Goal: Register for event/course: Register for event/course

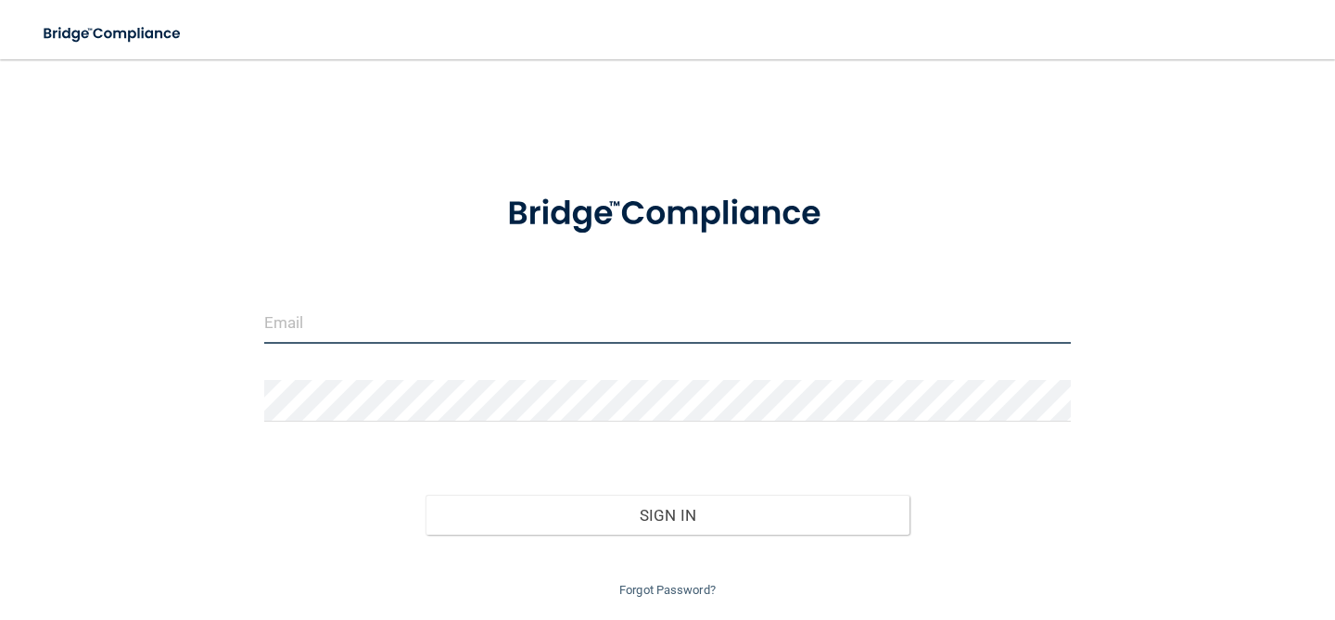
click at [405, 333] on input "email" at bounding box center [667, 323] width 807 height 42
type input "[EMAIL_ADDRESS][DOMAIN_NAME]"
click at [521, 325] on input "email" at bounding box center [667, 323] width 807 height 42
type input "[EMAIL_ADDRESS][DOMAIN_NAME]"
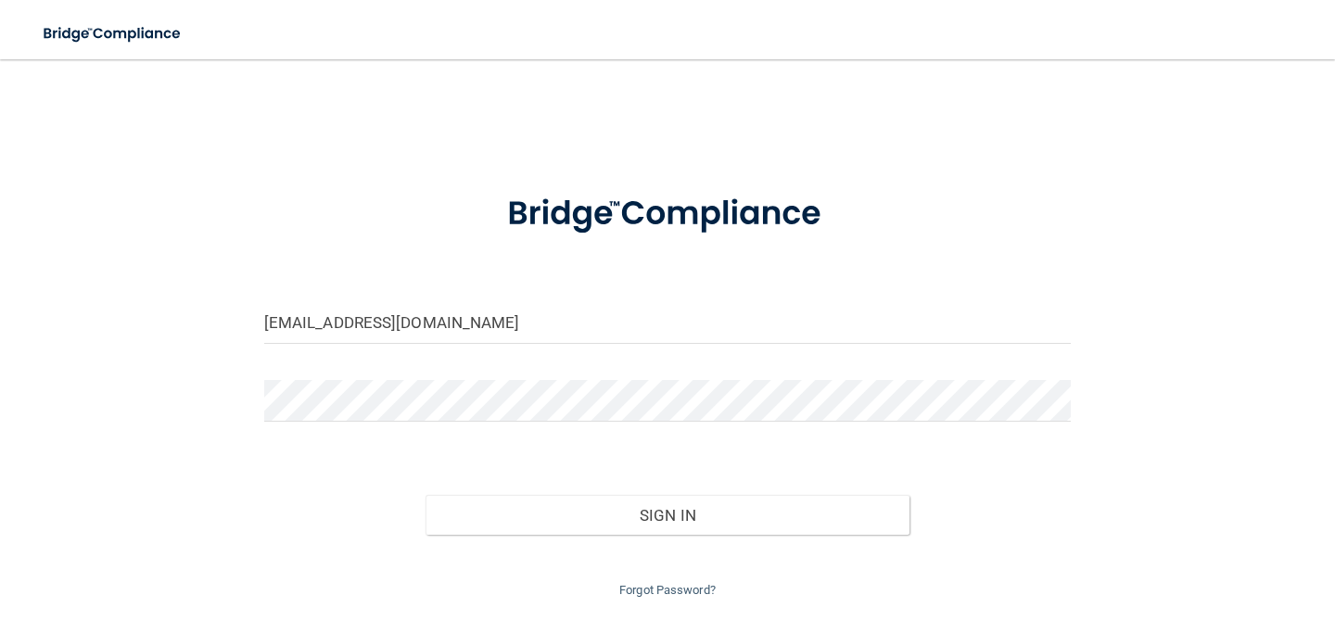
click at [618, 541] on div "Forgot Password?" at bounding box center [667, 568] width 835 height 67
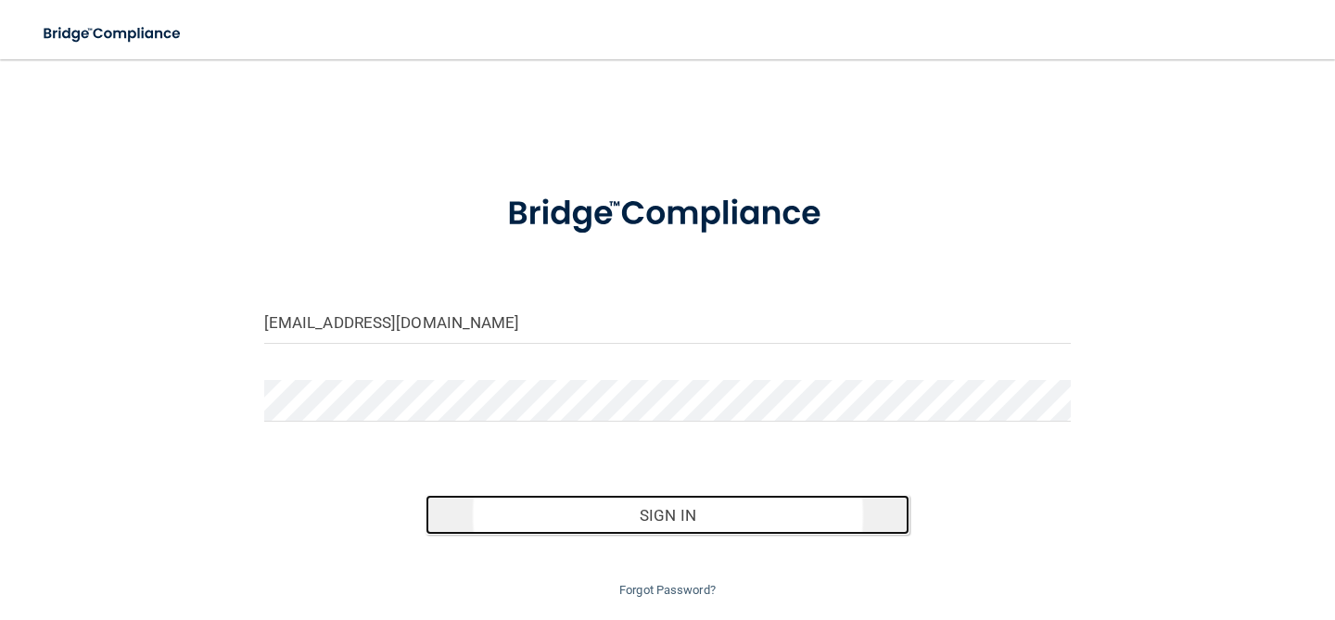
click at [618, 522] on button "Sign In" at bounding box center [668, 515] width 484 height 41
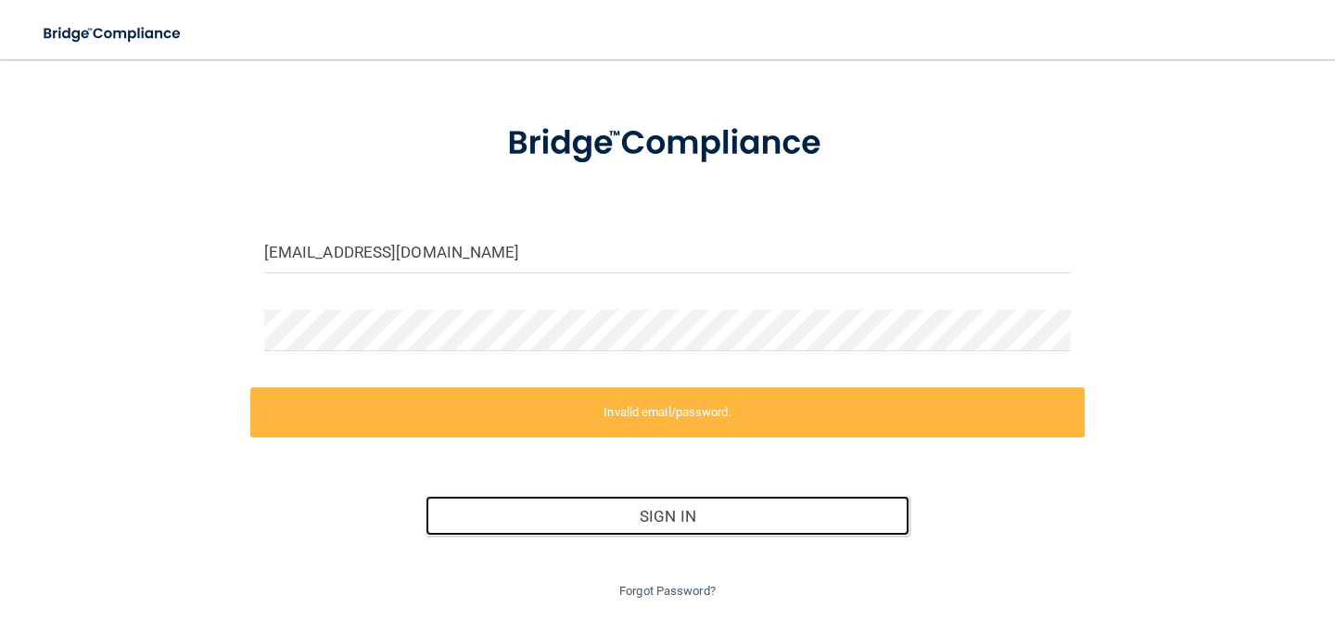
scroll to position [127, 0]
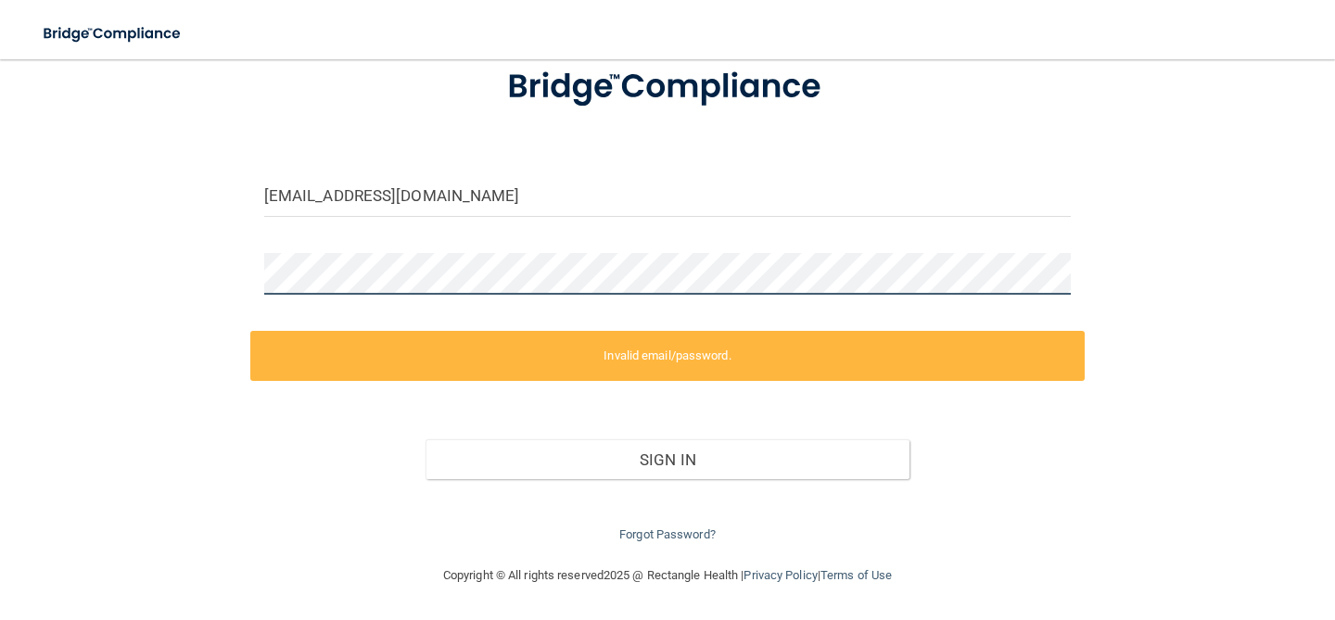
click at [201, 274] on div "morganchiavetta1@gmail.com Invalid email/password. You don't have permission to…" at bounding box center [667, 248] width 1261 height 595
click at [173, 278] on div "morganchiavetta1@gmail.com Invalid email/password. You don't have permission to…" at bounding box center [667, 248] width 1261 height 595
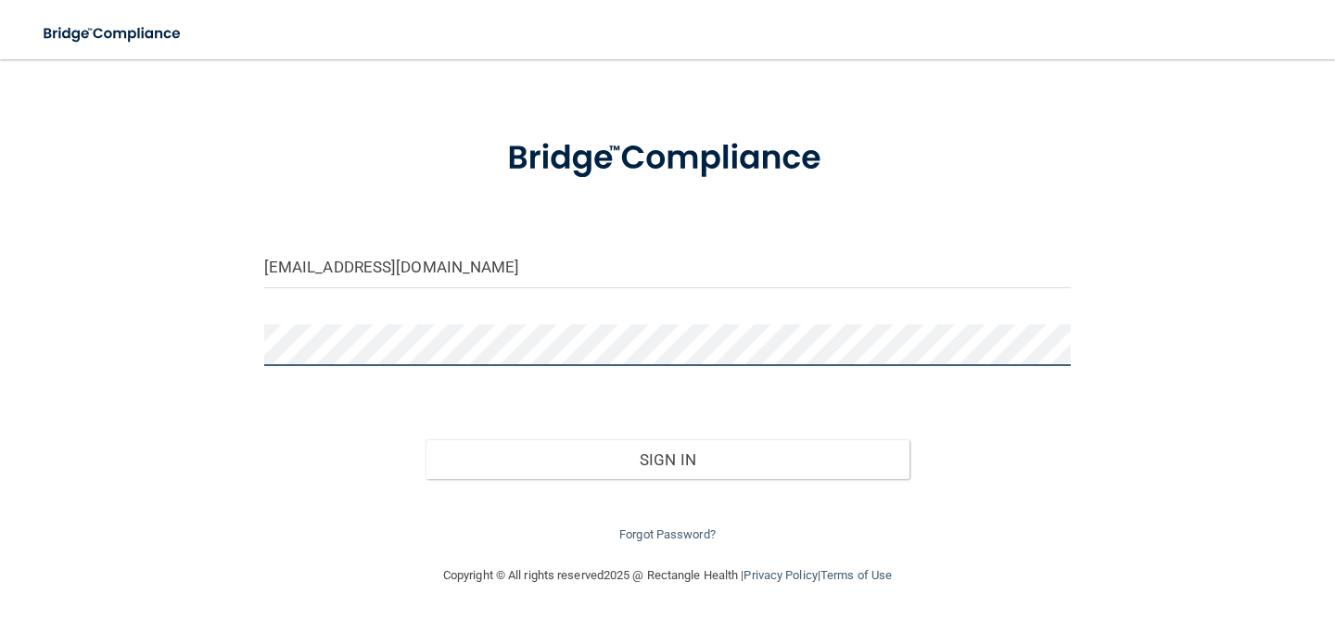
scroll to position [56, 0]
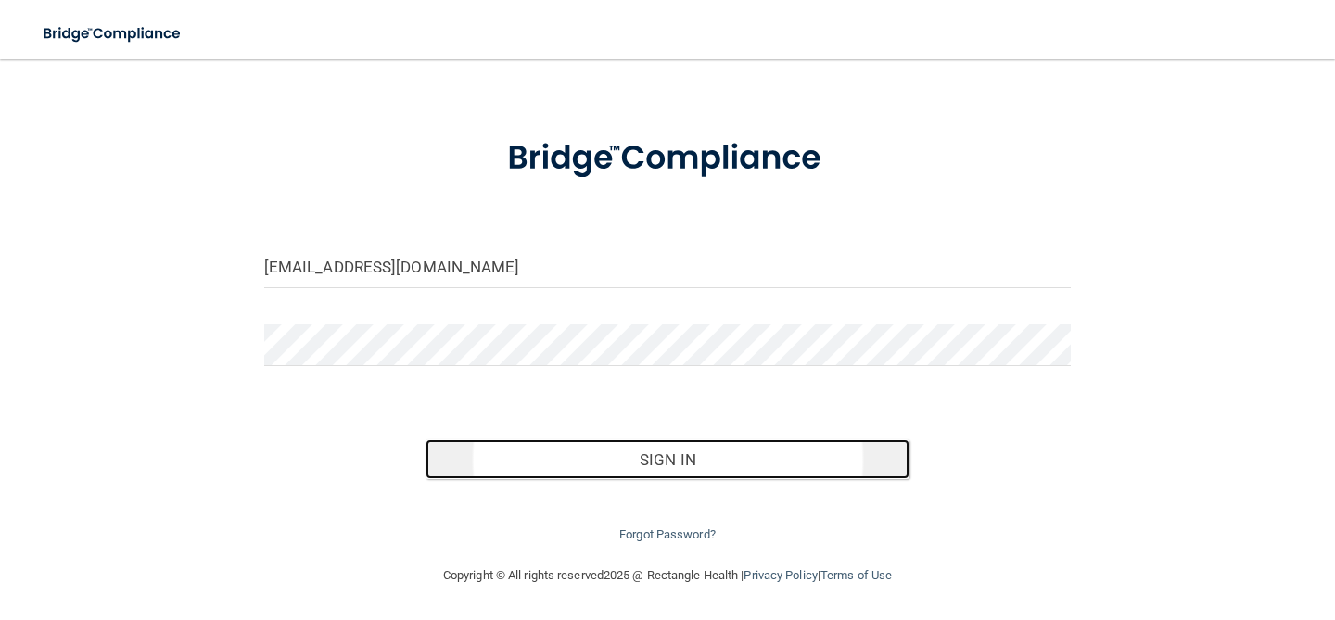
click at [596, 444] on button "Sign In" at bounding box center [668, 460] width 484 height 41
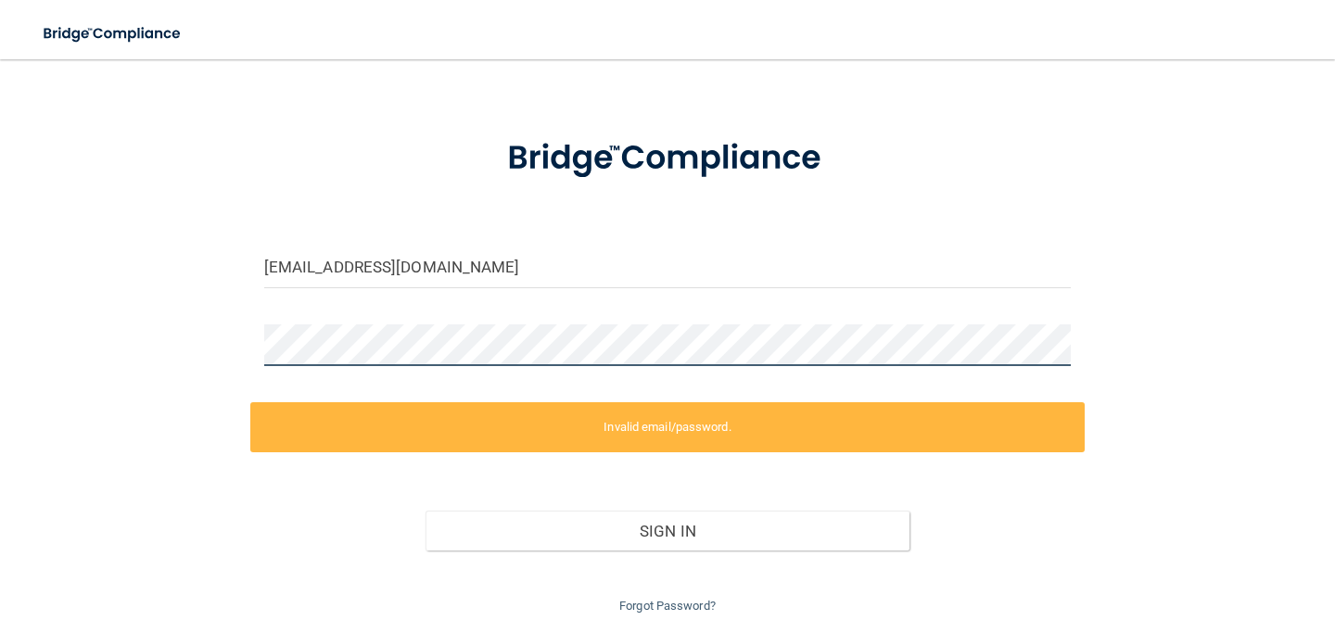
click at [57, 370] on div "morganchiavetta1@gmail.com Invalid email/password. You don't have permission to…" at bounding box center [667, 319] width 1261 height 595
click at [432, 365] on div at bounding box center [667, 353] width 835 height 56
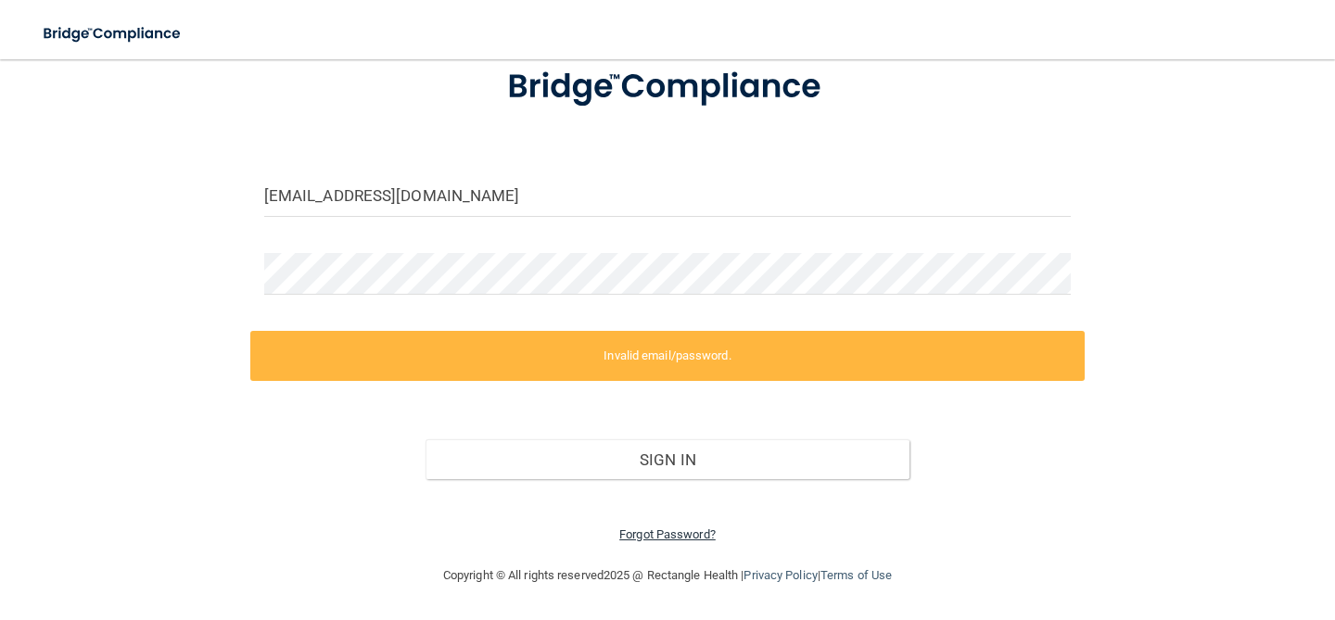
click at [663, 533] on link "Forgot Password?" at bounding box center [667, 535] width 96 height 14
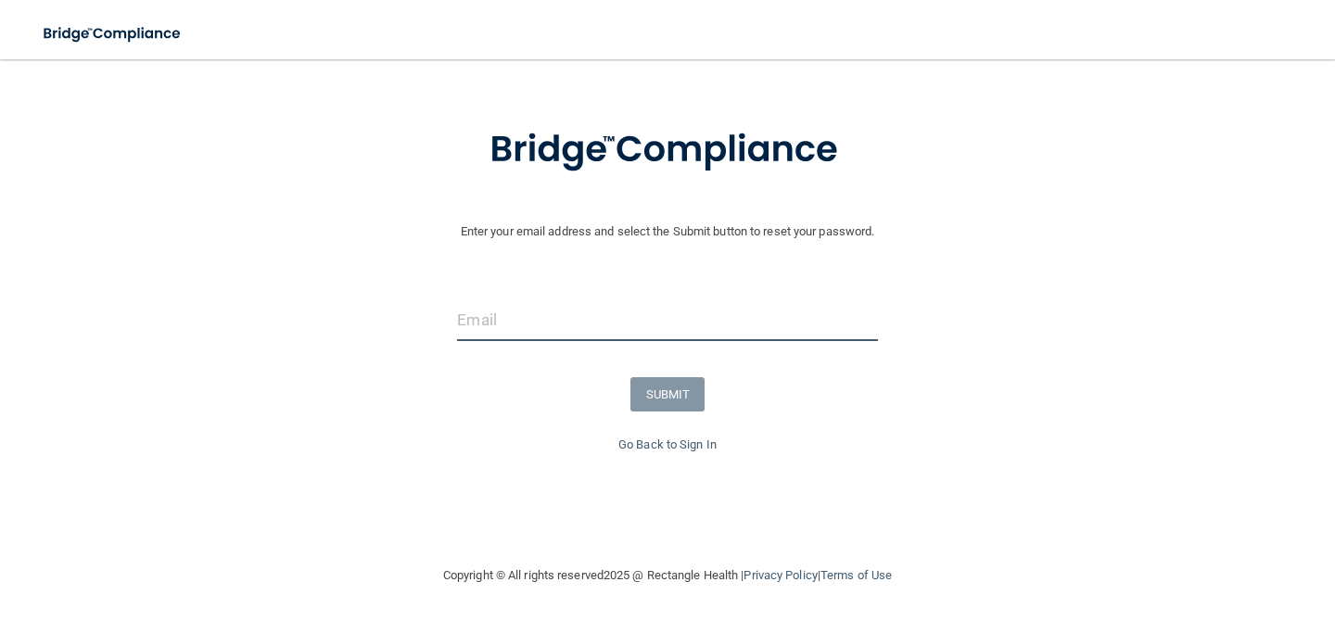
click at [618, 331] on input "email" at bounding box center [667, 321] width 420 height 42
type input "[EMAIL_ADDRESS][DOMAIN_NAME]"
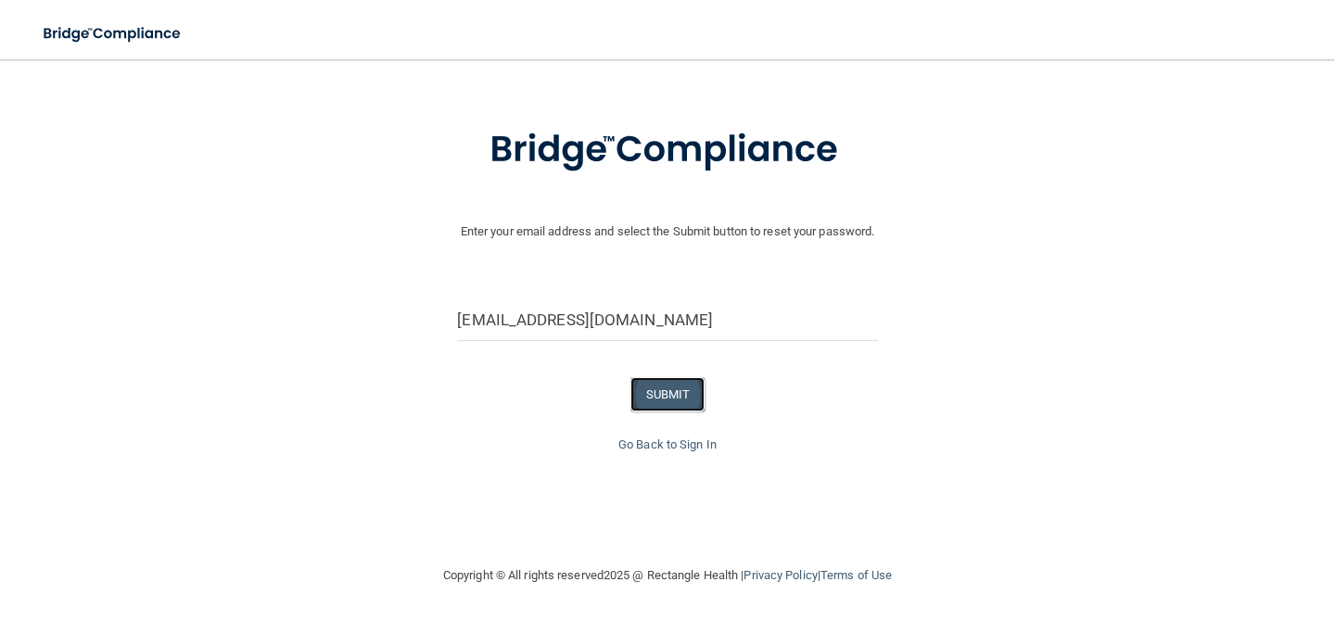
click at [641, 389] on button "SUBMIT" at bounding box center [668, 394] width 75 height 34
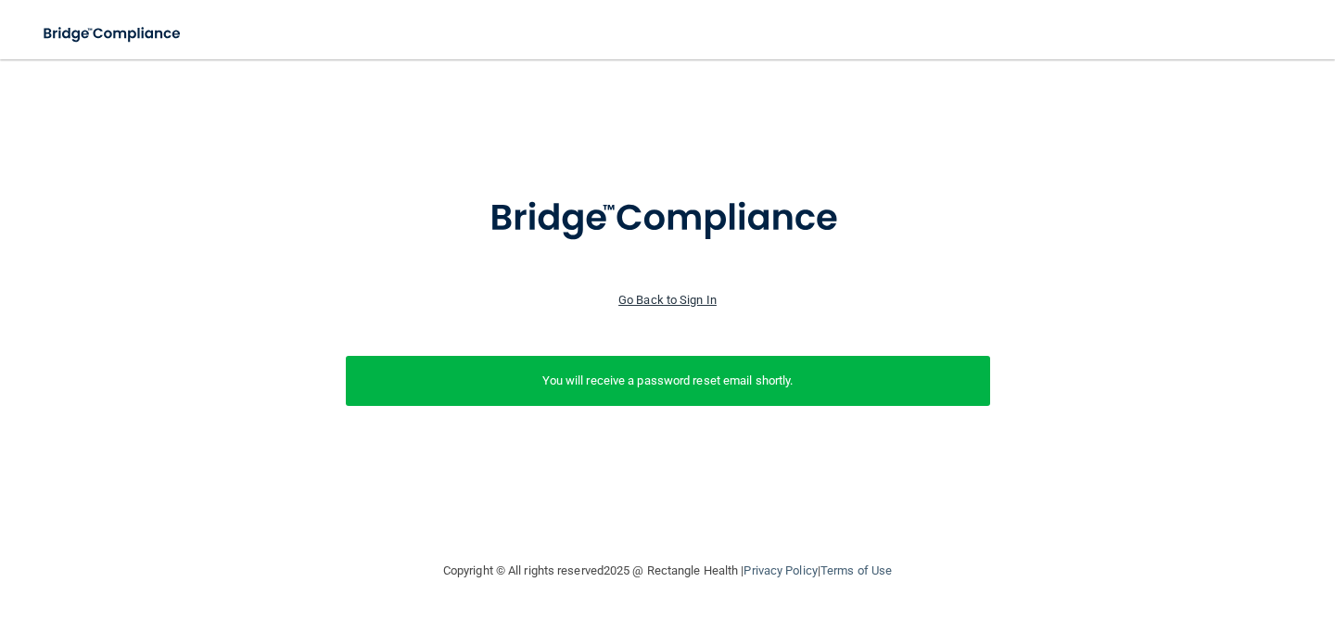
click at [644, 302] on link "Go Back to Sign In" at bounding box center [667, 300] width 98 height 14
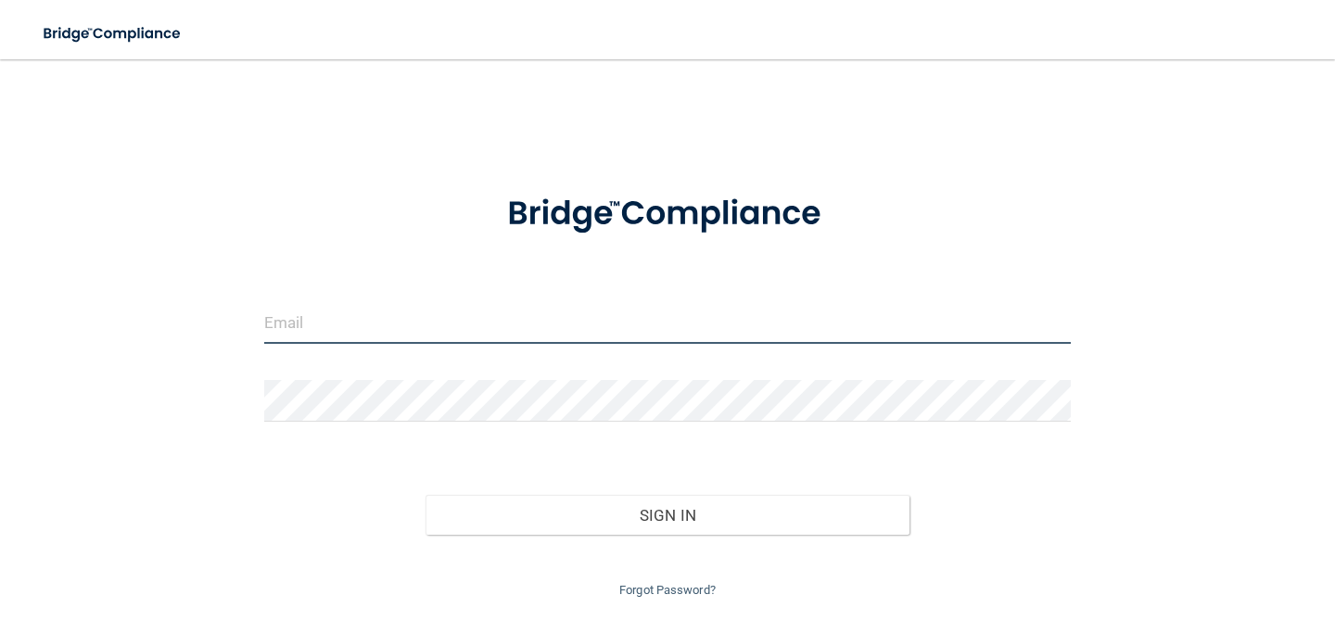
click at [604, 318] on input "email" at bounding box center [667, 323] width 807 height 42
type input "[EMAIL_ADDRESS][DOMAIN_NAME]"
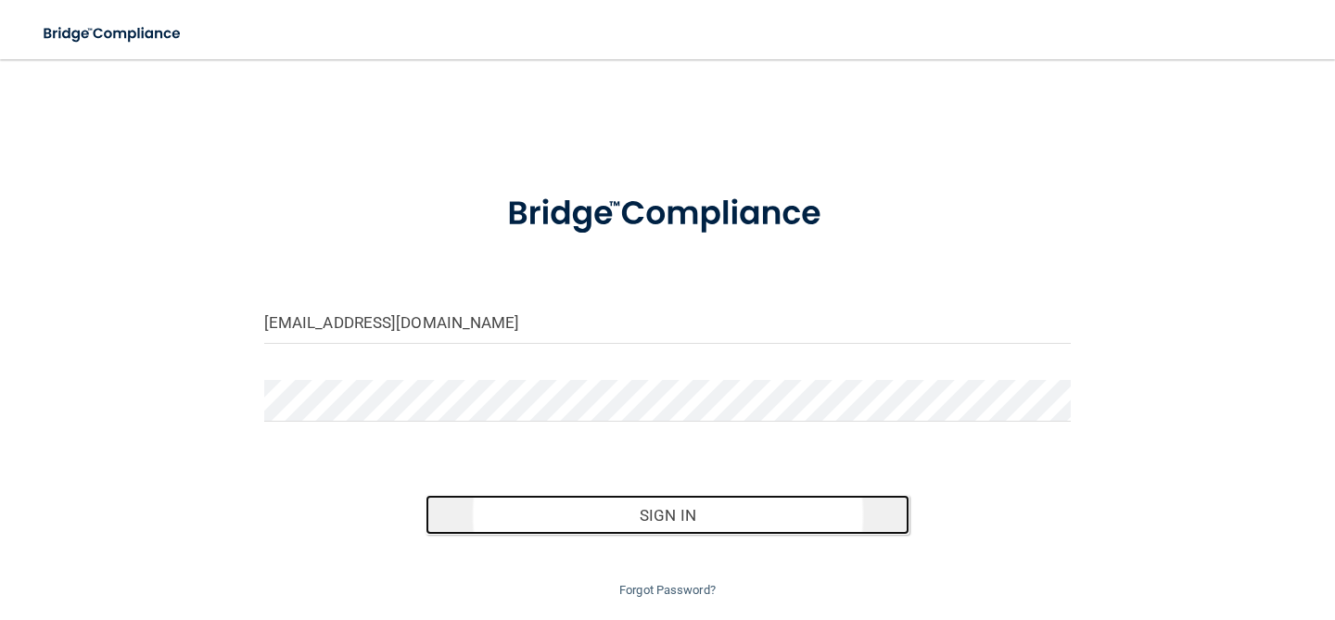
click at [618, 532] on button "Sign In" at bounding box center [668, 515] width 484 height 41
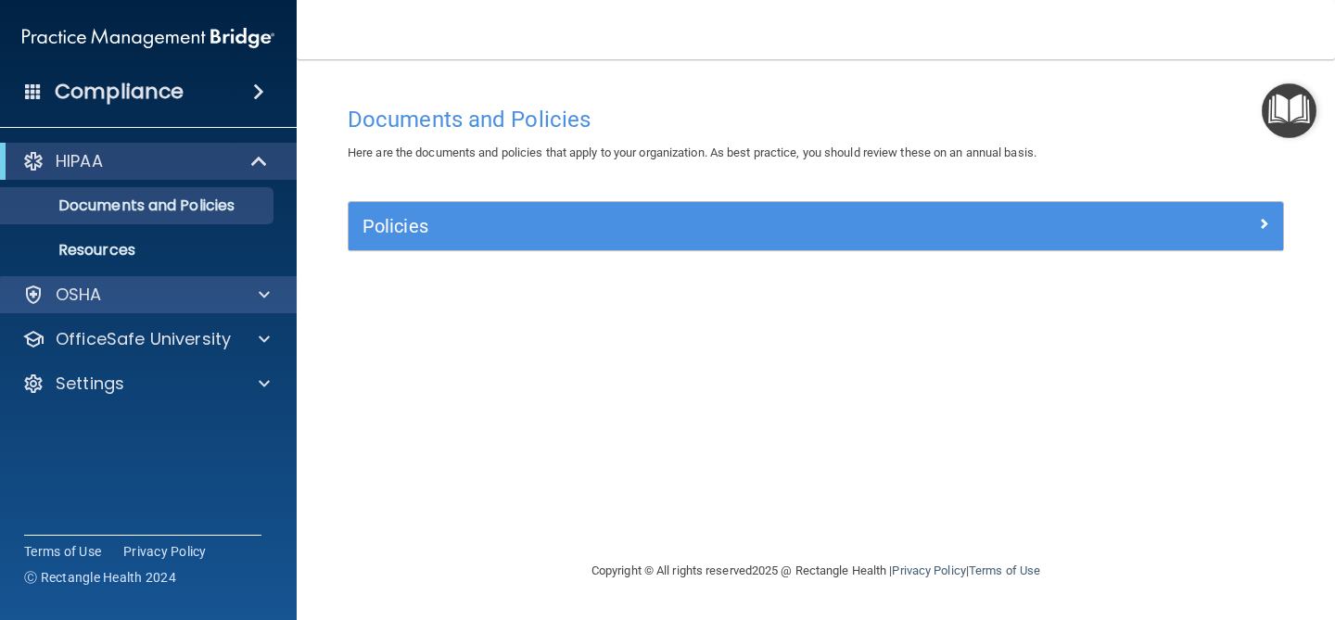
click at [257, 312] on div "OSHA" at bounding box center [149, 294] width 298 height 37
click at [264, 287] on span at bounding box center [264, 295] width 11 height 22
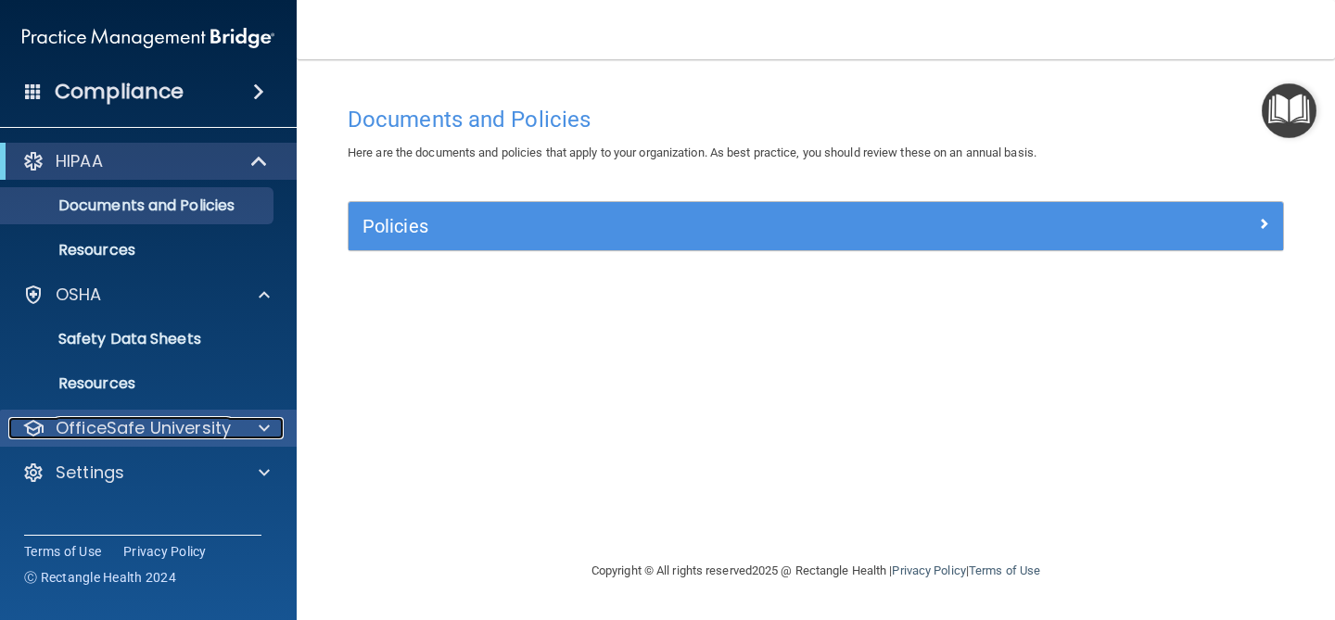
click at [260, 422] on span at bounding box center [264, 428] width 11 height 22
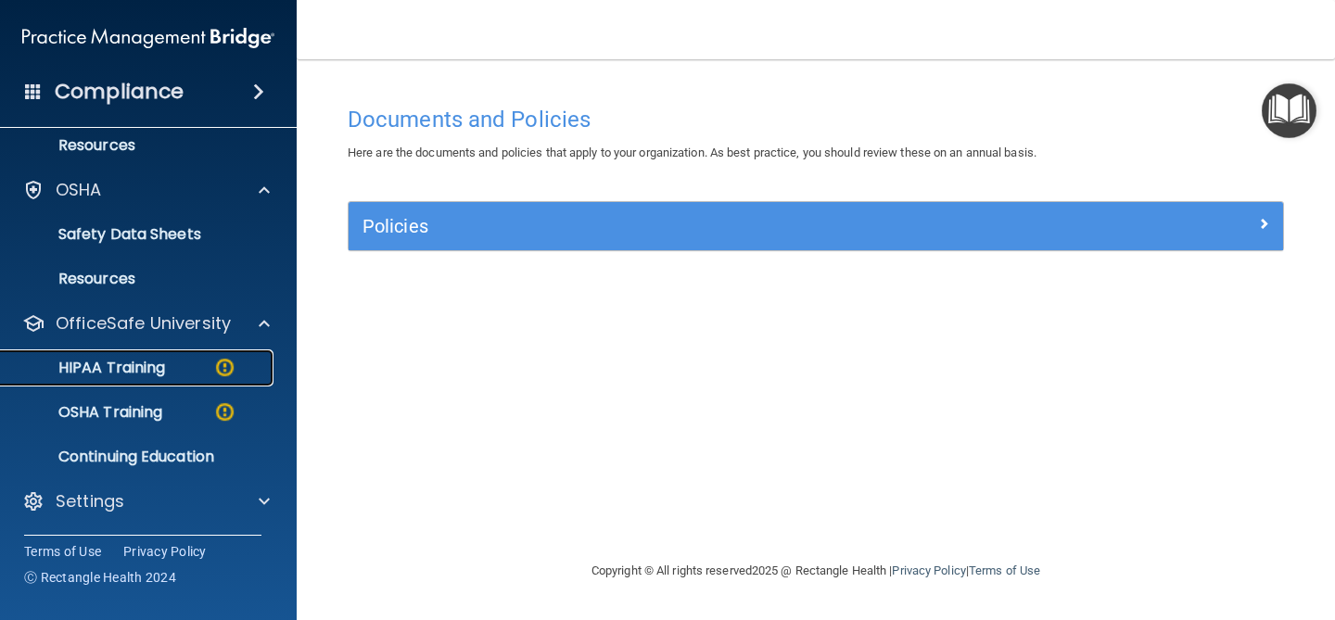
click at [114, 361] on p "HIPAA Training" at bounding box center [88, 368] width 153 height 19
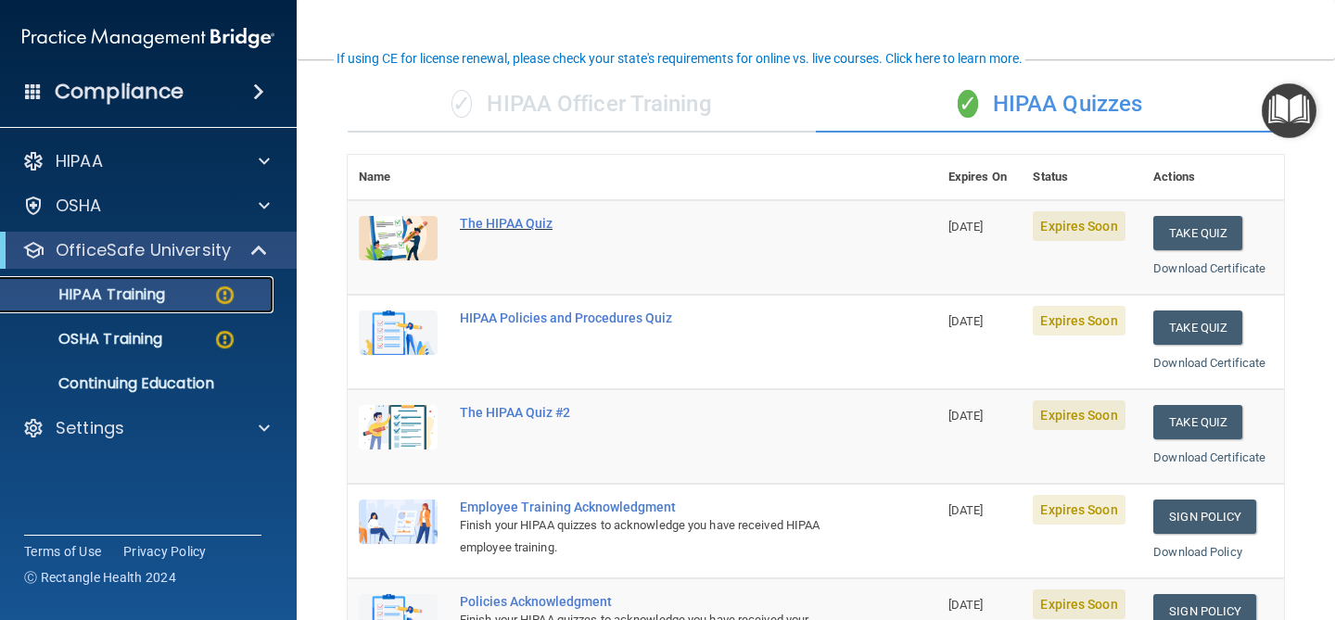
scroll to position [142, 0]
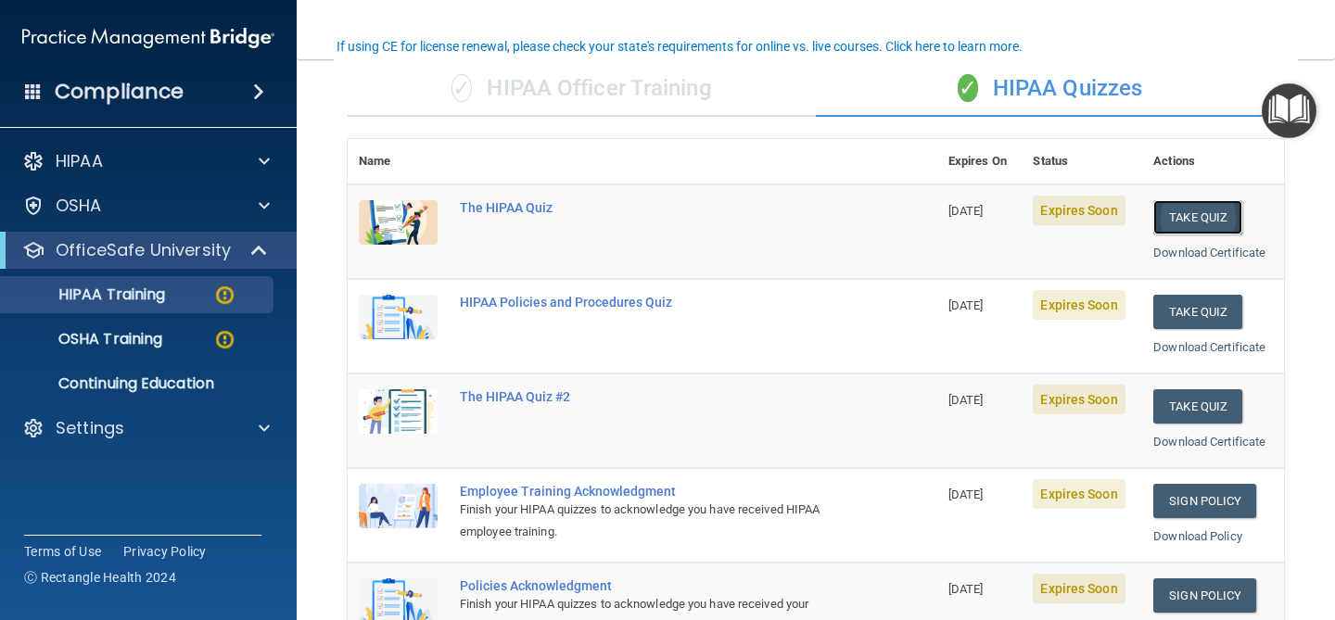
click at [1208, 223] on button "Take Quiz" at bounding box center [1198, 217] width 89 height 34
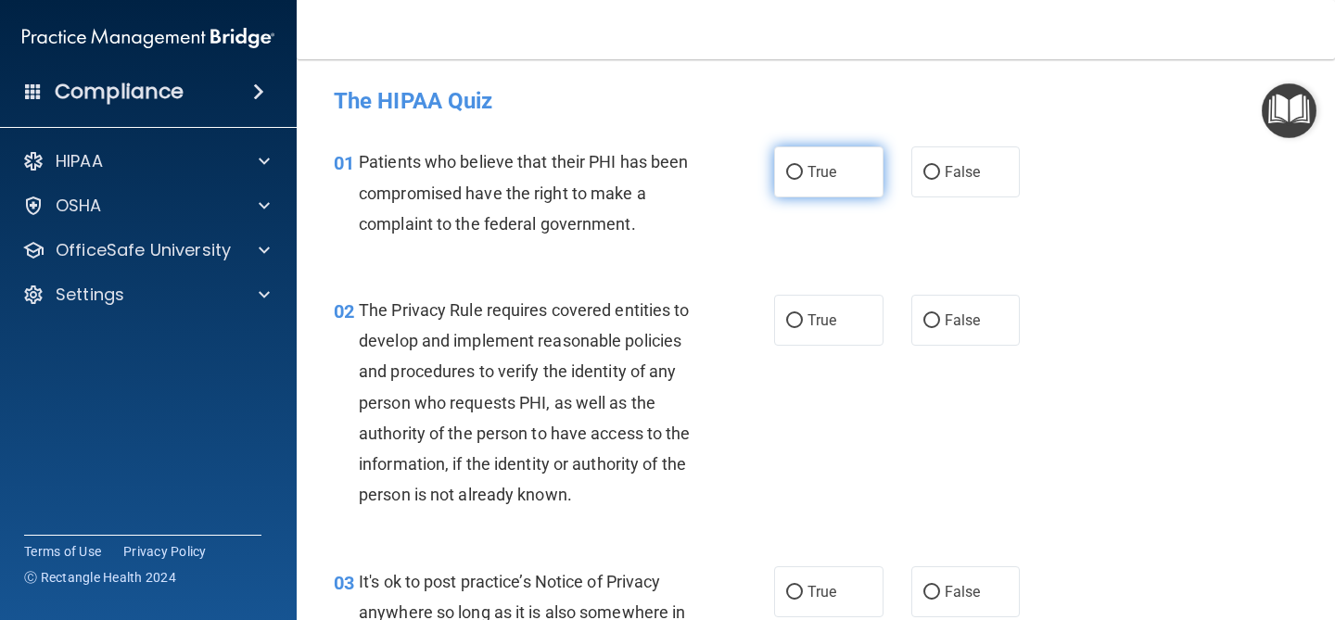
click at [866, 195] on label "True" at bounding box center [828, 172] width 109 height 51
click at [803, 180] on input "True" at bounding box center [794, 173] width 17 height 14
radio input "true"
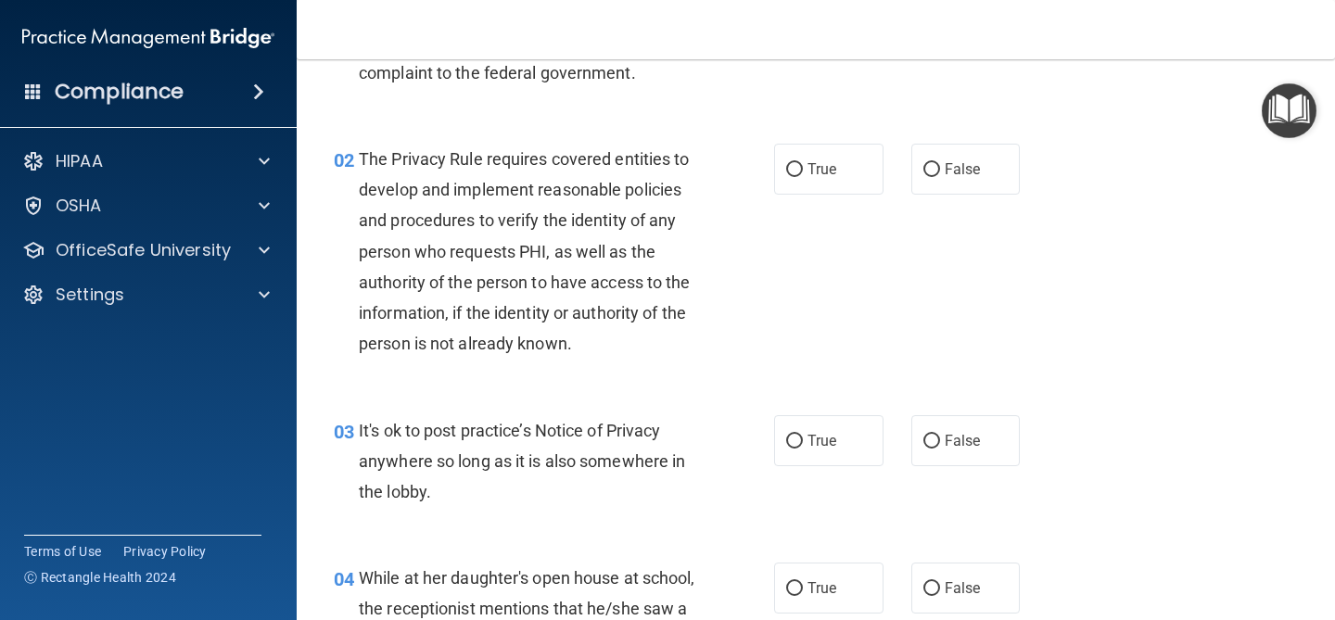
scroll to position [149, 0]
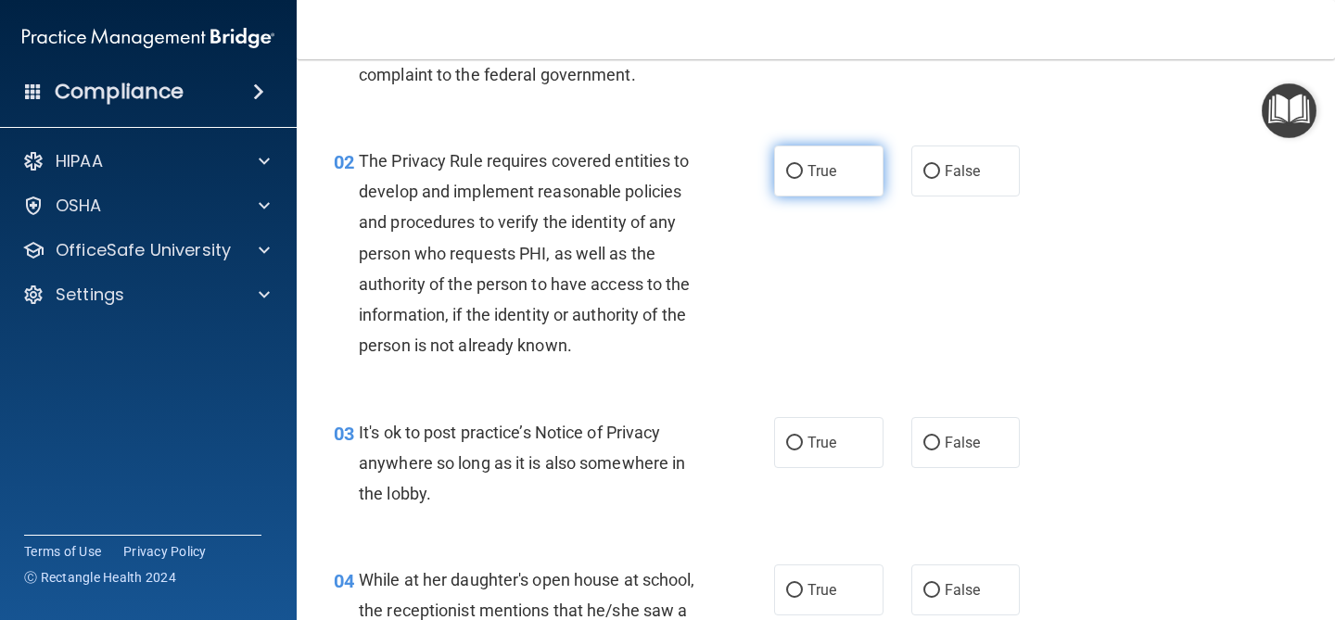
click at [858, 183] on label "True" at bounding box center [828, 171] width 109 height 51
click at [803, 179] on input "True" at bounding box center [794, 172] width 17 height 14
radio input "true"
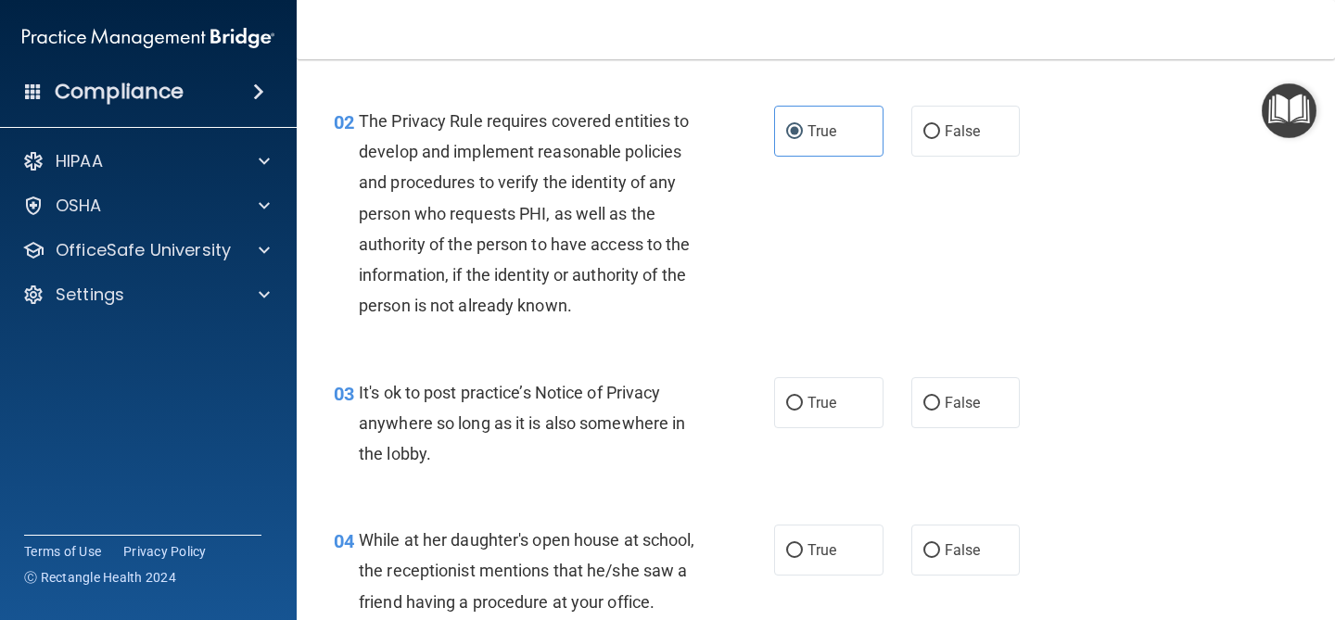
scroll to position [194, 0]
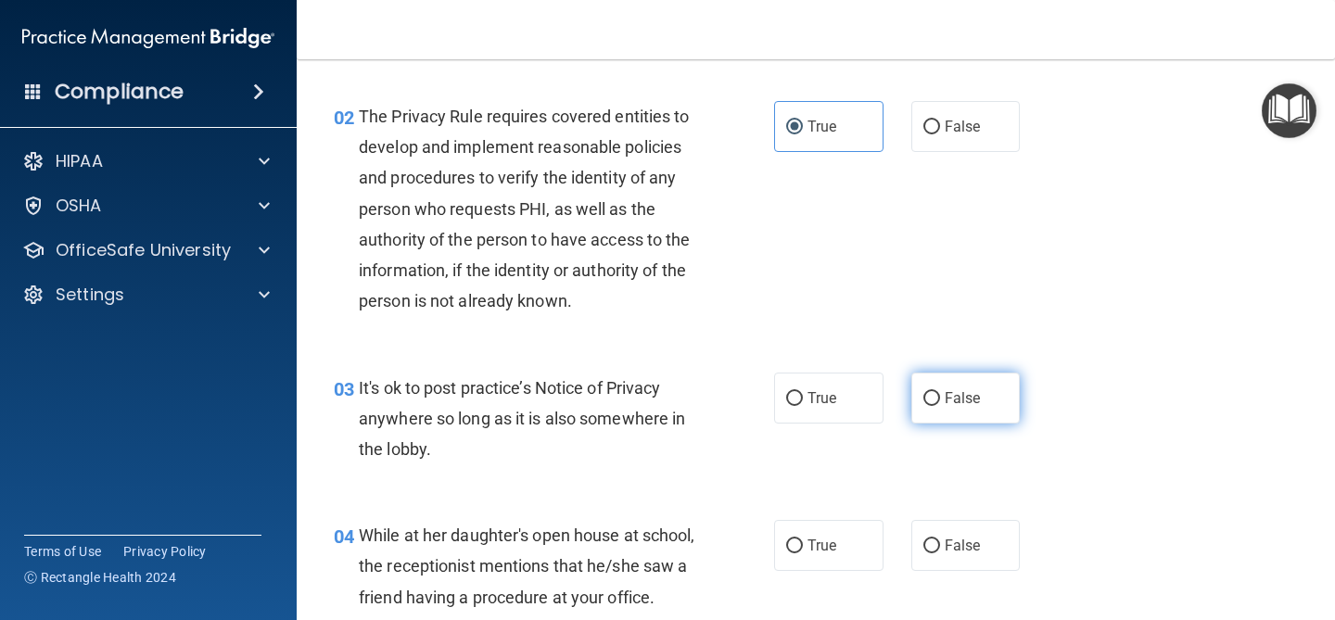
click at [991, 389] on label "False" at bounding box center [965, 398] width 109 height 51
click at [940, 392] on input "False" at bounding box center [932, 399] width 17 height 14
radio input "true"
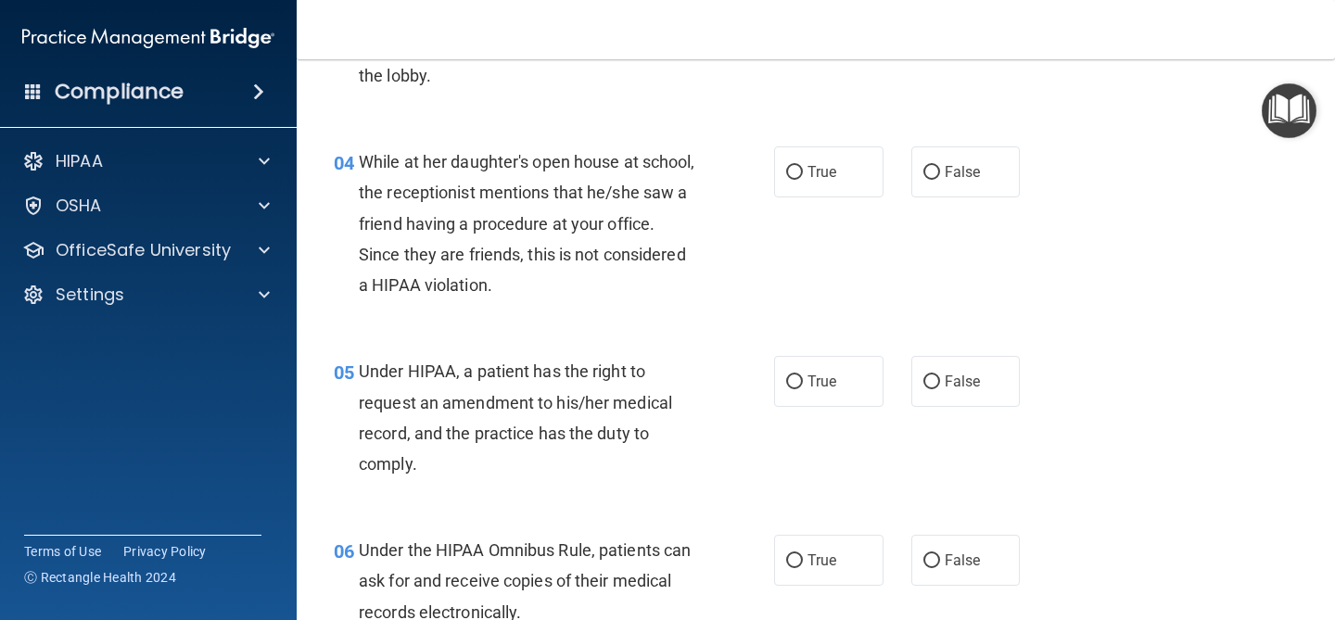
scroll to position [577, 0]
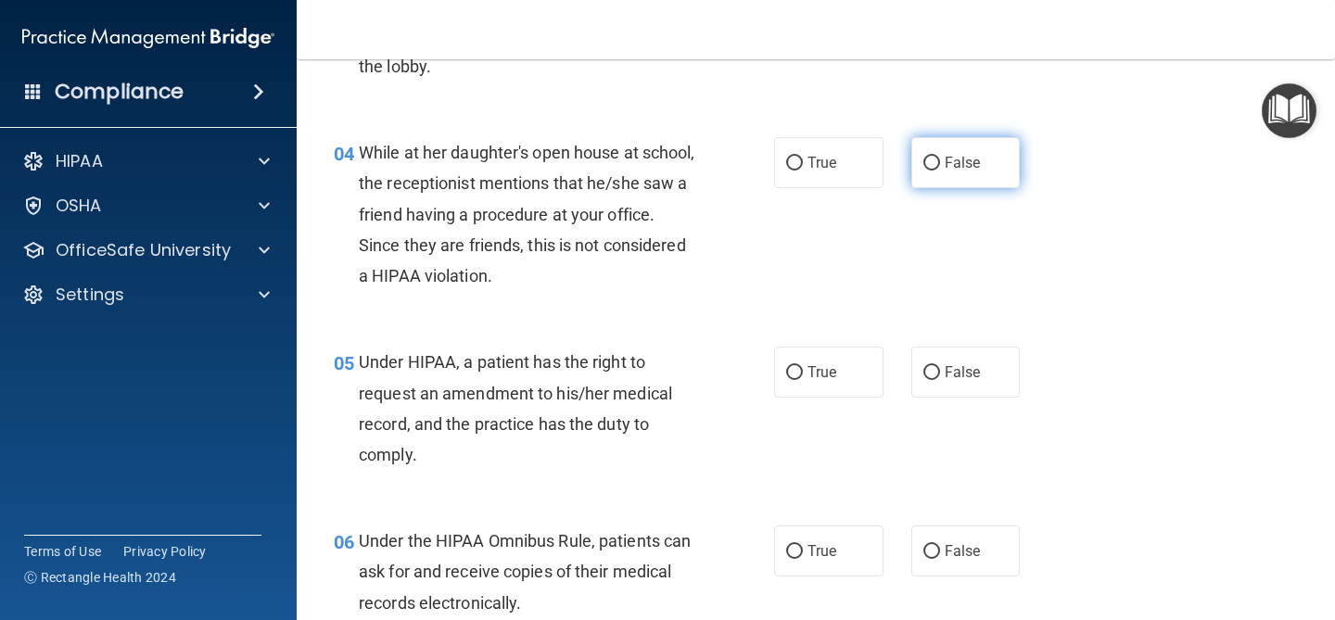
click at [948, 179] on label "False" at bounding box center [965, 162] width 109 height 51
click at [940, 171] on input "False" at bounding box center [932, 164] width 17 height 14
radio input "true"
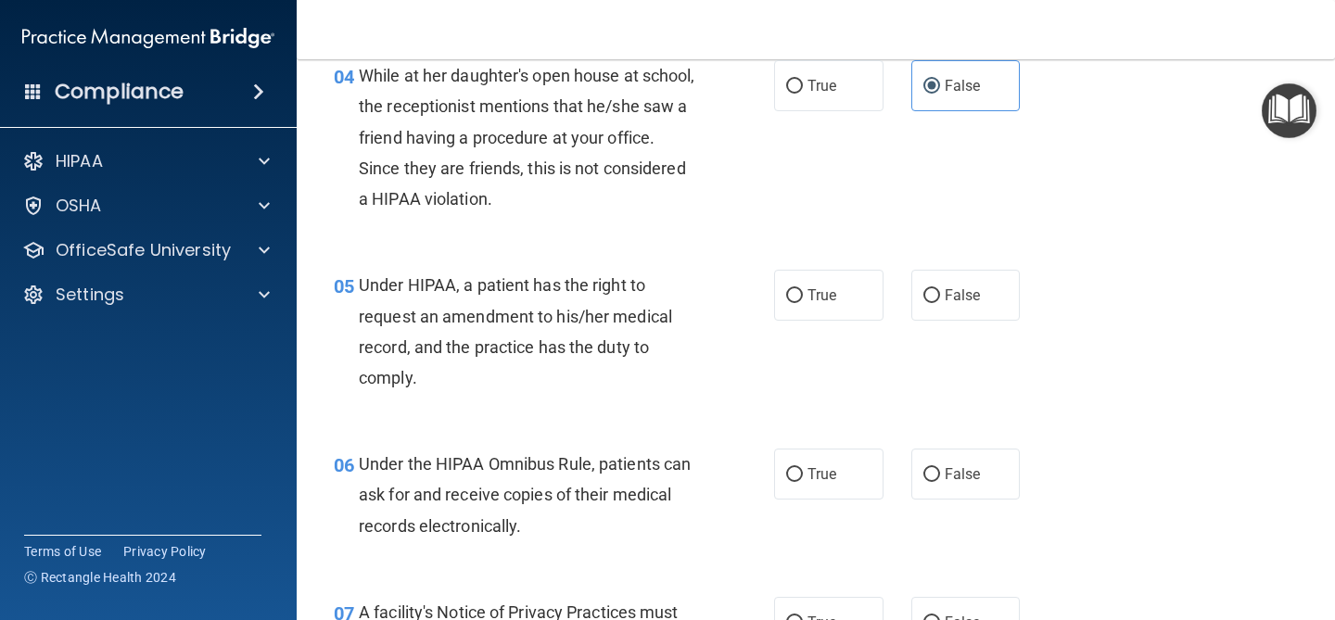
scroll to position [656, 0]
click at [814, 282] on label "True" at bounding box center [828, 293] width 109 height 51
click at [803, 287] on input "True" at bounding box center [794, 294] width 17 height 14
radio input "true"
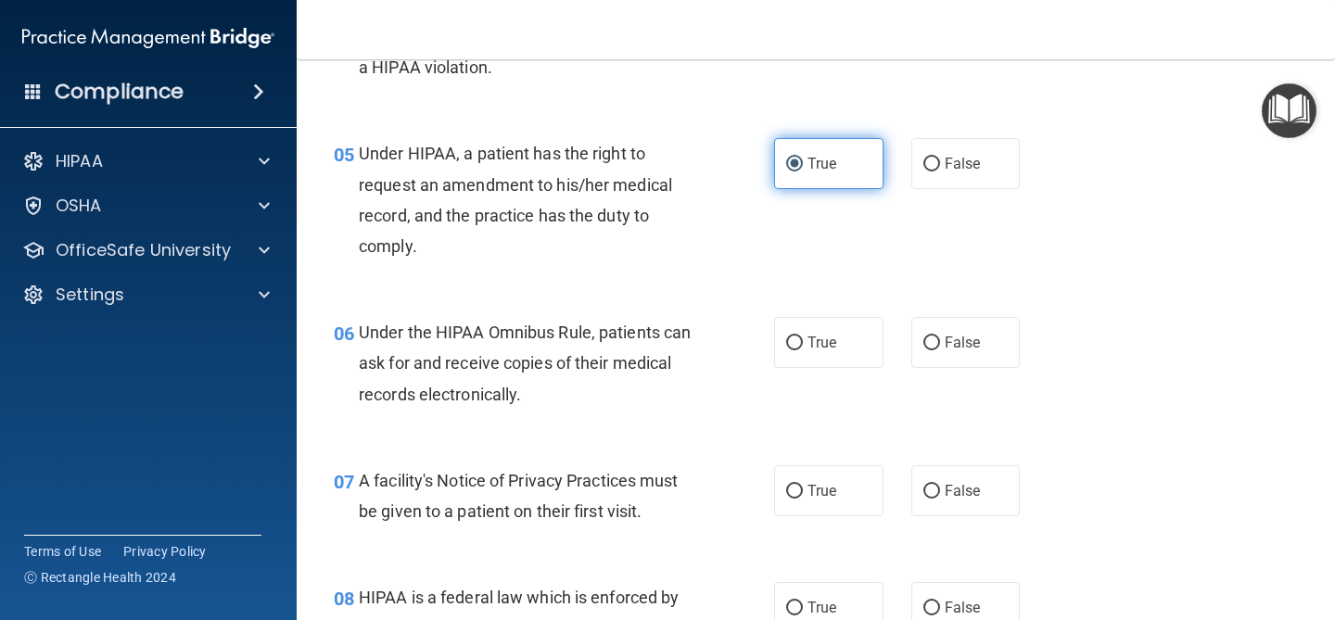
scroll to position [787, 0]
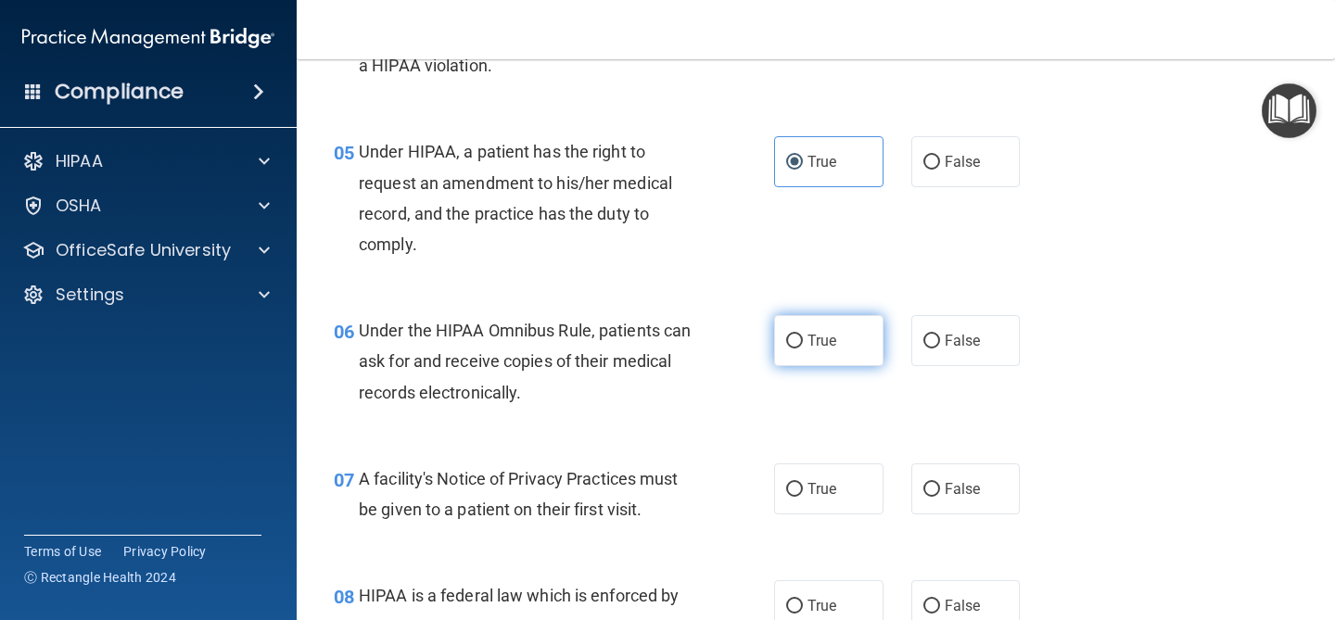
click at [790, 327] on label "True" at bounding box center [828, 340] width 109 height 51
click at [790, 335] on input "True" at bounding box center [794, 342] width 17 height 14
radio input "true"
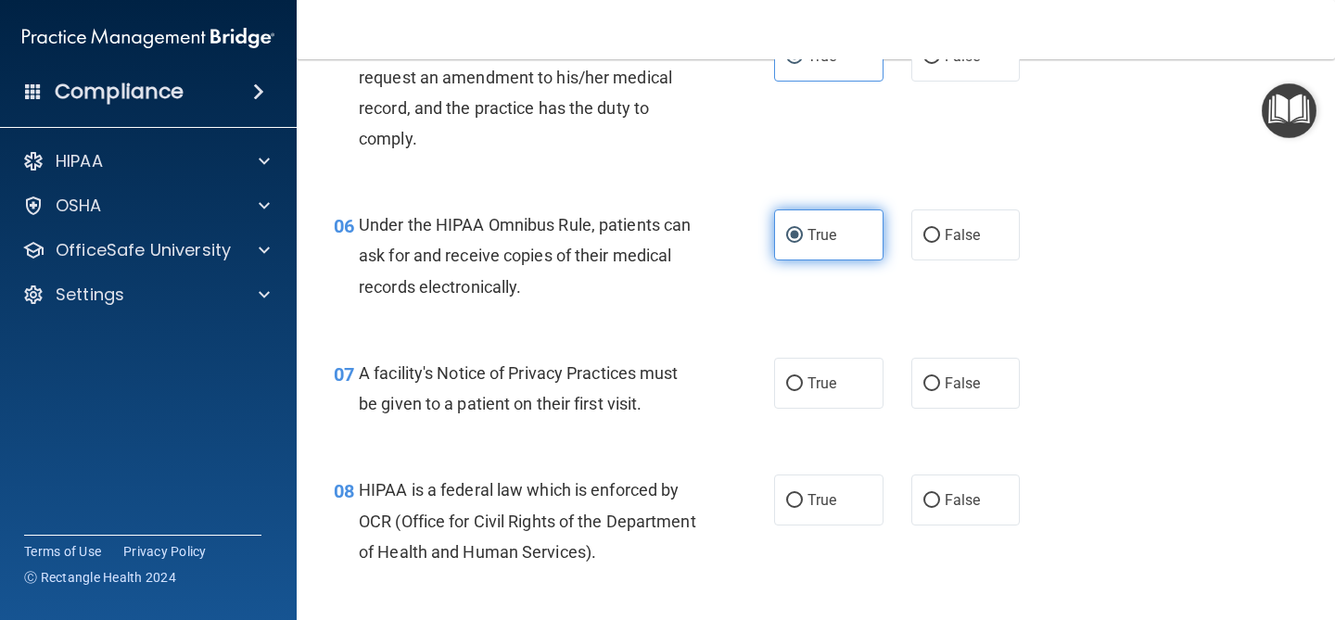
scroll to position [895, 0]
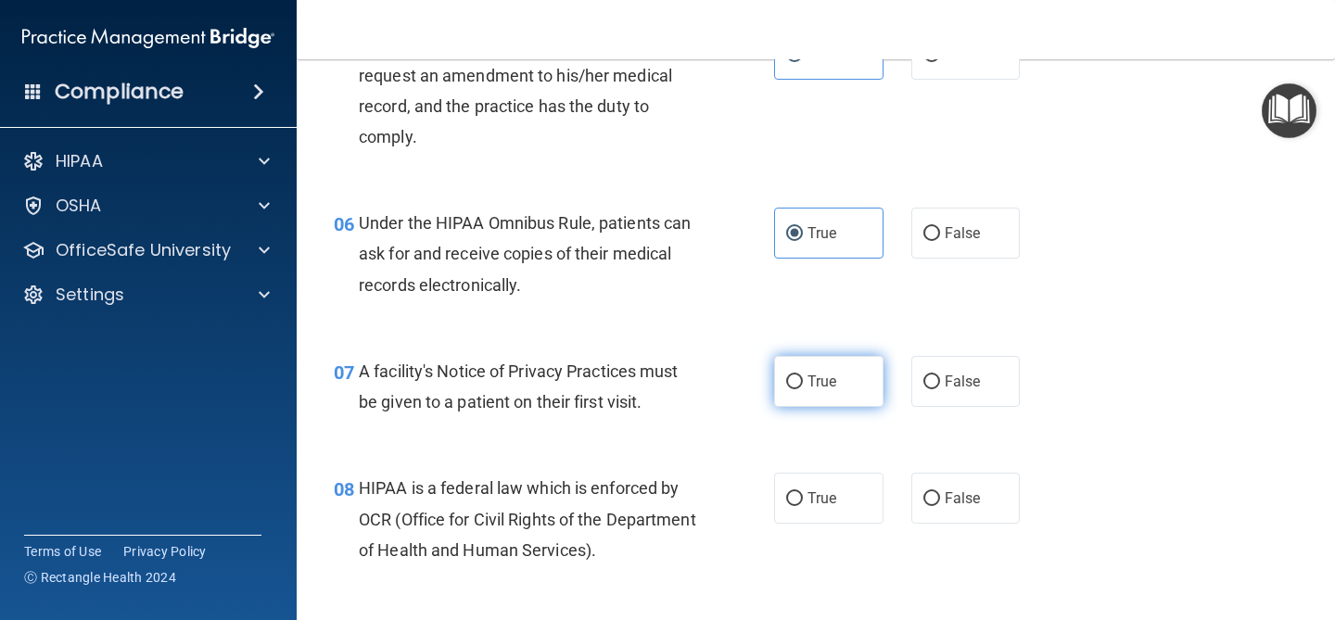
click at [802, 364] on label "True" at bounding box center [828, 381] width 109 height 51
click at [802, 376] on input "True" at bounding box center [794, 383] width 17 height 14
radio input "true"
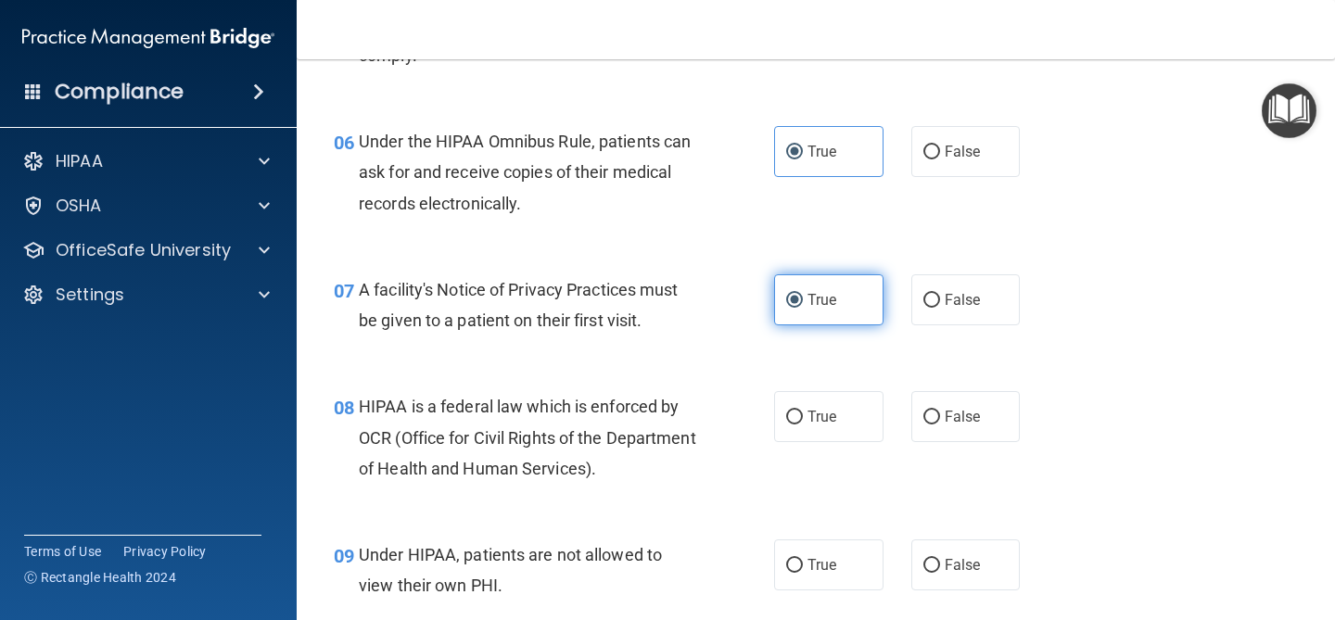
scroll to position [977, 0]
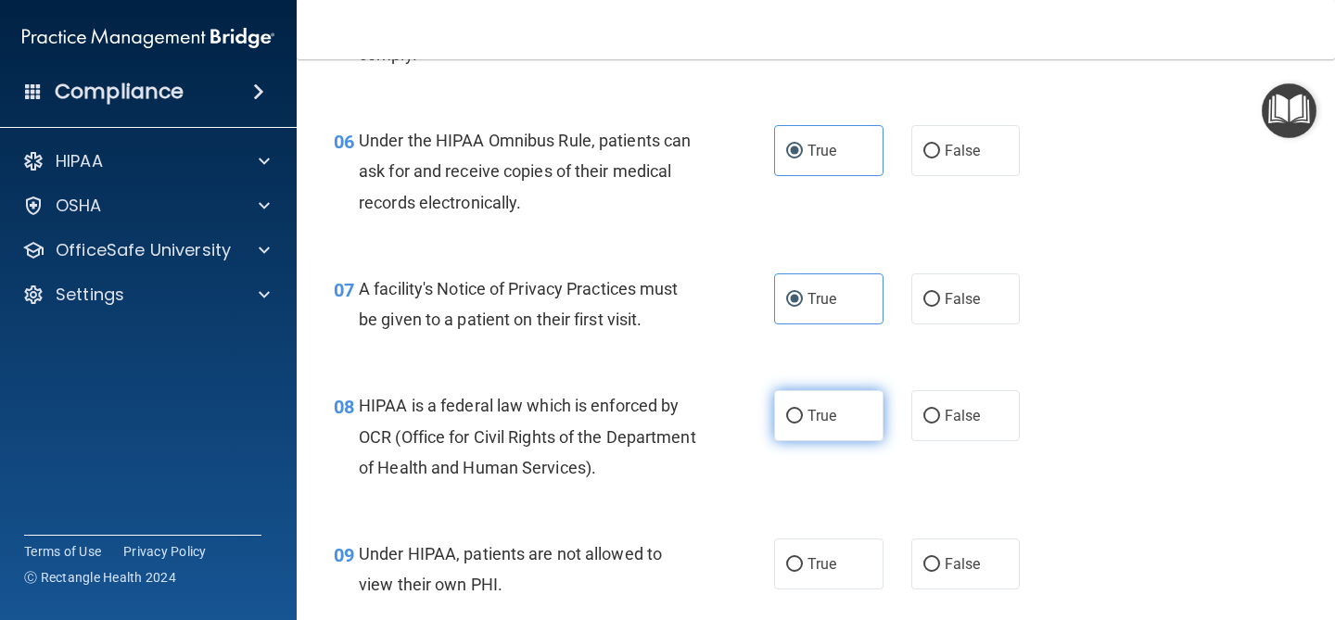
click at [801, 394] on label "True" at bounding box center [828, 415] width 109 height 51
click at [801, 410] on input "True" at bounding box center [794, 417] width 17 height 14
radio input "true"
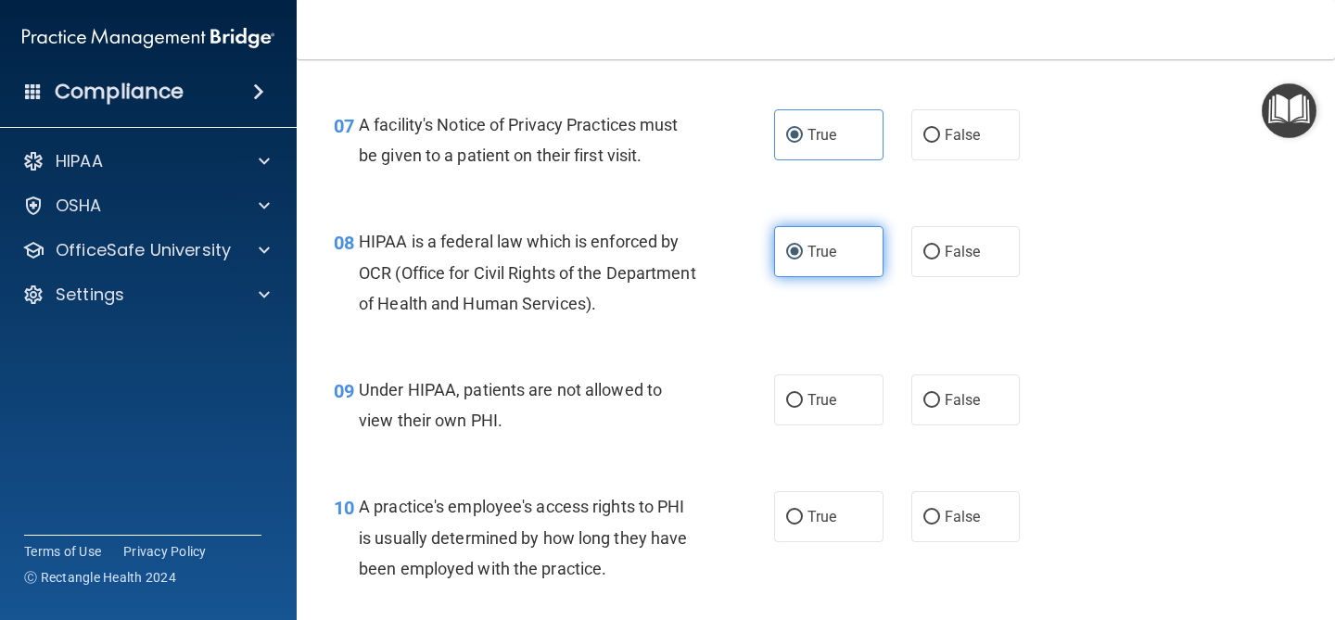
scroll to position [1142, 0]
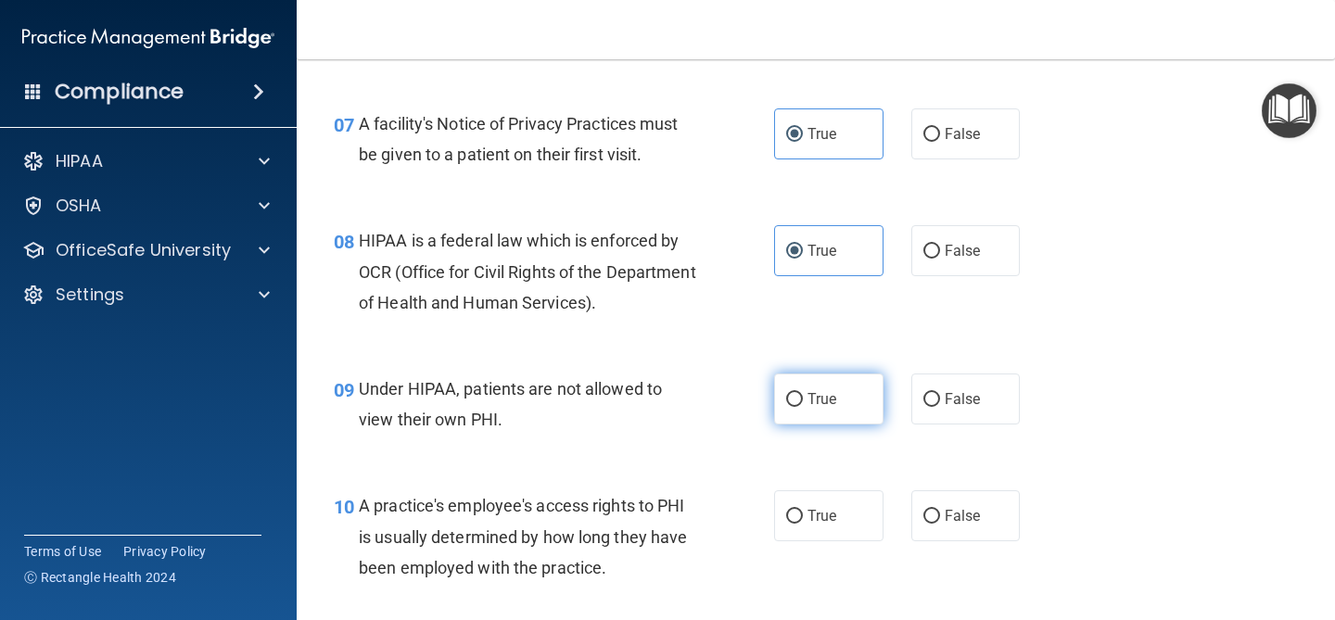
click at [803, 395] on label "True" at bounding box center [828, 399] width 109 height 51
click at [803, 395] on input "True" at bounding box center [794, 400] width 17 height 14
radio input "true"
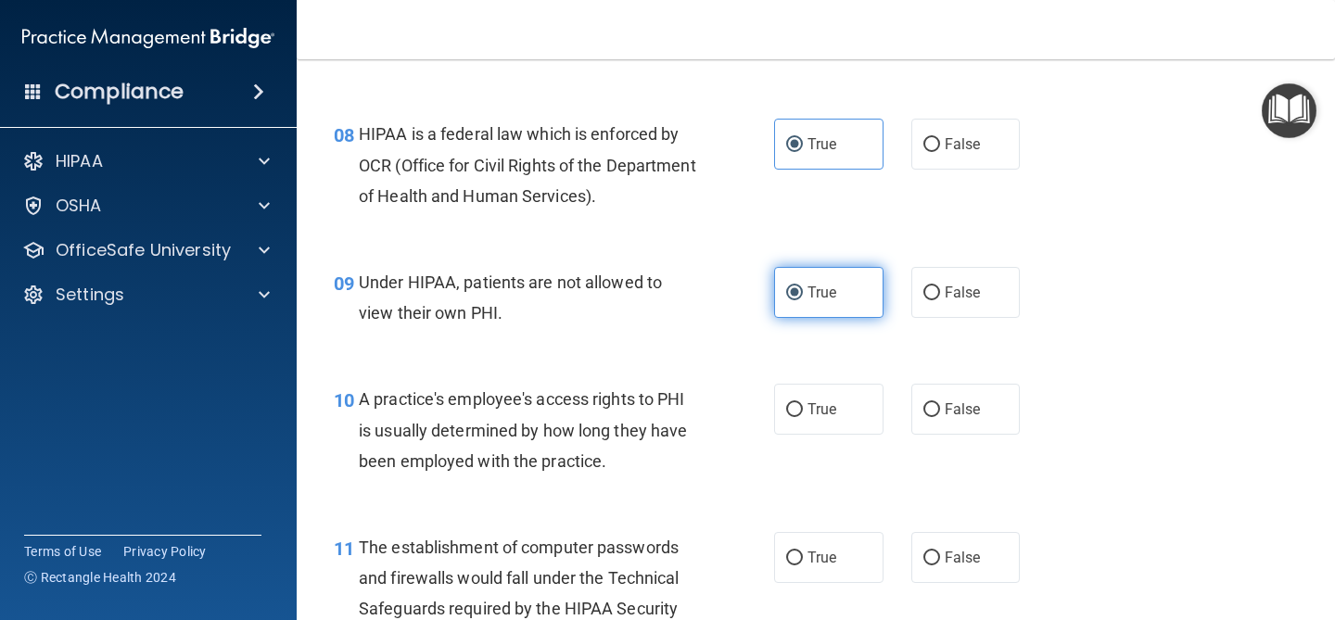
scroll to position [1255, 0]
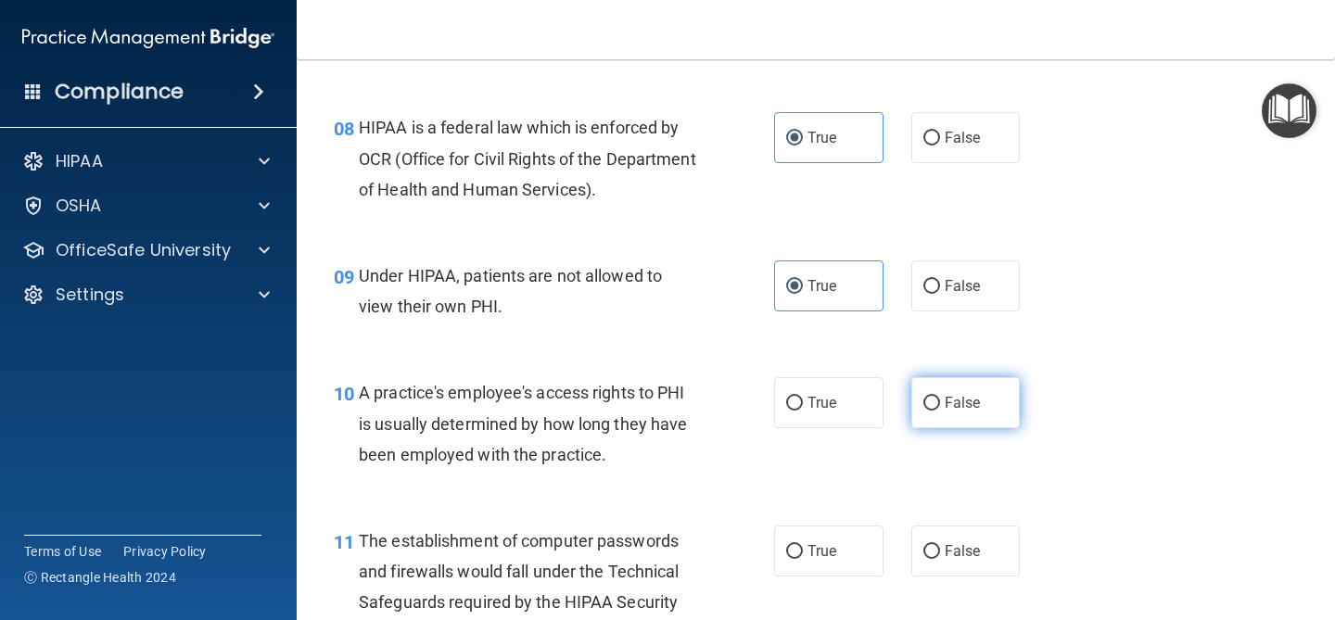
click at [989, 403] on label "False" at bounding box center [965, 402] width 109 height 51
click at [940, 403] on input "False" at bounding box center [932, 404] width 17 height 14
radio input "true"
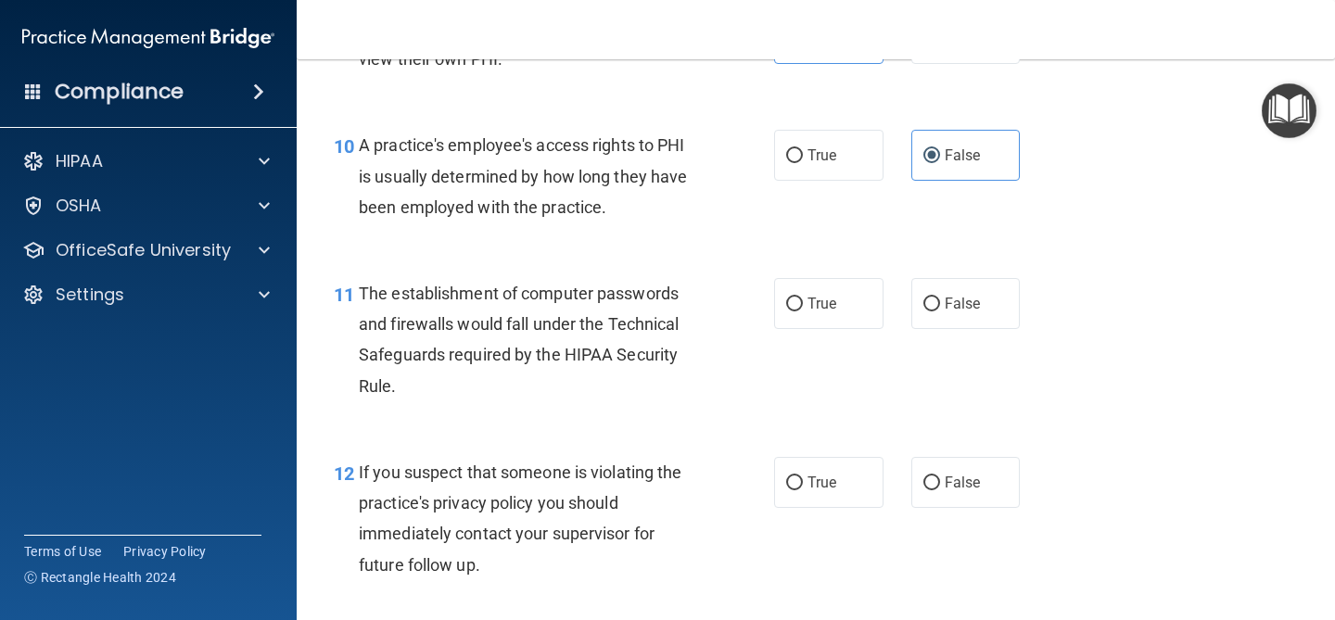
scroll to position [1505, 0]
click at [796, 299] on input "True" at bounding box center [794, 303] width 17 height 14
radio input "true"
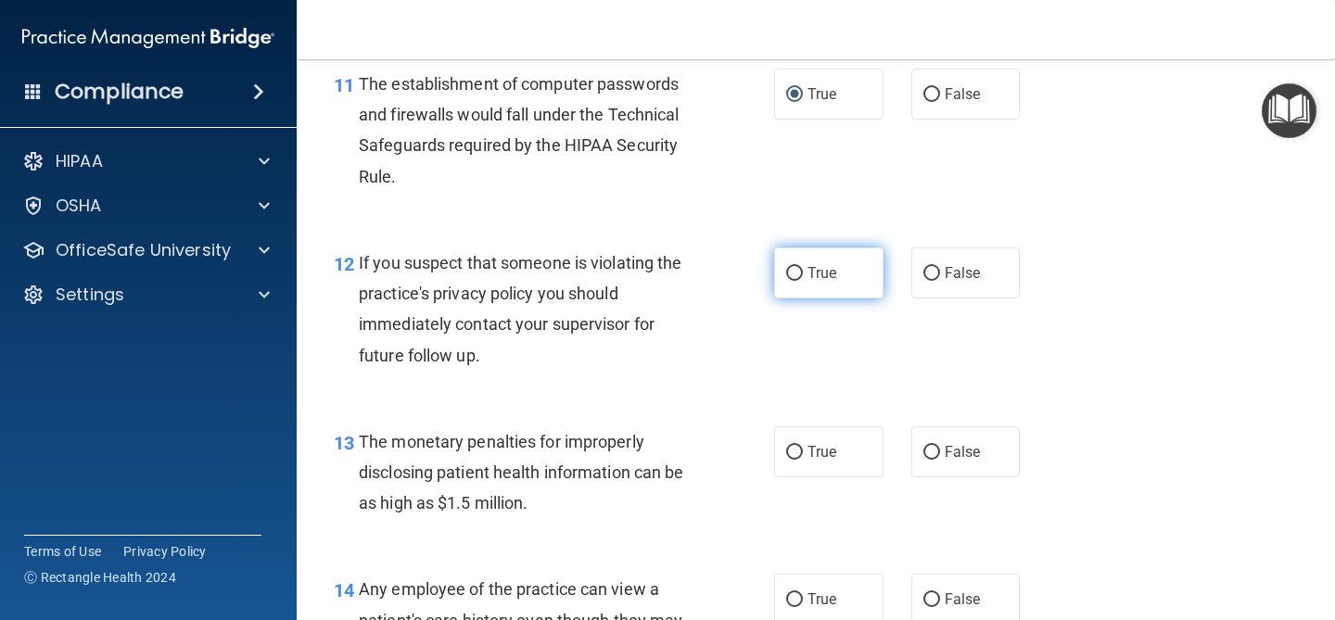
scroll to position [1715, 0]
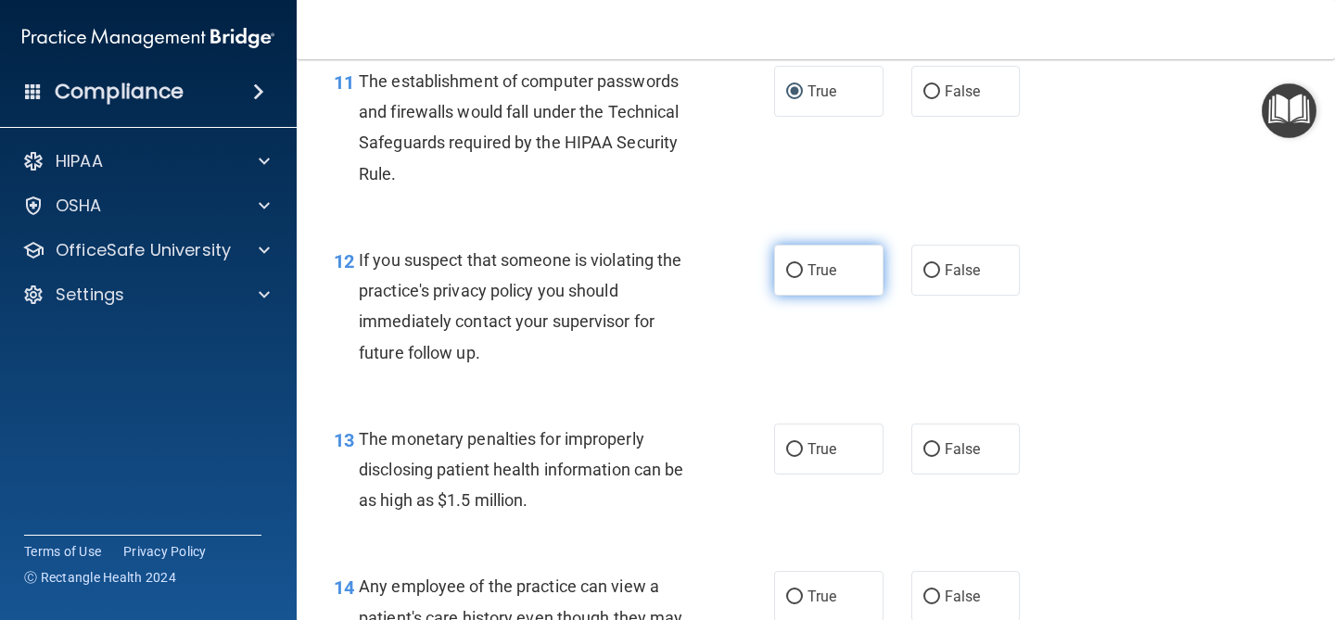
click at [806, 266] on label "True" at bounding box center [828, 270] width 109 height 51
click at [803, 266] on input "True" at bounding box center [794, 271] width 17 height 14
radio input "true"
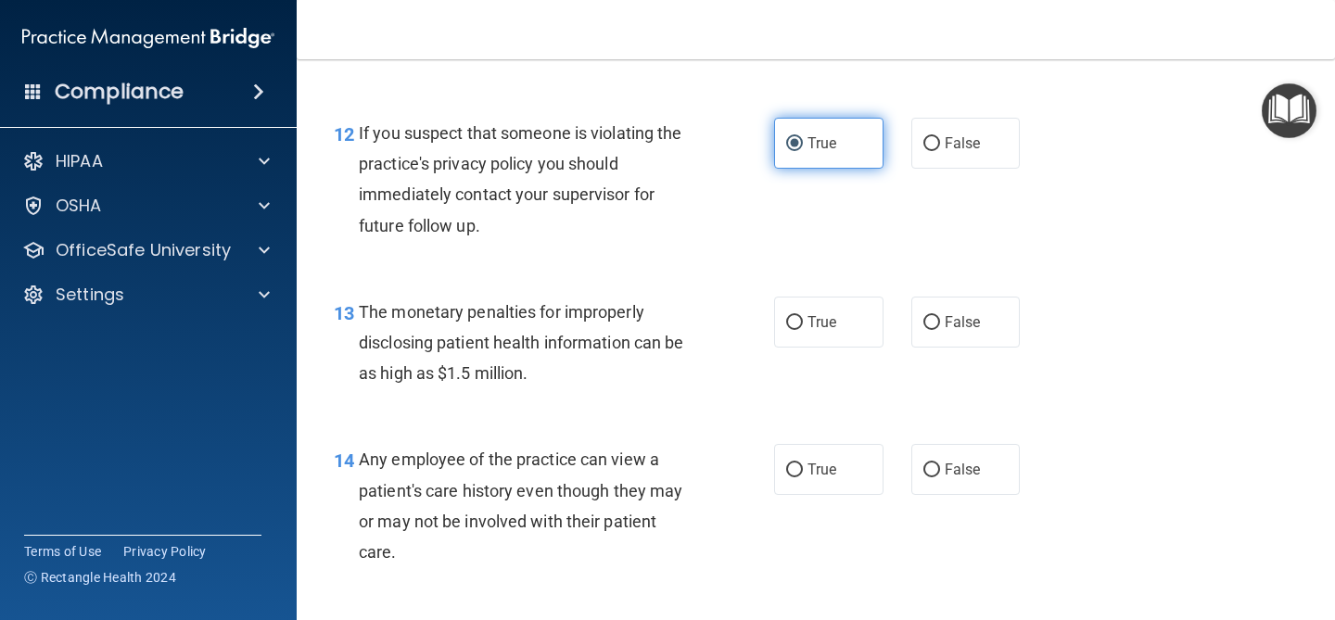
scroll to position [1853, 0]
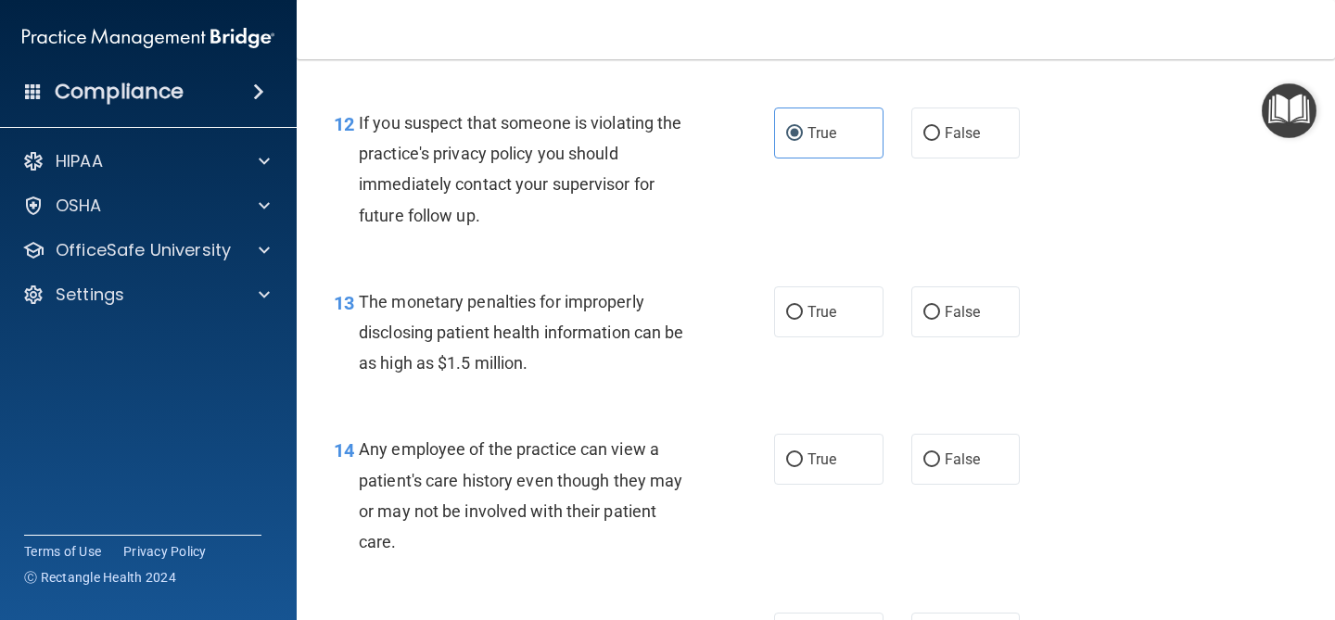
click at [795, 286] on div "13 The monetary penalties for improperly disclosing patient health information …" at bounding box center [816, 337] width 992 height 148
click at [793, 298] on label "True" at bounding box center [828, 312] width 109 height 51
click at [793, 306] on input "True" at bounding box center [794, 313] width 17 height 14
radio input "true"
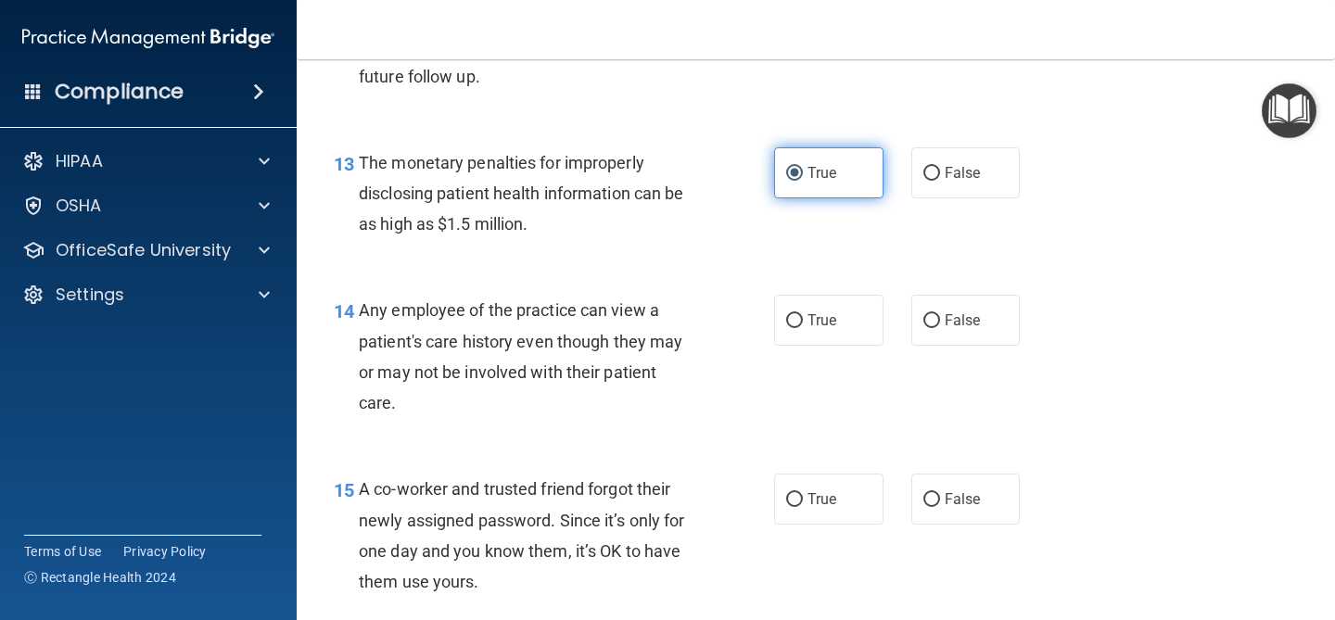
scroll to position [2071, 0]
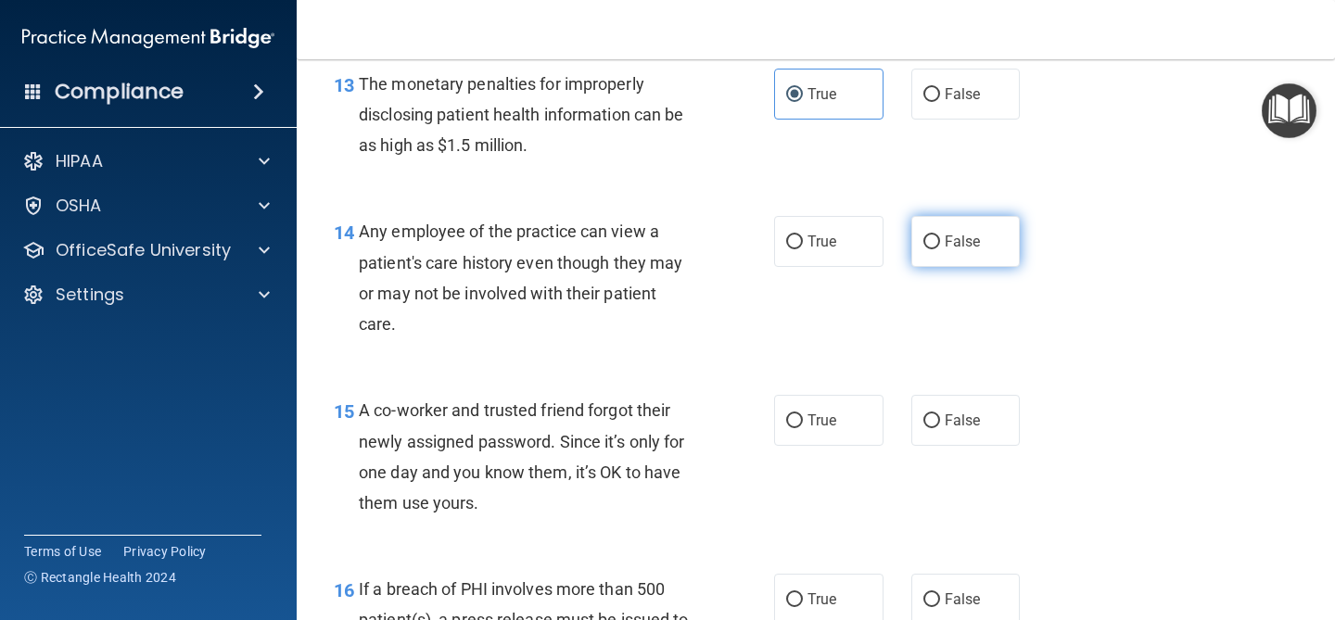
click at [937, 251] on label "False" at bounding box center [965, 241] width 109 height 51
click at [937, 249] on input "False" at bounding box center [932, 243] width 17 height 14
radio input "true"
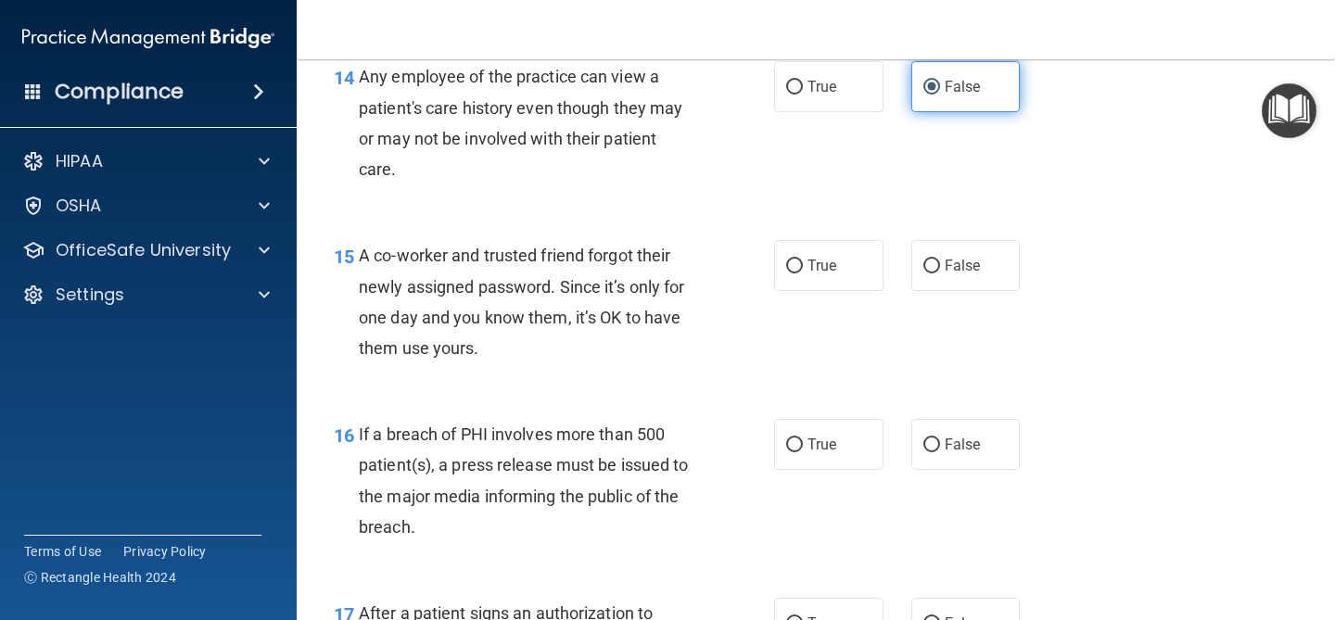
scroll to position [2231, 0]
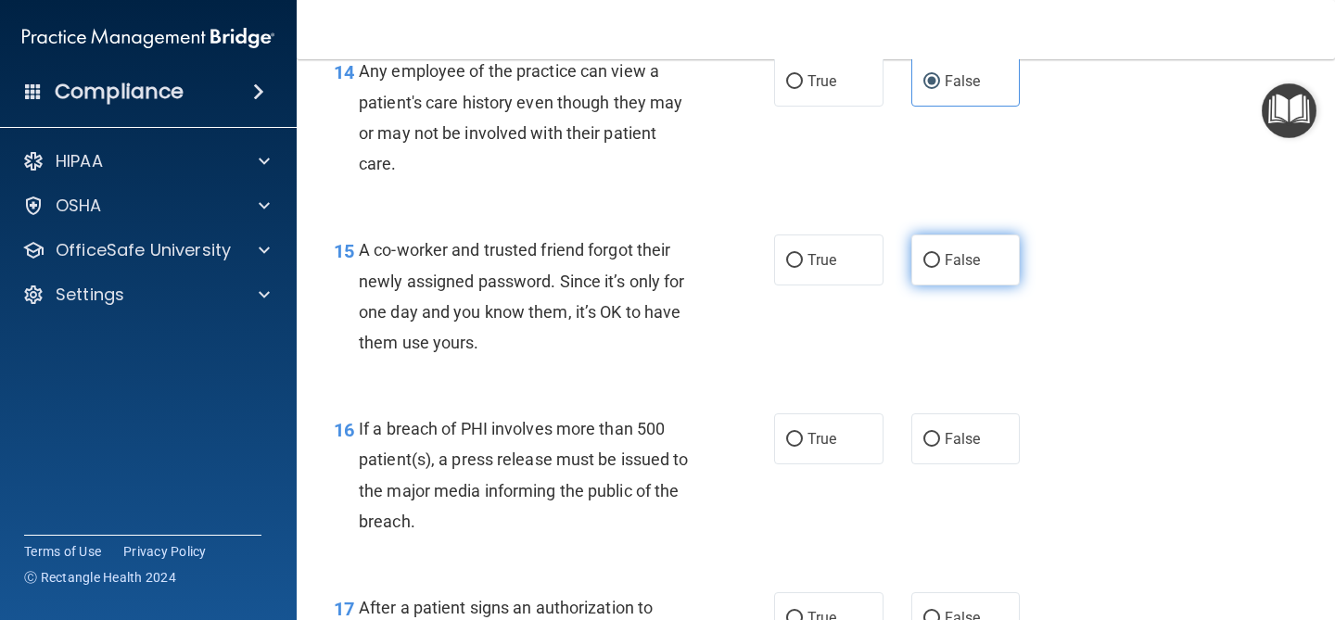
click at [966, 237] on label "False" at bounding box center [965, 260] width 109 height 51
click at [940, 254] on input "False" at bounding box center [932, 261] width 17 height 14
radio input "true"
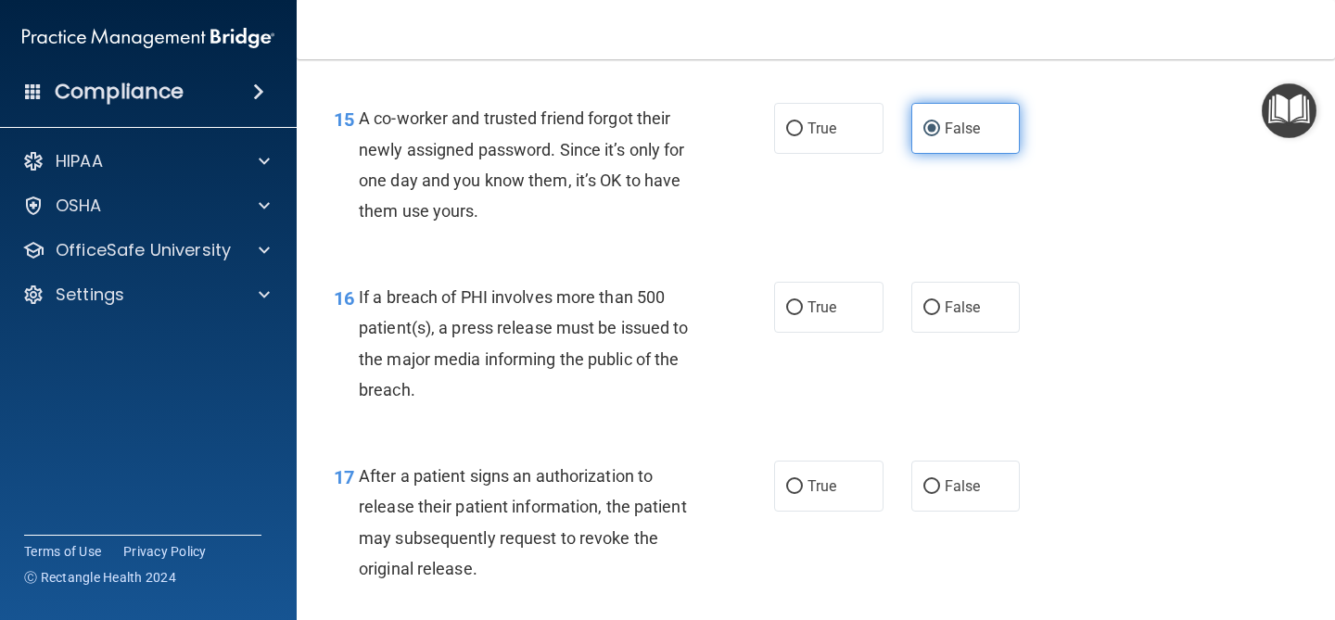
scroll to position [2368, 0]
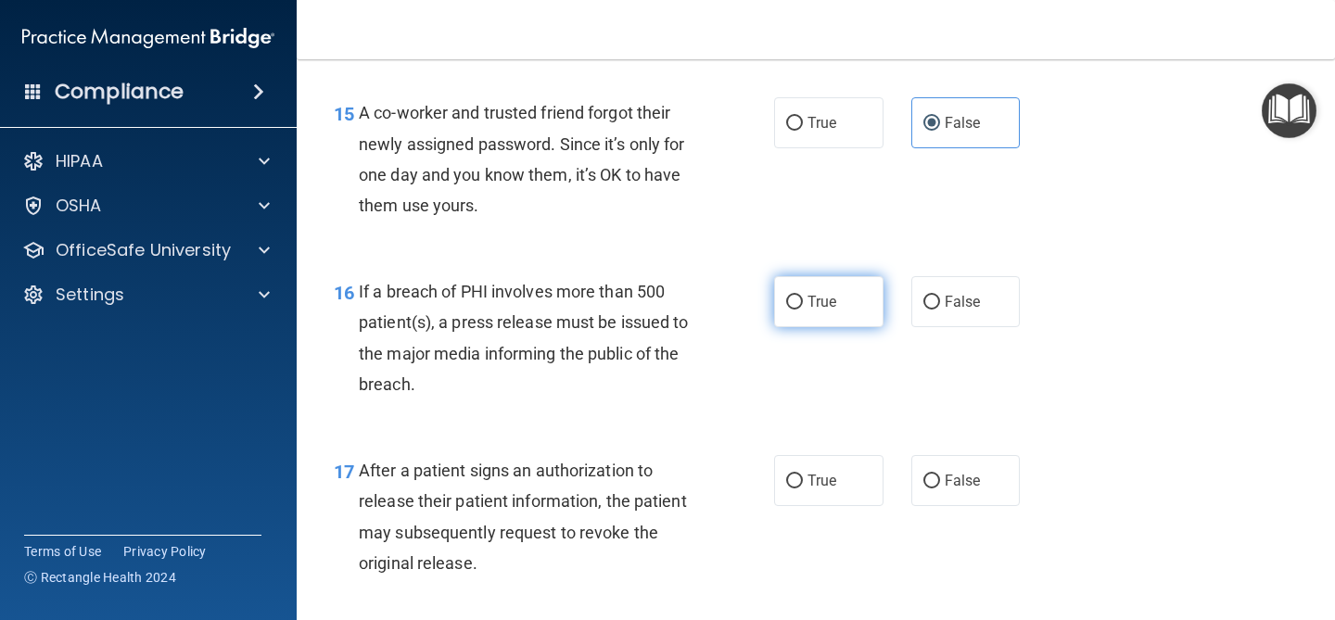
click at [820, 286] on label "True" at bounding box center [828, 301] width 109 height 51
click at [803, 296] on input "True" at bounding box center [794, 303] width 17 height 14
radio input "true"
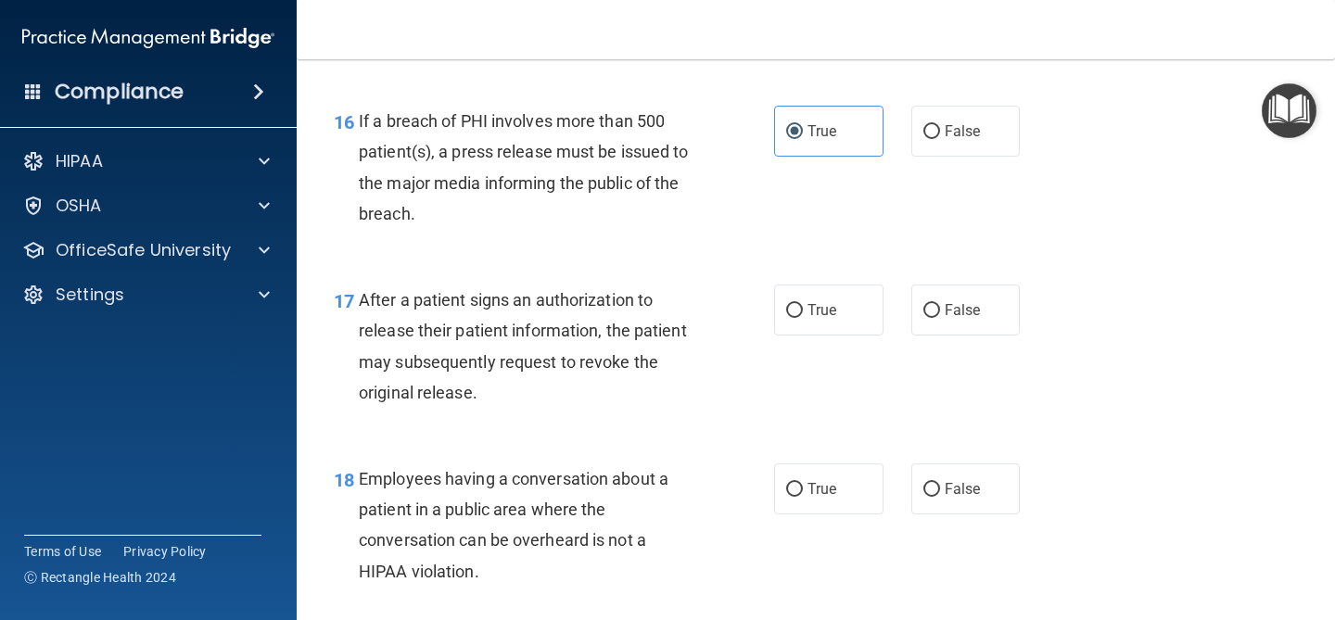
scroll to position [2546, 0]
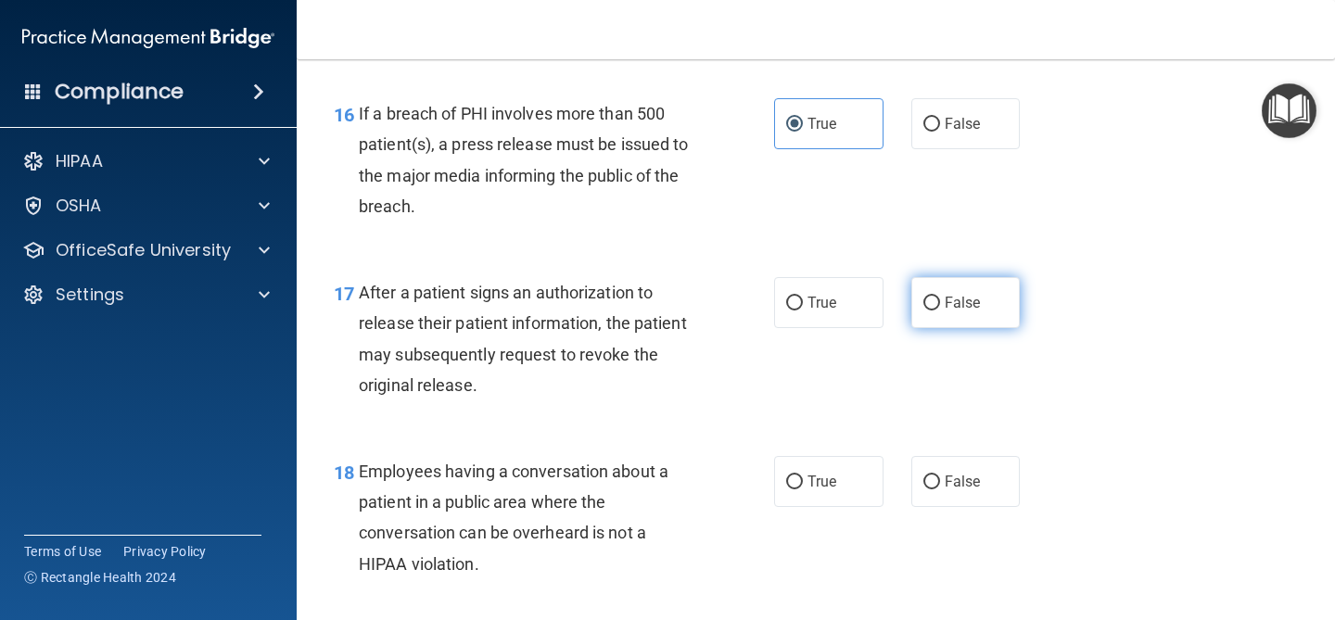
click at [917, 300] on label "False" at bounding box center [965, 302] width 109 height 51
click at [924, 300] on input "False" at bounding box center [932, 304] width 17 height 14
radio input "true"
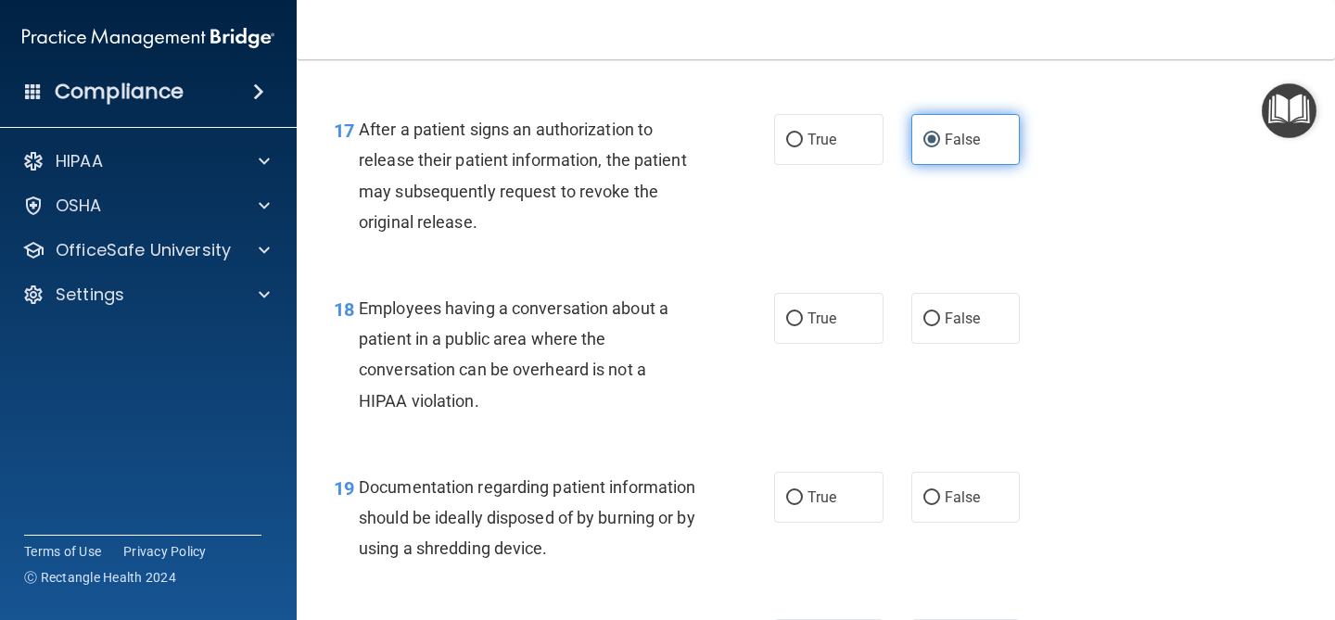
scroll to position [2795, 0]
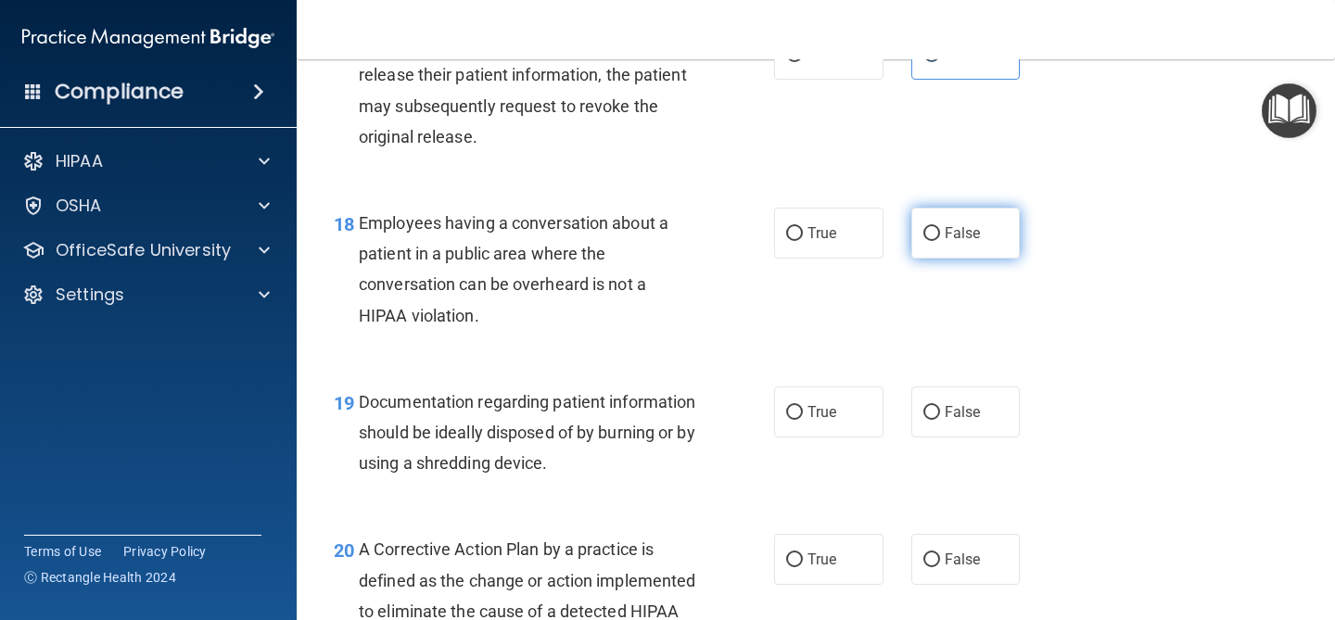
click at [965, 242] on span "False" at bounding box center [963, 233] width 36 height 18
click at [940, 241] on input "False" at bounding box center [932, 234] width 17 height 14
radio input "true"
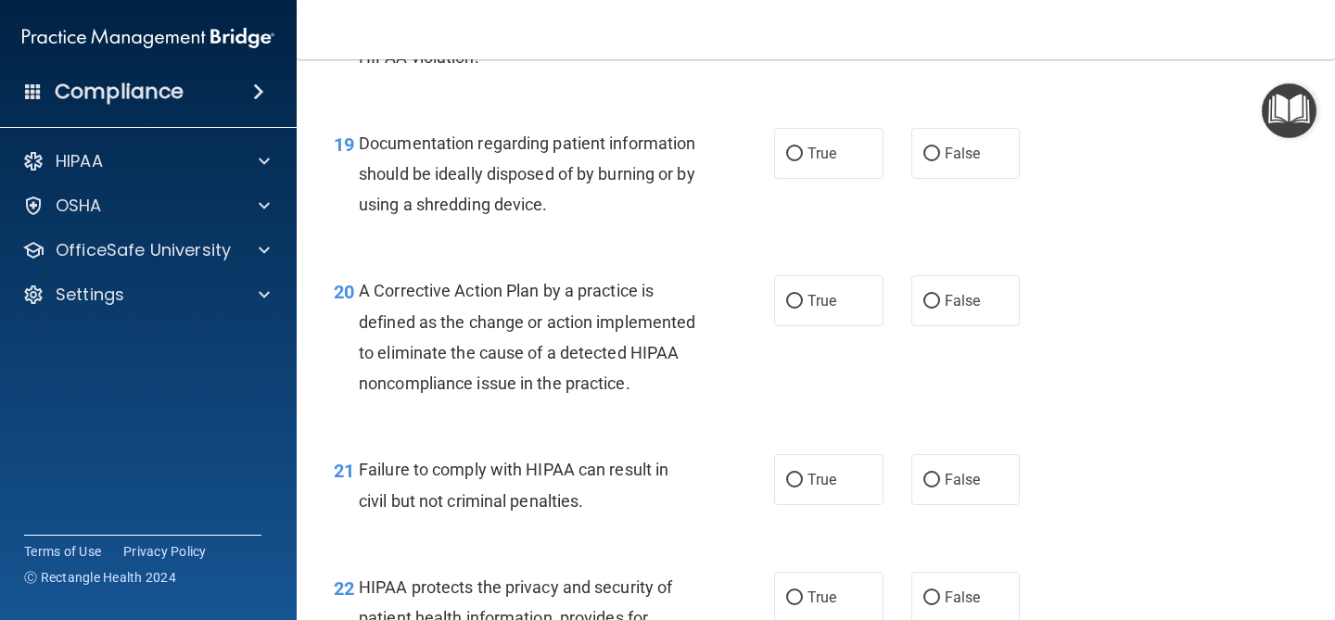
scroll to position [3055, 0]
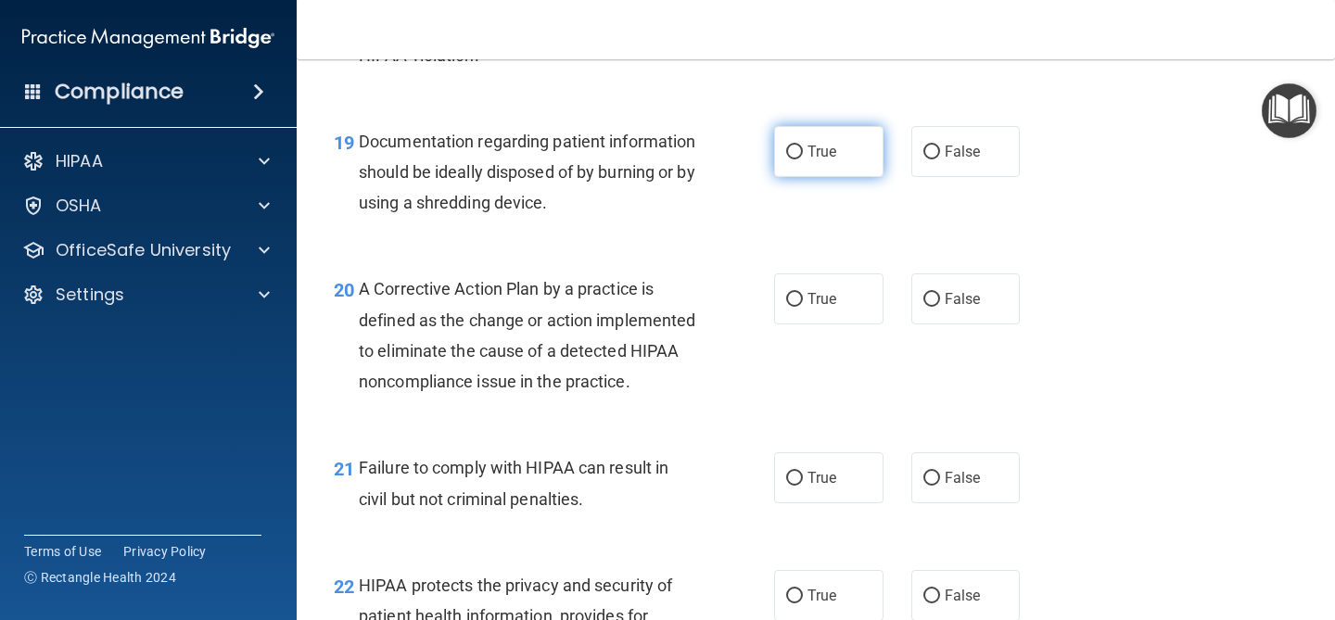
click at [817, 162] on label "True" at bounding box center [828, 151] width 109 height 51
click at [803, 159] on input "True" at bounding box center [794, 153] width 17 height 14
radio input "true"
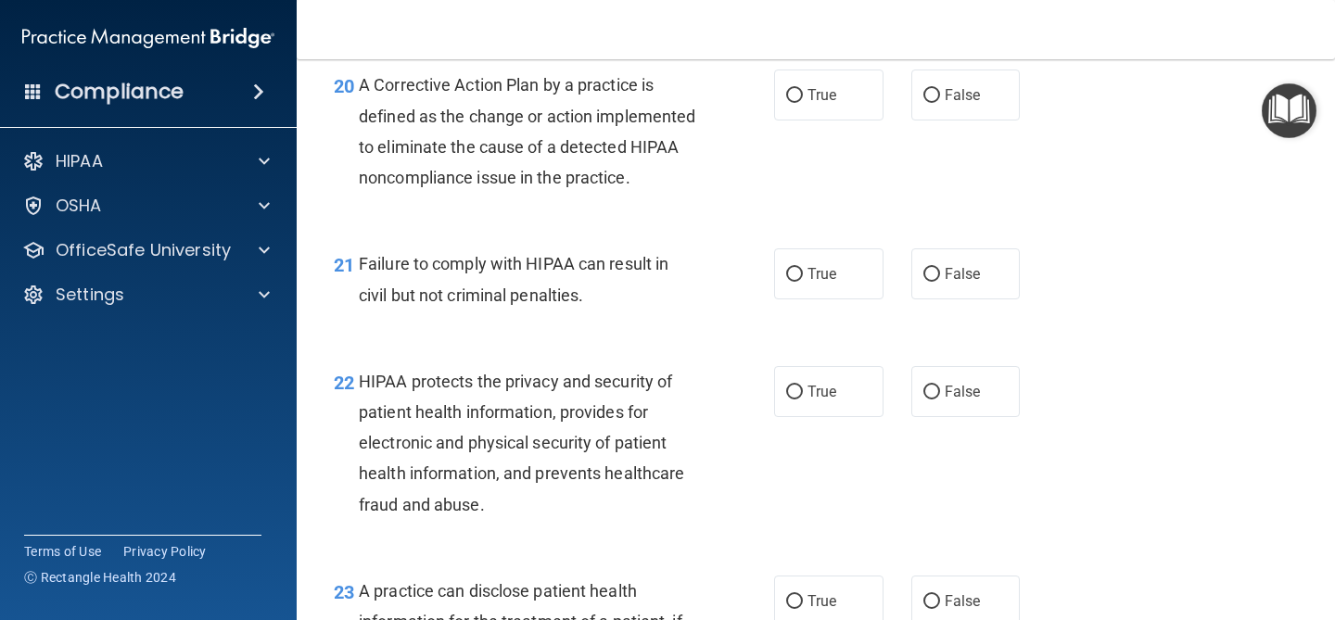
scroll to position [3261, 0]
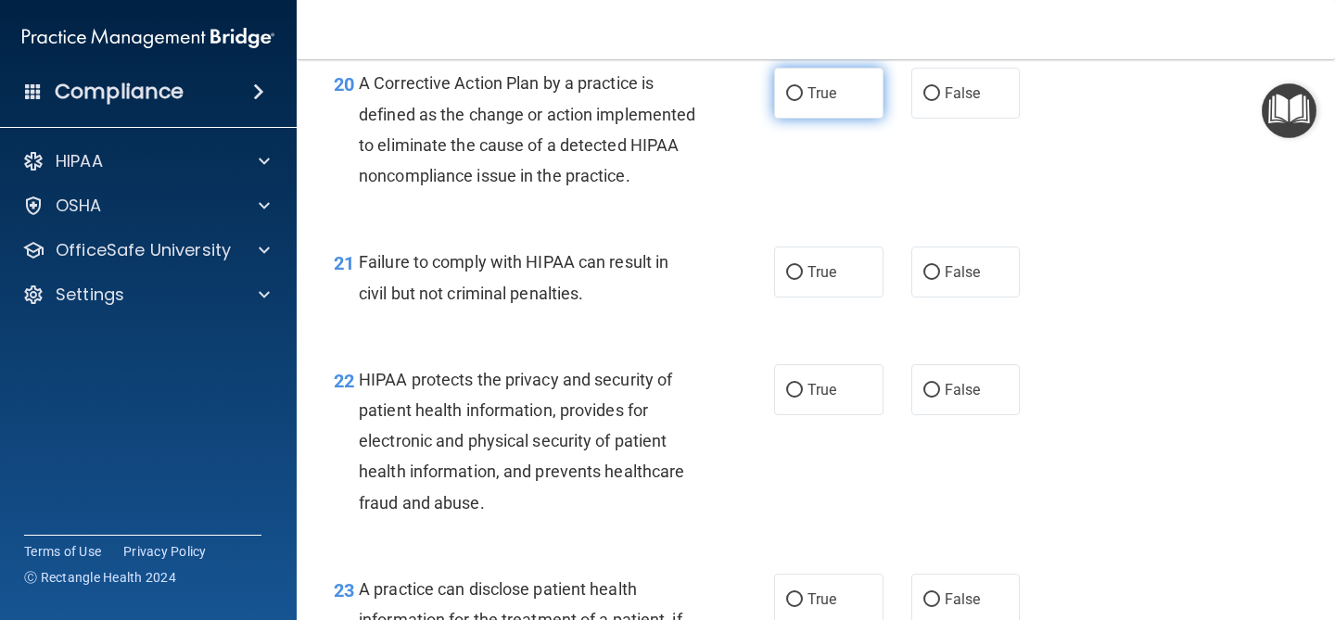
click at [835, 113] on label "True" at bounding box center [828, 93] width 109 height 51
click at [803, 101] on input "True" at bounding box center [794, 94] width 17 height 14
radio input "true"
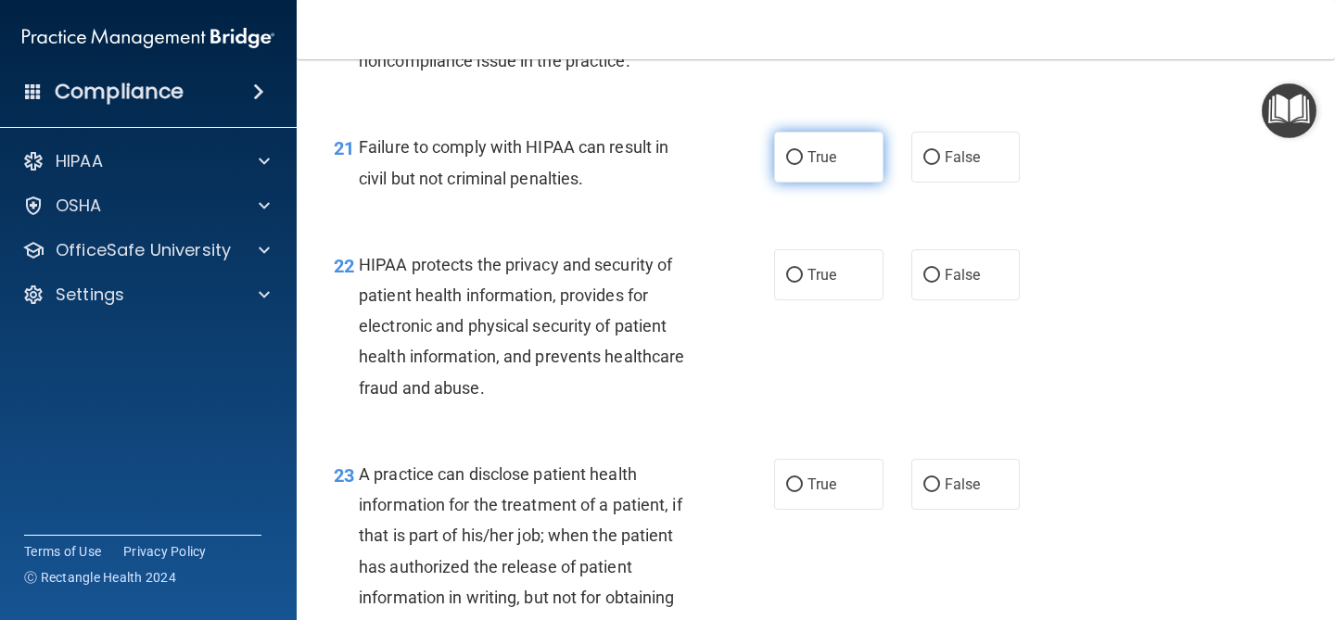
scroll to position [3374, 0]
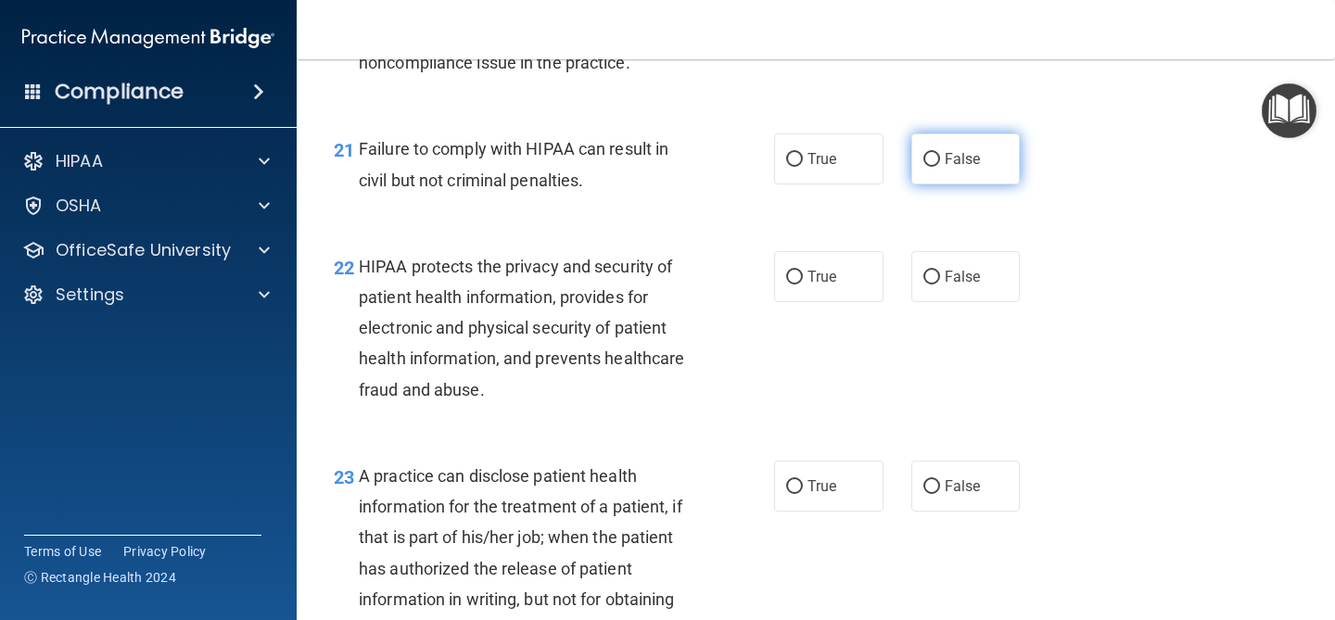
click at [925, 185] on label "False" at bounding box center [965, 159] width 109 height 51
click at [925, 167] on input "False" at bounding box center [932, 160] width 17 height 14
radio input "true"
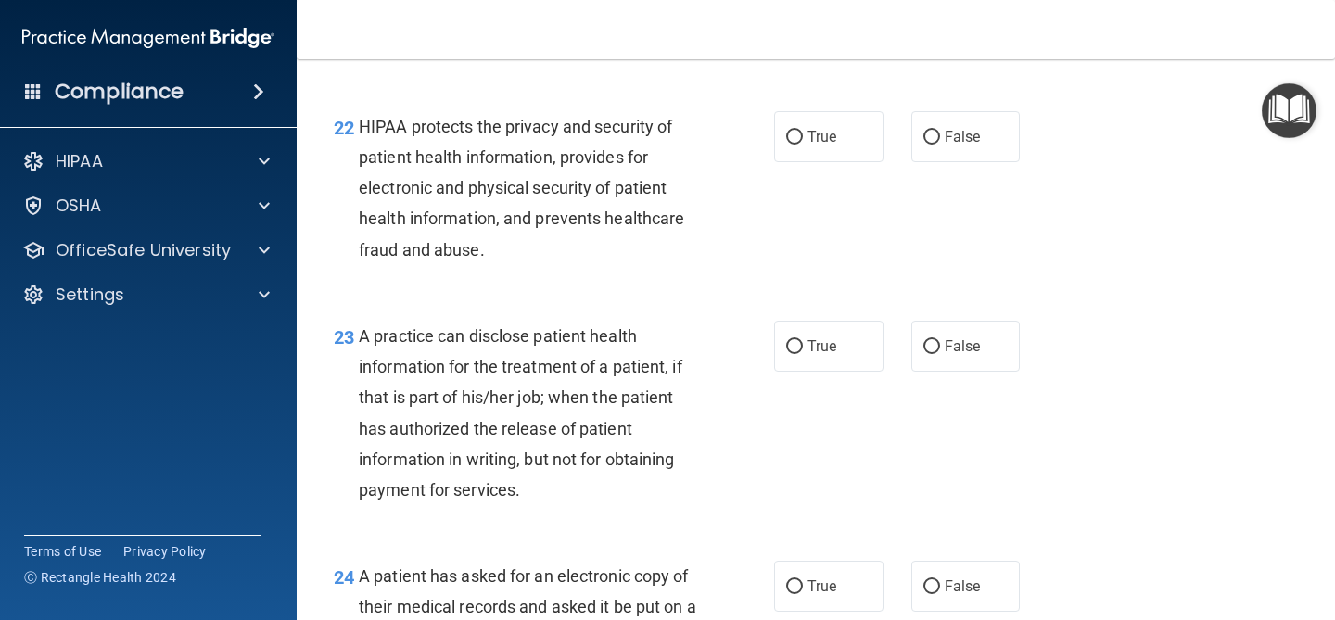
scroll to position [3515, 0]
click at [839, 146] on label "True" at bounding box center [828, 135] width 109 height 51
click at [803, 144] on input "True" at bounding box center [794, 137] width 17 height 14
radio input "true"
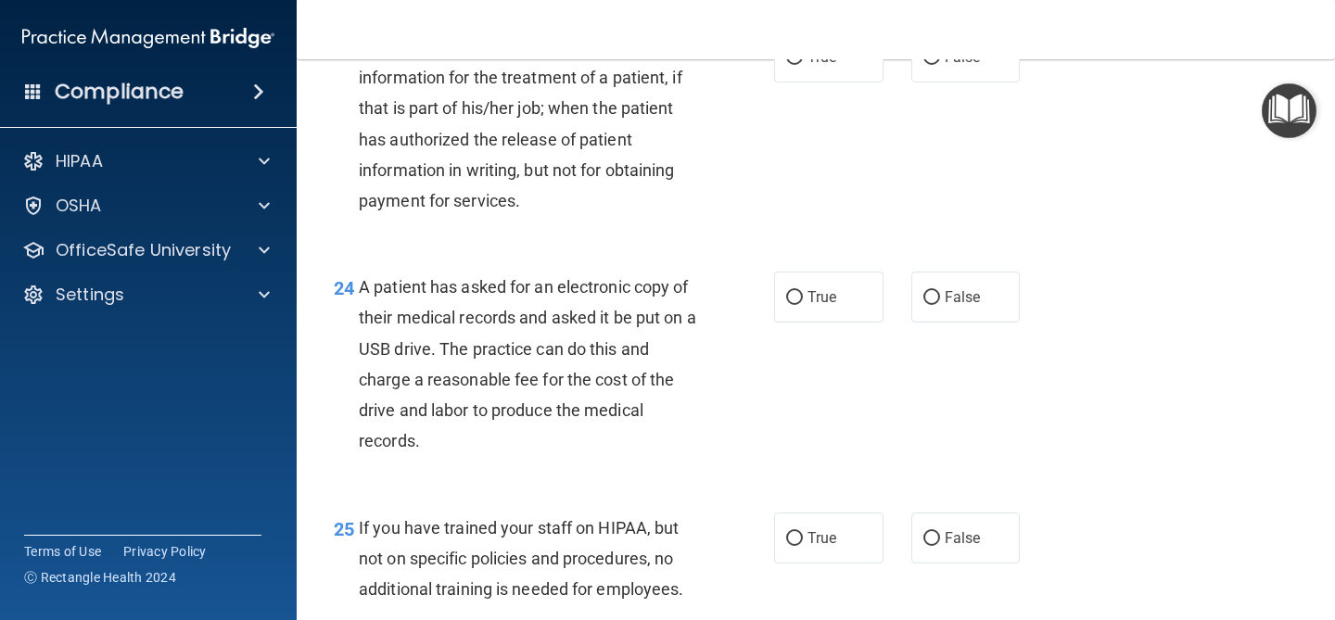
scroll to position [3797, 0]
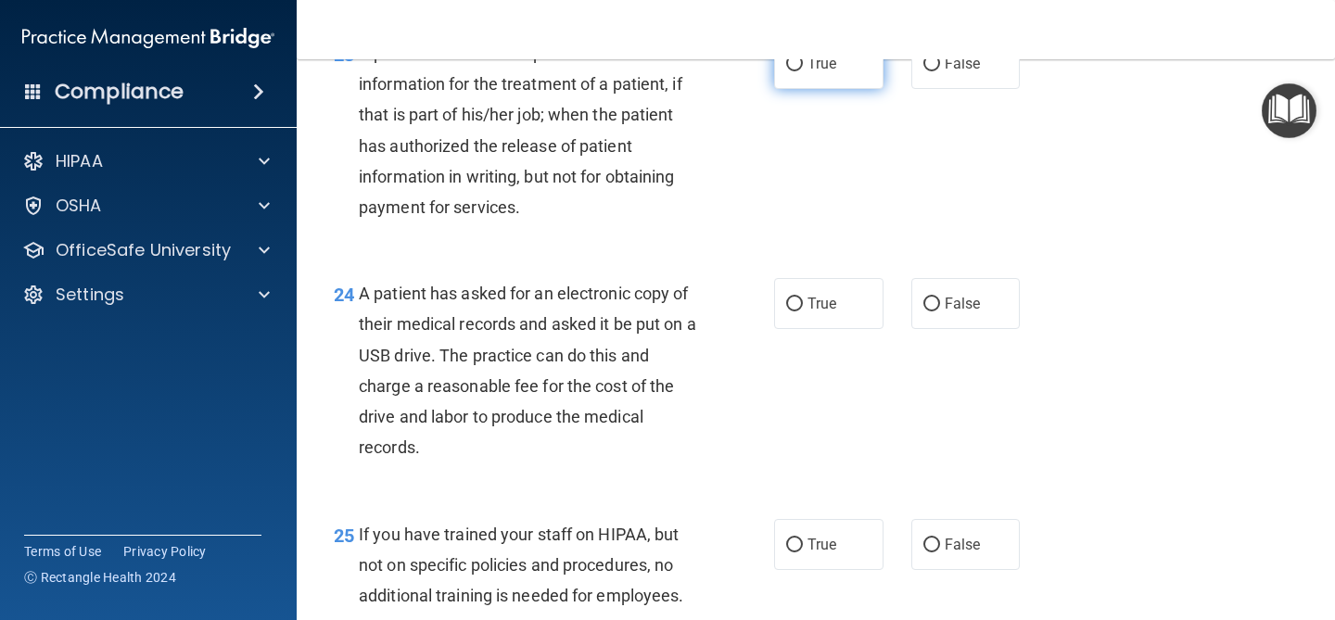
click at [843, 86] on label "True" at bounding box center [828, 63] width 109 height 51
click at [803, 71] on input "True" at bounding box center [794, 64] width 17 height 14
radio input "true"
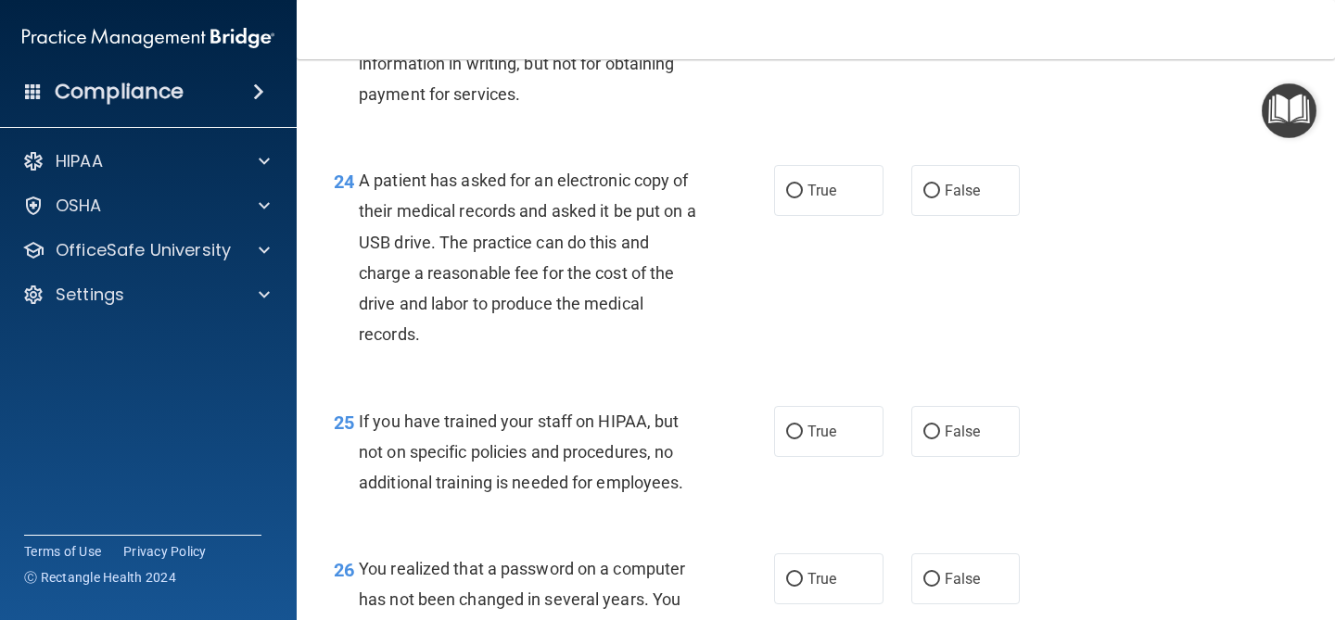
scroll to position [3908, 0]
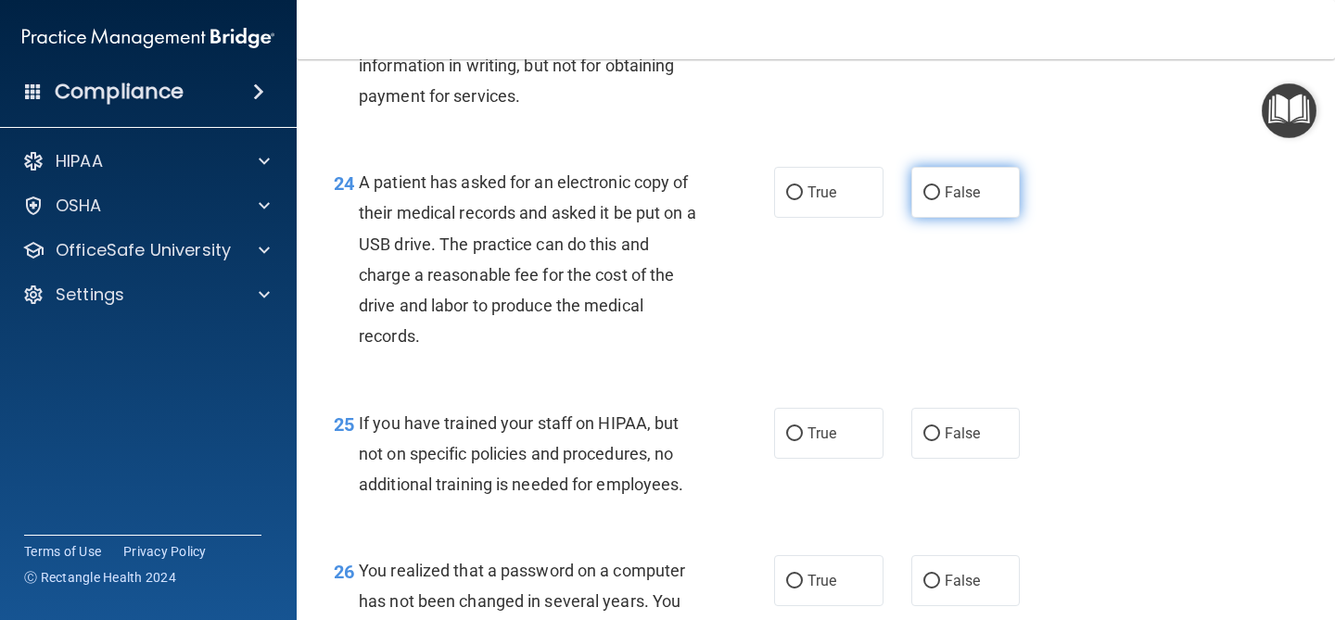
click at [939, 201] on label "False" at bounding box center [965, 192] width 109 height 51
click at [939, 200] on input "False" at bounding box center [932, 193] width 17 height 14
radio input "true"
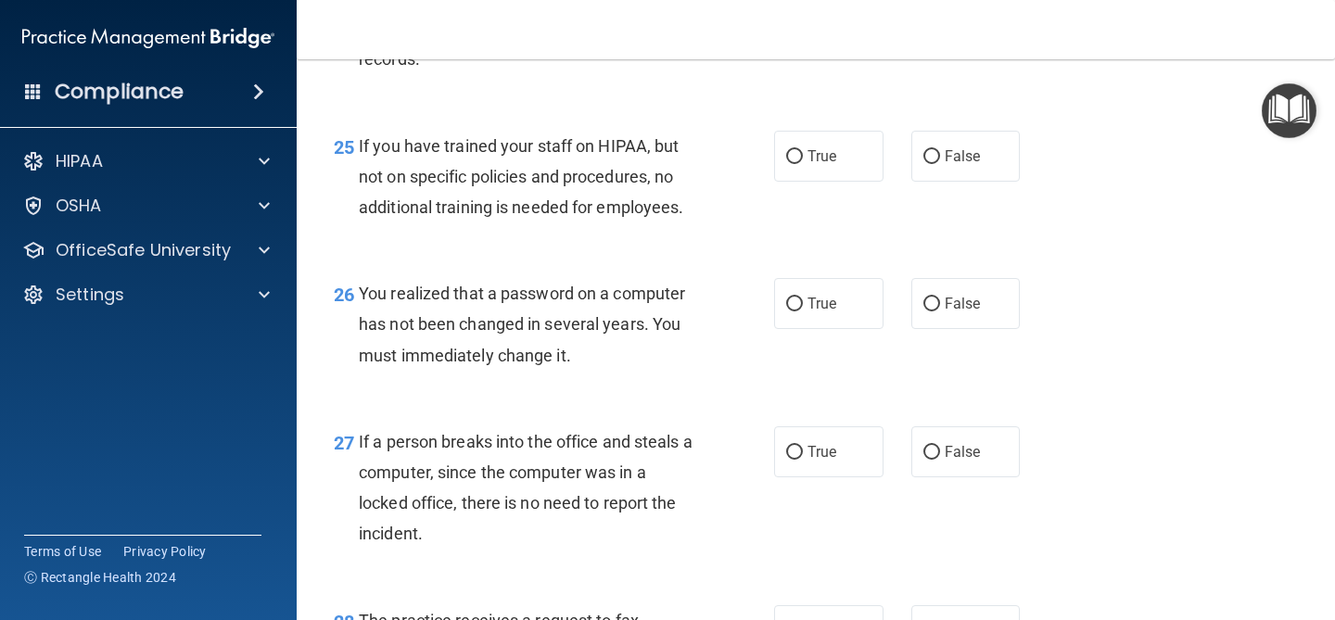
scroll to position [4185, 0]
click at [939, 183] on label "False" at bounding box center [965, 157] width 109 height 51
click at [939, 165] on input "False" at bounding box center [932, 158] width 17 height 14
radio input "true"
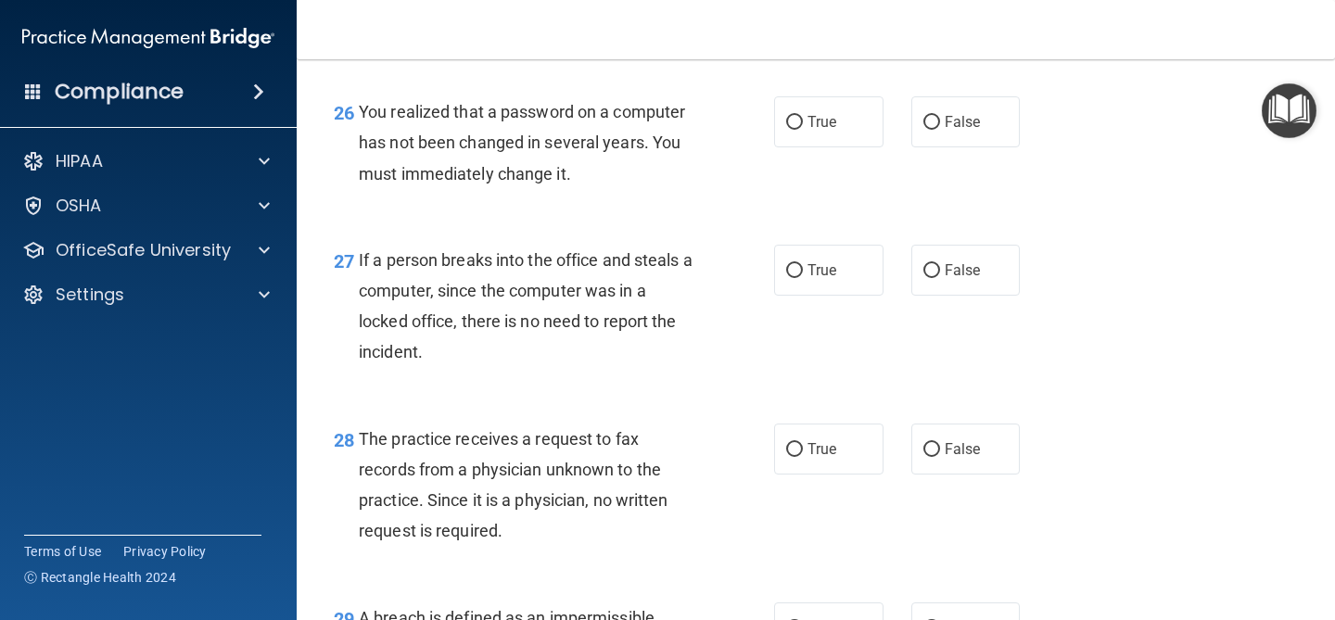
scroll to position [4372, 0]
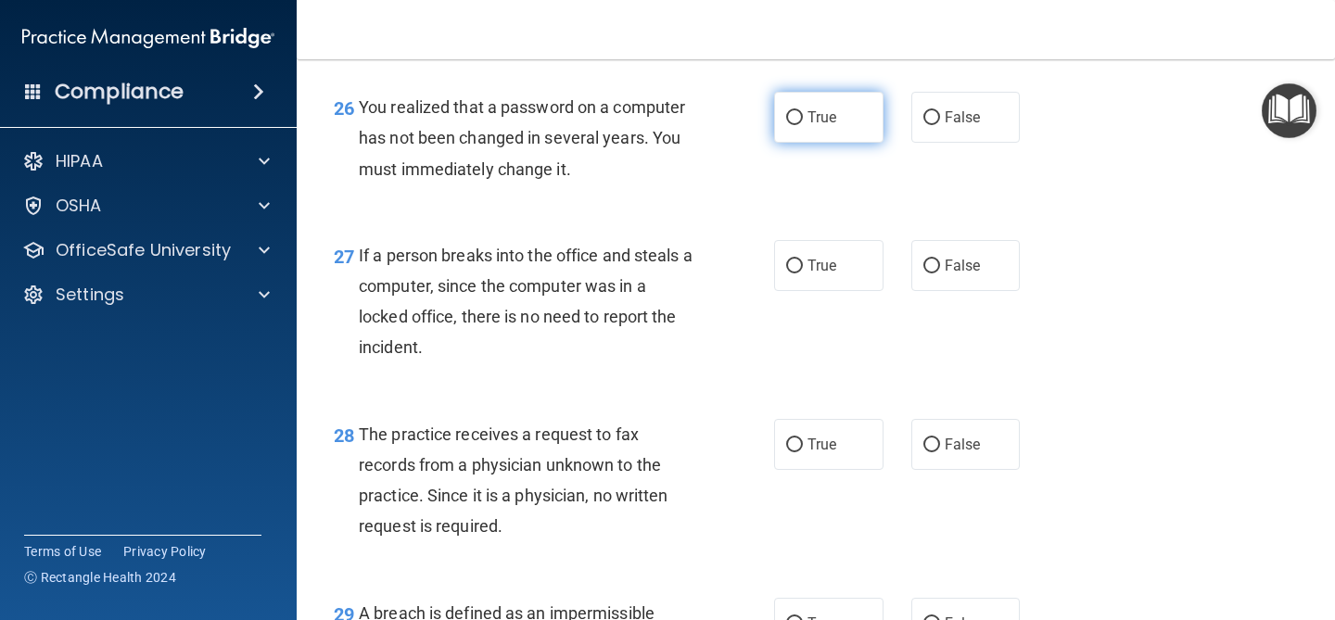
click at [868, 143] on label "True" at bounding box center [828, 117] width 109 height 51
click at [803, 125] on input "True" at bounding box center [794, 118] width 17 height 14
radio input "true"
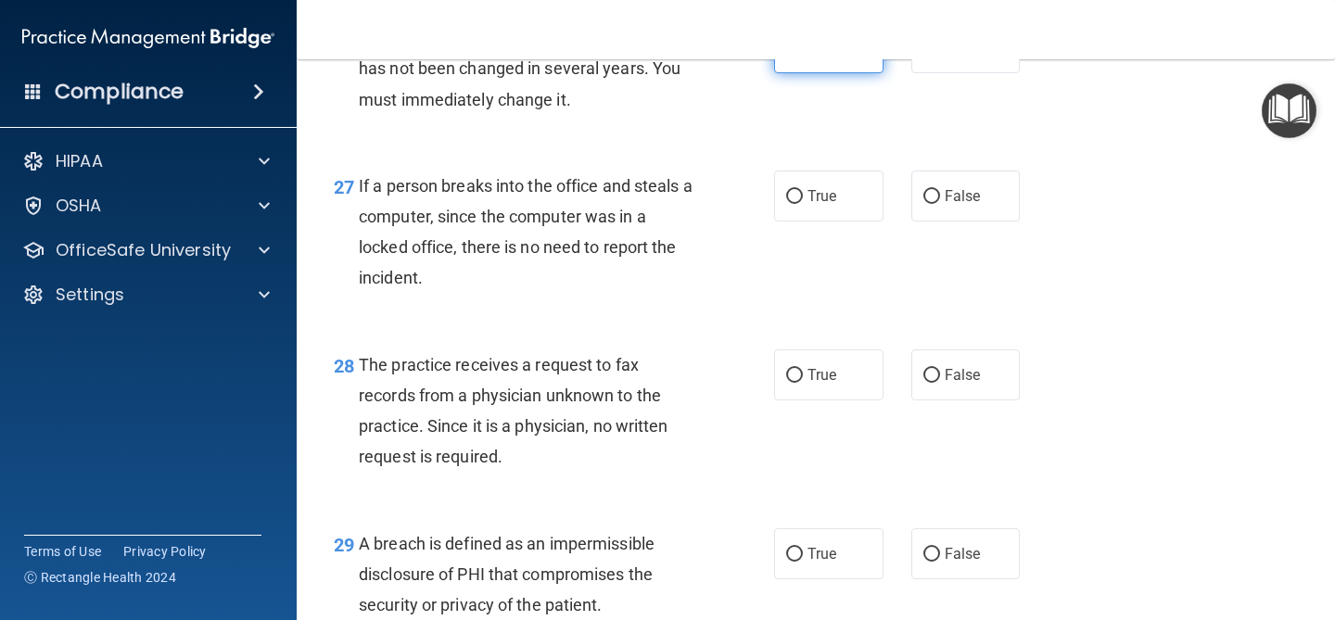
scroll to position [4442, 0]
click at [988, 221] on label "False" at bounding box center [965, 195] width 109 height 51
click at [940, 203] on input "False" at bounding box center [932, 196] width 17 height 14
radio input "true"
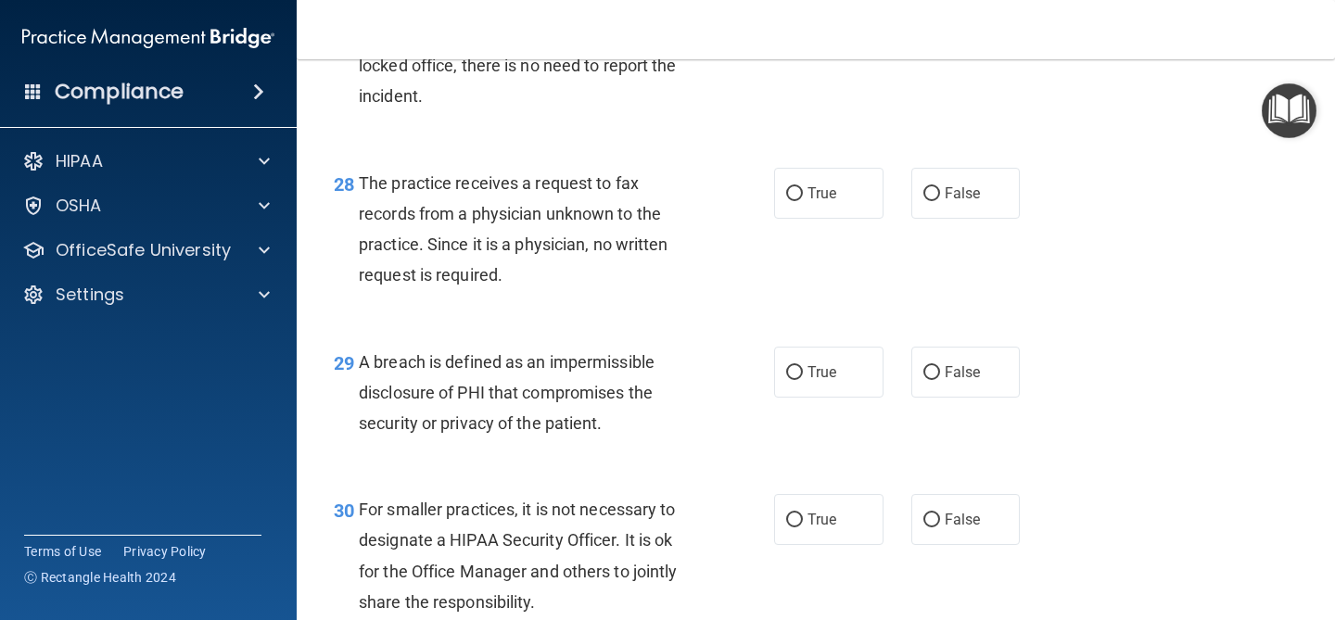
scroll to position [4643, 0]
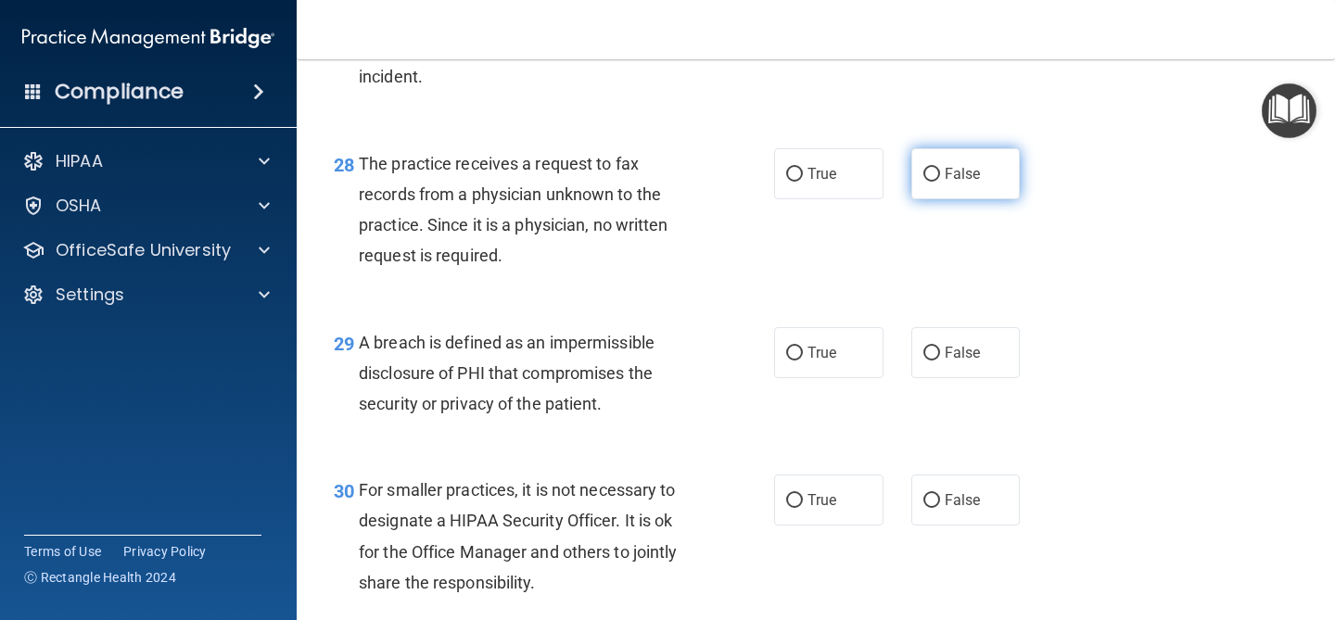
click at [974, 183] on span "False" at bounding box center [963, 174] width 36 height 18
click at [940, 182] on input "False" at bounding box center [932, 175] width 17 height 14
radio input "true"
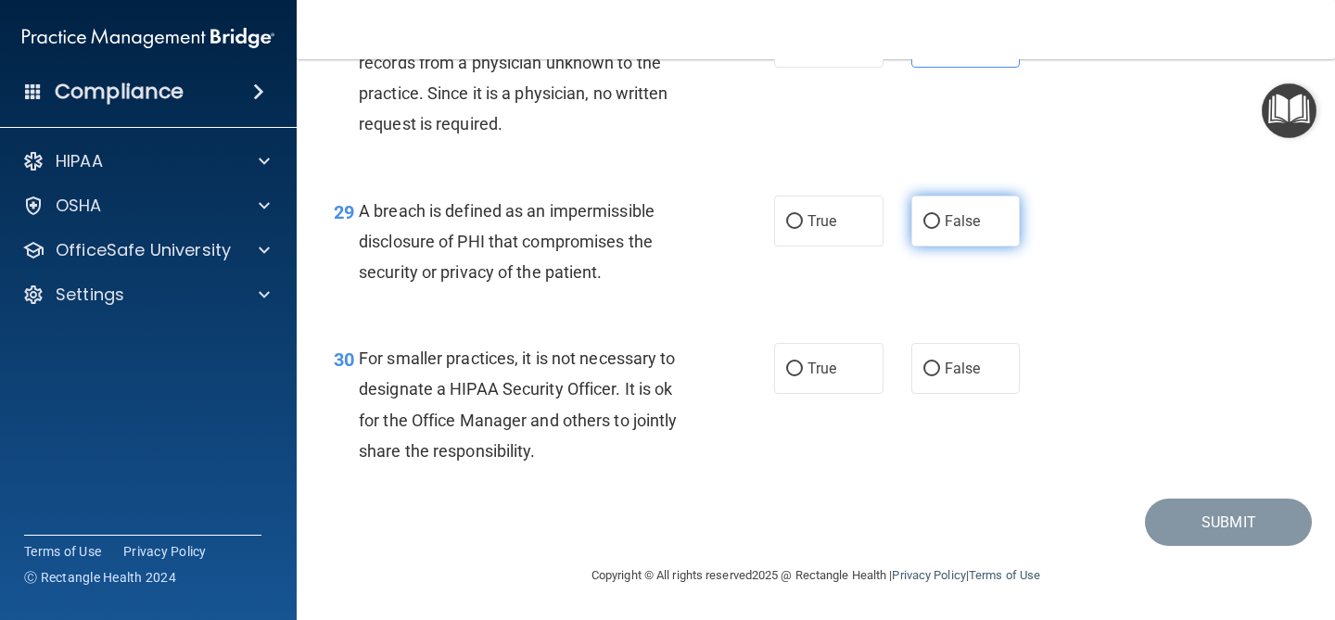
scroll to position [4801, 0]
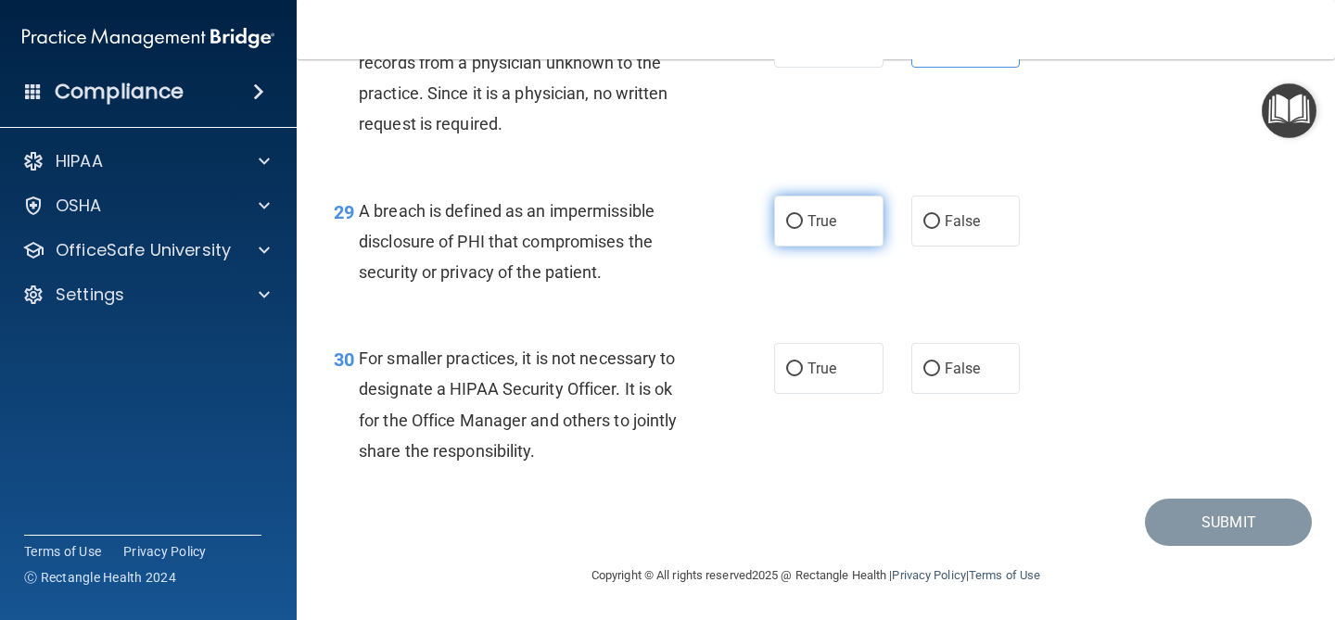
click at [842, 230] on label "True" at bounding box center [828, 221] width 109 height 51
click at [803, 229] on input "True" at bounding box center [794, 222] width 17 height 14
radio input "true"
click at [957, 377] on span "False" at bounding box center [963, 369] width 36 height 18
click at [940, 376] on input "False" at bounding box center [932, 370] width 17 height 14
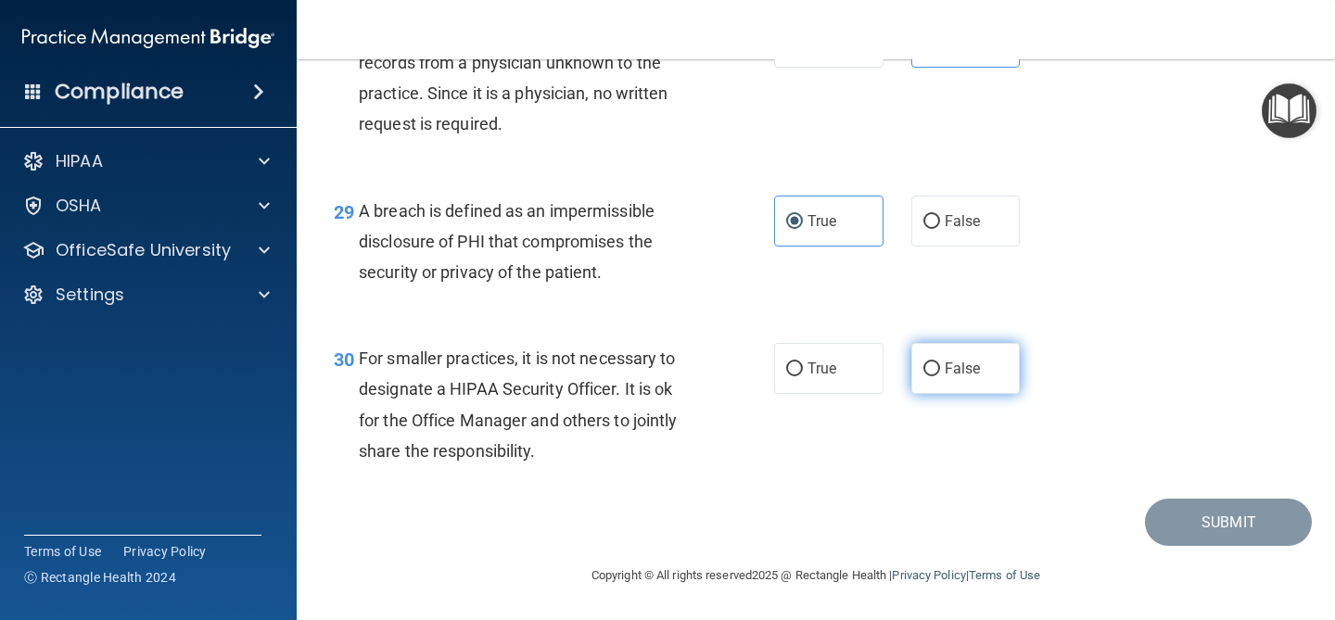
radio input "true"
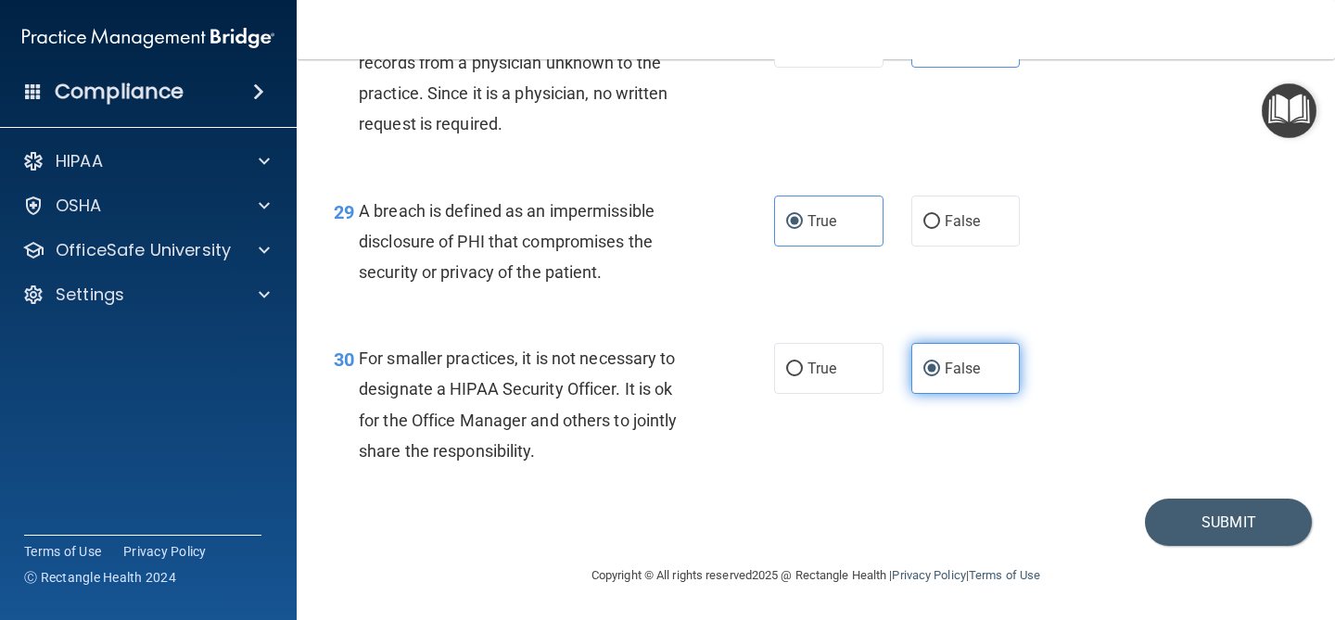
scroll to position [4806, 0]
click at [1166, 528] on button "Submit" at bounding box center [1228, 522] width 167 height 47
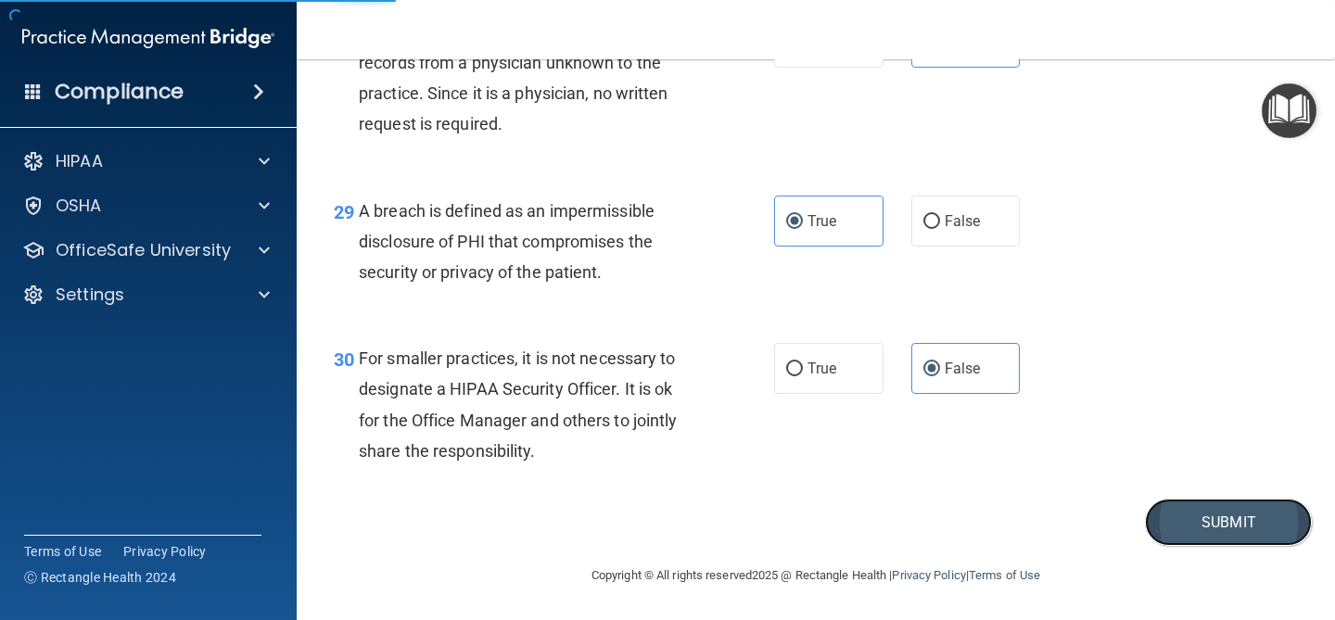
click at [1224, 527] on button "Submit" at bounding box center [1228, 522] width 167 height 47
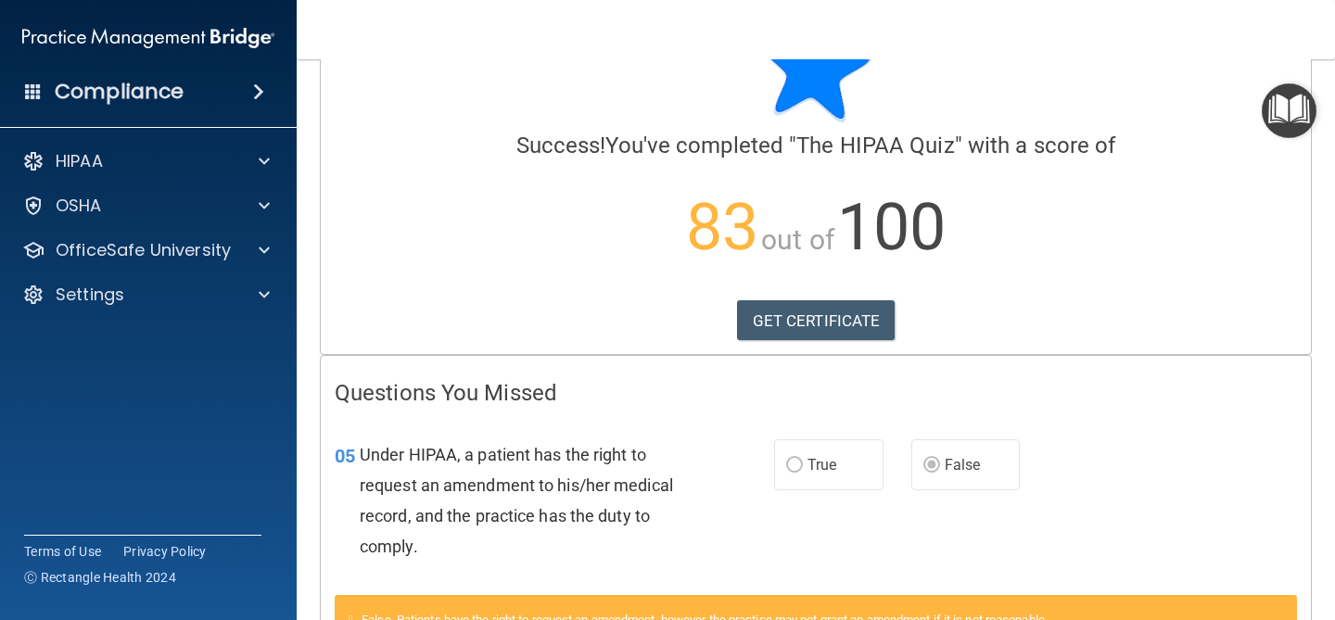
scroll to position [83, 0]
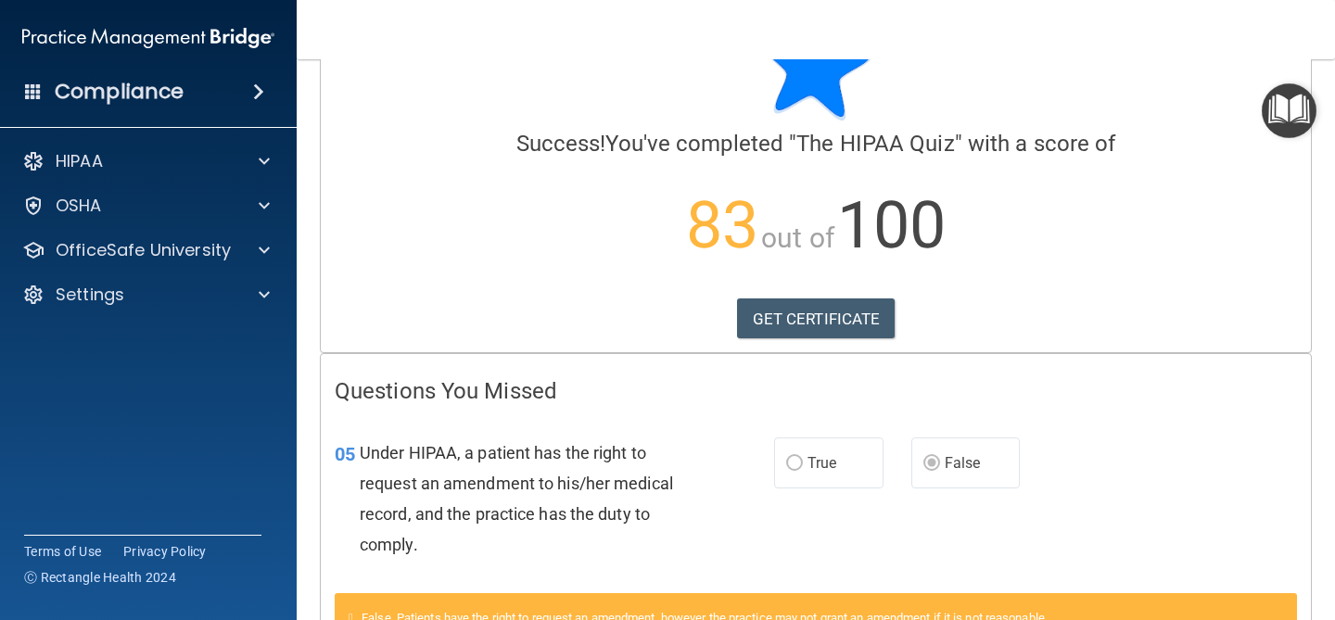
click at [848, 474] on label "True" at bounding box center [828, 463] width 109 height 51
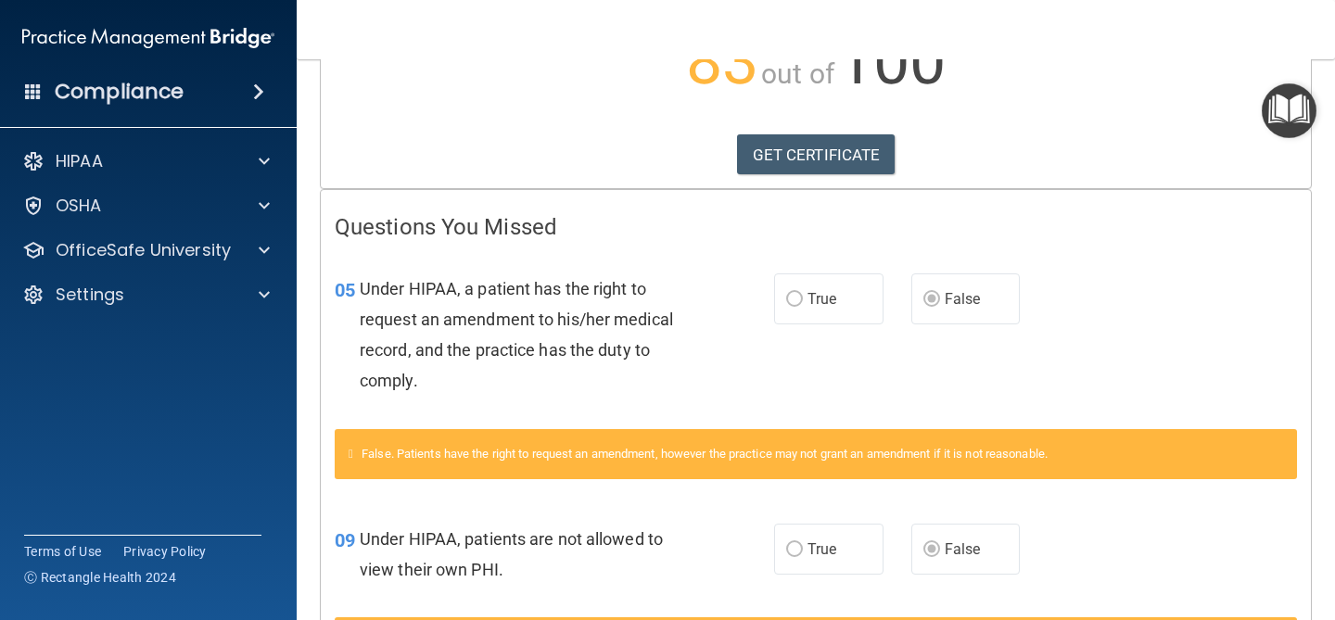
scroll to position [0, 0]
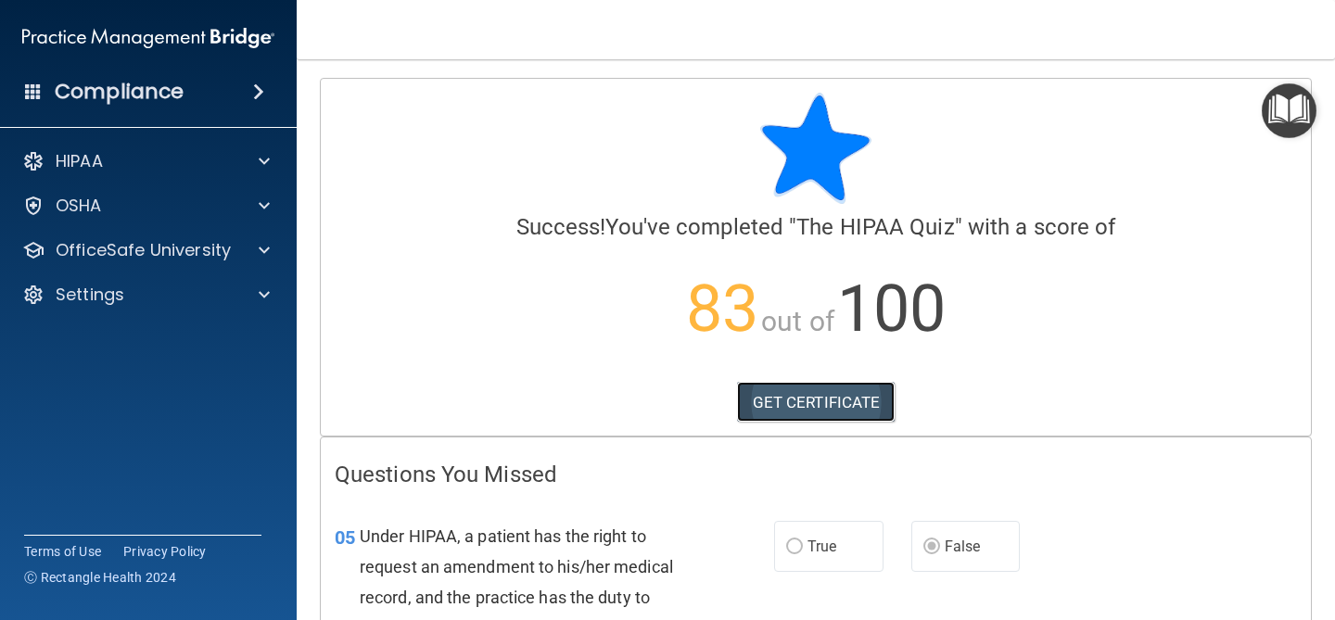
click at [838, 415] on link "GET CERTIFICATE" at bounding box center [816, 402] width 159 height 41
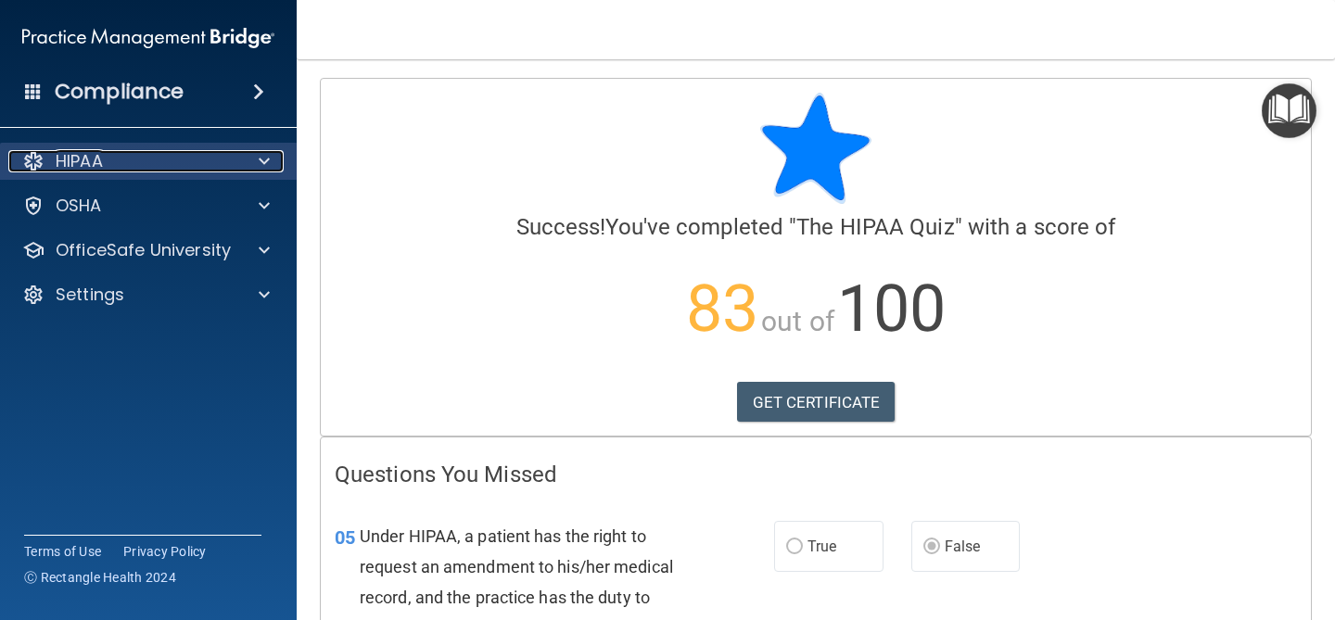
click at [257, 163] on div at bounding box center [261, 161] width 46 height 22
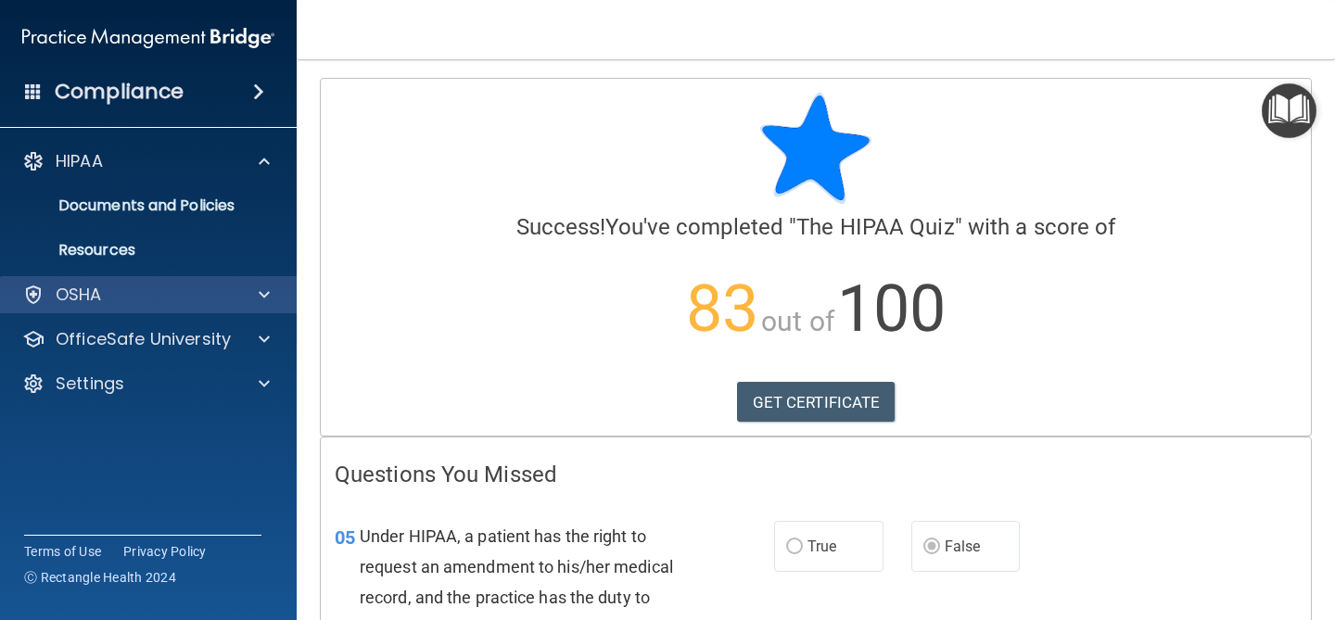
click at [227, 311] on div "OSHA" at bounding box center [149, 294] width 298 height 37
click at [261, 304] on span at bounding box center [264, 295] width 11 height 22
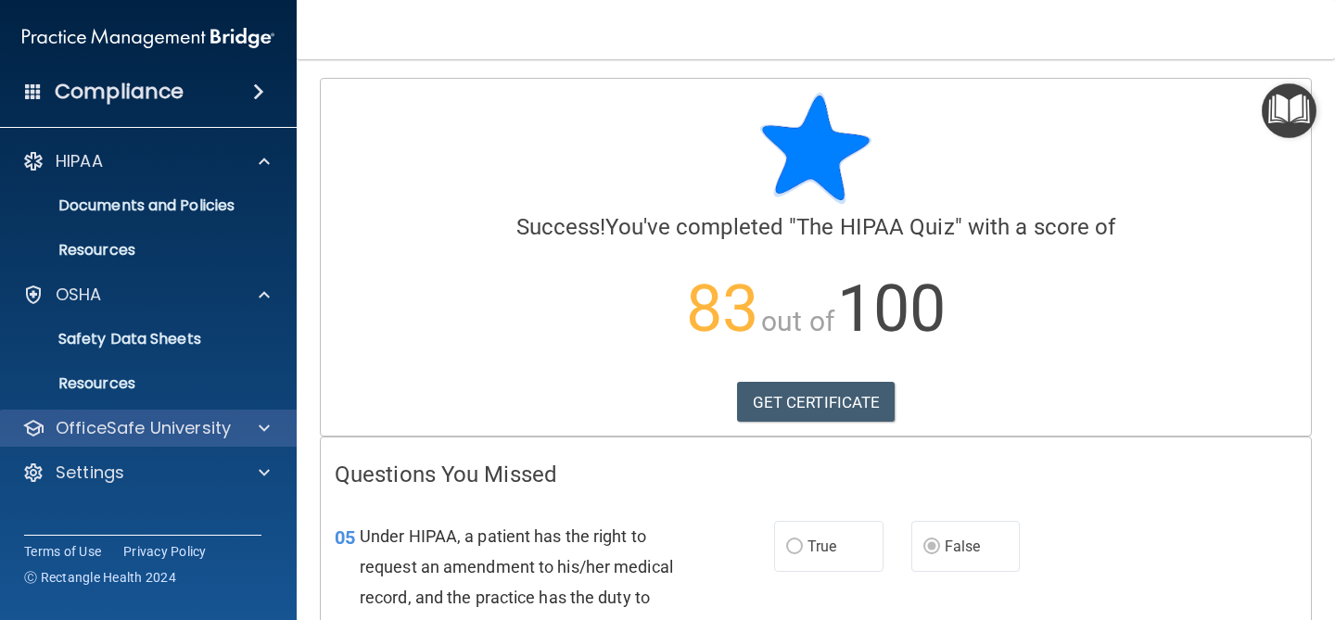
click at [144, 440] on div "OfficeSafe University" at bounding box center [149, 428] width 298 height 37
click at [262, 435] on span at bounding box center [264, 428] width 11 height 22
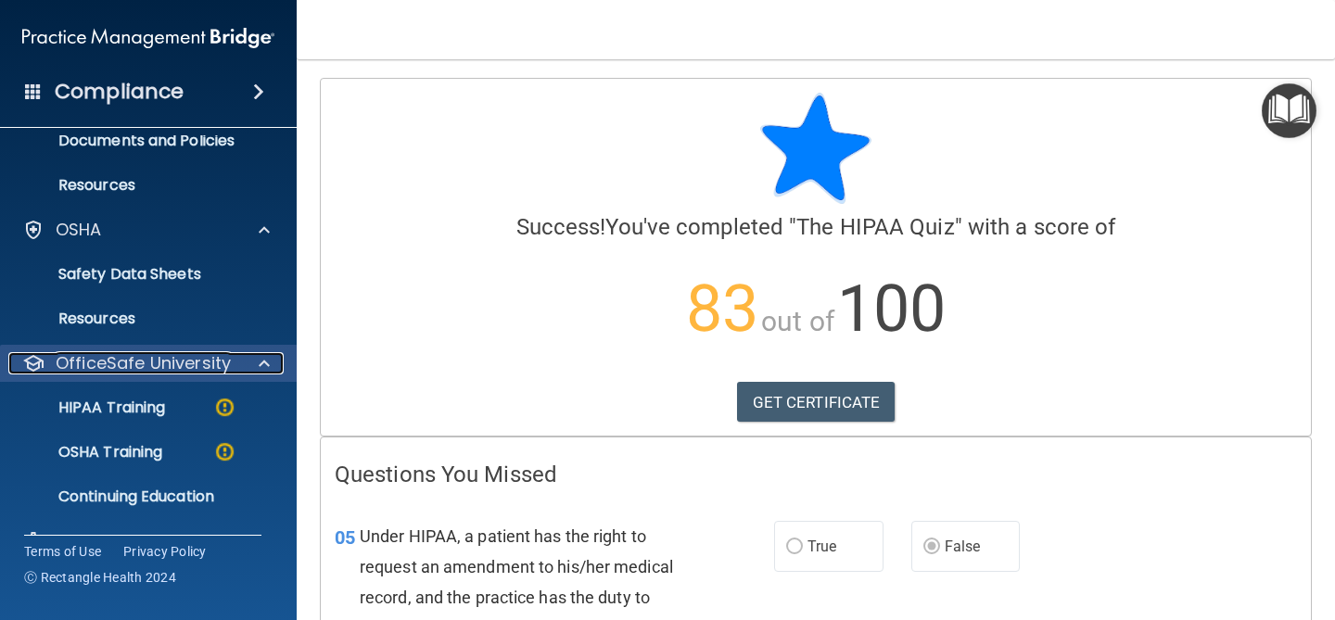
scroll to position [105, 0]
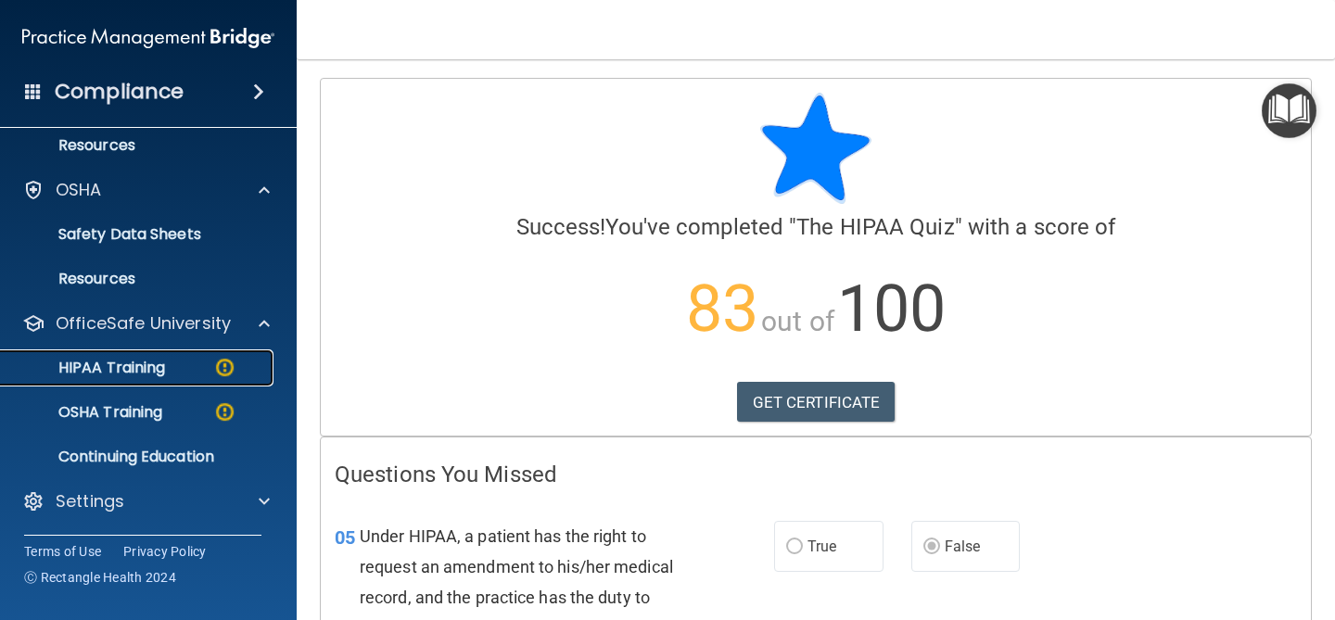
click at [227, 380] on link "HIPAA Training" at bounding box center [127, 368] width 292 height 37
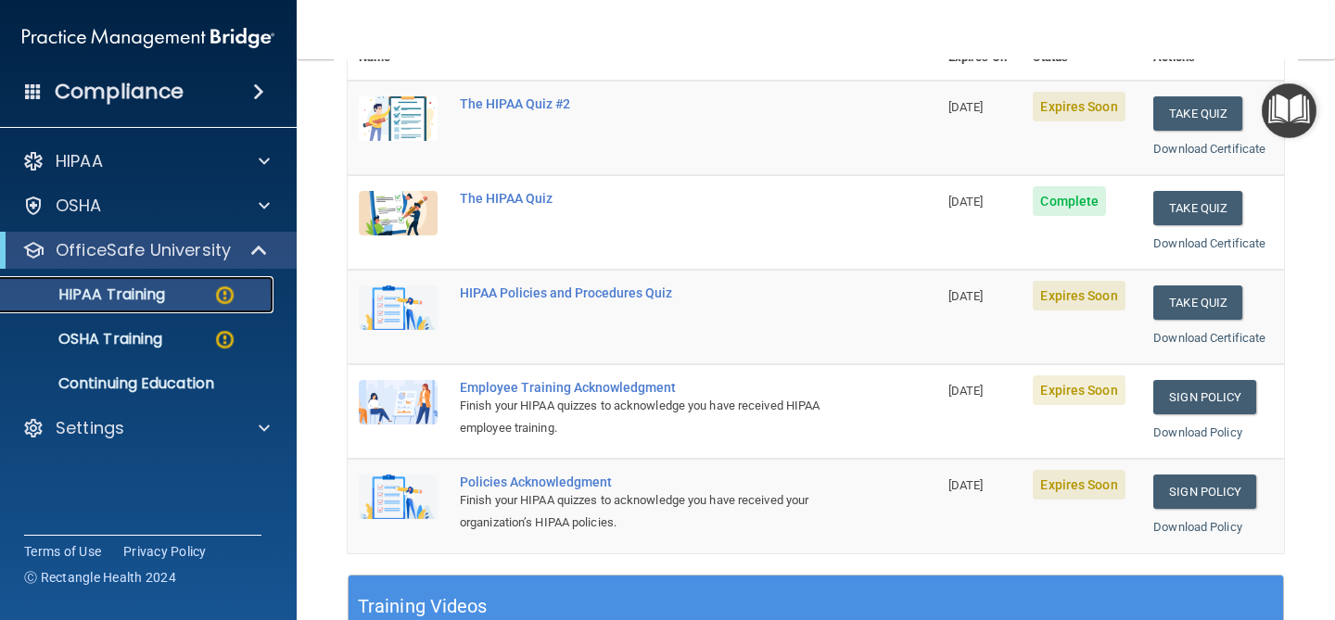
scroll to position [255, 0]
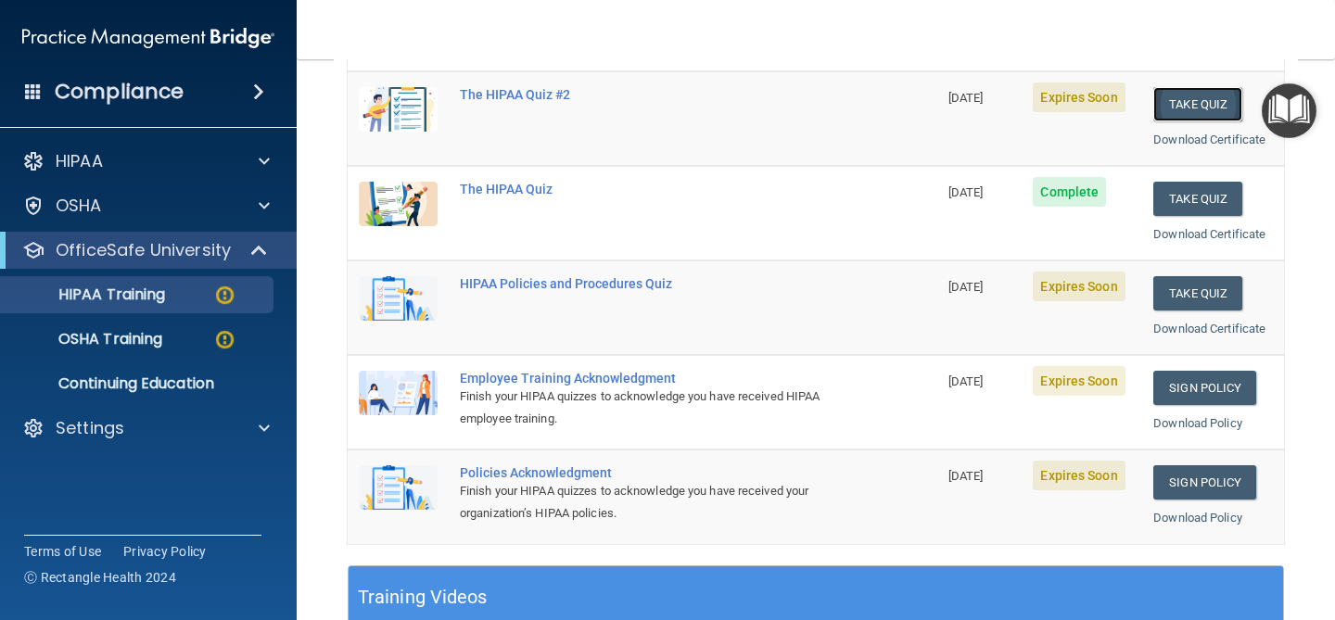
click at [1187, 101] on button "Take Quiz" at bounding box center [1198, 104] width 89 height 34
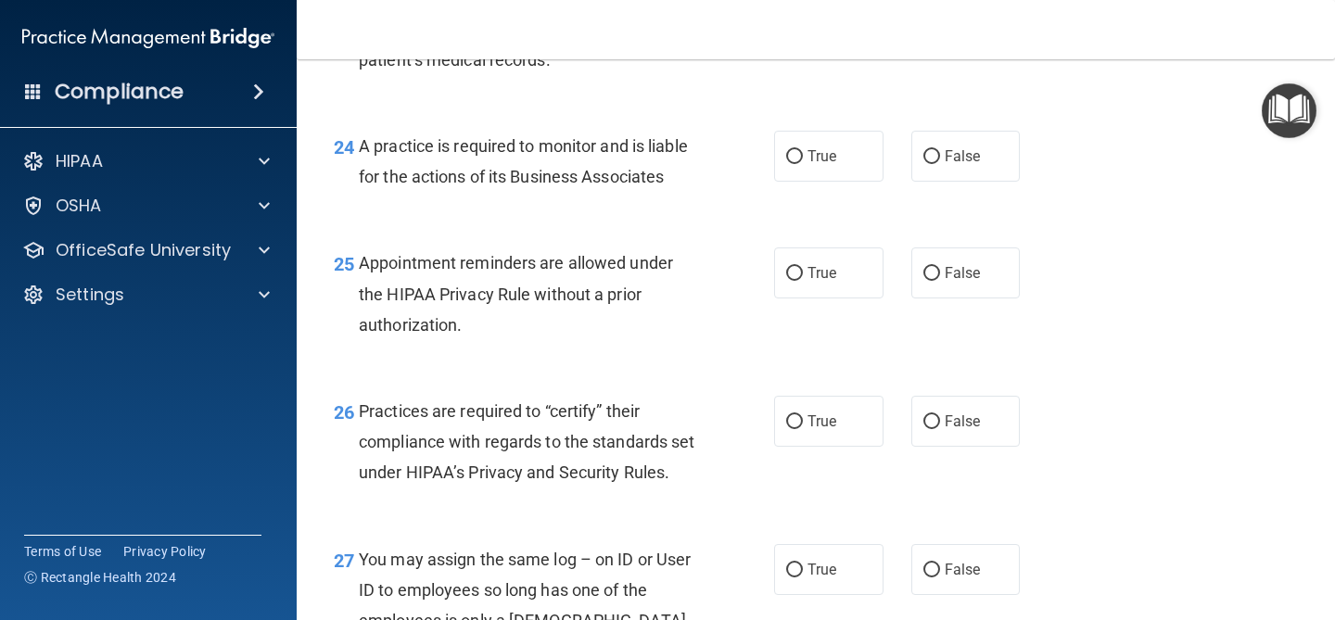
scroll to position [4744, 0]
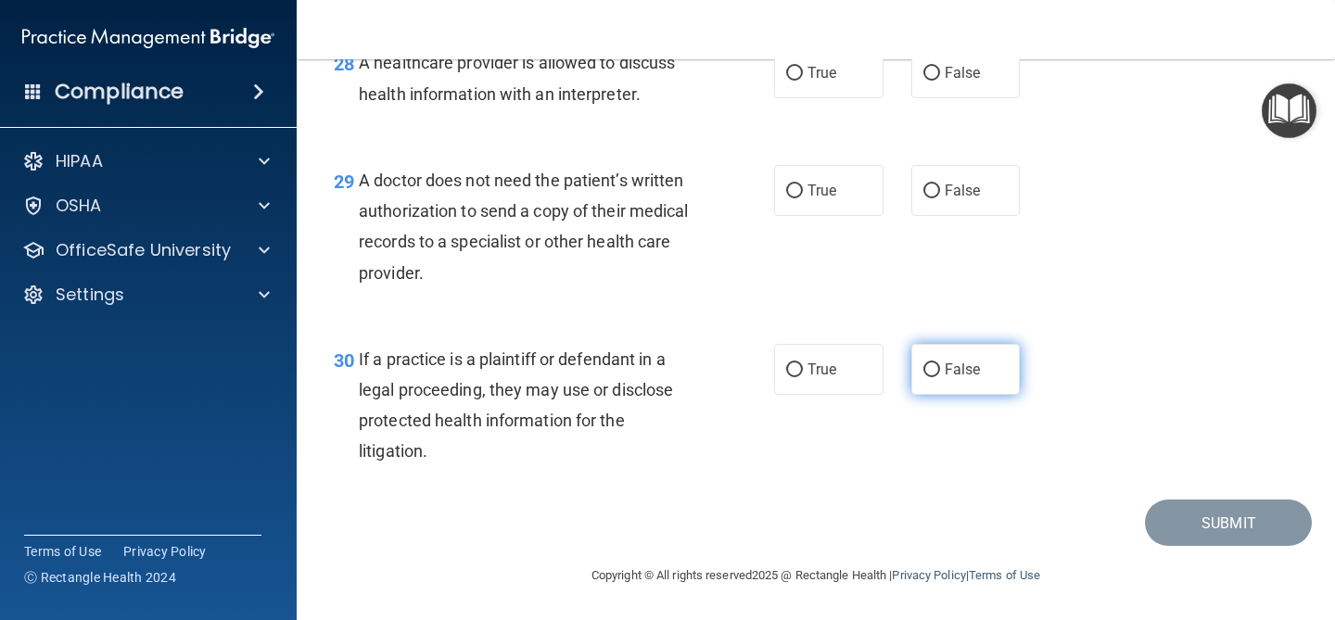
click at [1012, 363] on label "False" at bounding box center [965, 369] width 109 height 51
click at [940, 363] on input "False" at bounding box center [932, 370] width 17 height 14
radio input "true"
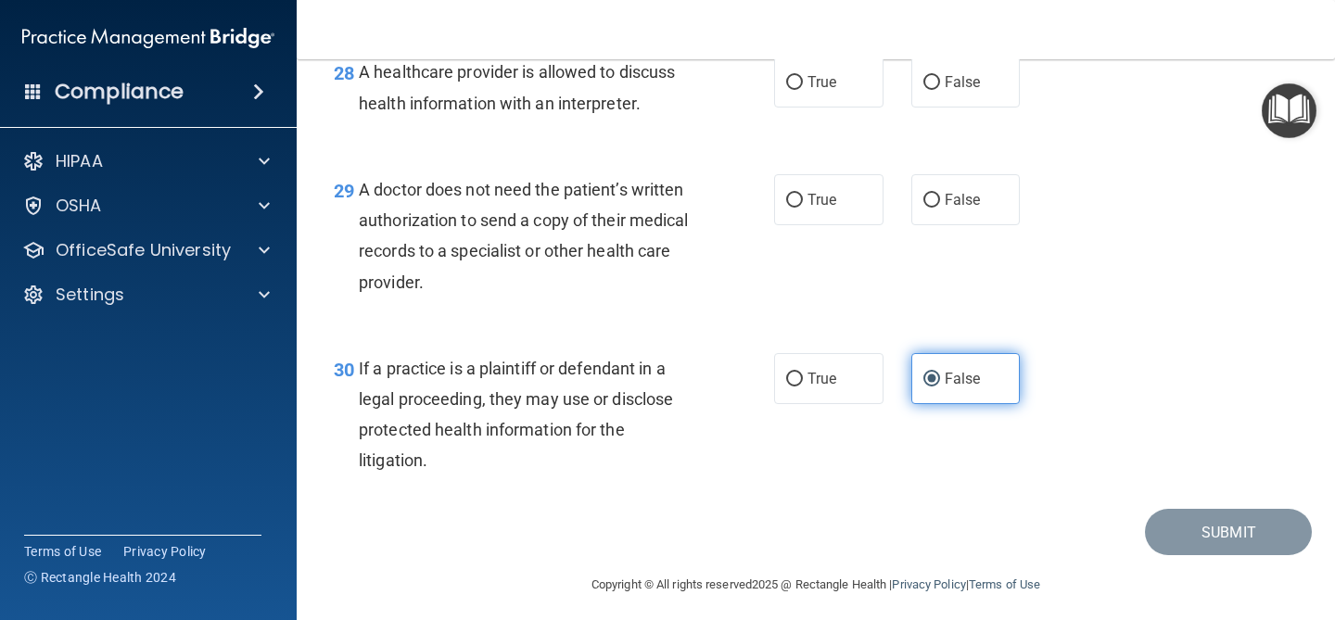
scroll to position [4692, 0]
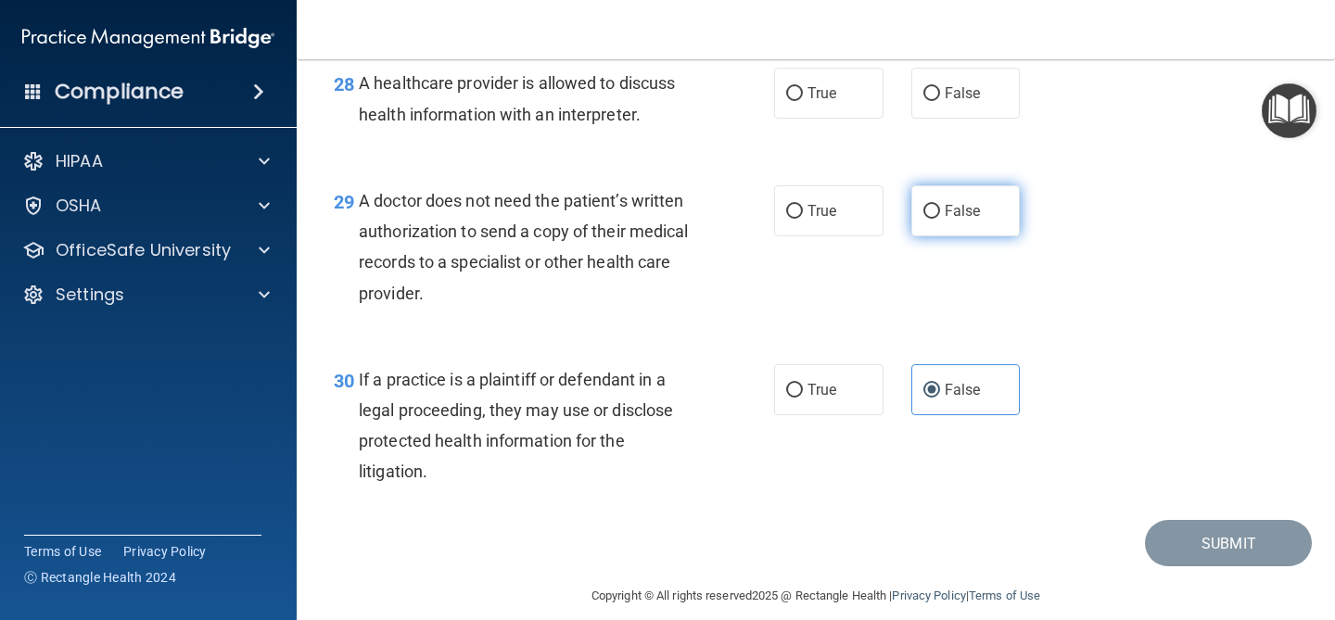
click at [970, 236] on label "False" at bounding box center [965, 210] width 109 height 51
click at [940, 219] on input "False" at bounding box center [932, 212] width 17 height 14
radio input "true"
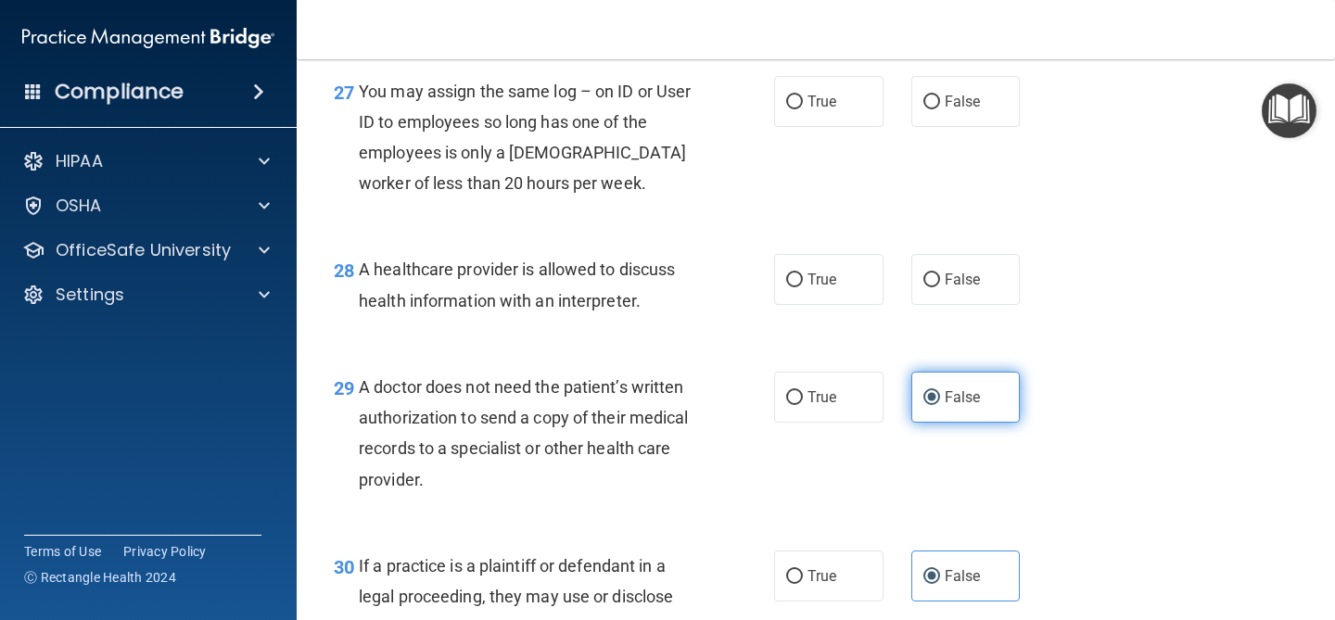
scroll to position [4506, 0]
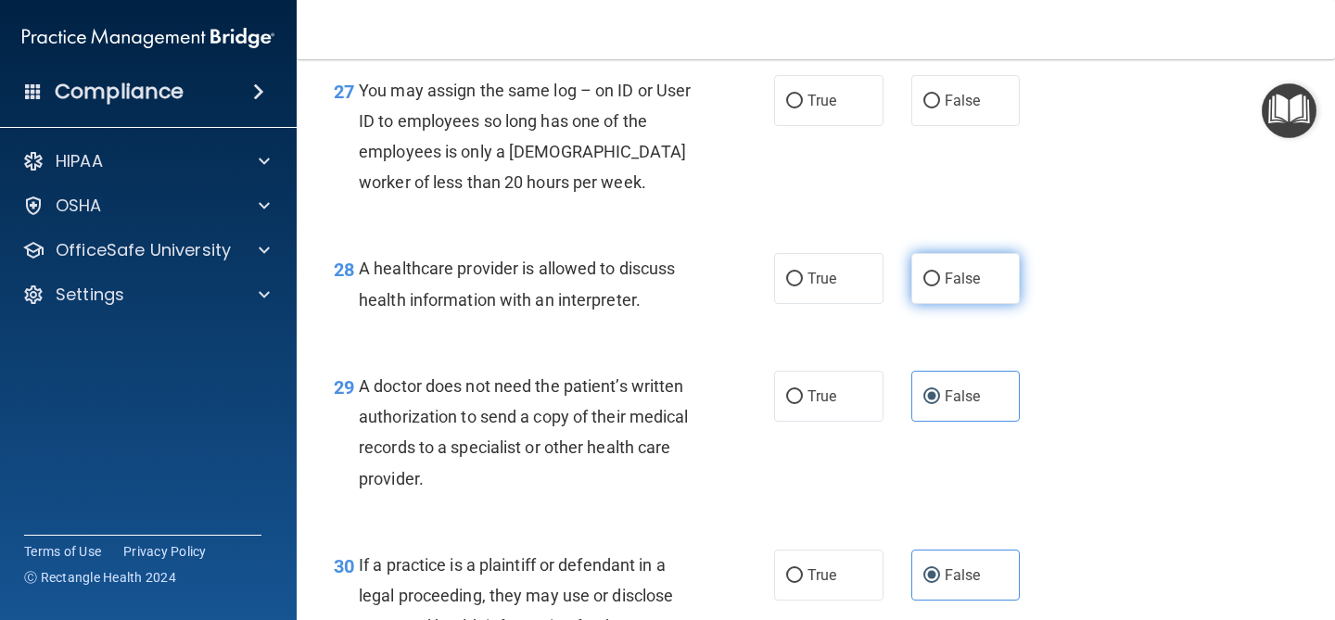
click at [949, 295] on label "False" at bounding box center [965, 278] width 109 height 51
click at [940, 287] on input "False" at bounding box center [932, 280] width 17 height 14
radio input "true"
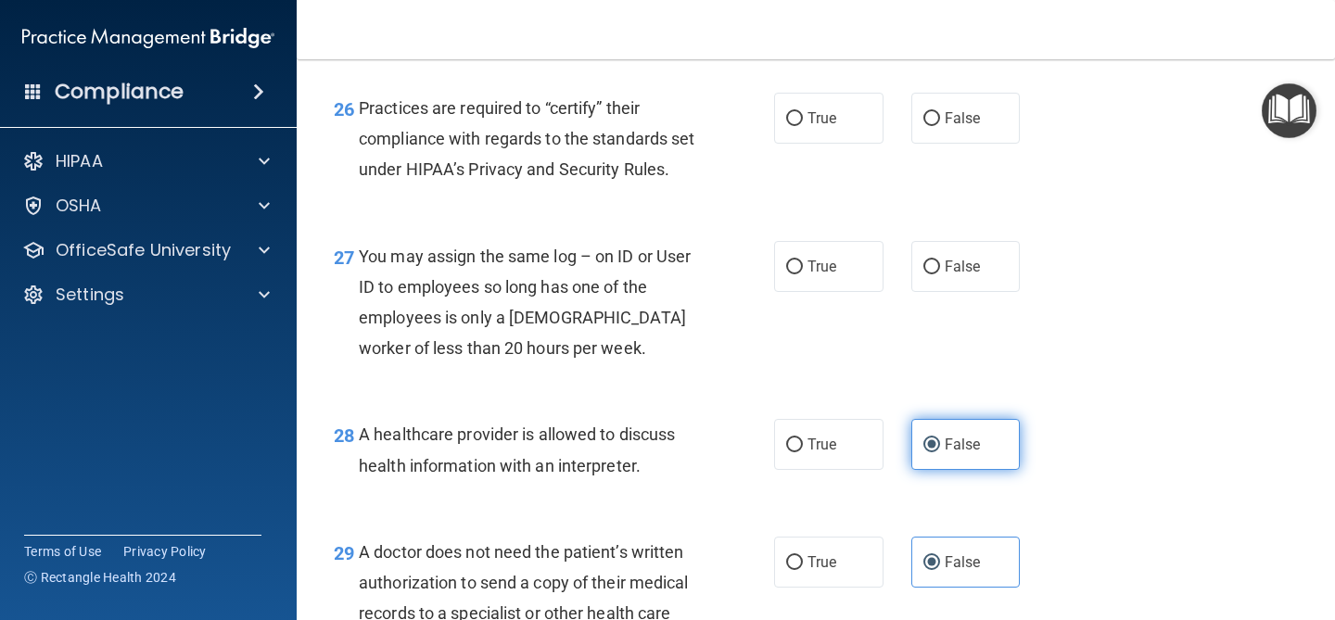
scroll to position [4347, 0]
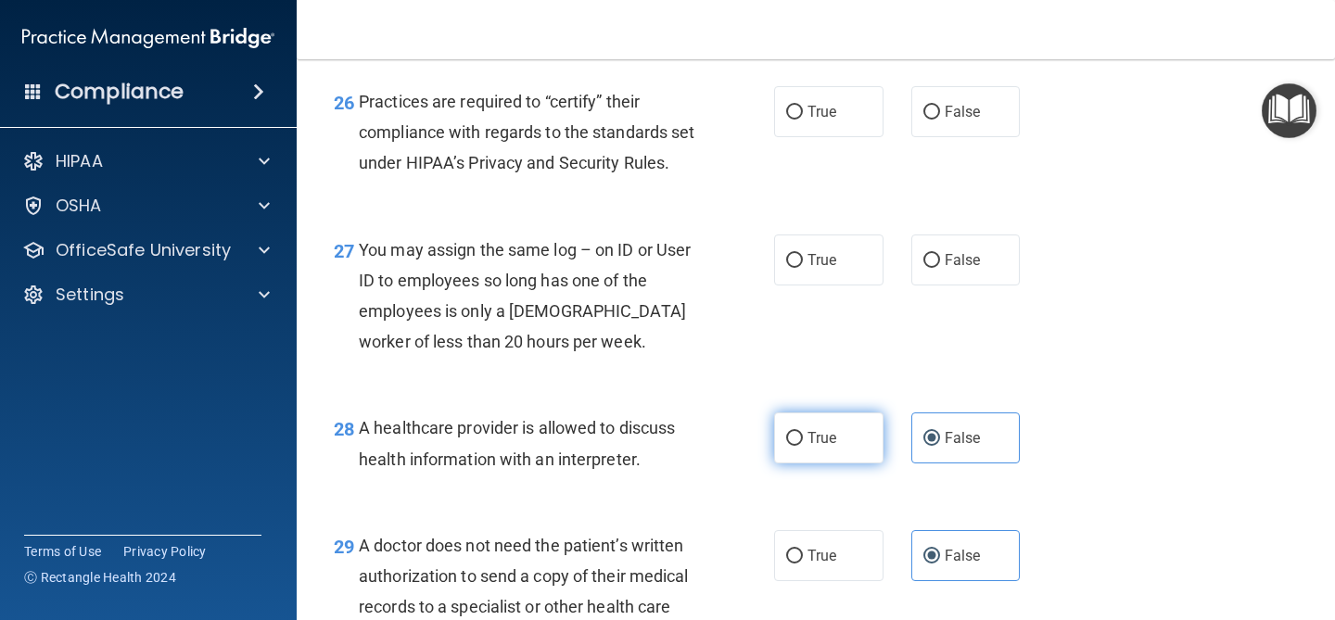
click at [798, 446] on input "True" at bounding box center [794, 439] width 17 height 14
radio input "true"
radio input "false"
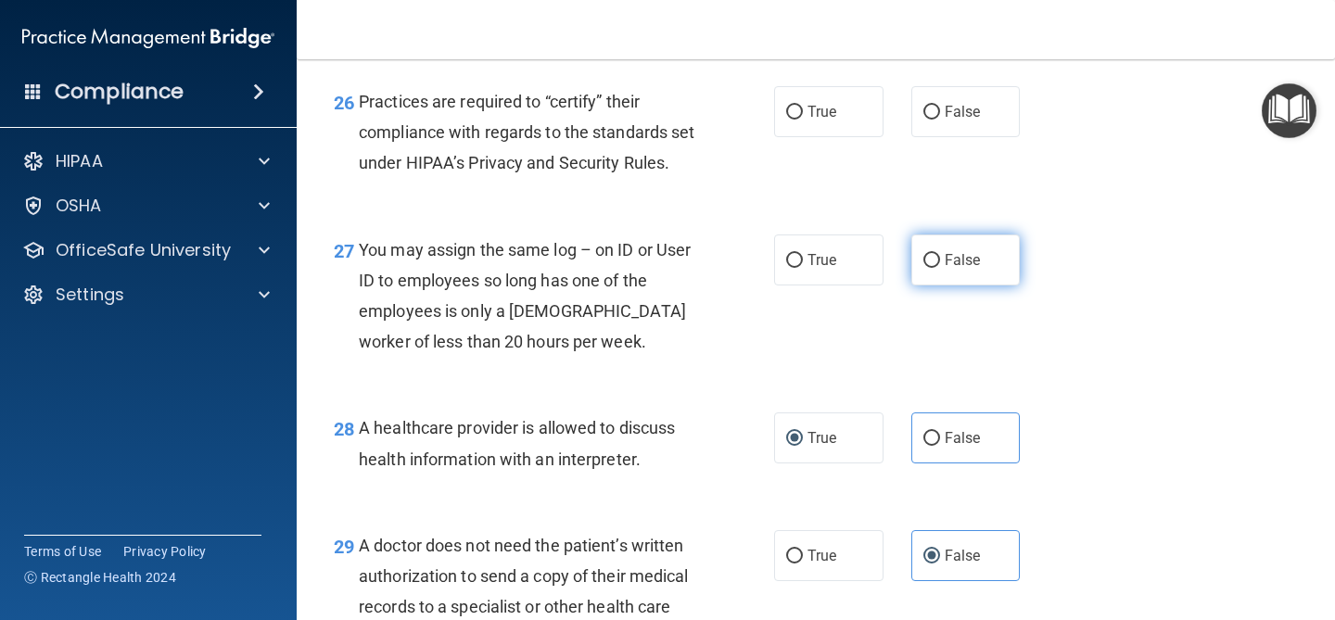
click at [955, 269] on span "False" at bounding box center [963, 260] width 36 height 18
click at [940, 268] on input "False" at bounding box center [932, 261] width 17 height 14
radio input "true"
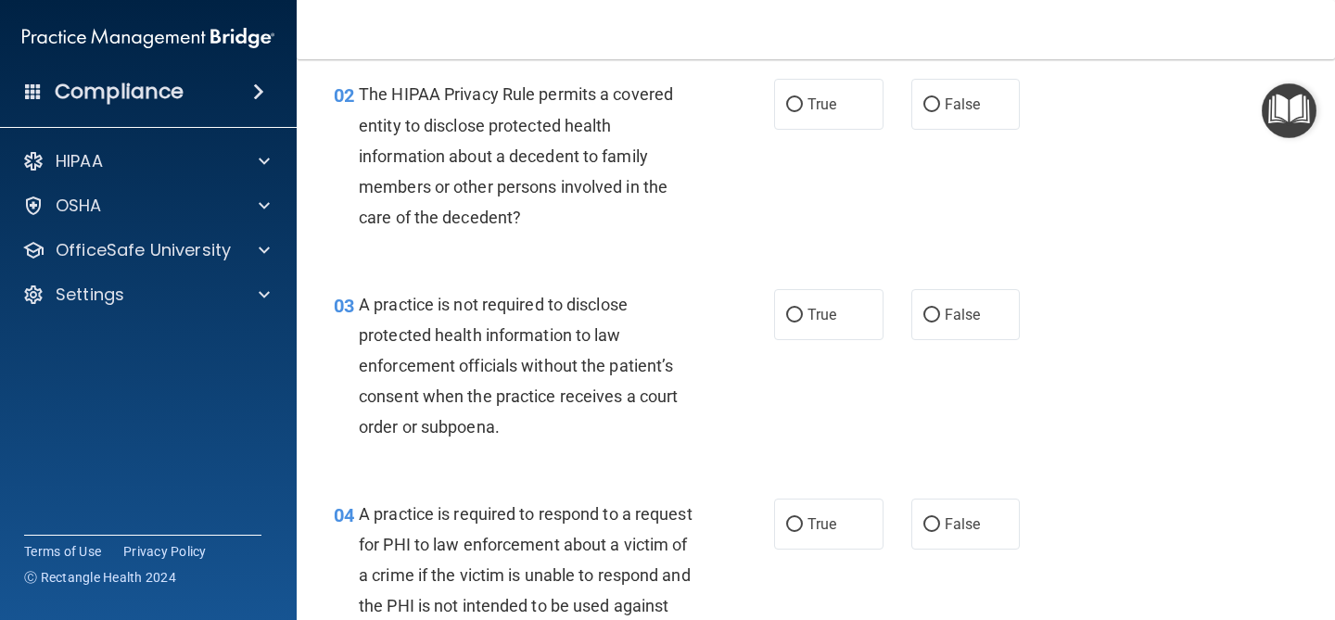
scroll to position [0, 0]
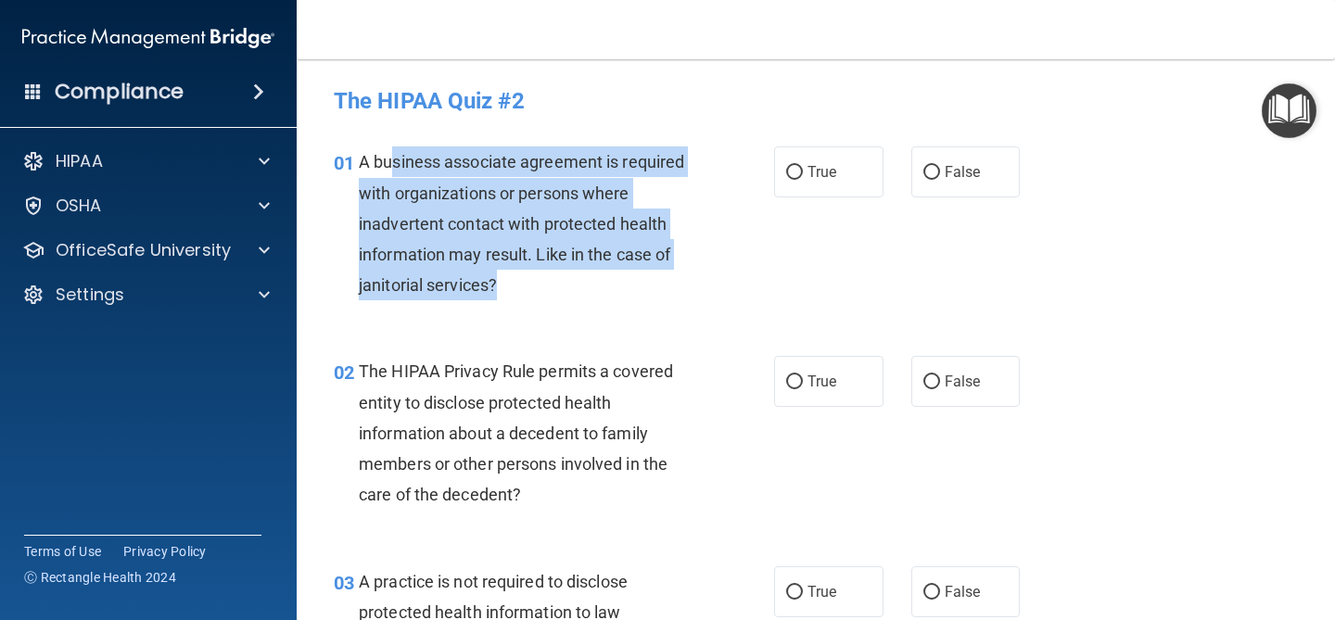
drag, startPoint x: 389, startPoint y: 164, endPoint x: 675, endPoint y: 286, distance: 310.4
click at [675, 286] on div "A business associate agreement is required with organizations or persons where …" at bounding box center [534, 224] width 351 height 154
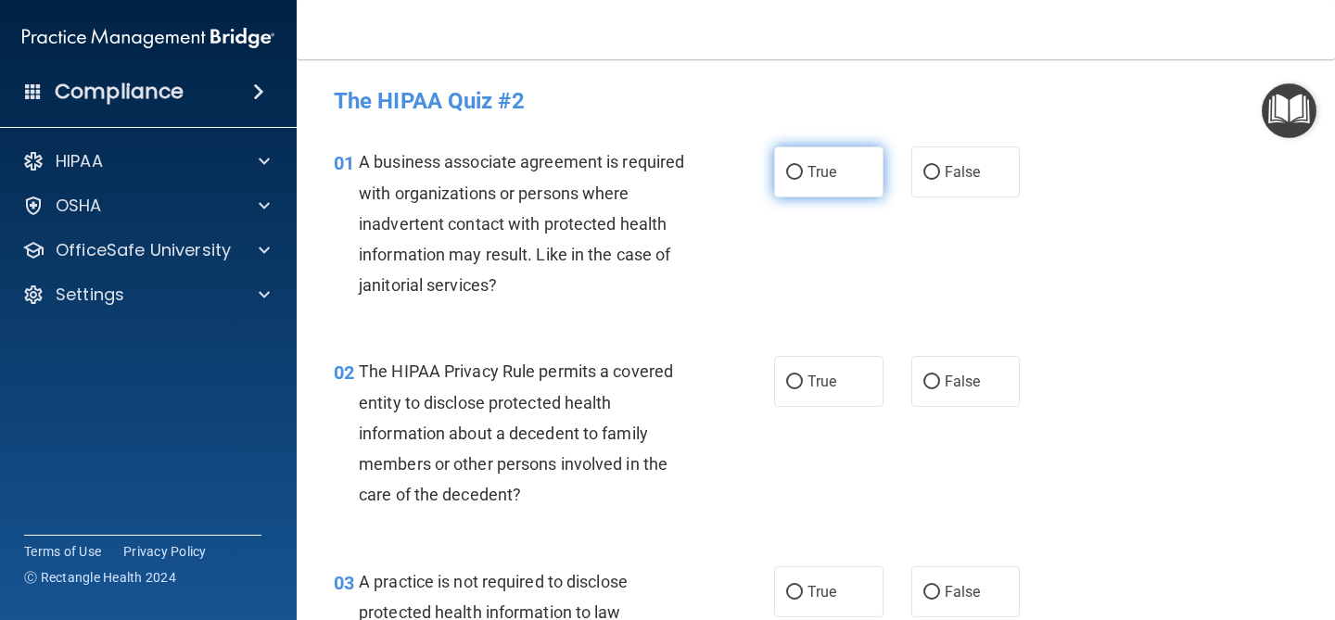
click at [808, 155] on label "True" at bounding box center [828, 172] width 109 height 51
click at [803, 166] on input "True" at bounding box center [794, 173] width 17 height 14
radio input "true"
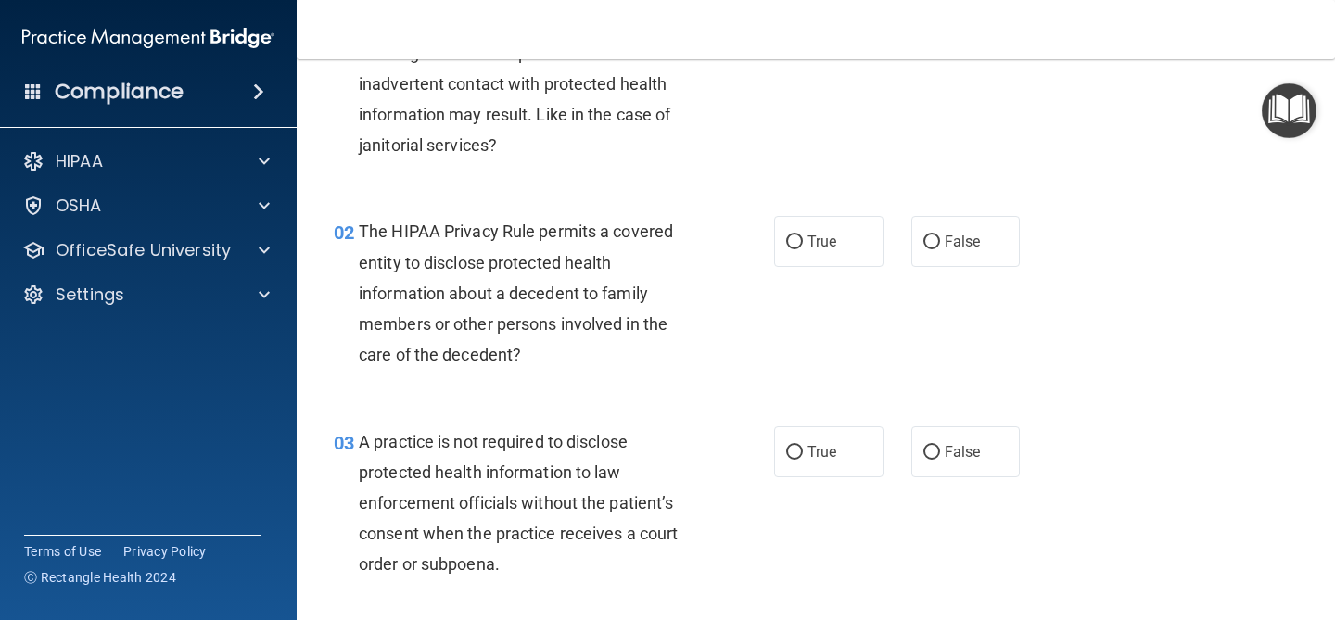
scroll to position [190, 0]
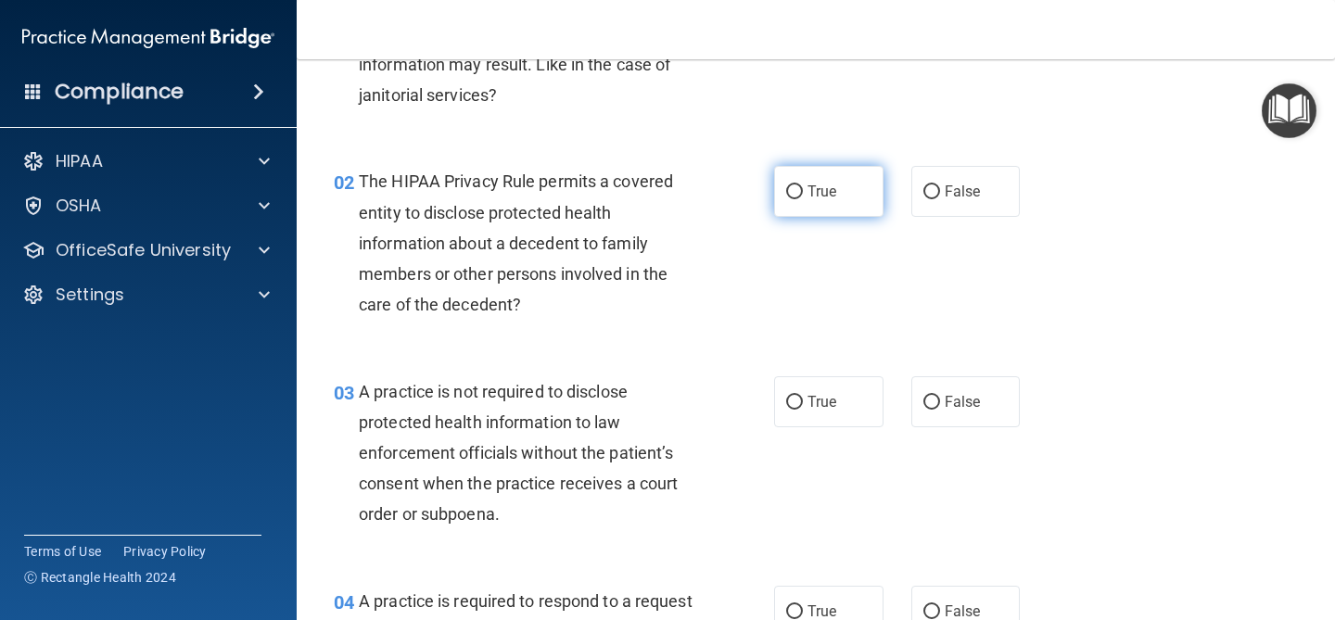
click at [864, 204] on label "True" at bounding box center [828, 191] width 109 height 51
click at [803, 199] on input "True" at bounding box center [794, 192] width 17 height 14
radio input "true"
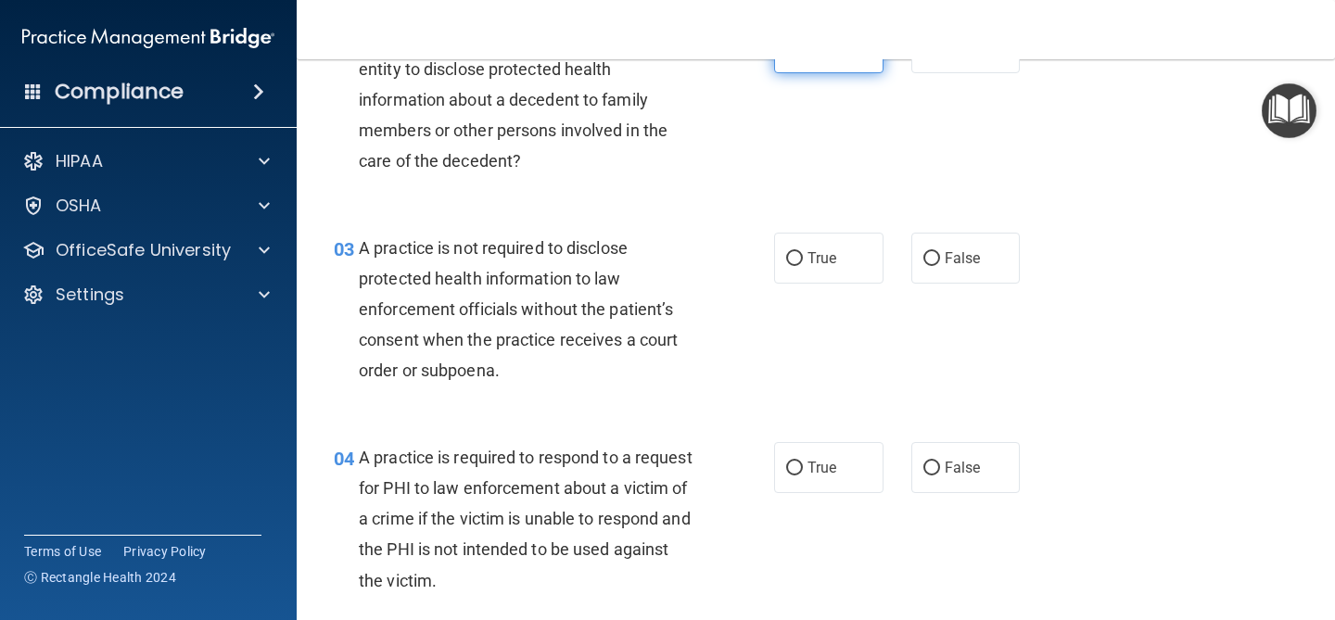
scroll to position [357, 0]
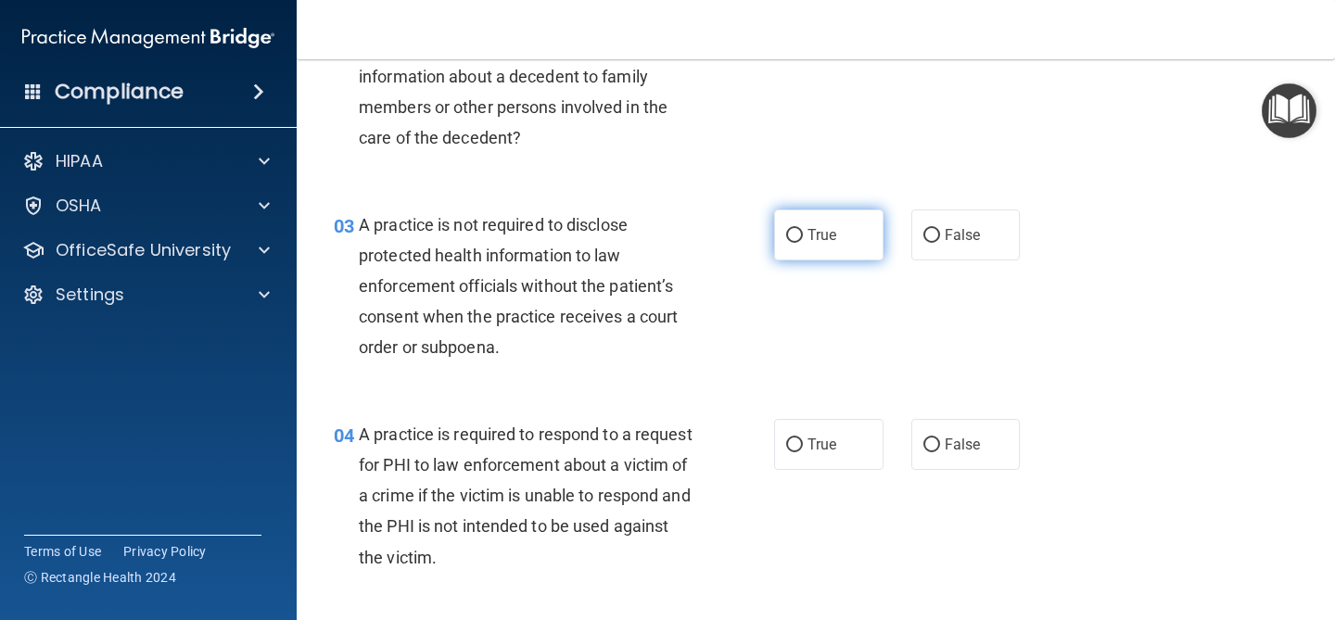
click at [852, 230] on label "True" at bounding box center [828, 235] width 109 height 51
click at [803, 230] on input "True" at bounding box center [794, 236] width 17 height 14
radio input "true"
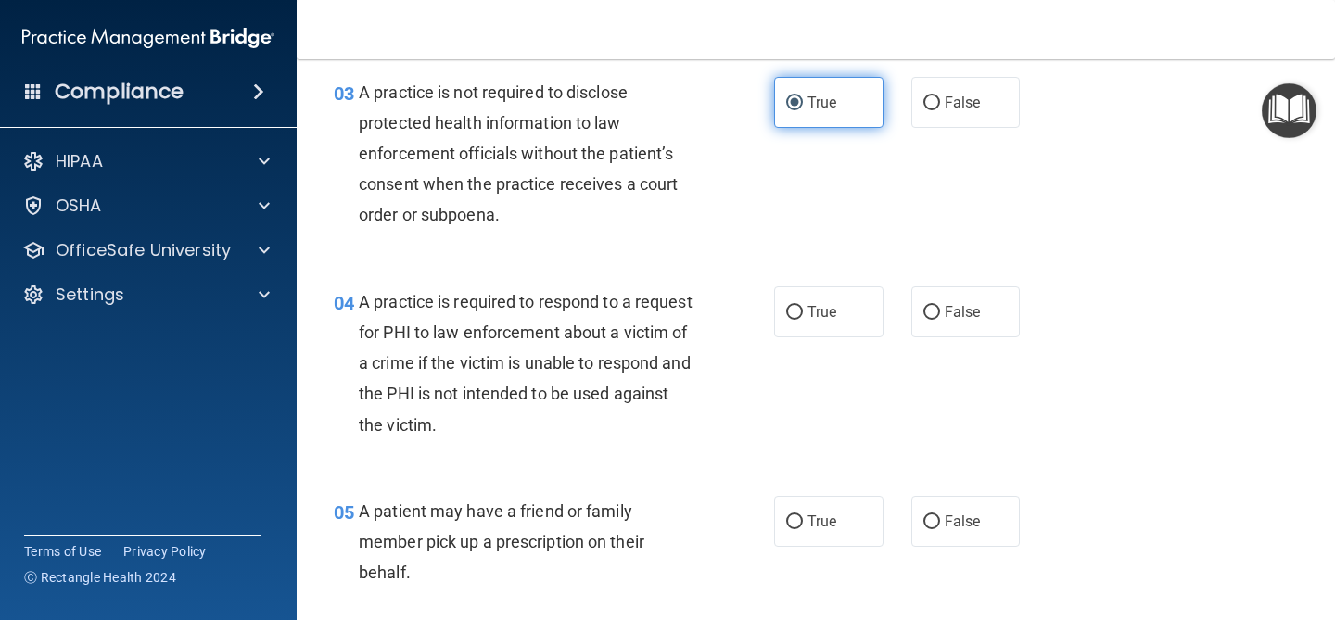
scroll to position [492, 0]
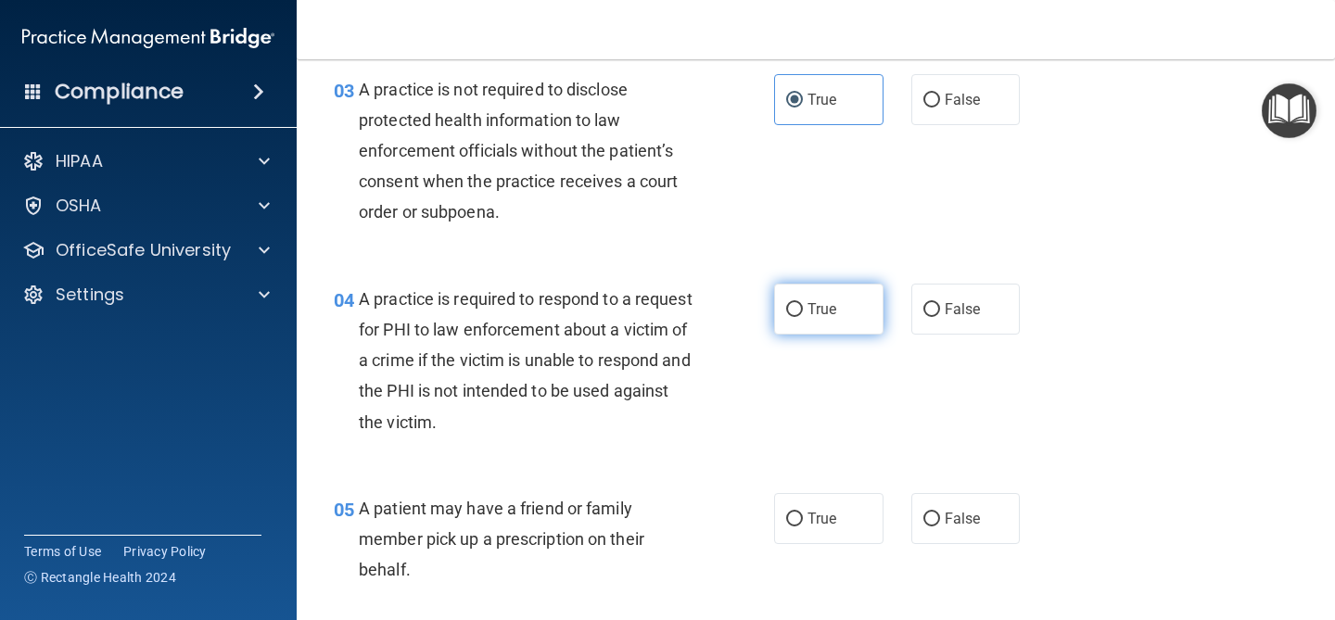
click at [836, 295] on label "True" at bounding box center [828, 309] width 109 height 51
click at [803, 303] on input "True" at bounding box center [794, 310] width 17 height 14
radio input "true"
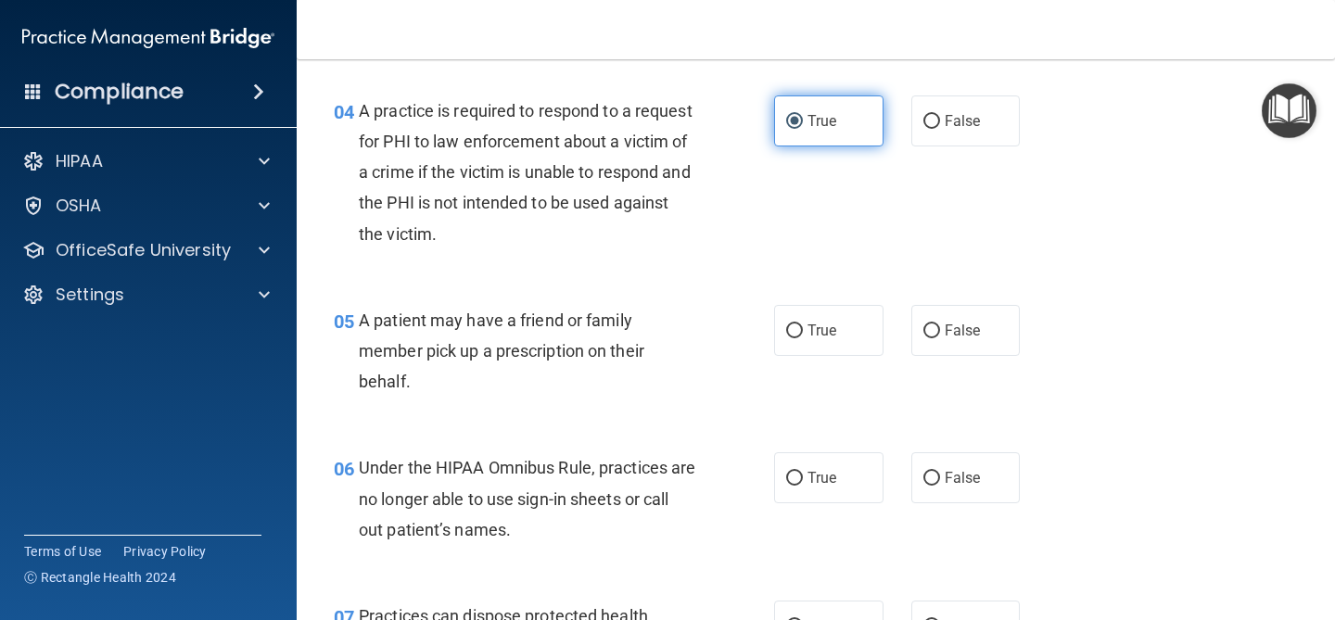
scroll to position [709, 0]
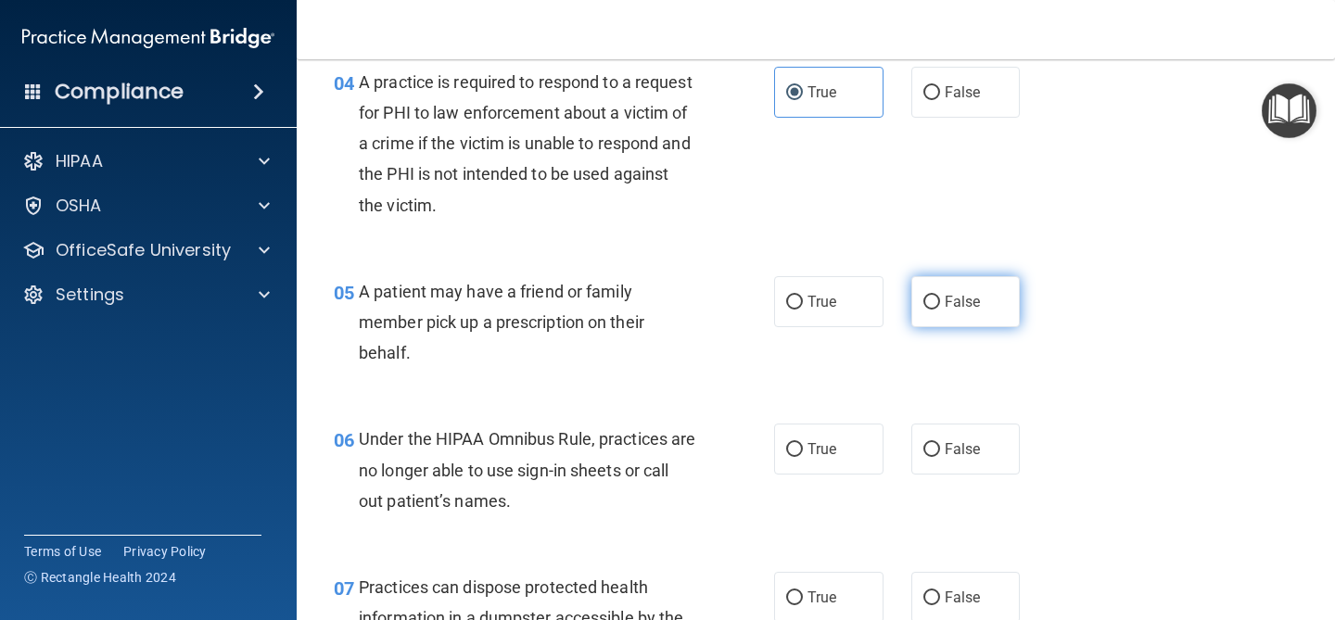
click at [945, 326] on label "False" at bounding box center [965, 301] width 109 height 51
click at [940, 310] on input "False" at bounding box center [932, 303] width 17 height 14
radio input "true"
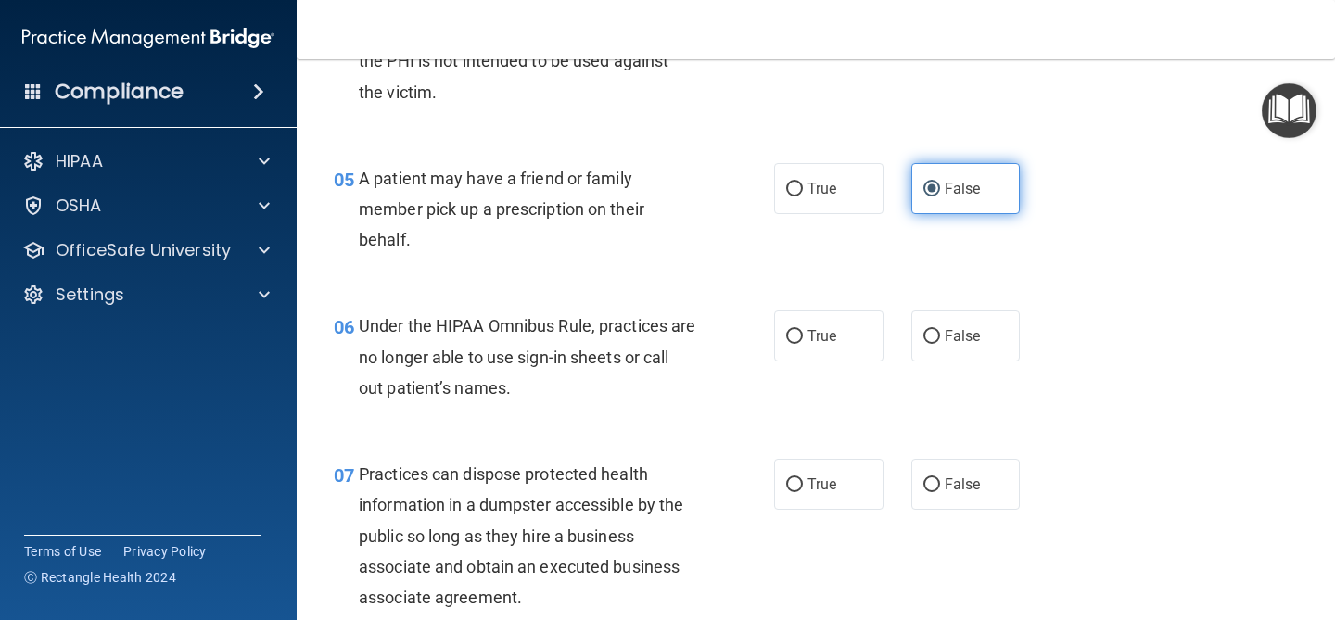
scroll to position [824, 0]
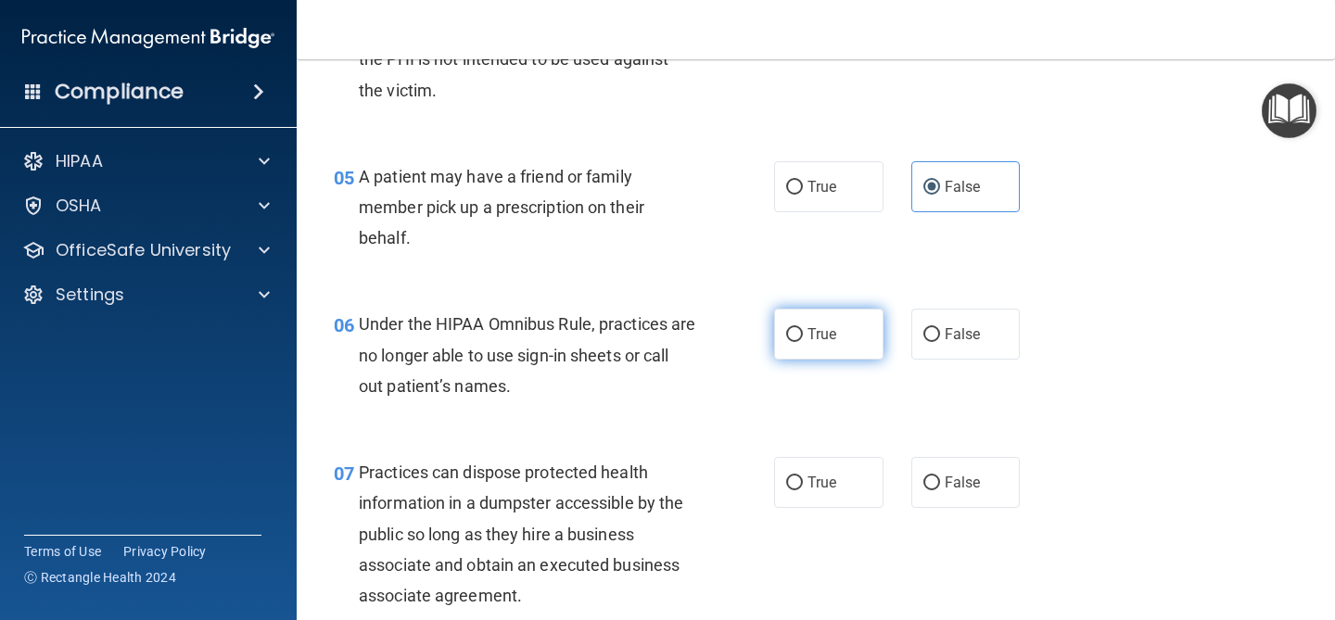
click at [881, 344] on label "True" at bounding box center [828, 334] width 109 height 51
click at [803, 342] on input "True" at bounding box center [794, 335] width 17 height 14
radio input "true"
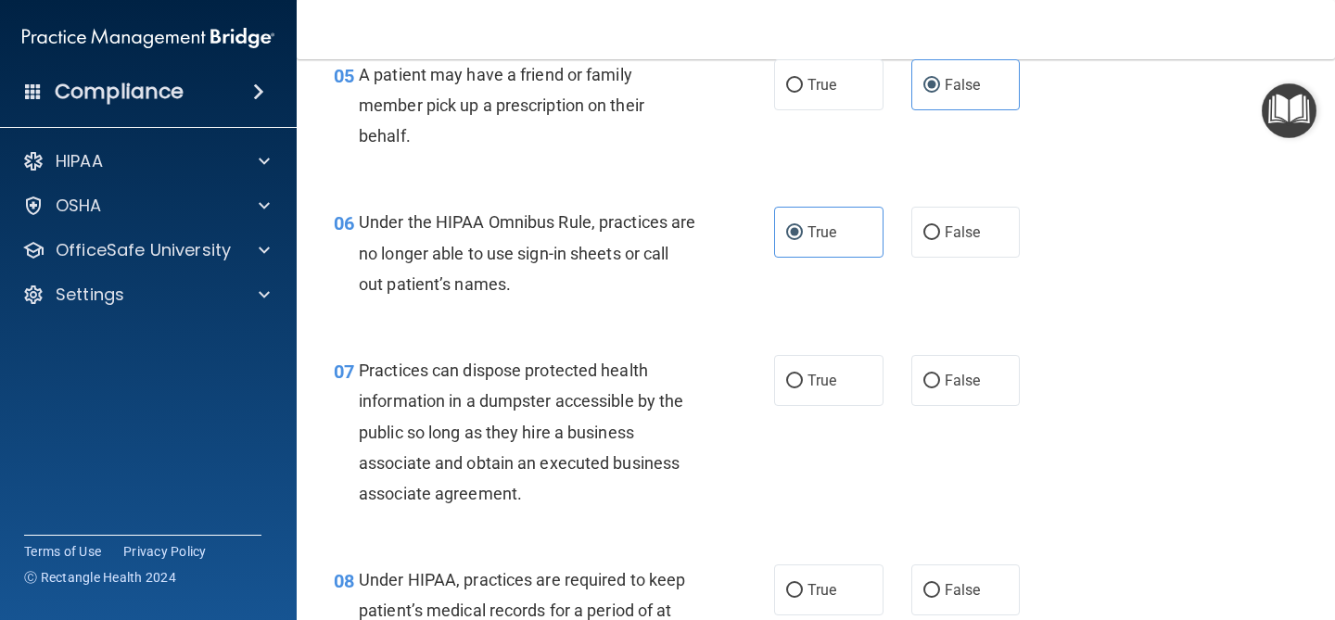
scroll to position [924, 0]
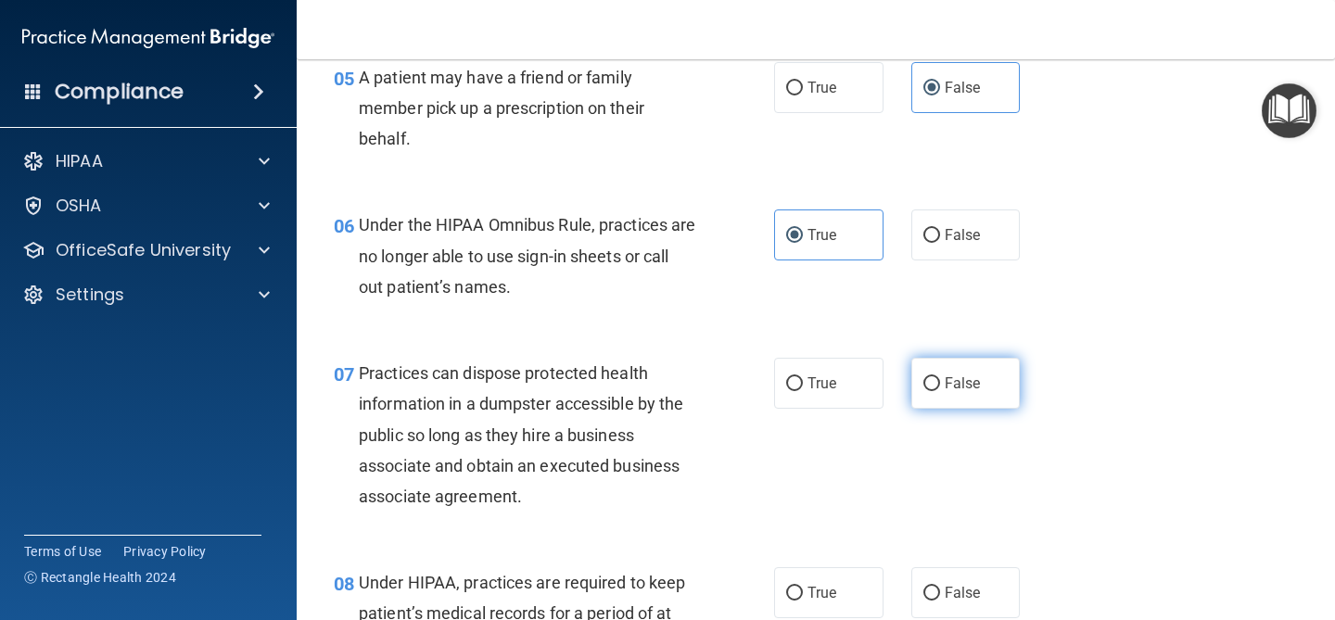
click at [990, 376] on label "False" at bounding box center [965, 383] width 109 height 51
click at [940, 377] on input "False" at bounding box center [932, 384] width 17 height 14
radio input "true"
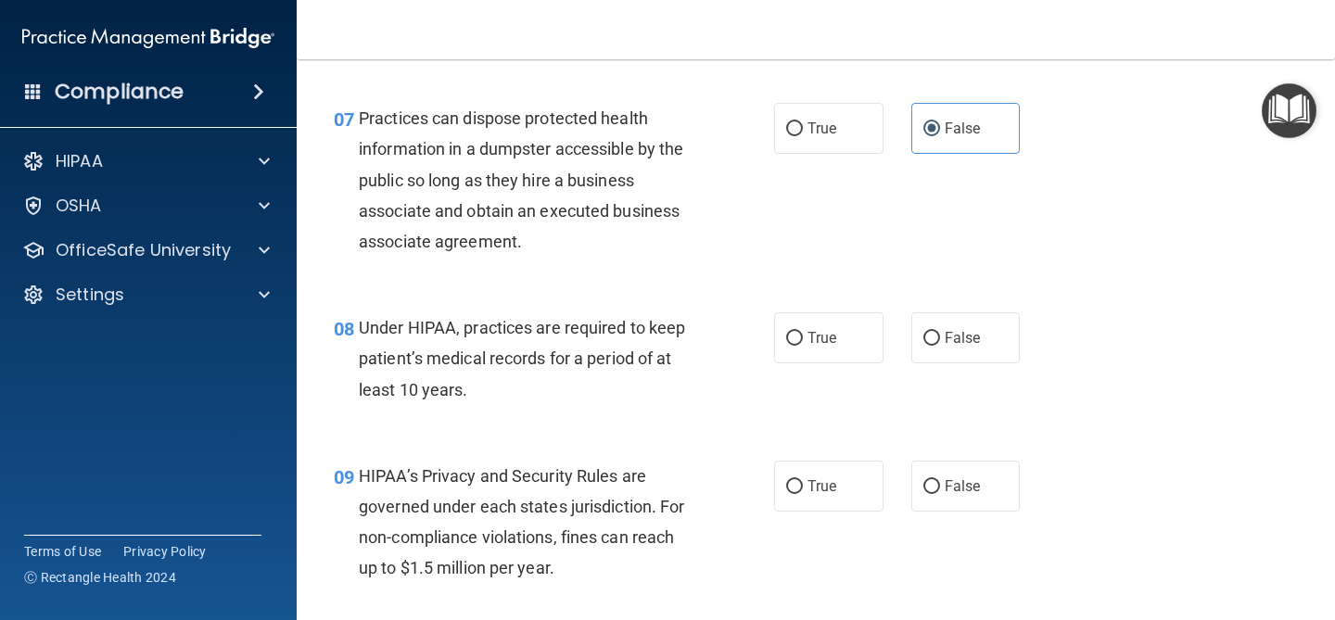
scroll to position [1181, 0]
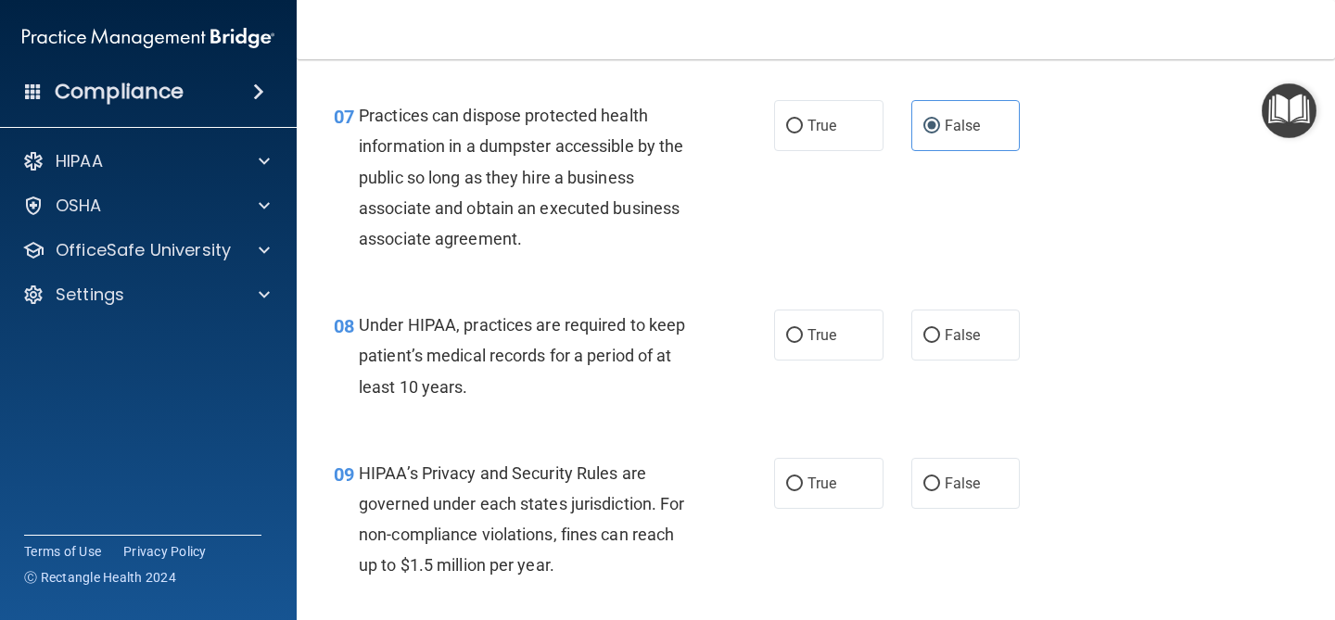
click at [884, 350] on div "True False" at bounding box center [905, 335] width 262 height 51
click at [854, 346] on label "True" at bounding box center [828, 335] width 109 height 51
click at [803, 343] on input "True" at bounding box center [794, 336] width 17 height 14
radio input "true"
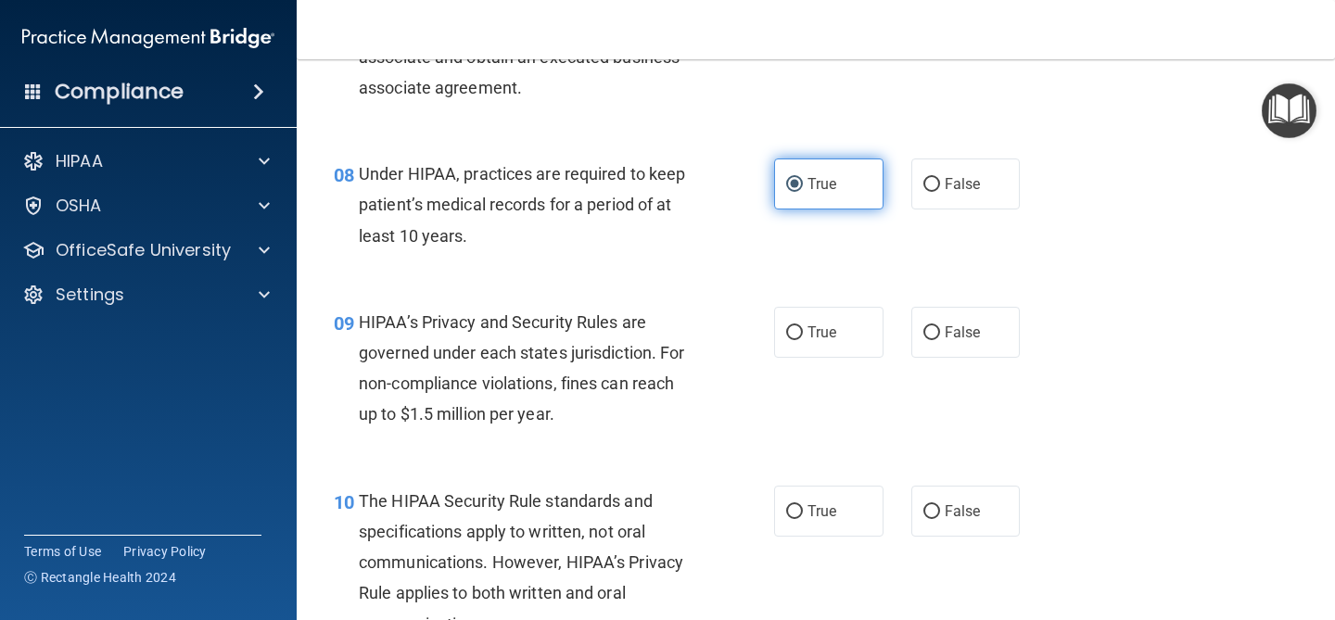
scroll to position [1329, 0]
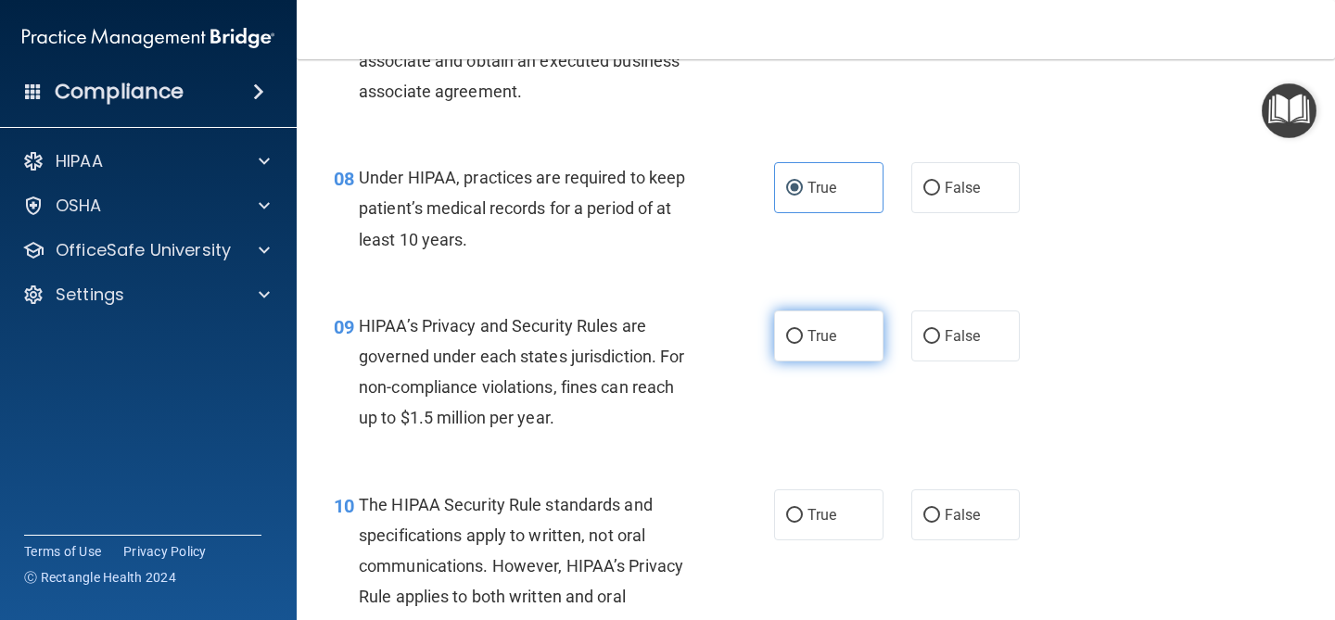
click at [852, 331] on label "True" at bounding box center [828, 336] width 109 height 51
click at [803, 331] on input "True" at bounding box center [794, 337] width 17 height 14
radio input "true"
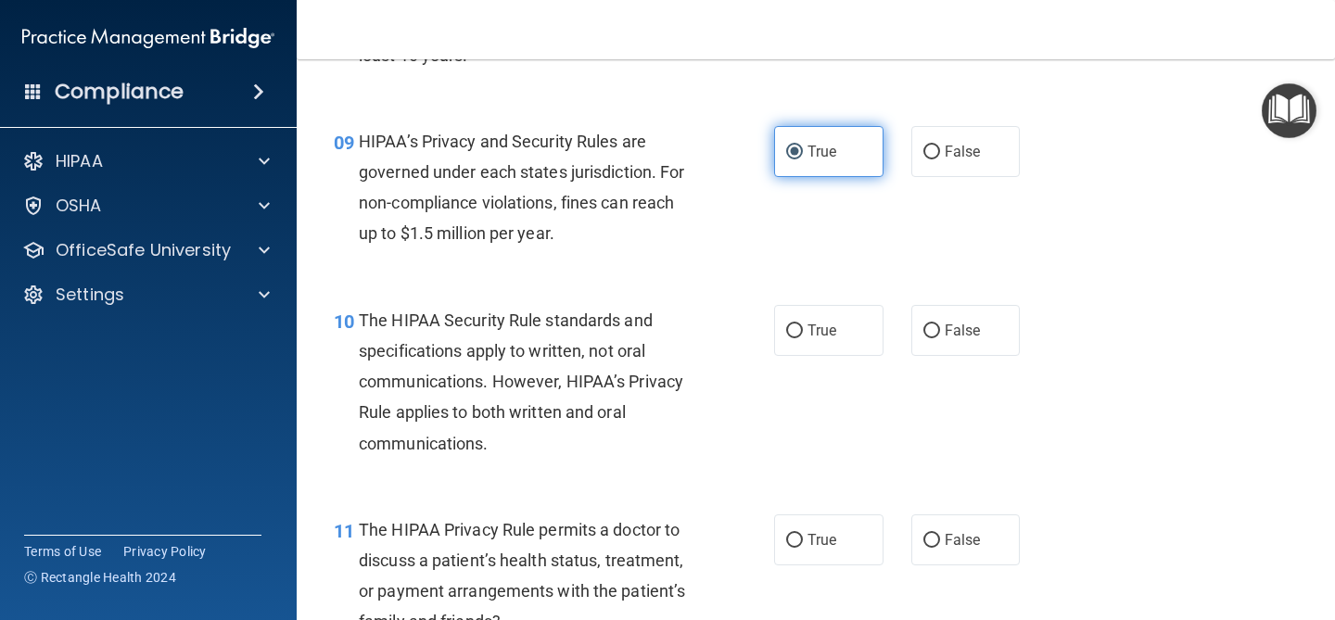
scroll to position [1514, 0]
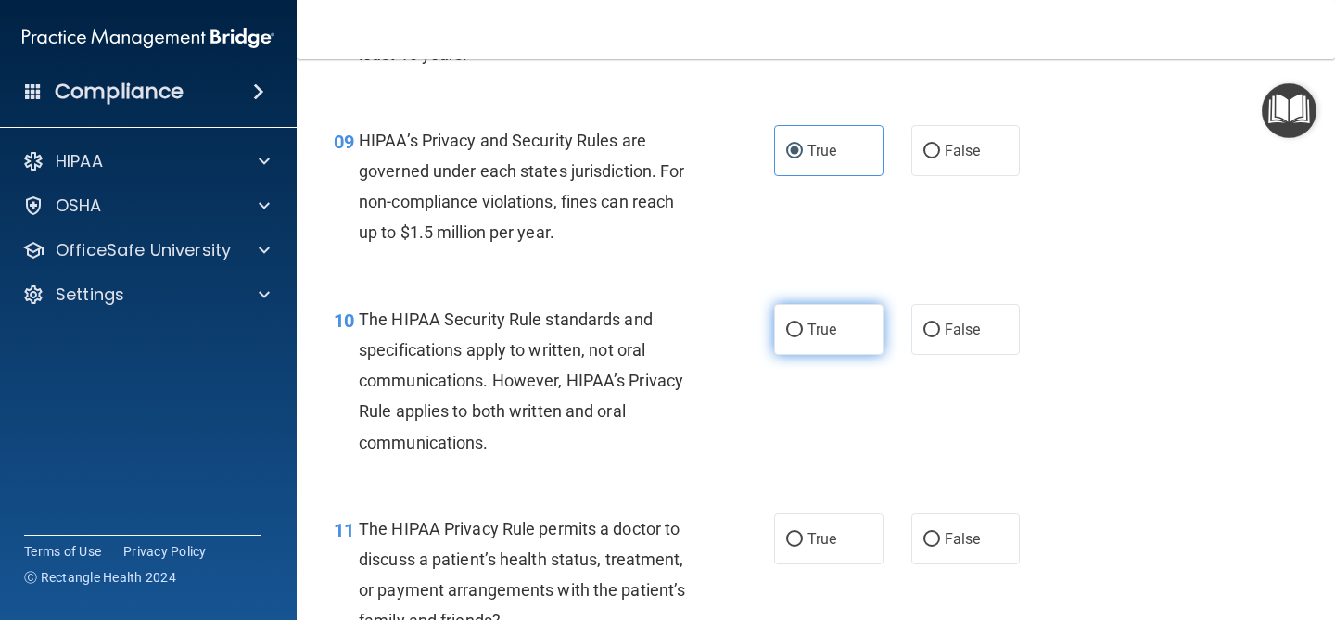
click at [846, 330] on label "True" at bounding box center [828, 329] width 109 height 51
click at [803, 330] on input "True" at bounding box center [794, 331] width 17 height 14
radio input "true"
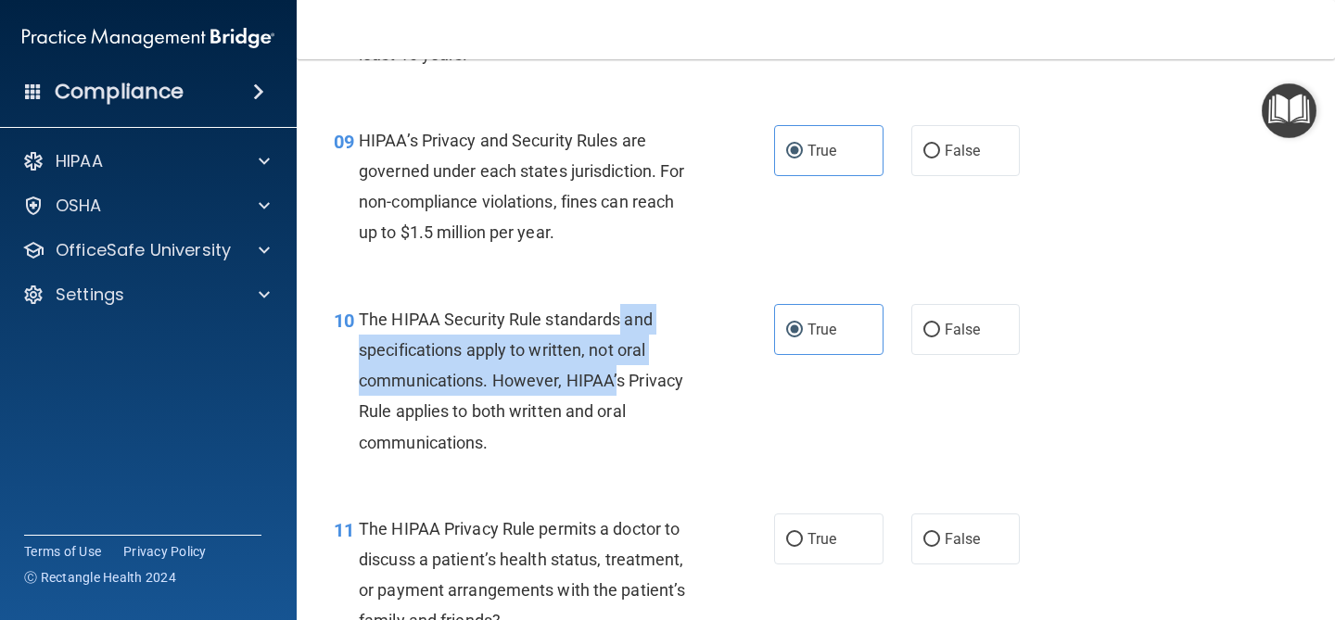
drag, startPoint x: 622, startPoint y: 333, endPoint x: 649, endPoint y: 383, distance: 56.8
click at [626, 383] on div "The HIPAA Security Rule standards and specifications apply to written, not oral…" at bounding box center [534, 381] width 351 height 154
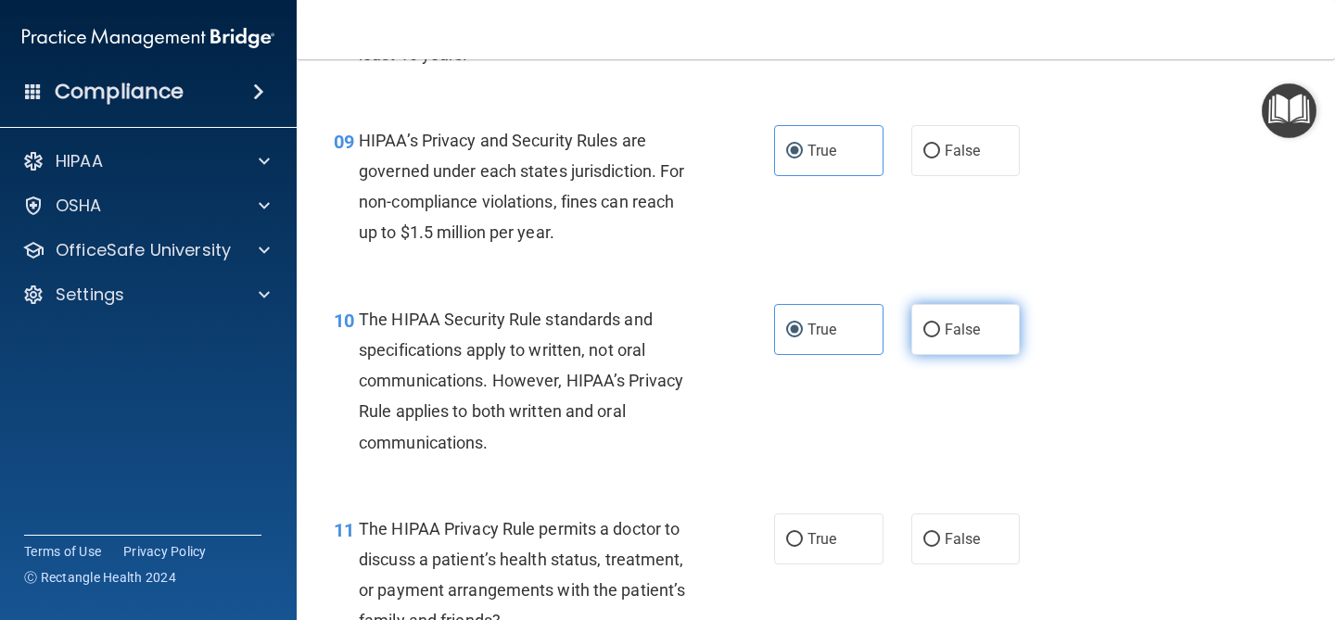
click at [962, 325] on span "False" at bounding box center [963, 330] width 36 height 18
click at [940, 325] on input "False" at bounding box center [932, 331] width 17 height 14
radio input "true"
radio input "false"
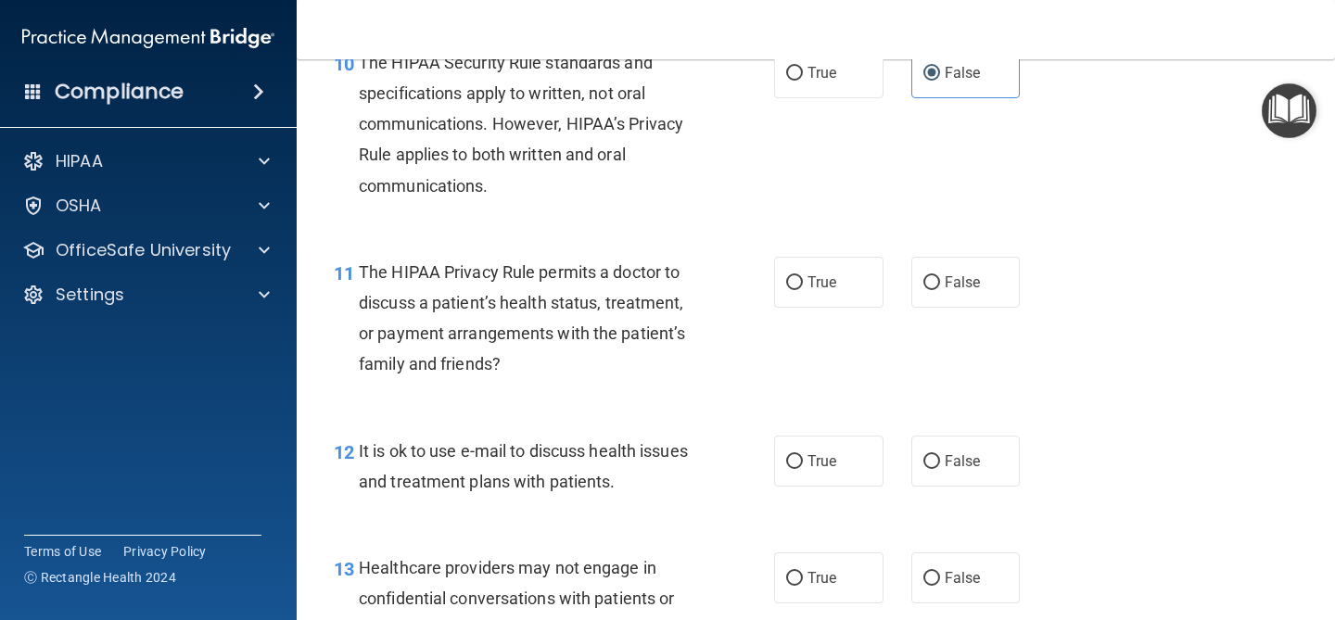
scroll to position [1776, 0]
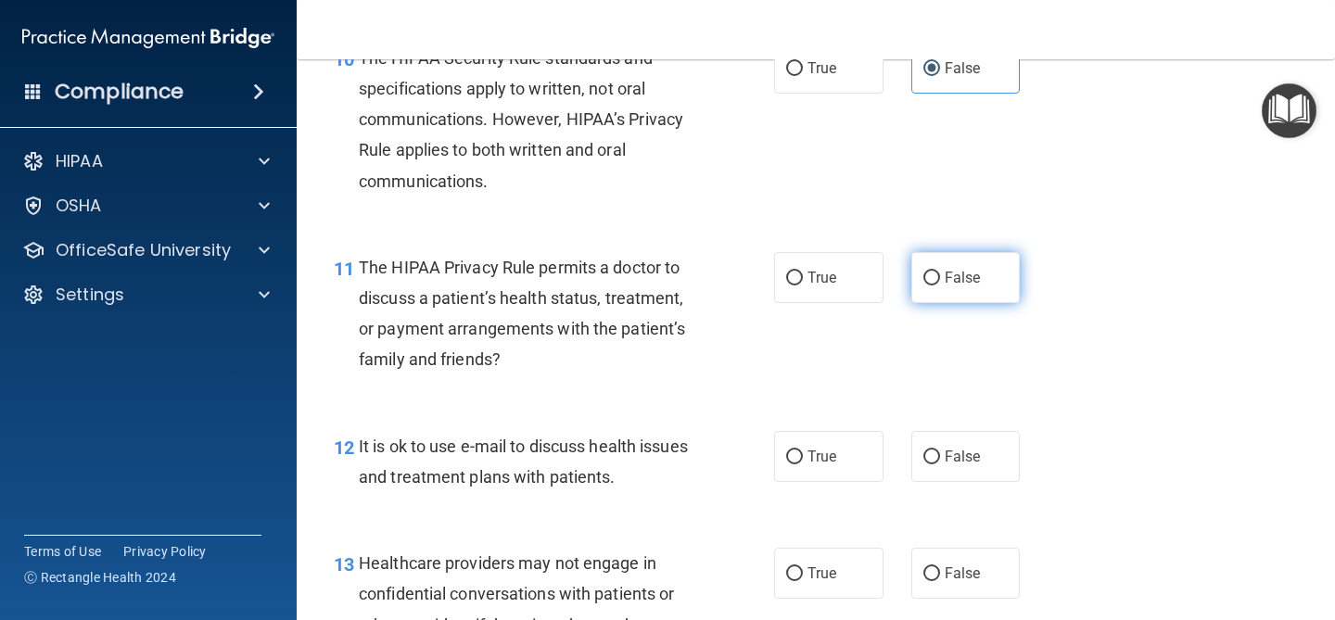
click at [936, 302] on label "False" at bounding box center [965, 277] width 109 height 51
click at [936, 286] on input "False" at bounding box center [932, 279] width 17 height 14
radio input "true"
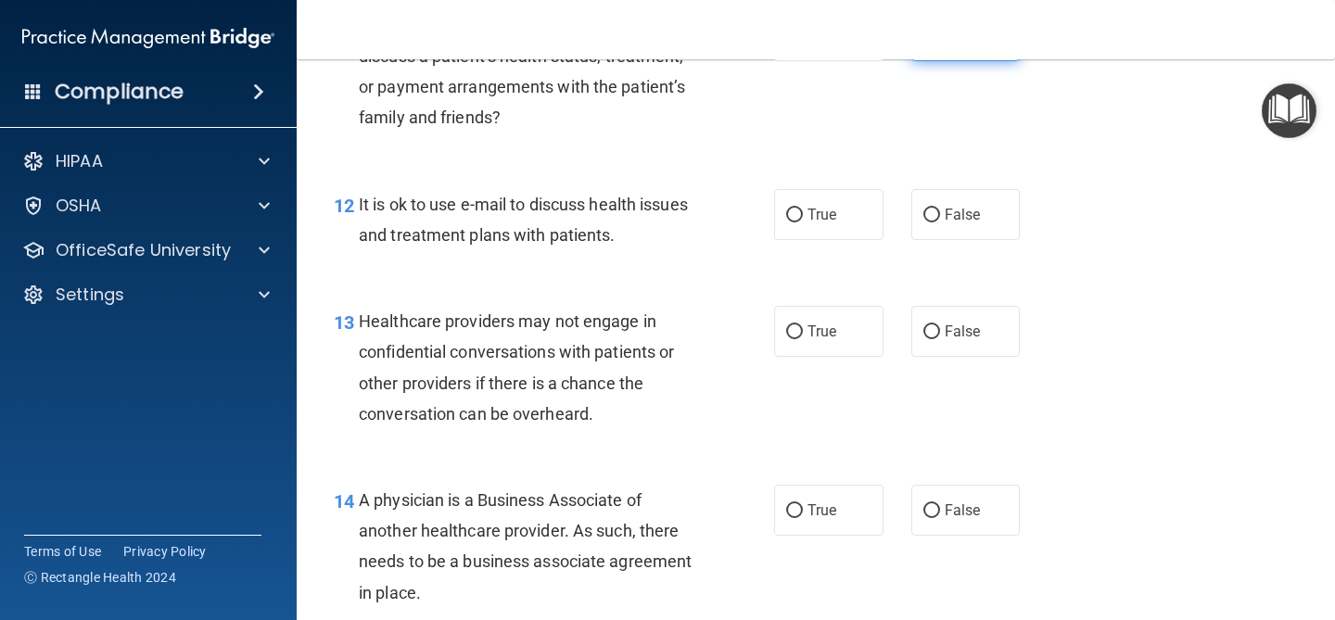
scroll to position [2016, 0]
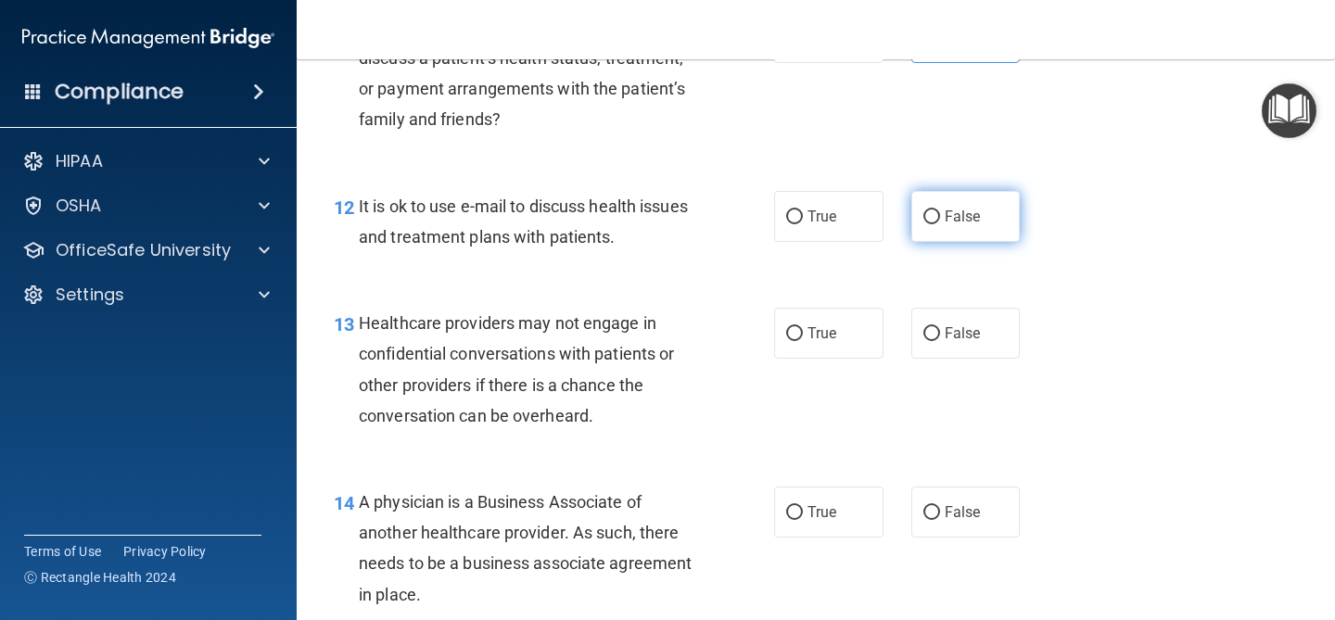
click at [950, 214] on span "False" at bounding box center [963, 217] width 36 height 18
click at [940, 214] on input "False" at bounding box center [932, 217] width 17 height 14
radio input "true"
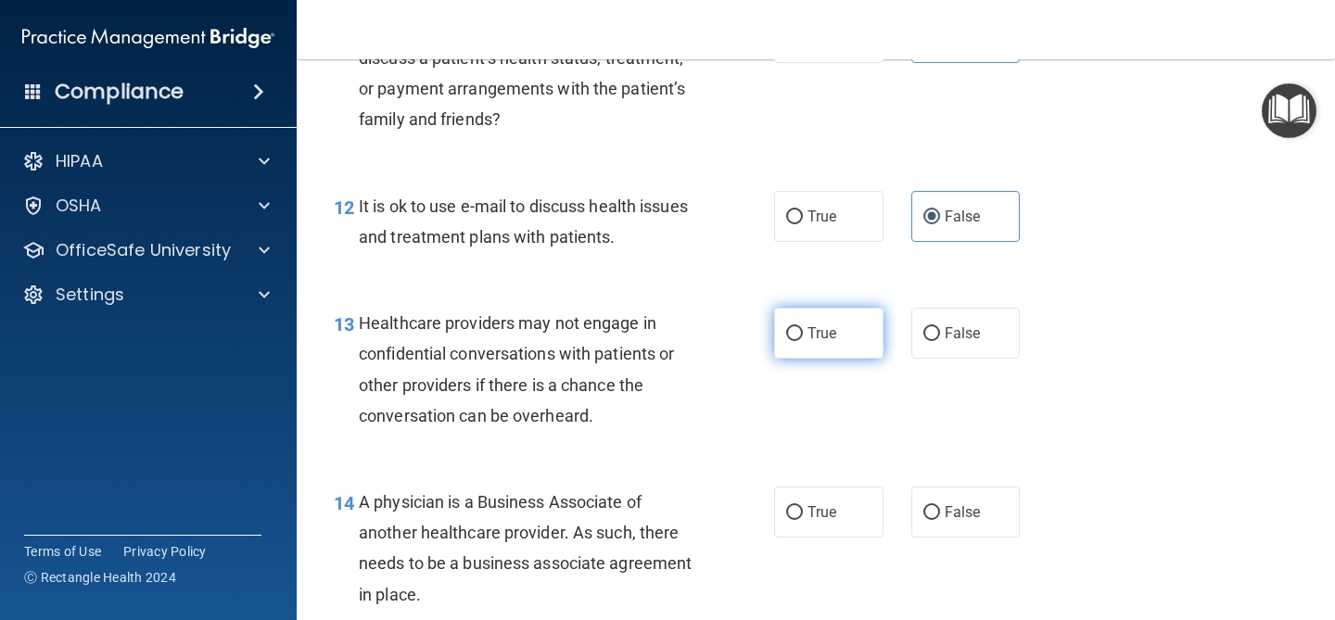
click at [784, 330] on label "True" at bounding box center [828, 333] width 109 height 51
click at [786, 330] on input "True" at bounding box center [794, 334] width 17 height 14
radio input "true"
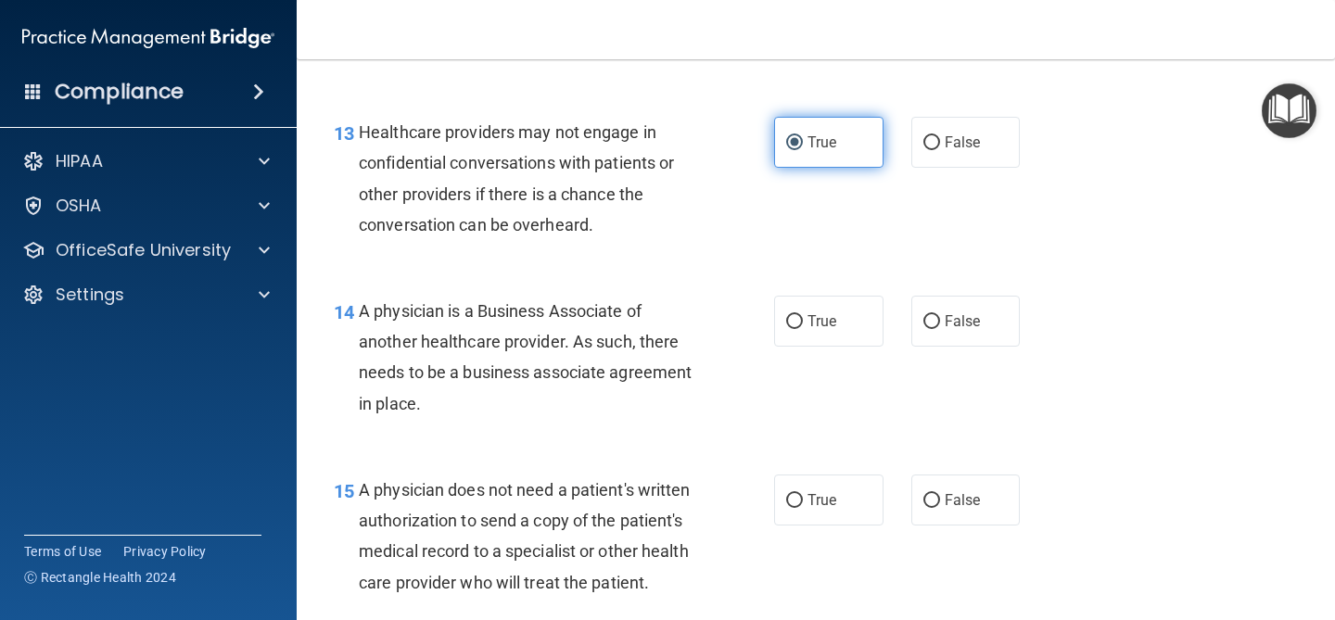
scroll to position [2205, 0]
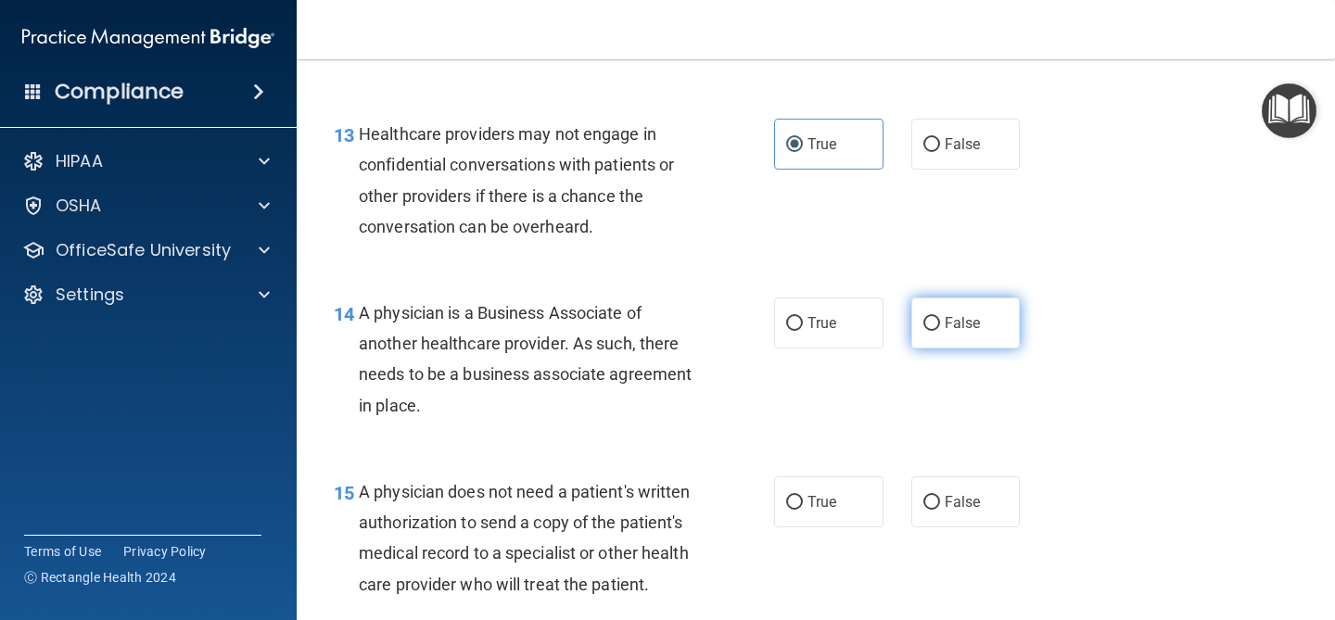
click at [971, 331] on span "False" at bounding box center [963, 323] width 36 height 18
click at [940, 331] on input "False" at bounding box center [932, 324] width 17 height 14
radio input "true"
click at [876, 340] on label "True" at bounding box center [828, 323] width 109 height 51
click at [803, 331] on input "True" at bounding box center [794, 324] width 17 height 14
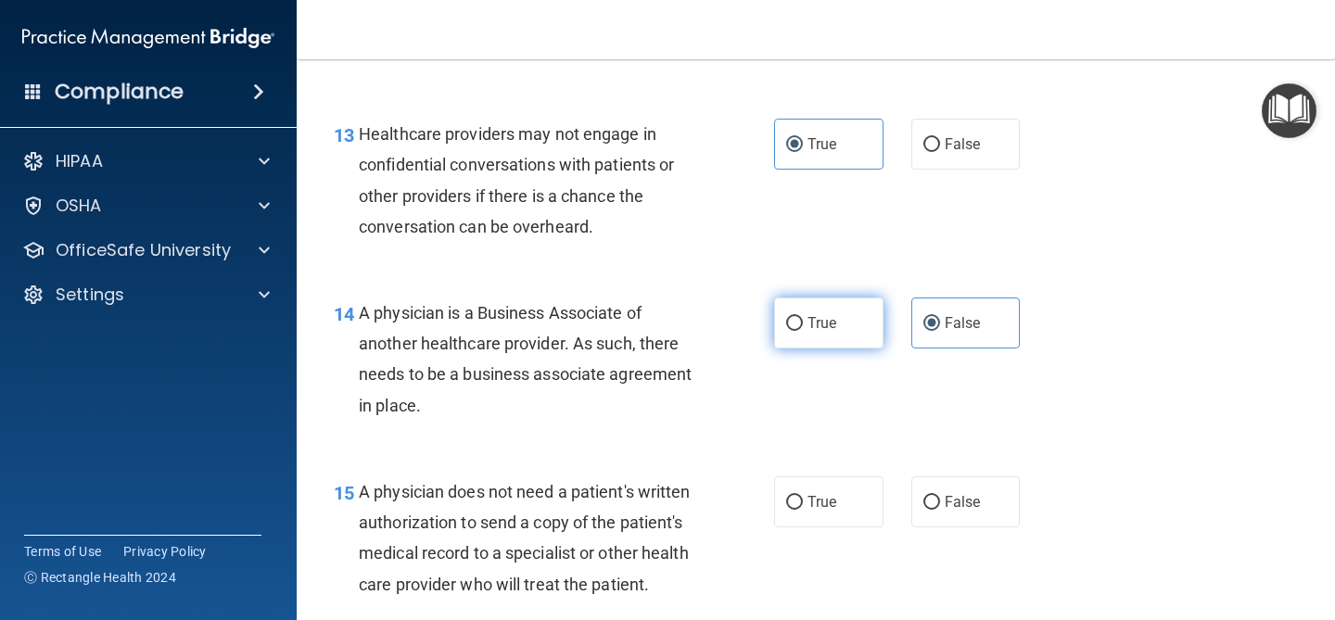
radio input "true"
radio input "false"
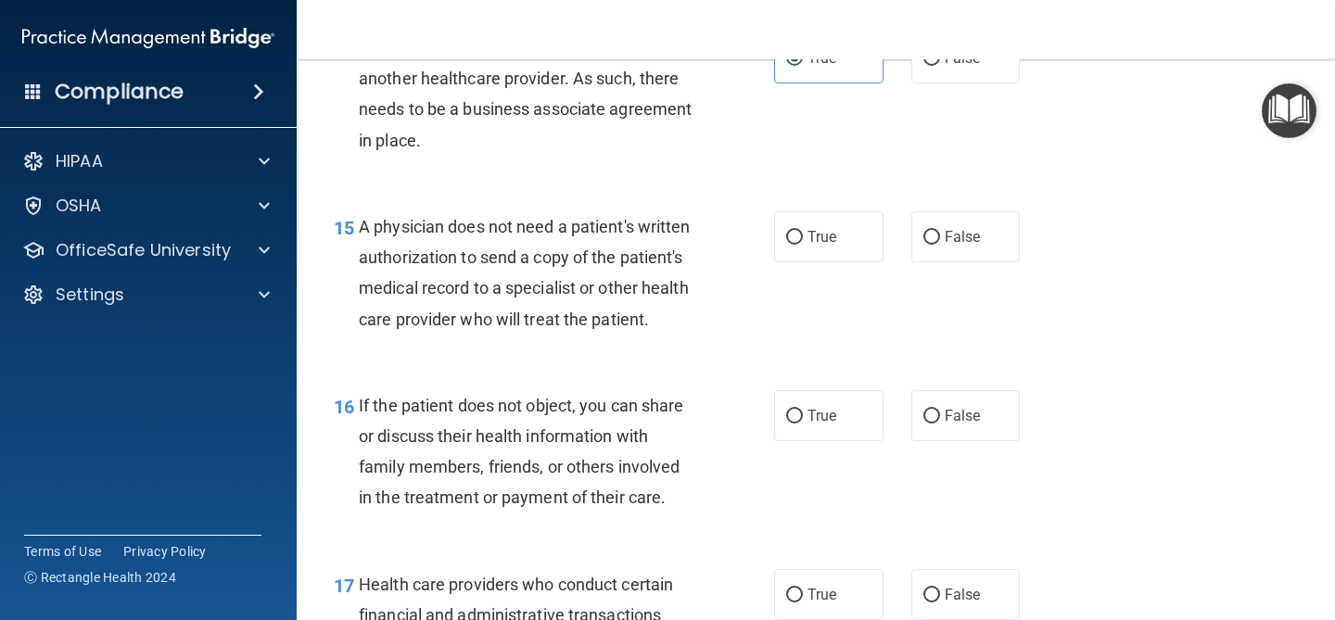
scroll to position [2483, 0]
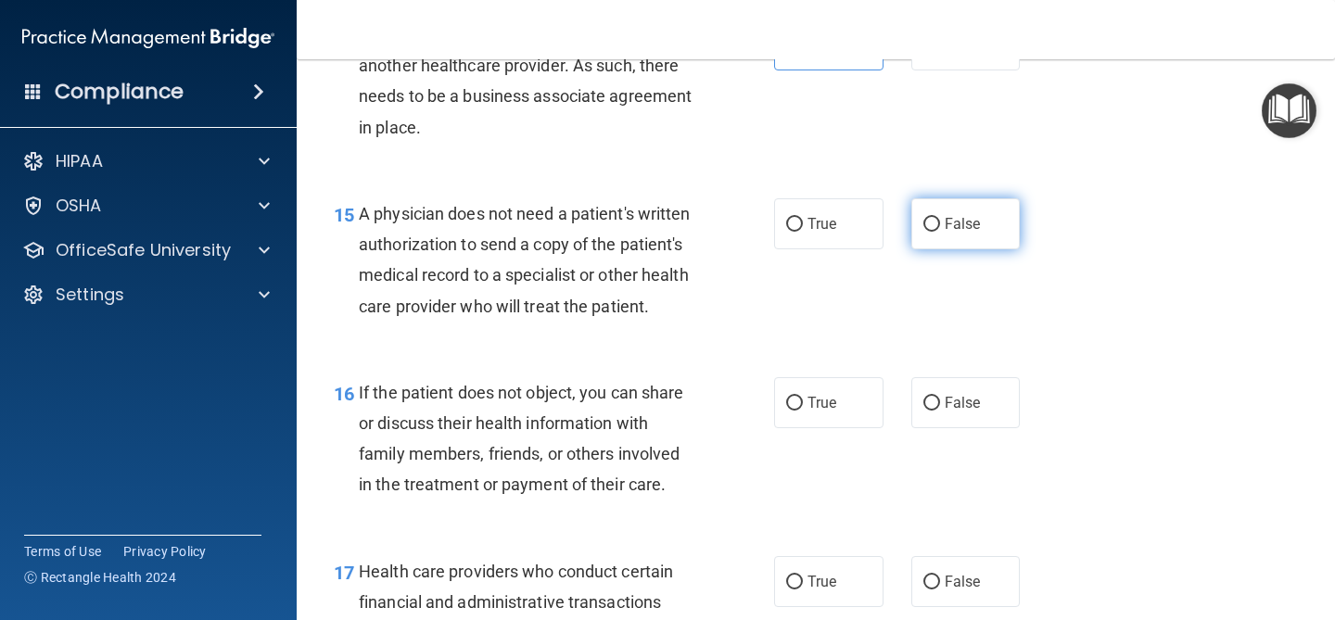
click at [981, 226] on label "False" at bounding box center [965, 223] width 109 height 51
click at [940, 226] on input "False" at bounding box center [932, 225] width 17 height 14
radio input "true"
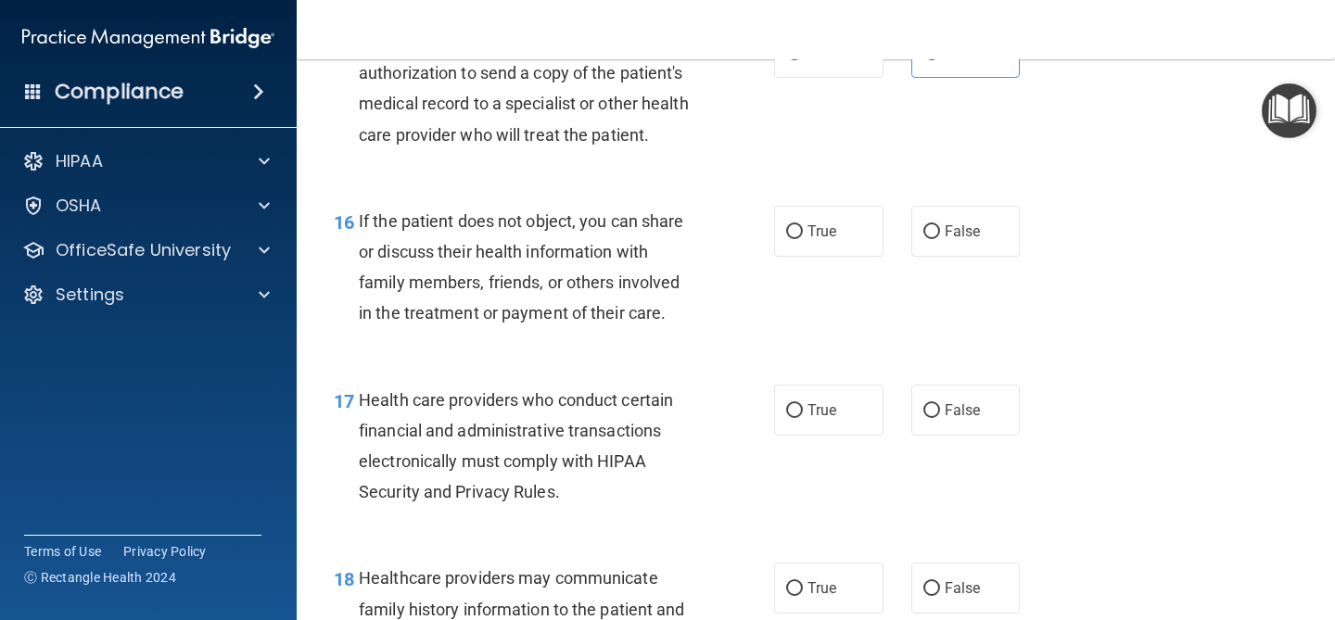
scroll to position [2657, 0]
click at [937, 230] on input "False" at bounding box center [932, 230] width 17 height 14
radio input "true"
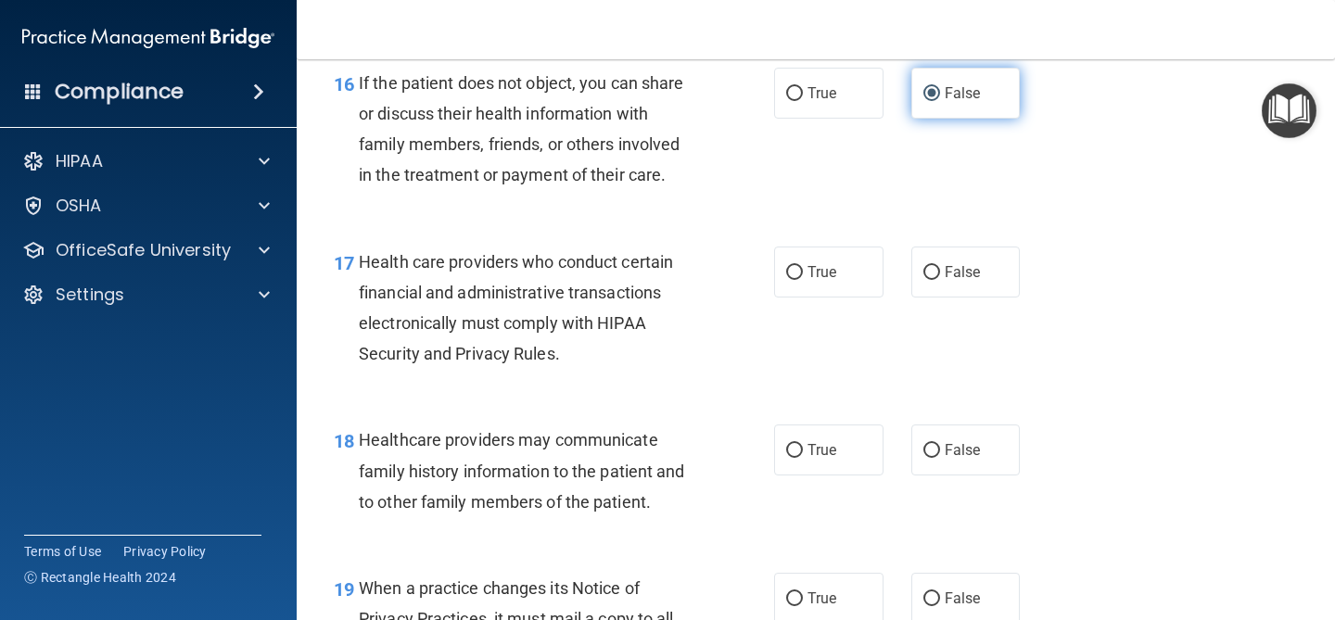
scroll to position [2853, 0]
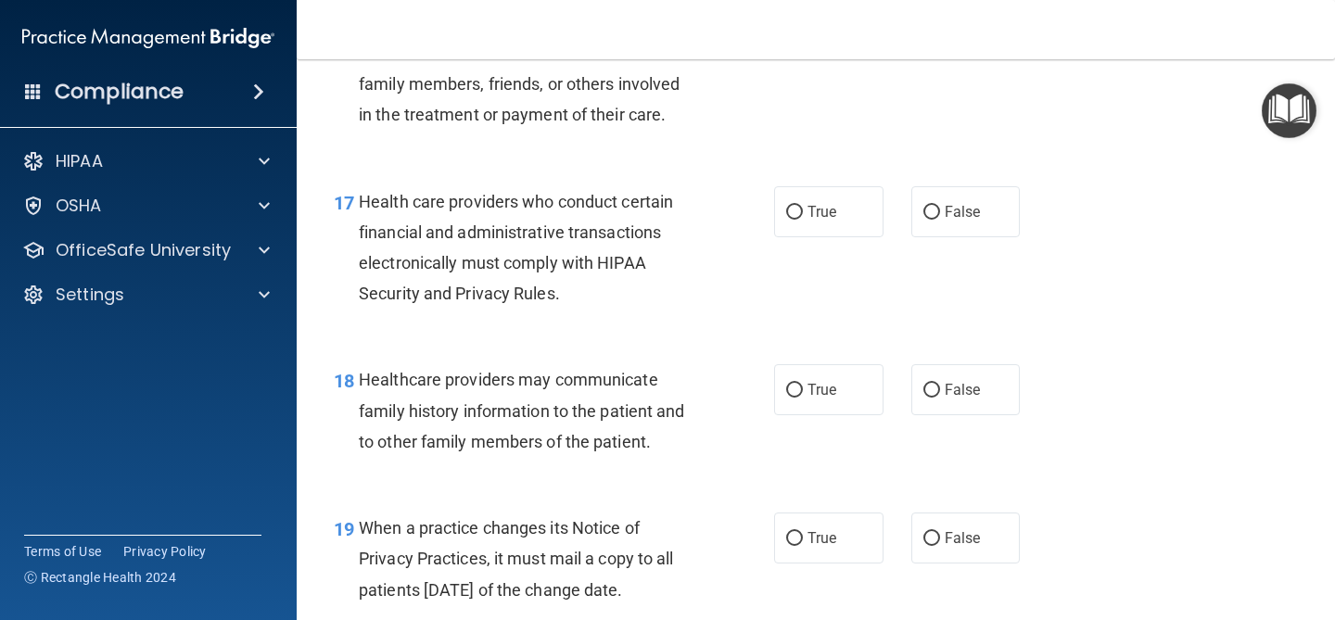
click at [848, 238] on div "17 Health care providers who conduct certain financial and administrative trans…" at bounding box center [816, 252] width 992 height 179
click at [848, 210] on label "True" at bounding box center [828, 211] width 109 height 51
click at [803, 210] on input "True" at bounding box center [794, 213] width 17 height 14
radio input "true"
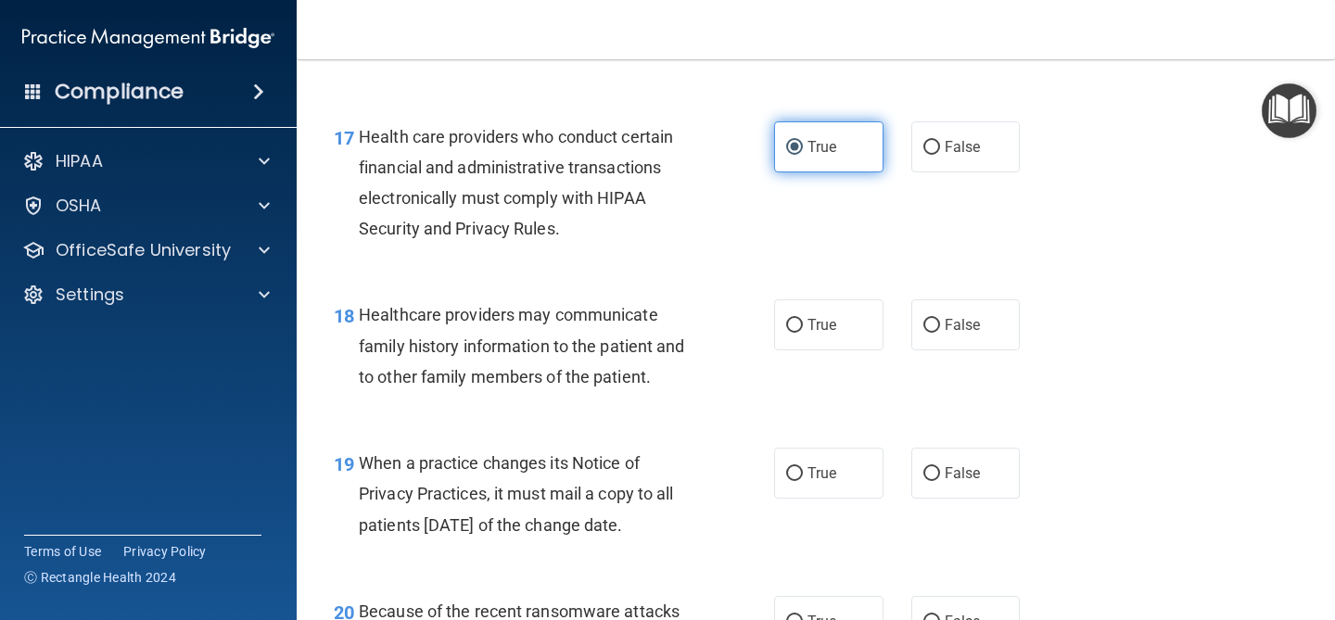
scroll to position [2931, 0]
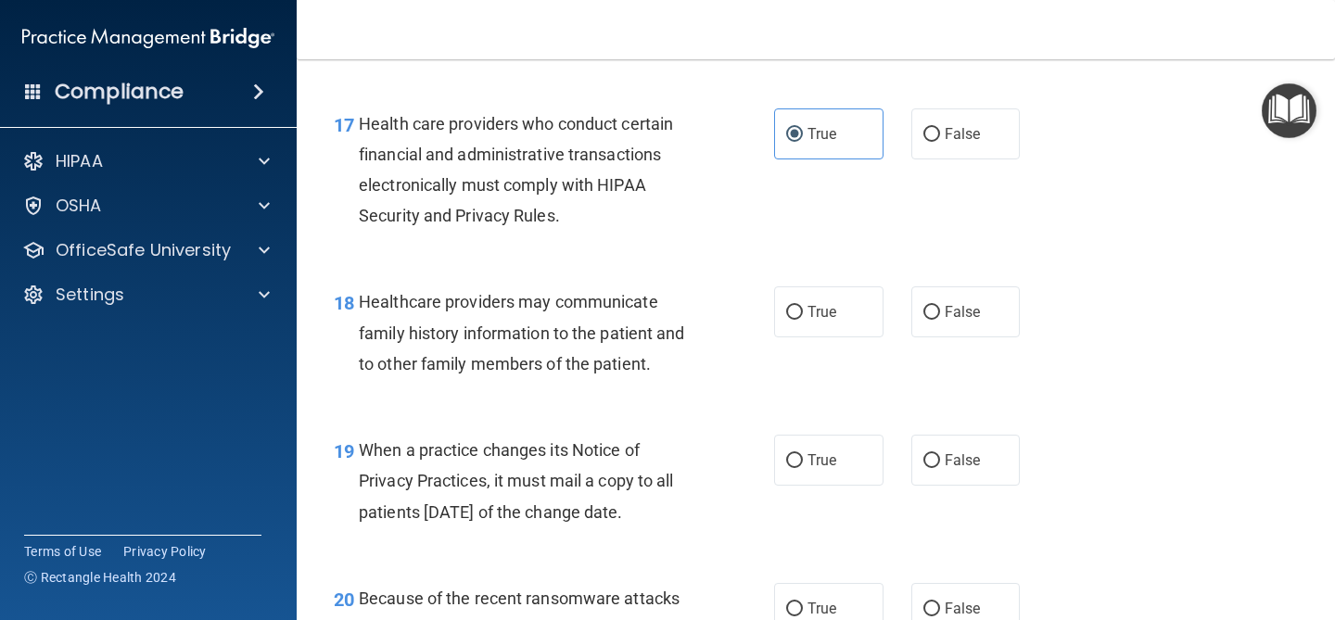
click at [964, 349] on div "18 Healthcare providers may communicate family history information to the patie…" at bounding box center [816, 337] width 992 height 148
click at [964, 325] on label "False" at bounding box center [965, 312] width 109 height 51
click at [940, 320] on input "False" at bounding box center [932, 313] width 17 height 14
radio input "true"
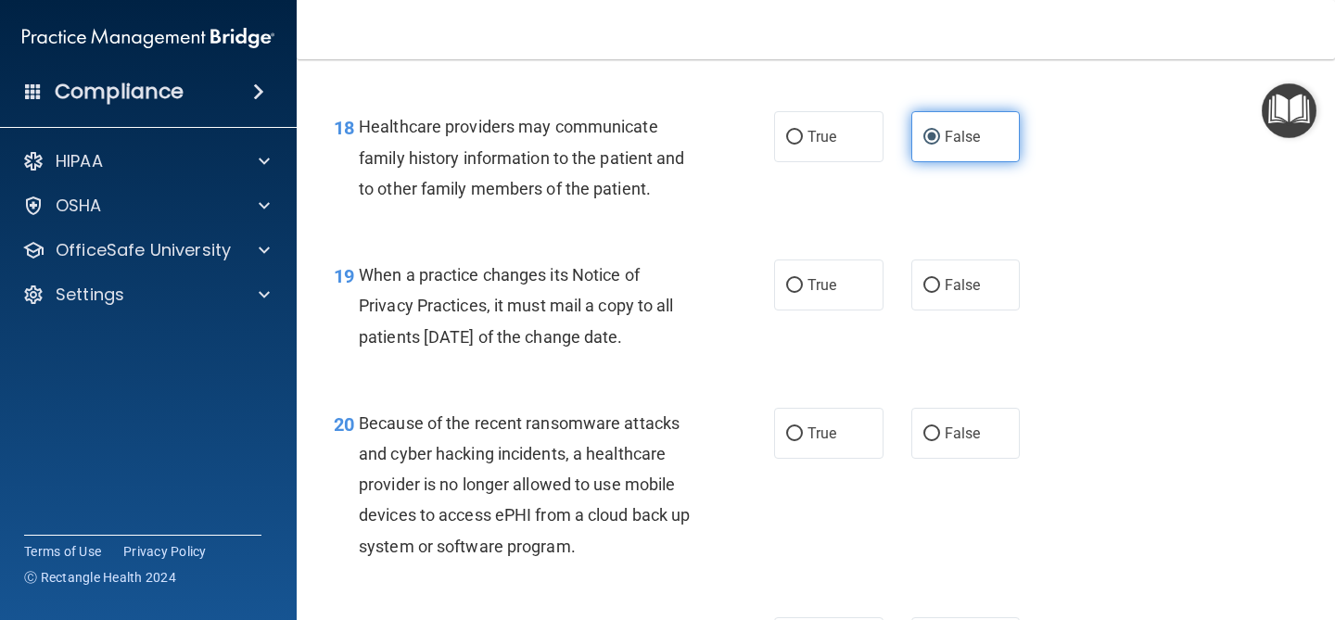
scroll to position [3107, 0]
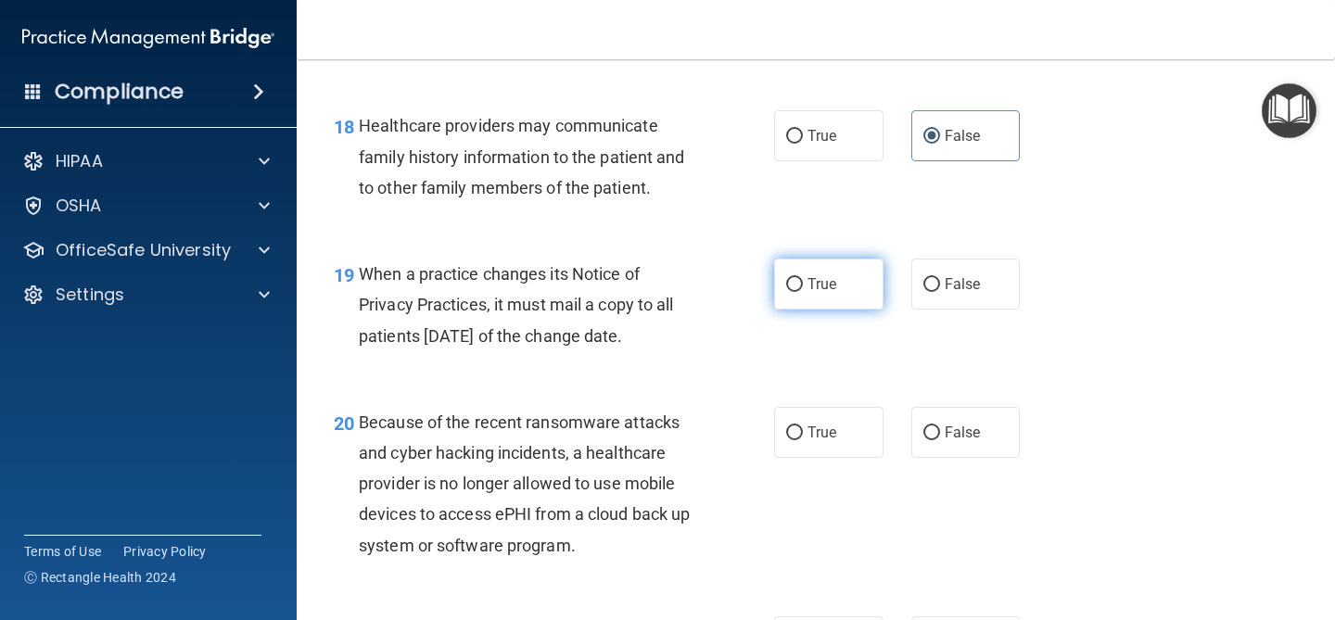
click at [867, 298] on label "True" at bounding box center [828, 284] width 109 height 51
click at [803, 292] on input "True" at bounding box center [794, 285] width 17 height 14
radio input "true"
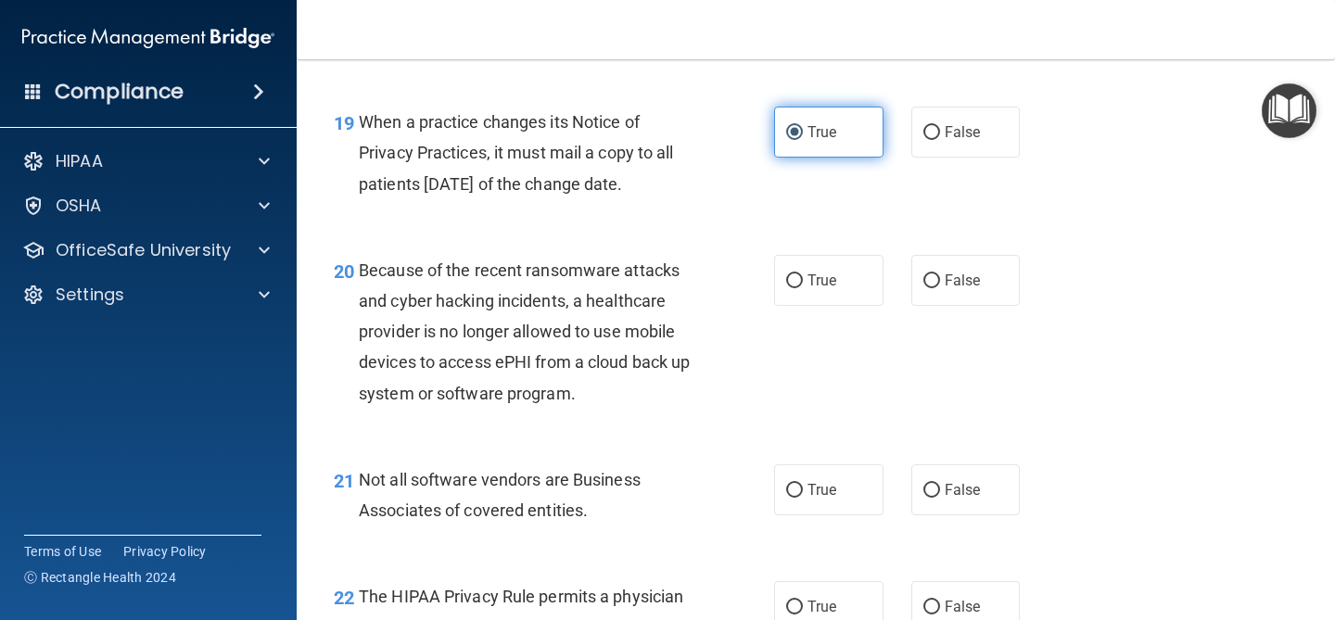
scroll to position [3260, 0]
click at [793, 293] on label "True" at bounding box center [828, 279] width 109 height 51
click at [793, 287] on input "True" at bounding box center [794, 281] width 17 height 14
radio input "true"
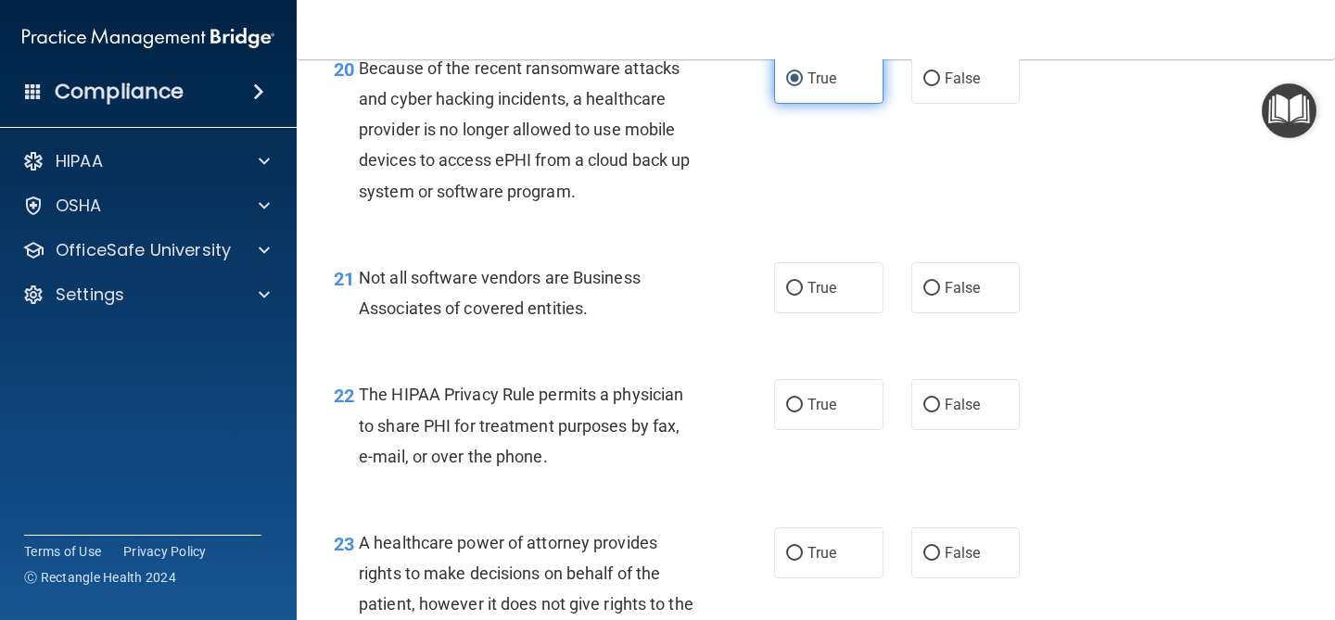
scroll to position [3465, 0]
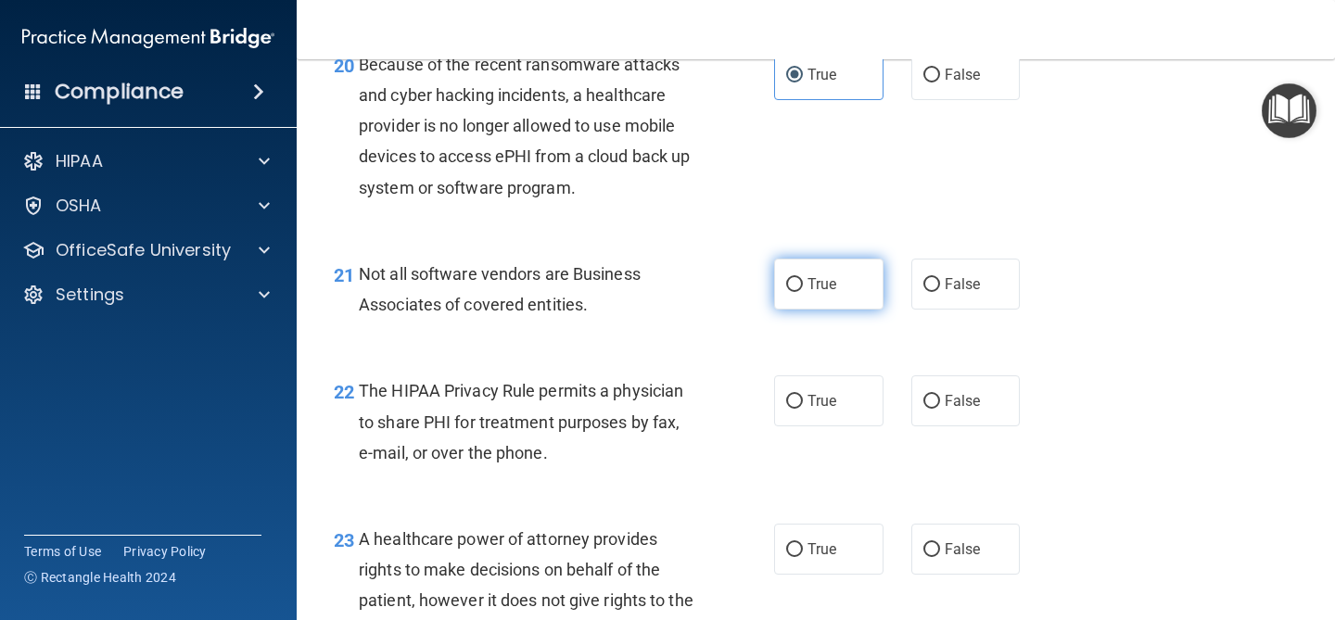
click at [832, 271] on label "True" at bounding box center [828, 284] width 109 height 51
click at [803, 278] on input "True" at bounding box center [794, 285] width 17 height 14
radio input "true"
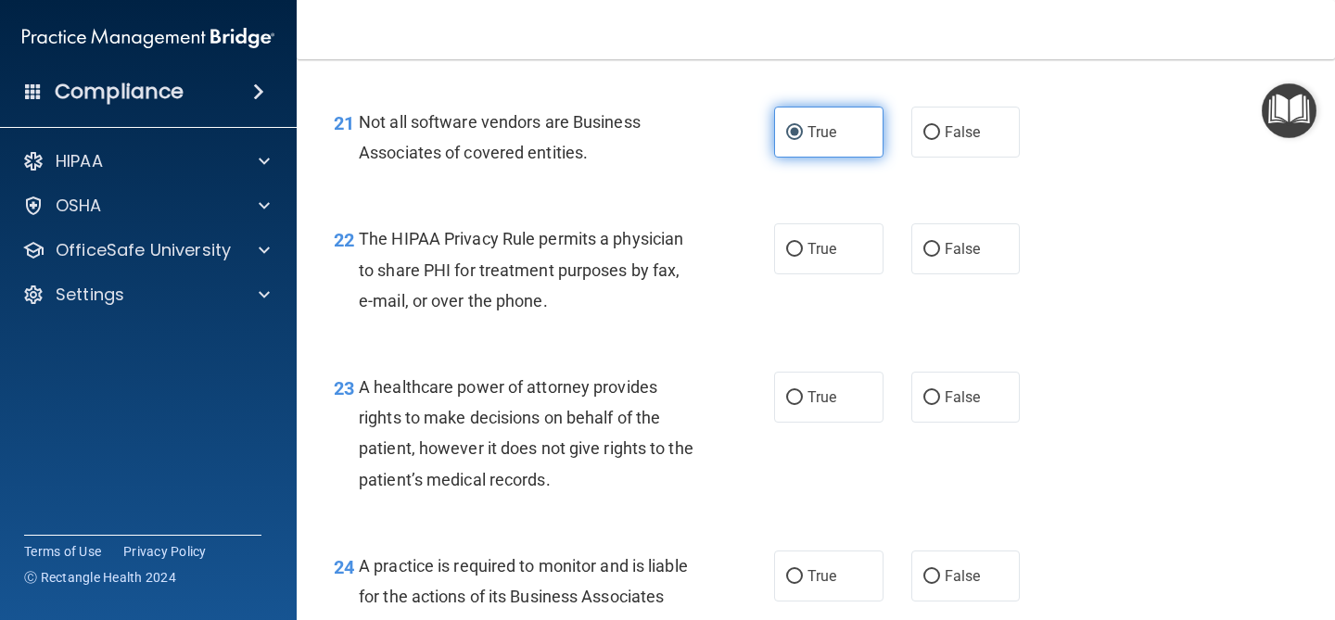
scroll to position [3625, 0]
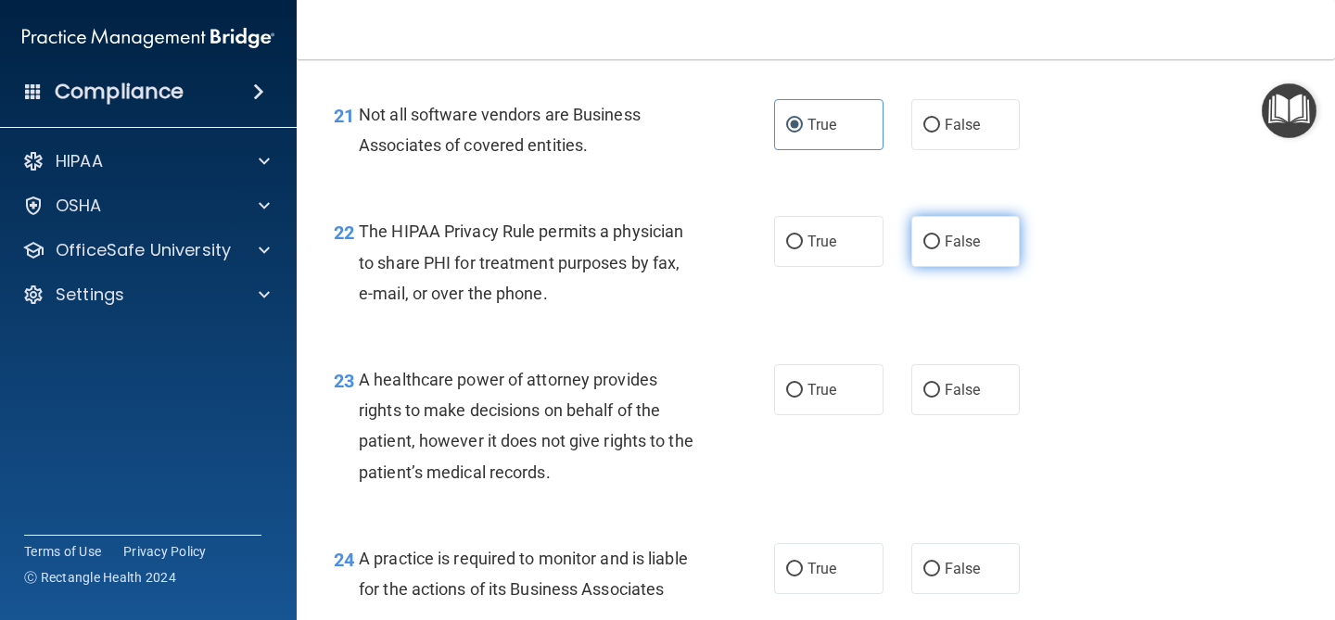
click at [925, 261] on label "False" at bounding box center [965, 241] width 109 height 51
click at [925, 249] on input "False" at bounding box center [932, 243] width 17 height 14
radio input "true"
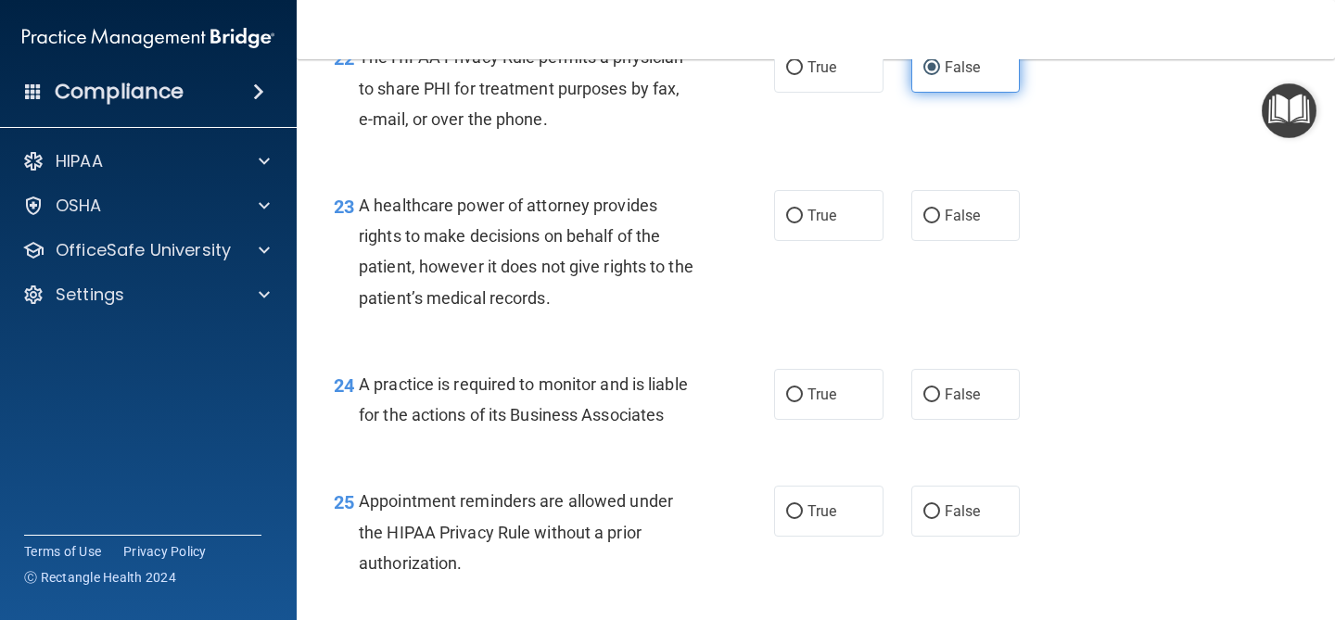
scroll to position [3828, 0]
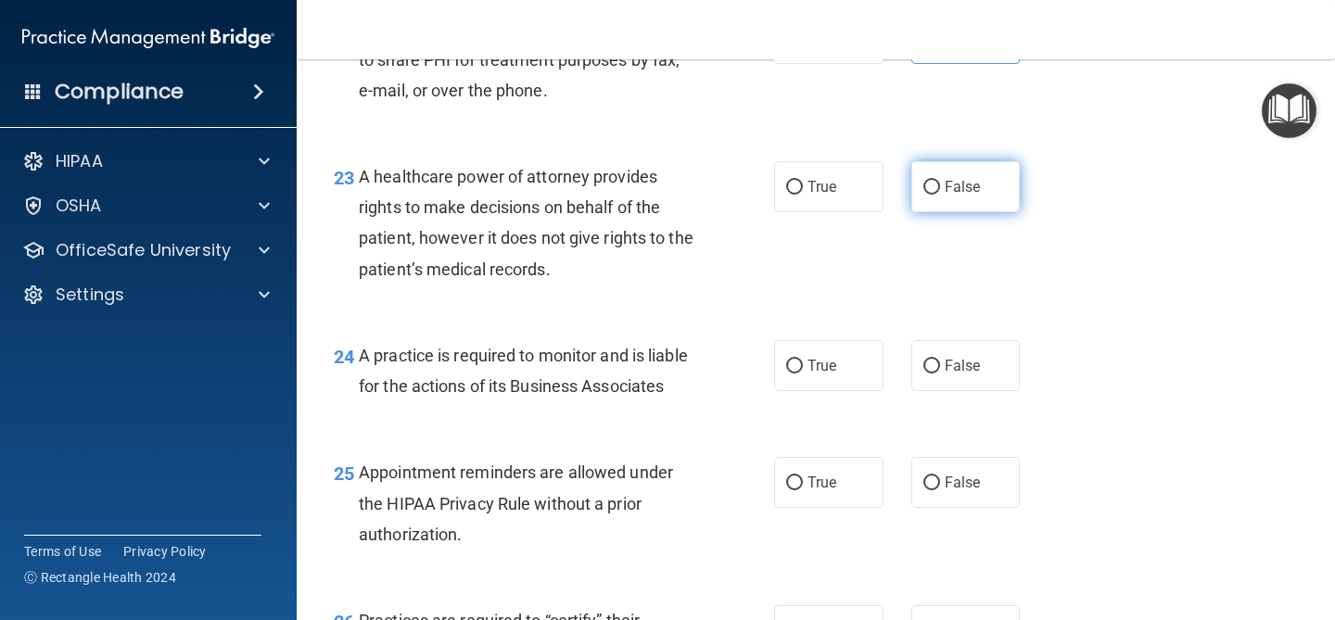
click at [945, 199] on label "False" at bounding box center [965, 186] width 109 height 51
click at [940, 195] on input "False" at bounding box center [932, 188] width 17 height 14
radio input "true"
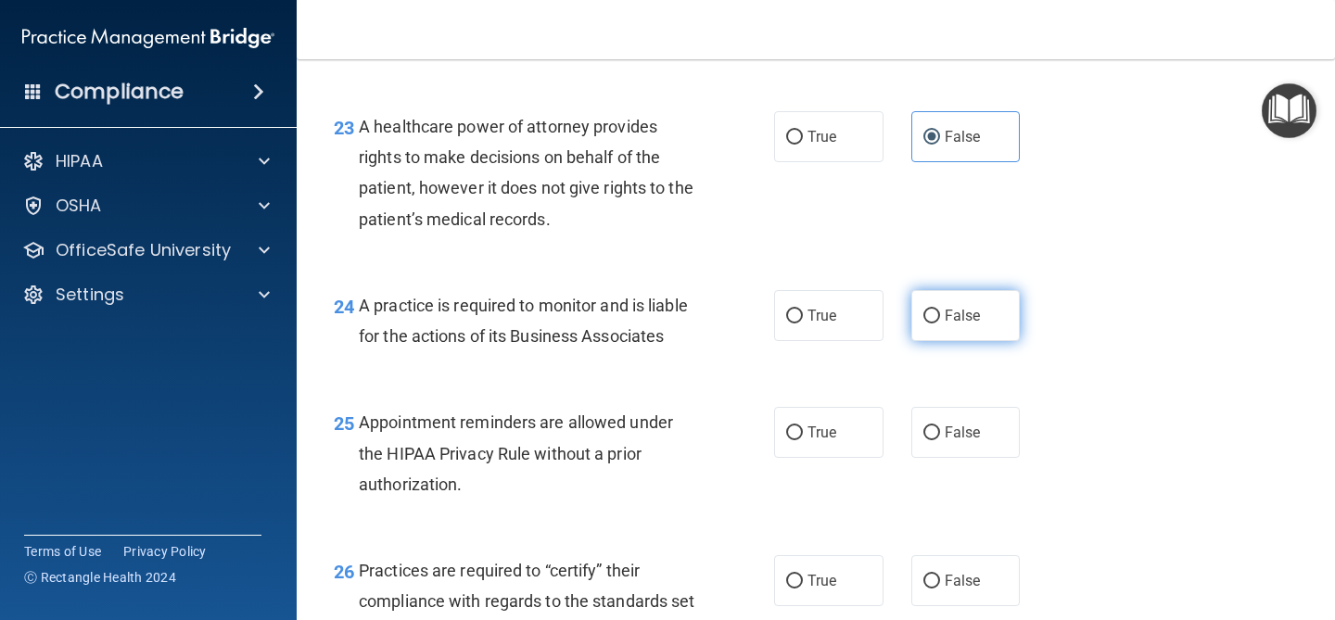
scroll to position [3875, 0]
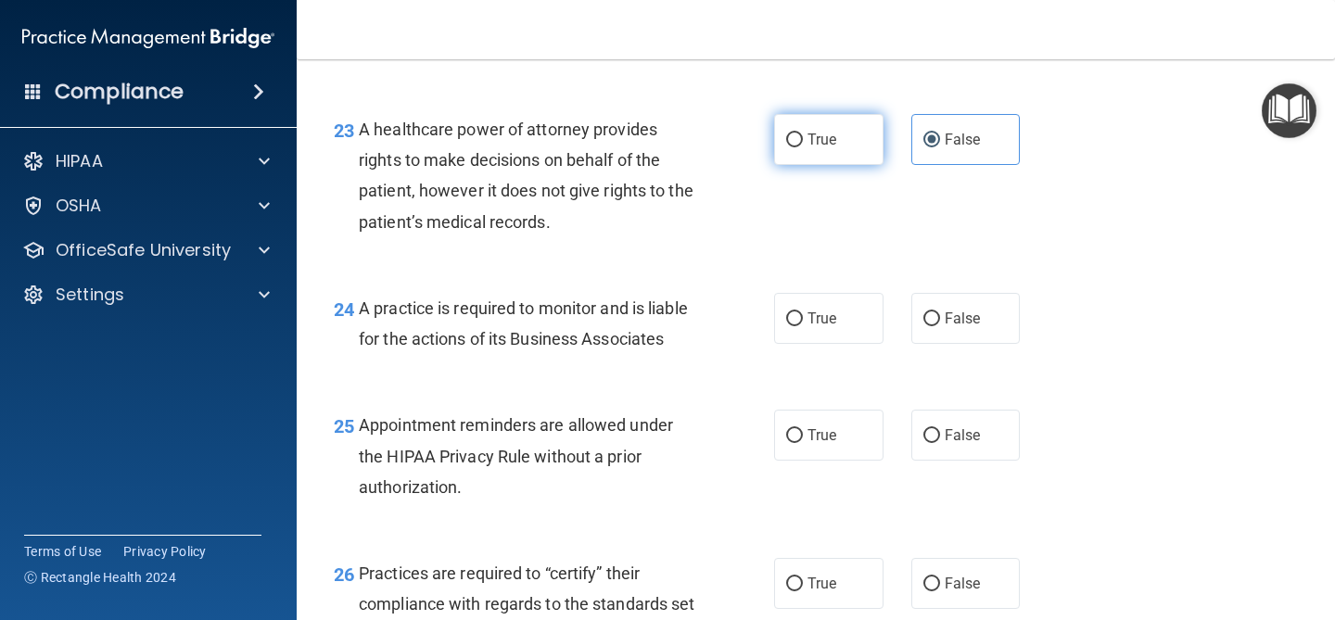
click at [804, 148] on label "True" at bounding box center [828, 139] width 109 height 51
click at [803, 147] on input "True" at bounding box center [794, 141] width 17 height 14
radio input "true"
radio input "false"
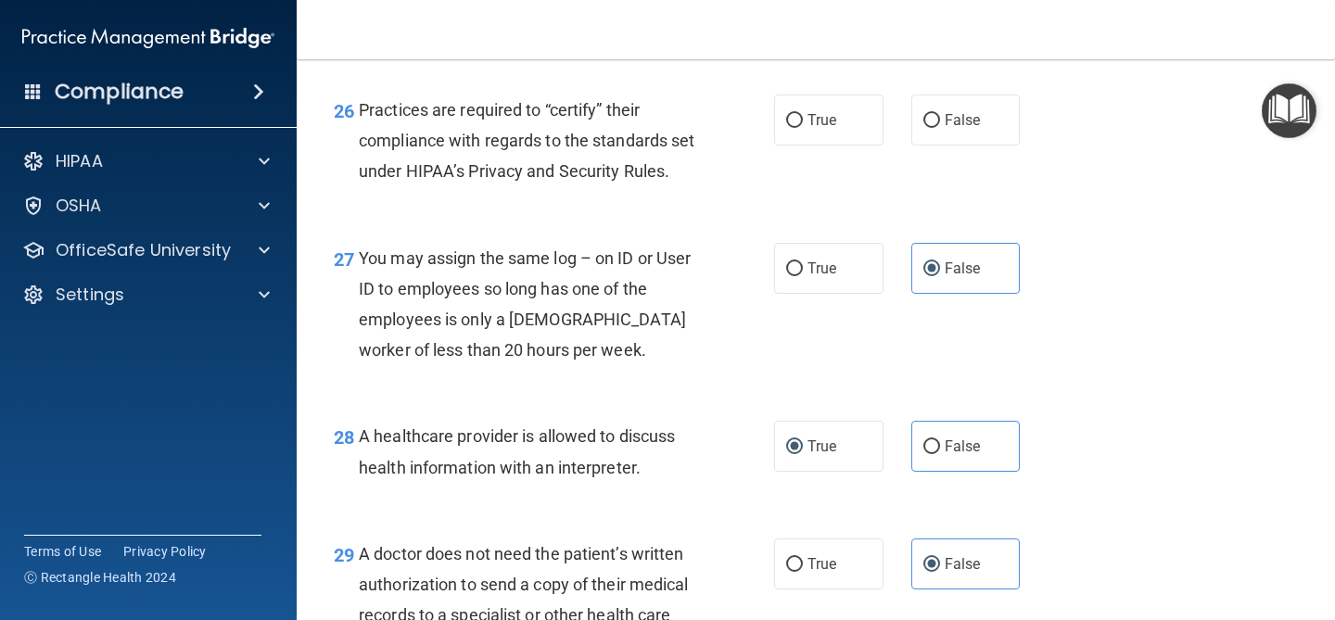
scroll to position [4338, 0]
click at [798, 121] on input "True" at bounding box center [794, 122] width 17 height 14
radio input "true"
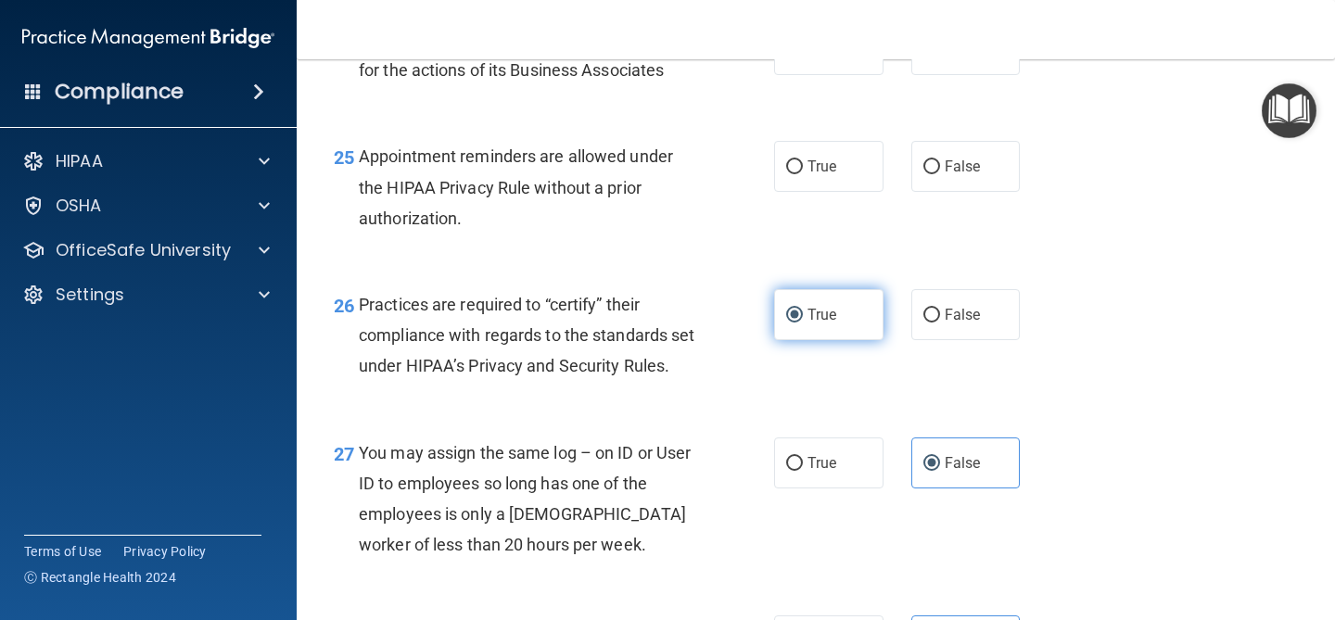
scroll to position [4140, 0]
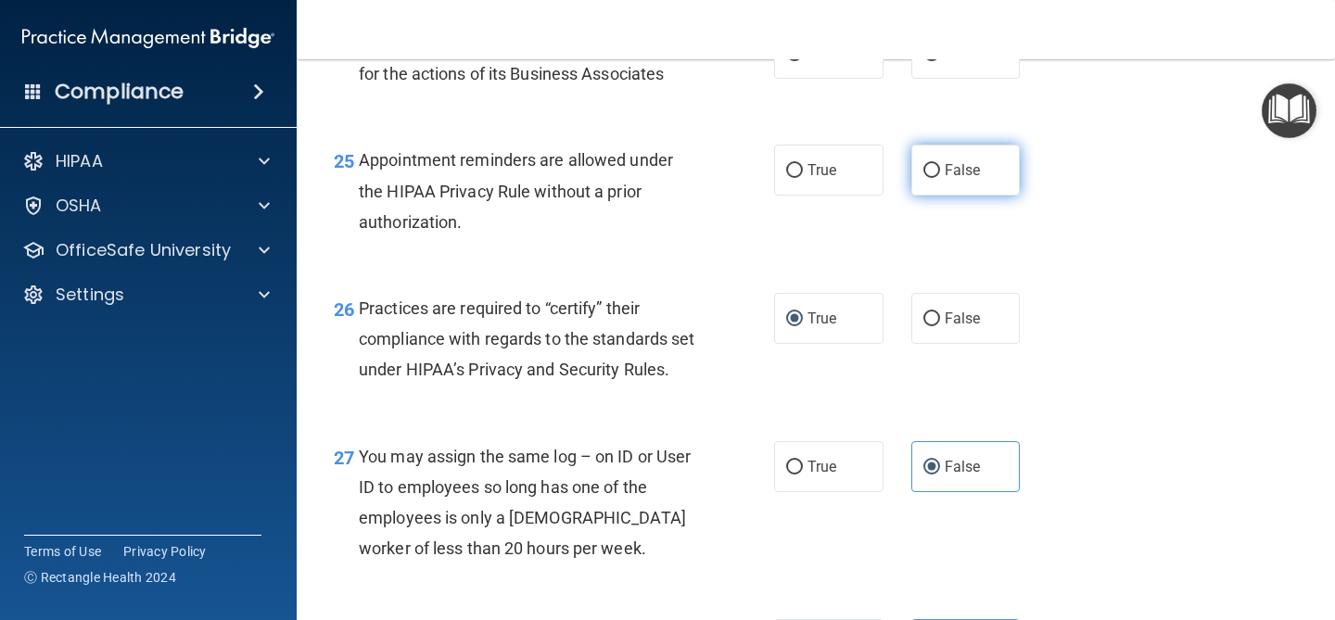
click at [985, 176] on label "False" at bounding box center [965, 170] width 109 height 51
click at [940, 176] on input "False" at bounding box center [932, 171] width 17 height 14
radio input "true"
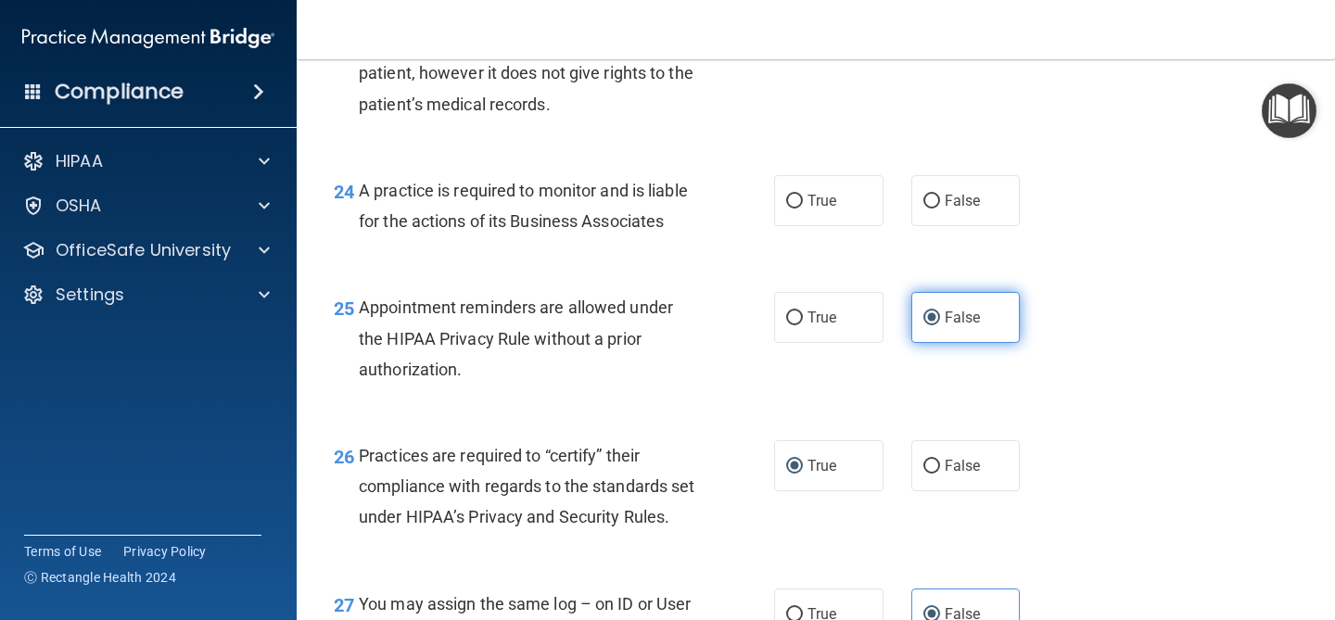
scroll to position [3978, 0]
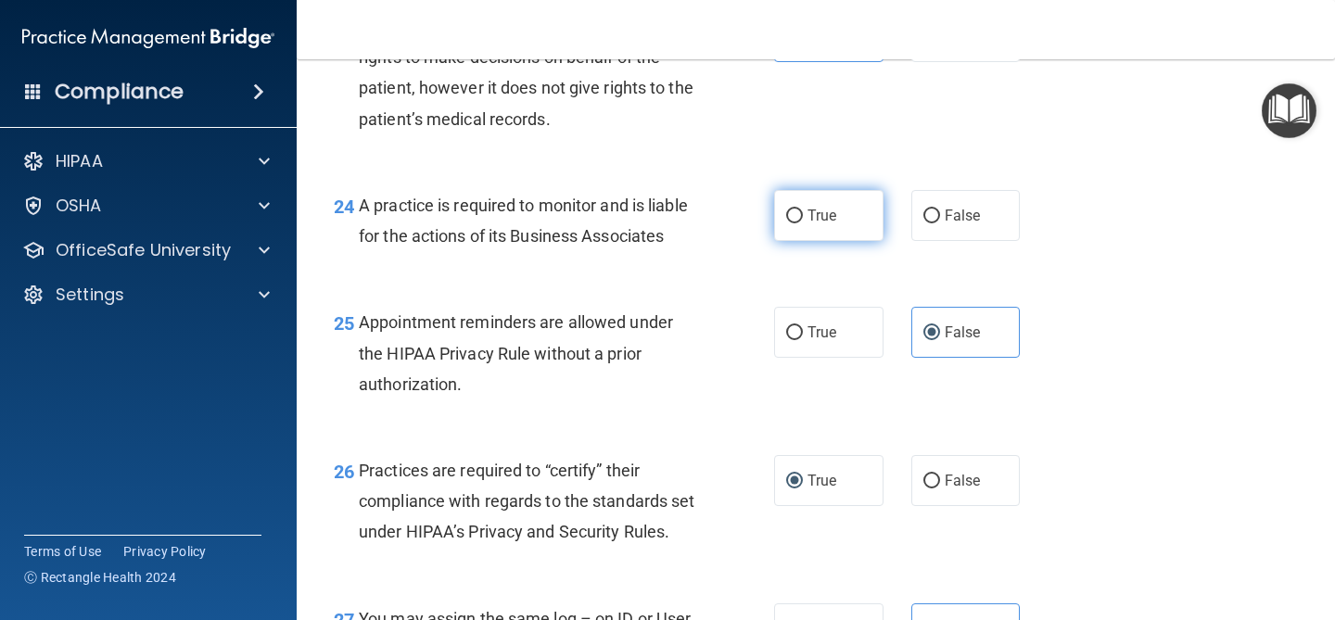
click at [840, 200] on label "True" at bounding box center [828, 215] width 109 height 51
click at [803, 210] on input "True" at bounding box center [794, 217] width 17 height 14
radio input "true"
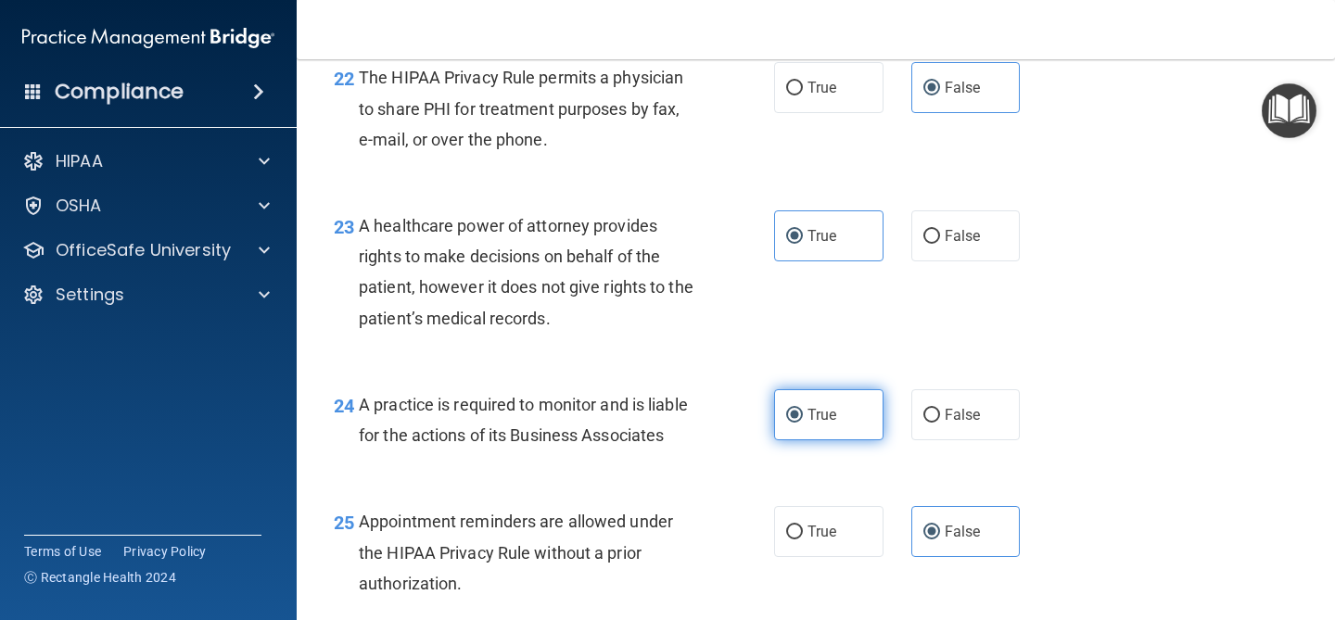
scroll to position [4744, 0]
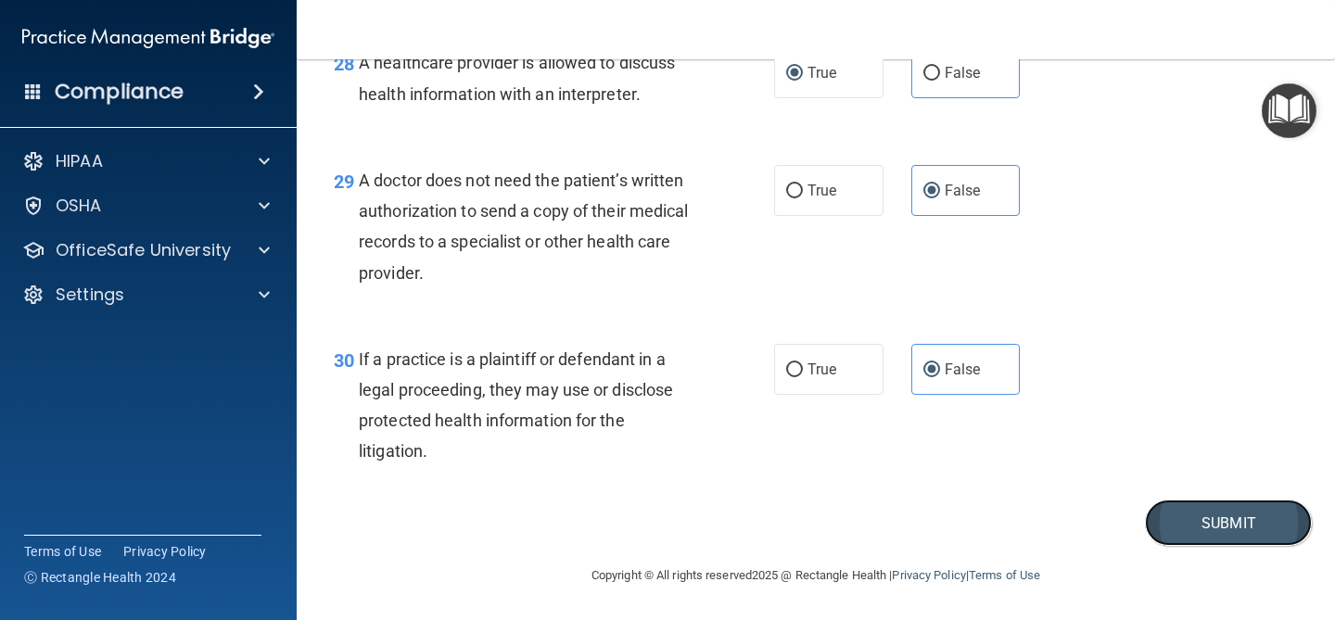
click at [1172, 519] on button "Submit" at bounding box center [1228, 523] width 167 height 47
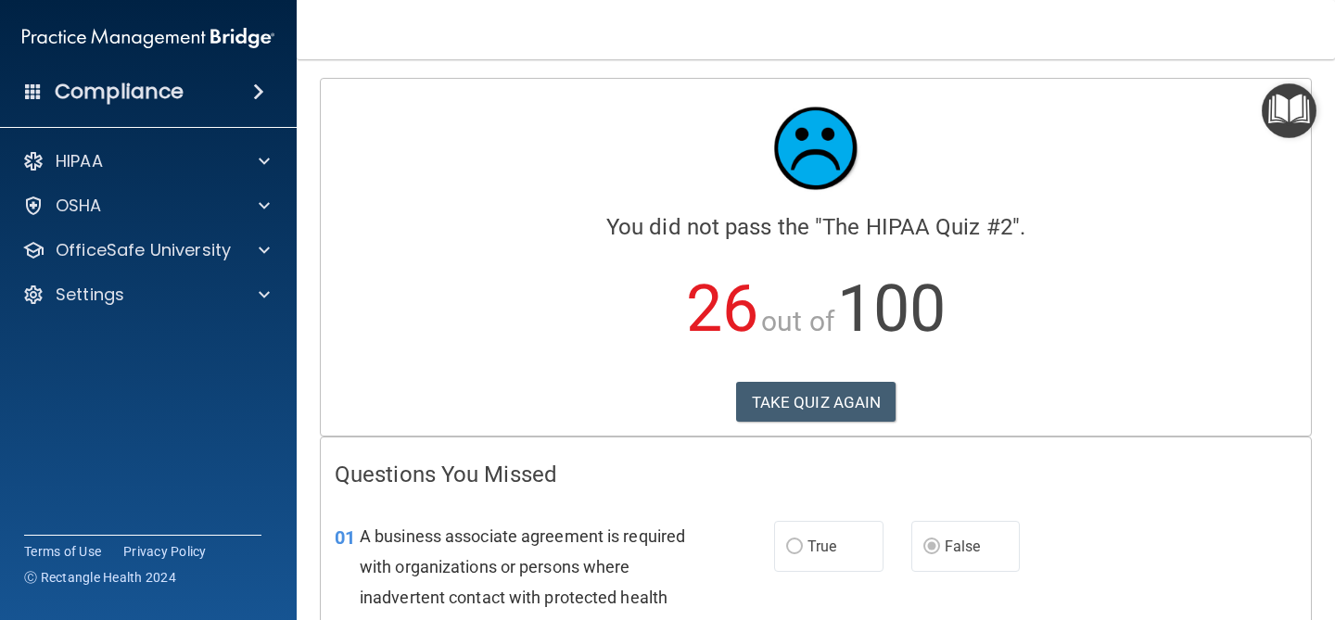
click at [871, 423] on div "Calculating your score.... You did not pass the " The HIPAA Quiz #2 ". 26 out o…" at bounding box center [816, 257] width 990 height 357
click at [843, 409] on button "TAKE QUIZ AGAIN" at bounding box center [816, 402] width 160 height 41
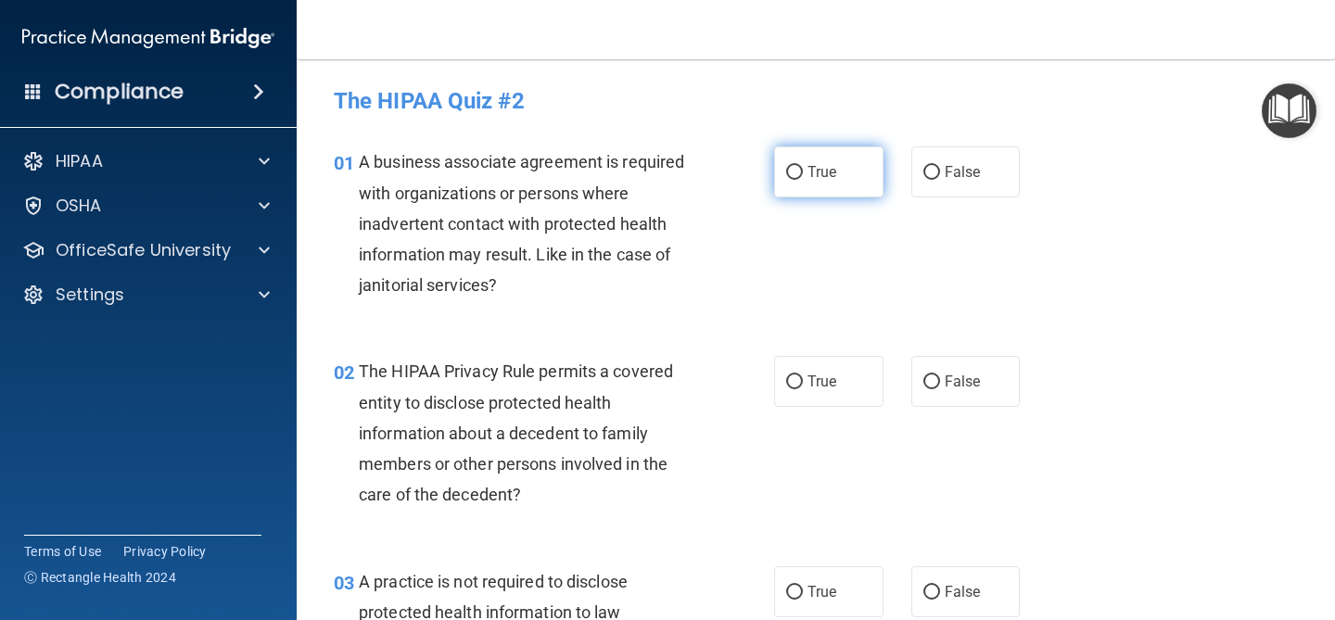
click at [809, 163] on span "True" at bounding box center [822, 172] width 29 height 18
click at [803, 166] on input "True" at bounding box center [794, 173] width 17 height 14
radio input "true"
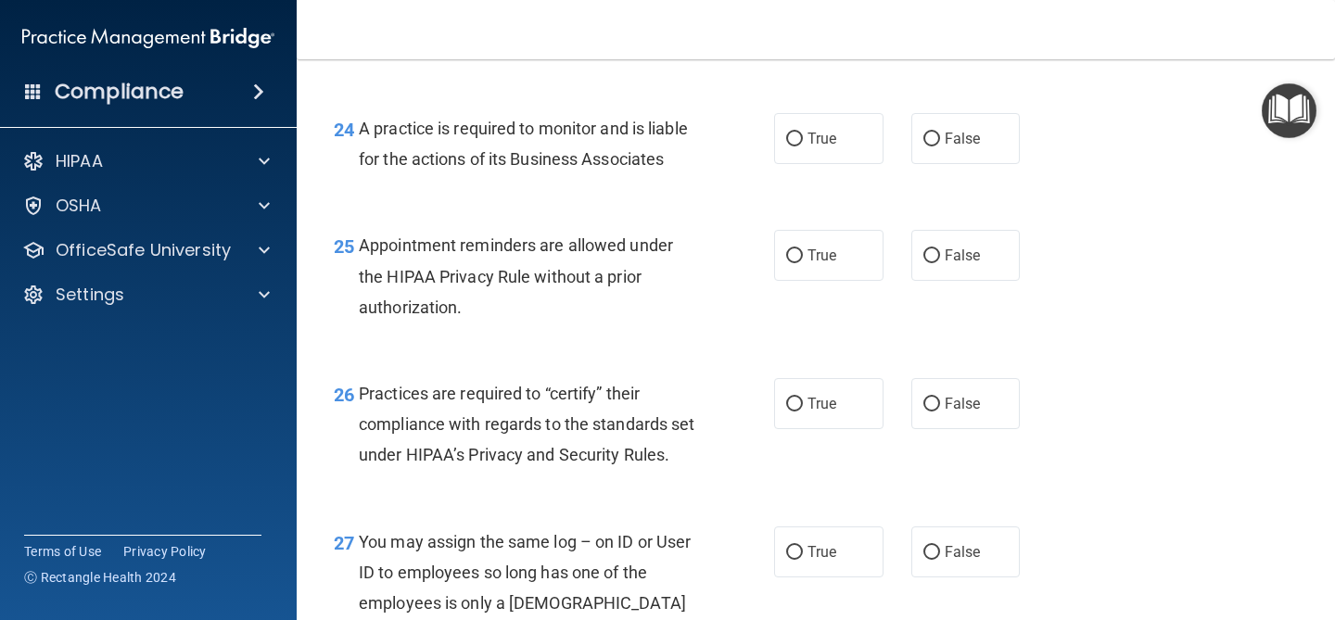
scroll to position [4744, 0]
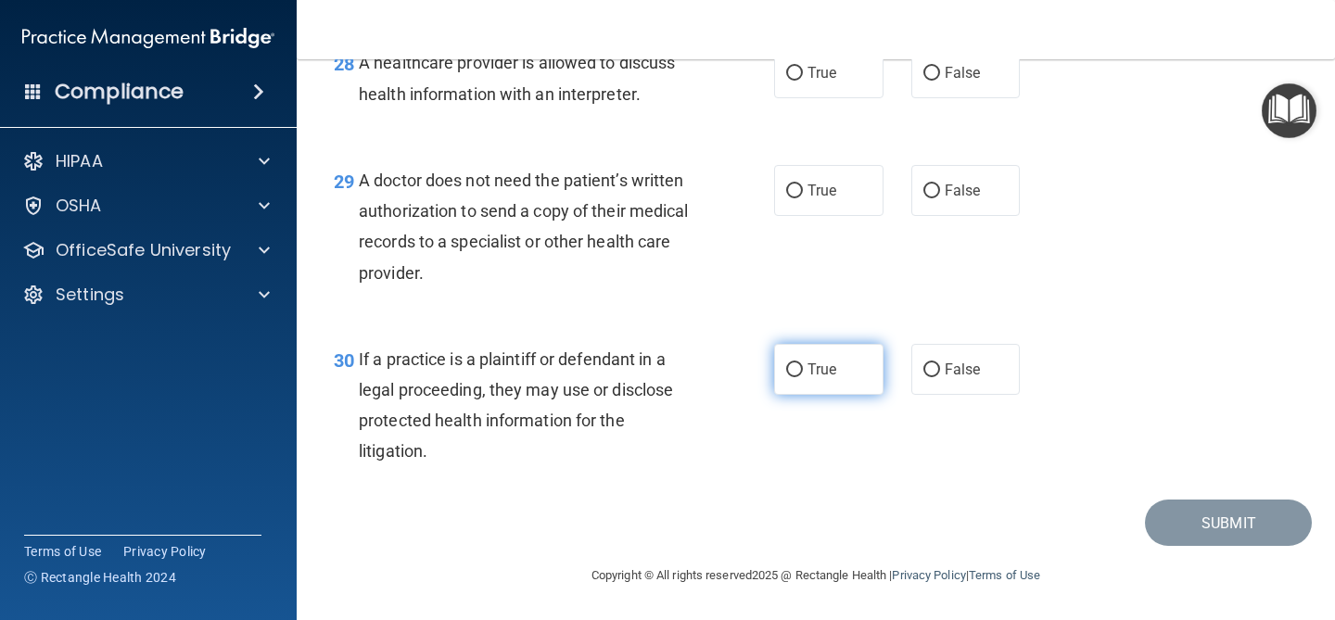
click at [825, 354] on label "True" at bounding box center [828, 369] width 109 height 51
click at [803, 363] on input "True" at bounding box center [794, 370] width 17 height 14
radio input "true"
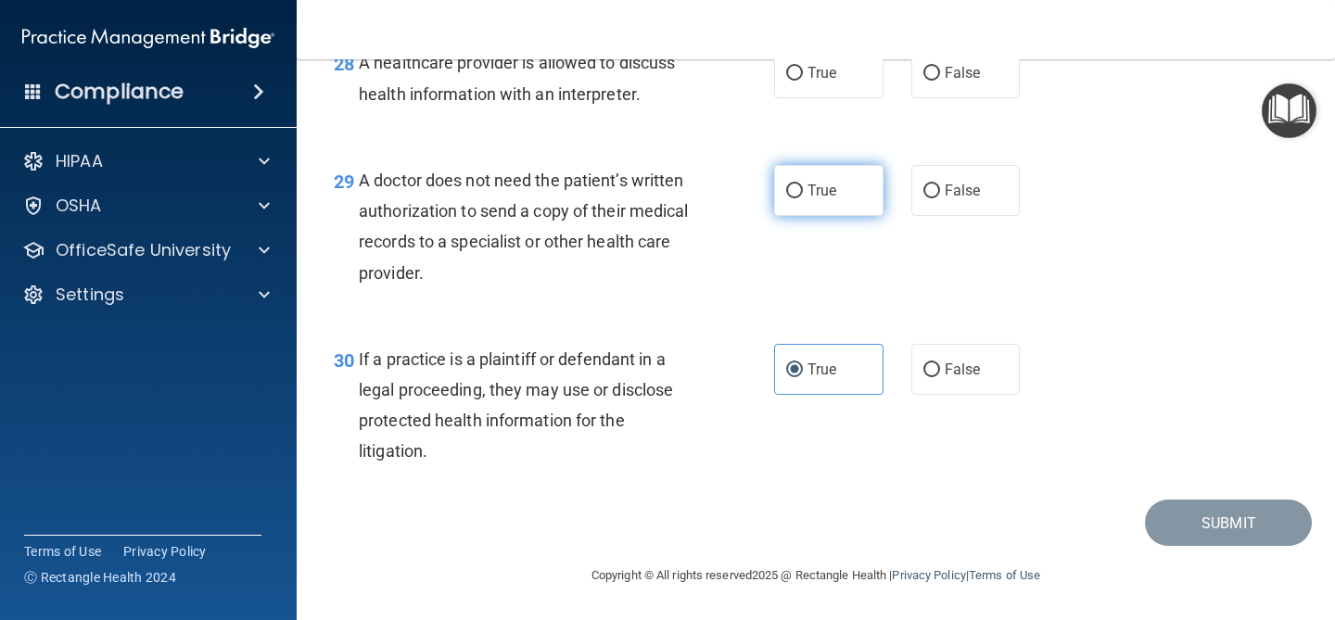
click at [788, 191] on input "True" at bounding box center [794, 192] width 17 height 14
radio input "true"
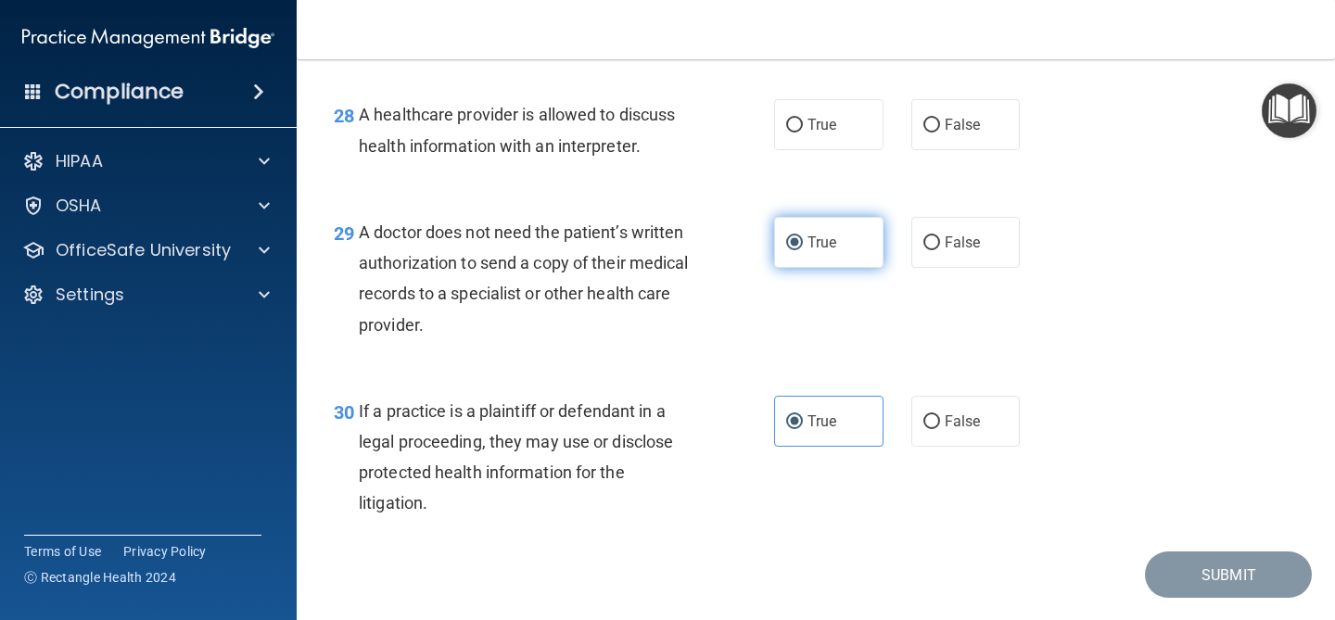
scroll to position [4651, 0]
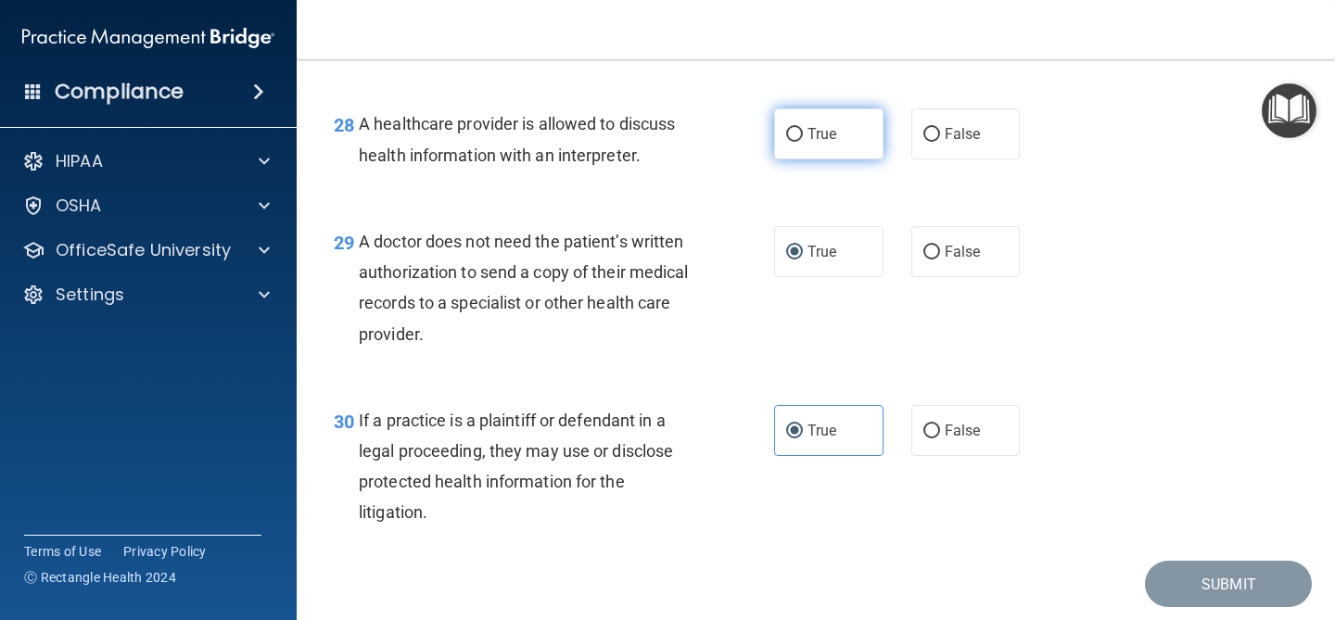
click at [788, 159] on label "True" at bounding box center [828, 133] width 109 height 51
click at [788, 142] on input "True" at bounding box center [794, 135] width 17 height 14
radio input "true"
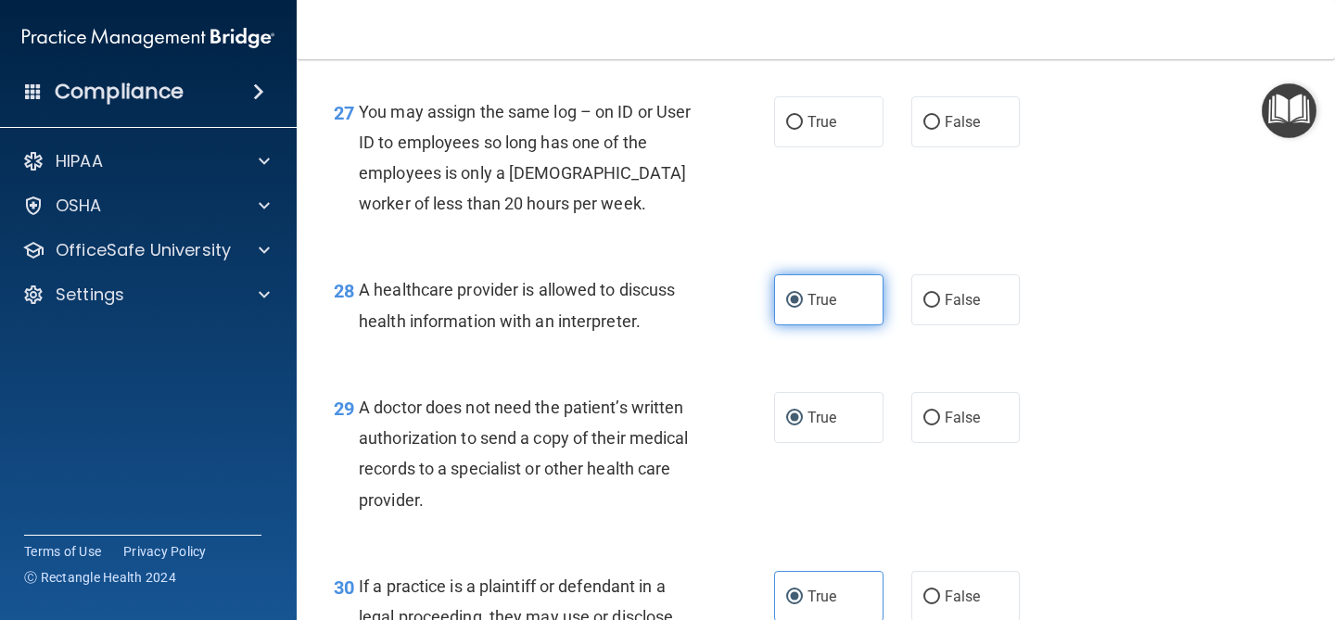
scroll to position [4482, 0]
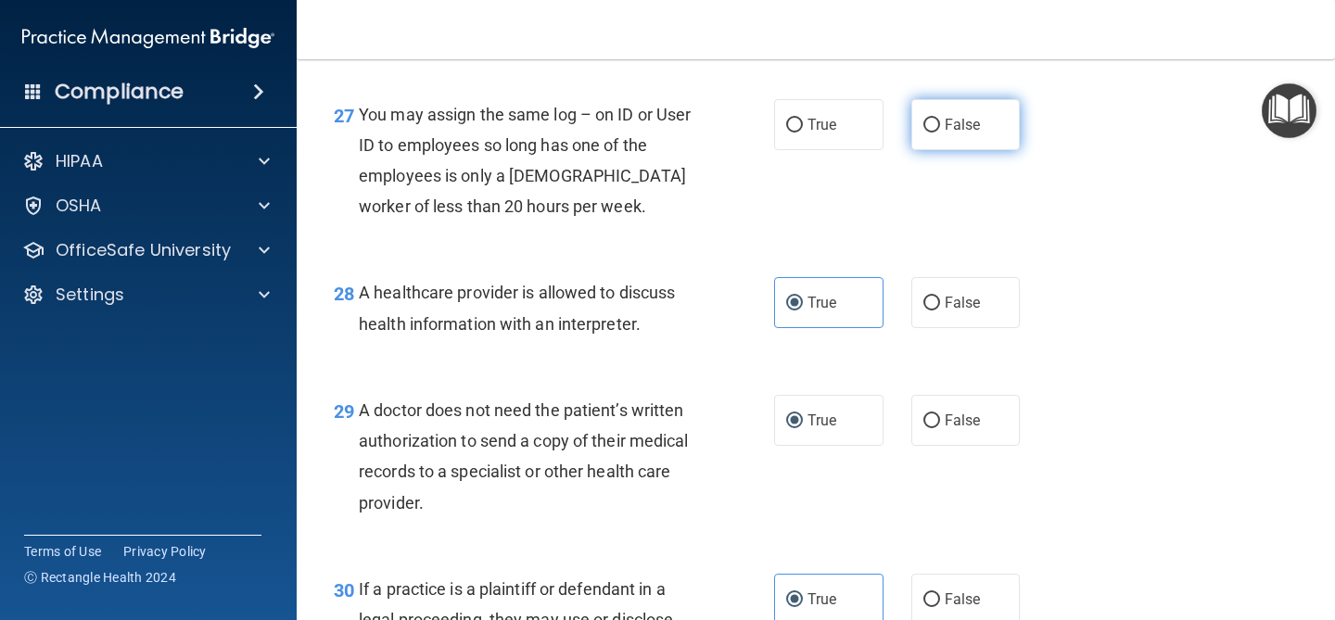
click at [981, 150] on label "False" at bounding box center [965, 124] width 109 height 51
click at [940, 133] on input "False" at bounding box center [932, 126] width 17 height 14
radio input "true"
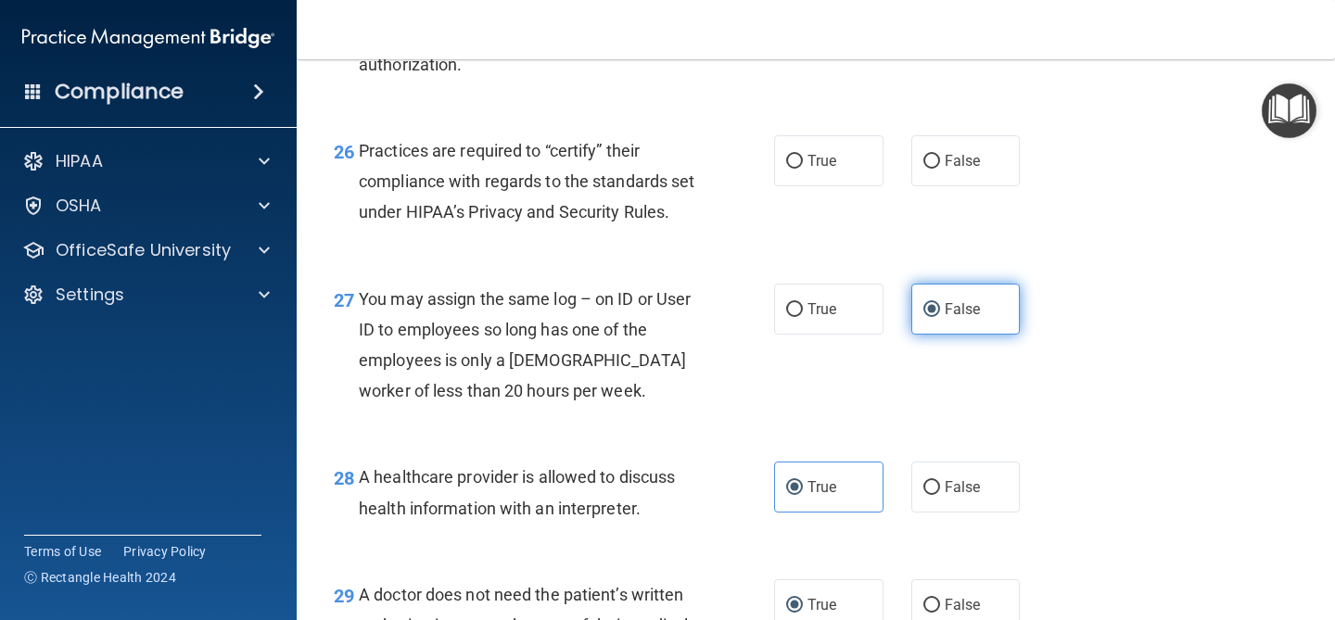
scroll to position [4299, 0]
click at [981, 158] on label "False" at bounding box center [965, 159] width 109 height 51
click at [940, 158] on input "False" at bounding box center [932, 161] width 17 height 14
radio input "true"
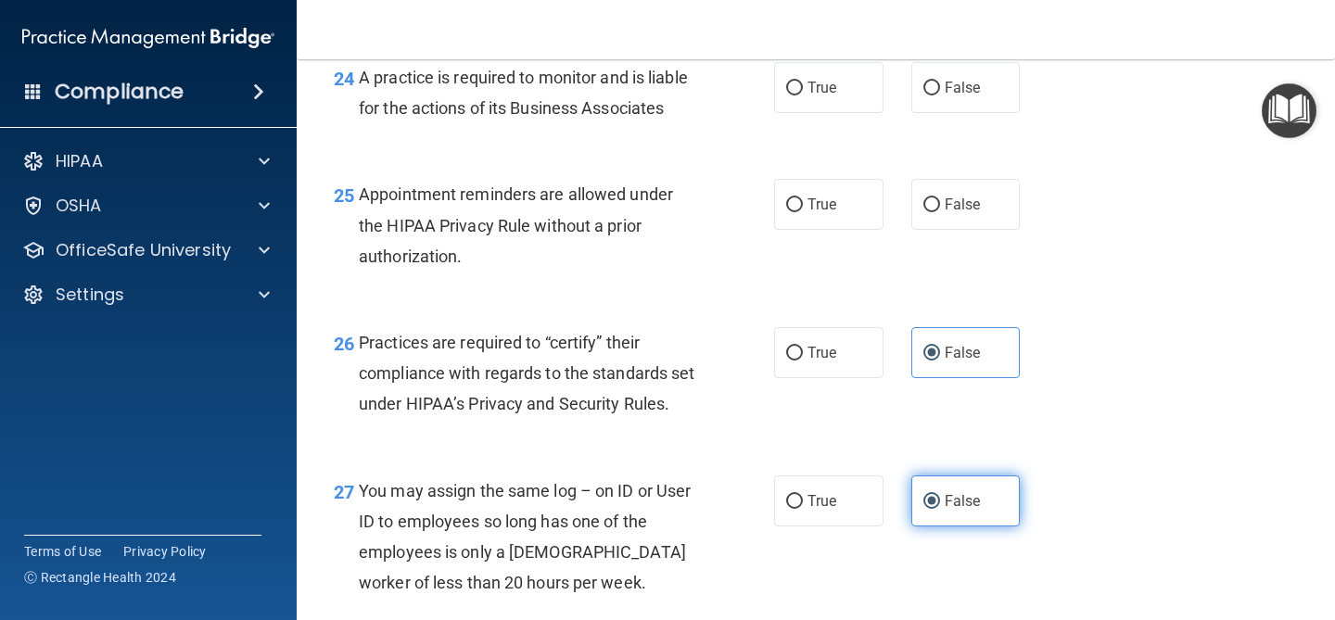
scroll to position [4098, 0]
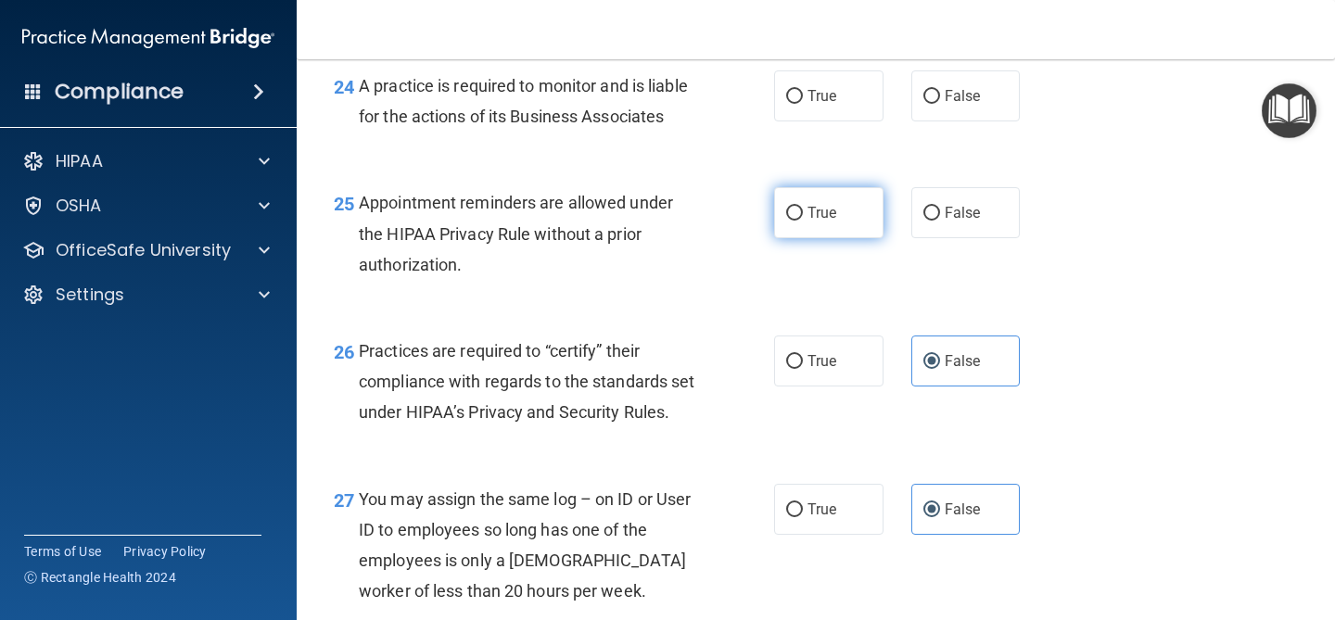
click at [864, 223] on label "True" at bounding box center [828, 212] width 109 height 51
click at [803, 221] on input "True" at bounding box center [794, 214] width 17 height 14
radio input "true"
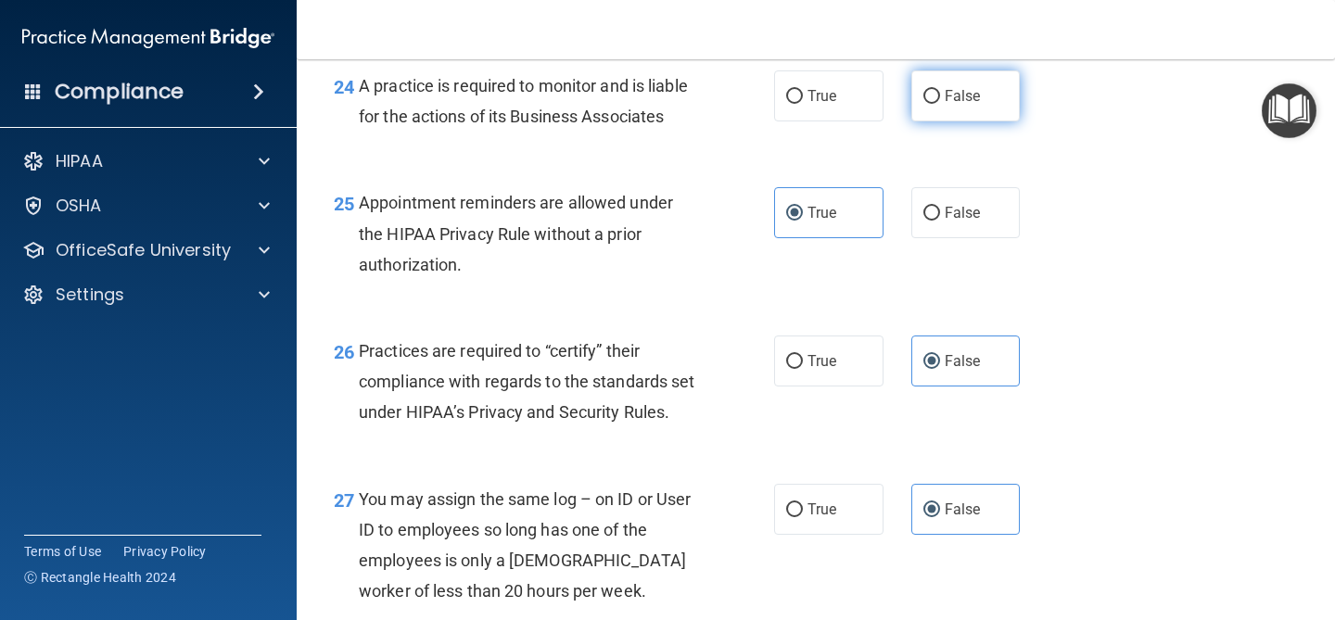
click at [925, 108] on label "False" at bounding box center [965, 95] width 109 height 51
click at [925, 104] on input "False" at bounding box center [932, 97] width 17 height 14
radio input "true"
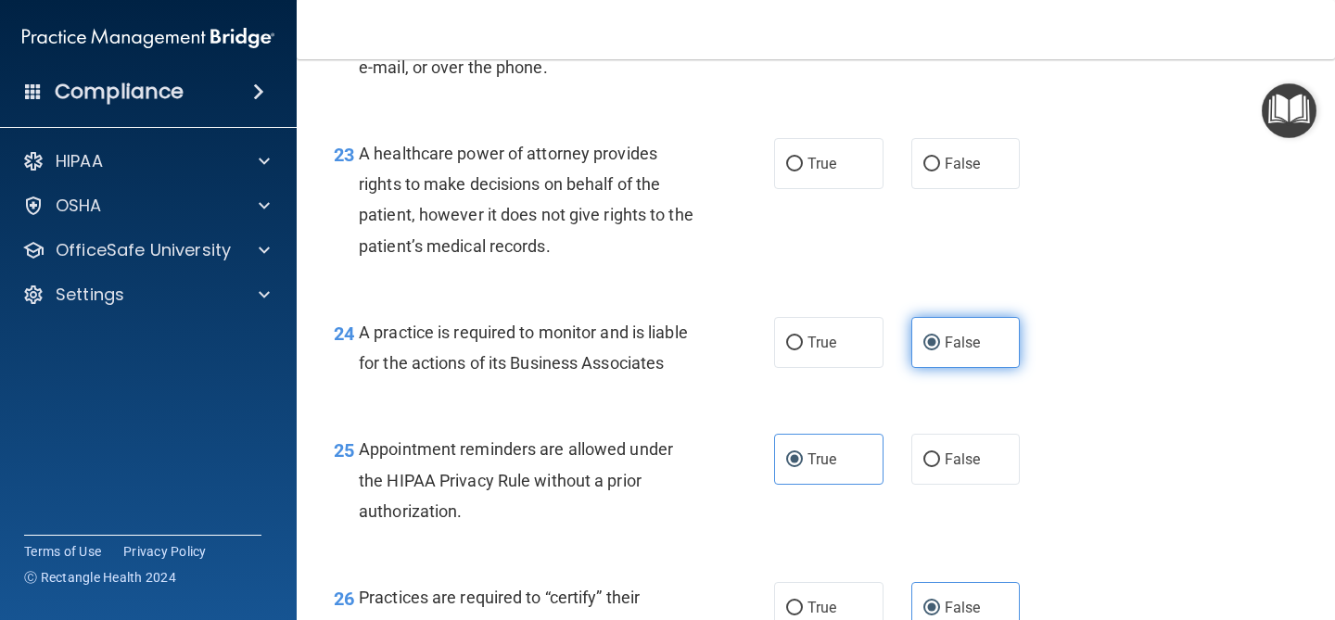
scroll to position [3847, 0]
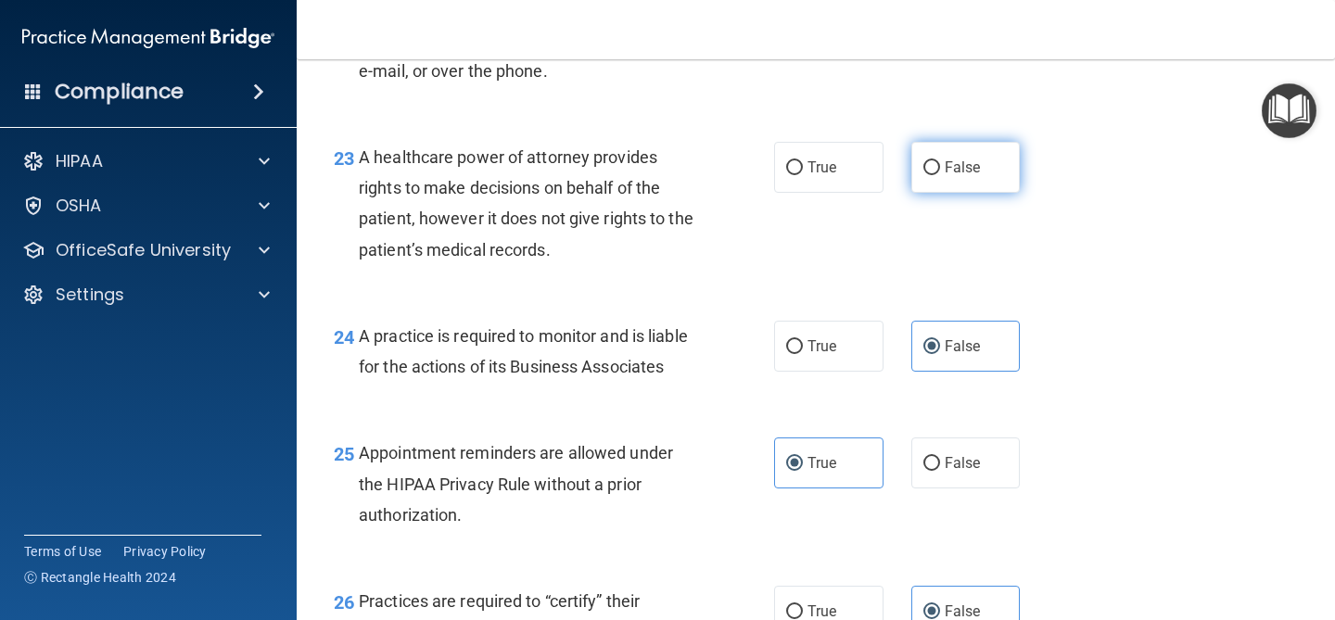
click at [947, 155] on label "False" at bounding box center [965, 167] width 109 height 51
click at [940, 161] on input "False" at bounding box center [932, 168] width 17 height 14
radio input "true"
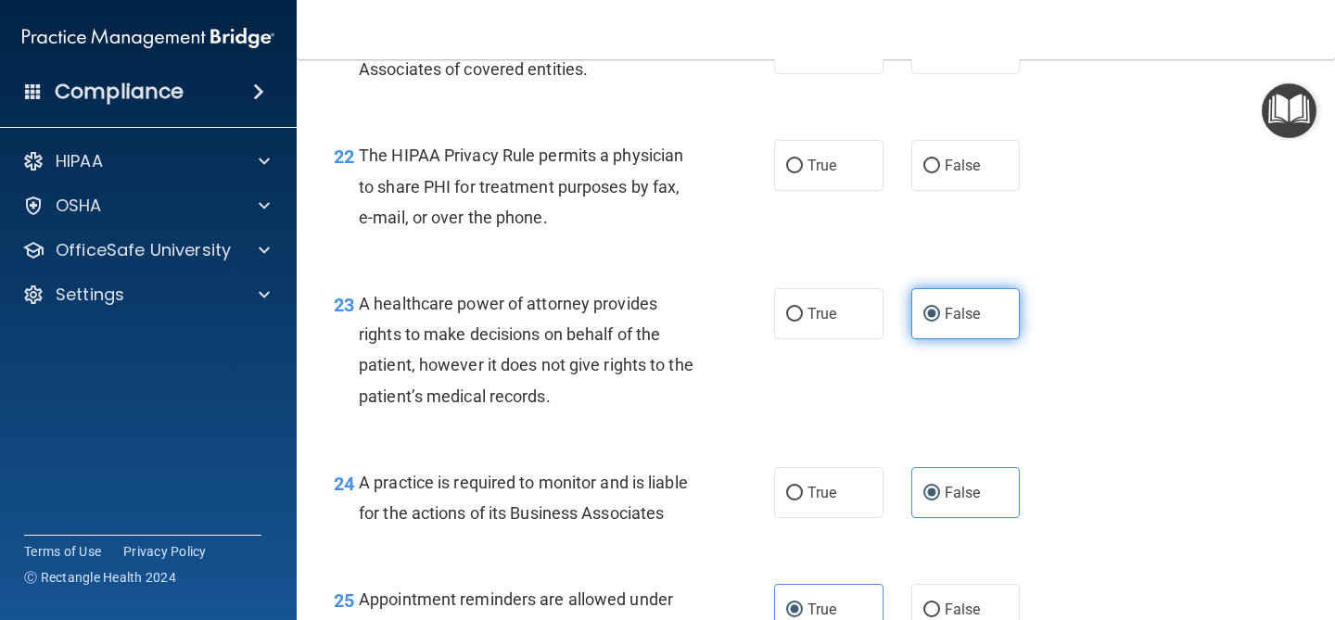
scroll to position [3699, 0]
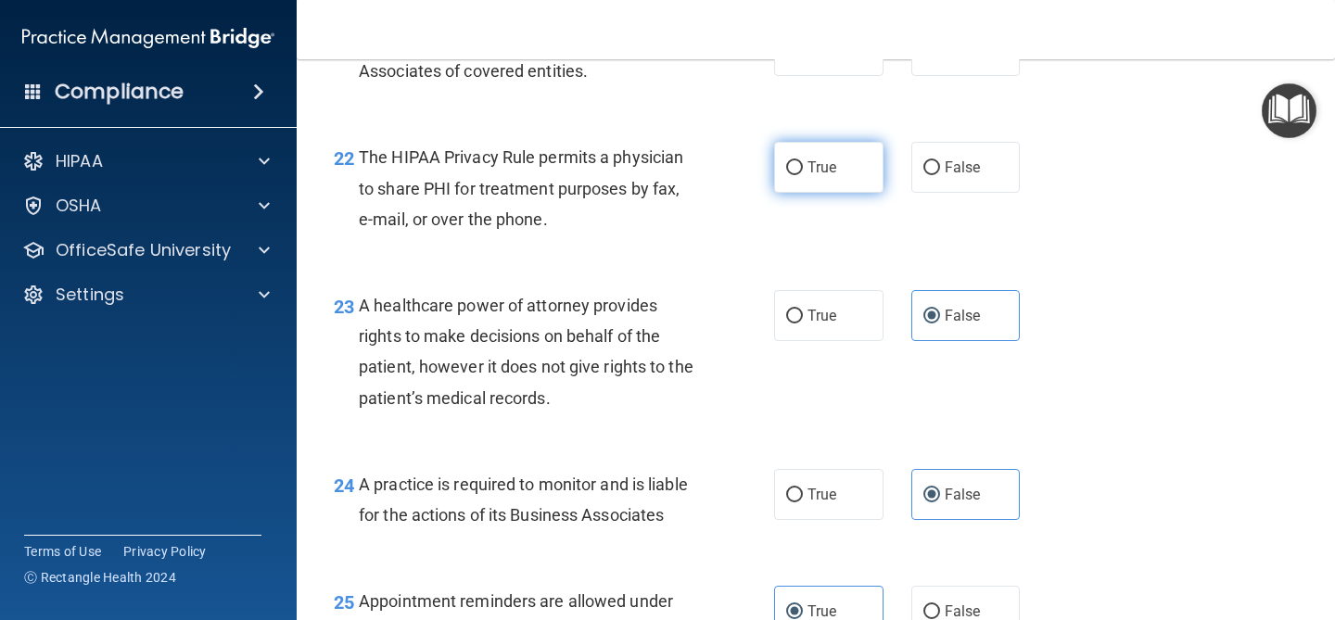
click at [846, 171] on label "True" at bounding box center [828, 167] width 109 height 51
click at [803, 171] on input "True" at bounding box center [794, 168] width 17 height 14
radio input "true"
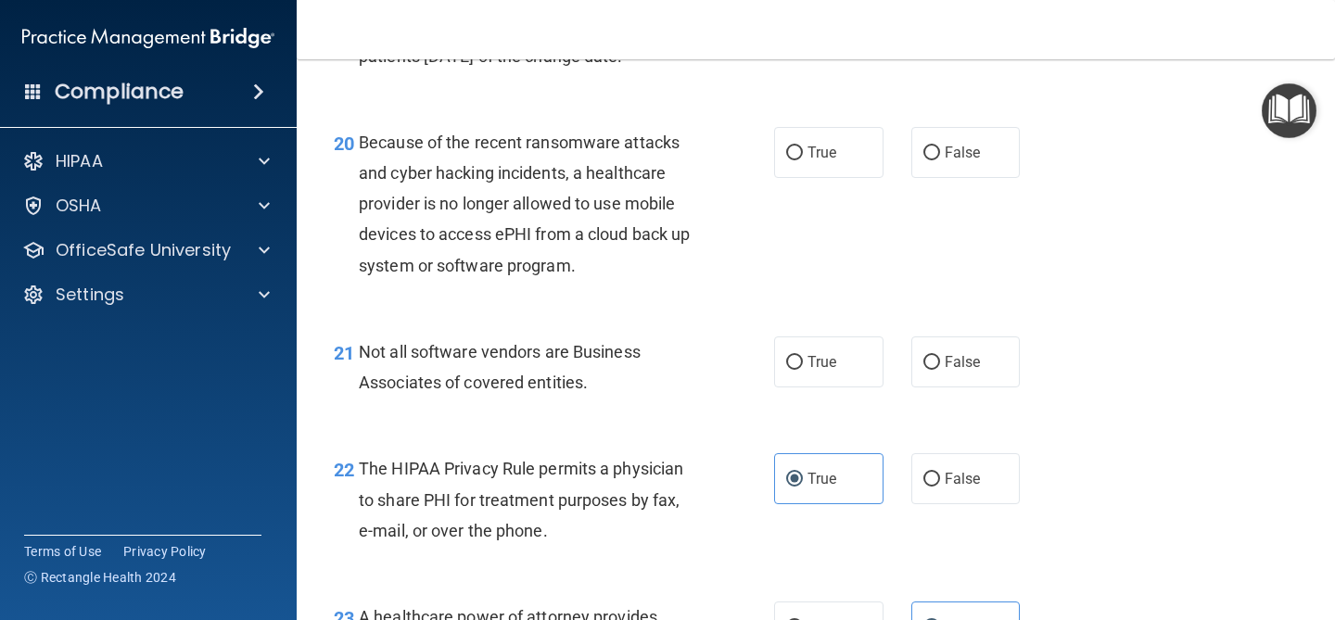
scroll to position [3380, 0]
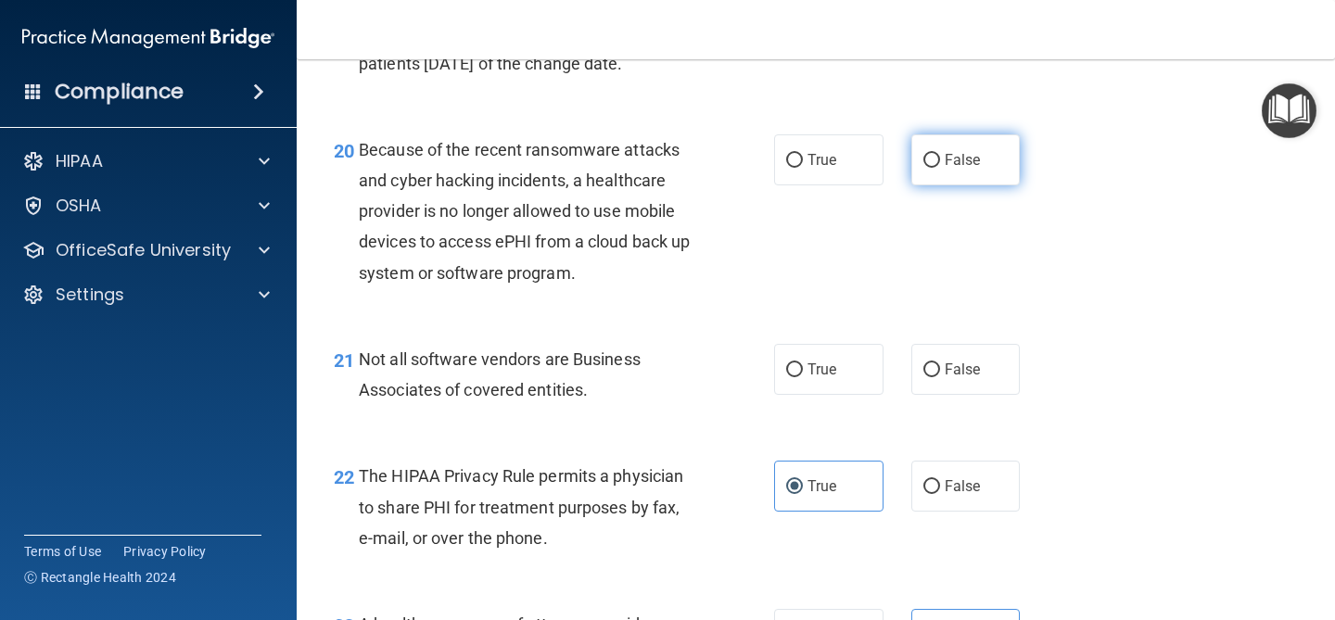
click at [925, 167] on input "False" at bounding box center [932, 161] width 17 height 14
radio input "true"
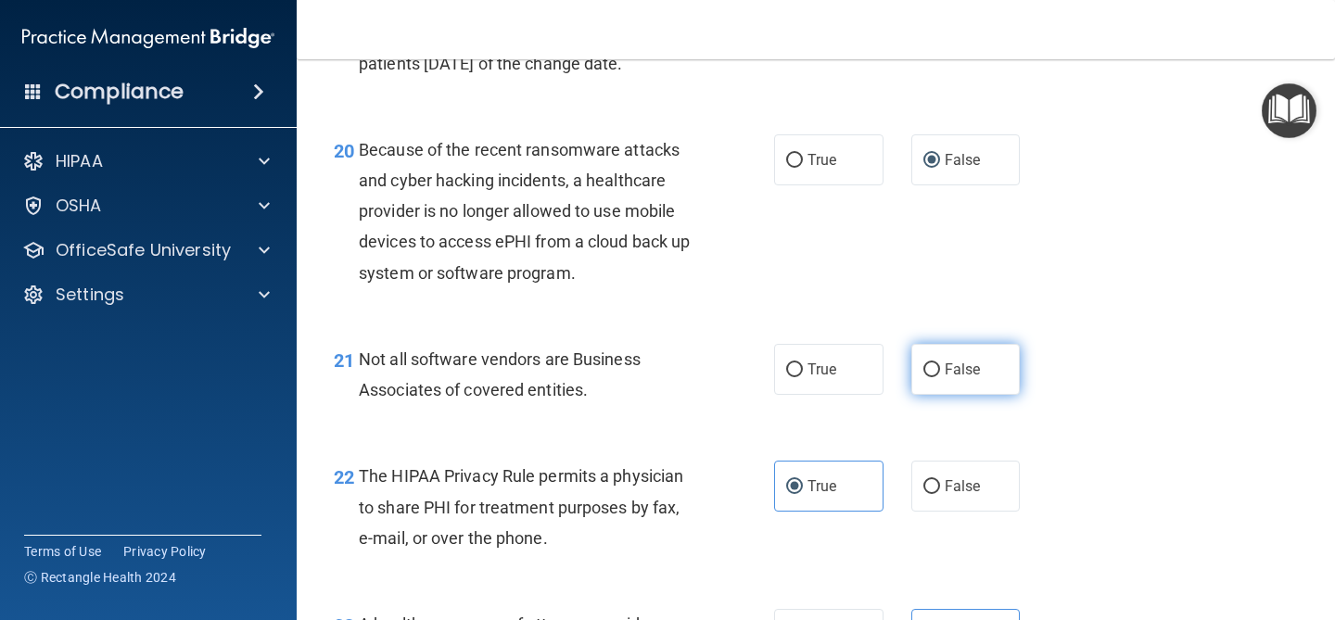
click at [952, 367] on span "False" at bounding box center [963, 370] width 36 height 18
click at [940, 367] on input "False" at bounding box center [932, 370] width 17 height 14
radio input "true"
click at [808, 360] on label "True" at bounding box center [828, 369] width 109 height 51
click at [803, 363] on input "True" at bounding box center [794, 370] width 17 height 14
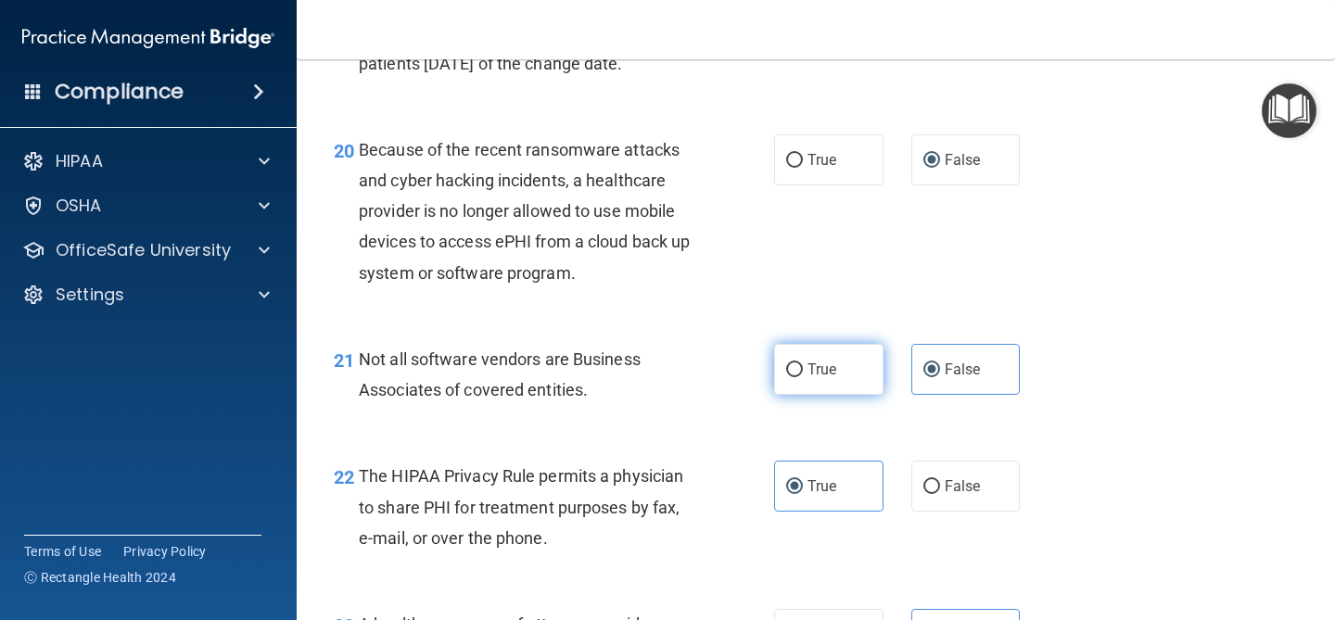
radio input "true"
radio input "false"
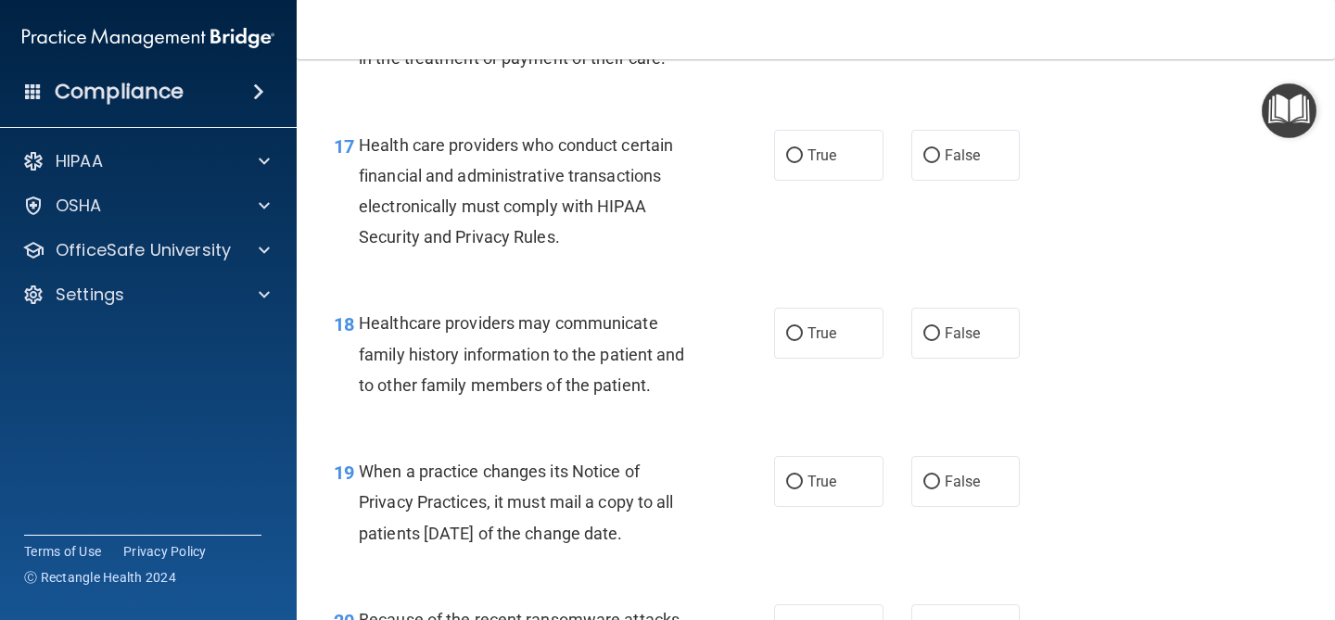
scroll to position [2909, 0]
click at [984, 487] on label "False" at bounding box center [965, 482] width 109 height 51
click at [940, 487] on input "False" at bounding box center [932, 484] width 17 height 14
radio input "true"
click at [984, 360] on div "18 Healthcare providers may communicate family history information to the patie…" at bounding box center [816, 360] width 992 height 148
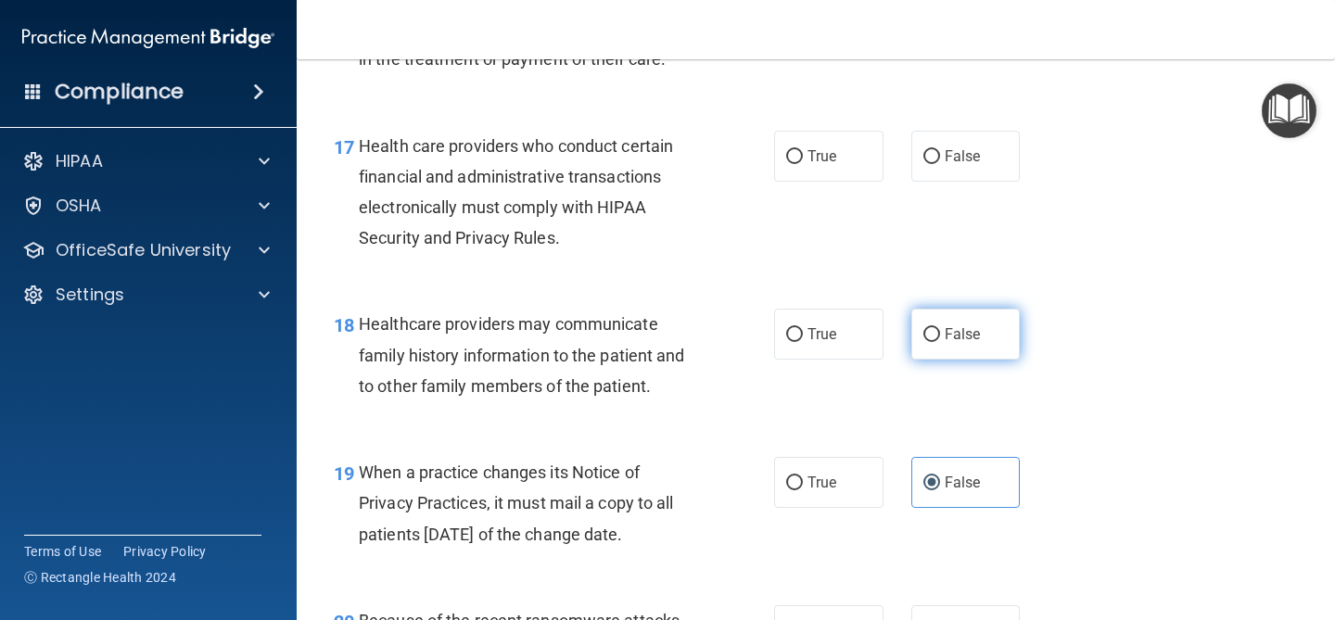
click at [971, 338] on span "False" at bounding box center [963, 334] width 36 height 18
click at [940, 338] on input "False" at bounding box center [932, 335] width 17 height 14
radio input "true"
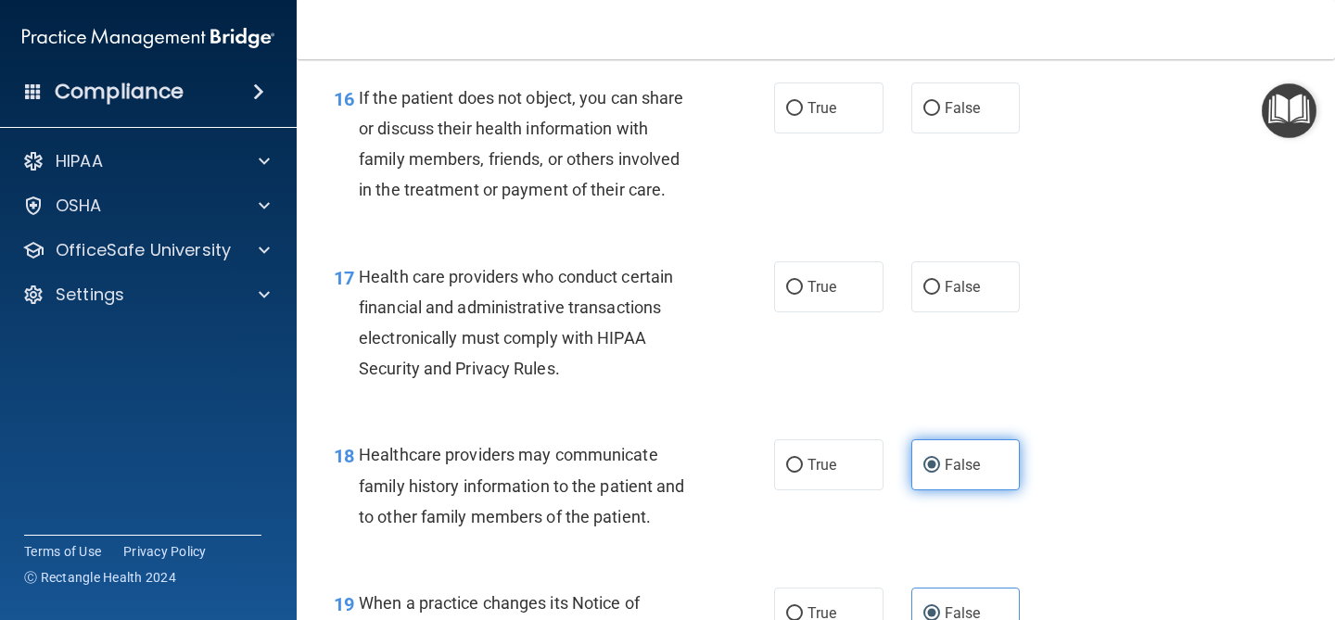
scroll to position [2770, 0]
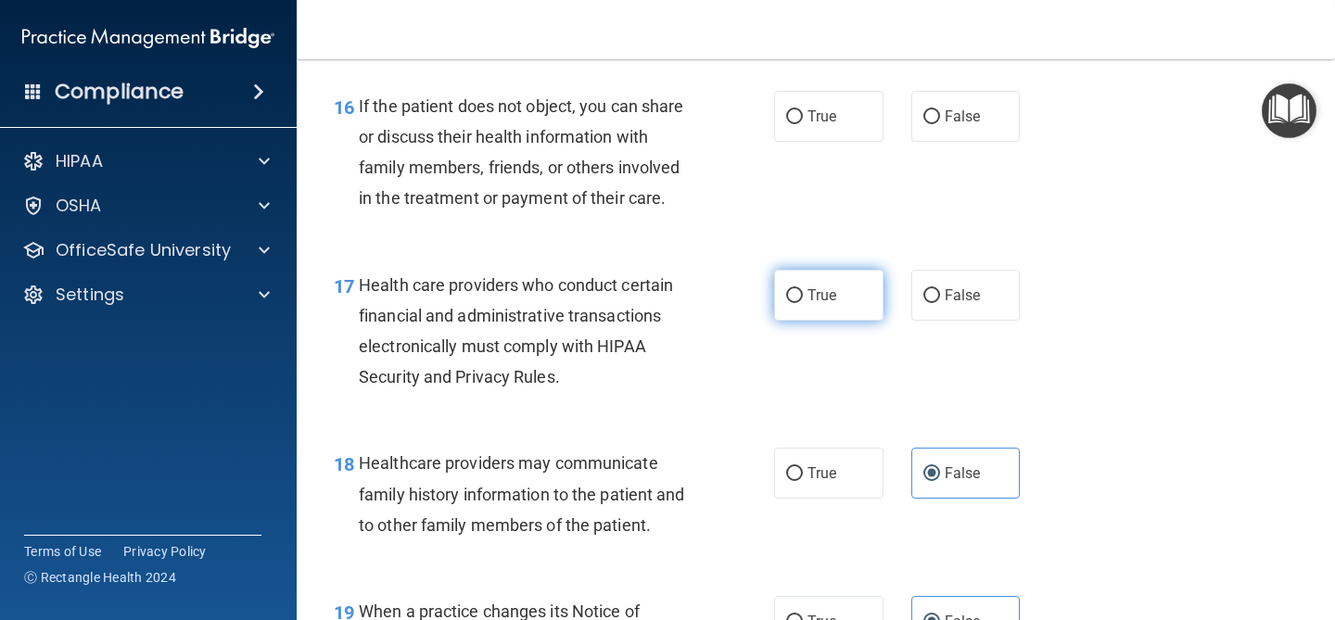
click at [841, 292] on label "True" at bounding box center [828, 295] width 109 height 51
click at [803, 292] on input "True" at bounding box center [794, 296] width 17 height 14
radio input "true"
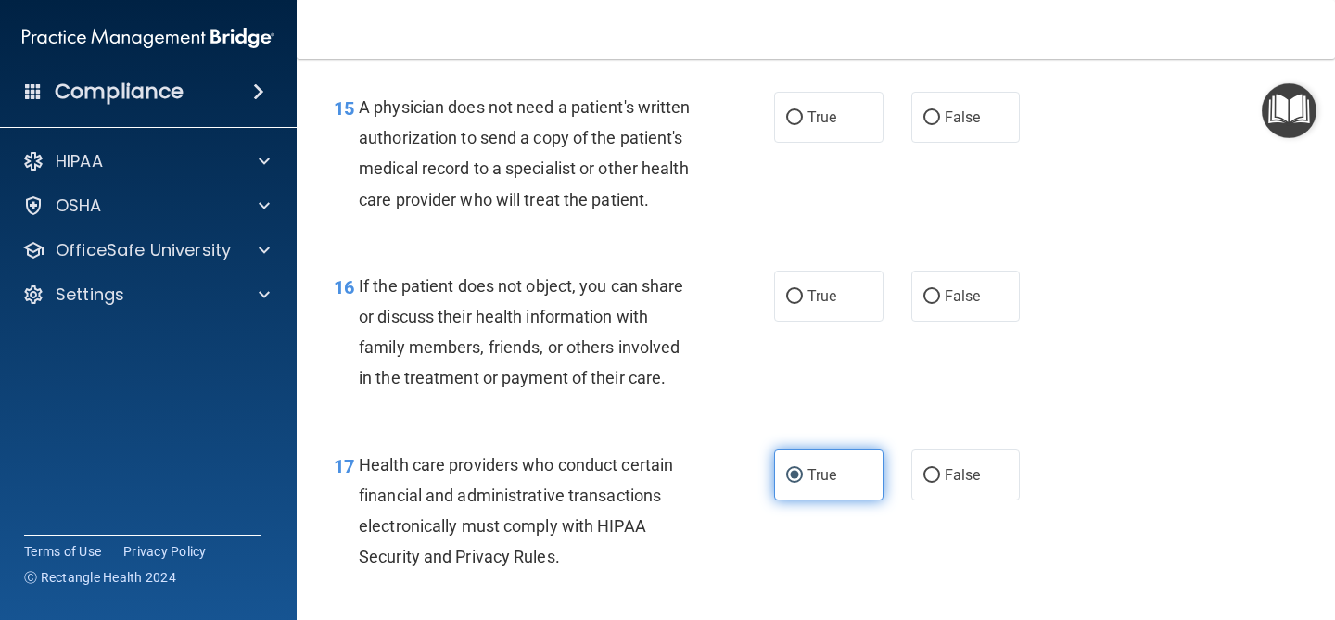
scroll to position [2550, 0]
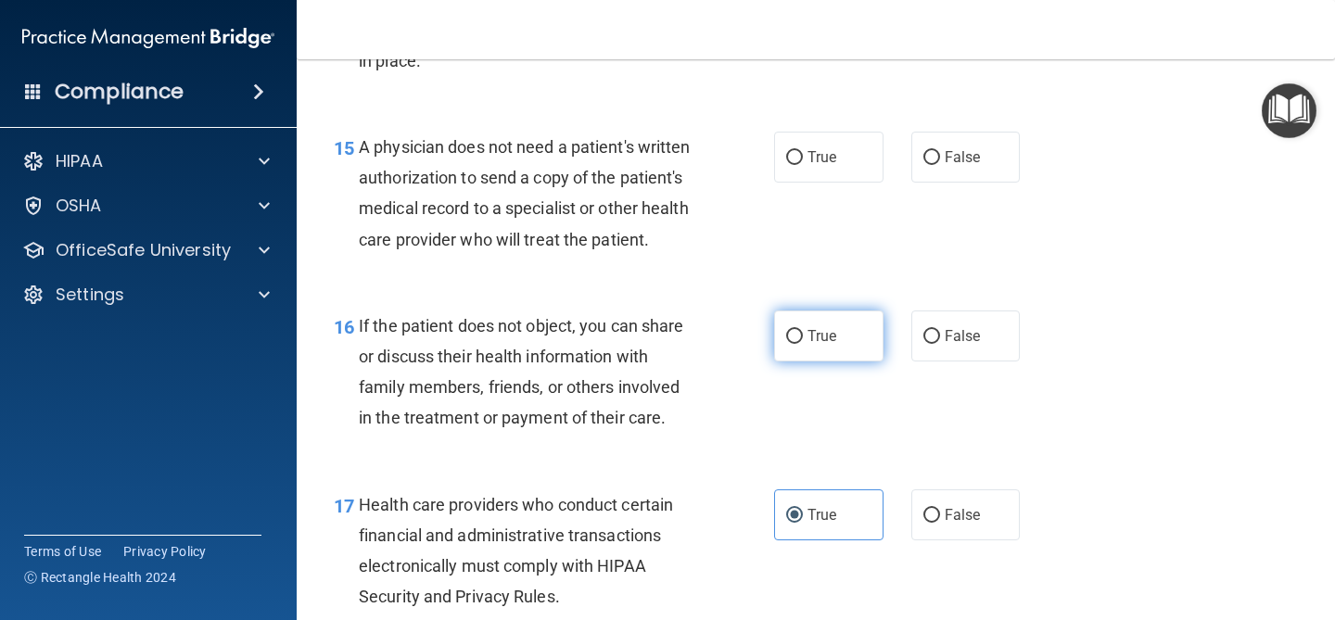
click at [822, 331] on span "True" at bounding box center [822, 336] width 29 height 18
click at [803, 331] on input "True" at bounding box center [794, 337] width 17 height 14
radio input "true"
click at [801, 163] on input "True" at bounding box center [794, 158] width 17 height 14
radio input "true"
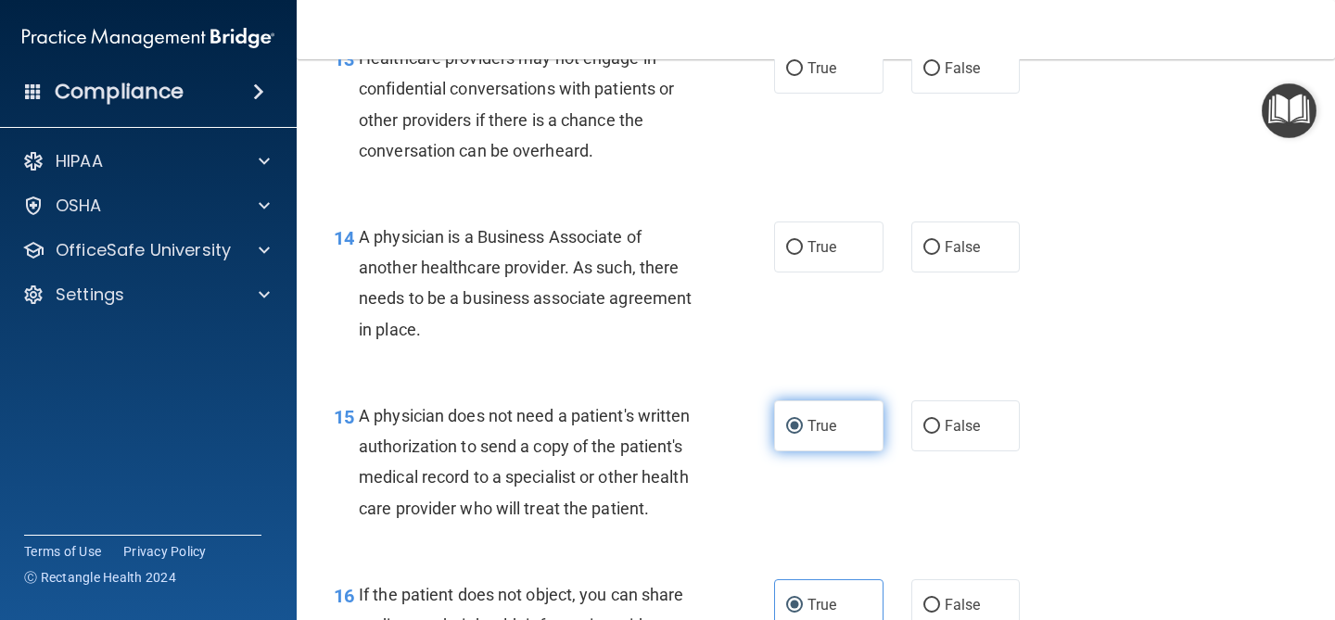
scroll to position [2279, 0]
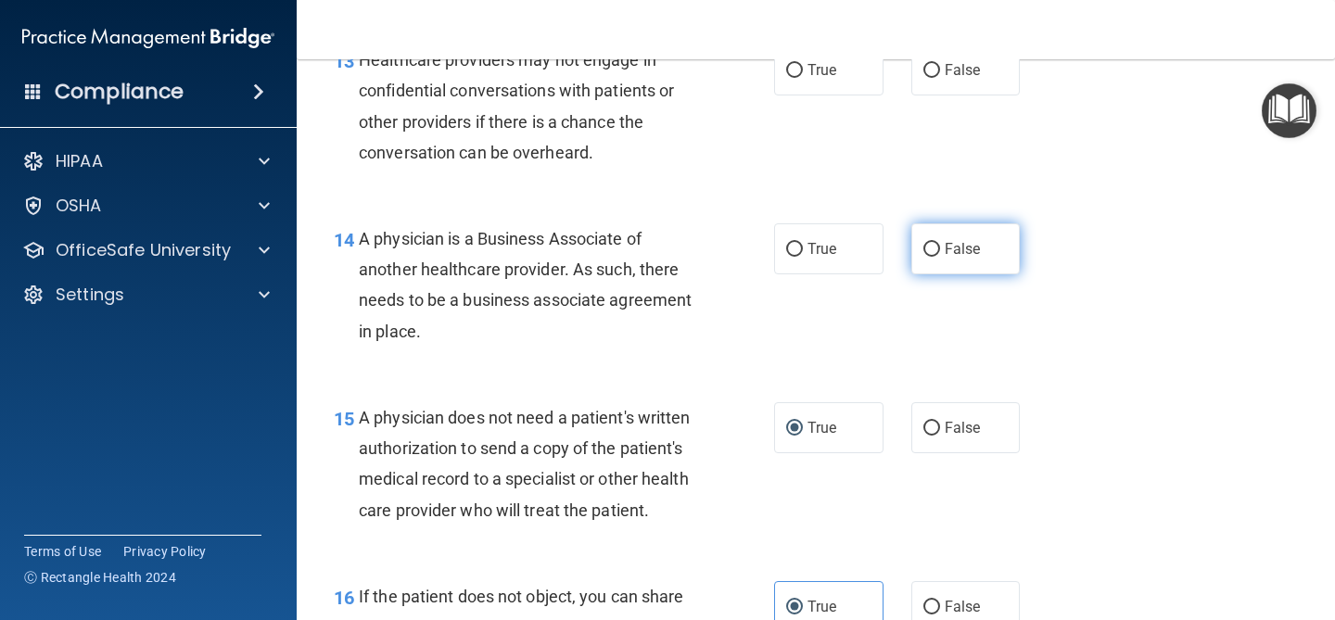
click at [974, 261] on label "False" at bounding box center [965, 248] width 109 height 51
click at [940, 257] on input "False" at bounding box center [932, 250] width 17 height 14
radio input "true"
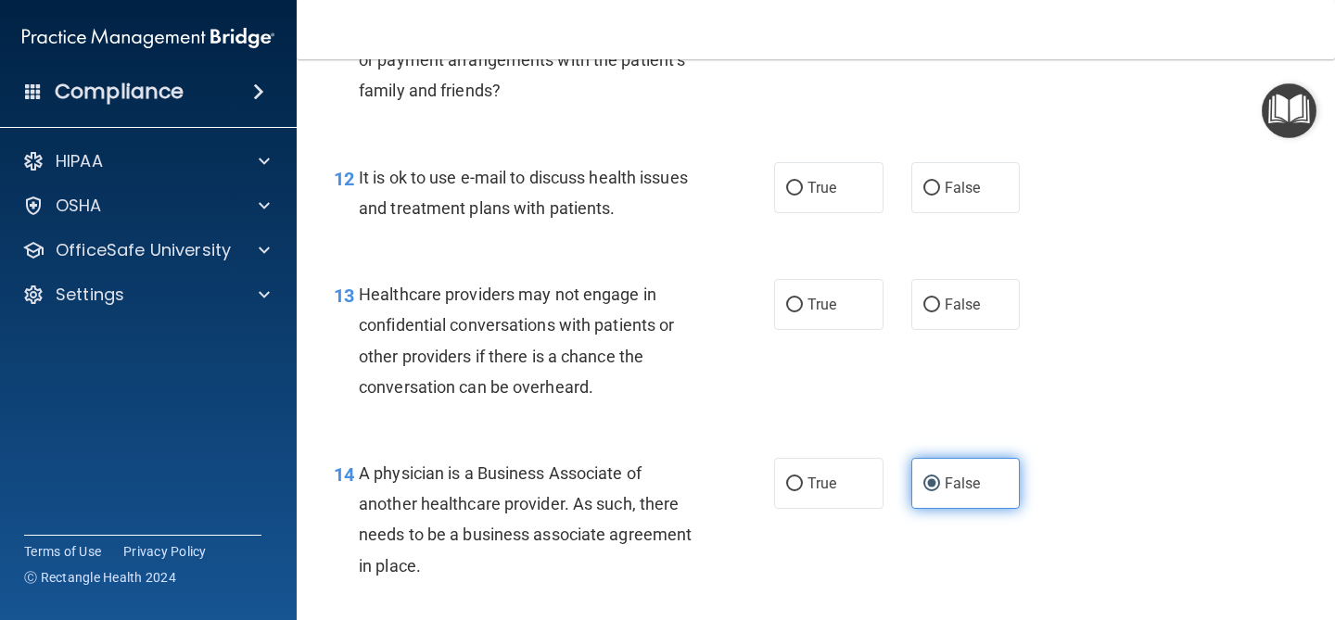
scroll to position [2043, 0]
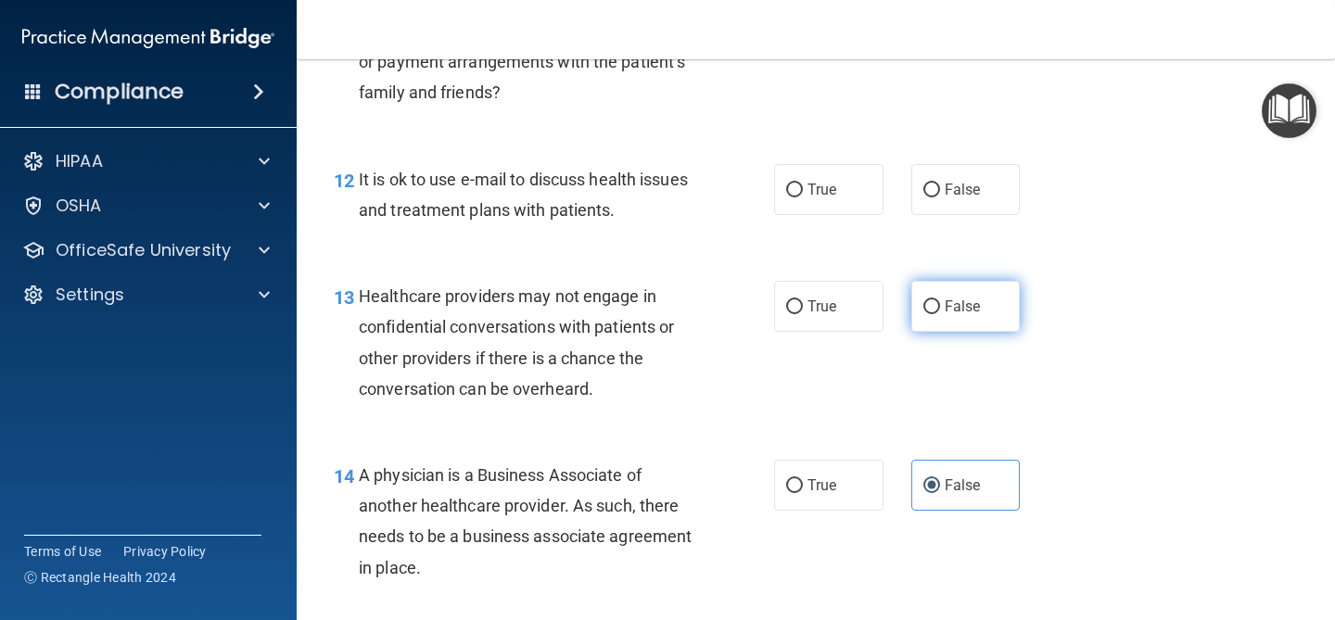
click at [930, 311] on input "False" at bounding box center [932, 307] width 17 height 14
radio input "true"
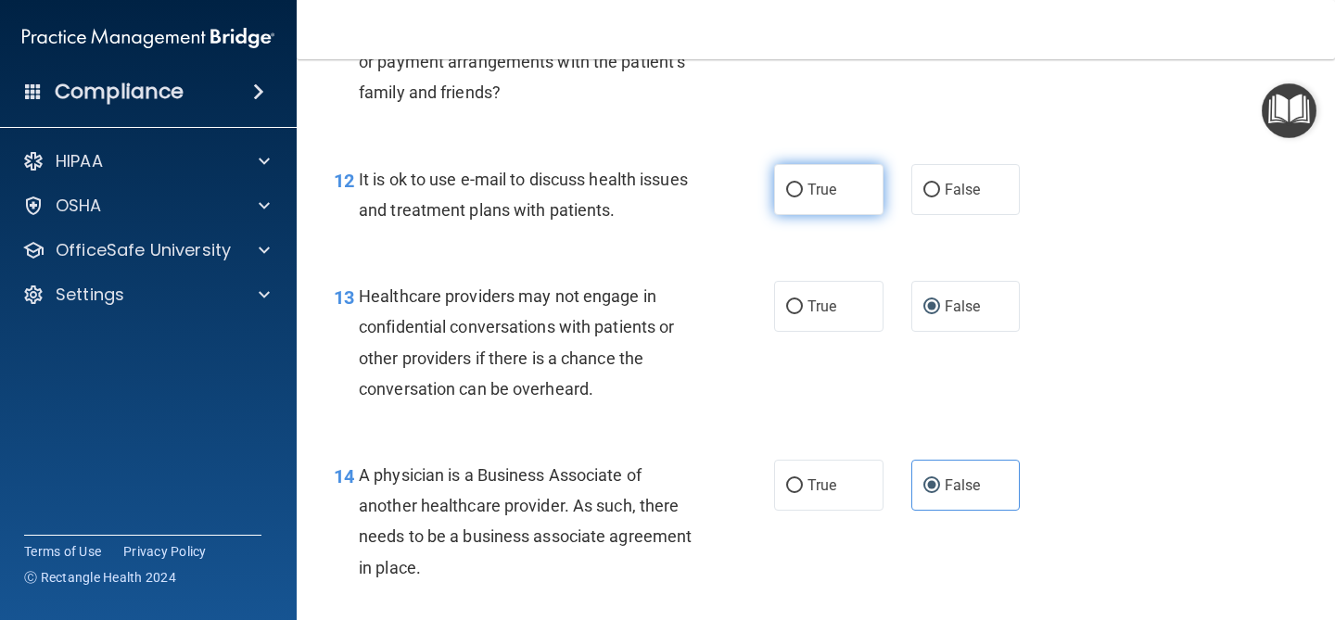
click at [798, 201] on label "True" at bounding box center [828, 189] width 109 height 51
click at [798, 198] on input "True" at bounding box center [794, 191] width 17 height 14
radio input "true"
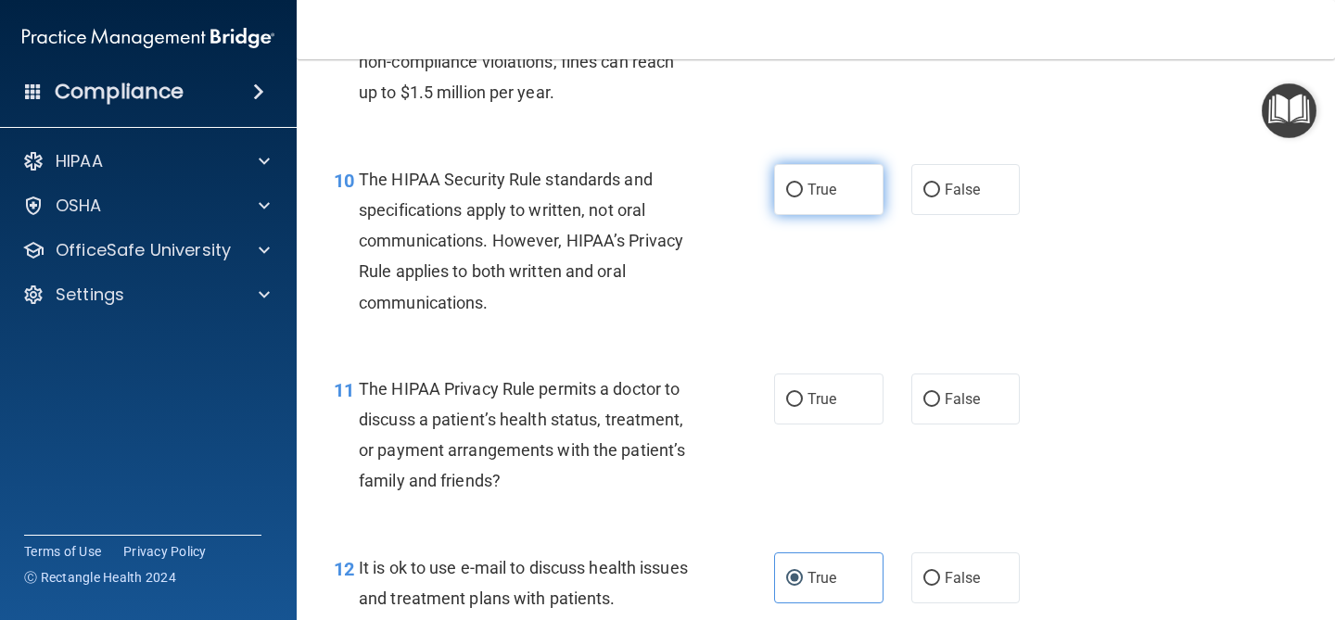
scroll to position [1653, 0]
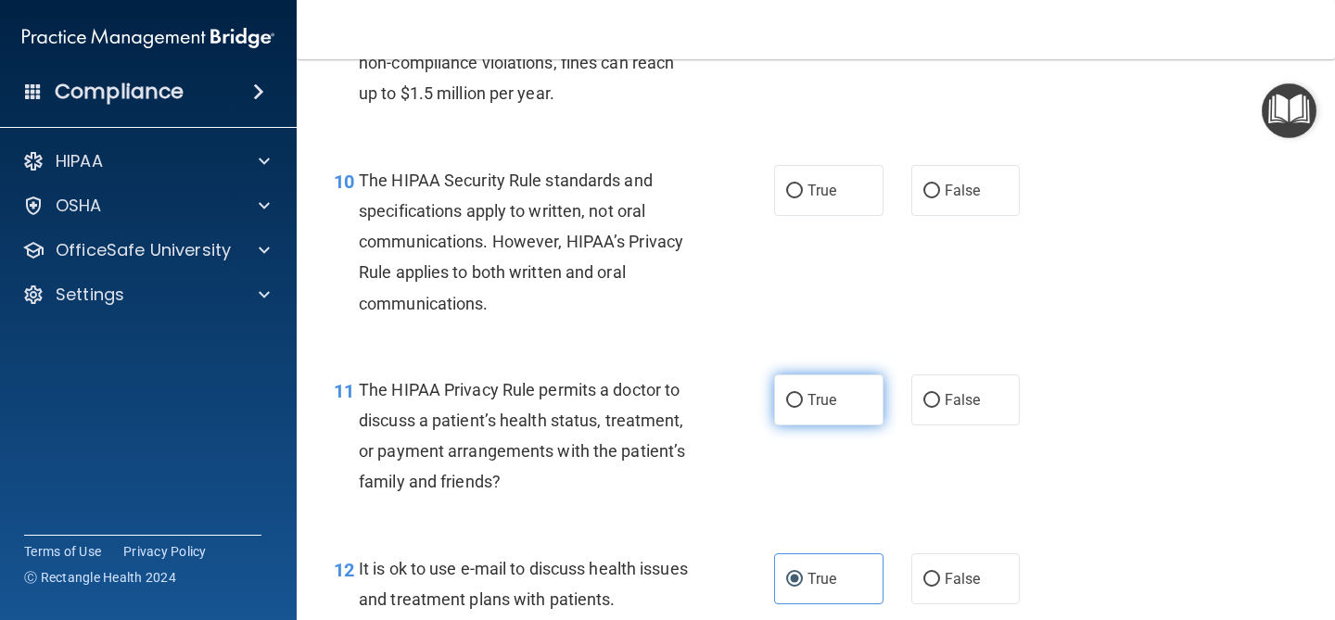
click at [838, 419] on label "True" at bounding box center [828, 400] width 109 height 51
click at [803, 408] on input "True" at bounding box center [794, 401] width 17 height 14
radio input "true"
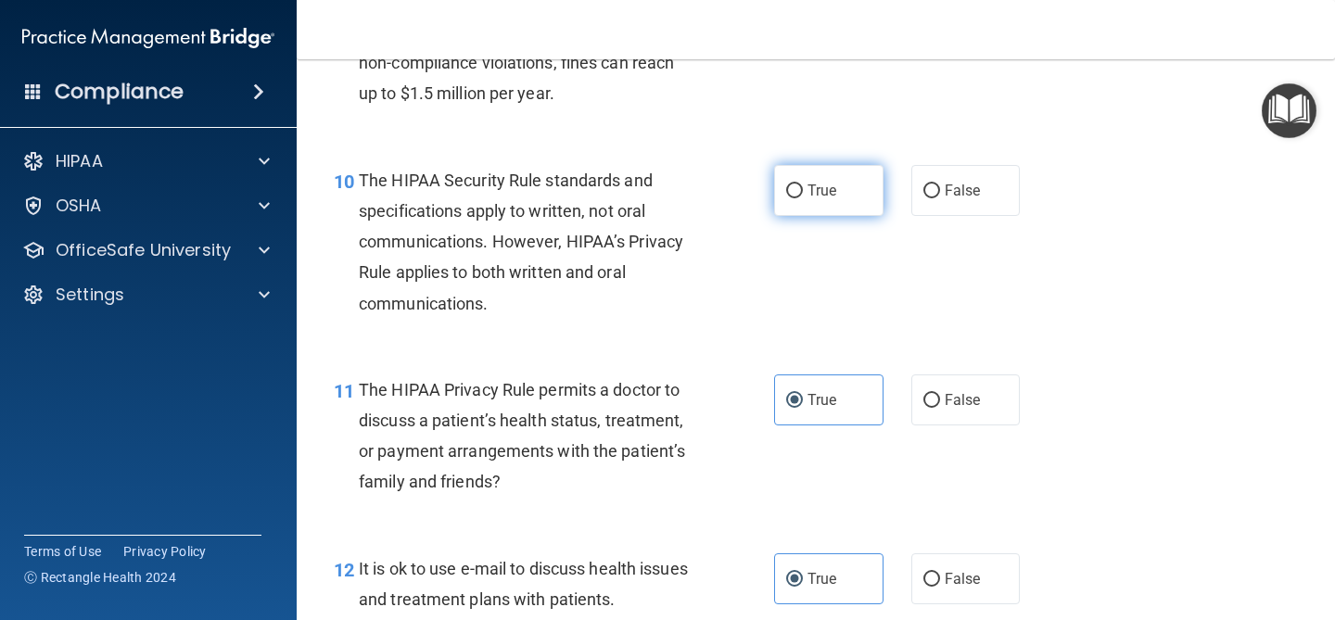
click at [797, 193] on input "True" at bounding box center [794, 192] width 17 height 14
radio input "true"
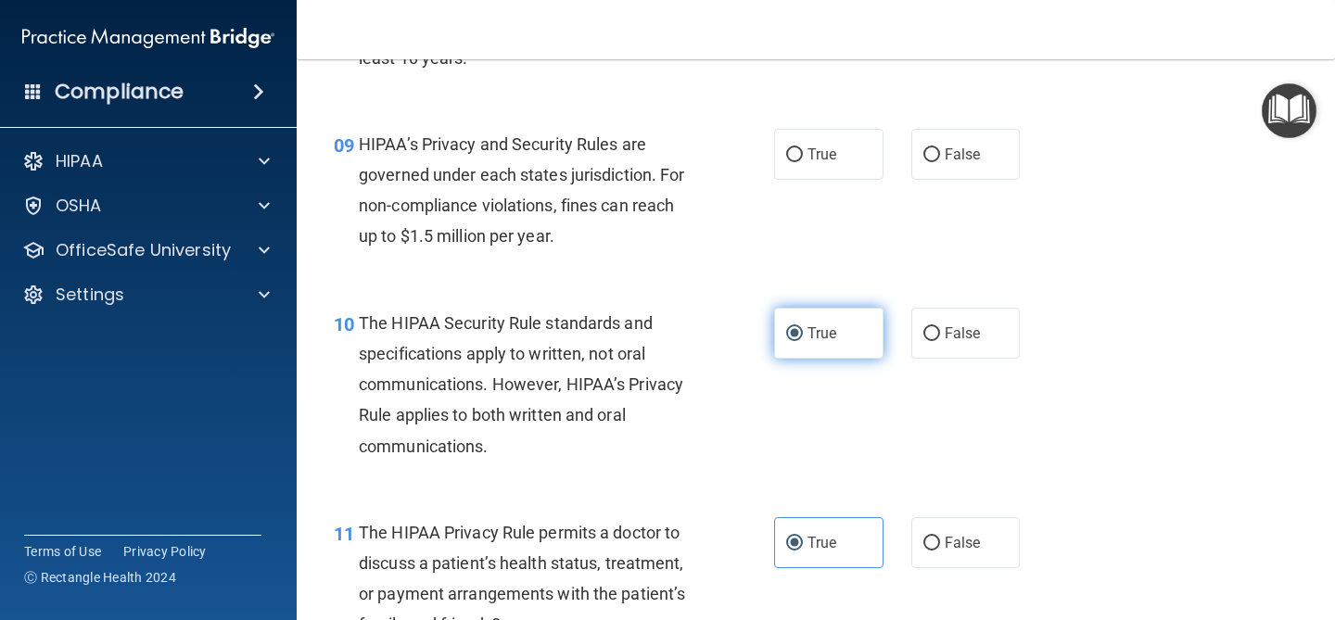
scroll to position [1509, 0]
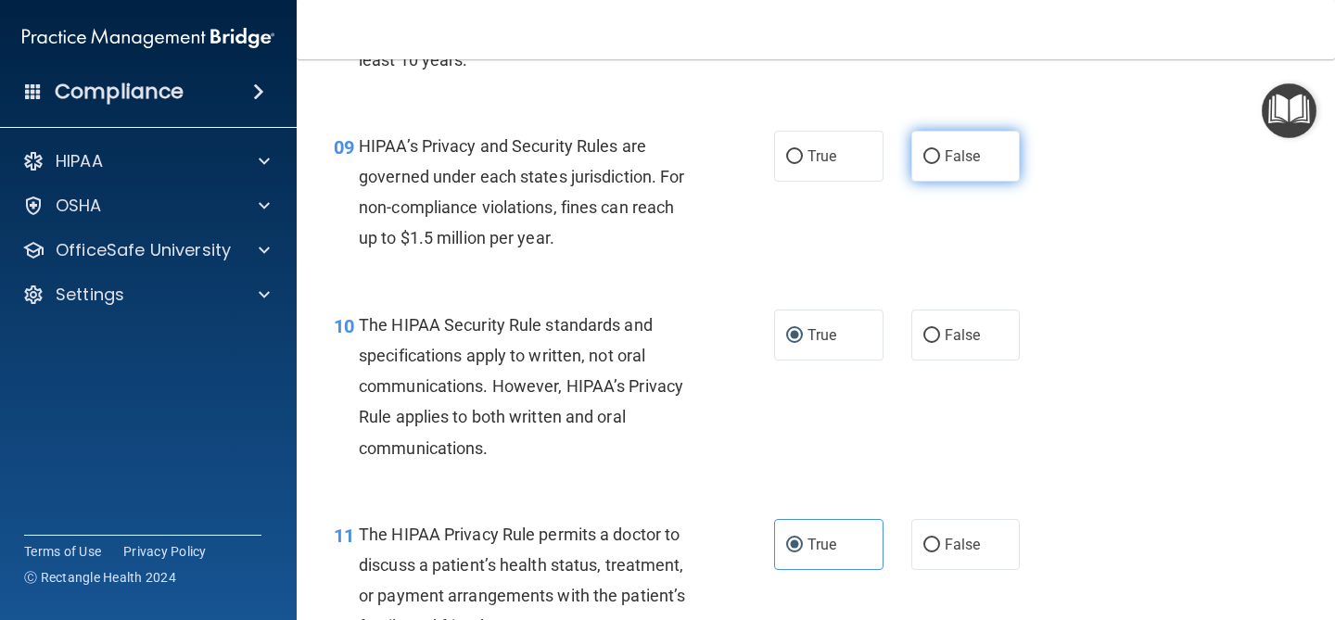
click at [949, 163] on span "False" at bounding box center [963, 156] width 36 height 18
click at [940, 163] on input "False" at bounding box center [932, 157] width 17 height 14
radio input "true"
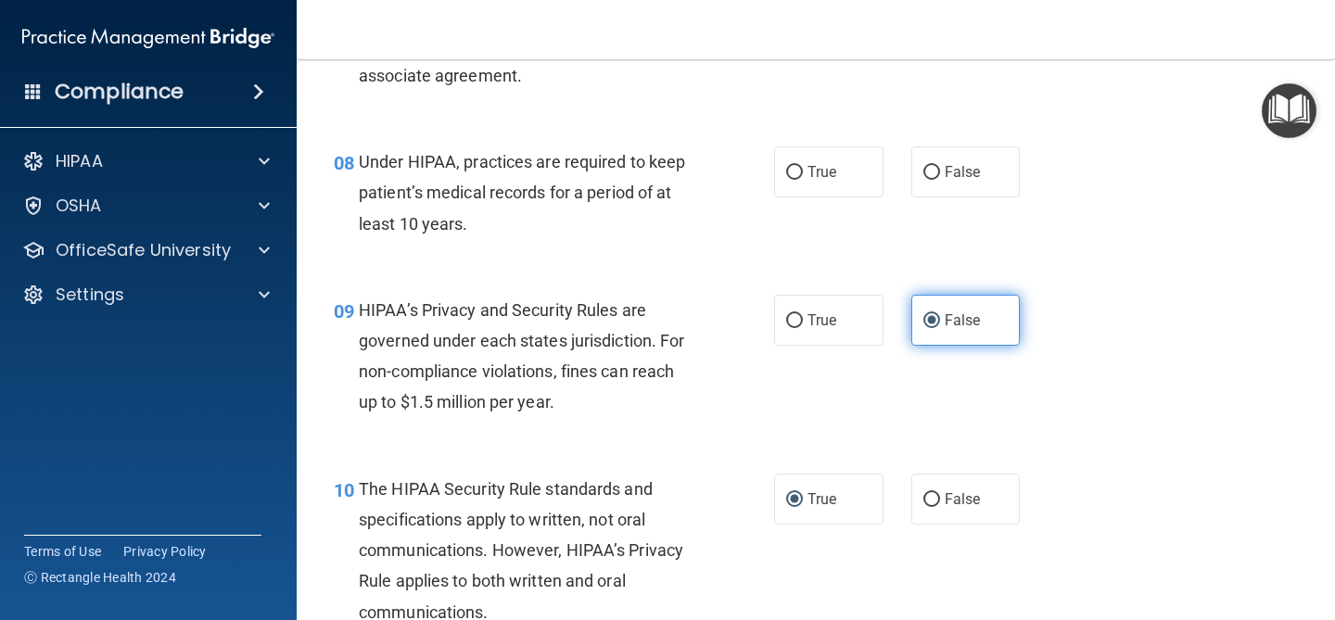
scroll to position [1344, 0]
click at [995, 189] on label "False" at bounding box center [965, 172] width 109 height 51
click at [940, 181] on input "False" at bounding box center [932, 174] width 17 height 14
radio input "true"
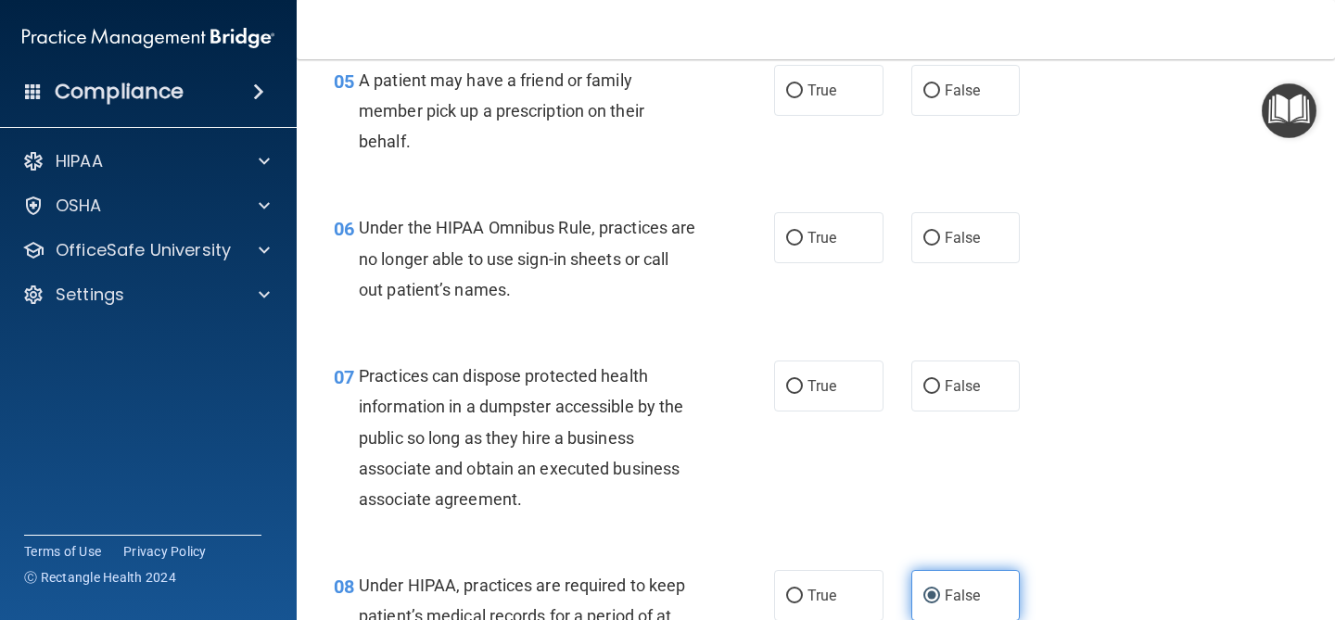
scroll to position [919, 0]
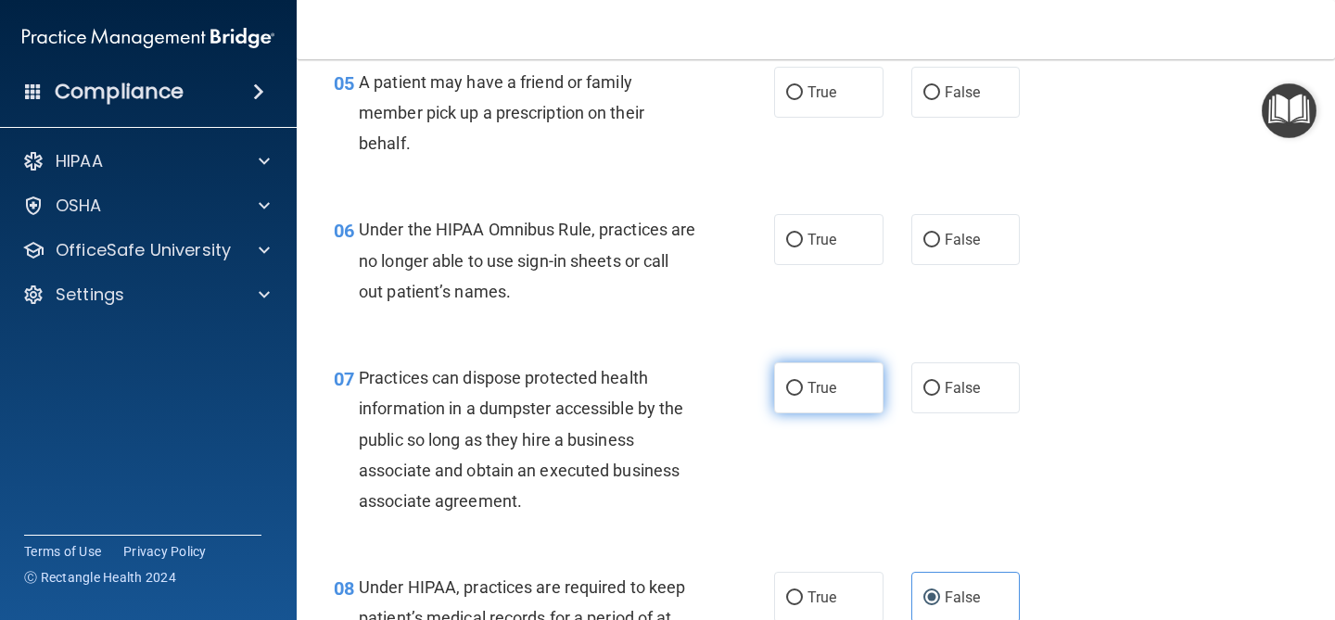
click at [827, 399] on label "True" at bounding box center [828, 388] width 109 height 51
click at [803, 396] on input "True" at bounding box center [794, 389] width 17 height 14
radio input "true"
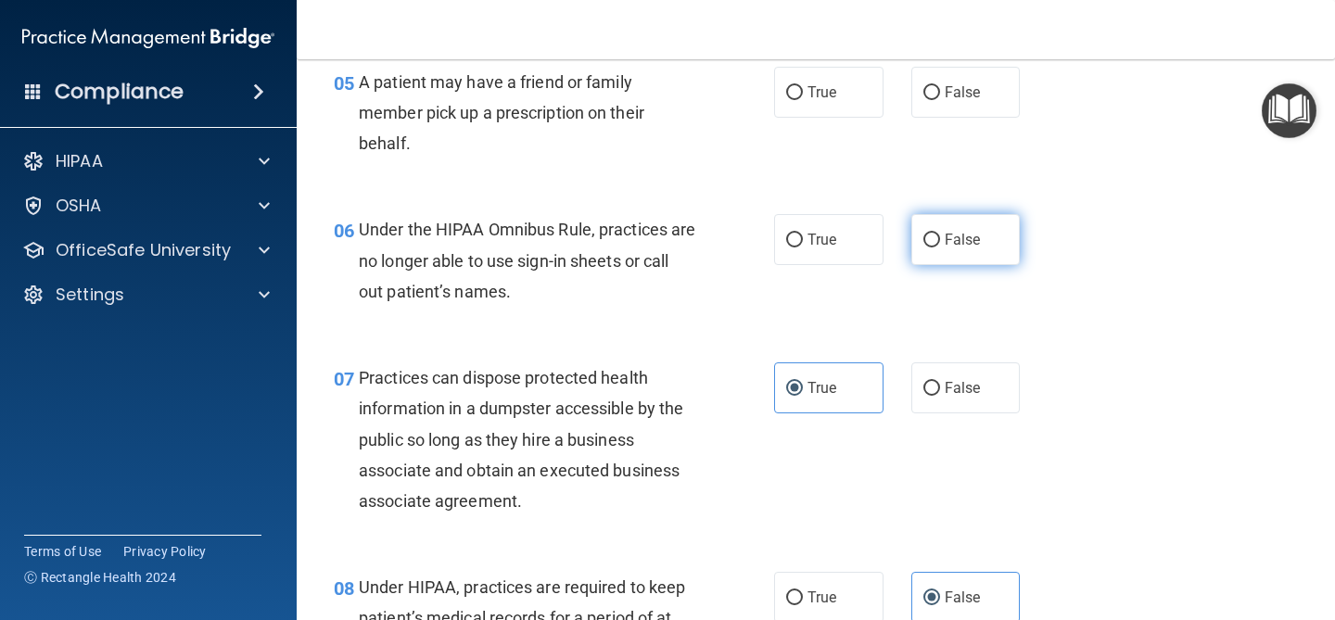
click at [931, 250] on label "False" at bounding box center [965, 239] width 109 height 51
click at [931, 248] on input "False" at bounding box center [932, 241] width 17 height 14
radio input "true"
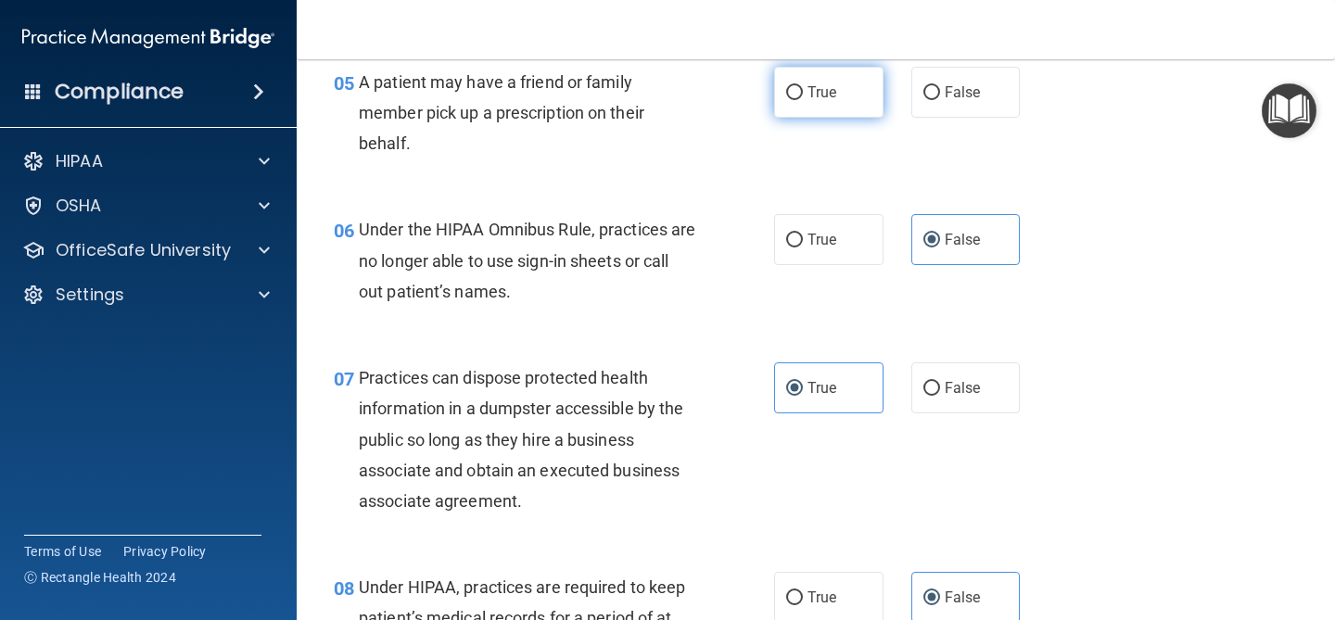
click at [797, 108] on label "True" at bounding box center [828, 92] width 109 height 51
click at [797, 100] on input "True" at bounding box center [794, 93] width 17 height 14
radio input "true"
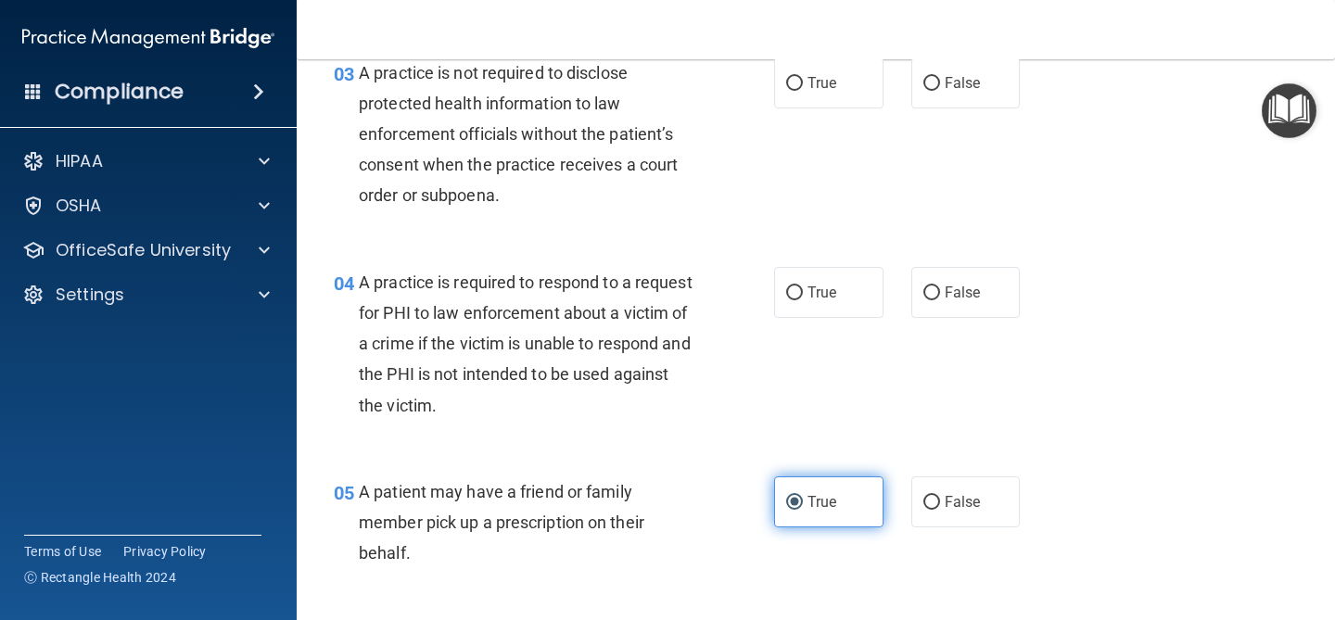
scroll to position [512, 0]
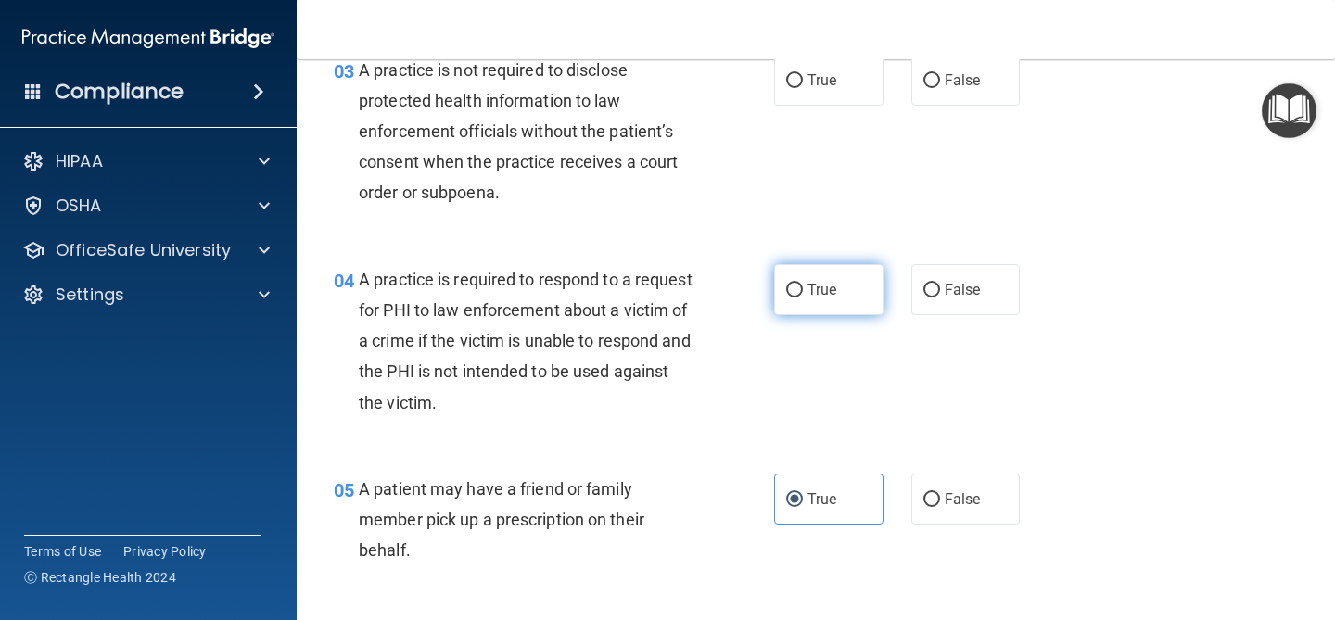
click at [820, 266] on label "True" at bounding box center [828, 289] width 109 height 51
click at [803, 284] on input "True" at bounding box center [794, 291] width 17 height 14
radio input "true"
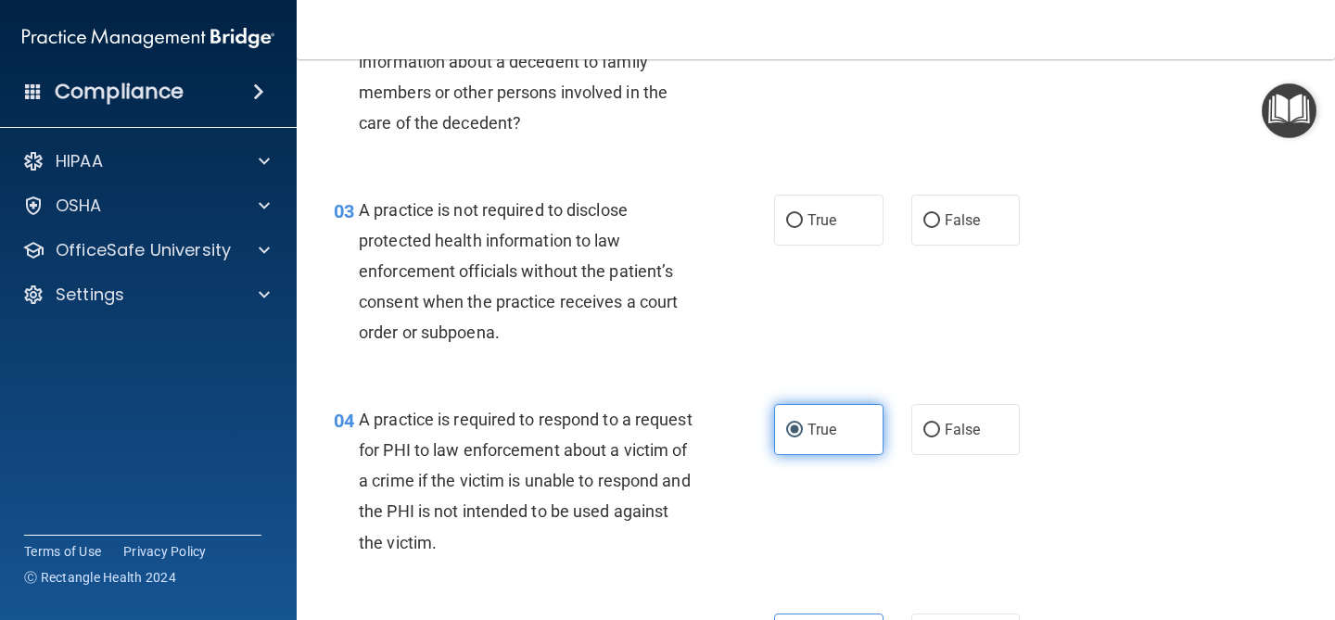
scroll to position [371, 0]
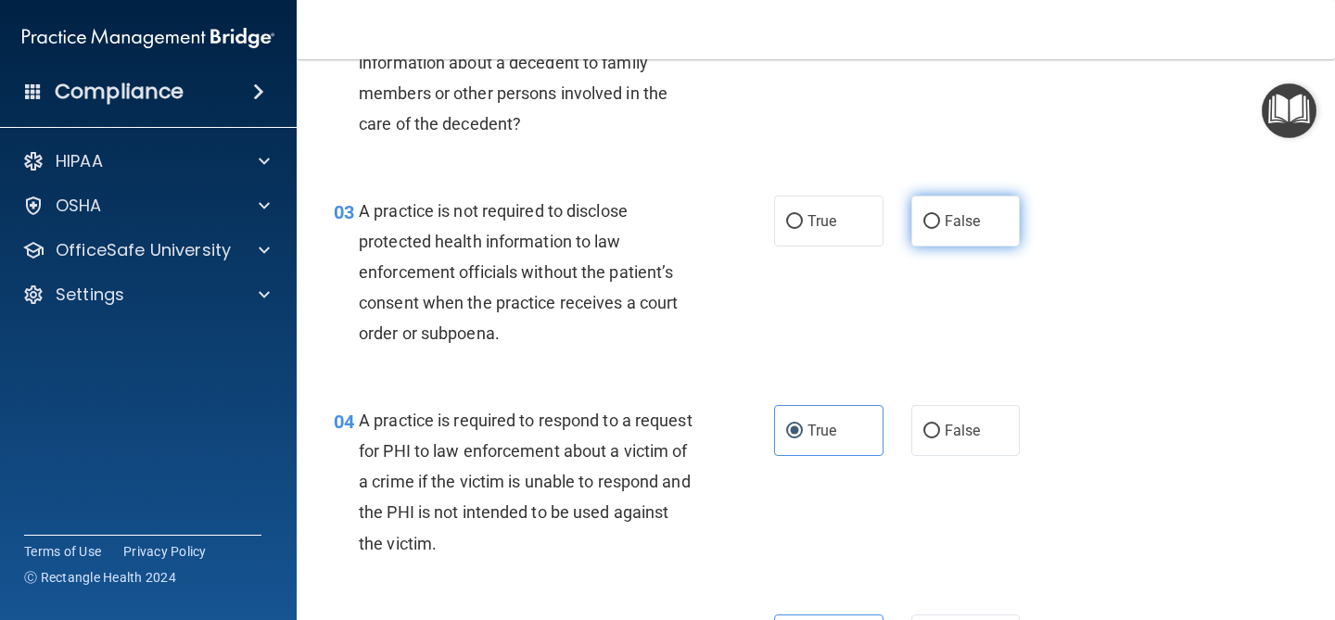
click at [954, 217] on span "False" at bounding box center [963, 221] width 36 height 18
click at [940, 217] on input "False" at bounding box center [932, 222] width 17 height 14
radio input "true"
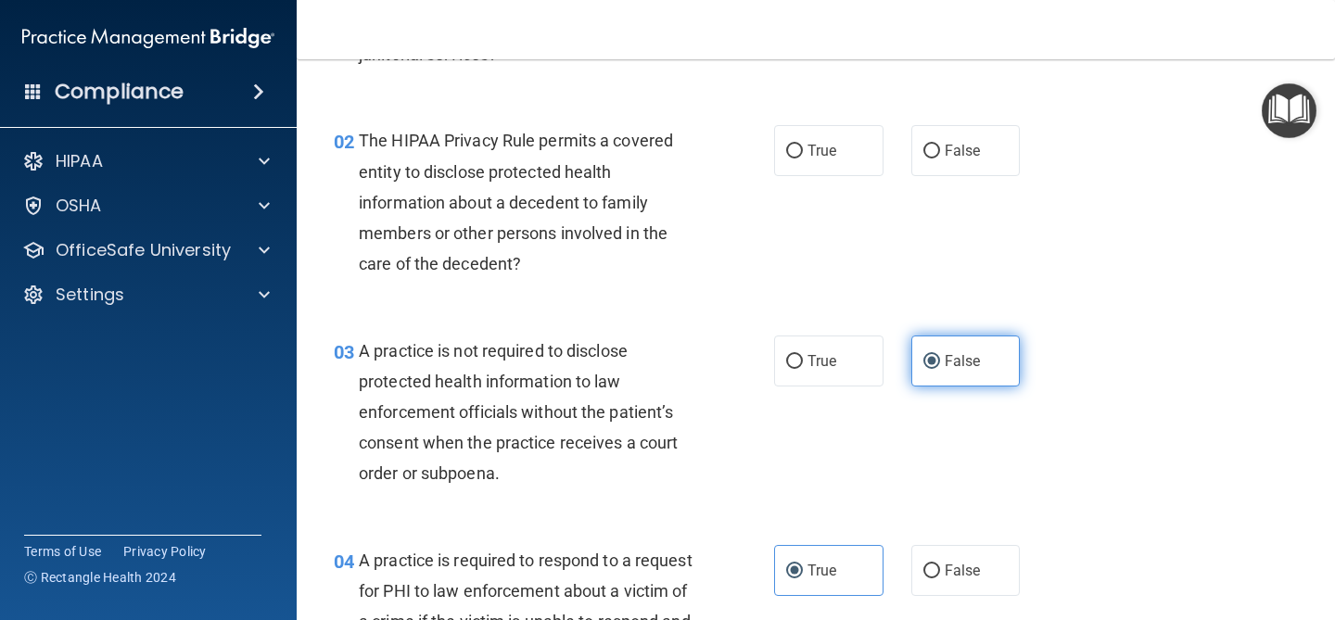
scroll to position [230, 0]
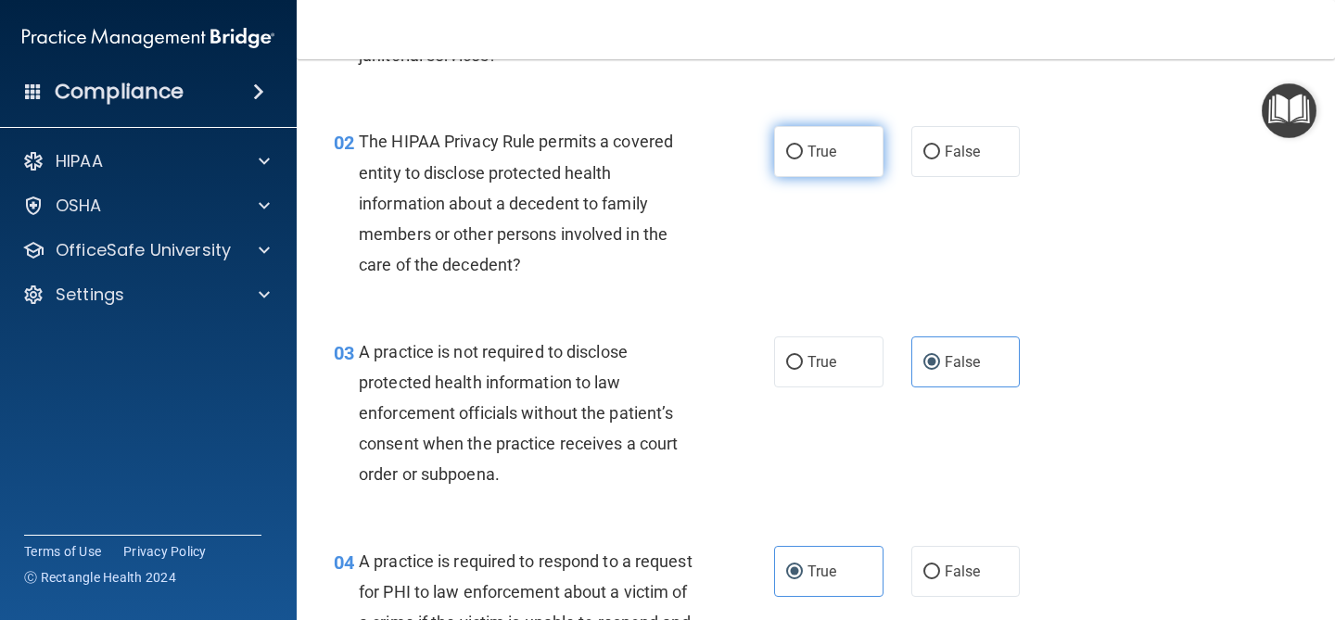
click at [786, 154] on input "True" at bounding box center [794, 153] width 17 height 14
radio input "true"
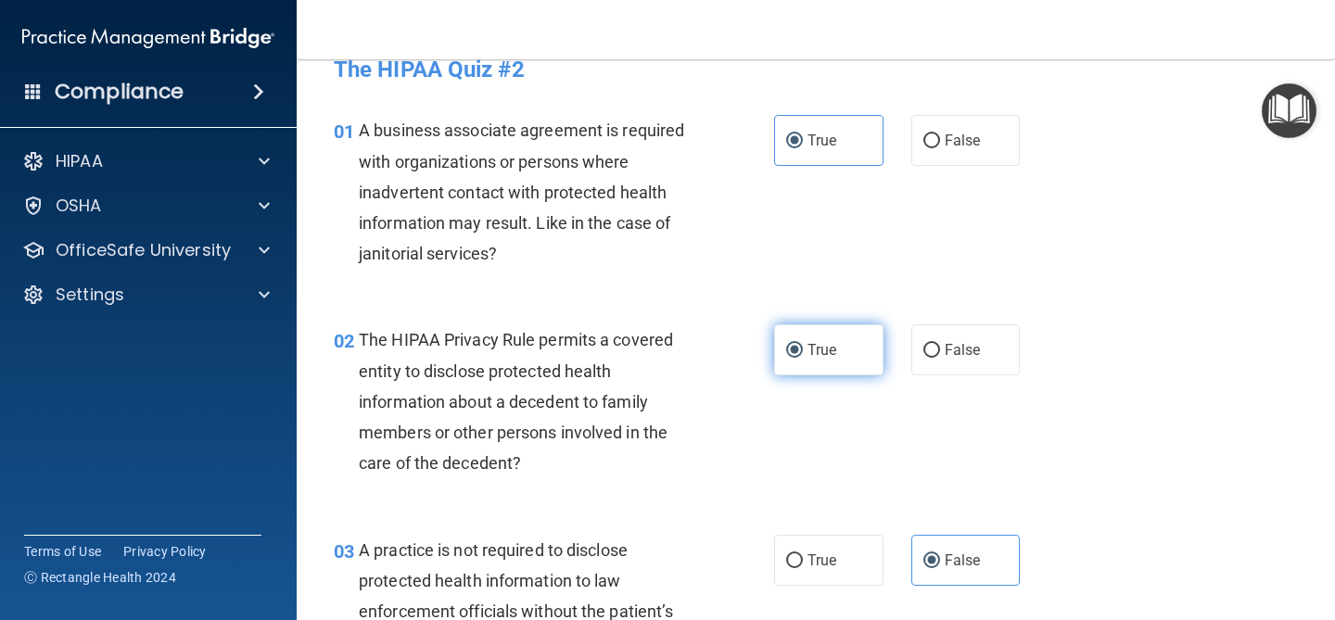
scroll to position [31, 0]
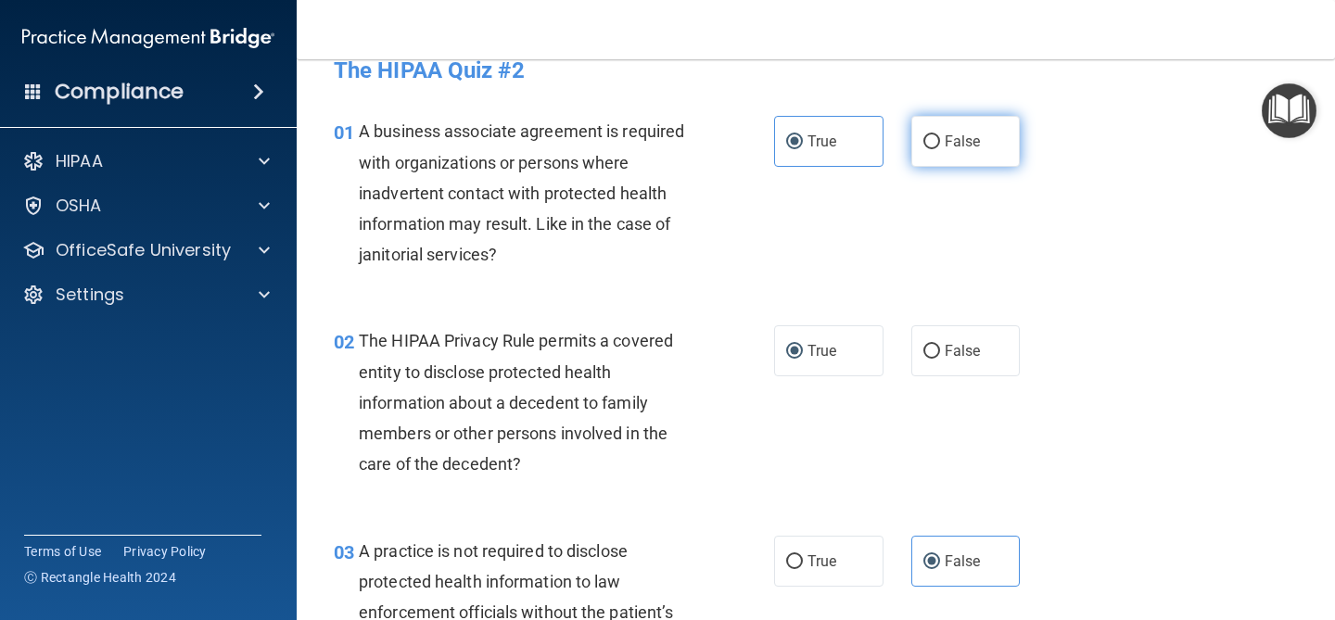
click at [950, 141] on span "False" at bounding box center [963, 142] width 36 height 18
click at [940, 141] on input "False" at bounding box center [932, 142] width 17 height 14
radio input "true"
radio input "false"
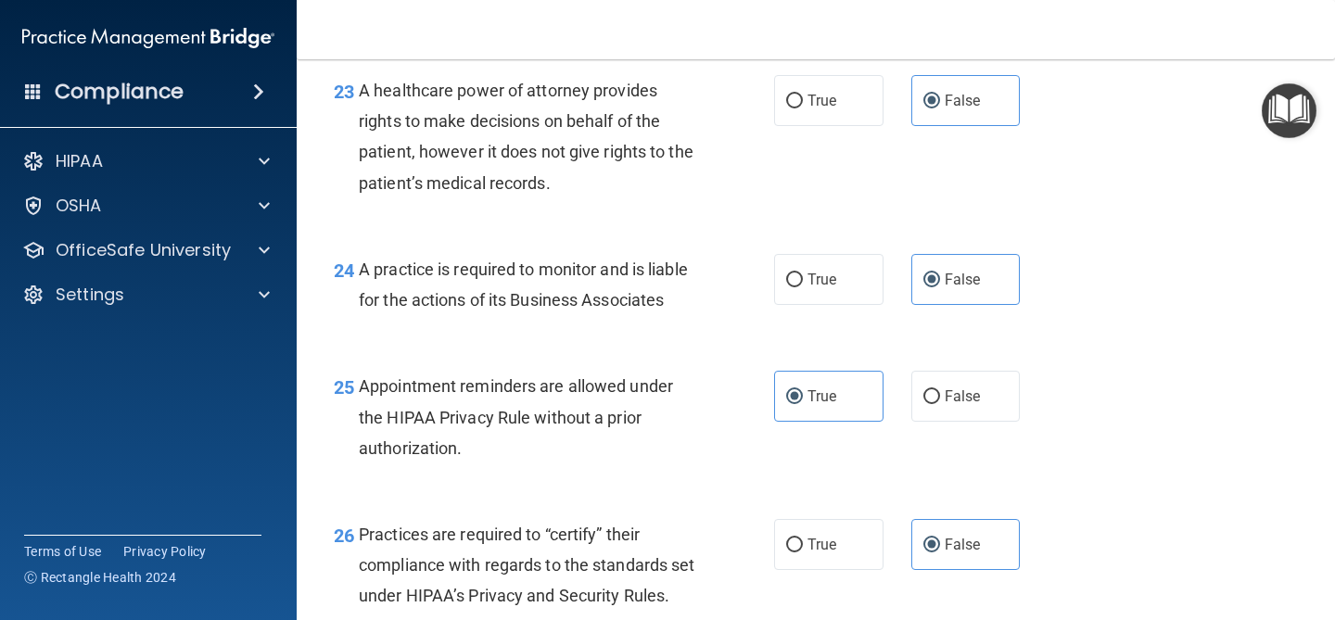
scroll to position [4744, 0]
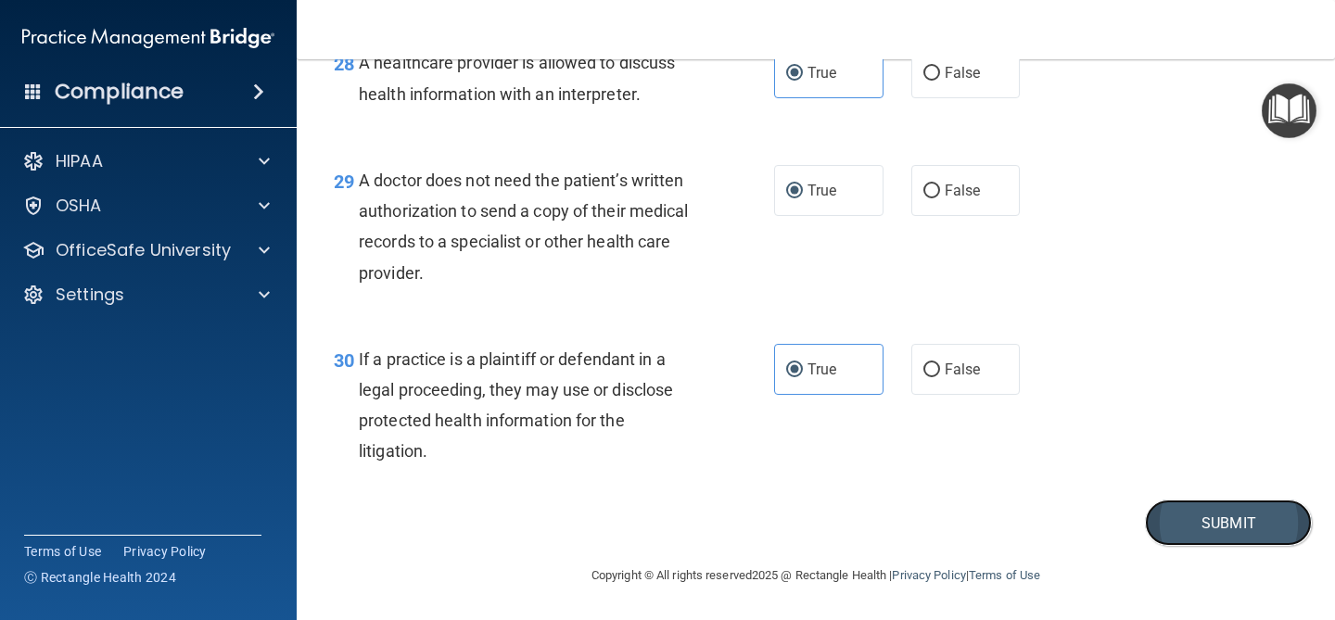
click at [1198, 529] on button "Submit" at bounding box center [1228, 523] width 167 height 47
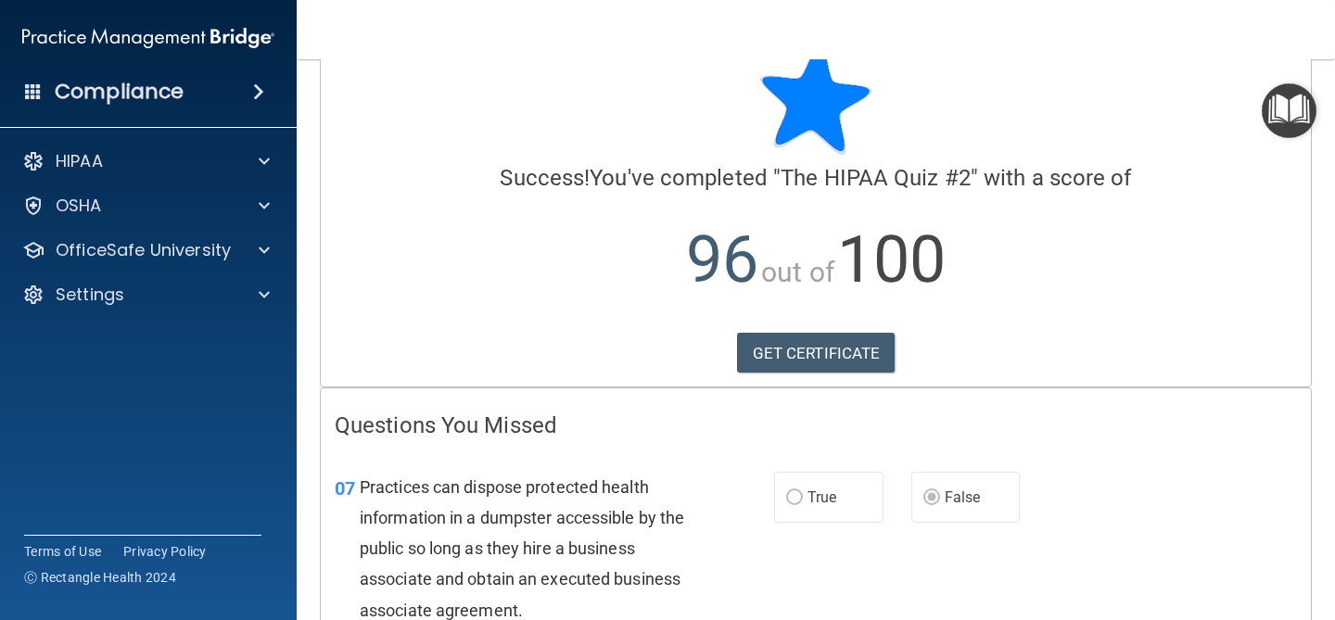
scroll to position [32, 0]
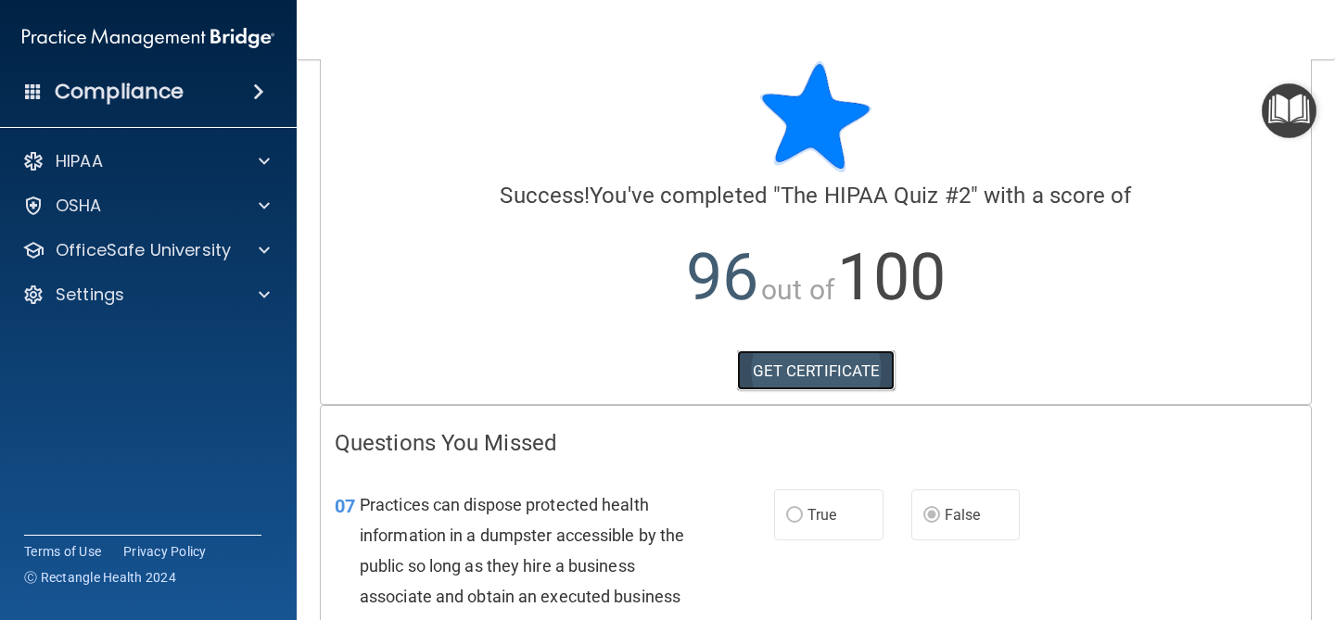
click at [802, 365] on link "GET CERTIFICATE" at bounding box center [816, 371] width 159 height 41
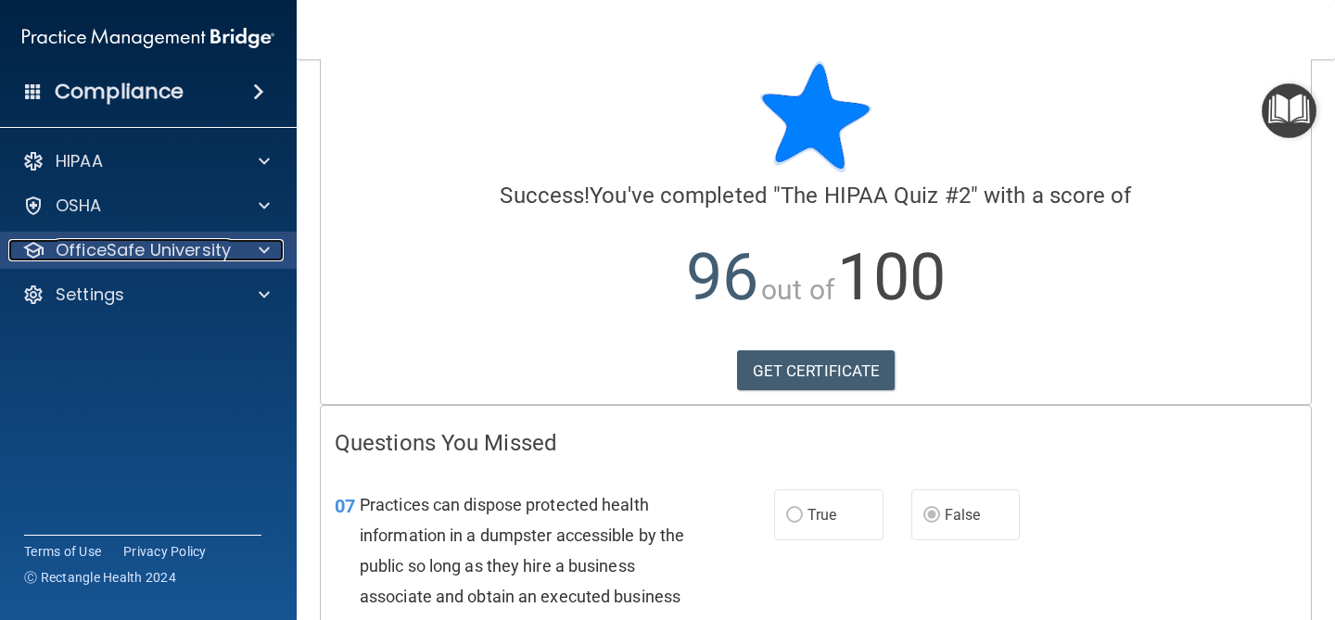
click at [245, 257] on div at bounding box center [261, 250] width 46 height 22
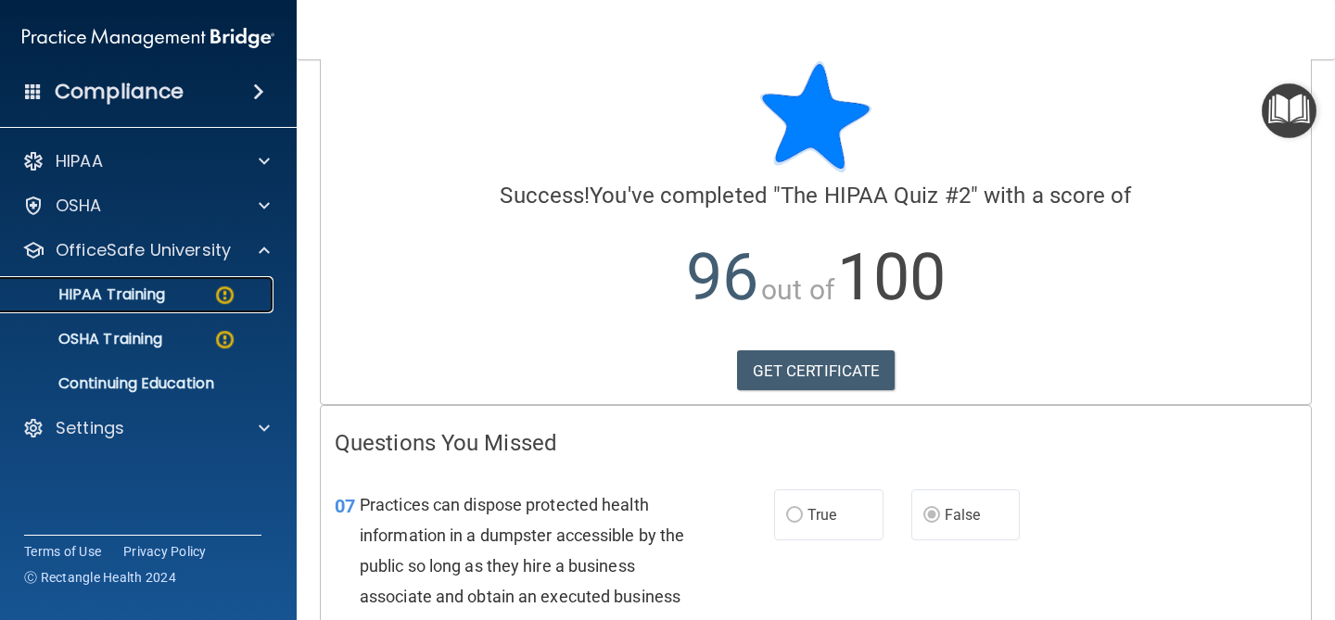
click at [228, 300] on img at bounding box center [224, 295] width 23 height 23
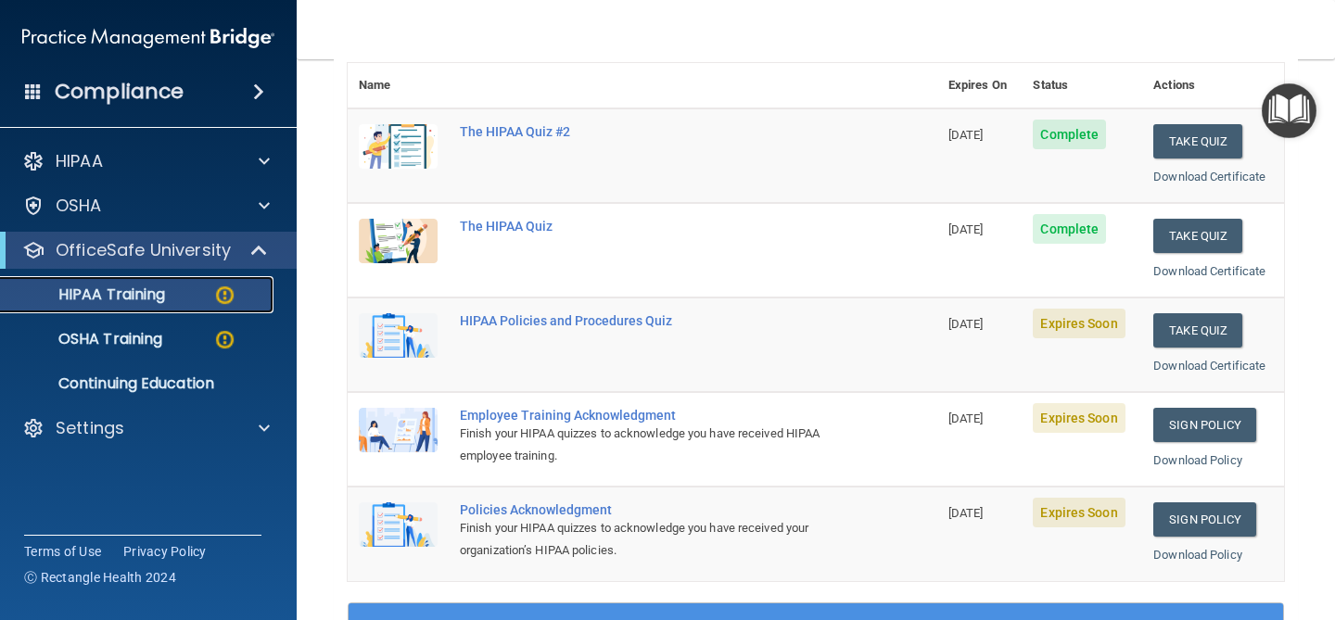
scroll to position [219, 0]
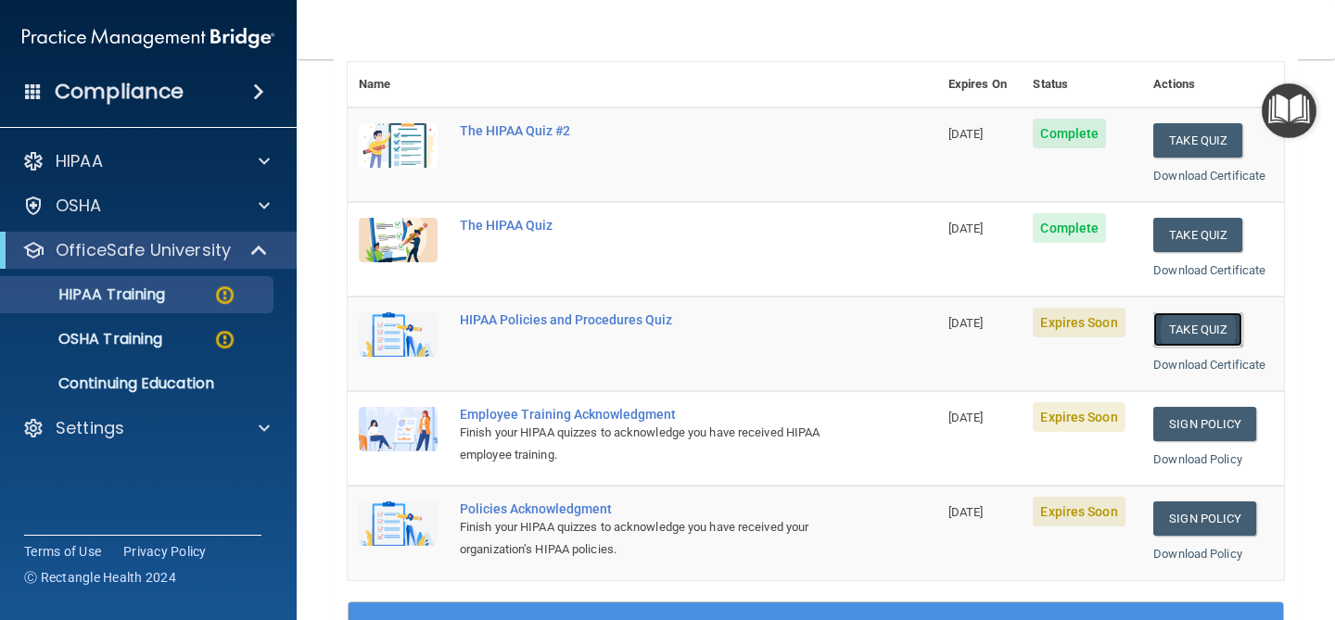
click at [1162, 321] on button "Take Quiz" at bounding box center [1198, 329] width 89 height 34
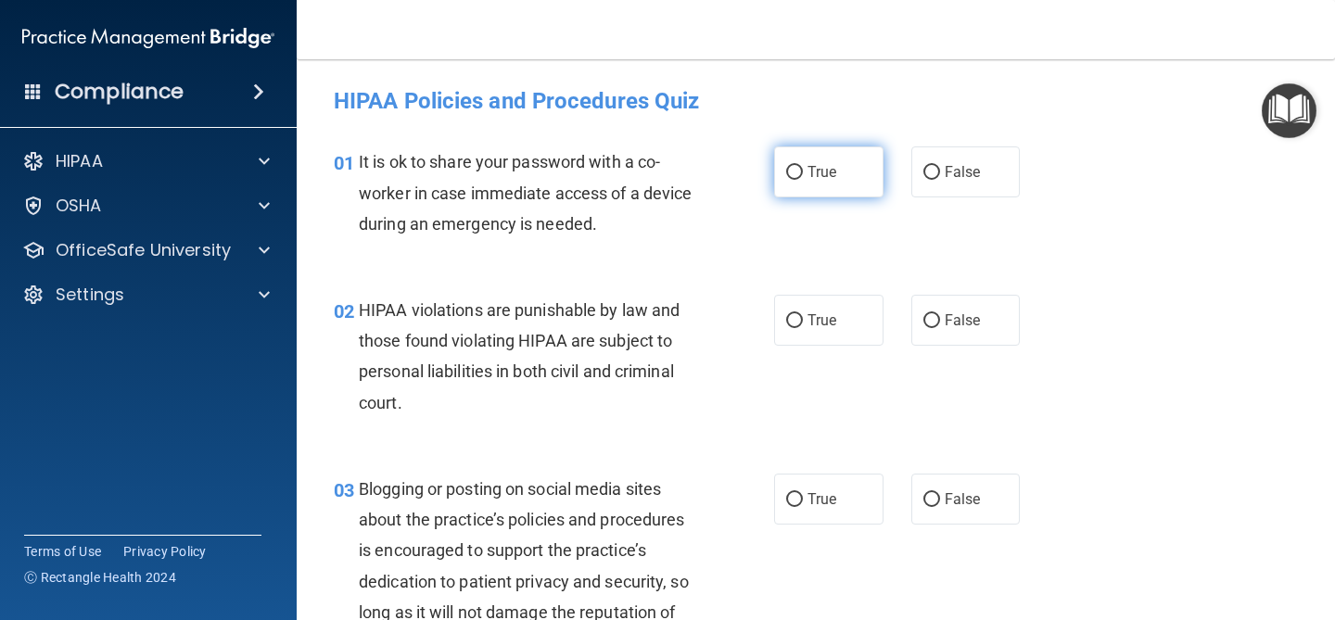
click at [823, 195] on label "True" at bounding box center [828, 172] width 109 height 51
click at [803, 180] on input "True" at bounding box center [794, 173] width 17 height 14
radio input "true"
click at [809, 306] on label "True" at bounding box center [828, 320] width 109 height 51
click at [803, 314] on input "True" at bounding box center [794, 321] width 17 height 14
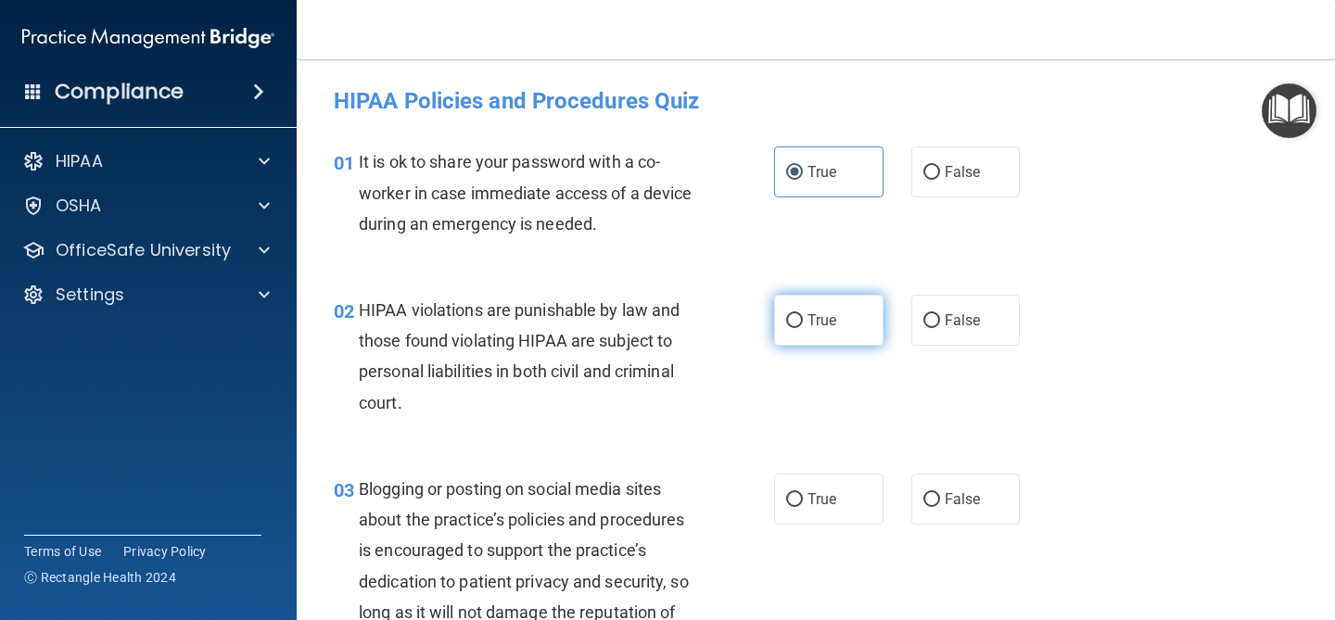
radio input "true"
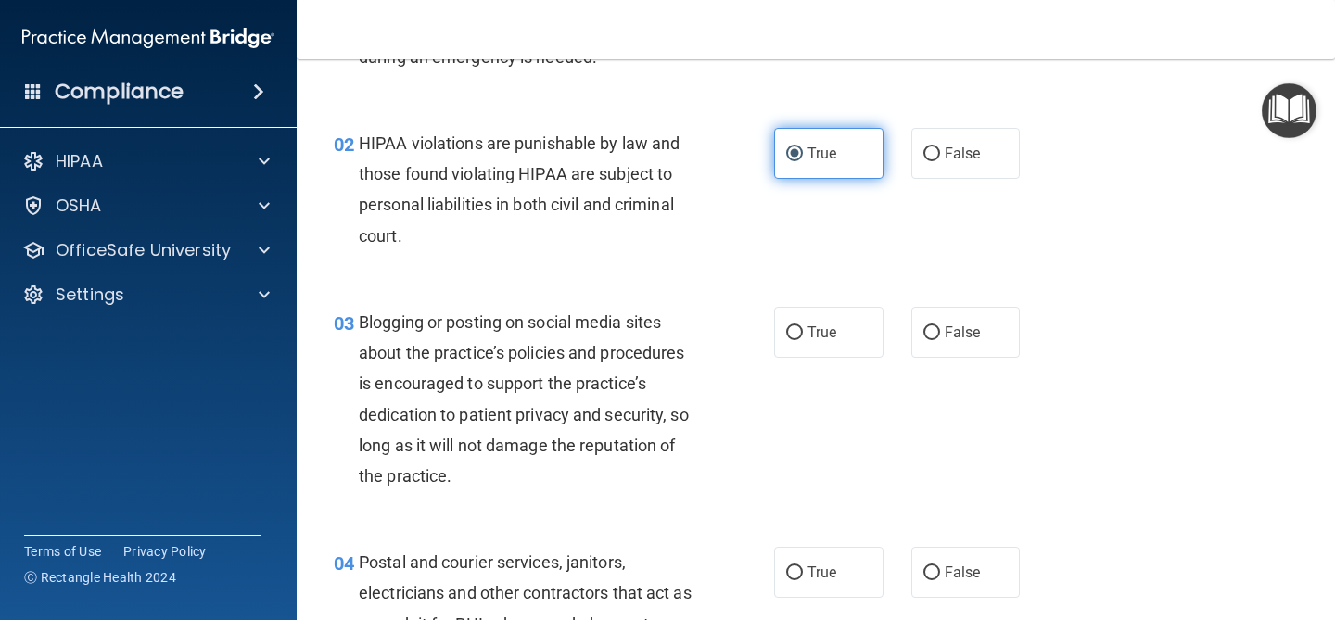
scroll to position [169, 0]
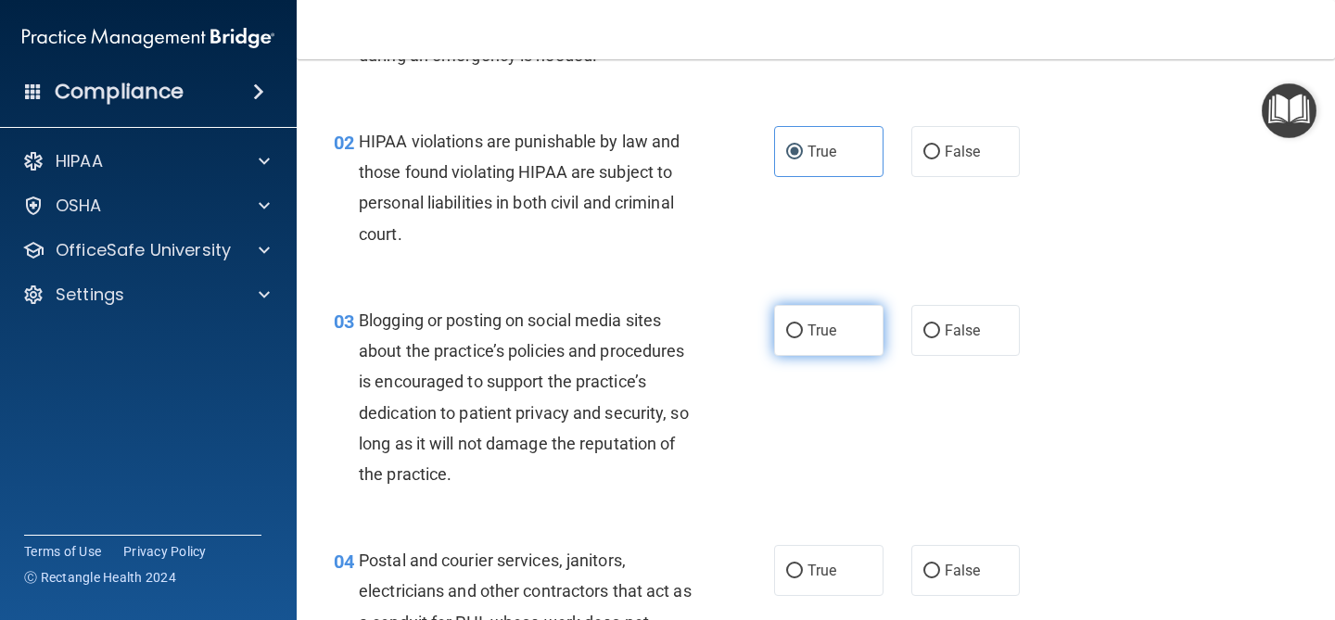
click at [812, 345] on label "True" at bounding box center [828, 330] width 109 height 51
click at [803, 338] on input "True" at bounding box center [794, 332] width 17 height 14
radio input "true"
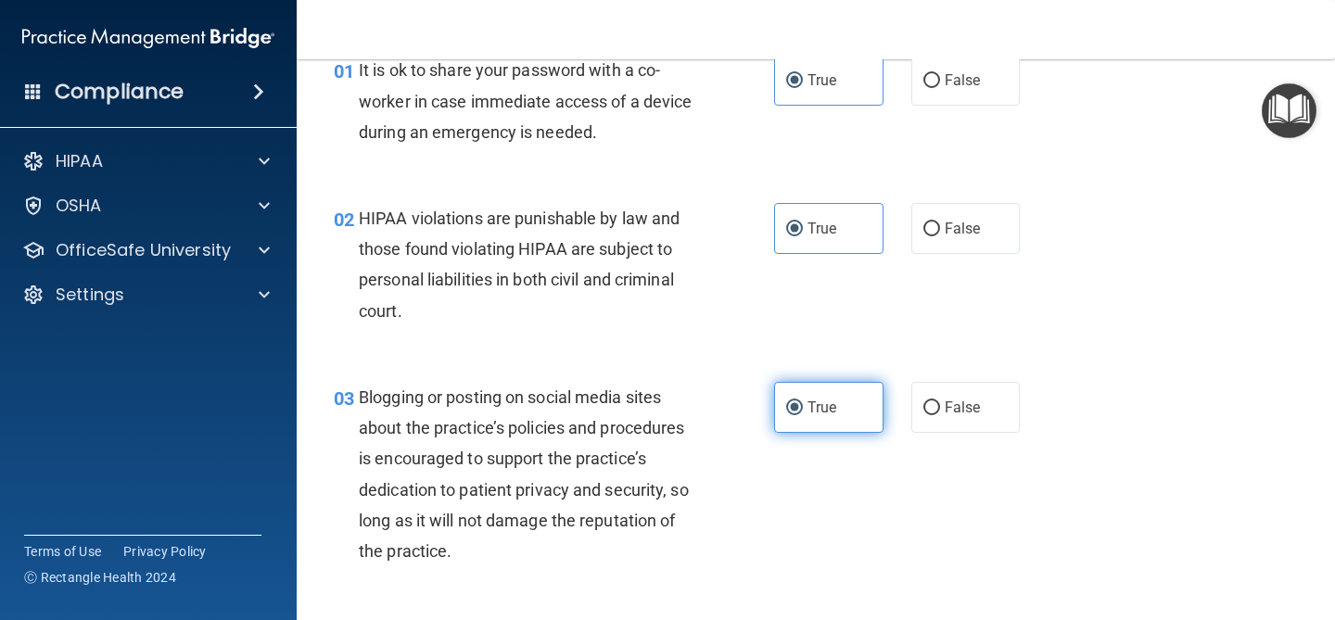
scroll to position [148, 0]
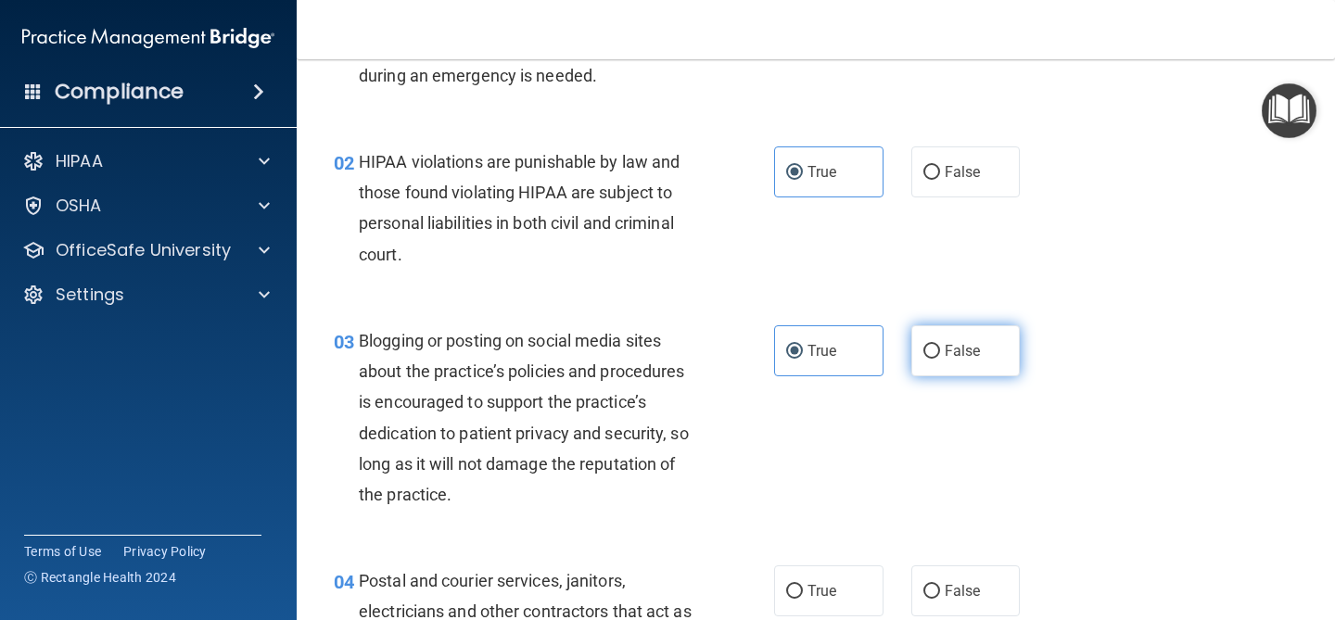
click at [945, 346] on span "False" at bounding box center [963, 351] width 36 height 18
click at [940, 346] on input "False" at bounding box center [932, 352] width 17 height 14
radio input "true"
radio input "false"
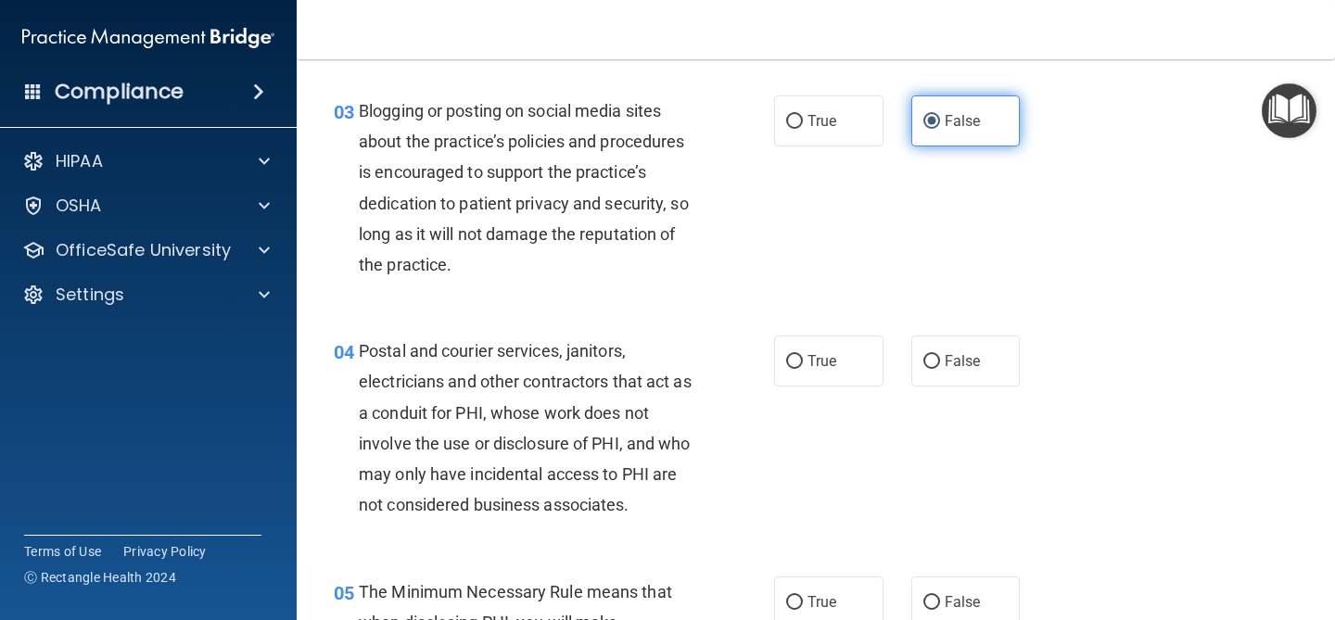
scroll to position [387, 0]
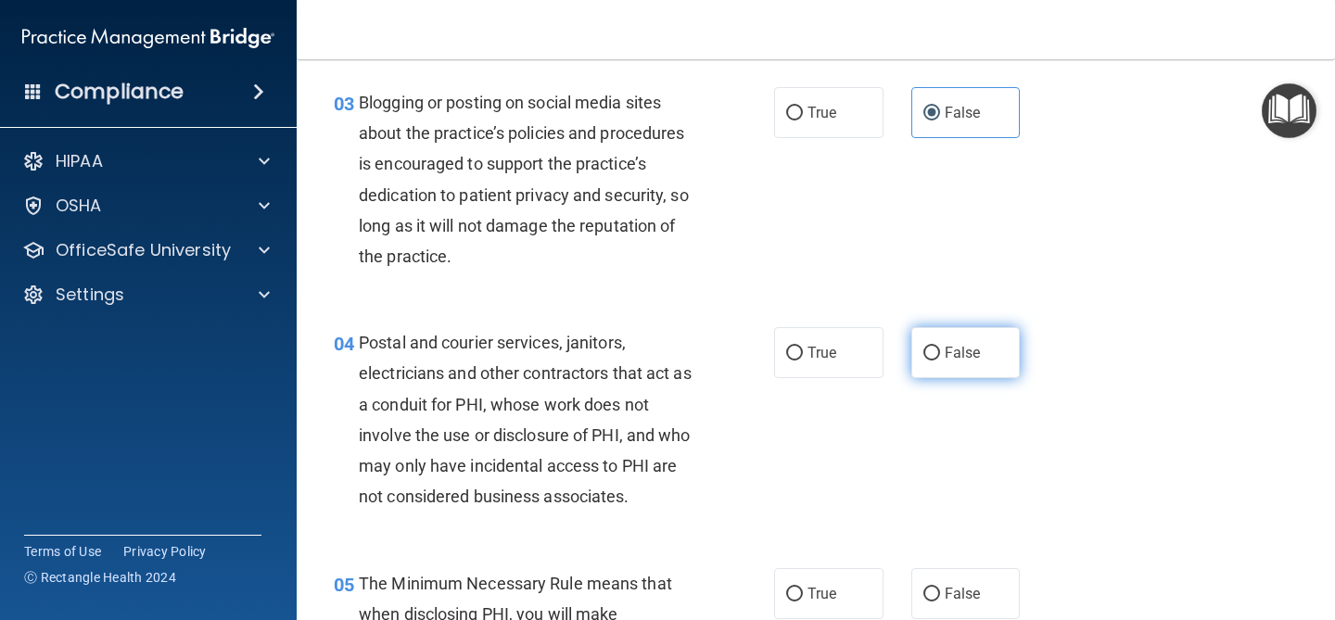
click at [945, 349] on span "False" at bounding box center [963, 353] width 36 height 18
click at [940, 349] on input "False" at bounding box center [932, 354] width 17 height 14
radio input "true"
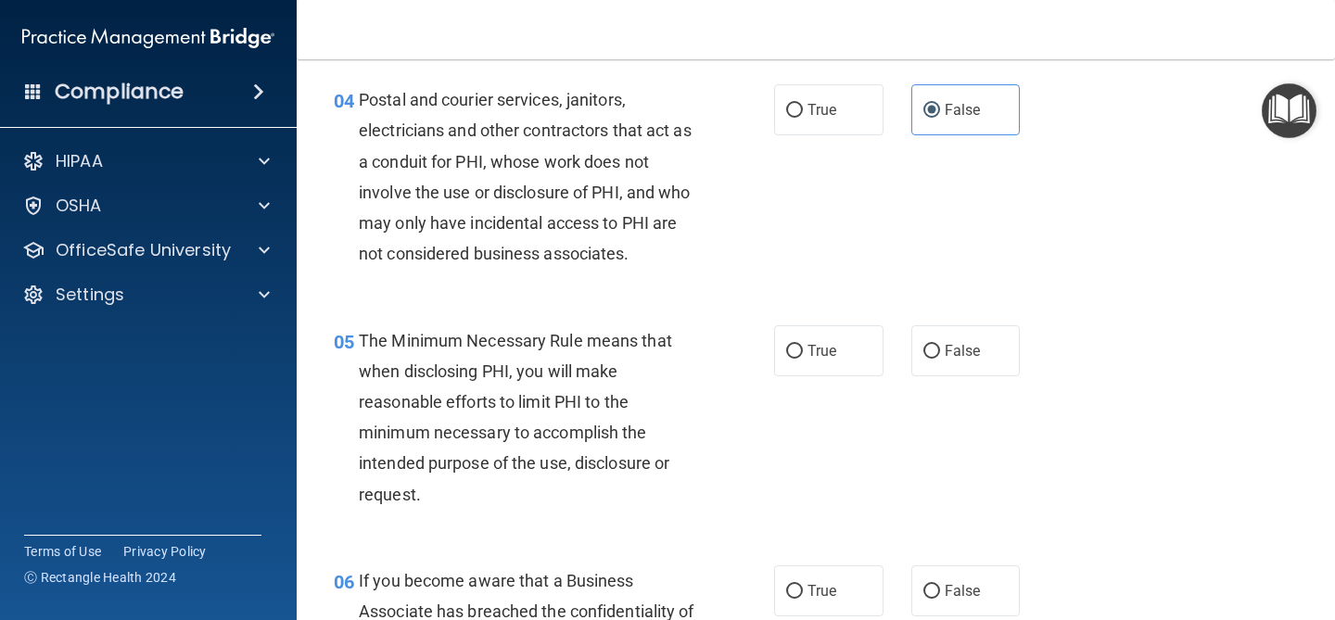
scroll to position [632, 0]
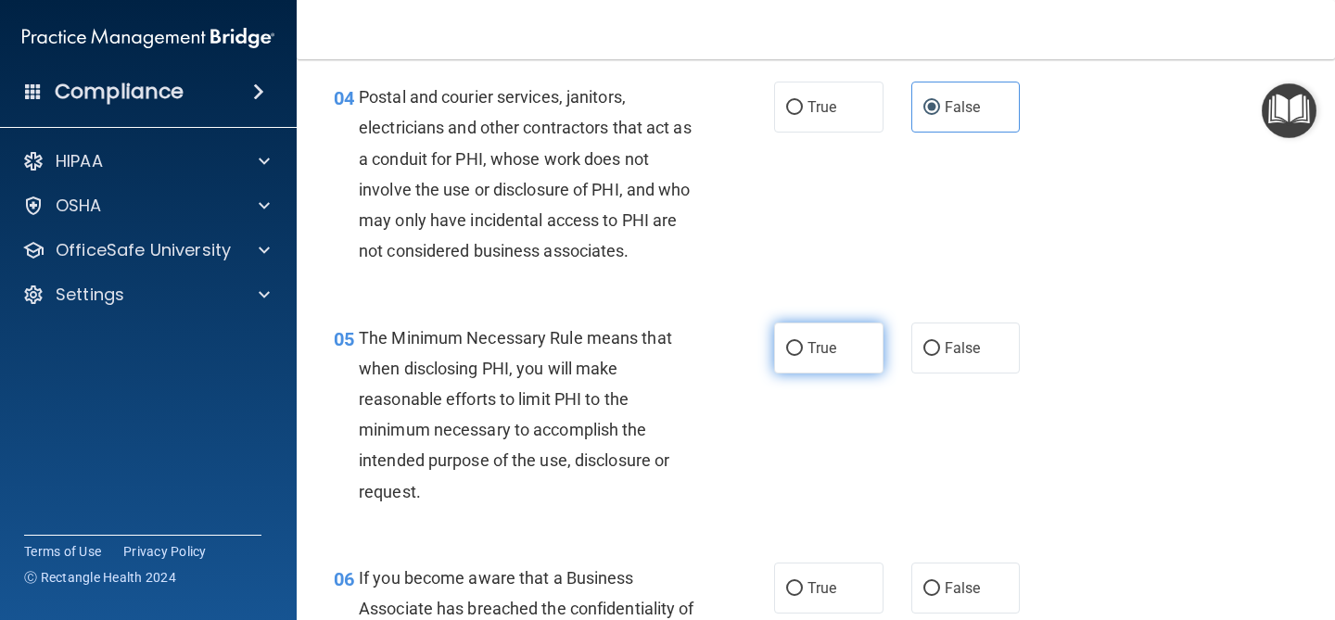
click at [842, 354] on label "True" at bounding box center [828, 348] width 109 height 51
click at [803, 354] on input "True" at bounding box center [794, 349] width 17 height 14
radio input "true"
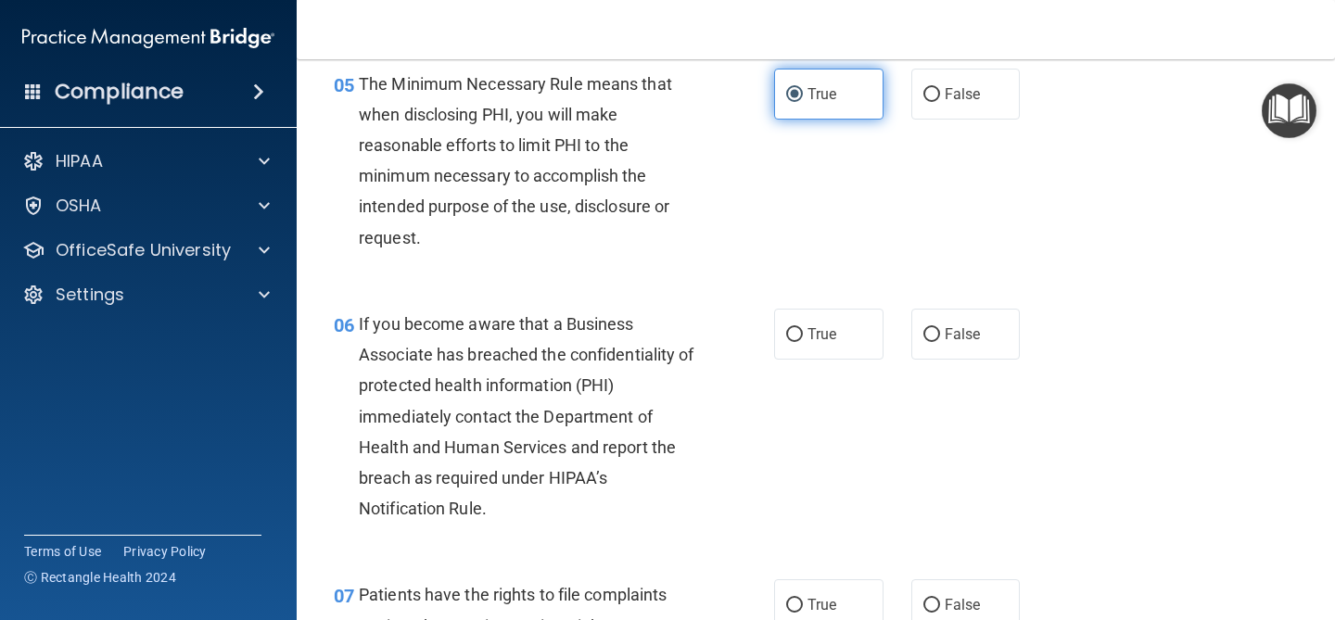
scroll to position [952, 0]
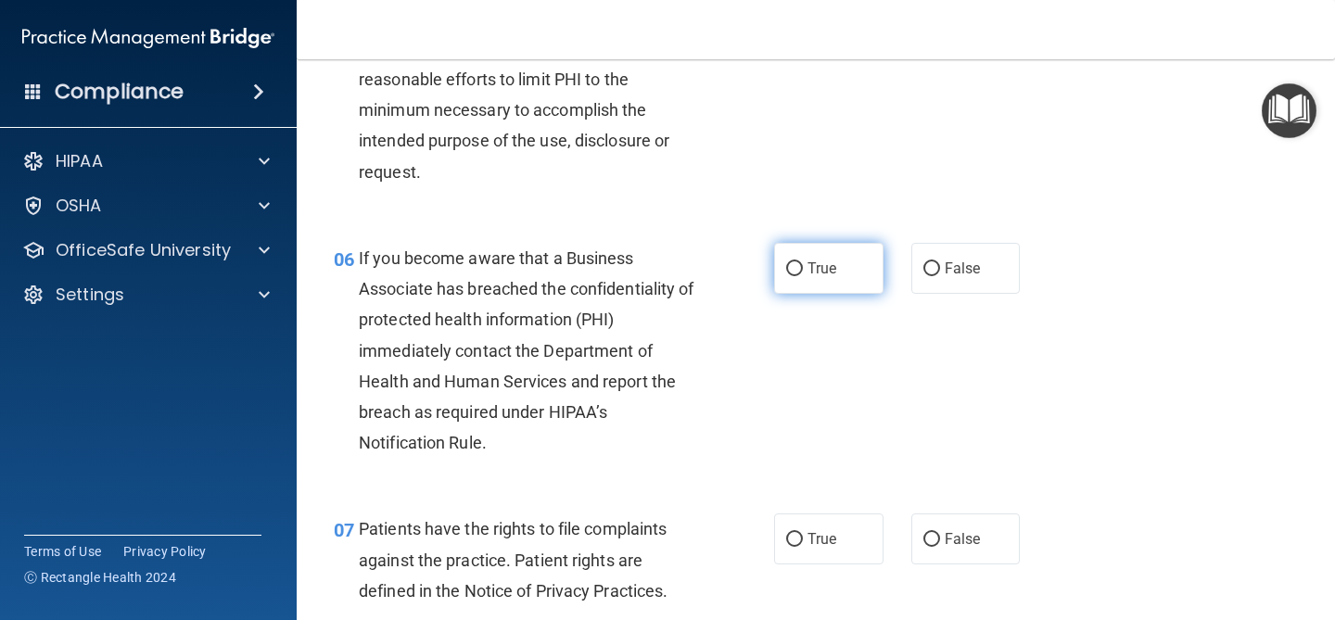
click at [820, 287] on label "True" at bounding box center [828, 268] width 109 height 51
click at [803, 276] on input "True" at bounding box center [794, 269] width 17 height 14
radio input "true"
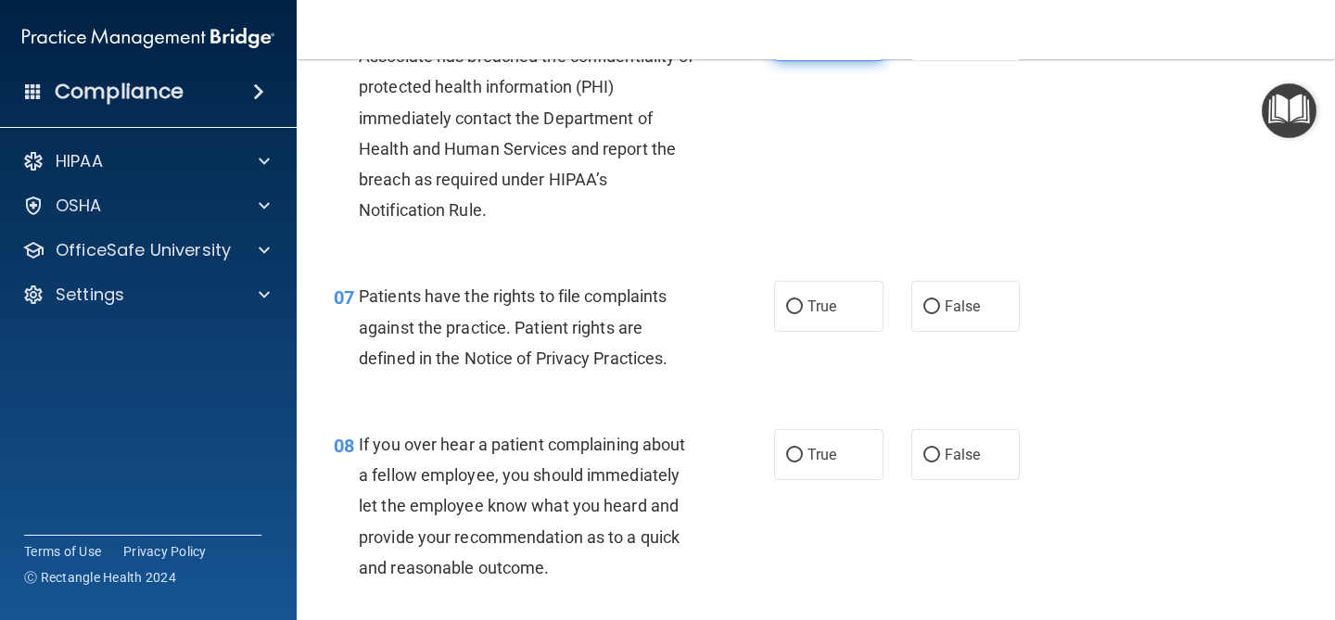
scroll to position [1200, 0]
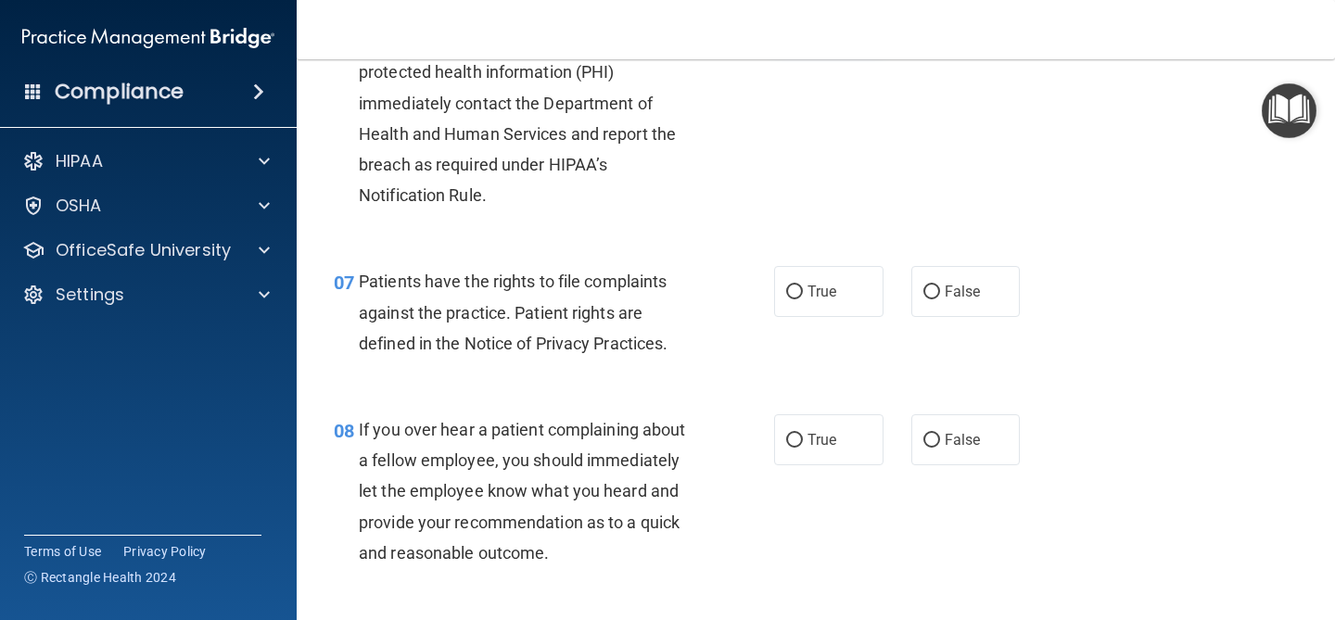
click at [820, 287] on span "True" at bounding box center [822, 292] width 29 height 18
click at [803, 287] on input "True" at bounding box center [794, 293] width 17 height 14
radio input "true"
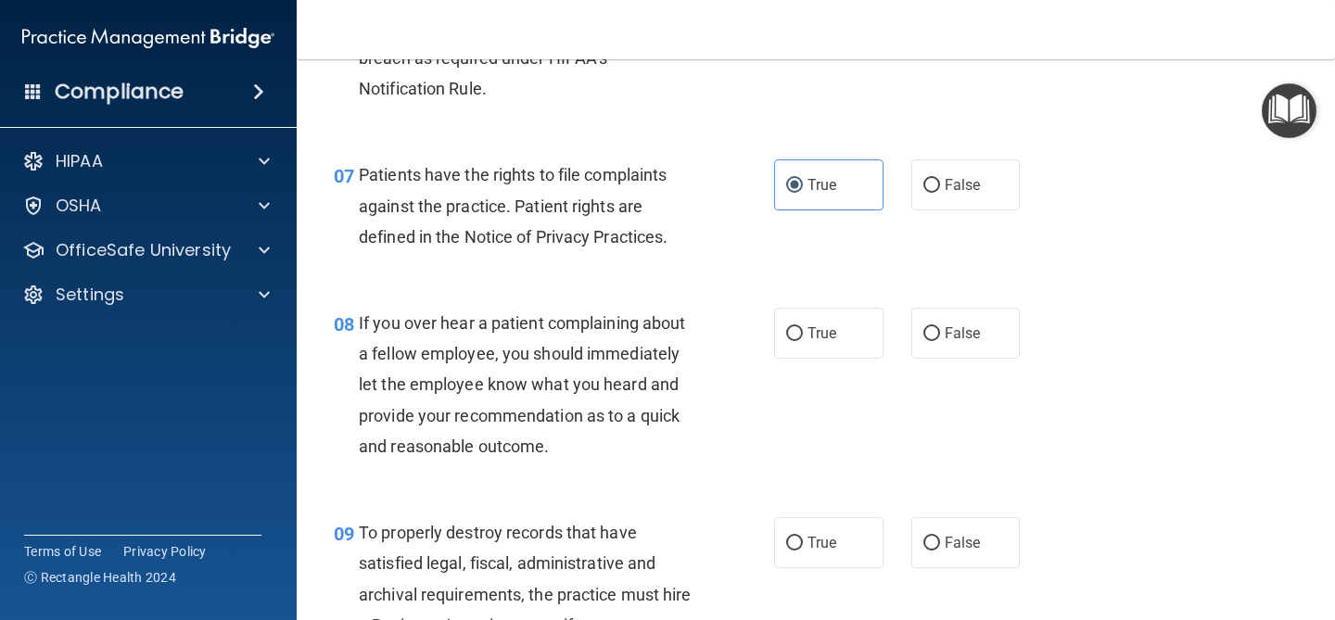
scroll to position [1367, 0]
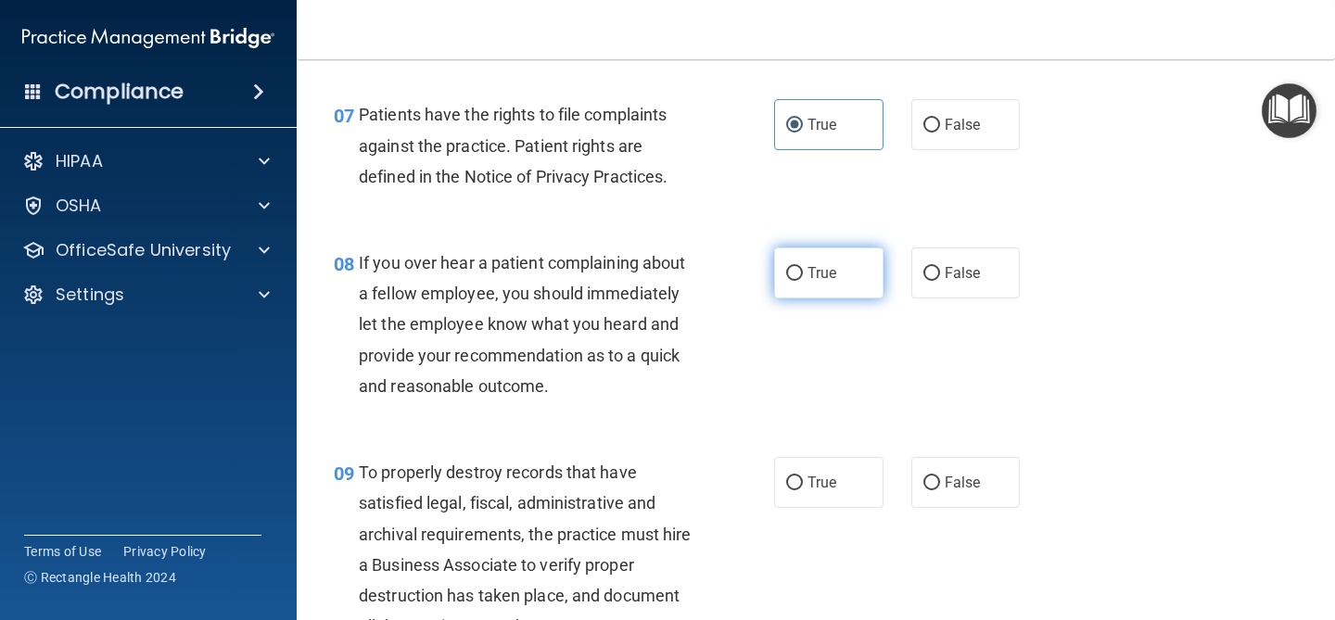
click at [815, 286] on label "True" at bounding box center [828, 273] width 109 height 51
click at [803, 281] on input "True" at bounding box center [794, 274] width 17 height 14
radio input "true"
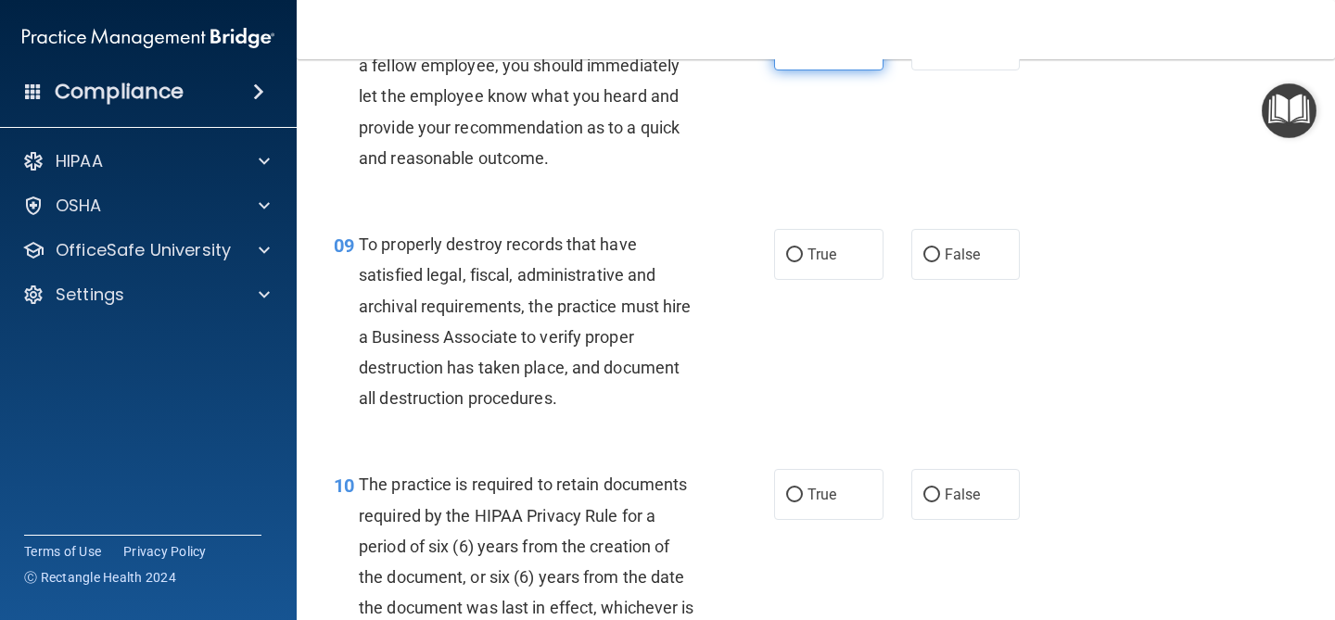
scroll to position [1600, 0]
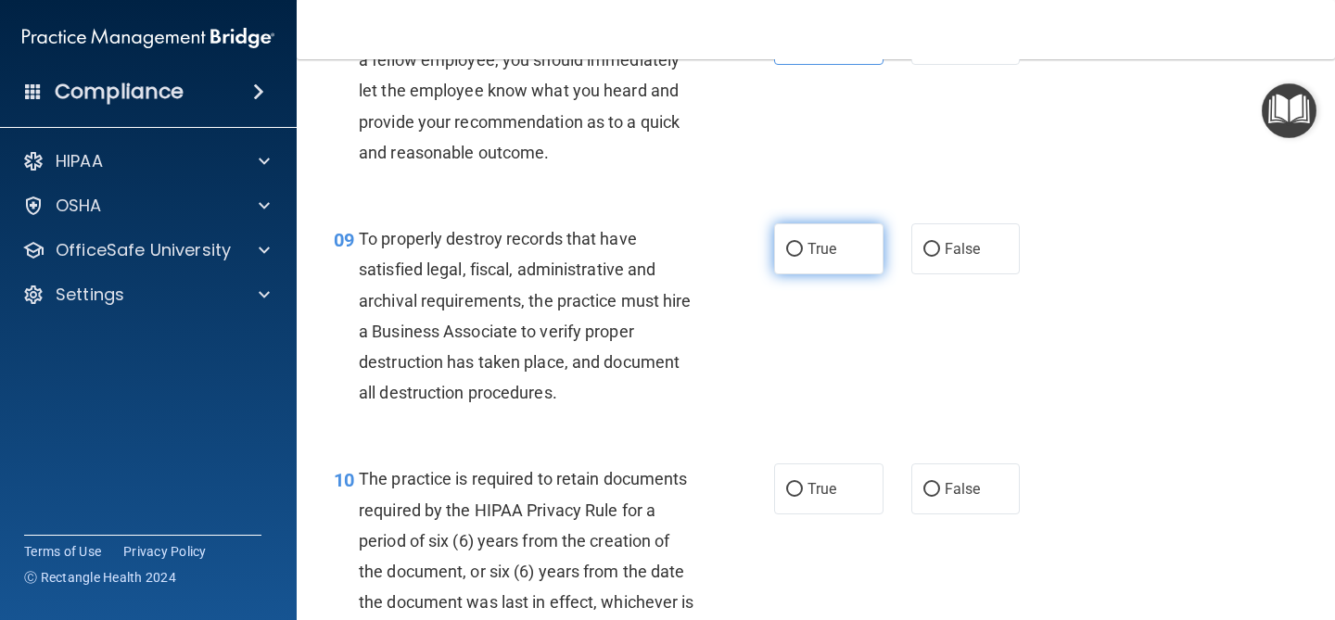
click at [804, 248] on label "True" at bounding box center [828, 248] width 109 height 51
click at [803, 248] on input "True" at bounding box center [794, 250] width 17 height 14
radio input "true"
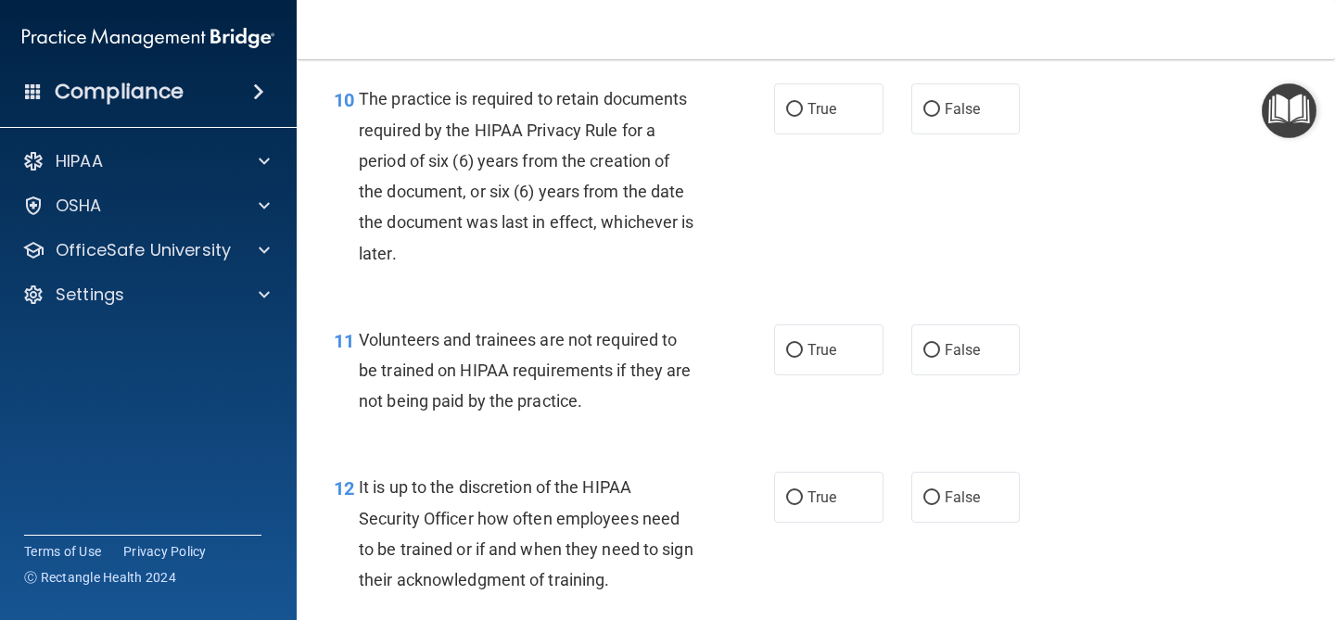
scroll to position [1977, 0]
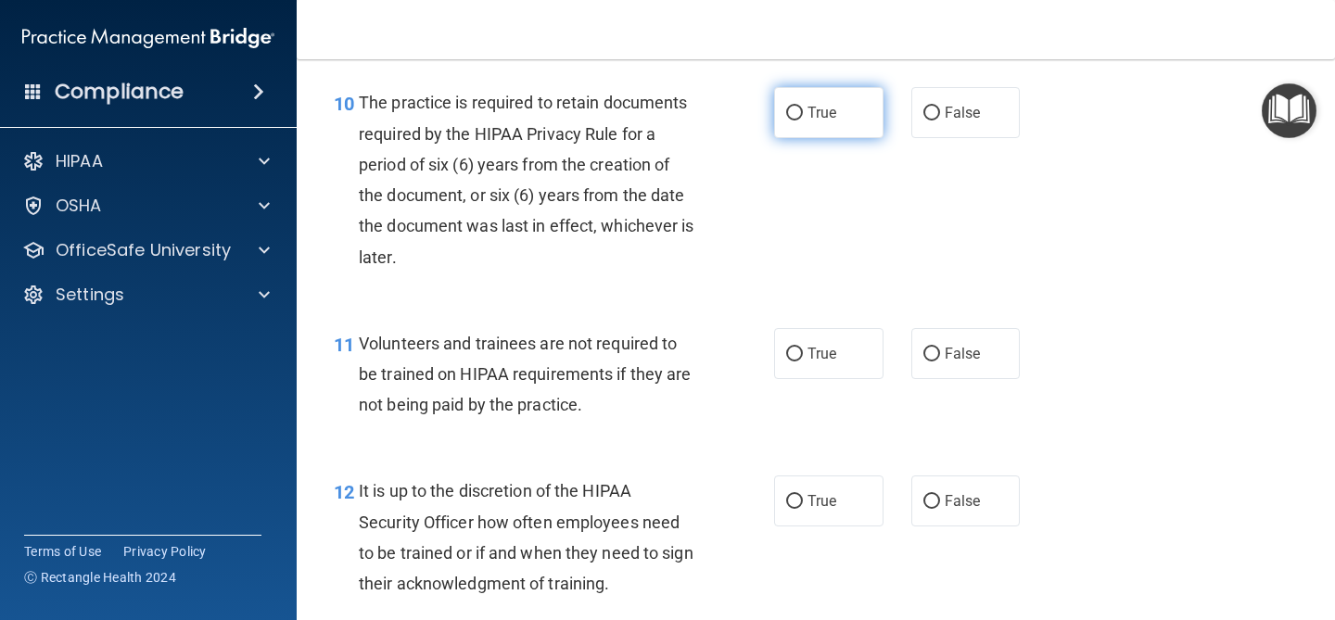
click at [814, 128] on label "True" at bounding box center [828, 112] width 109 height 51
click at [803, 121] on input "True" at bounding box center [794, 114] width 17 height 14
radio input "true"
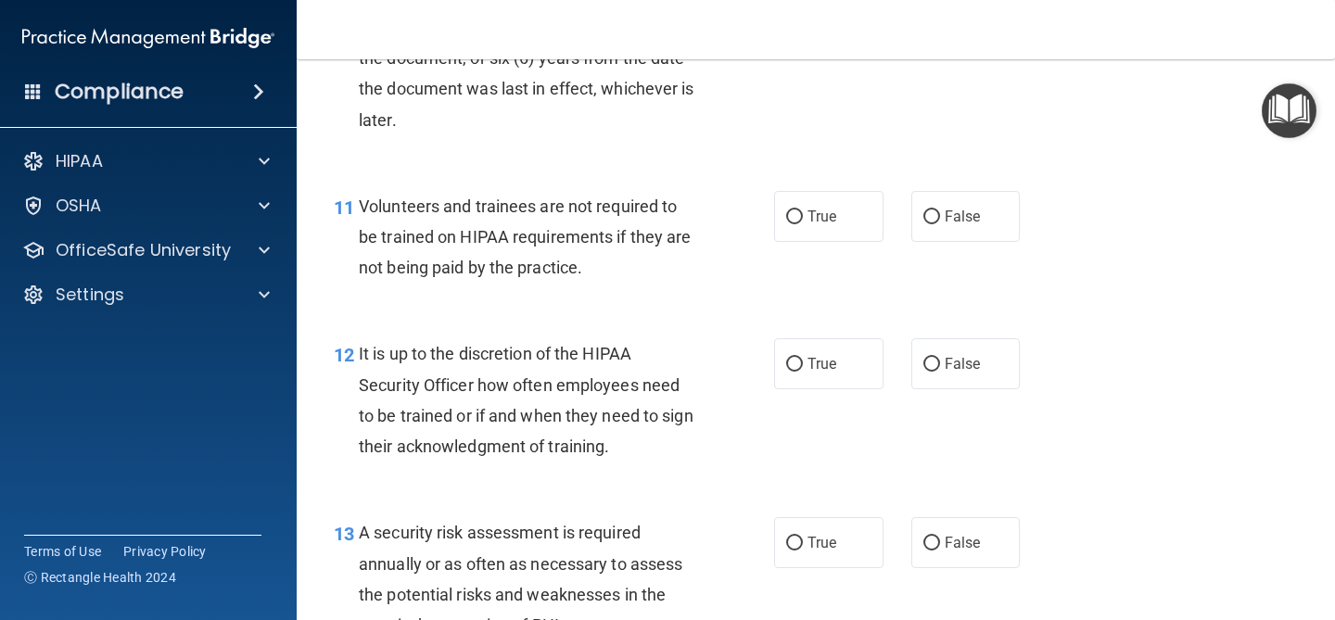
scroll to position [2116, 0]
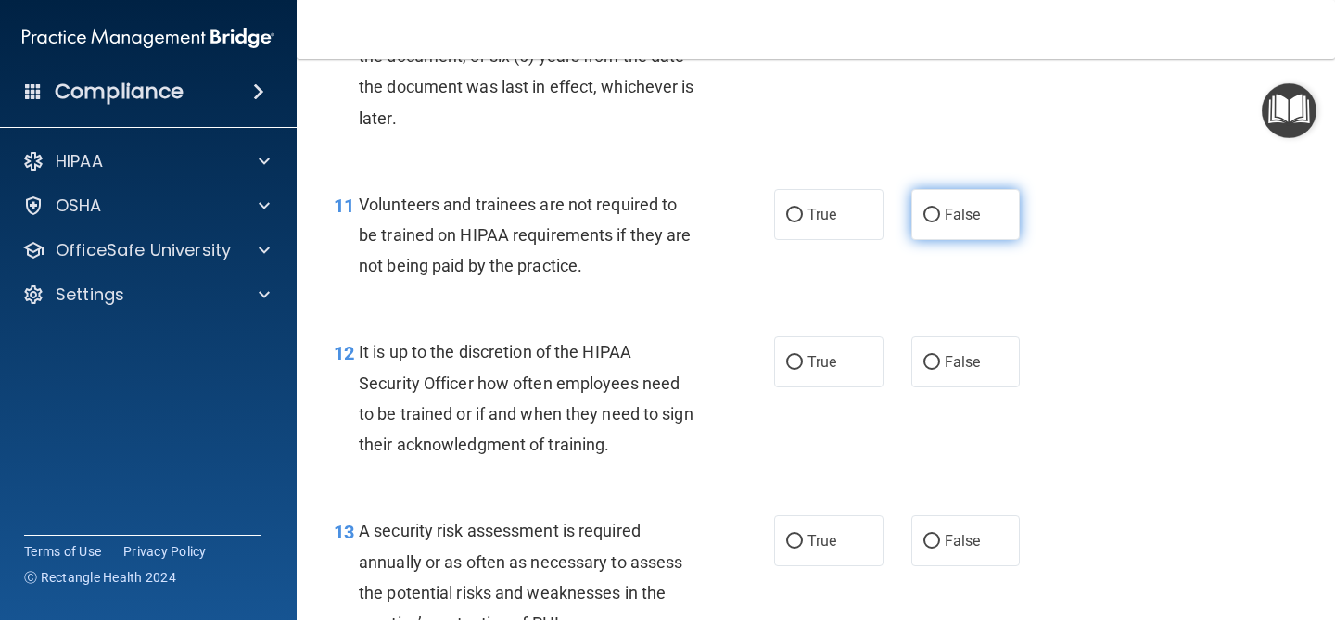
click at [971, 219] on span "False" at bounding box center [963, 215] width 36 height 18
click at [940, 219] on input "False" at bounding box center [932, 216] width 17 height 14
radio input "true"
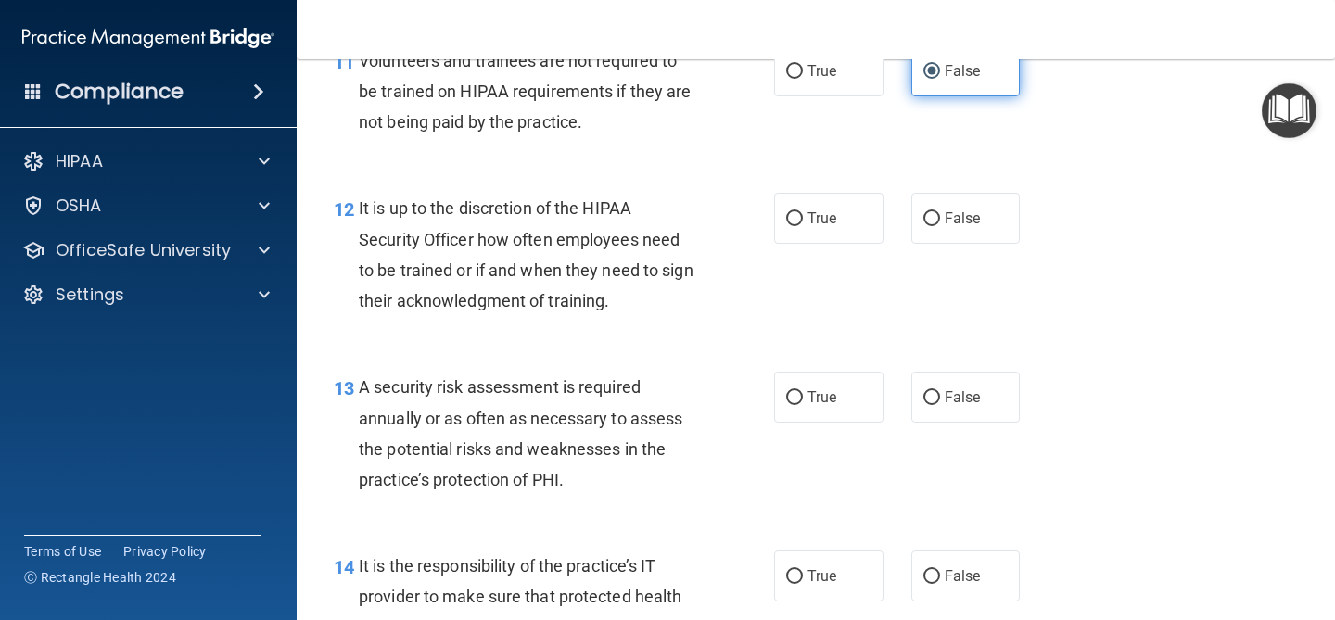
scroll to position [2257, 0]
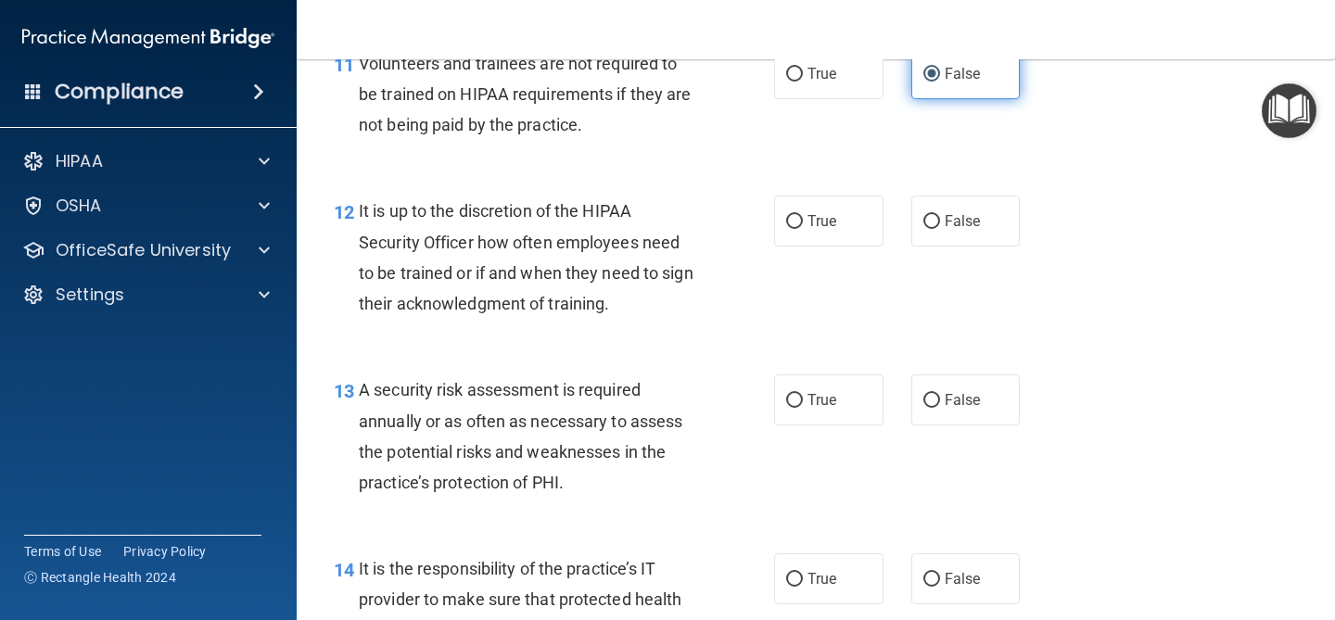
click at [971, 219] on span "False" at bounding box center [963, 221] width 36 height 18
click at [940, 219] on input "False" at bounding box center [932, 222] width 17 height 14
radio input "true"
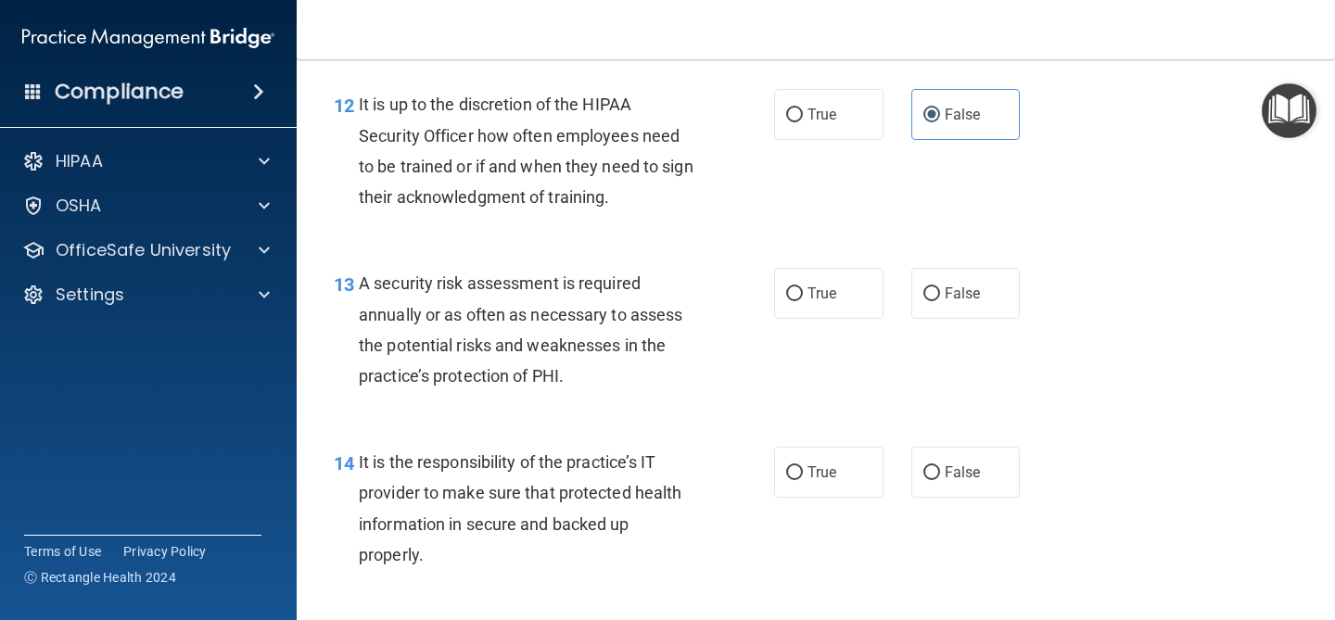
scroll to position [2369, 0]
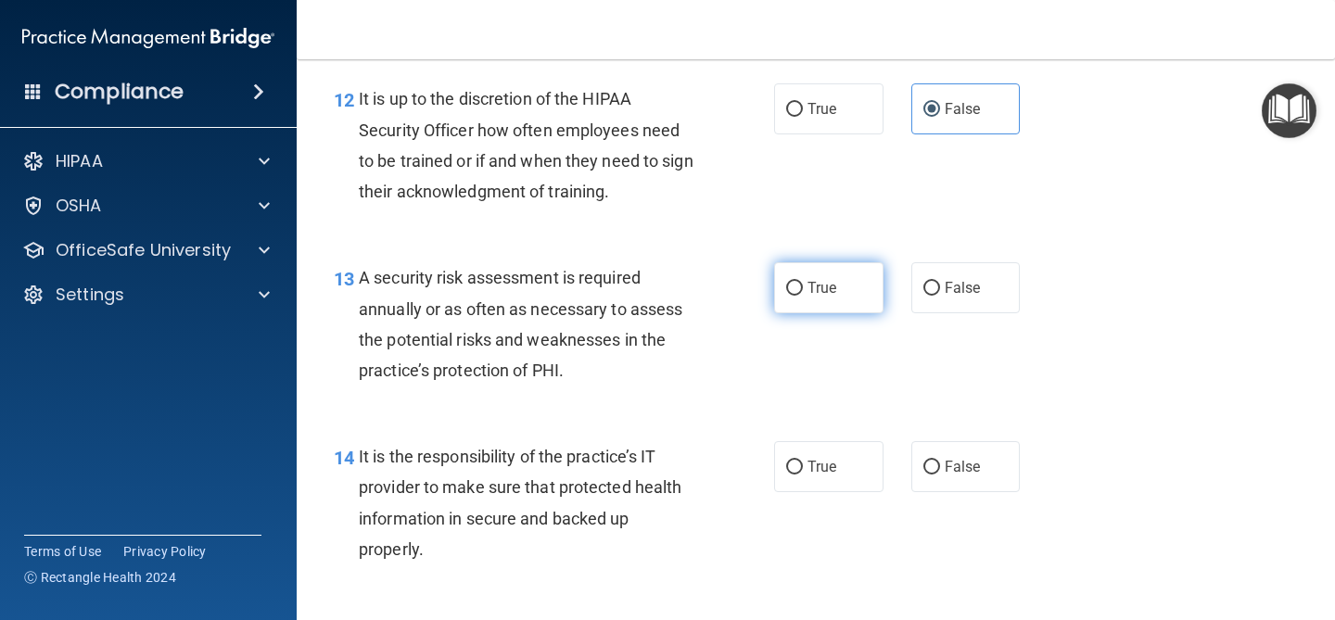
click at [829, 277] on label "True" at bounding box center [828, 287] width 109 height 51
click at [803, 282] on input "True" at bounding box center [794, 289] width 17 height 14
radio input "true"
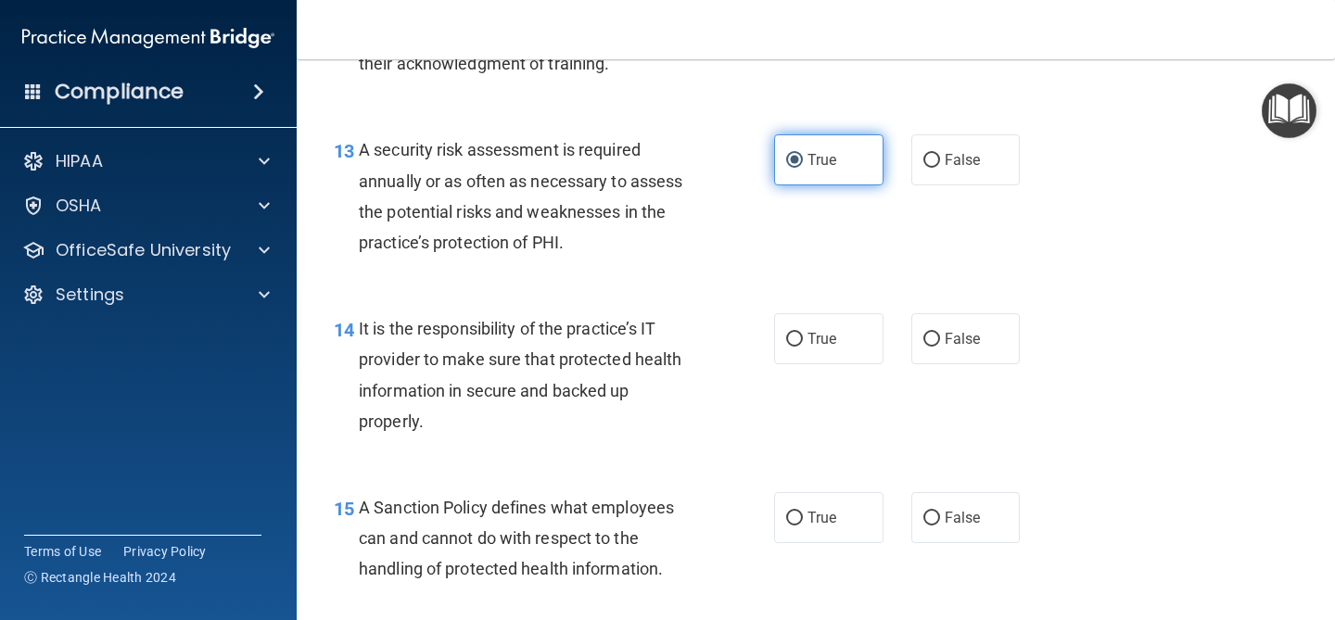
scroll to position [2554, 0]
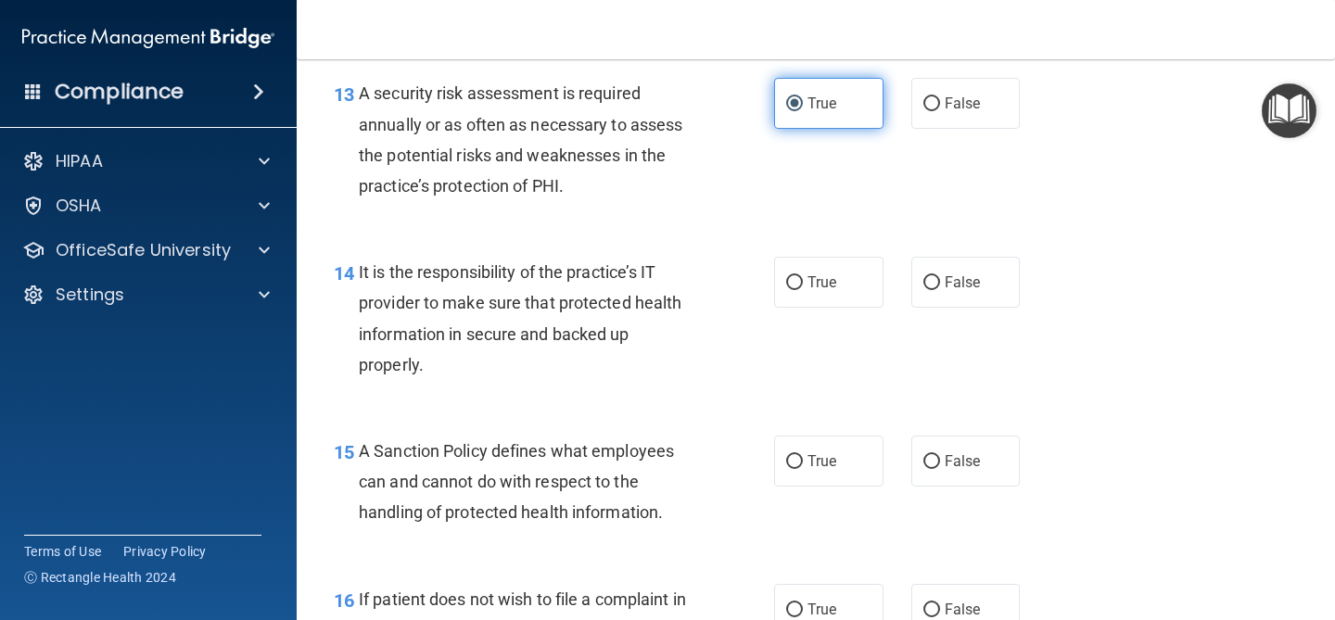
click at [832, 276] on span "True" at bounding box center [822, 283] width 29 height 18
click at [803, 276] on input "True" at bounding box center [794, 283] width 17 height 14
radio input "true"
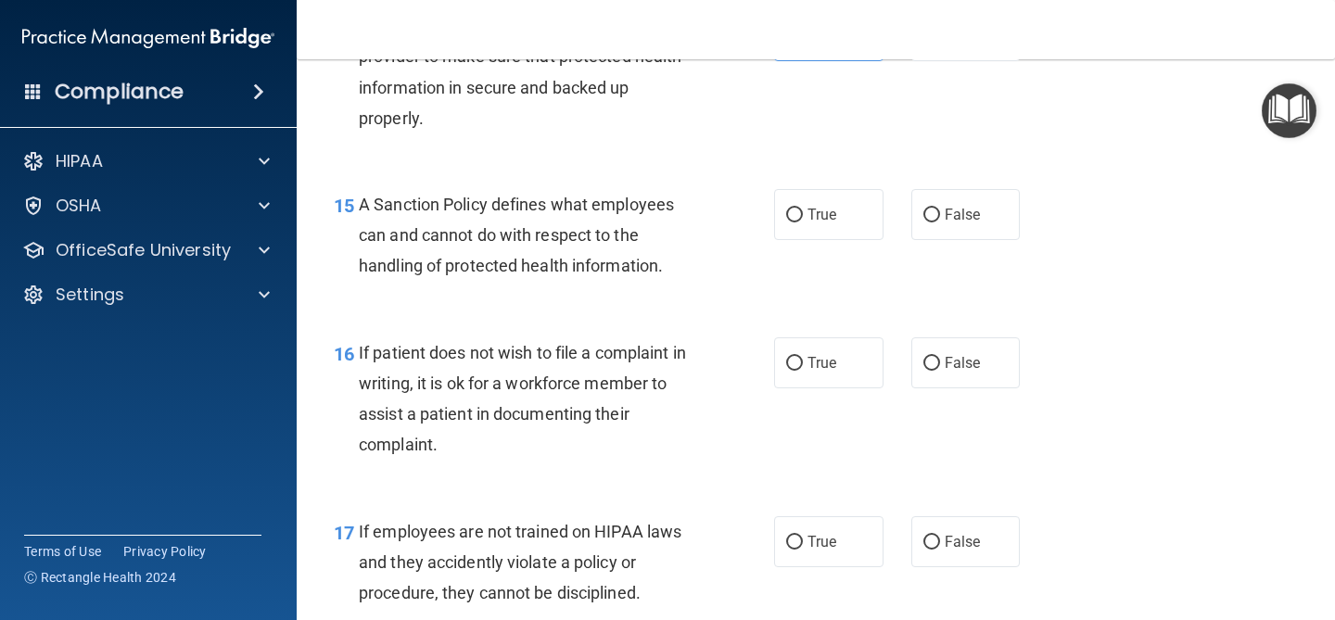
scroll to position [2806, 0]
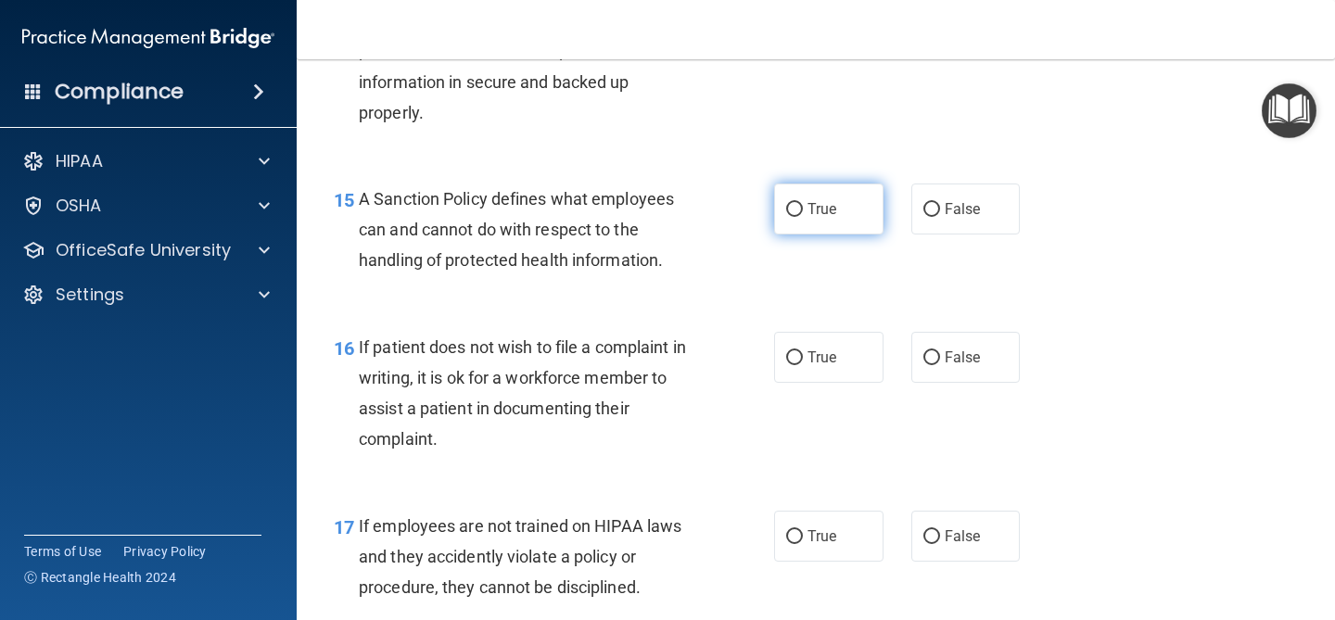
click at [804, 229] on label "True" at bounding box center [828, 209] width 109 height 51
click at [803, 217] on input "True" at bounding box center [794, 210] width 17 height 14
radio input "true"
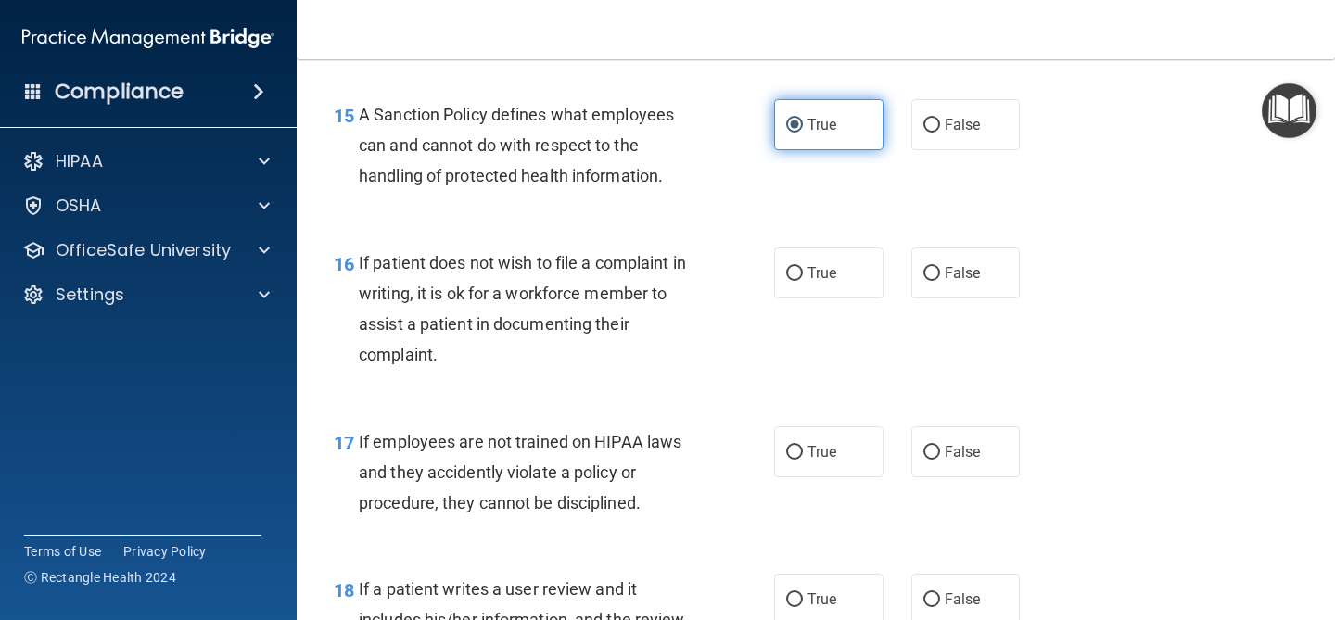
scroll to position [2893, 0]
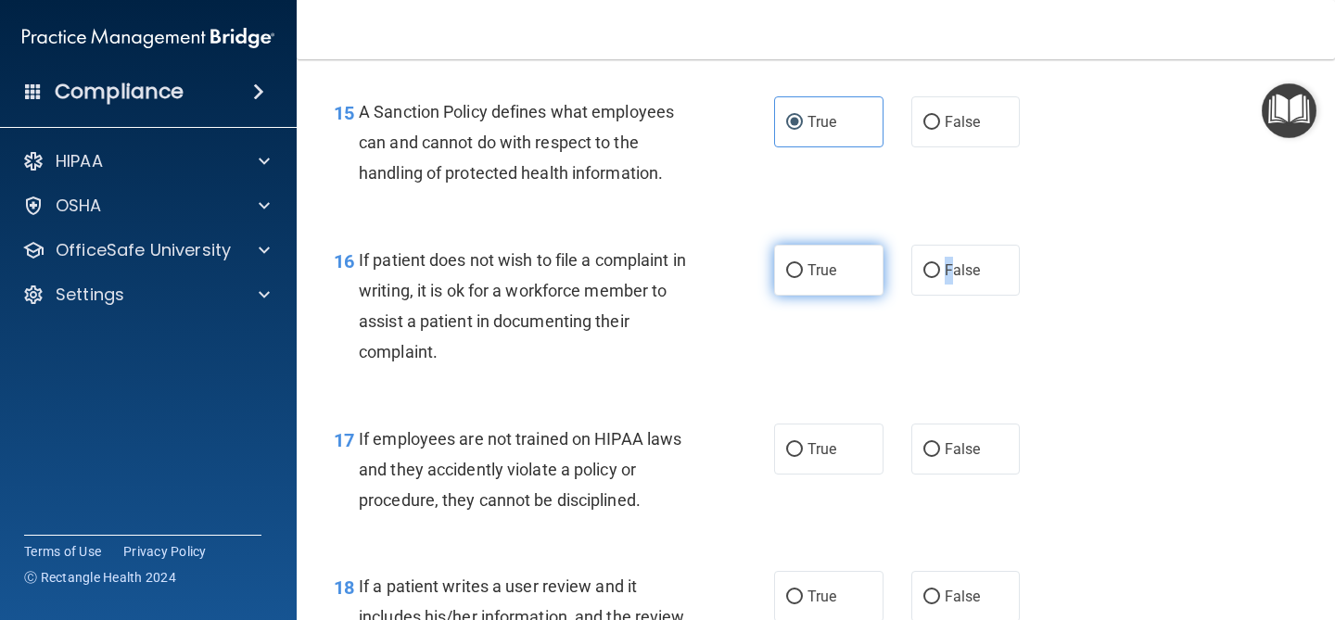
drag, startPoint x: 950, startPoint y: 273, endPoint x: 841, endPoint y: 275, distance: 109.5
click at [841, 275] on div "True False" at bounding box center [905, 270] width 262 height 51
click at [841, 275] on label "True" at bounding box center [828, 270] width 109 height 51
click at [803, 275] on input "True" at bounding box center [794, 271] width 17 height 14
radio input "true"
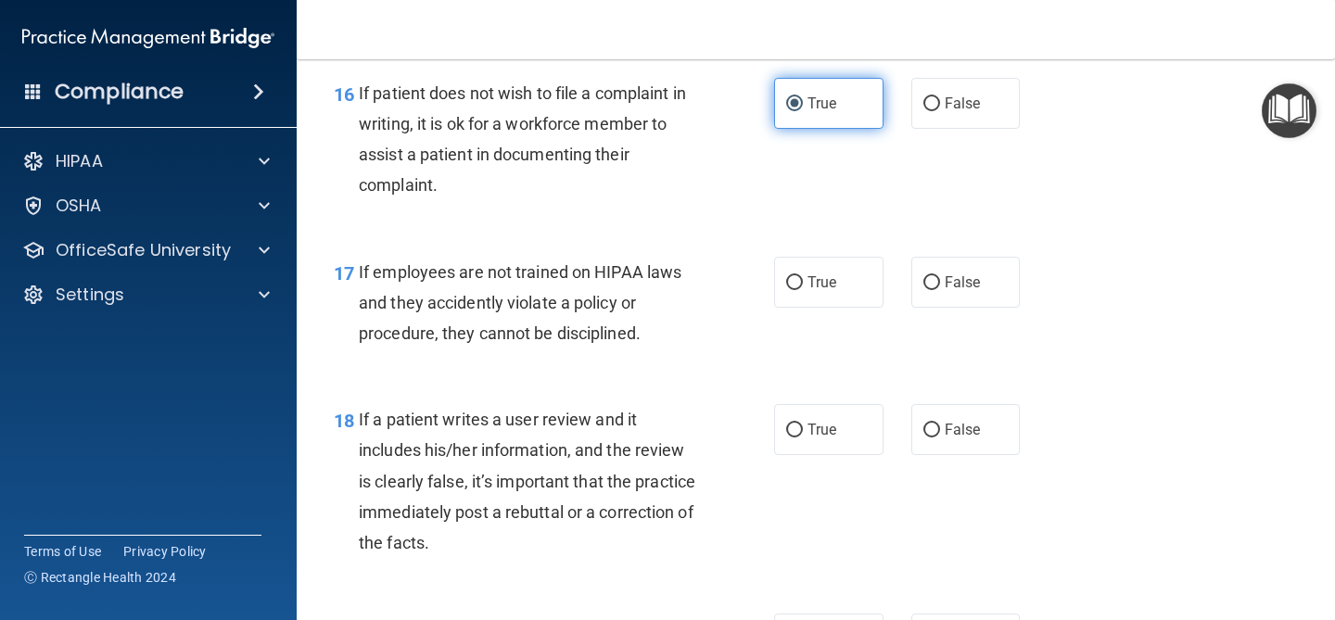
scroll to position [3062, 0]
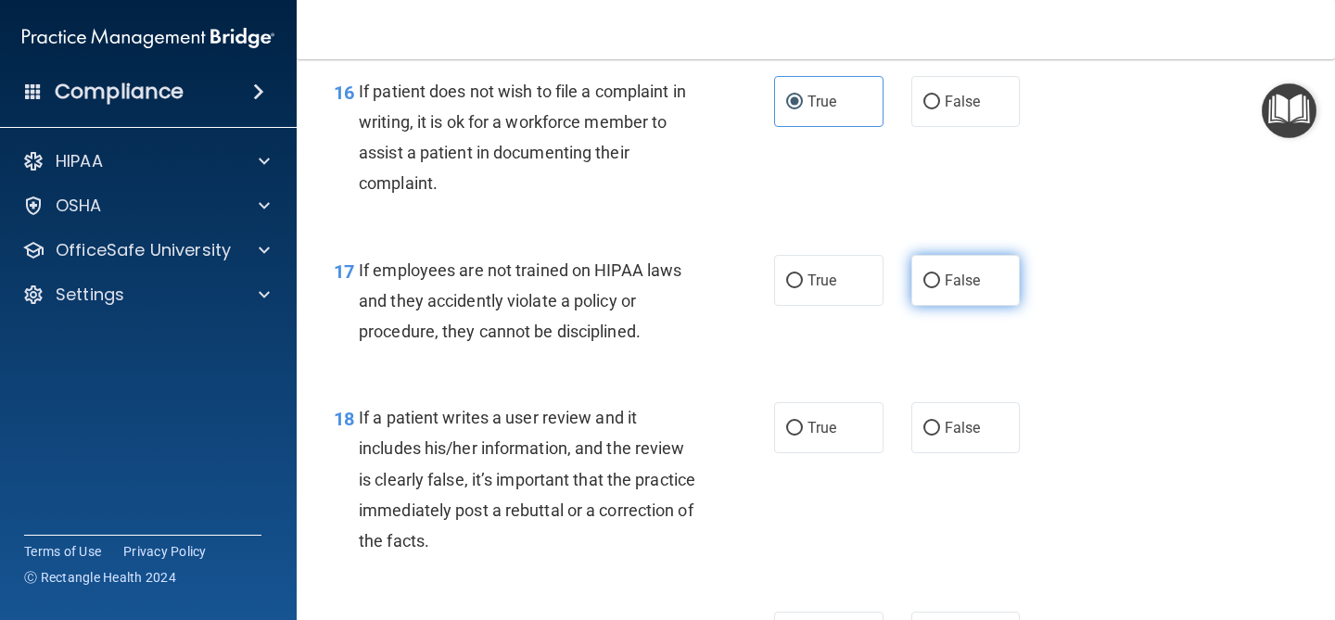
click at [973, 290] on label "False" at bounding box center [965, 280] width 109 height 51
click at [940, 288] on input "False" at bounding box center [932, 281] width 17 height 14
radio input "true"
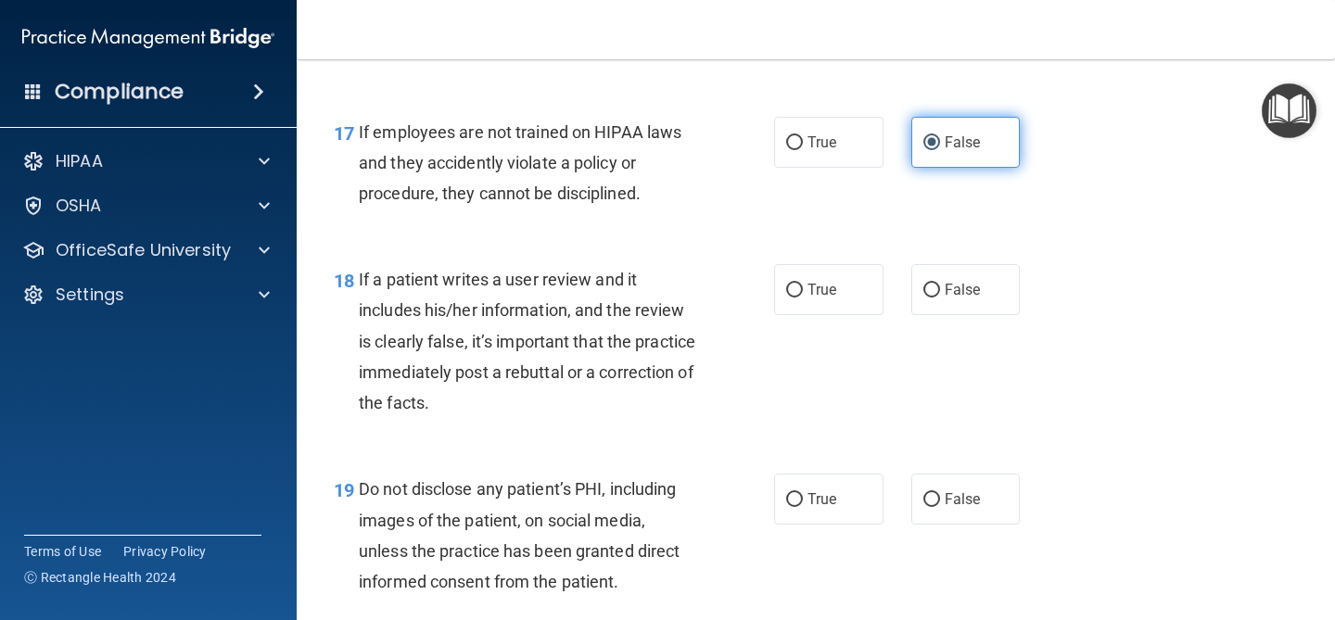
scroll to position [3212, 0]
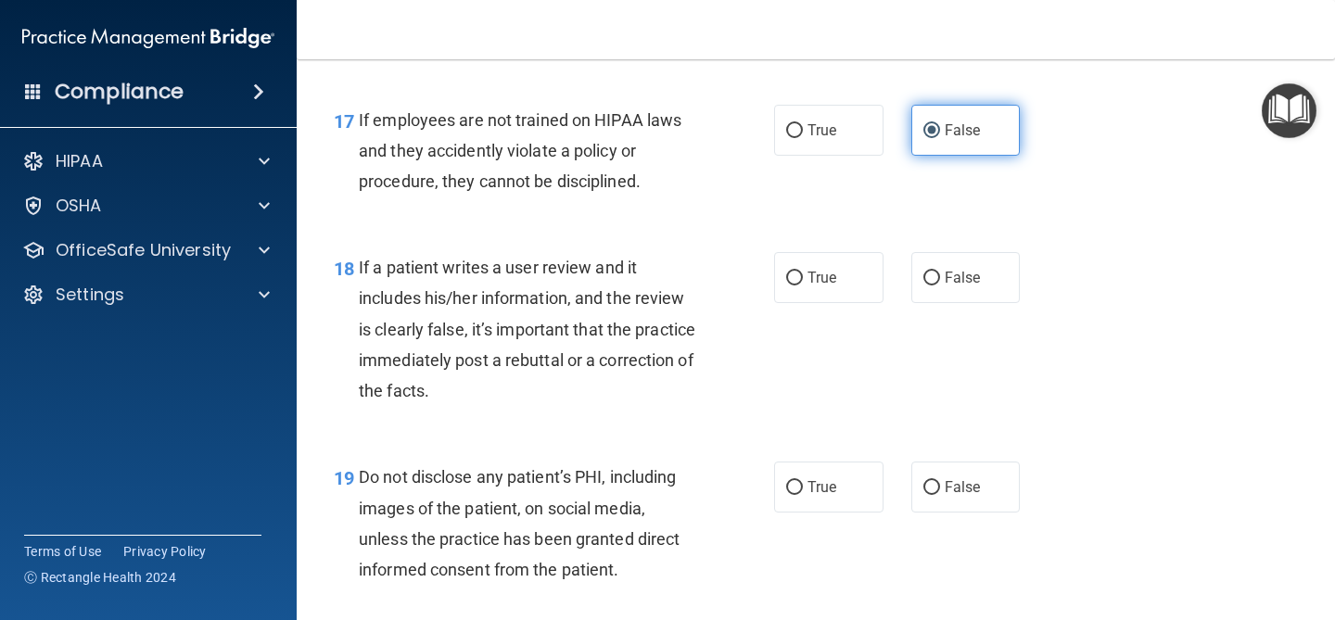
click at [973, 290] on label "False" at bounding box center [965, 277] width 109 height 51
click at [940, 286] on input "False" at bounding box center [932, 279] width 17 height 14
radio input "true"
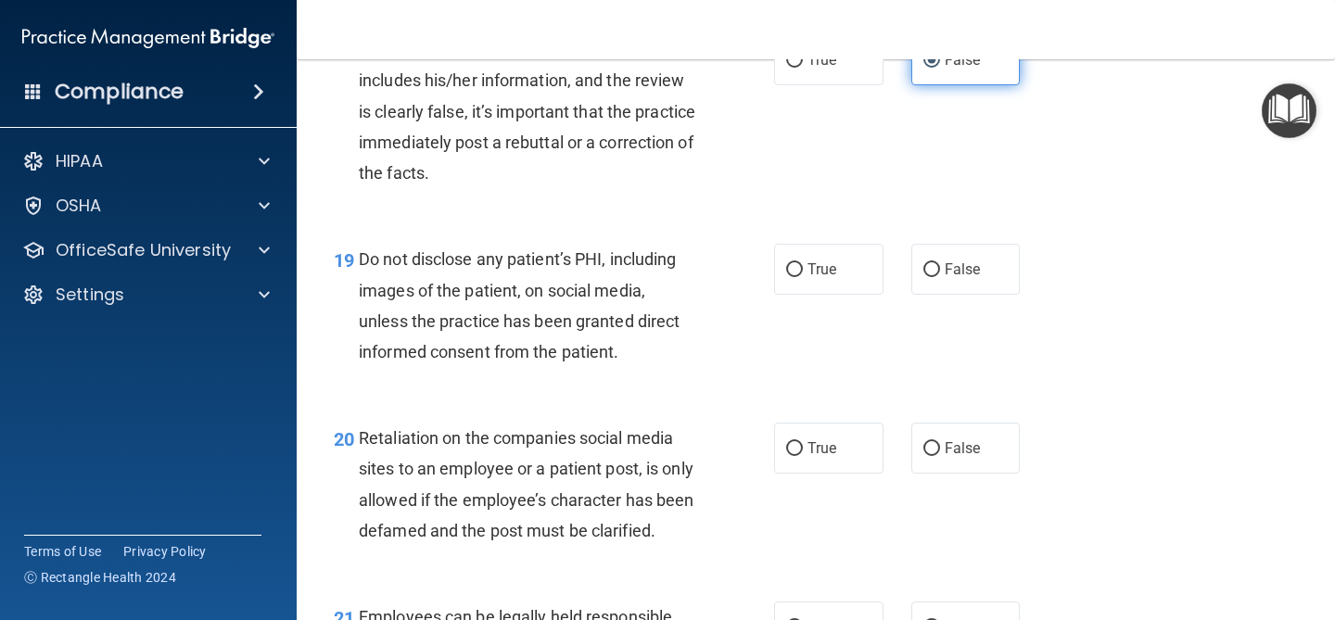
scroll to position [3435, 0]
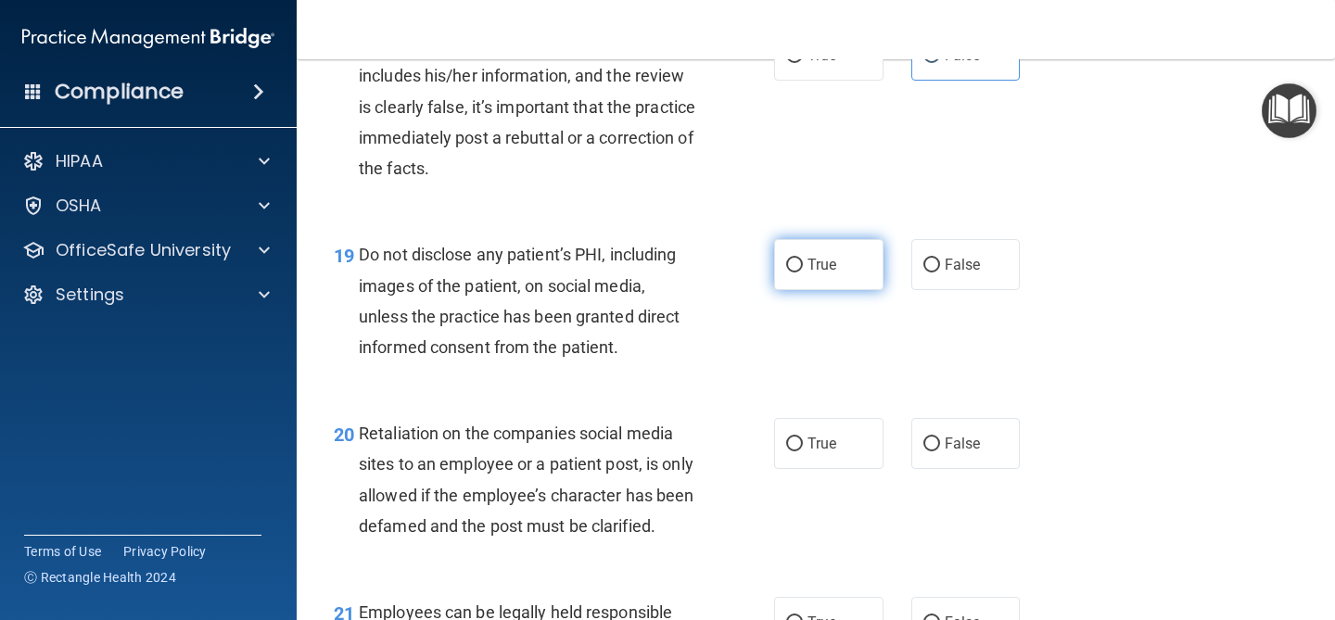
click at [872, 284] on label "True" at bounding box center [828, 264] width 109 height 51
click at [803, 273] on input "True" at bounding box center [794, 266] width 17 height 14
radio input "true"
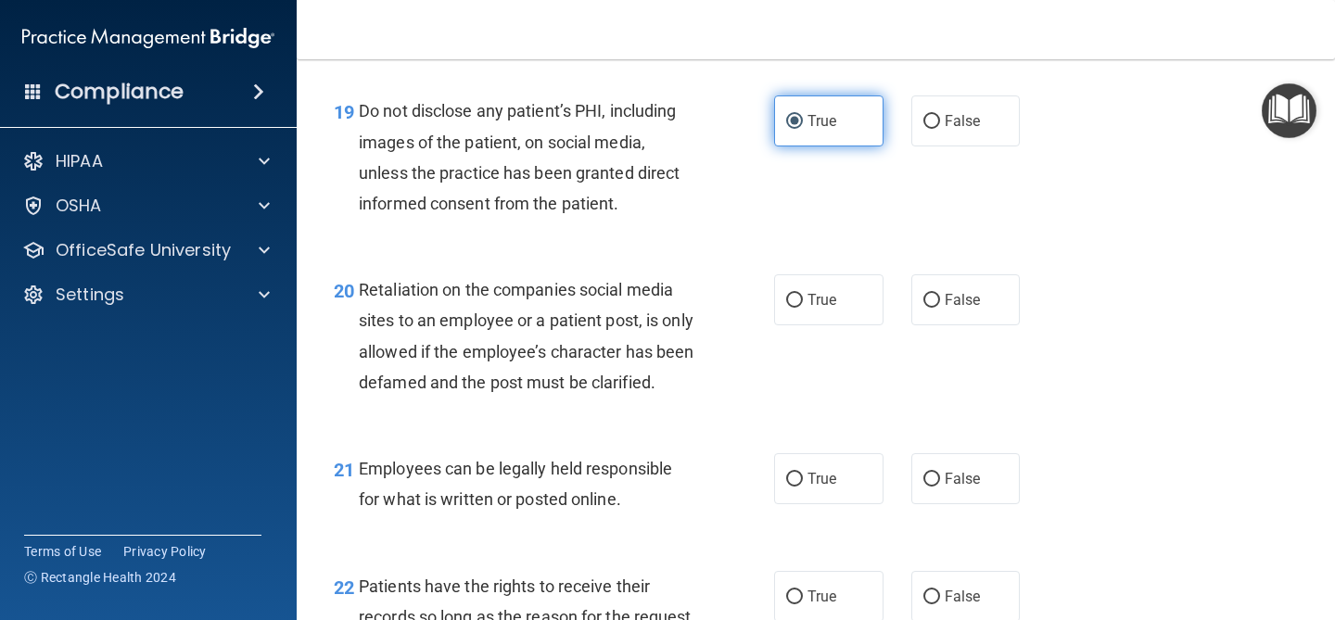
scroll to position [3671, 0]
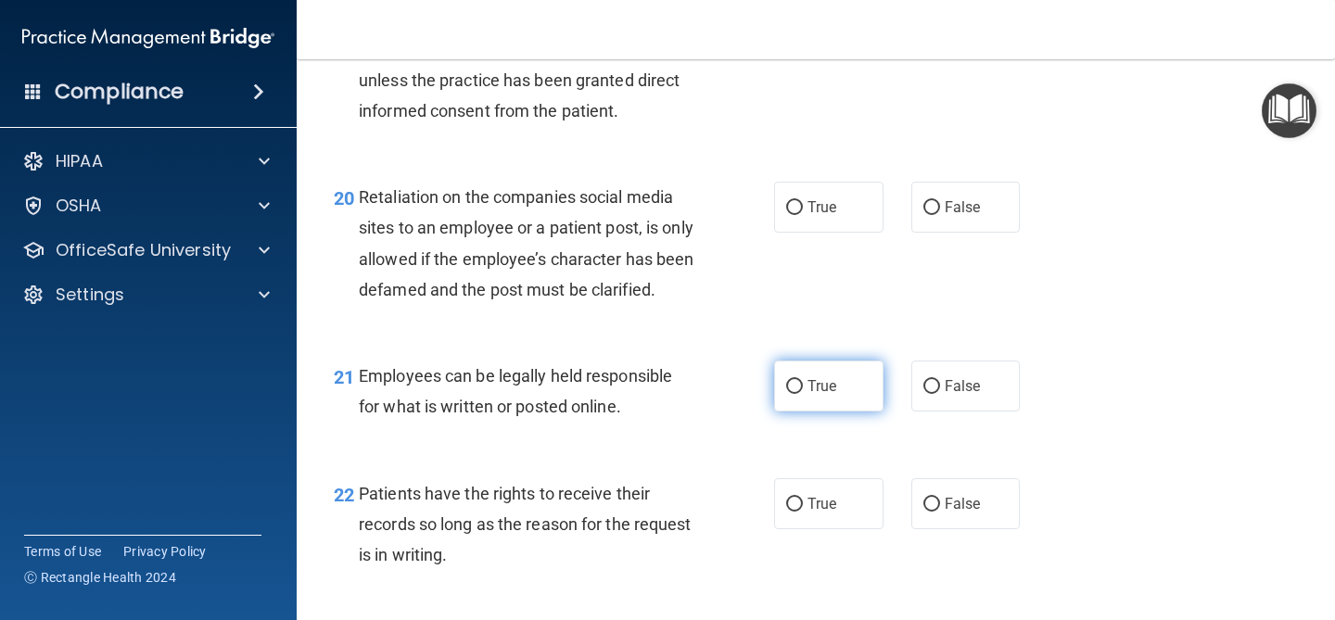
click at [848, 412] on label "True" at bounding box center [828, 386] width 109 height 51
click at [803, 394] on input "True" at bounding box center [794, 387] width 17 height 14
radio input "true"
click at [835, 504] on div "22 Patients have the rights to receive their records so long as the reason for …" at bounding box center [816, 529] width 992 height 148
click at [833, 513] on label "True" at bounding box center [828, 503] width 109 height 51
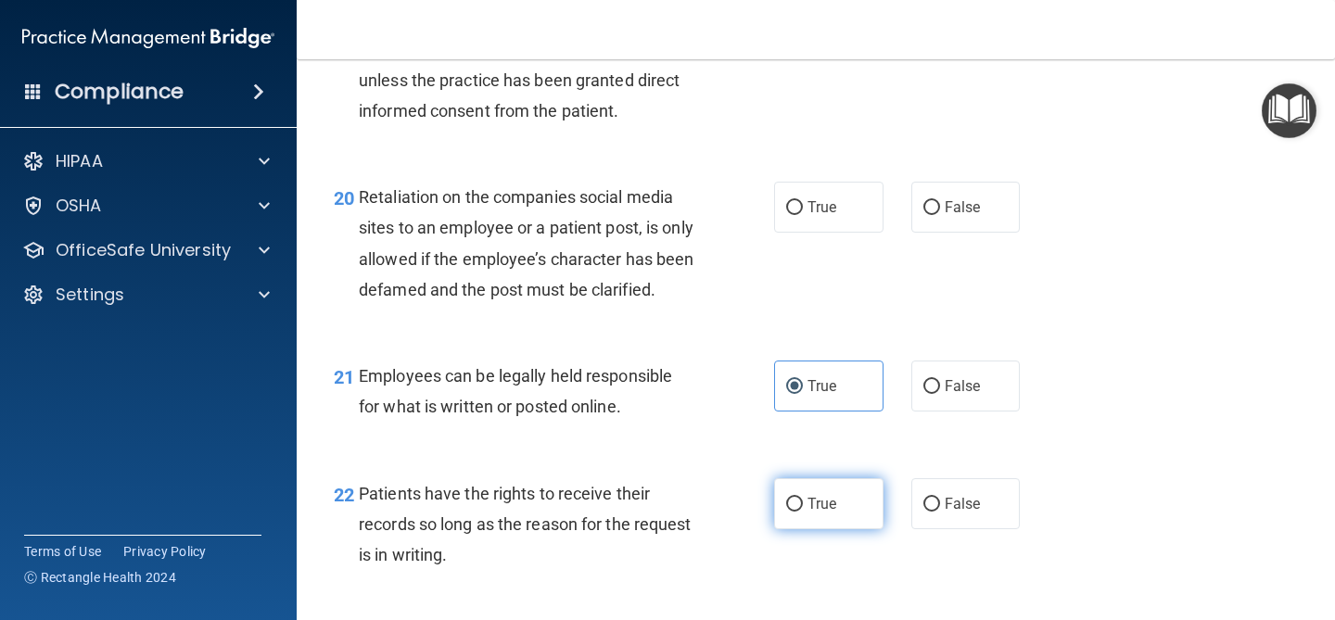
click at [803, 512] on input "True" at bounding box center [794, 505] width 17 height 14
radio input "true"
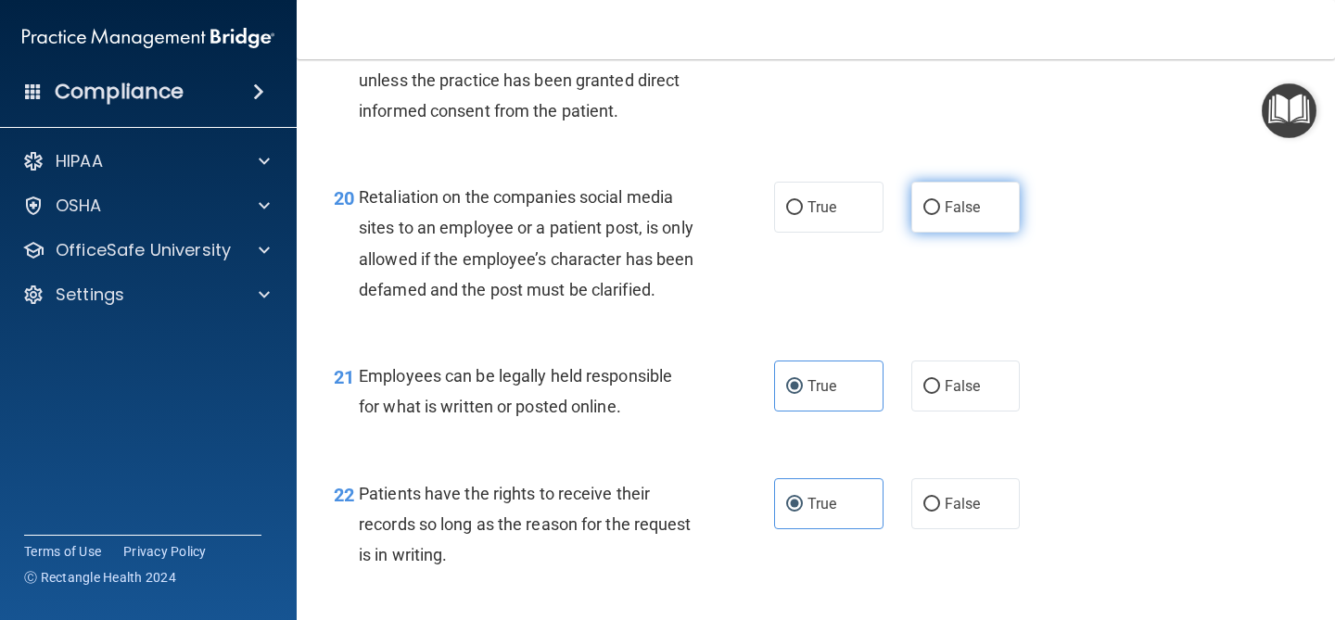
click at [965, 223] on label "False" at bounding box center [965, 207] width 109 height 51
click at [940, 215] on input "False" at bounding box center [932, 208] width 17 height 14
radio input "true"
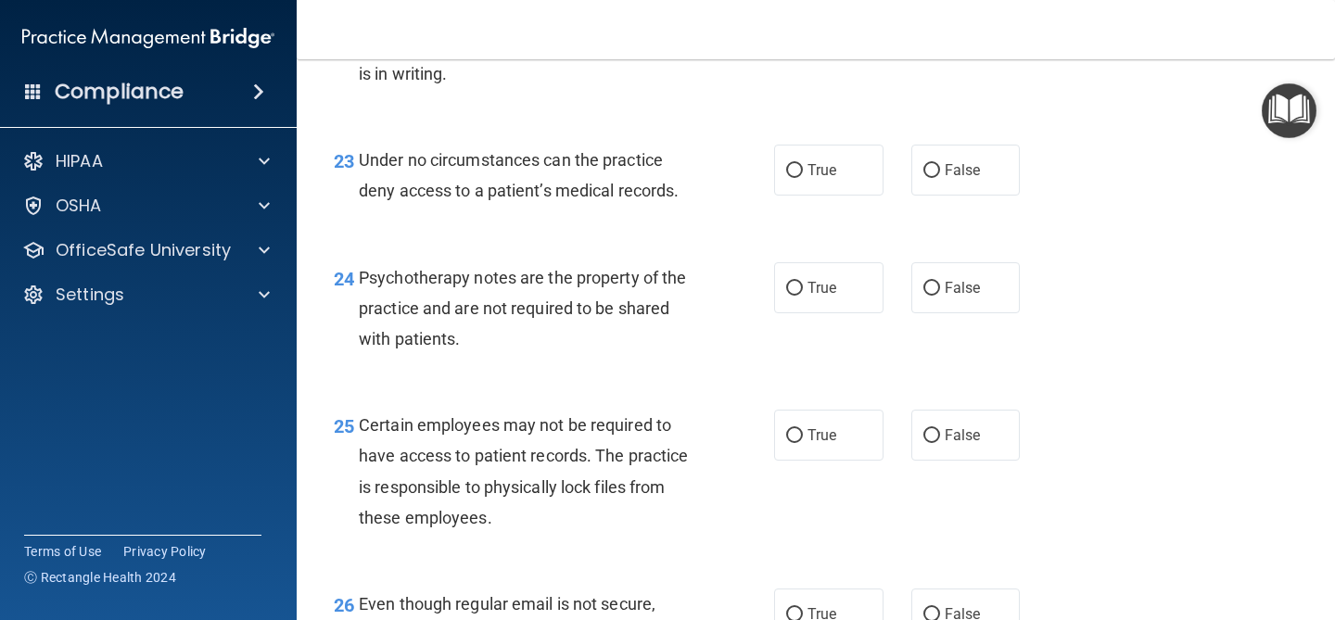
scroll to position [4151, 0]
click at [997, 197] on label "False" at bounding box center [965, 171] width 109 height 51
click at [940, 179] on input "False" at bounding box center [932, 172] width 17 height 14
radio input "true"
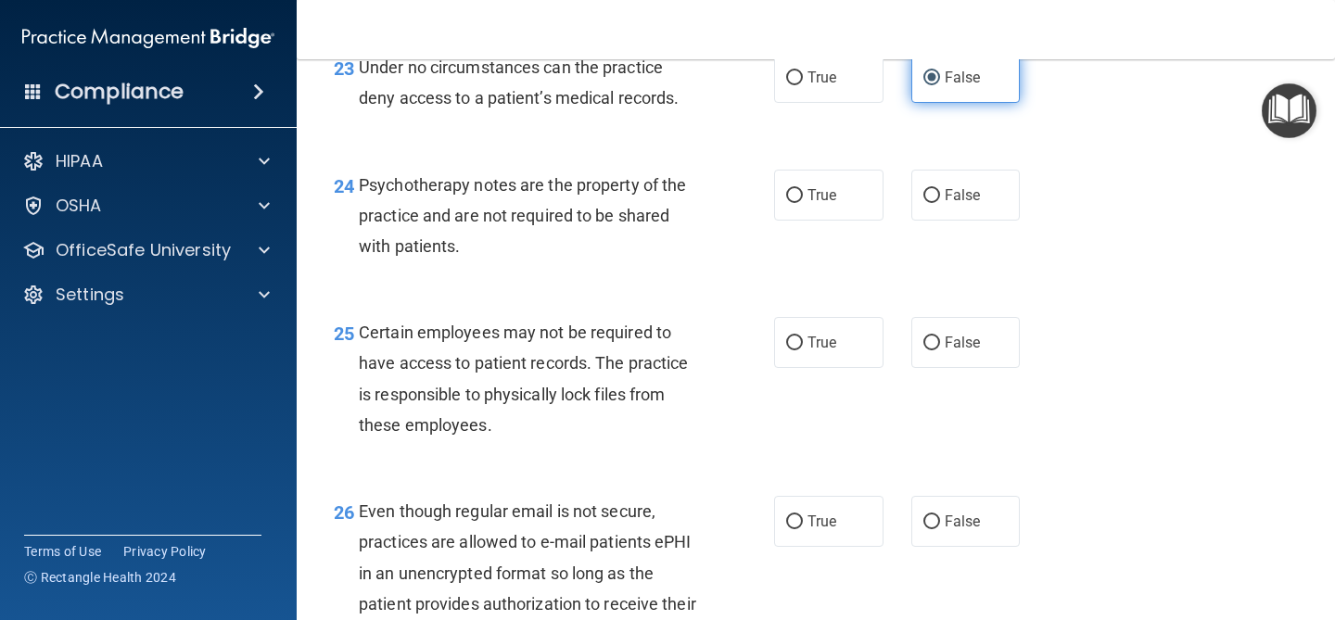
scroll to position [4247, 0]
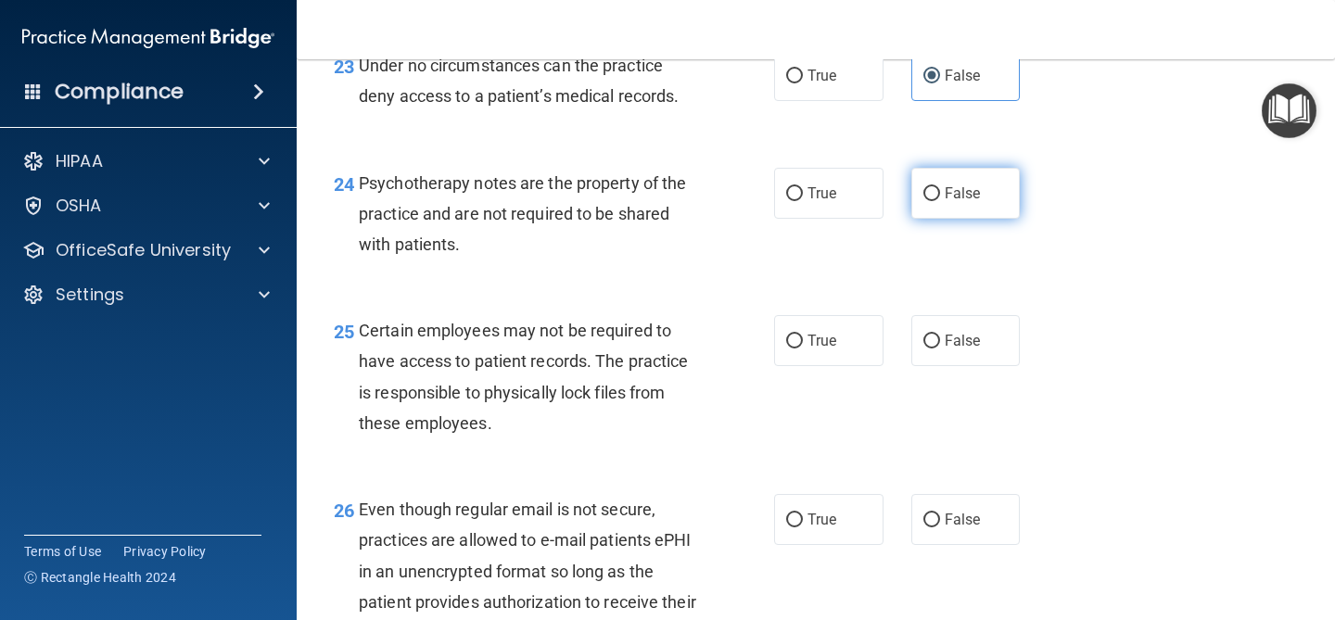
click at [997, 208] on label "False" at bounding box center [965, 193] width 109 height 51
click at [940, 201] on input "False" at bounding box center [932, 194] width 17 height 14
radio input "true"
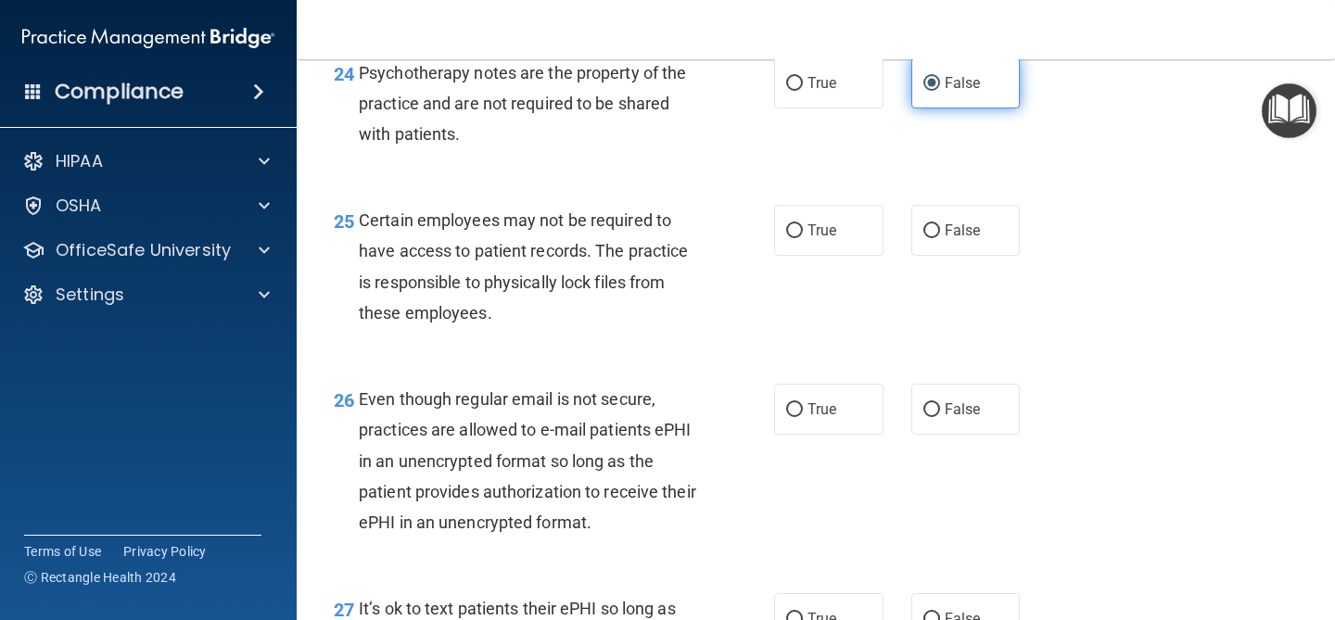
scroll to position [4379, 0]
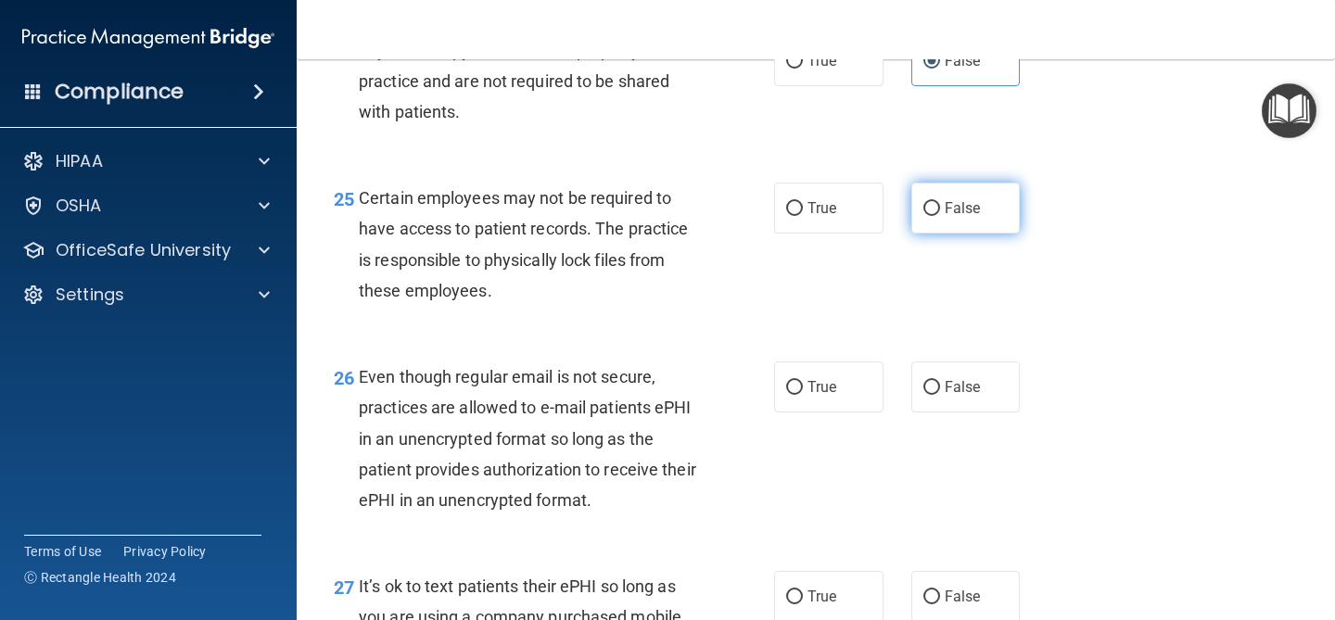
click at [980, 234] on label "False" at bounding box center [965, 208] width 109 height 51
click at [940, 216] on input "False" at bounding box center [932, 209] width 17 height 14
radio input "true"
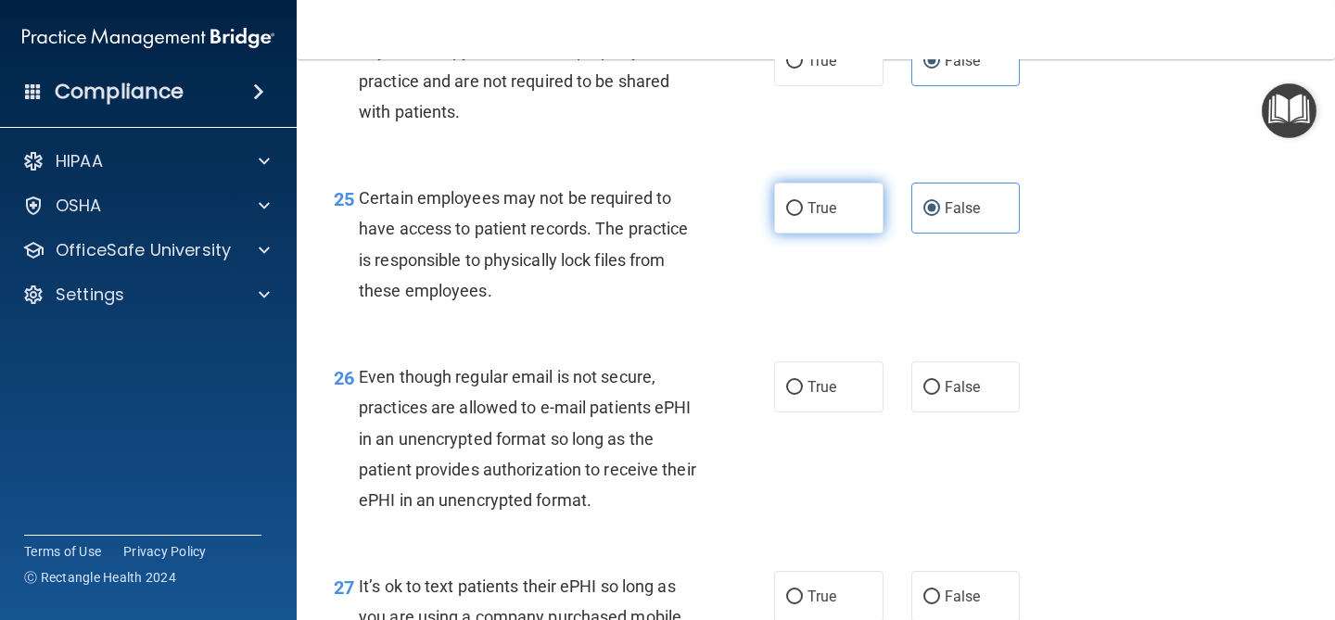
click at [829, 217] on span "True" at bounding box center [822, 208] width 29 height 18
click at [803, 216] on input "True" at bounding box center [794, 209] width 17 height 14
radio input "true"
radio input "false"
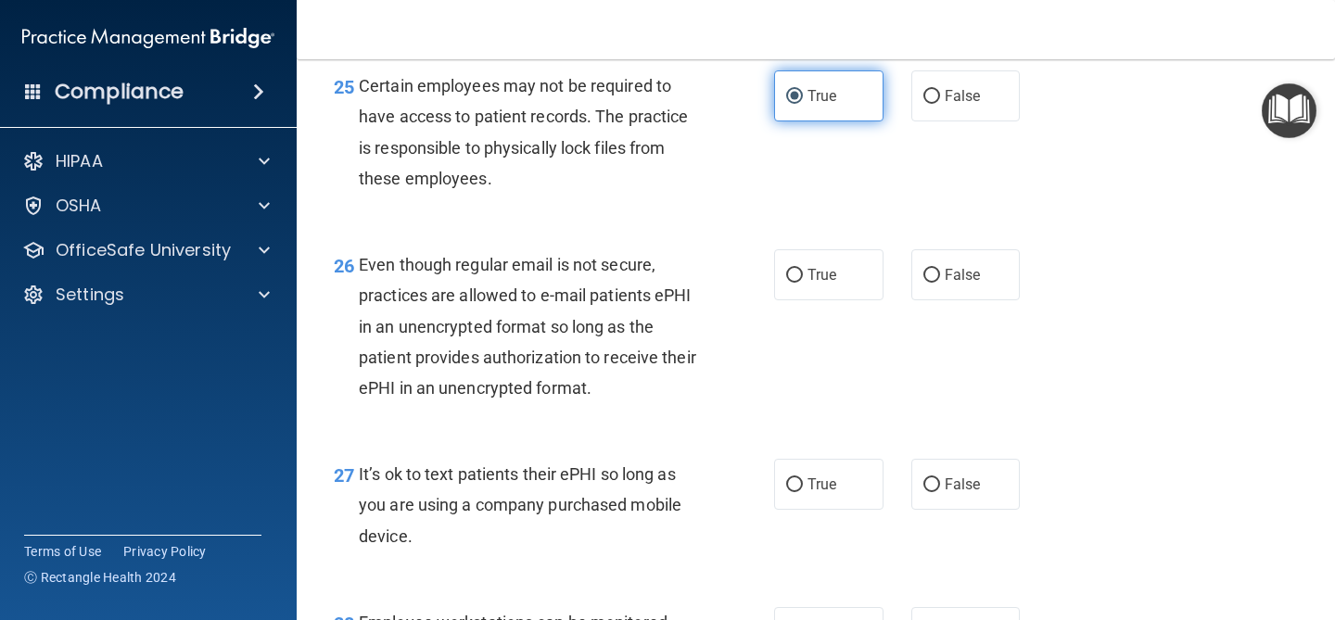
scroll to position [4493, 0]
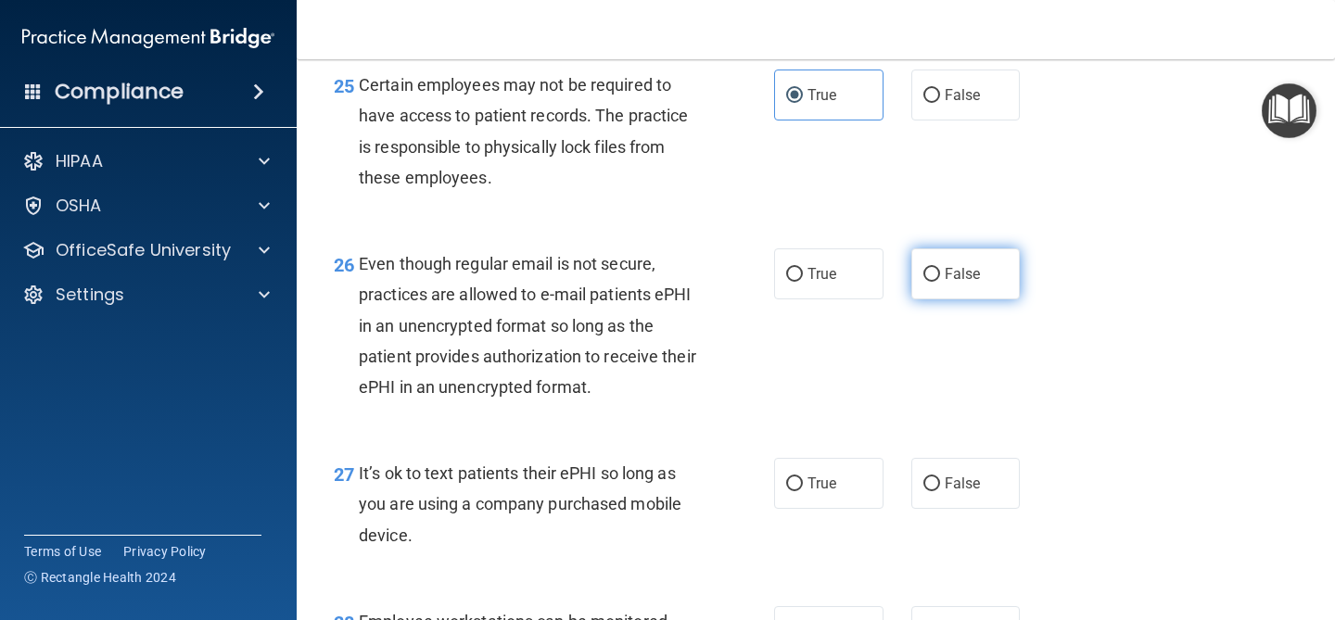
click at [939, 282] on input "False" at bounding box center [932, 275] width 17 height 14
radio input "true"
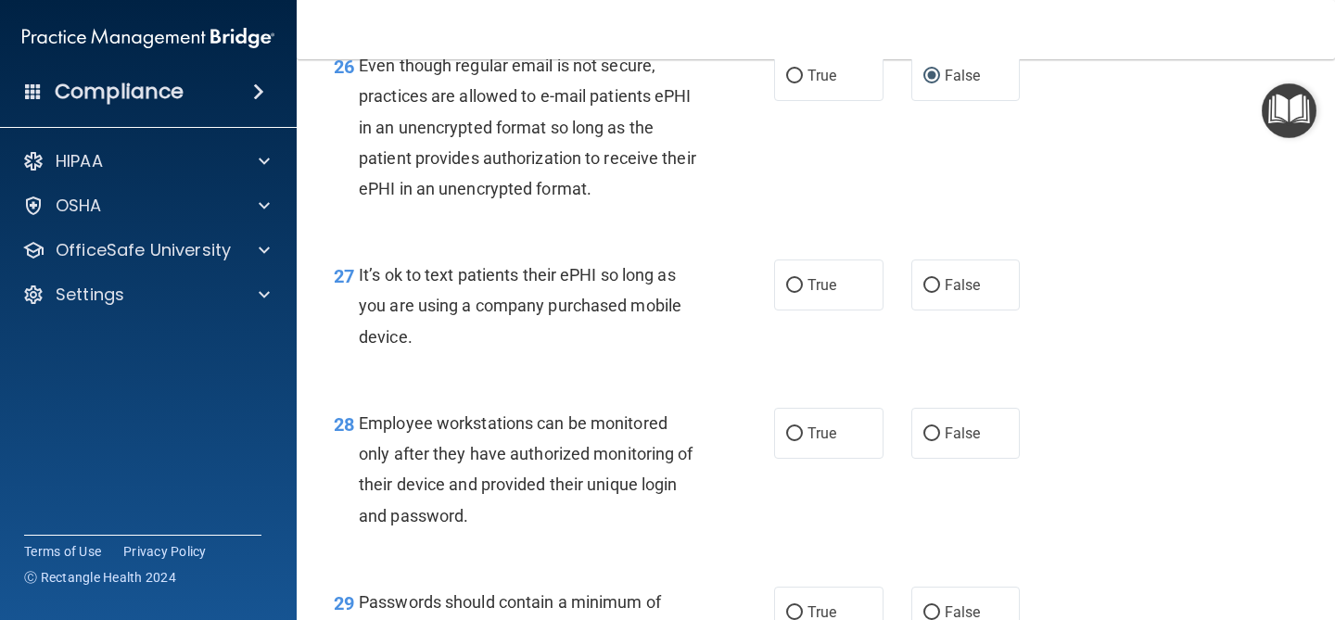
scroll to position [4703, 0]
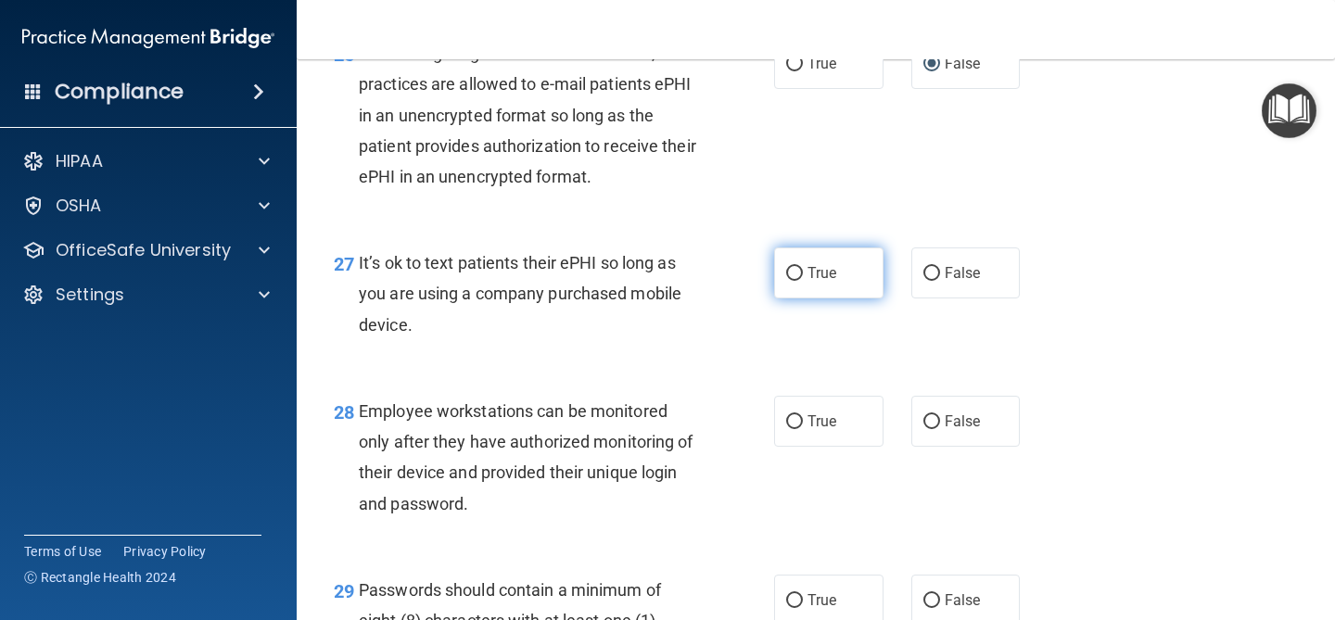
click at [805, 287] on label "True" at bounding box center [828, 273] width 109 height 51
click at [803, 281] on input "True" at bounding box center [794, 274] width 17 height 14
radio input "true"
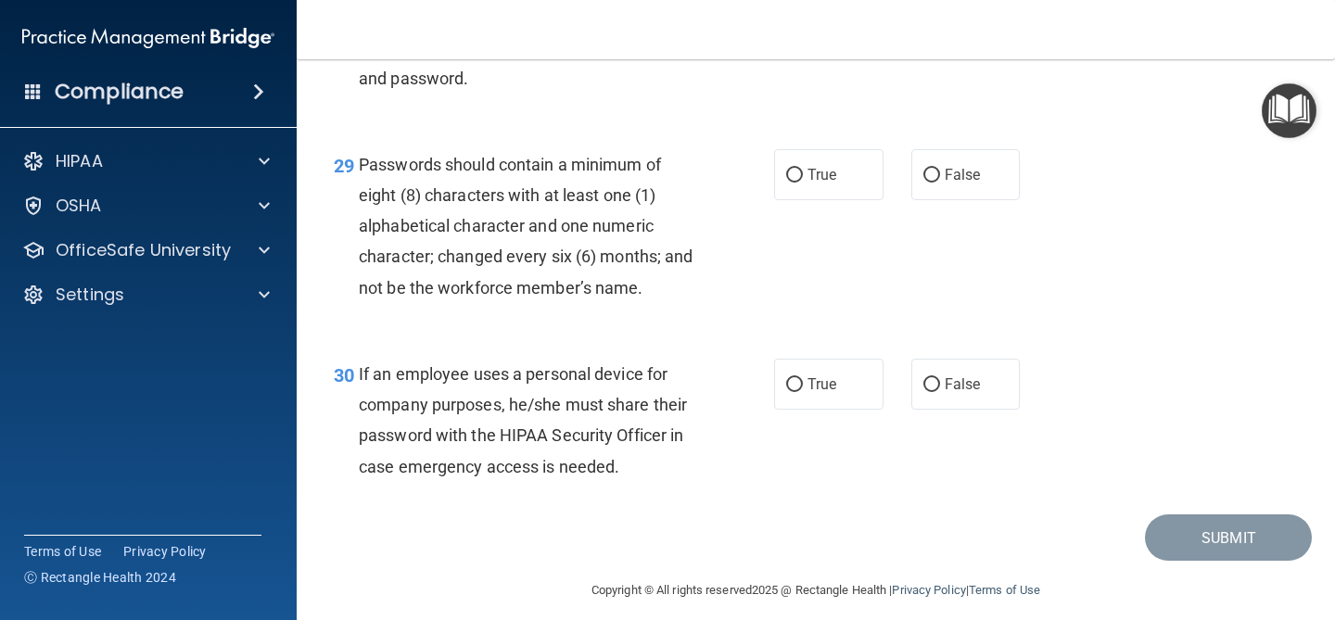
scroll to position [5135, 0]
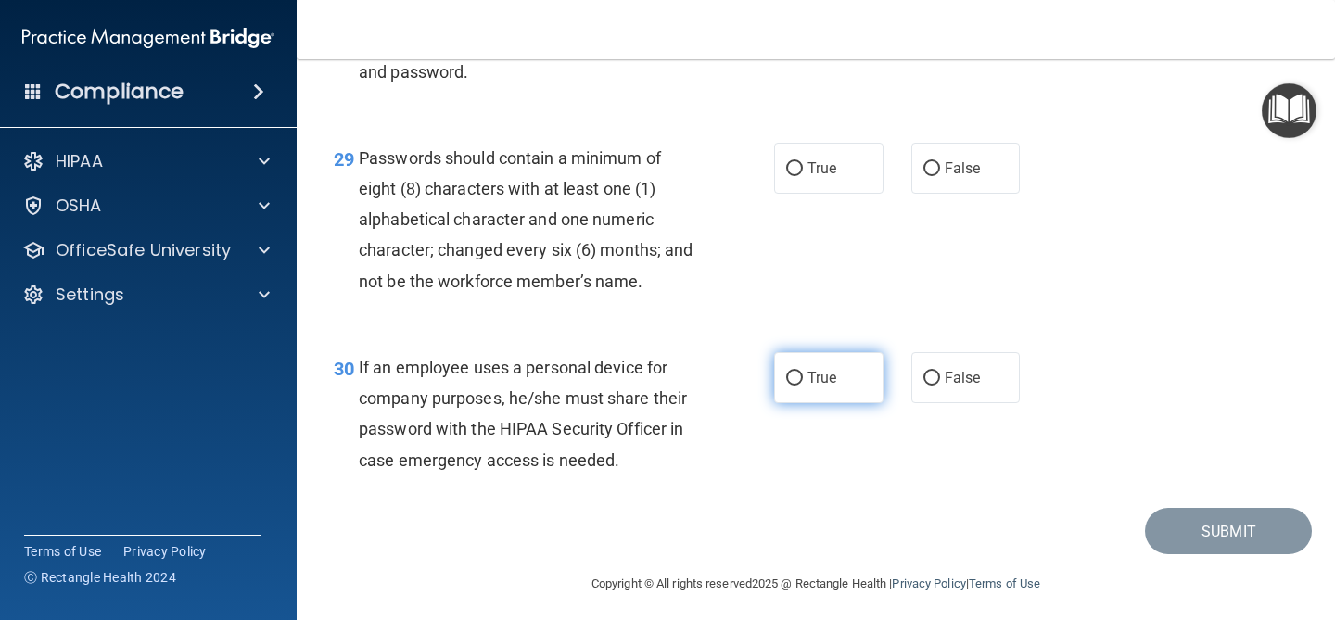
click at [828, 387] on label "True" at bounding box center [828, 377] width 109 height 51
click at [803, 386] on input "True" at bounding box center [794, 379] width 17 height 14
radio input "true"
click at [984, 386] on label "False" at bounding box center [965, 377] width 109 height 51
click at [940, 386] on input "False" at bounding box center [932, 379] width 17 height 14
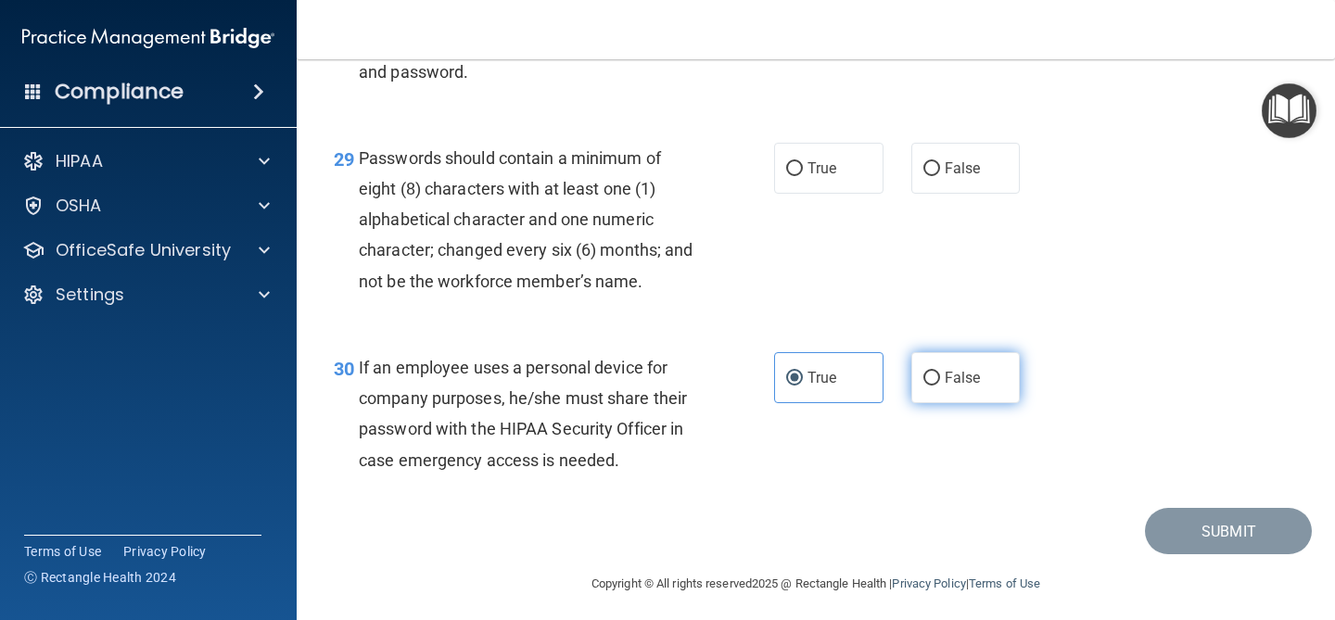
radio input "true"
radio input "false"
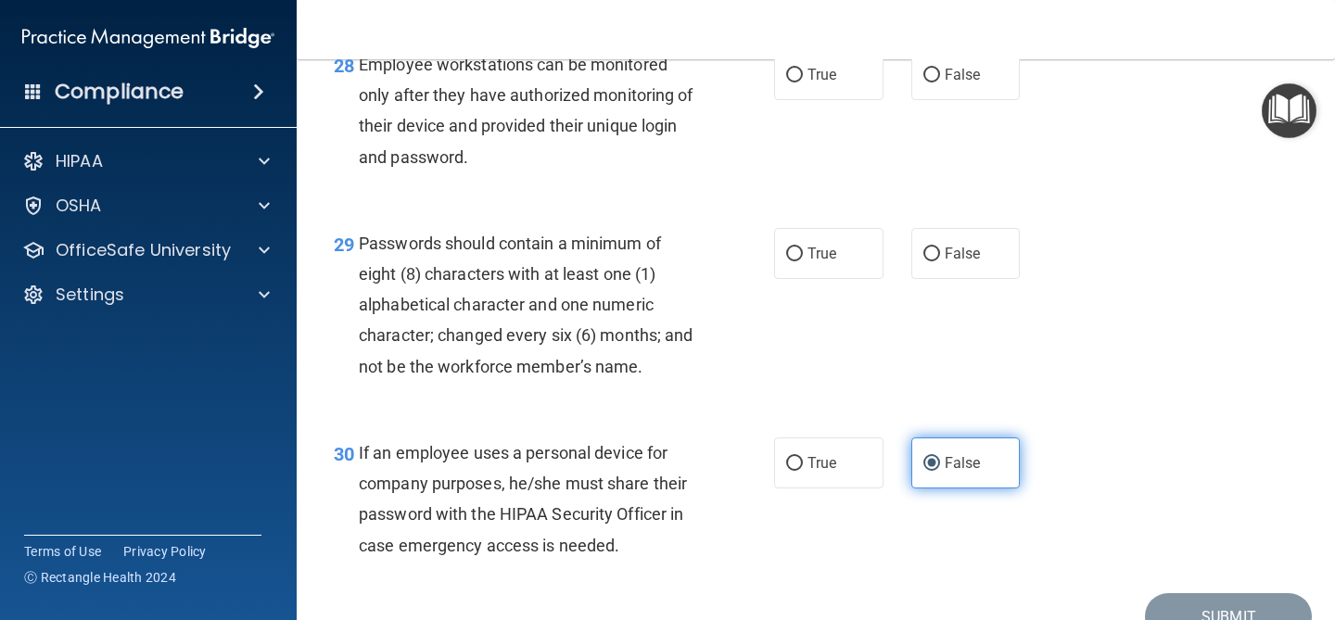
scroll to position [5048, 0]
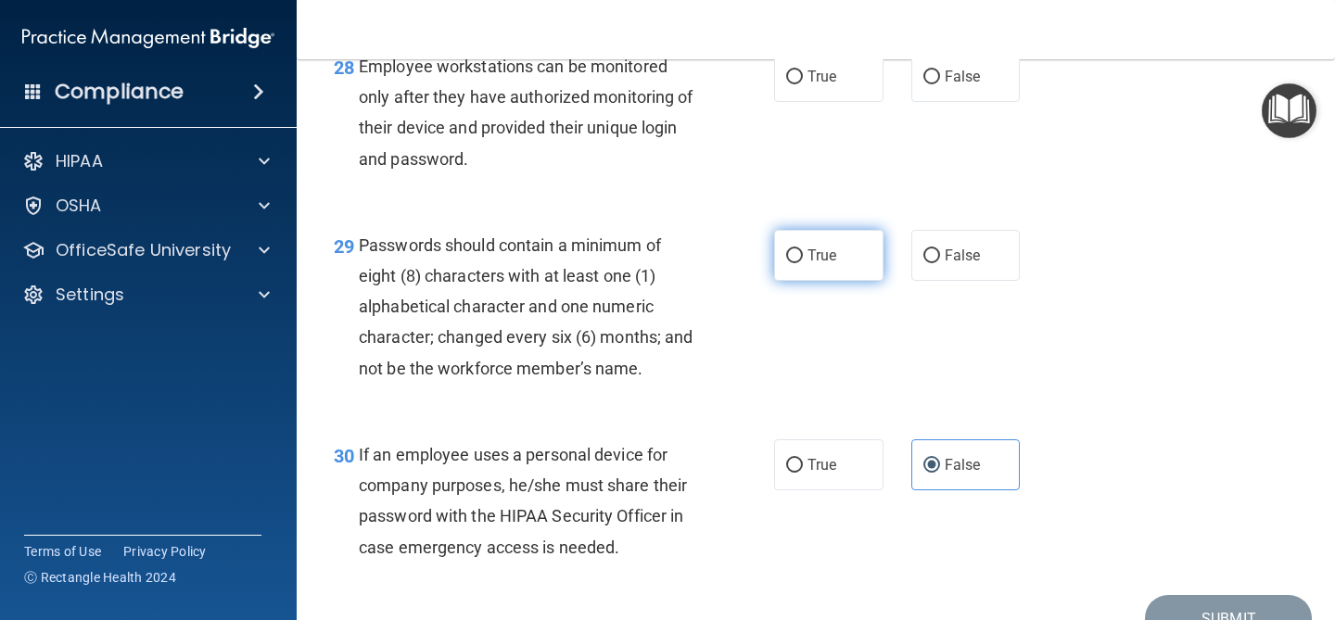
click at [833, 281] on label "True" at bounding box center [828, 255] width 109 height 51
click at [803, 263] on input "True" at bounding box center [794, 256] width 17 height 14
radio input "true"
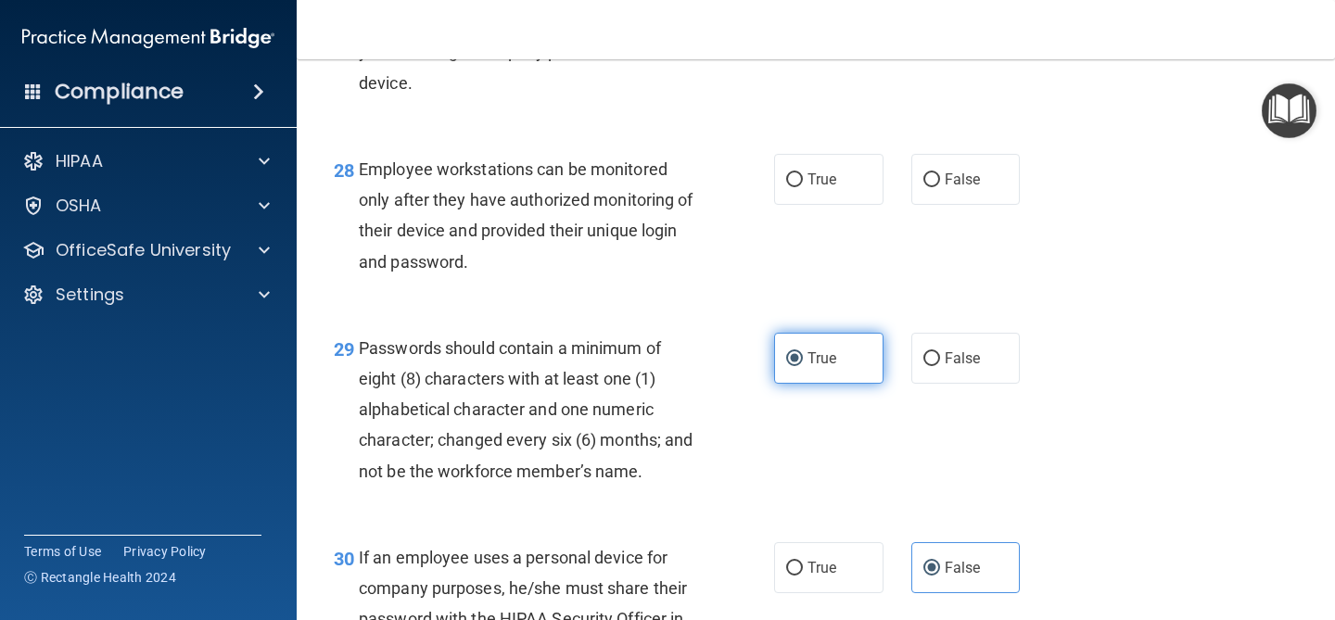
scroll to position [4933, 0]
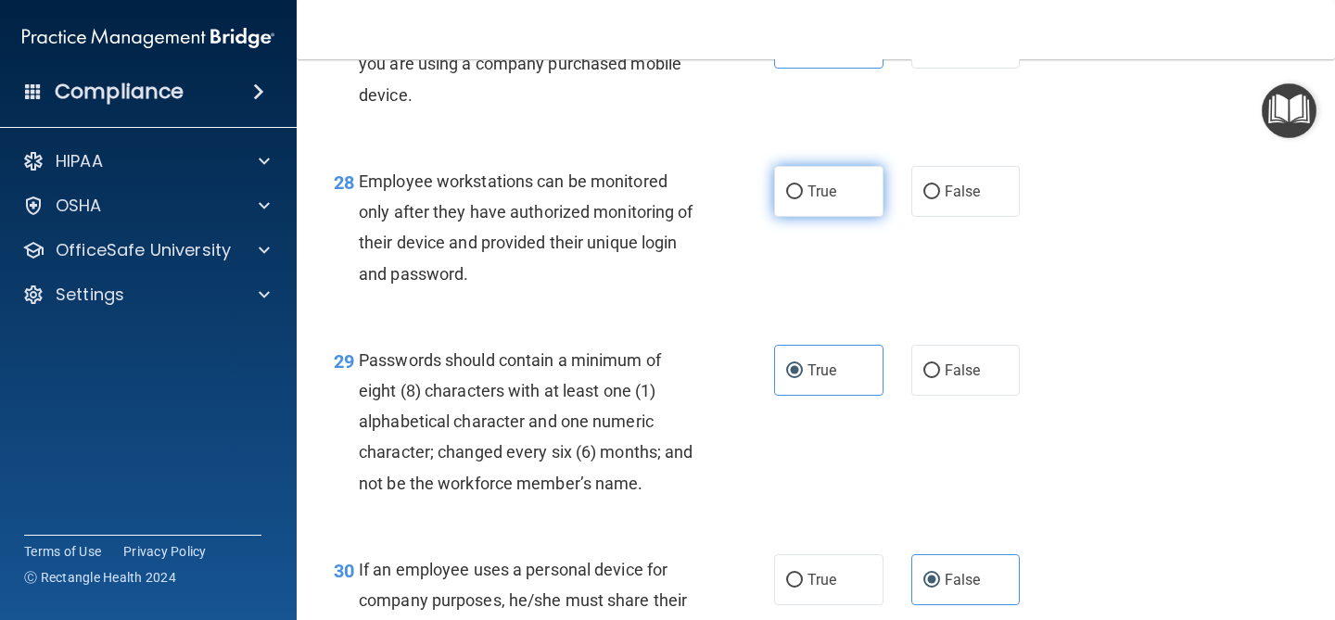
click at [868, 217] on label "True" at bounding box center [828, 191] width 109 height 51
click at [803, 199] on input "True" at bounding box center [794, 192] width 17 height 14
radio input "true"
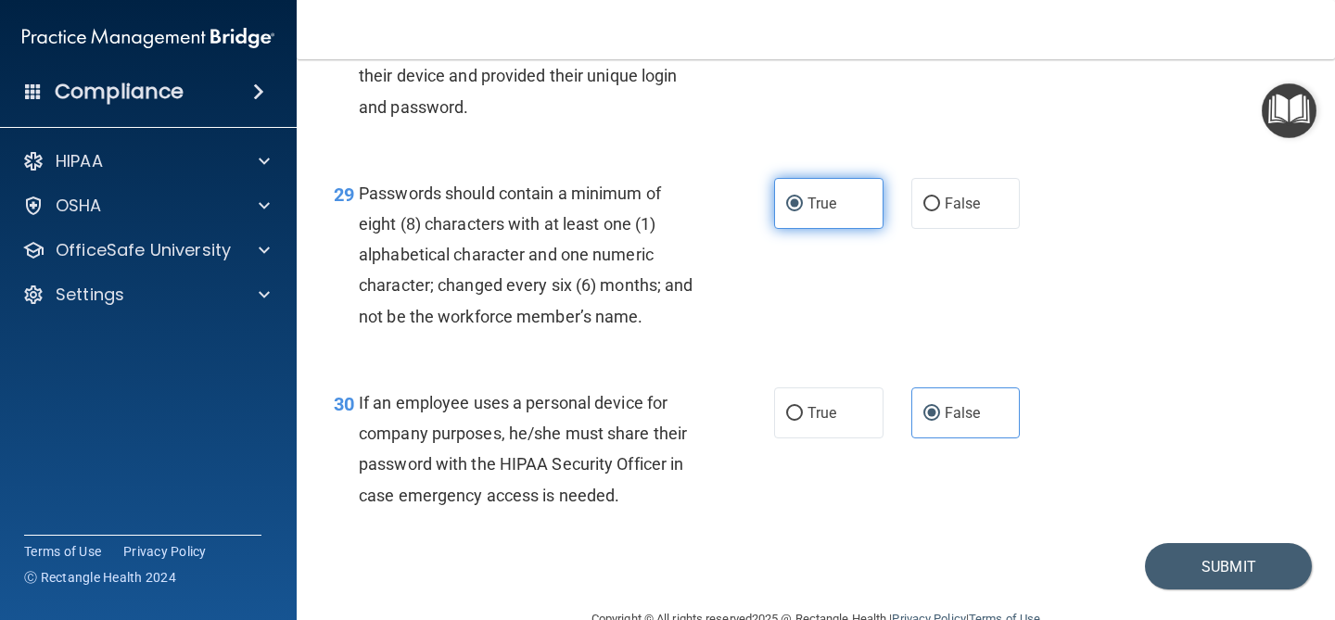
scroll to position [5175, 0]
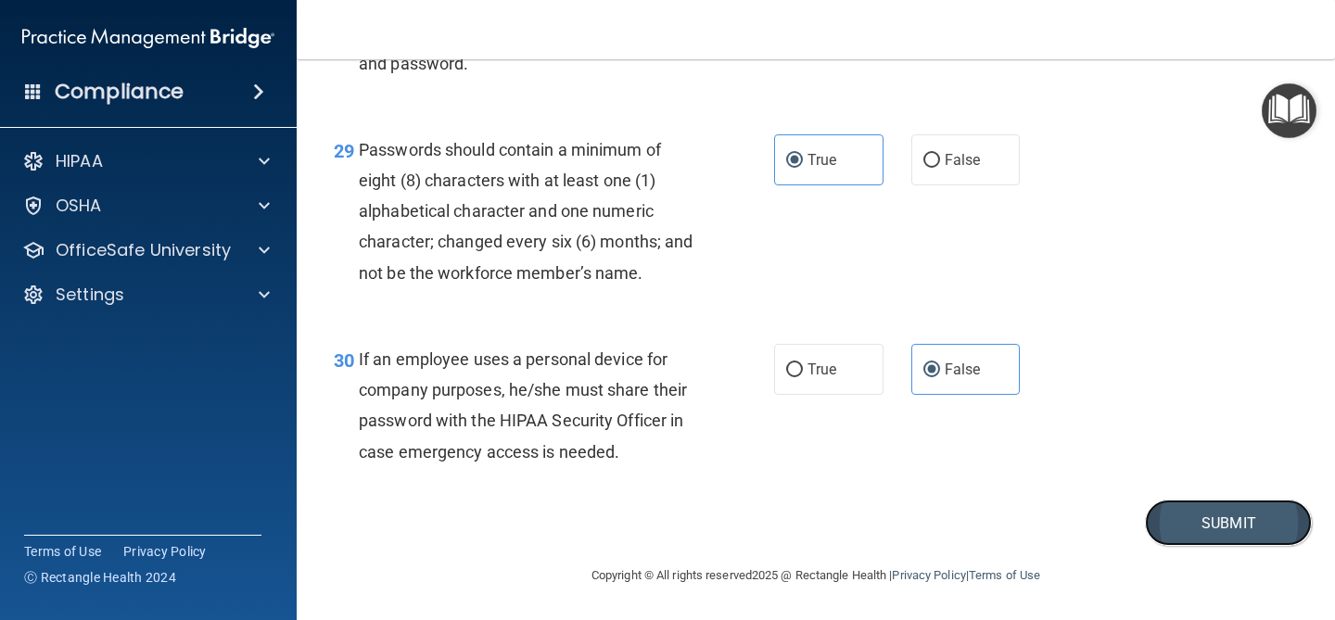
click at [1189, 517] on button "Submit" at bounding box center [1228, 523] width 167 height 47
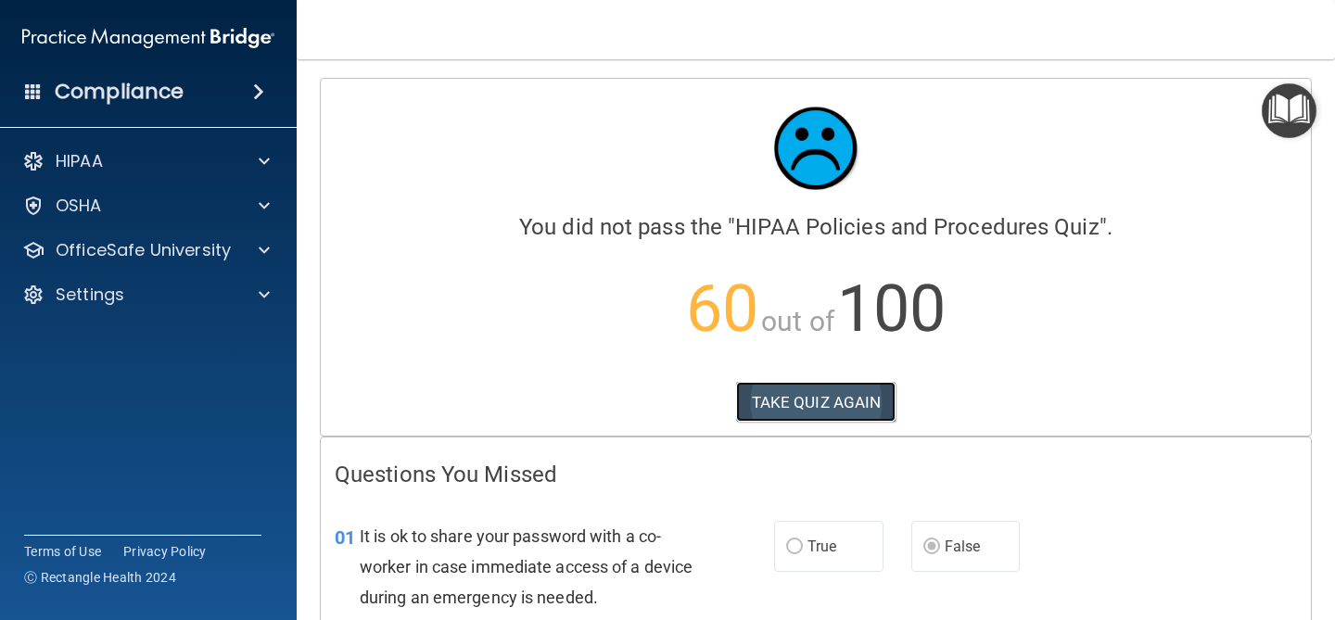
click at [814, 408] on button "TAKE QUIZ AGAIN" at bounding box center [816, 402] width 160 height 41
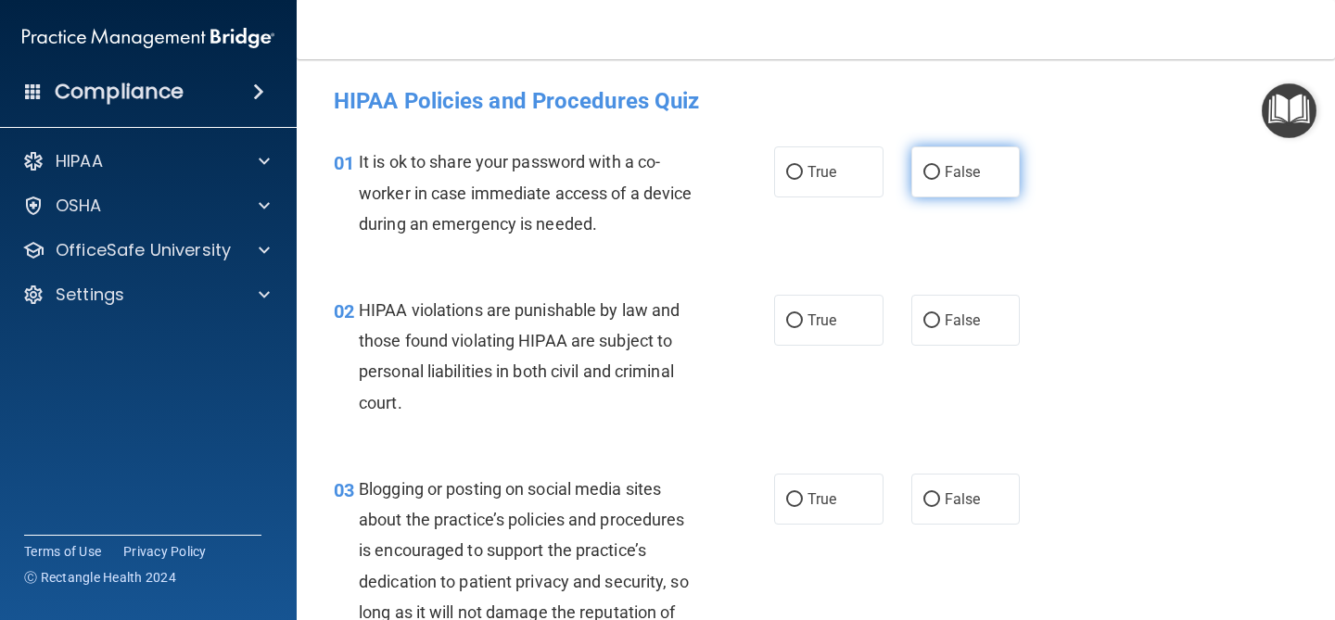
click at [922, 165] on label "False" at bounding box center [965, 172] width 109 height 51
click at [924, 166] on input "False" at bounding box center [932, 173] width 17 height 14
radio input "true"
click at [808, 337] on label "True" at bounding box center [828, 320] width 109 height 51
click at [803, 328] on input "True" at bounding box center [794, 321] width 17 height 14
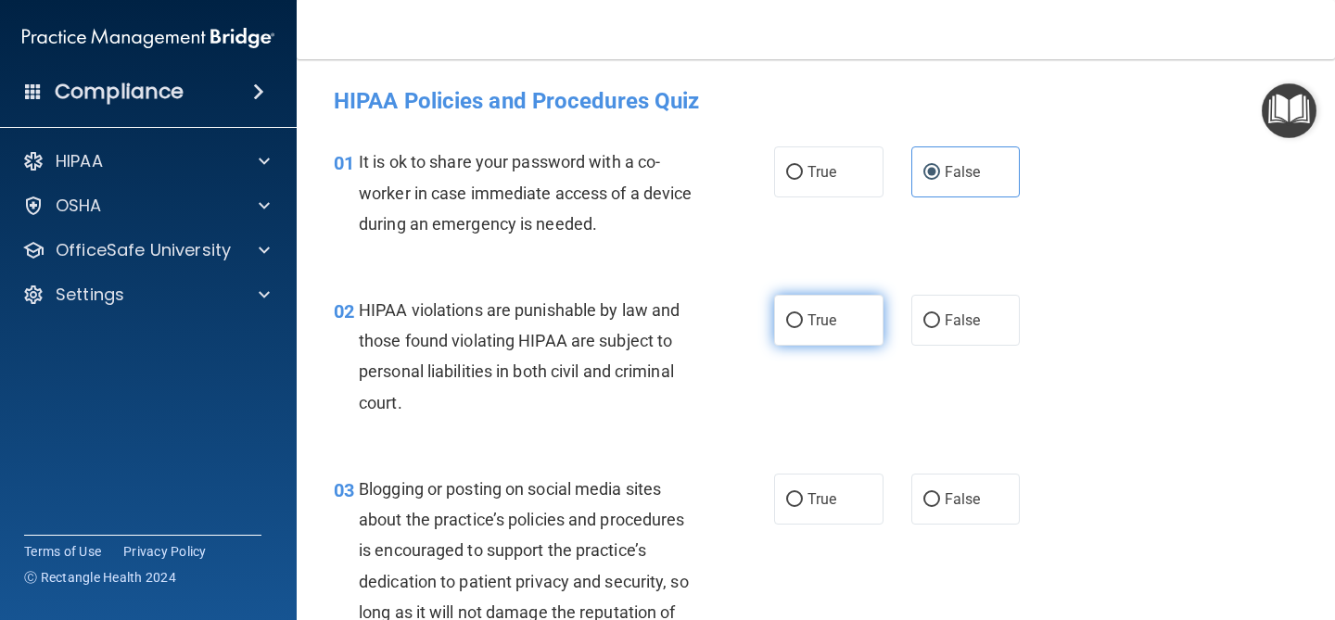
radio input "true"
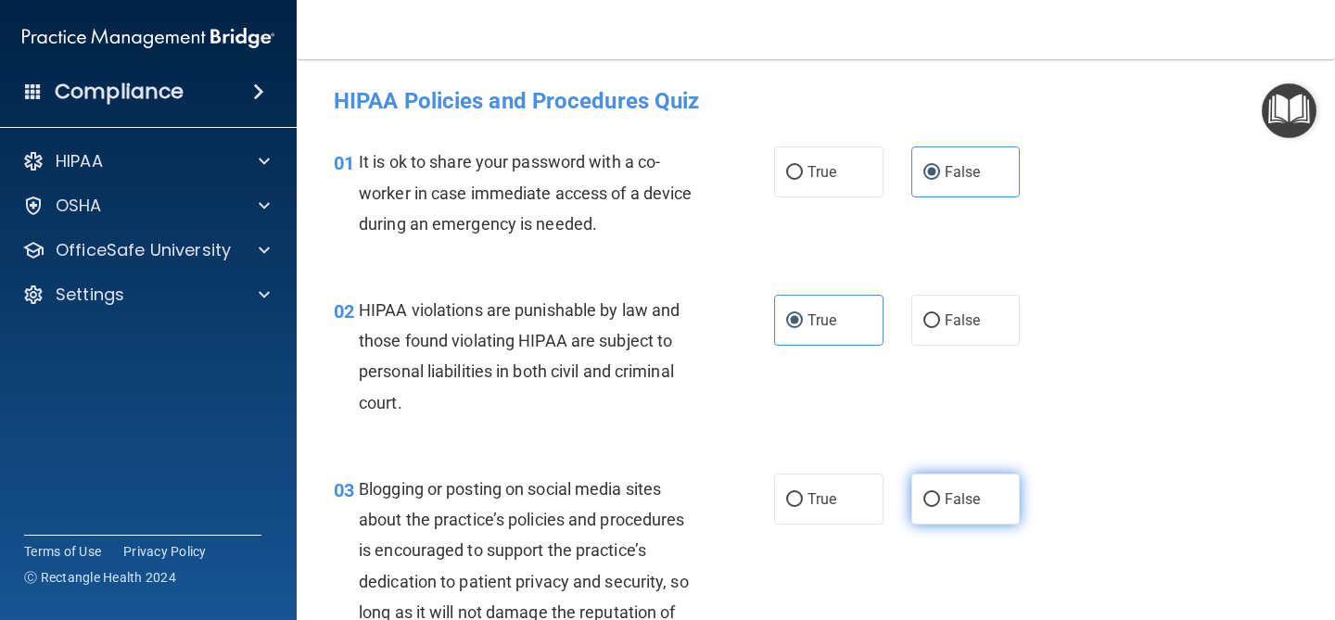
click at [969, 506] on span "False" at bounding box center [963, 500] width 36 height 18
click at [940, 506] on input "False" at bounding box center [932, 500] width 17 height 14
radio input "true"
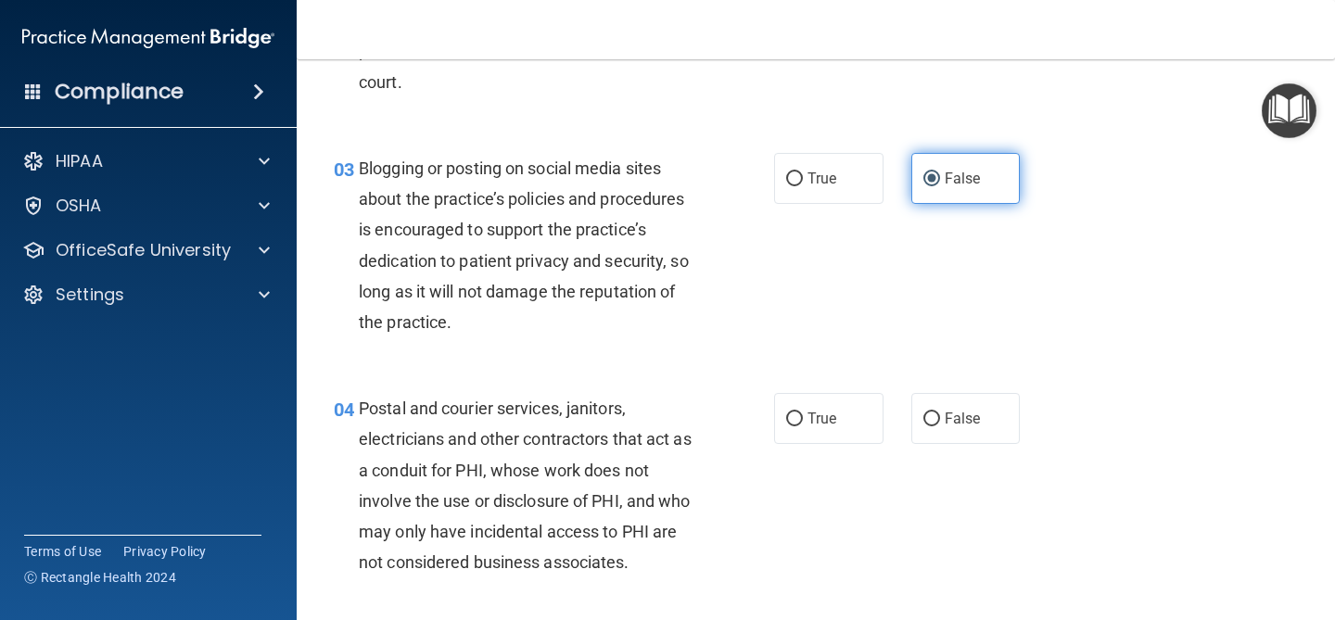
scroll to position [322, 0]
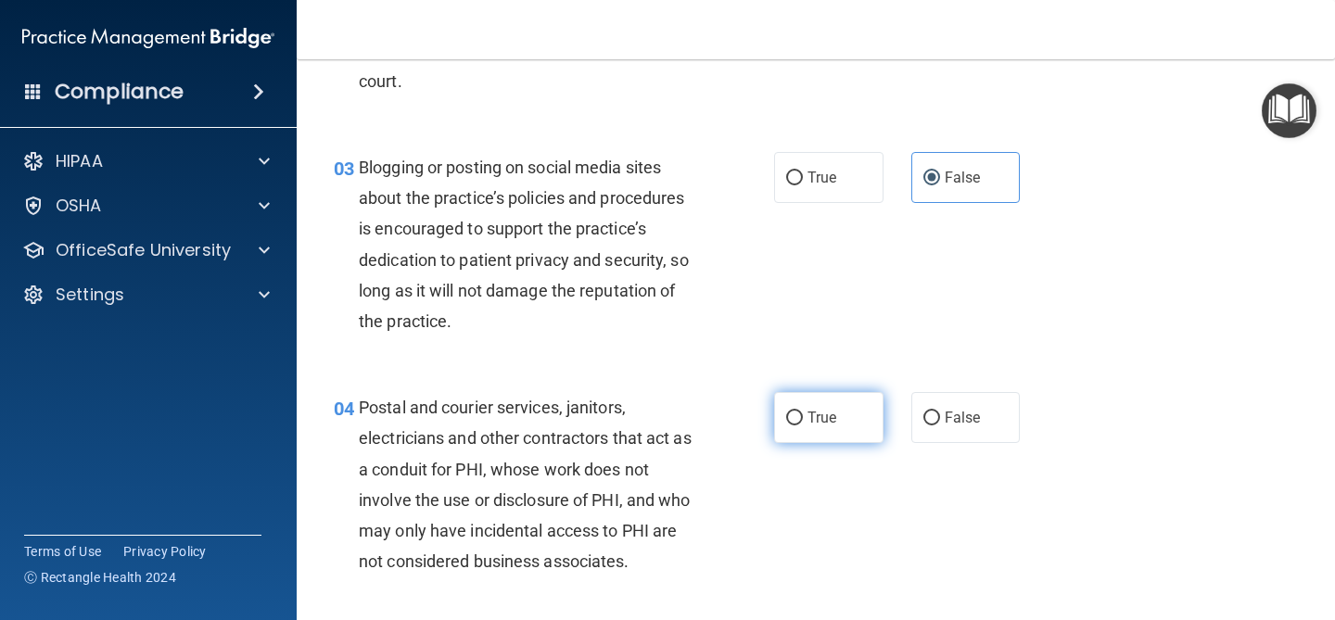
click at [828, 416] on span "True" at bounding box center [822, 418] width 29 height 18
click at [803, 416] on input "True" at bounding box center [794, 419] width 17 height 14
radio input "true"
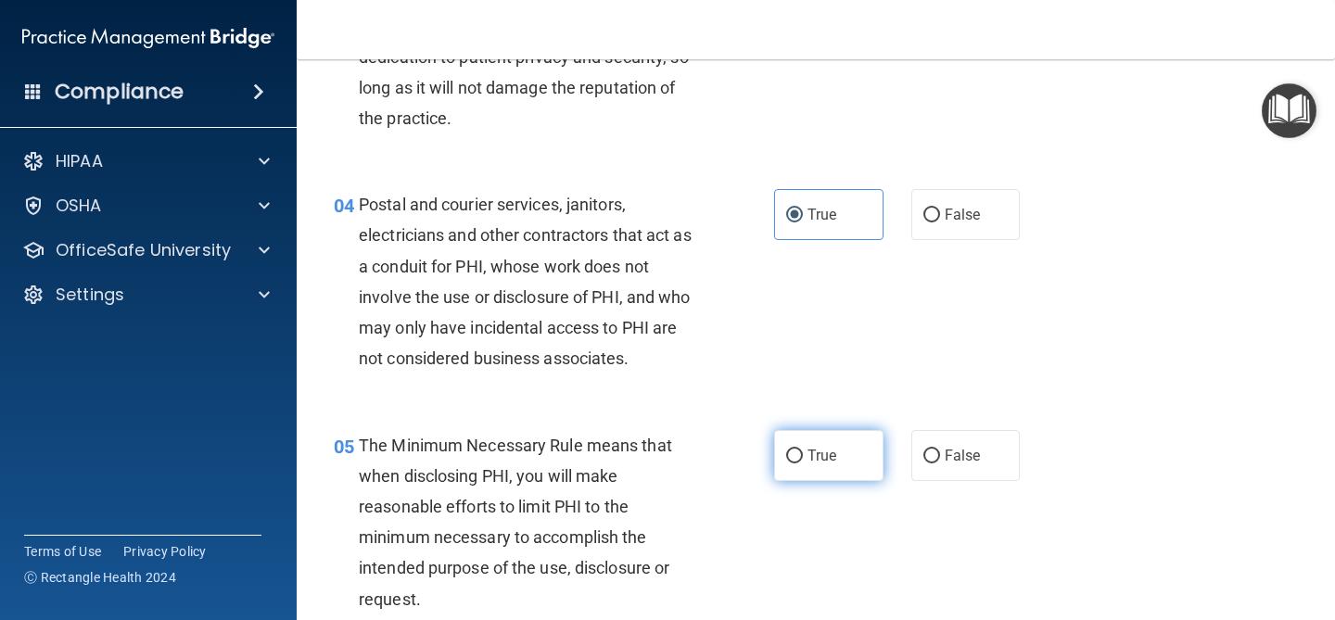
click at [825, 470] on label "True" at bounding box center [828, 455] width 109 height 51
click at [803, 464] on input "True" at bounding box center [794, 457] width 17 height 14
radio input "true"
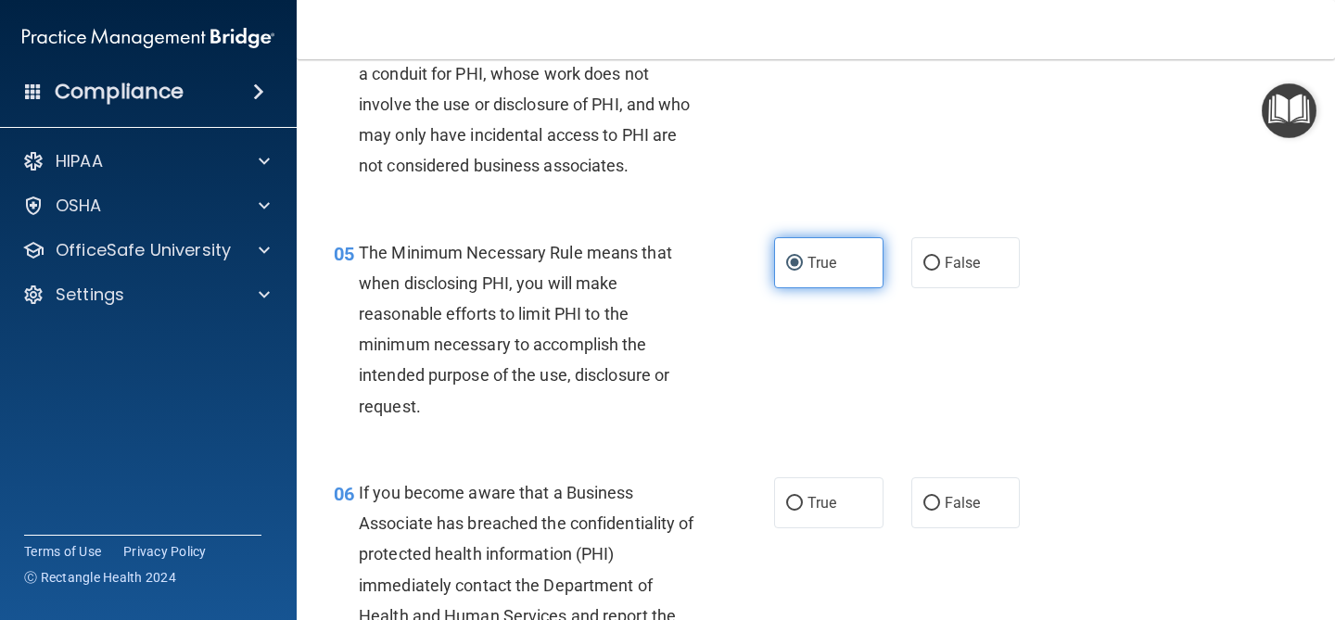
scroll to position [727, 0]
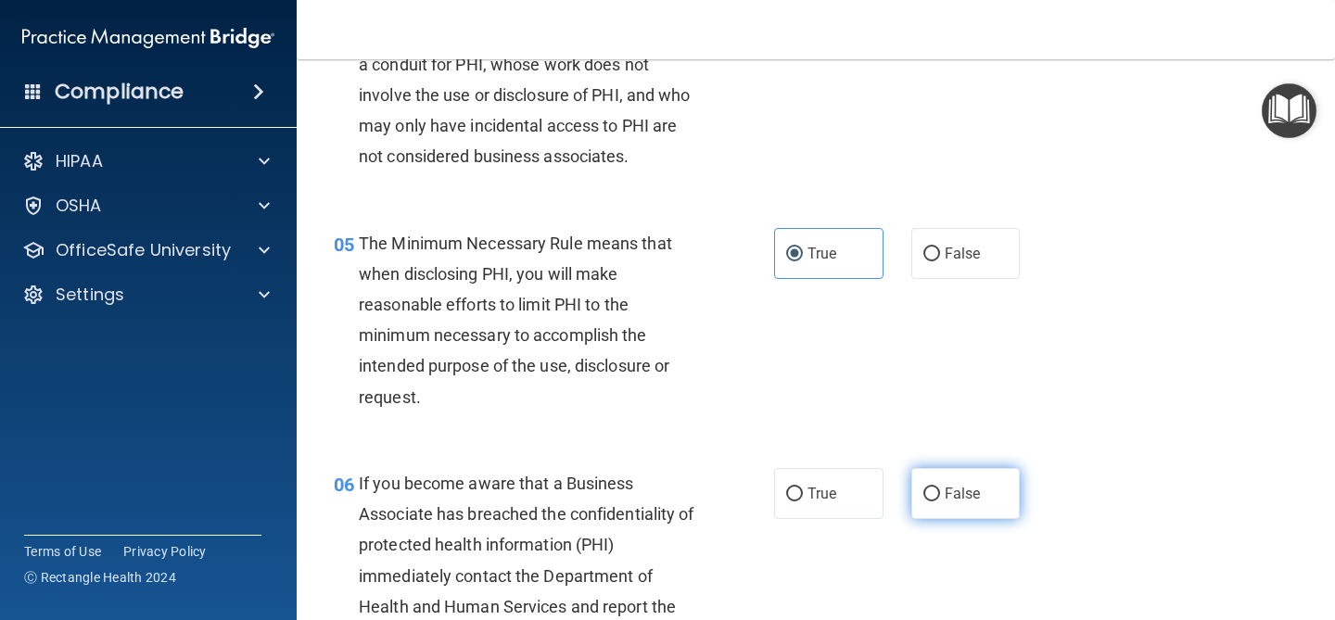
click at [941, 498] on label "False" at bounding box center [965, 493] width 109 height 51
click at [940, 498] on input "False" at bounding box center [932, 495] width 17 height 14
radio input "true"
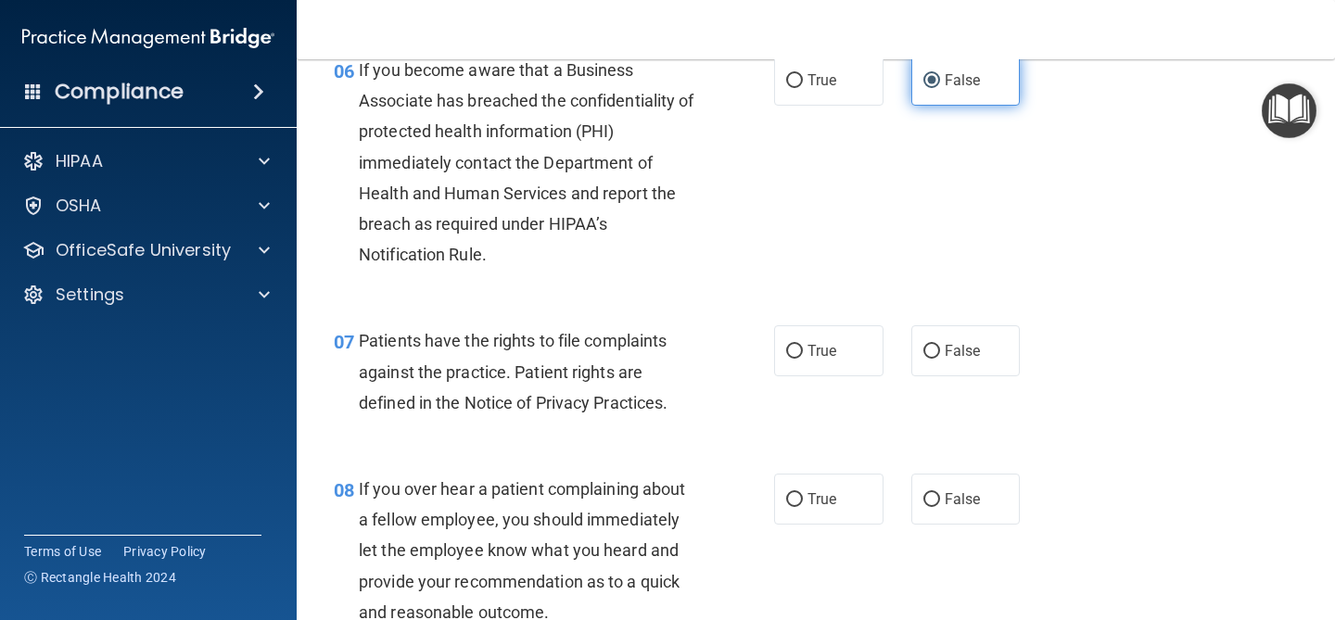
scroll to position [1144, 0]
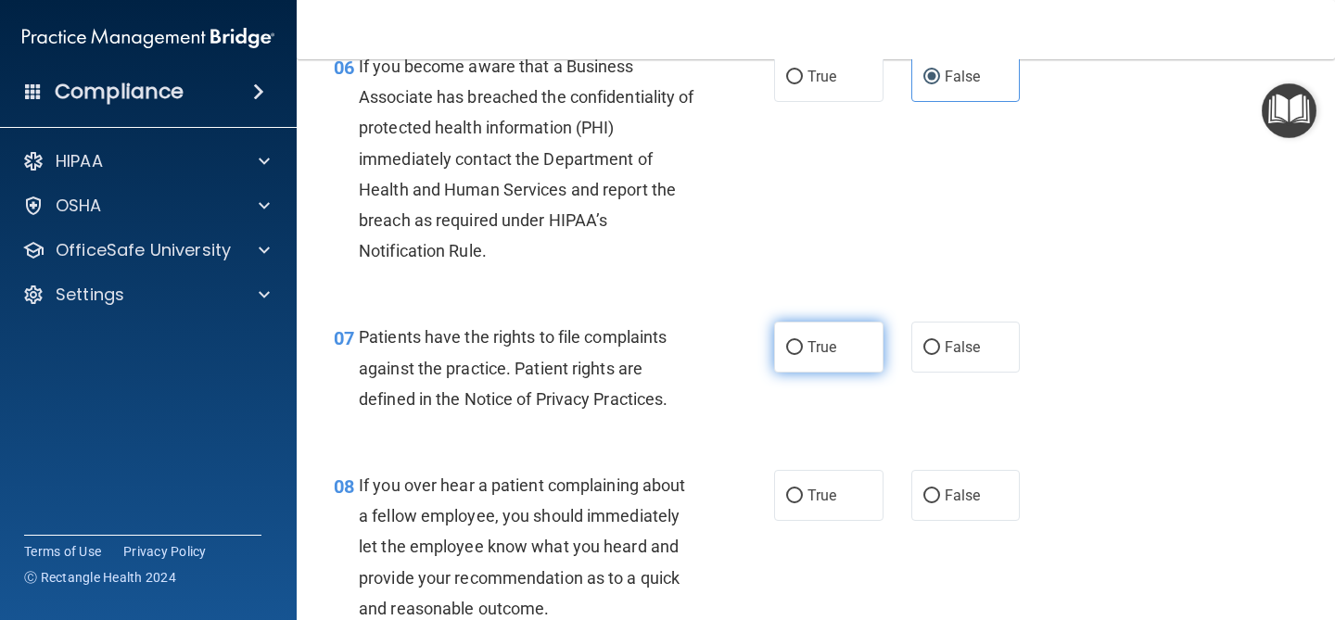
click at [852, 347] on label "True" at bounding box center [828, 347] width 109 height 51
click at [803, 347] on input "True" at bounding box center [794, 348] width 17 height 14
radio input "true"
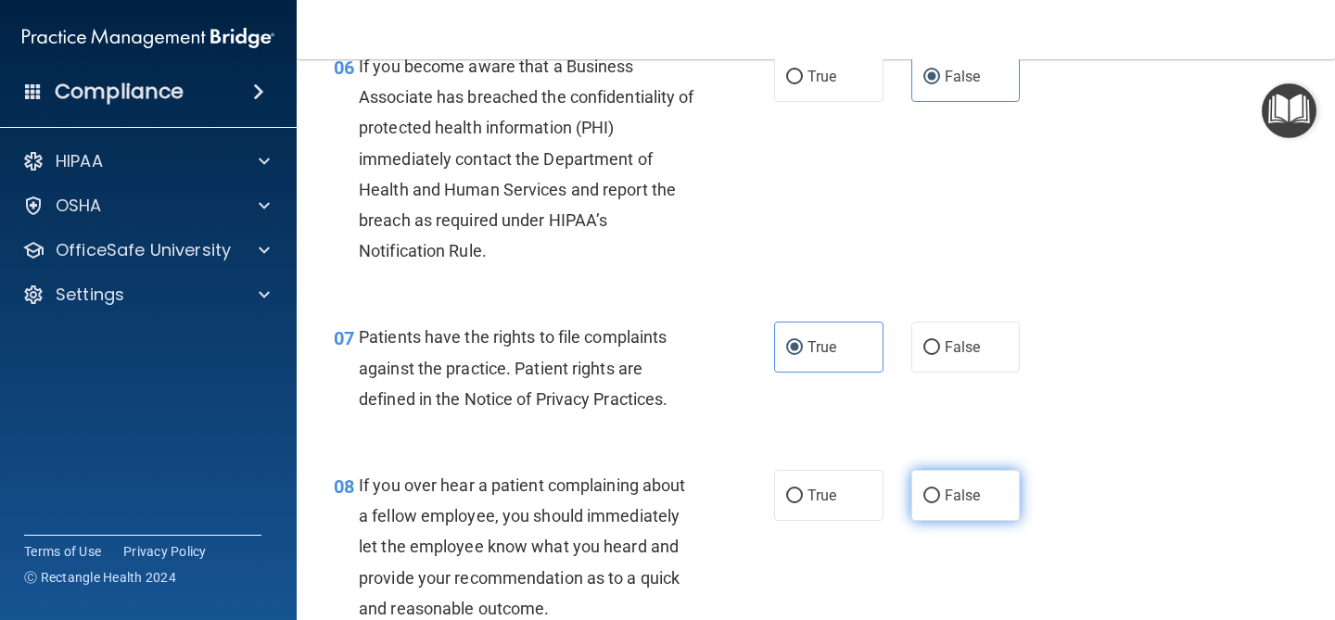
click at [954, 478] on label "False" at bounding box center [965, 495] width 109 height 51
click at [940, 490] on input "False" at bounding box center [932, 497] width 17 height 14
radio input "true"
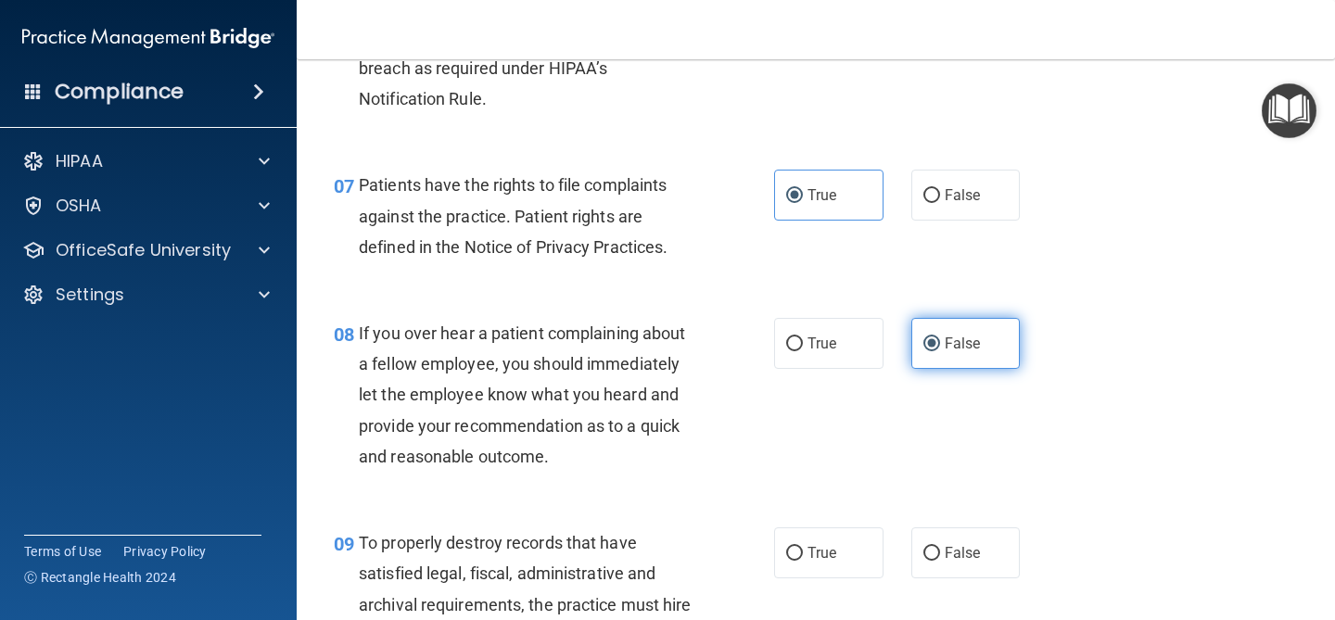
scroll to position [1332, 0]
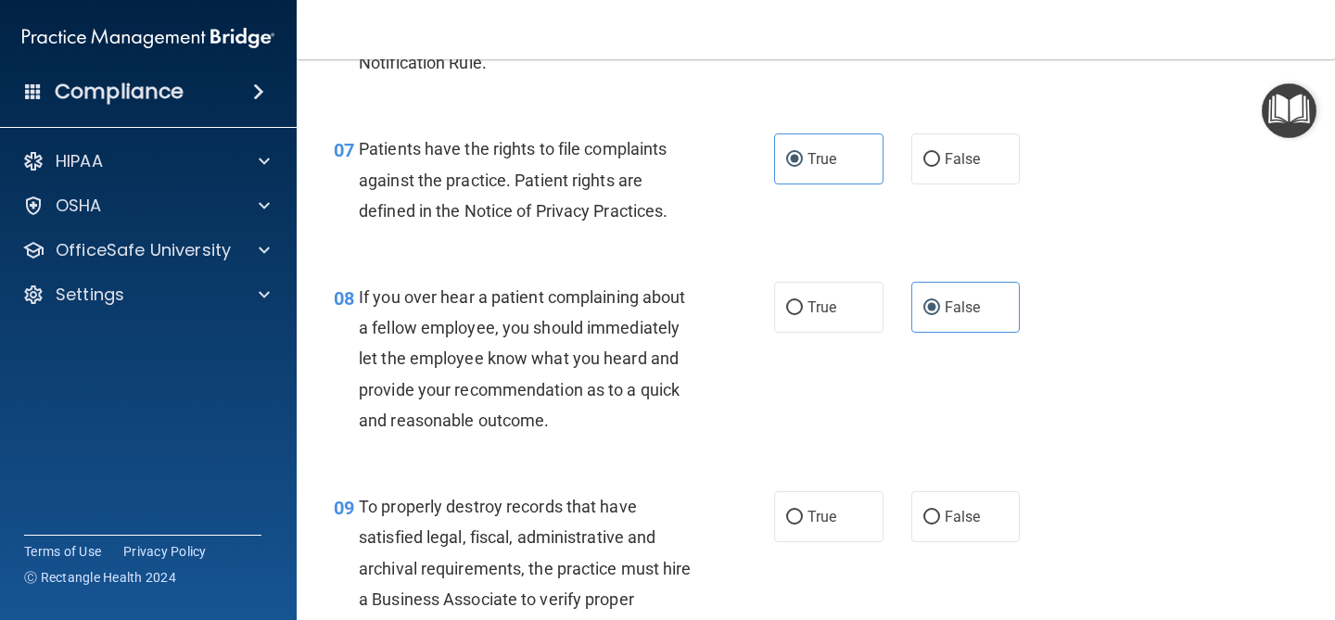
click at [949, 552] on div "09 To properly destroy records that have satisfied legal, fiscal, administrativ…" at bounding box center [816, 588] width 992 height 240
click at [949, 539] on label "False" at bounding box center [965, 516] width 109 height 51
click at [940, 525] on input "False" at bounding box center [932, 518] width 17 height 14
radio input "true"
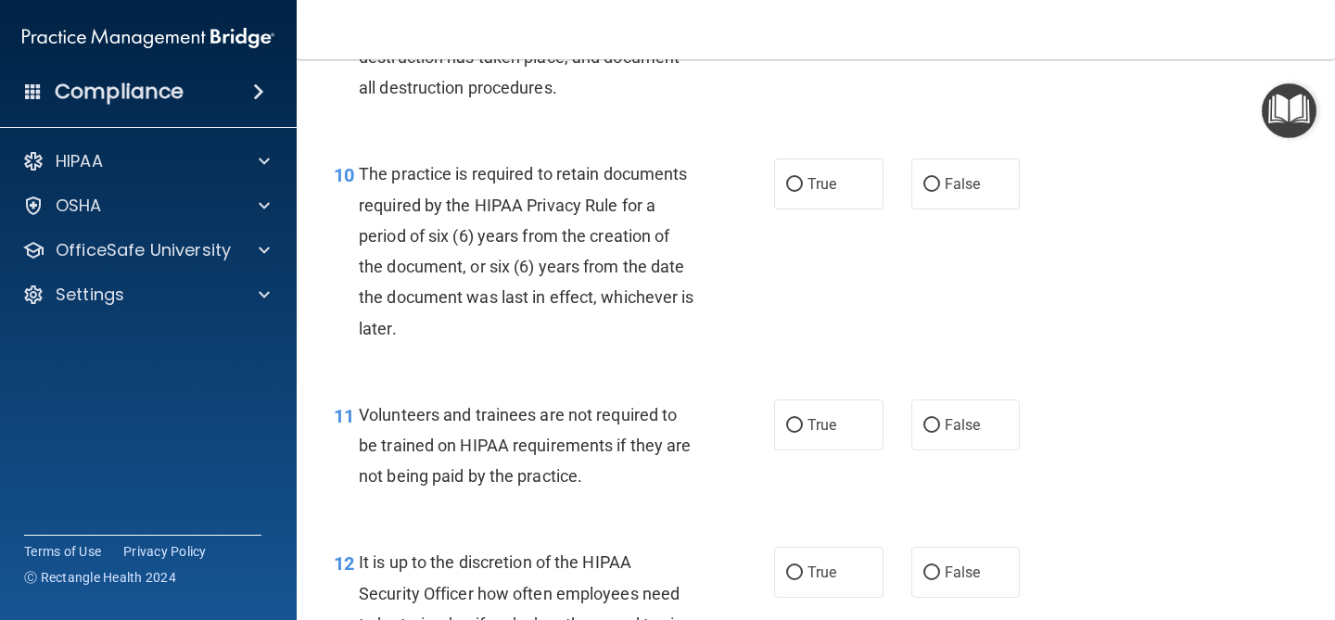
scroll to position [1904, 0]
click at [789, 208] on label "True" at bounding box center [828, 185] width 109 height 51
click at [789, 194] on input "True" at bounding box center [794, 187] width 17 height 14
radio input "true"
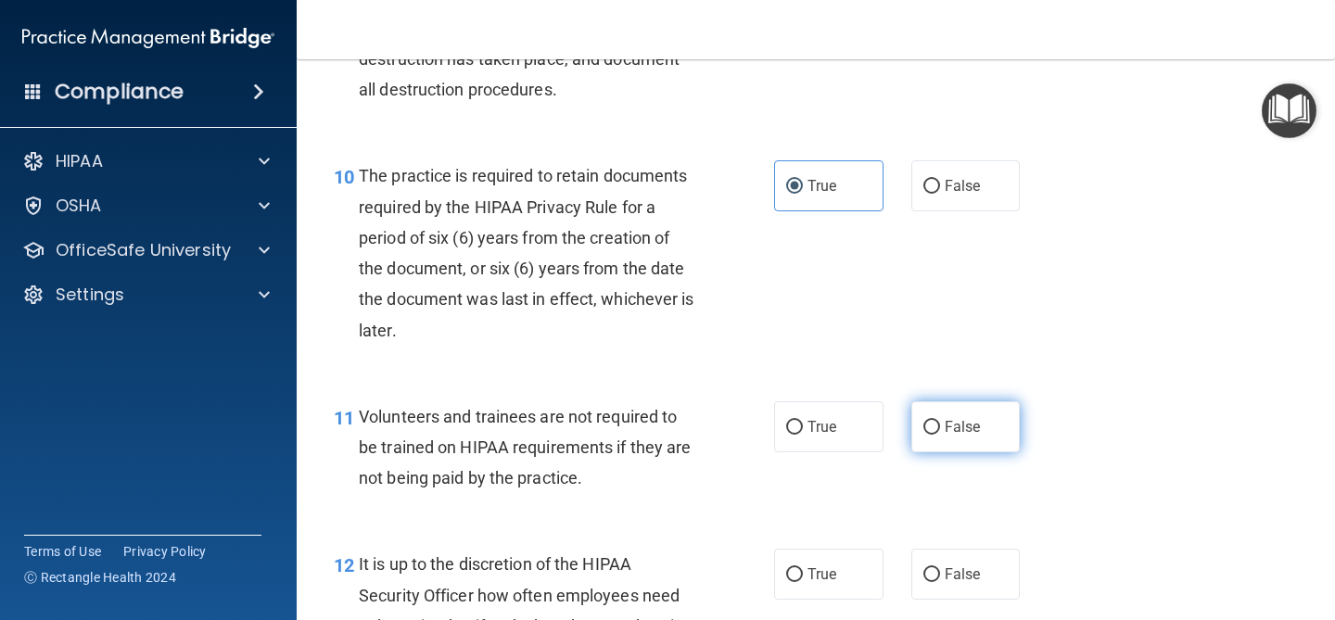
click at [917, 416] on label "False" at bounding box center [965, 427] width 109 height 51
click at [924, 421] on input "False" at bounding box center [932, 428] width 17 height 14
radio input "true"
click at [931, 578] on input "False" at bounding box center [932, 575] width 17 height 14
radio input "true"
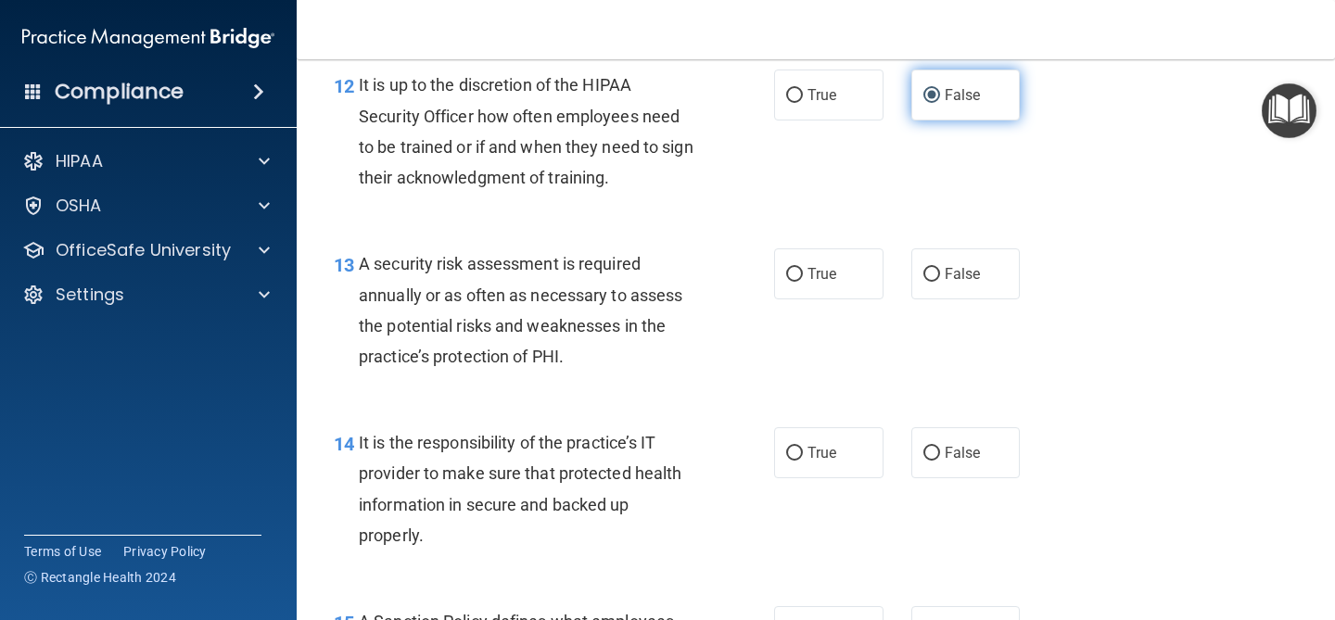
scroll to position [2384, 0]
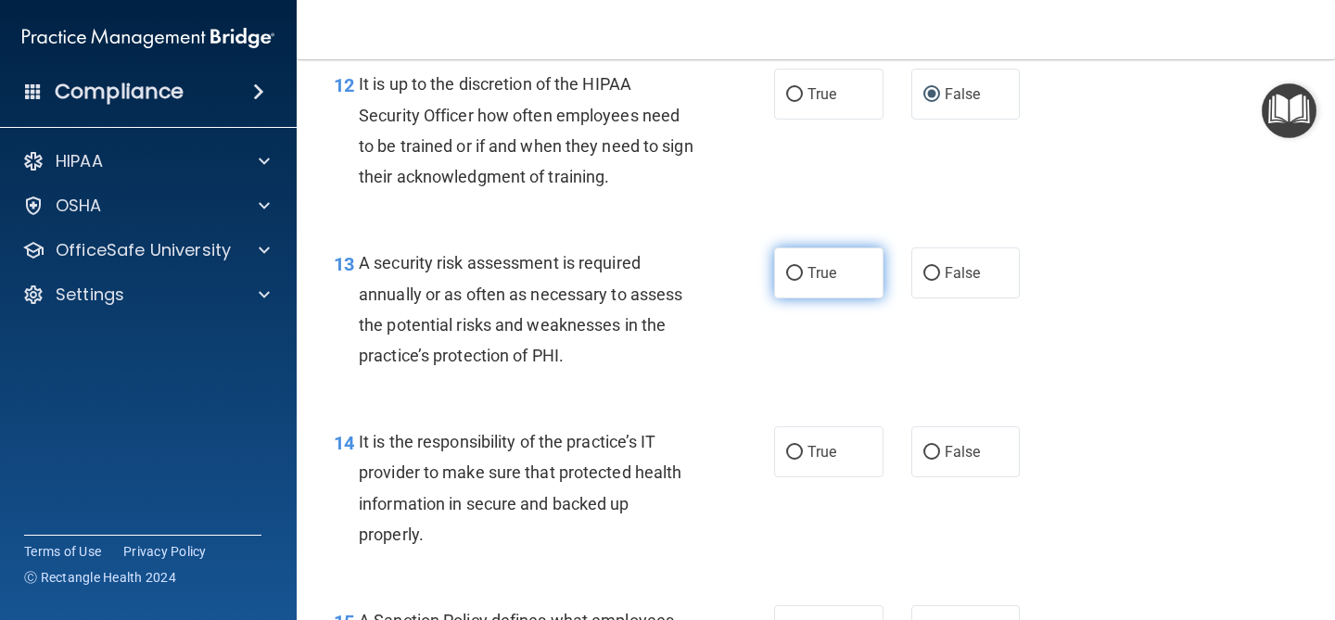
click at [782, 267] on label "True" at bounding box center [828, 273] width 109 height 51
click at [786, 267] on input "True" at bounding box center [794, 274] width 17 height 14
radio input "true"
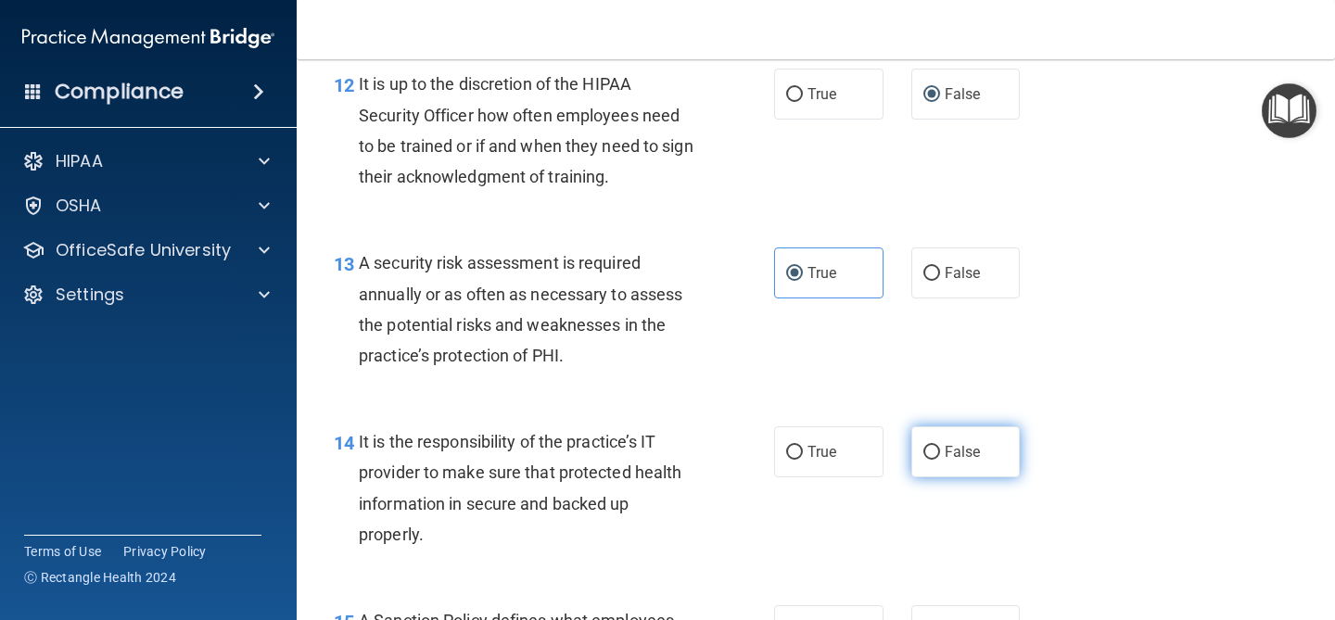
click at [993, 463] on label "False" at bounding box center [965, 452] width 109 height 51
click at [940, 460] on input "False" at bounding box center [932, 453] width 17 height 14
radio input "true"
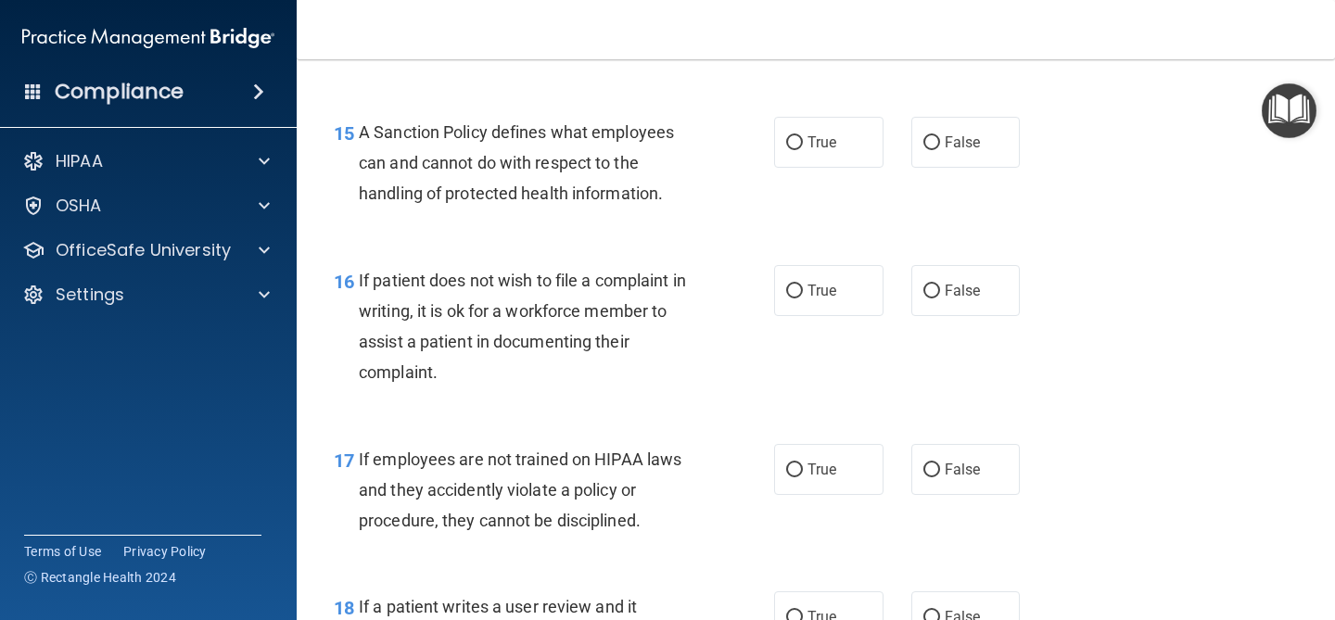
scroll to position [2877, 0]
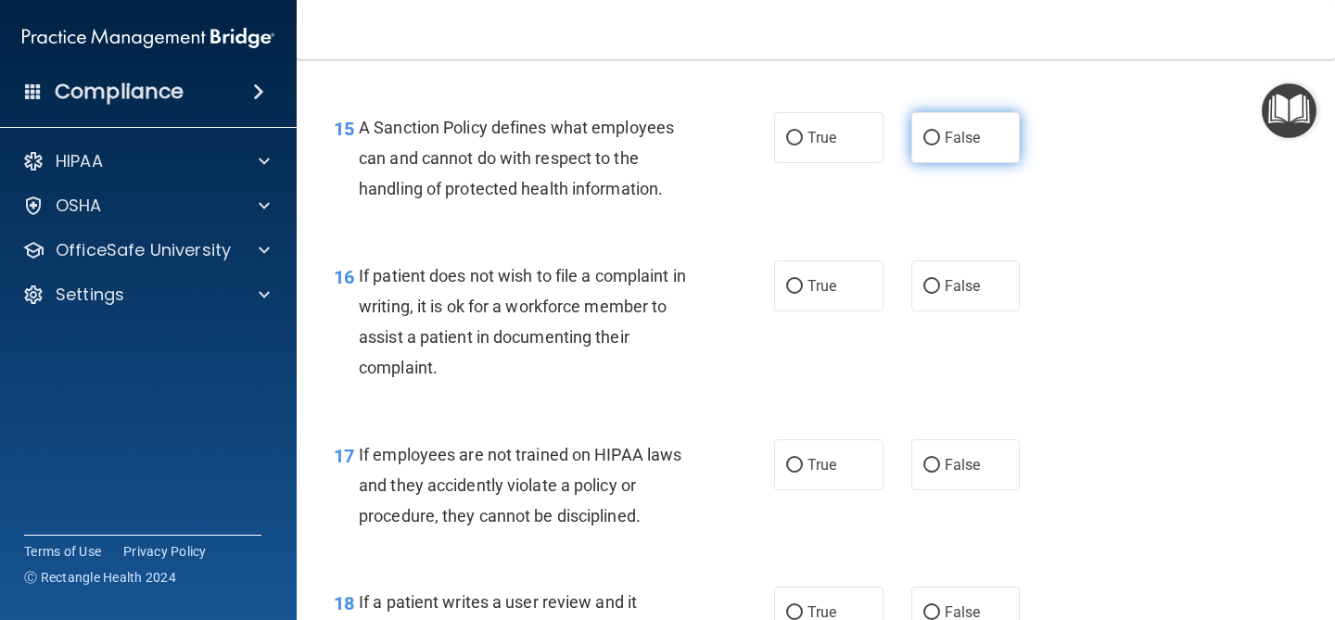
click at [983, 143] on label "False" at bounding box center [965, 137] width 109 height 51
click at [940, 143] on input "False" at bounding box center [932, 139] width 17 height 14
radio input "true"
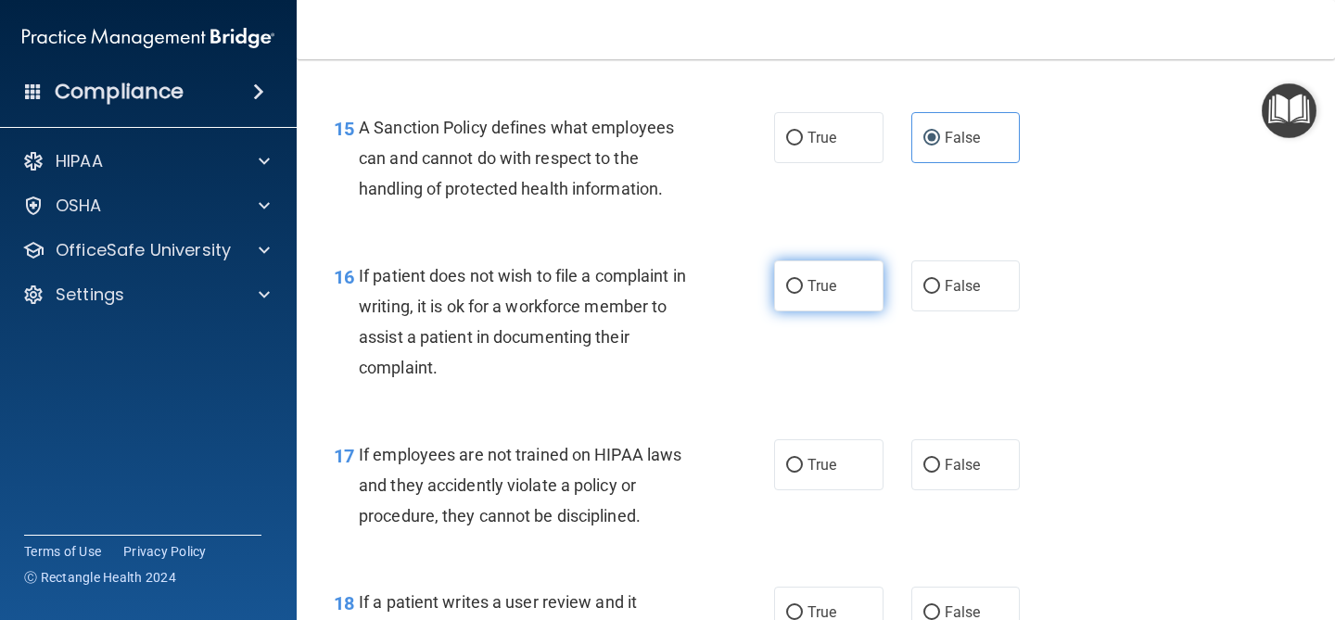
click at [866, 280] on label "True" at bounding box center [828, 286] width 109 height 51
click at [803, 280] on input "True" at bounding box center [794, 287] width 17 height 14
radio input "true"
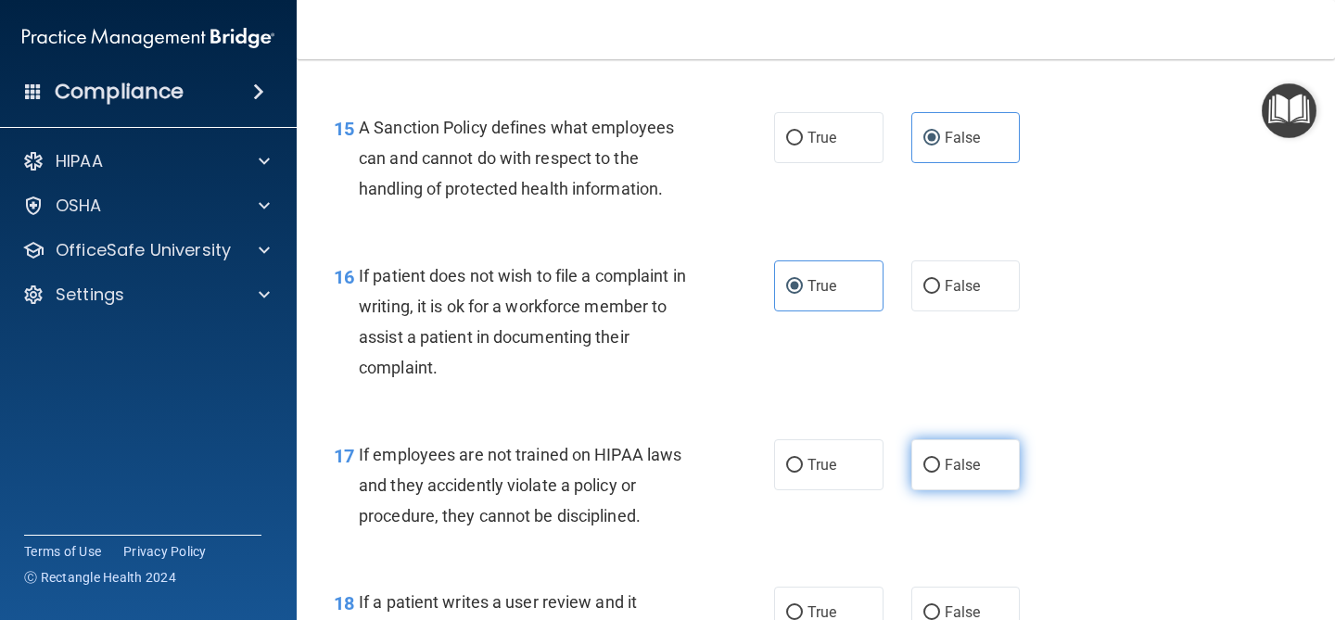
click at [972, 440] on label "False" at bounding box center [965, 465] width 109 height 51
click at [940, 459] on input "False" at bounding box center [932, 466] width 17 height 14
radio input "true"
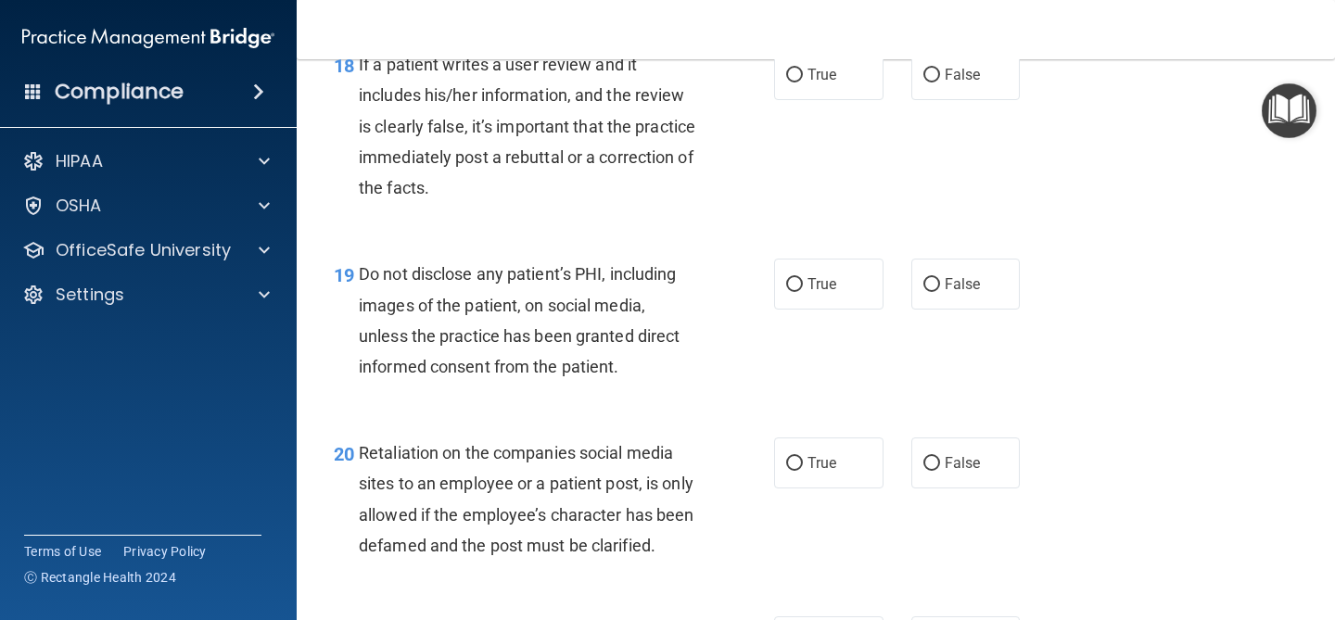
scroll to position [3416, 0]
click at [940, 71] on label "False" at bounding box center [965, 73] width 109 height 51
click at [940, 71] on input "False" at bounding box center [932, 75] width 17 height 14
radio input "true"
click at [796, 280] on input "True" at bounding box center [794, 284] width 17 height 14
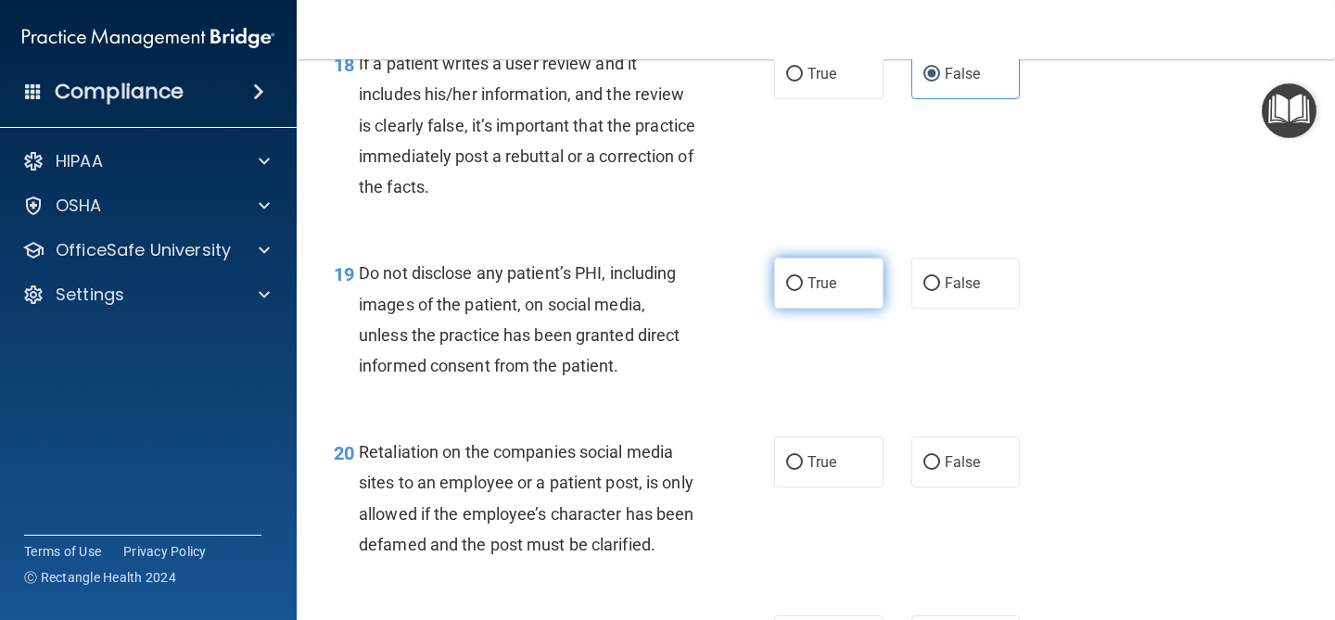
radio input "true"
click at [988, 454] on label "False" at bounding box center [965, 462] width 109 height 51
click at [940, 456] on input "False" at bounding box center [932, 463] width 17 height 14
radio input "true"
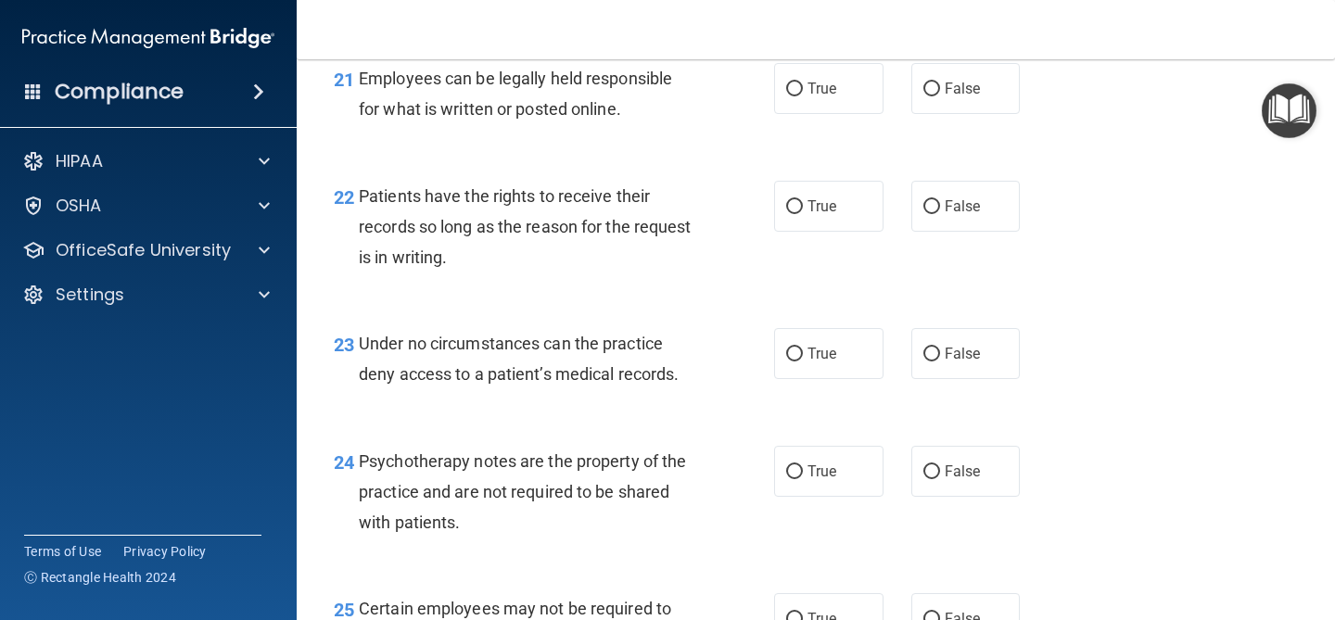
scroll to position [3967, 0]
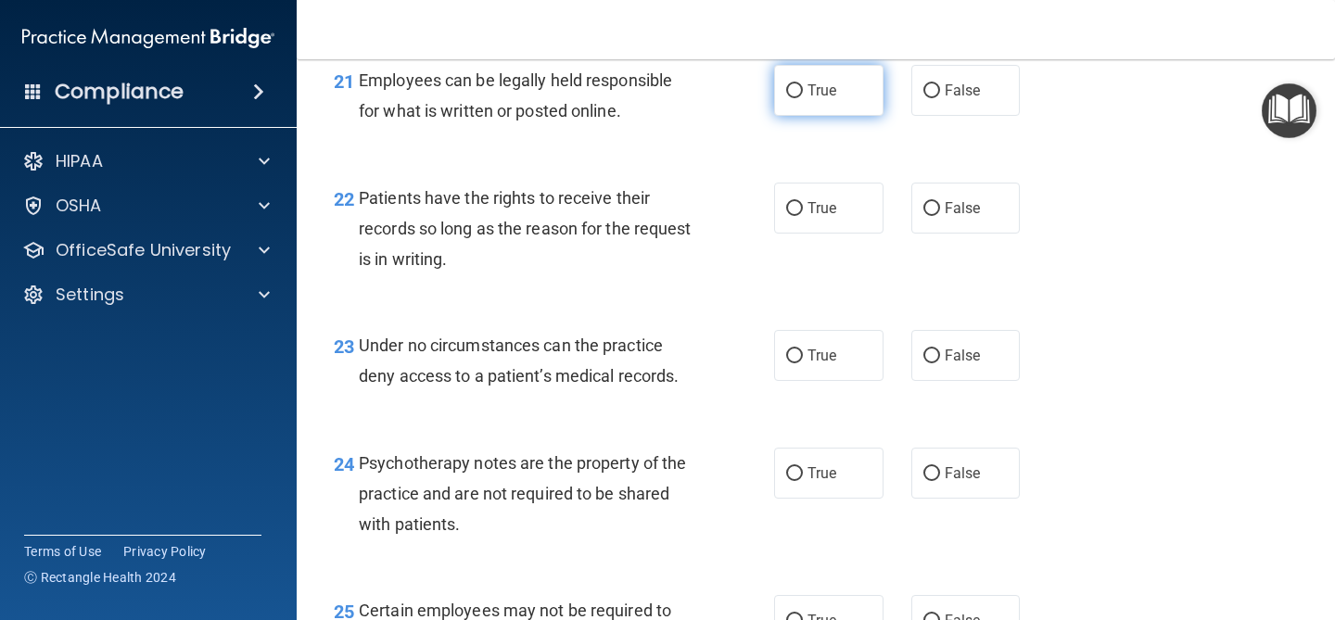
click at [792, 103] on label "True" at bounding box center [828, 90] width 109 height 51
click at [792, 98] on input "True" at bounding box center [794, 91] width 17 height 14
radio input "true"
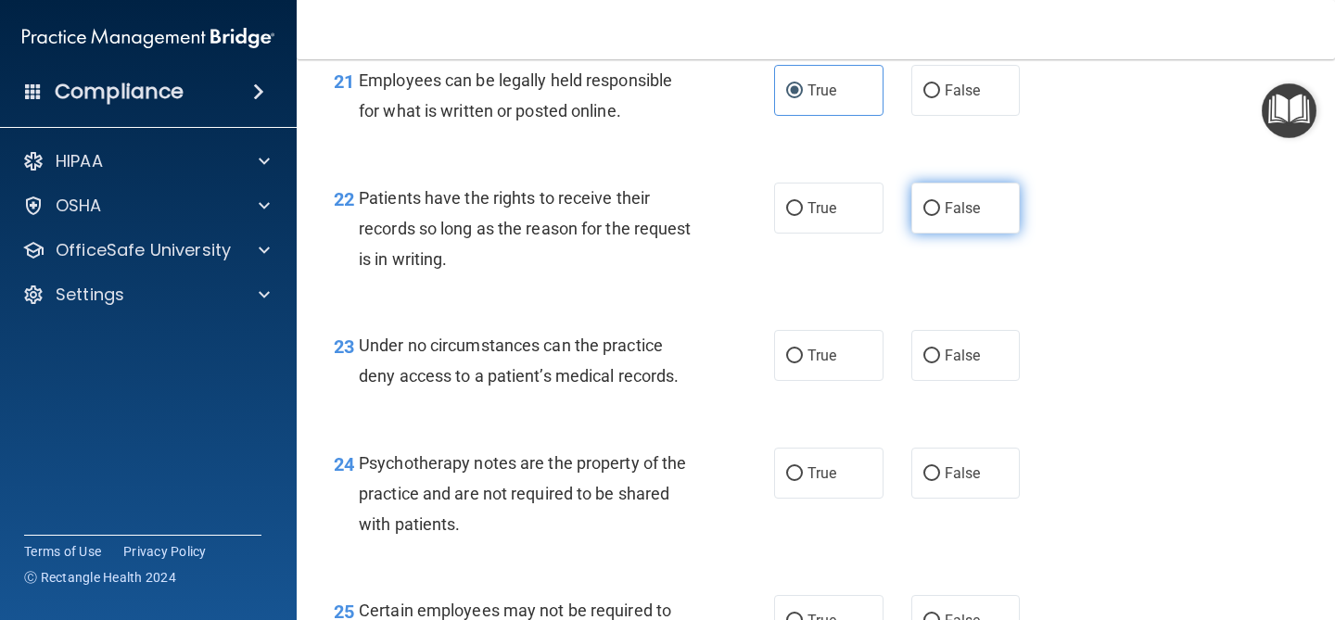
click at [953, 234] on label "False" at bounding box center [965, 208] width 109 height 51
click at [940, 216] on input "False" at bounding box center [932, 209] width 17 height 14
radio input "true"
click at [980, 381] on label "False" at bounding box center [965, 355] width 109 height 51
click at [940, 363] on input "False" at bounding box center [932, 357] width 17 height 14
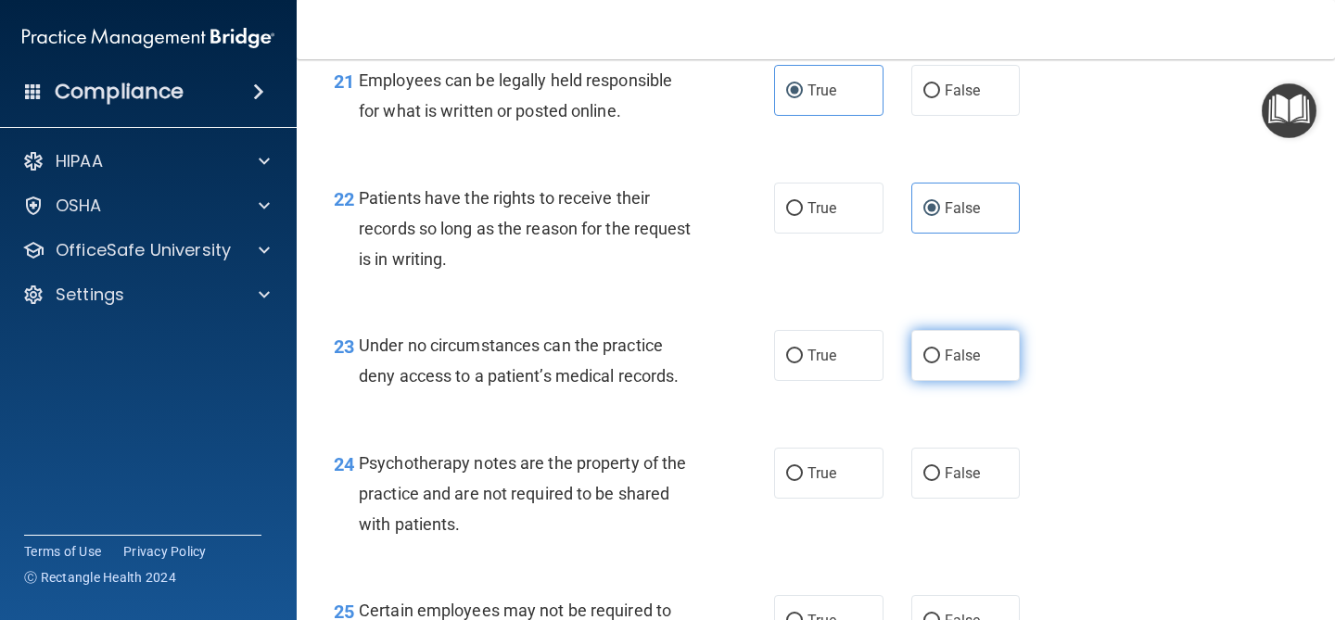
radio input "true"
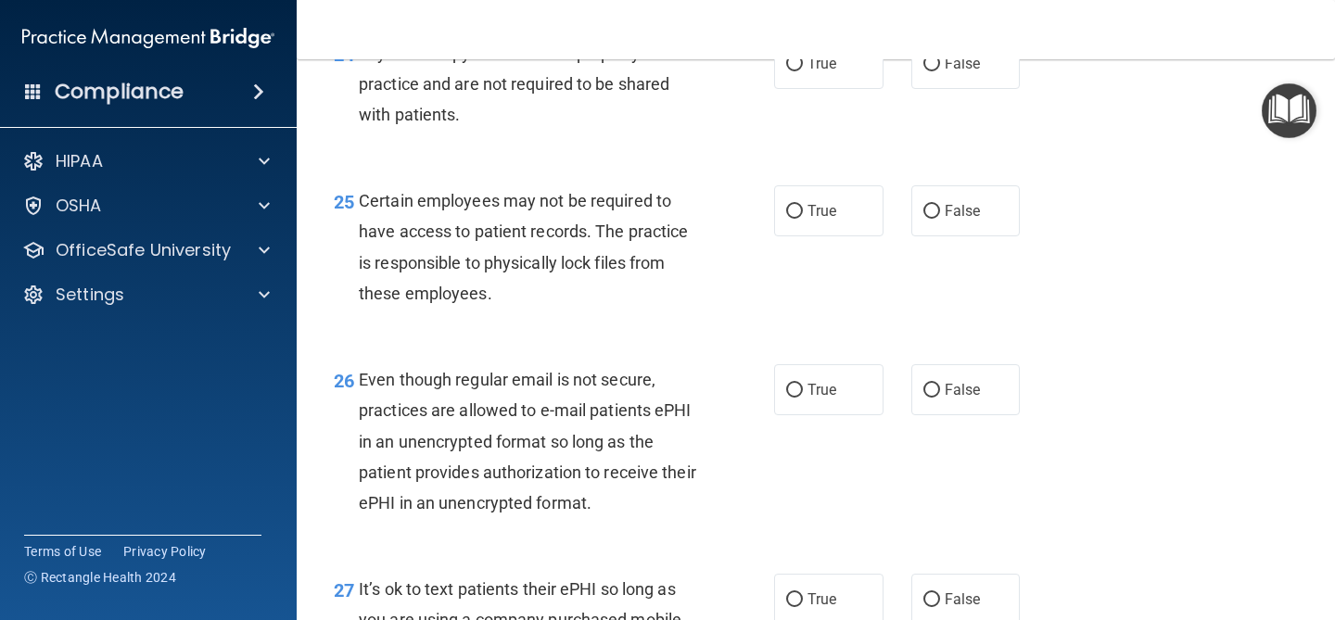
scroll to position [4378, 0]
click at [800, 87] on label "True" at bounding box center [828, 61] width 109 height 51
click at [800, 70] on input "True" at bounding box center [794, 63] width 17 height 14
radio input "true"
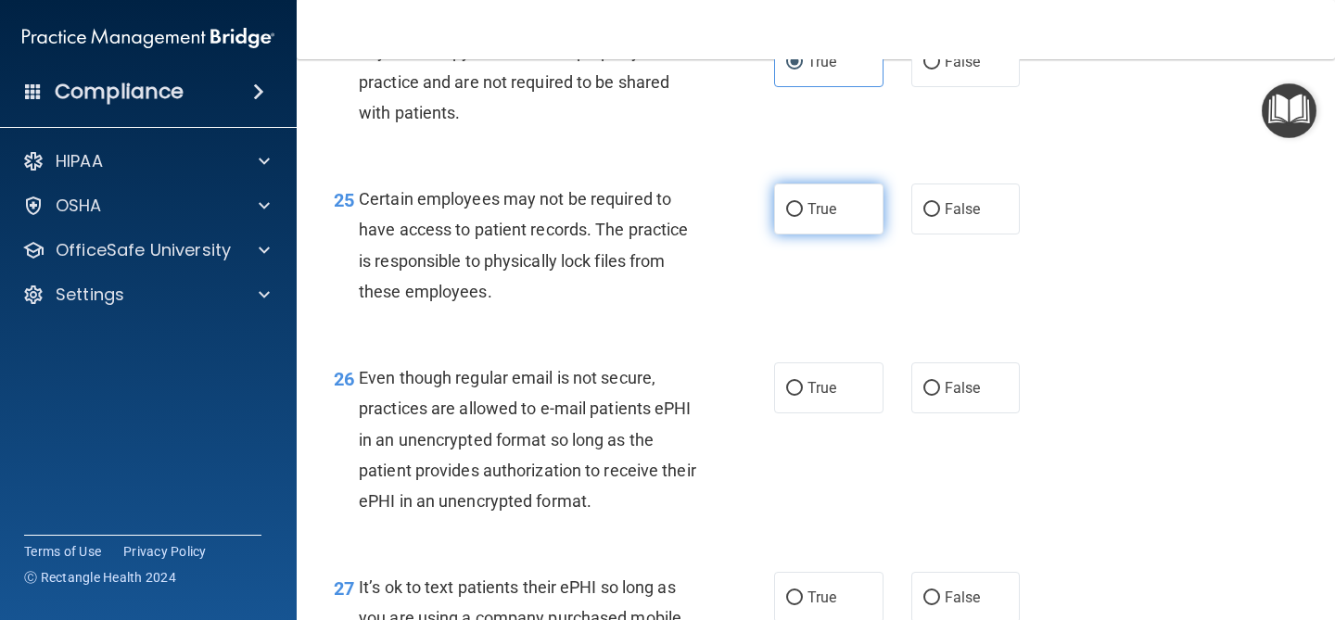
click at [810, 218] on span "True" at bounding box center [822, 209] width 29 height 18
click at [803, 217] on input "True" at bounding box center [794, 210] width 17 height 14
radio input "true"
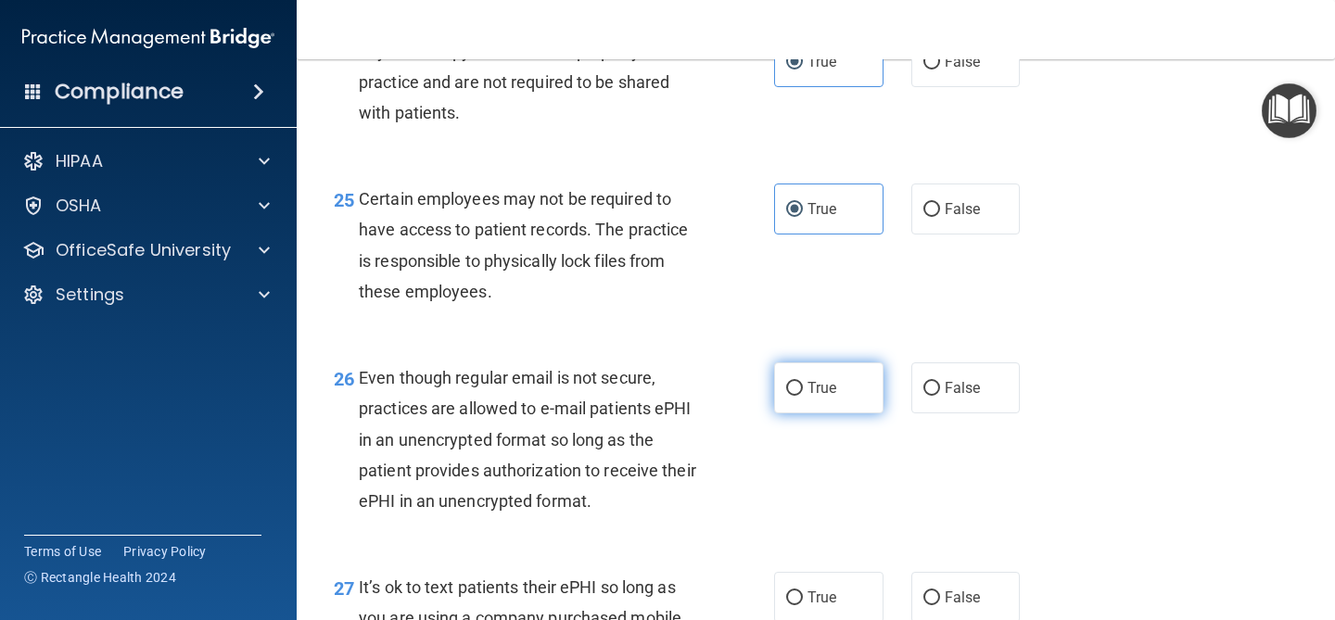
click at [866, 414] on label "True" at bounding box center [828, 388] width 109 height 51
click at [803, 396] on input "True" at bounding box center [794, 389] width 17 height 14
radio input "true"
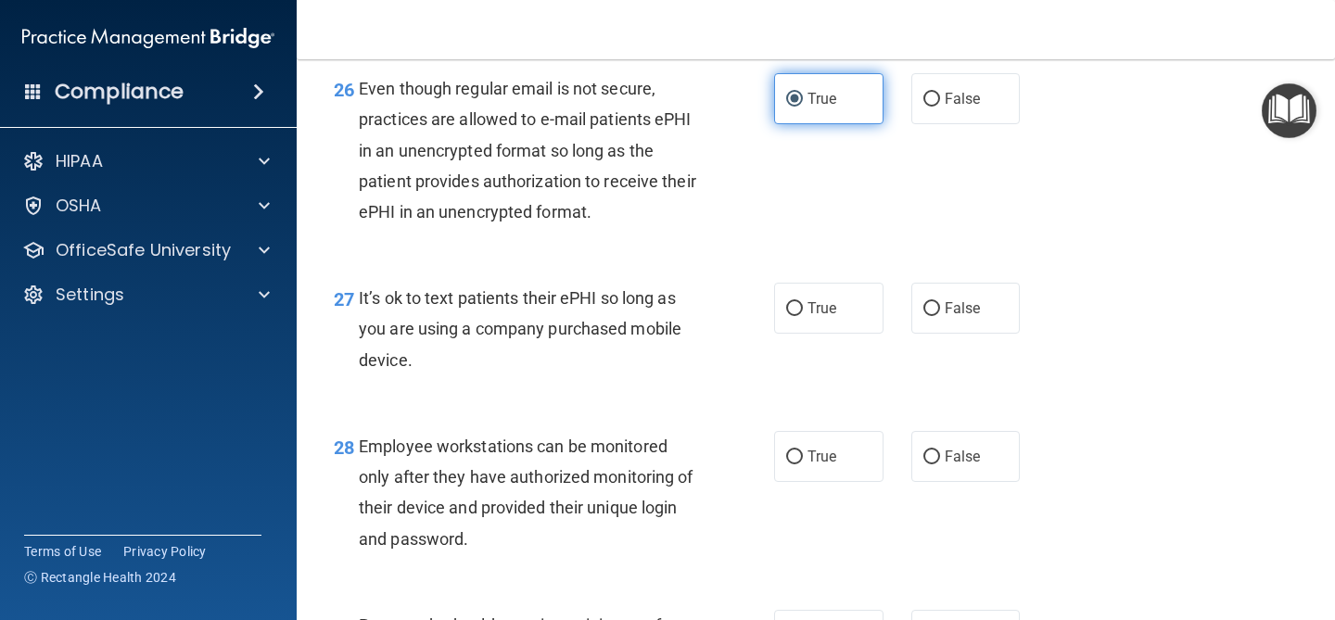
scroll to position [4676, 0]
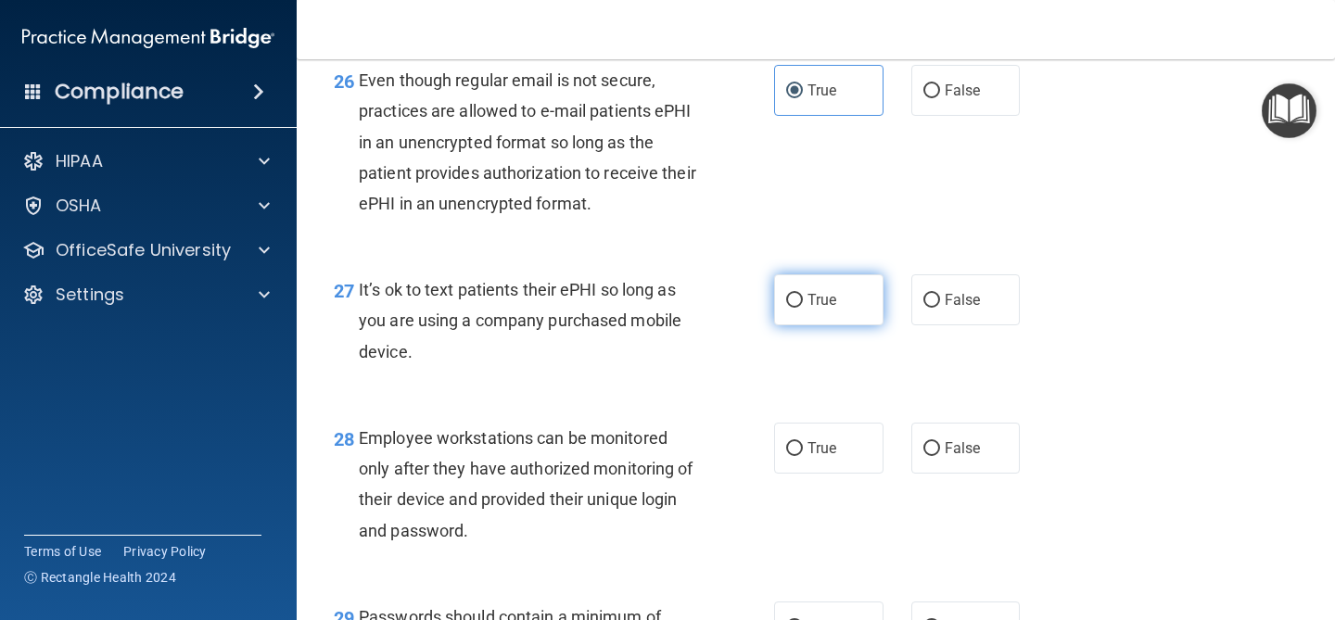
click at [781, 316] on label "True" at bounding box center [828, 299] width 109 height 51
click at [786, 308] on input "True" at bounding box center [794, 301] width 17 height 14
radio input "true"
click at [809, 474] on label "True" at bounding box center [828, 448] width 109 height 51
click at [803, 456] on input "True" at bounding box center [794, 449] width 17 height 14
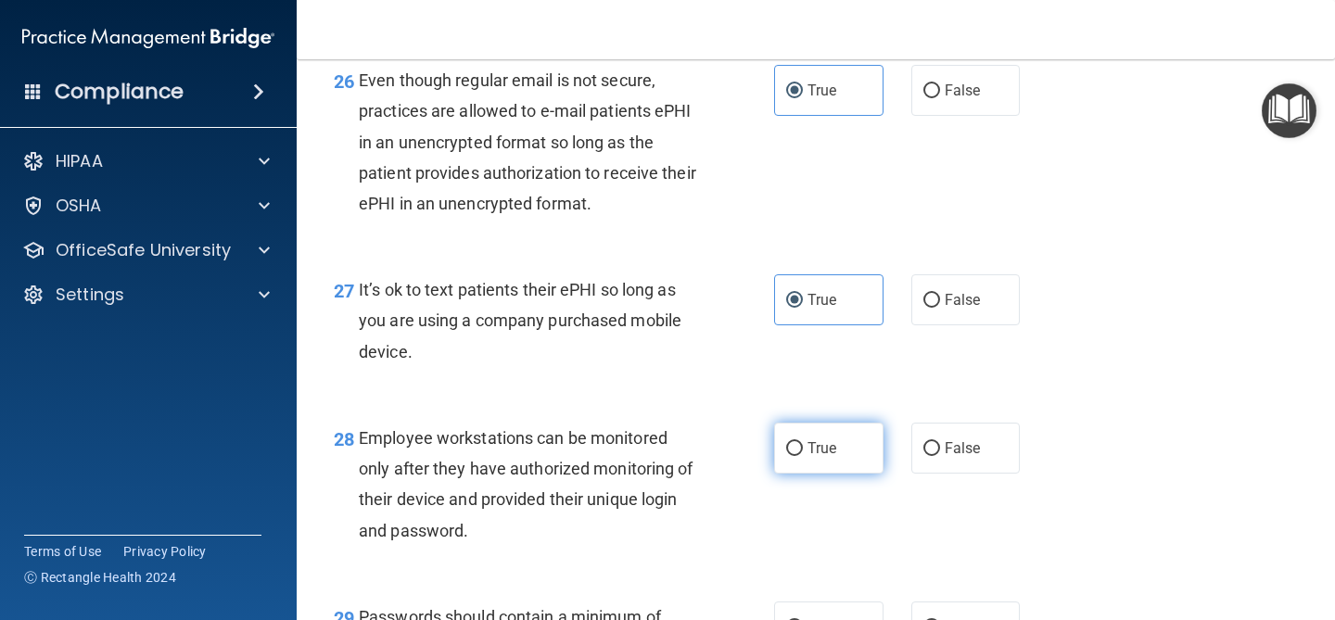
radio input "true"
click at [948, 309] on span "False" at bounding box center [963, 300] width 36 height 18
click at [940, 308] on input "False" at bounding box center [932, 301] width 17 height 14
radio input "true"
radio input "false"
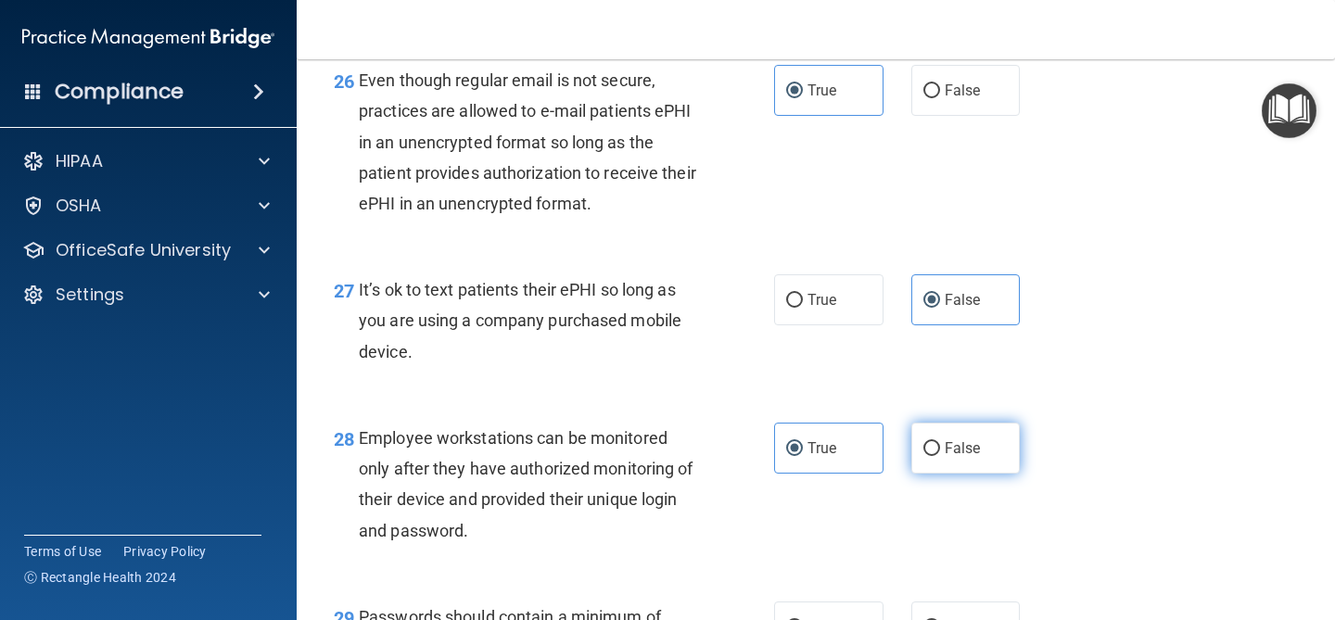
click at [952, 457] on span "False" at bounding box center [963, 449] width 36 height 18
click at [940, 456] on input "False" at bounding box center [932, 449] width 17 height 14
radio input "true"
radio input "false"
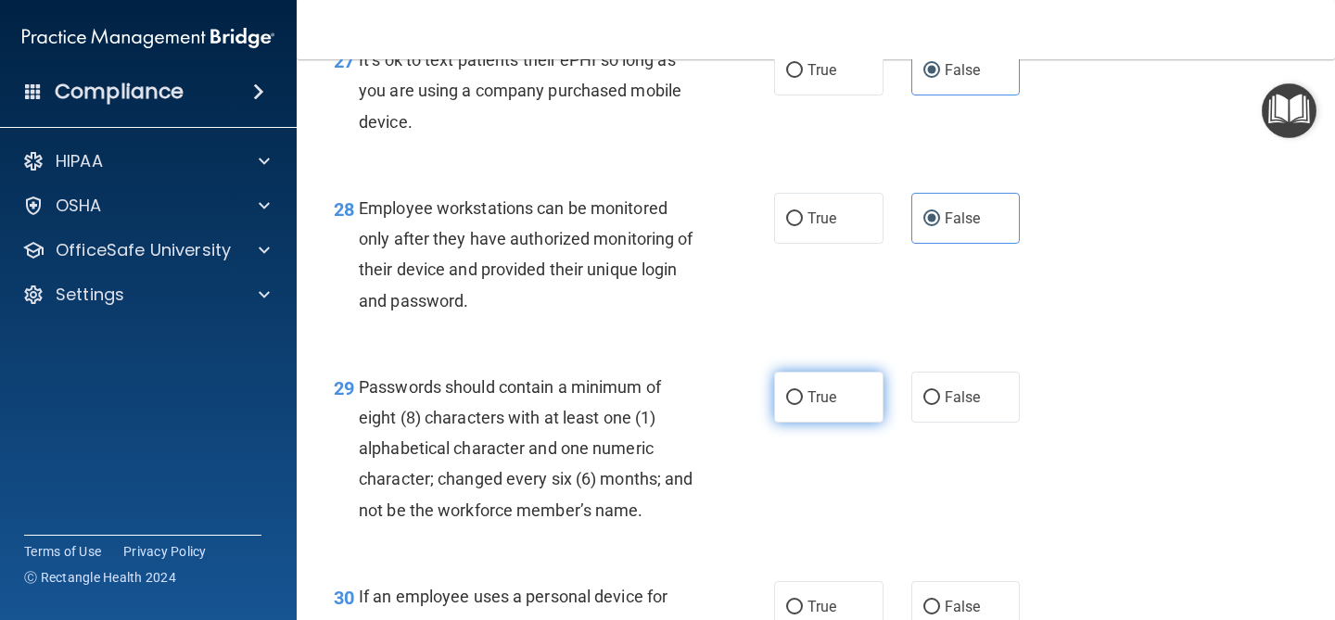
click at [834, 406] on span "True" at bounding box center [822, 398] width 29 height 18
click at [803, 405] on input "True" at bounding box center [794, 398] width 17 height 14
radio input "true"
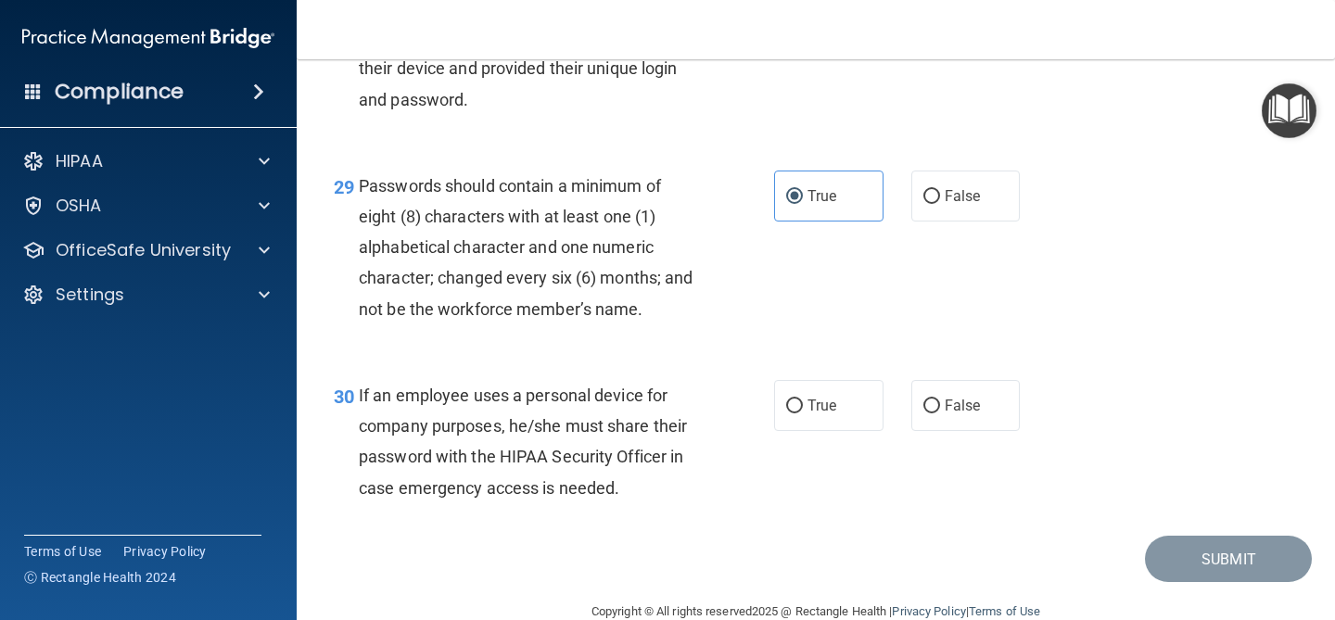
scroll to position [5113, 0]
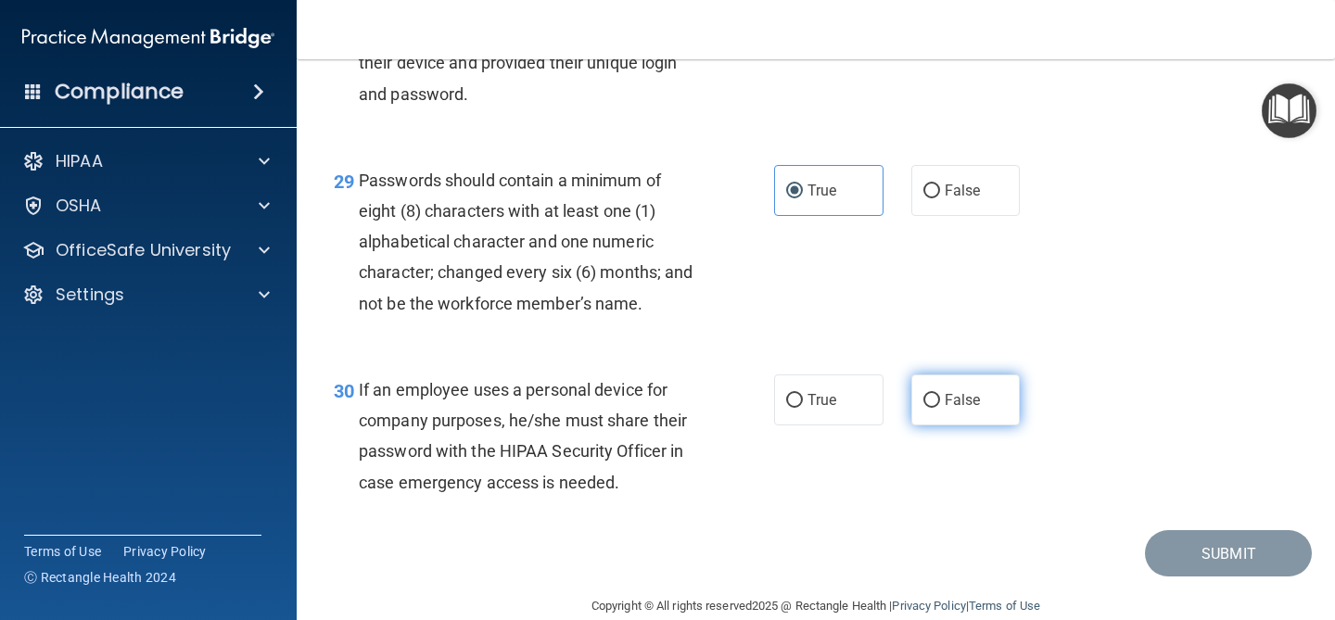
click at [937, 426] on label "False" at bounding box center [965, 400] width 109 height 51
click at [937, 408] on input "False" at bounding box center [932, 401] width 17 height 14
radio input "true"
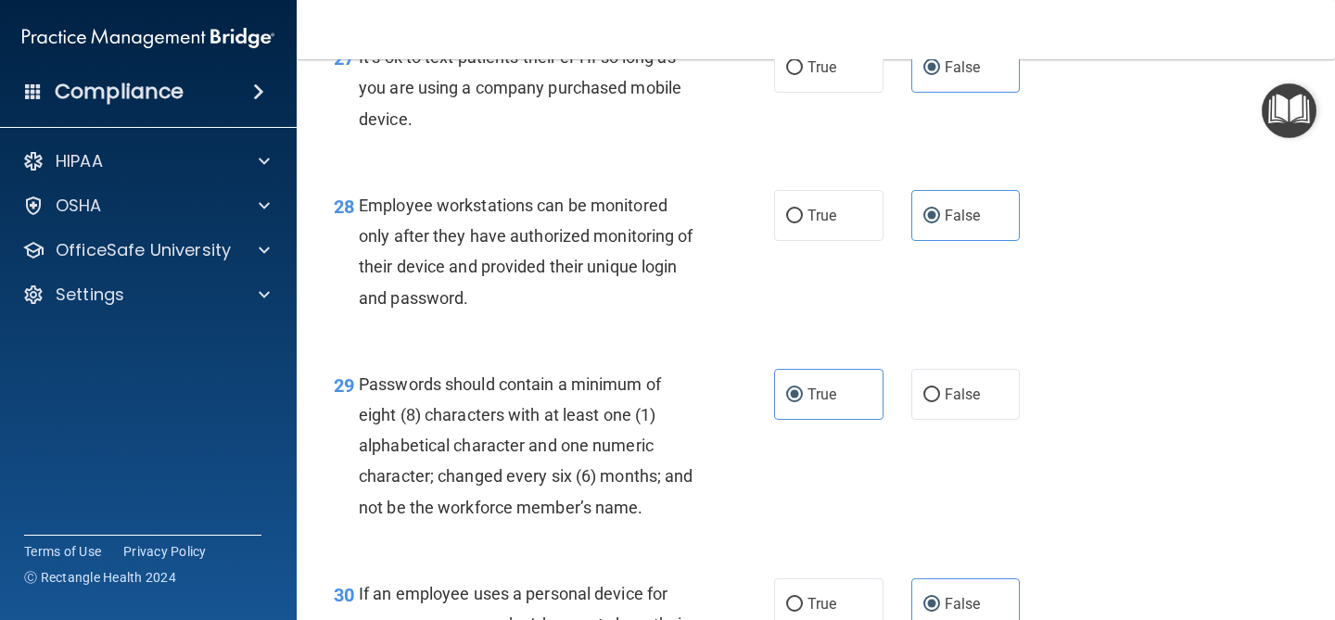
scroll to position [5175, 0]
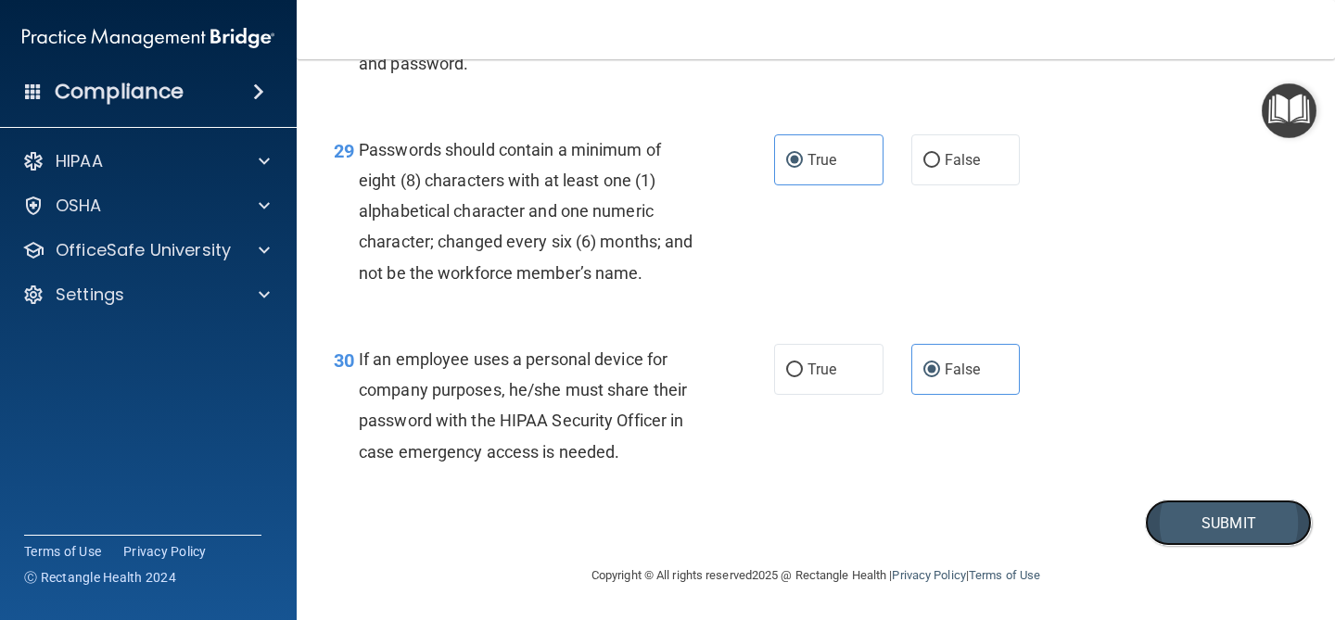
click at [1197, 520] on button "Submit" at bounding box center [1228, 523] width 167 height 47
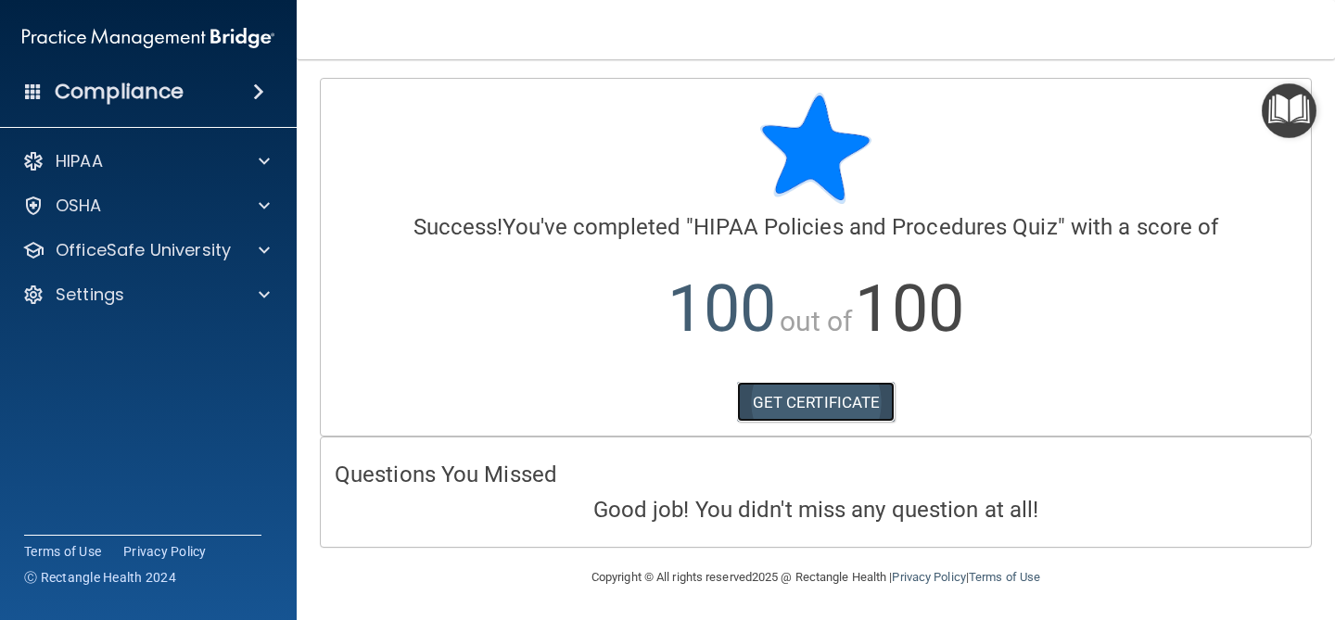
click at [830, 416] on link "GET CERTIFICATE" at bounding box center [816, 402] width 159 height 41
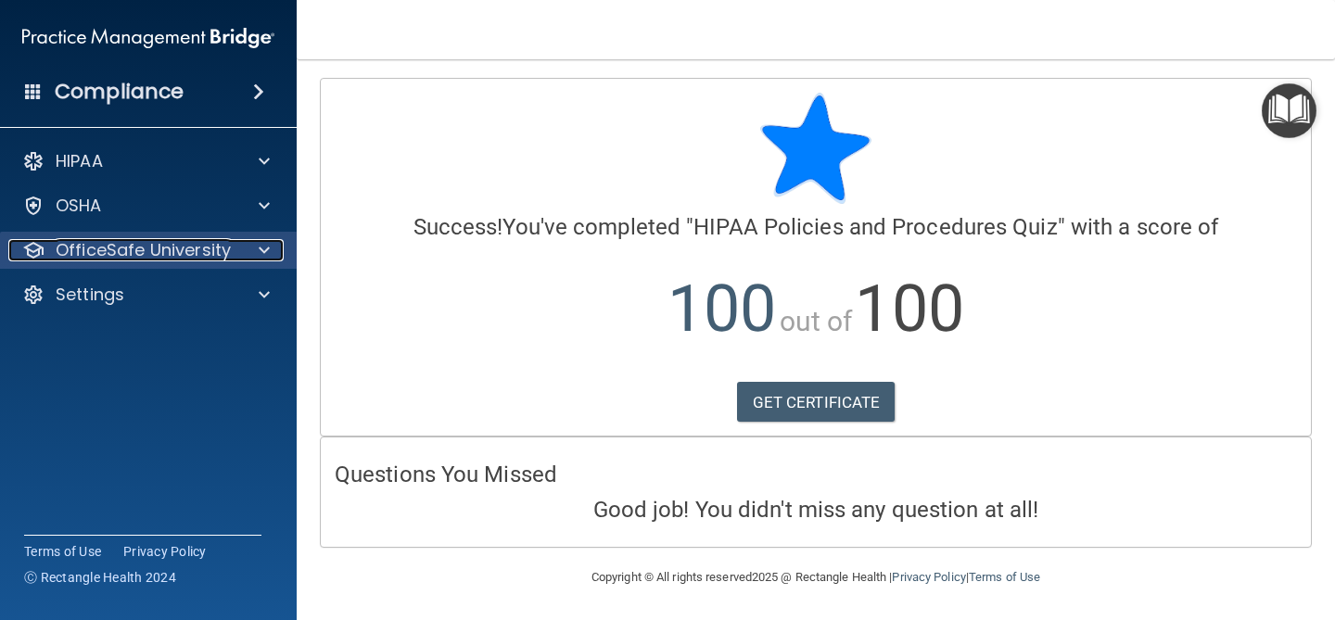
click at [259, 247] on span at bounding box center [264, 250] width 11 height 22
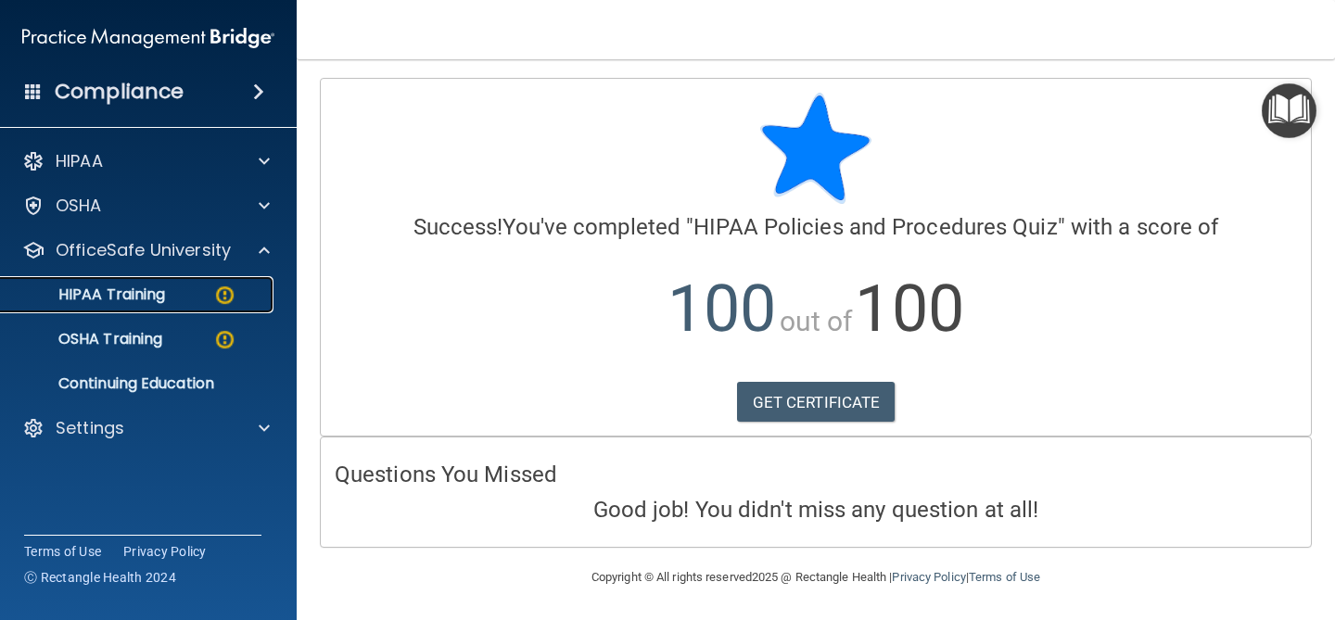
click at [182, 310] on link "HIPAA Training" at bounding box center [127, 294] width 292 height 37
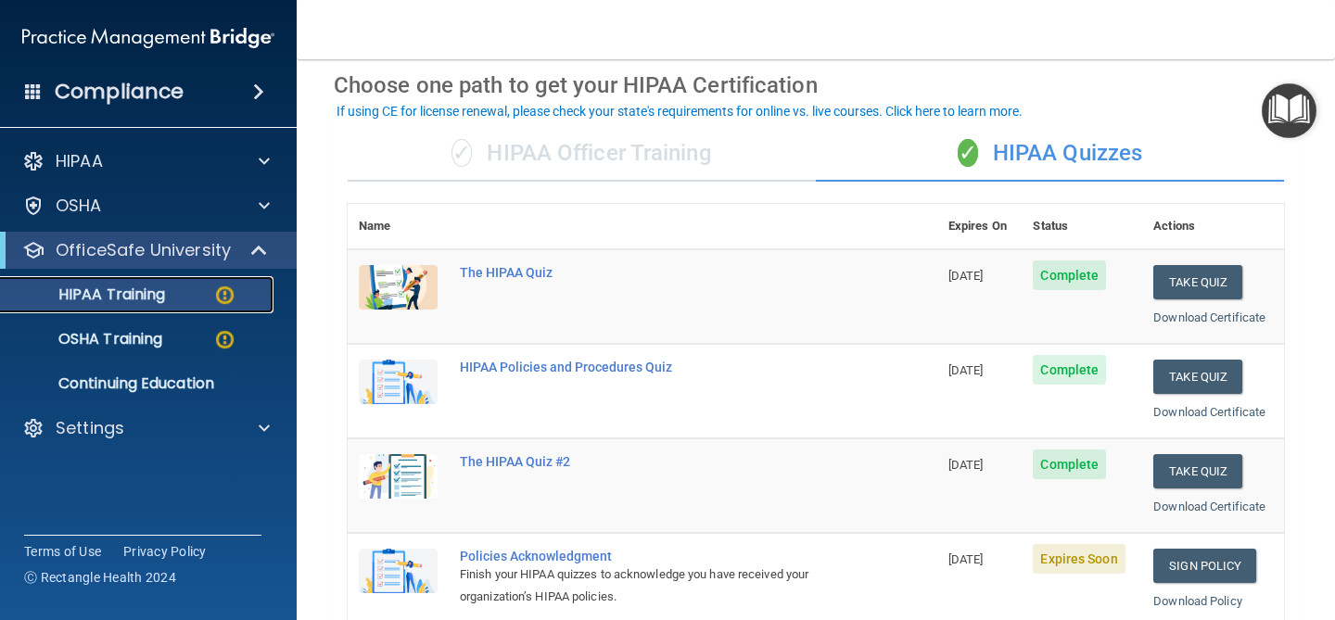
scroll to position [88, 0]
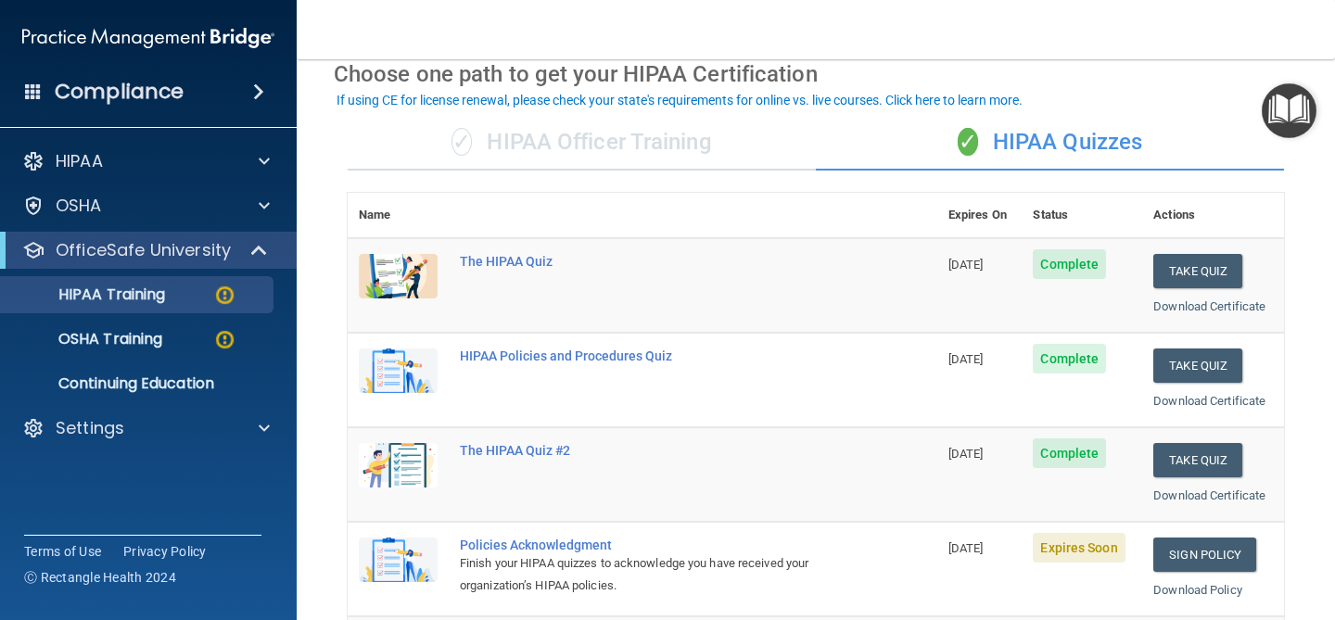
click at [539, 148] on div "✓ HIPAA Officer Training" at bounding box center [582, 143] width 468 height 56
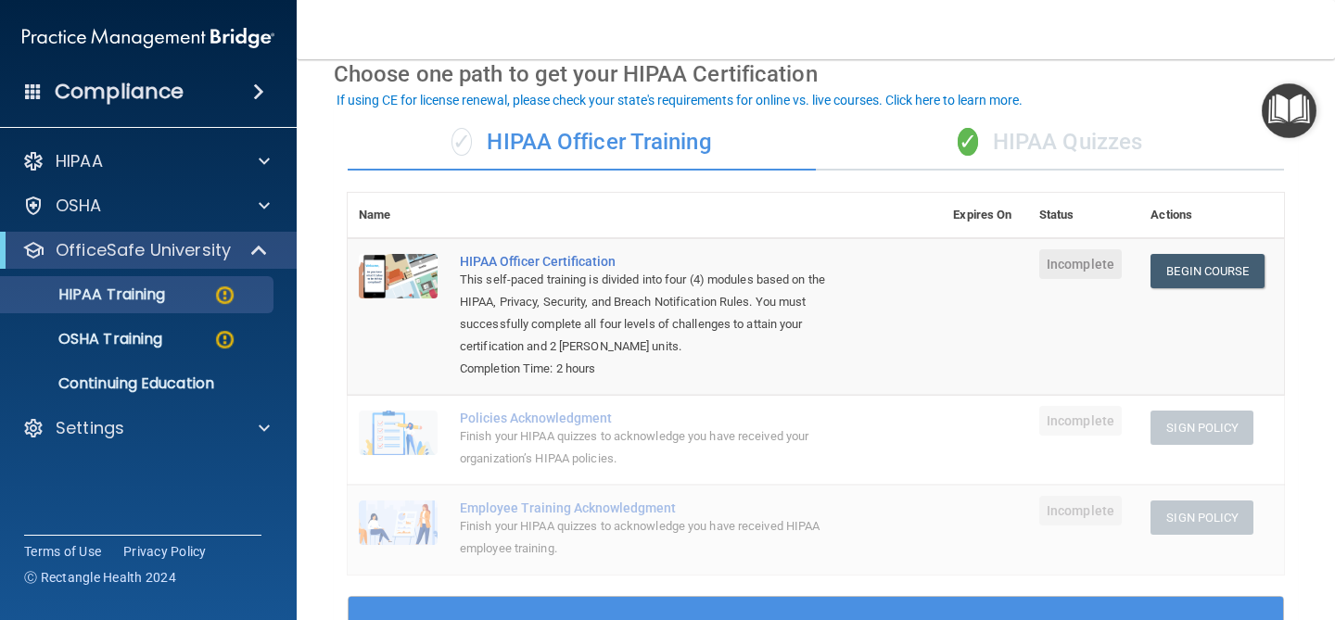
click at [935, 142] on div "✓ HIPAA Quizzes" at bounding box center [1050, 143] width 468 height 56
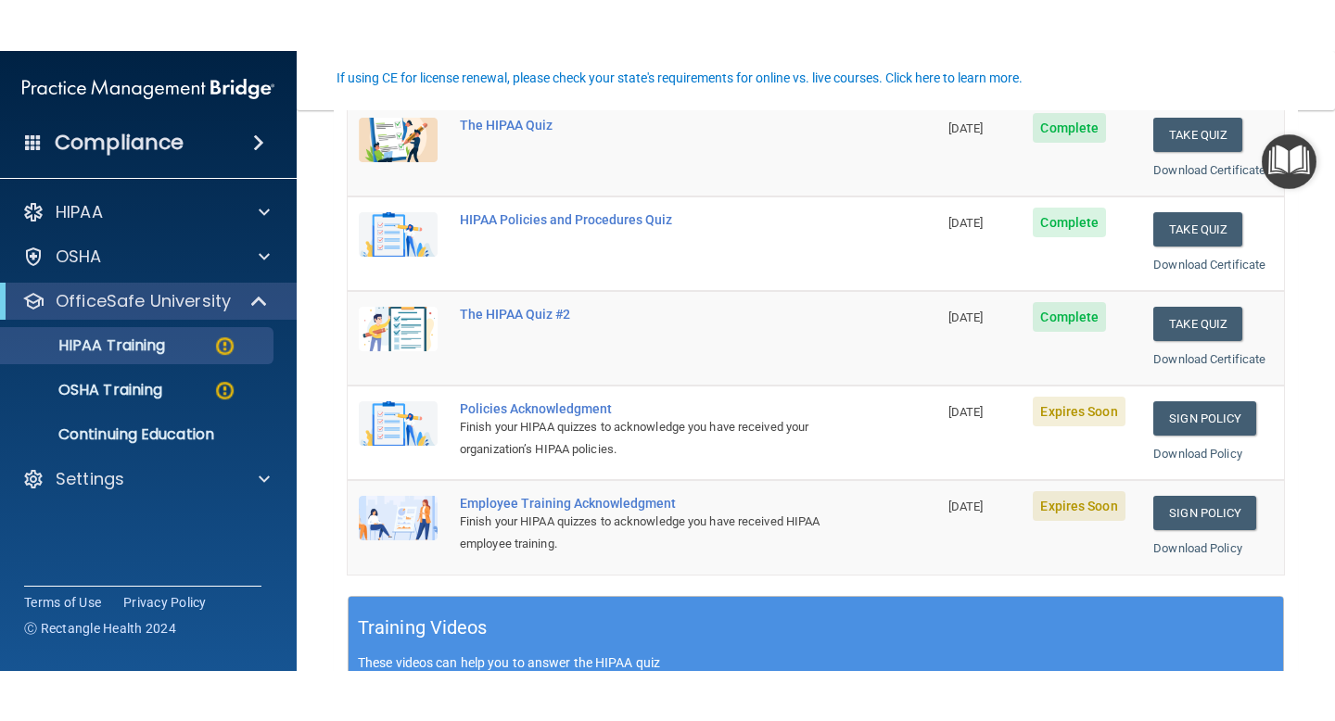
scroll to position [355, 0]
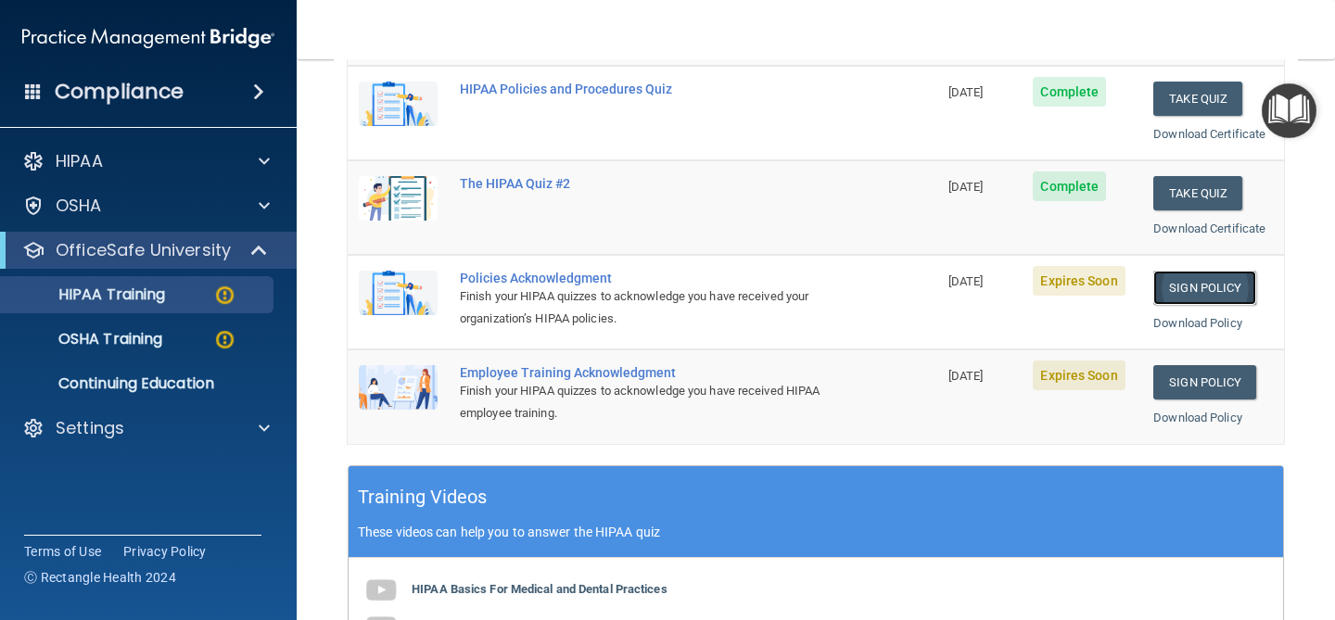
click at [1204, 300] on link "Sign Policy" at bounding box center [1205, 288] width 103 height 34
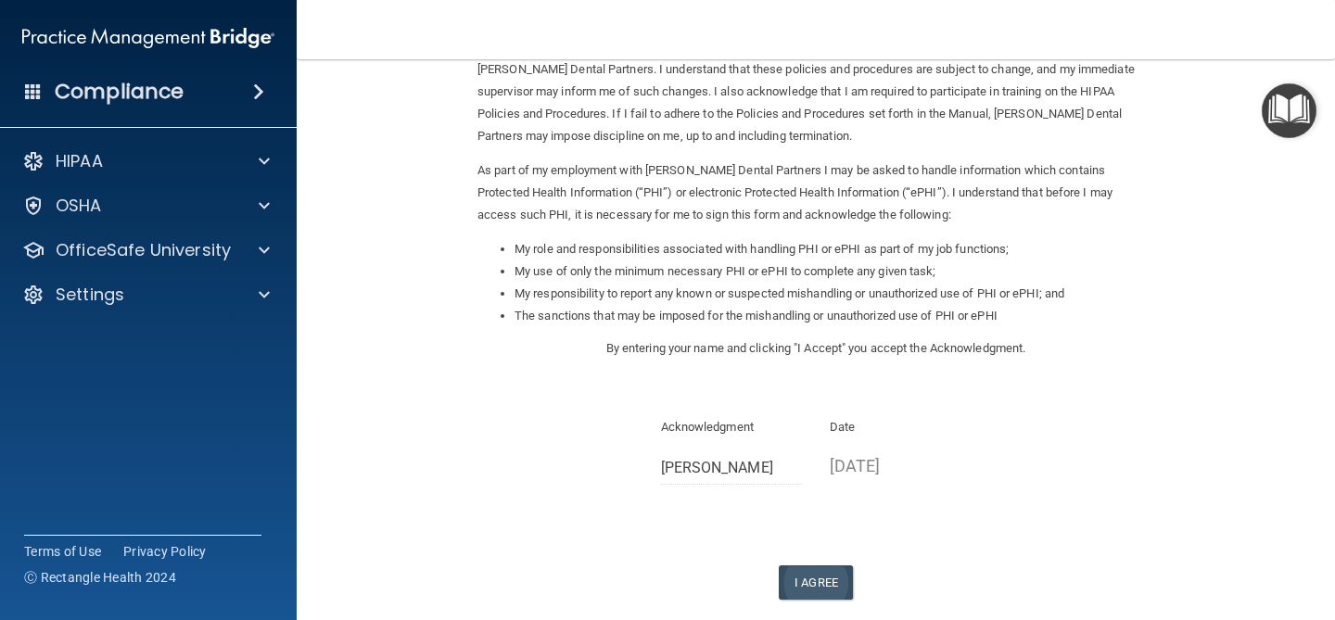
scroll to position [229, 0]
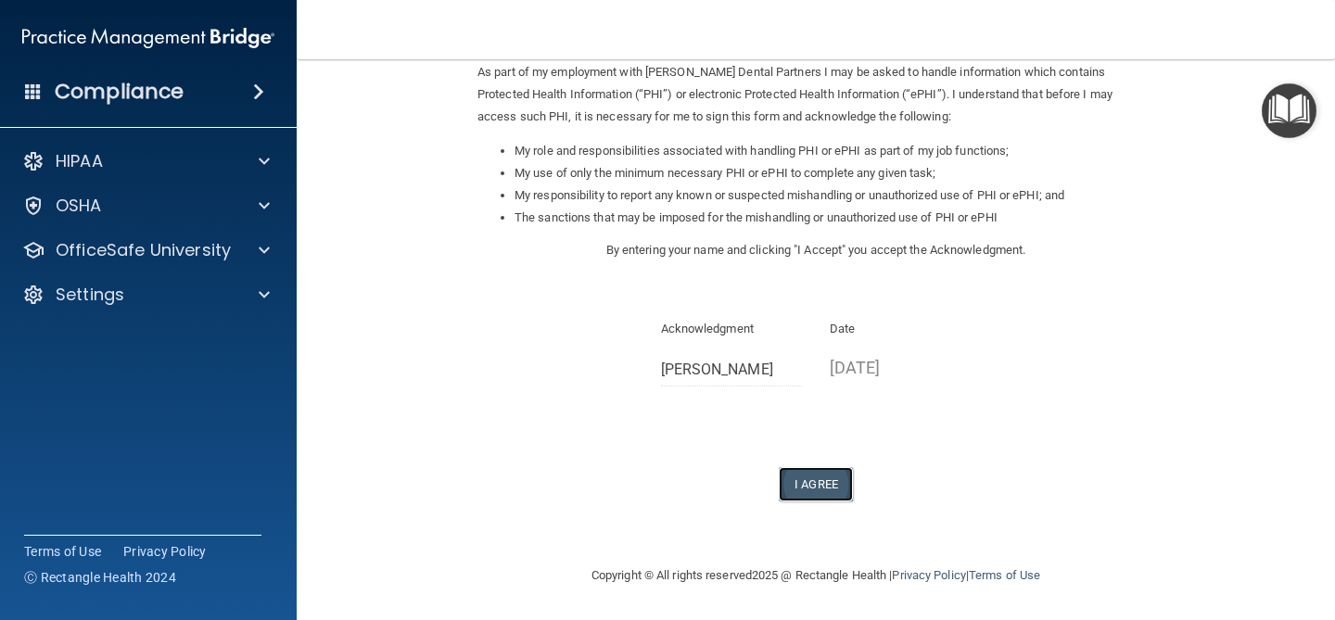
click at [799, 481] on button "I Agree" at bounding box center [816, 484] width 74 height 34
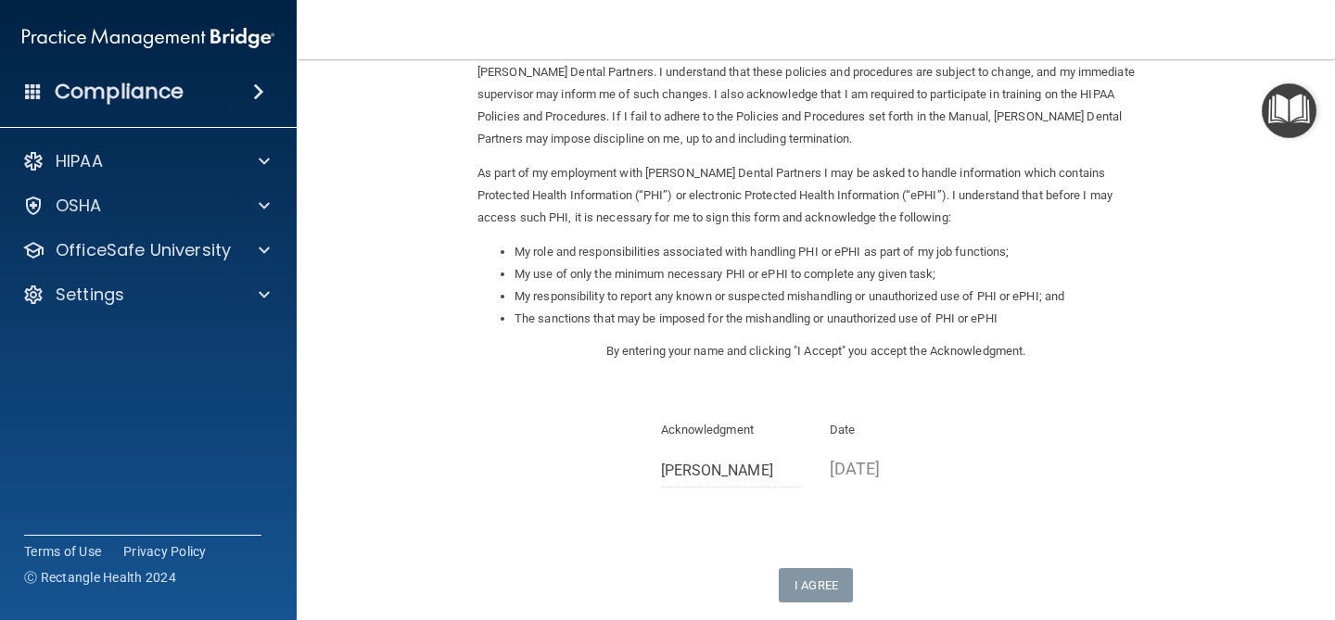
scroll to position [0, 0]
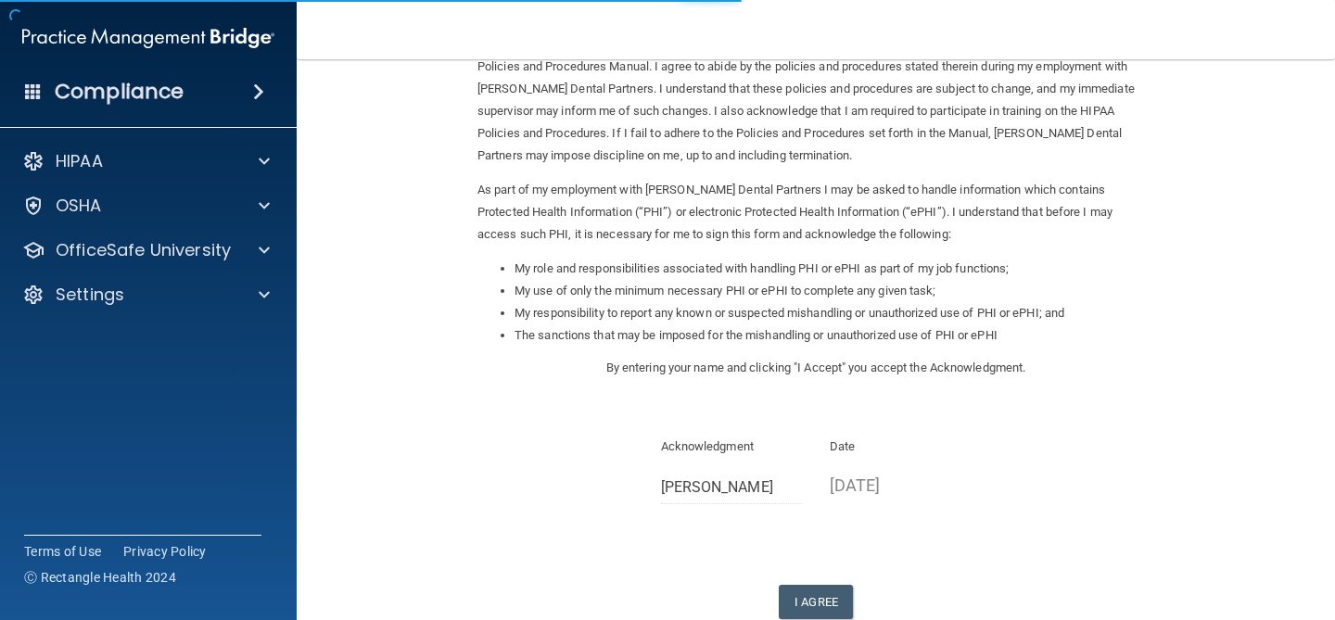
scroll to position [229, 0]
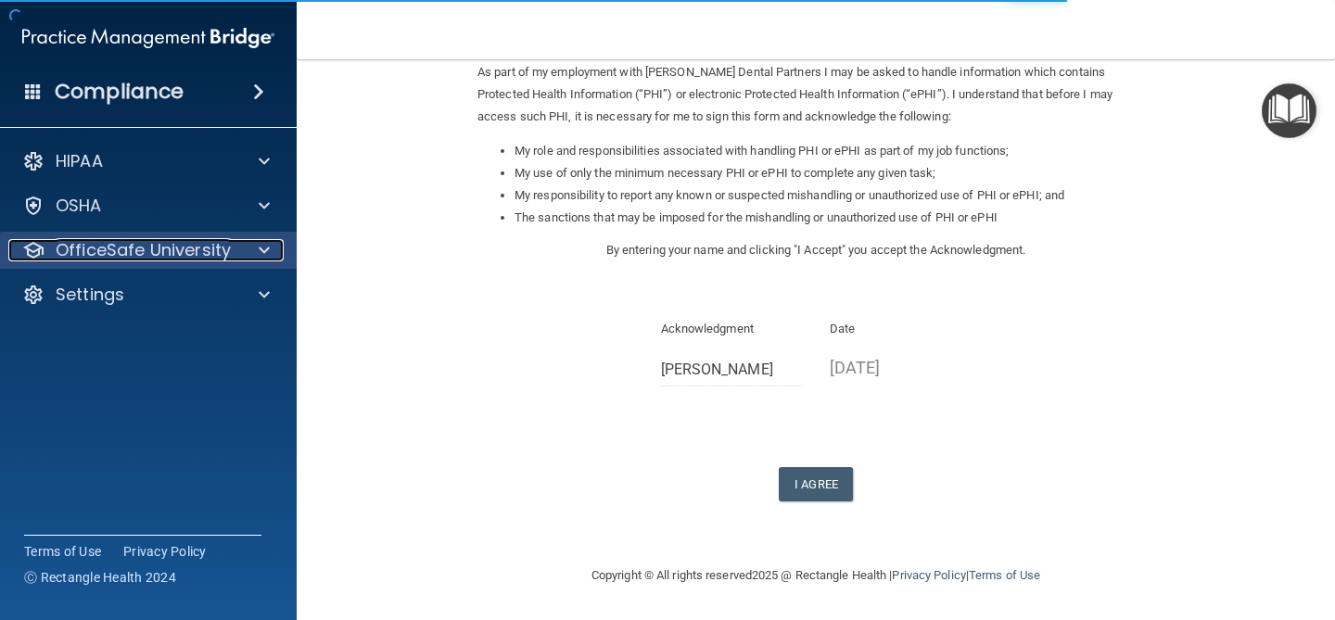
click at [183, 248] on p "OfficeSafe University" at bounding box center [143, 250] width 175 height 22
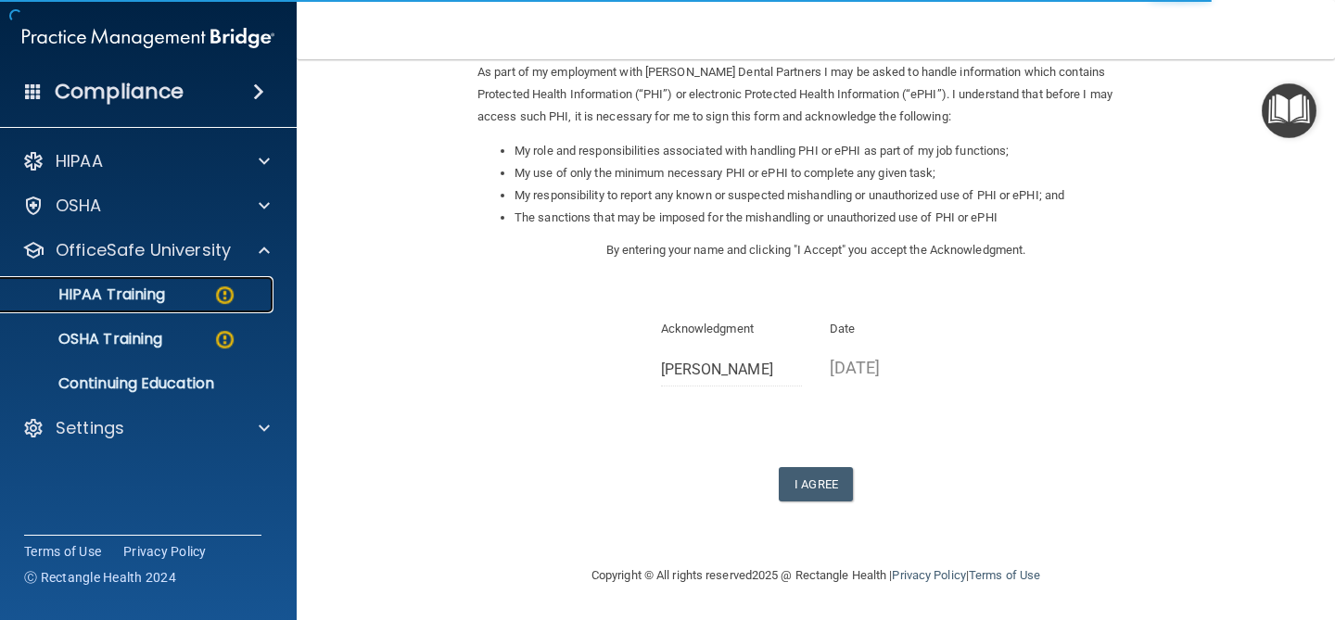
click at [172, 286] on div "HIPAA Training" at bounding box center [138, 295] width 253 height 19
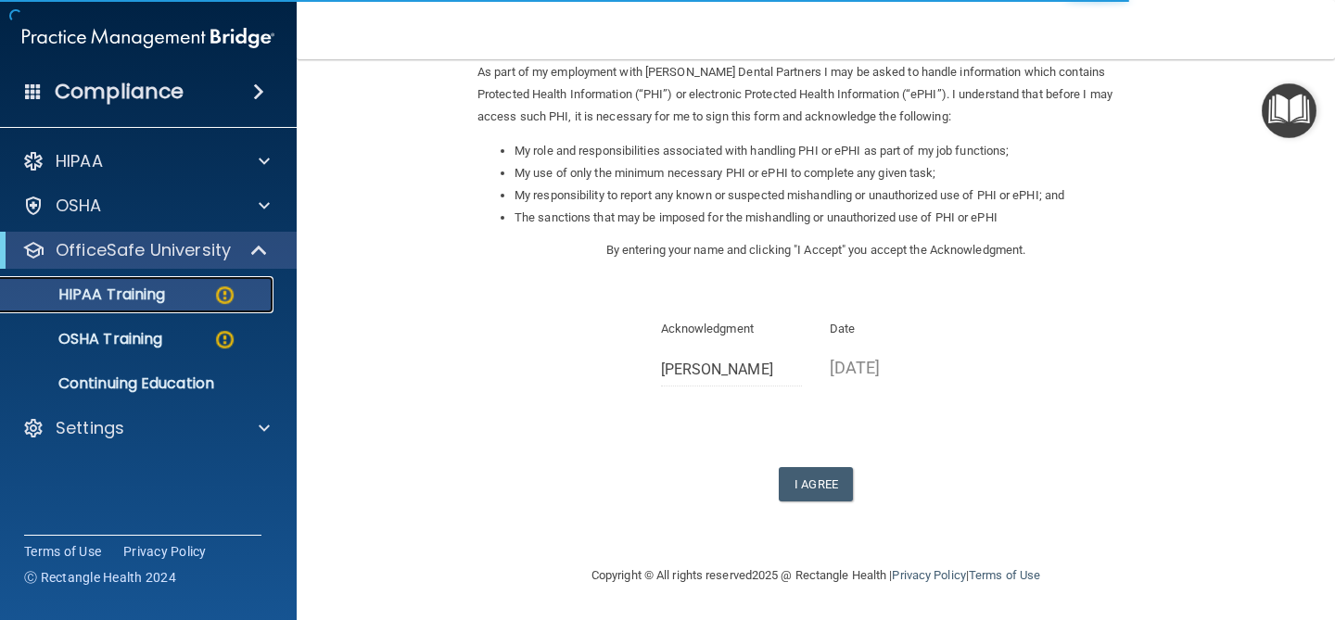
scroll to position [775, 0]
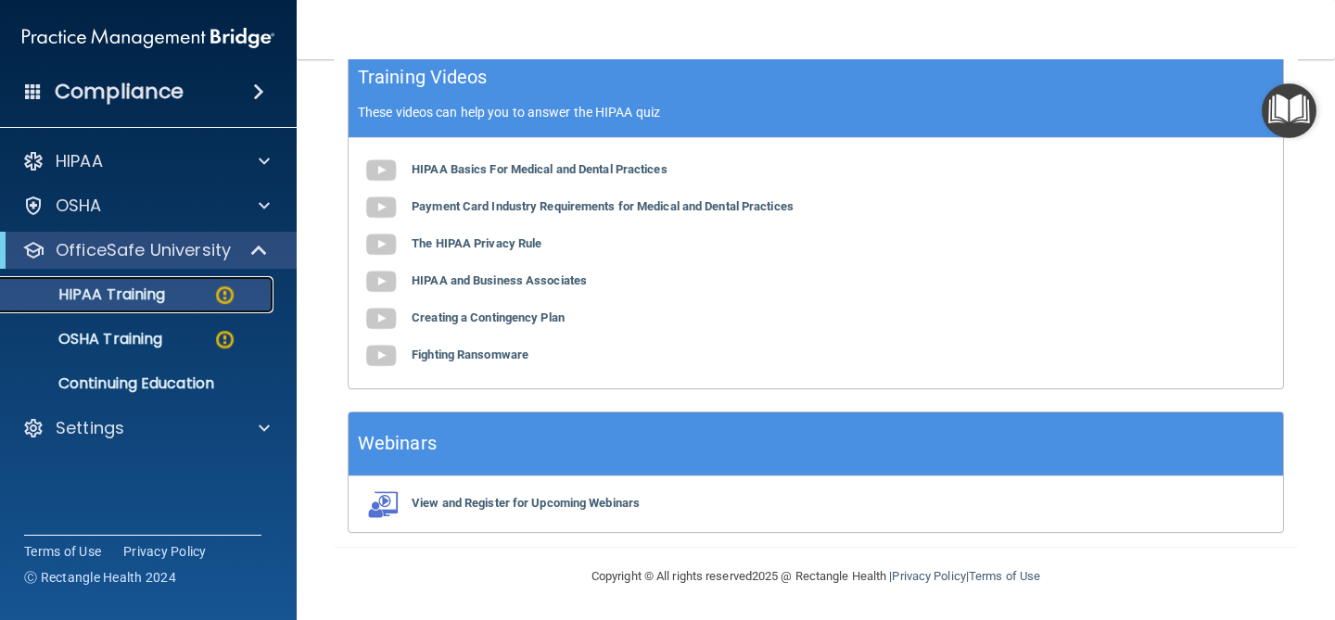
click at [216, 300] on img at bounding box center [224, 295] width 23 height 23
click at [248, 352] on link "OSHA Training" at bounding box center [127, 339] width 292 height 37
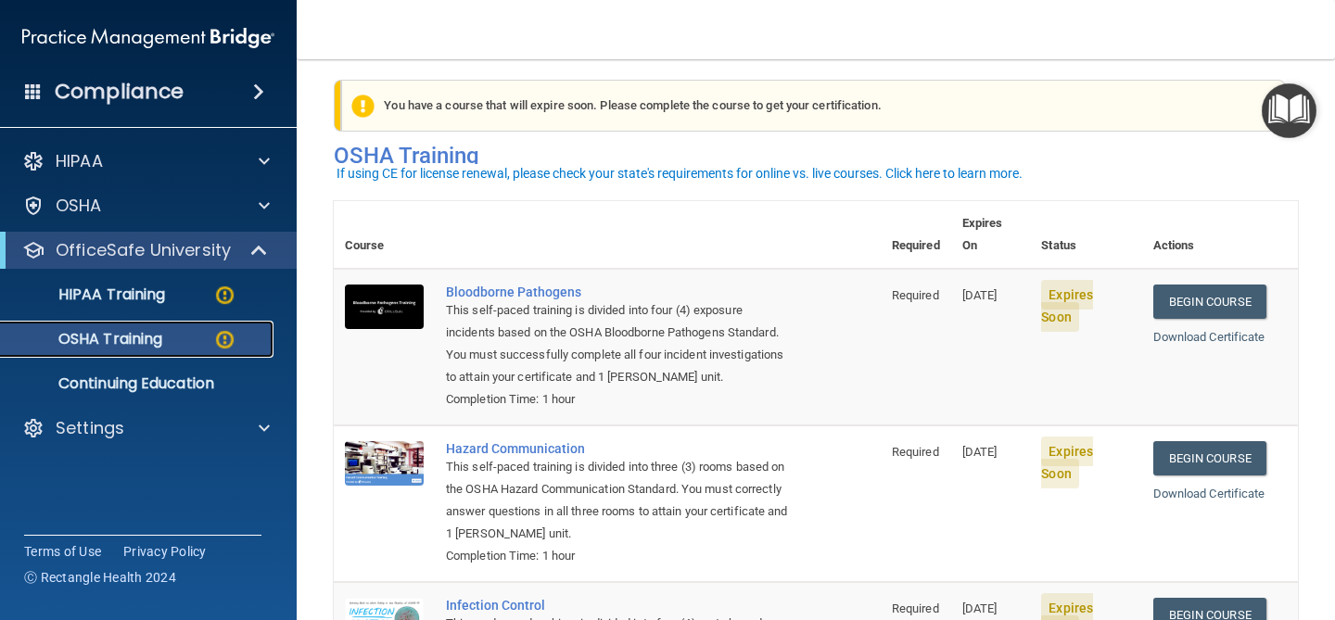
scroll to position [8, 0]
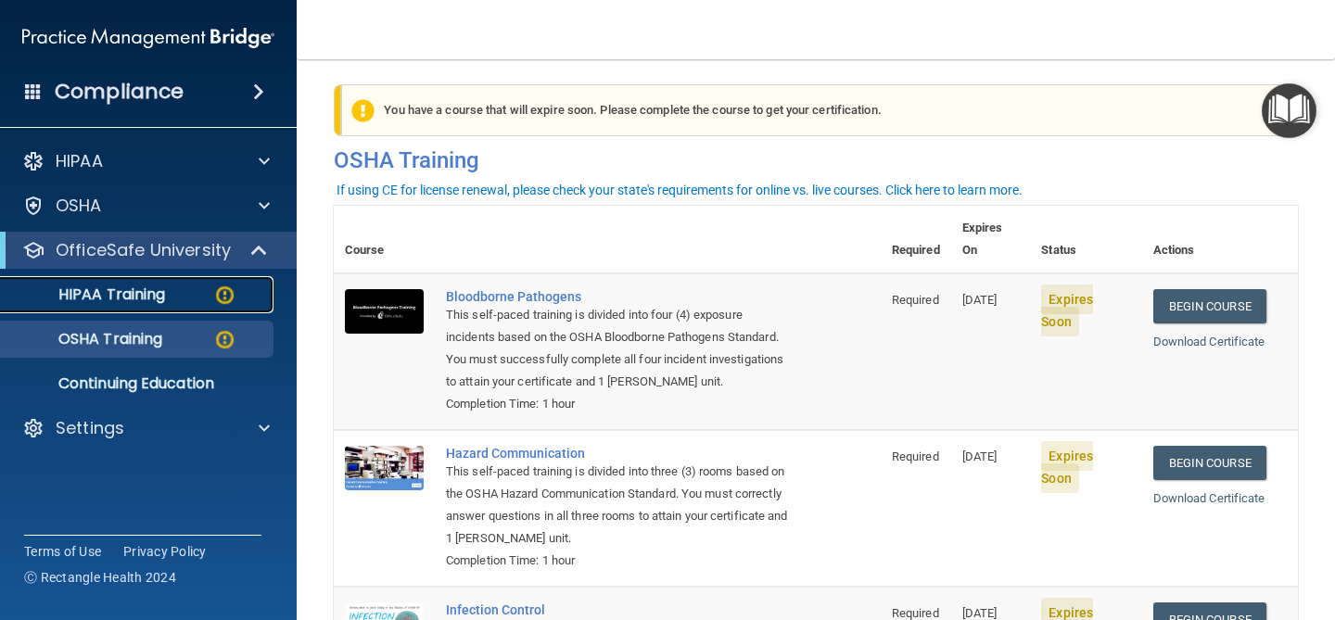
click at [208, 311] on link "HIPAA Training" at bounding box center [127, 294] width 292 height 37
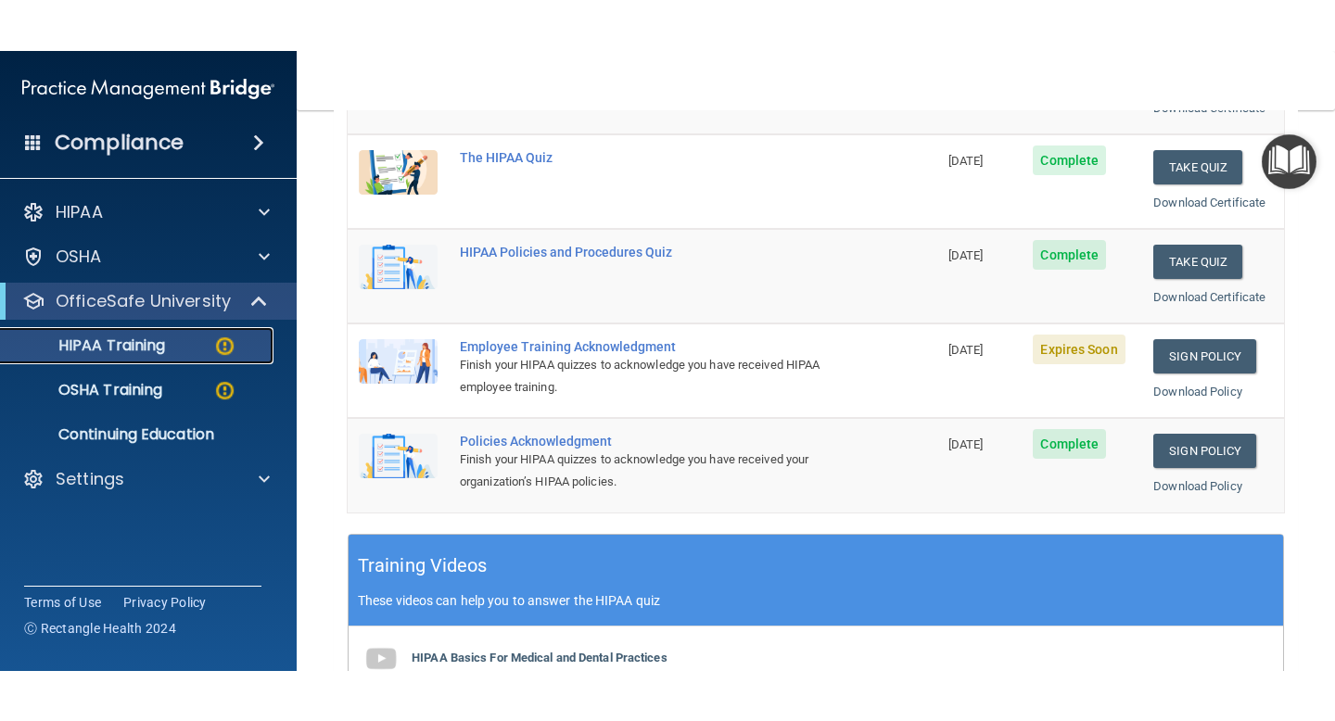
scroll to position [336, 0]
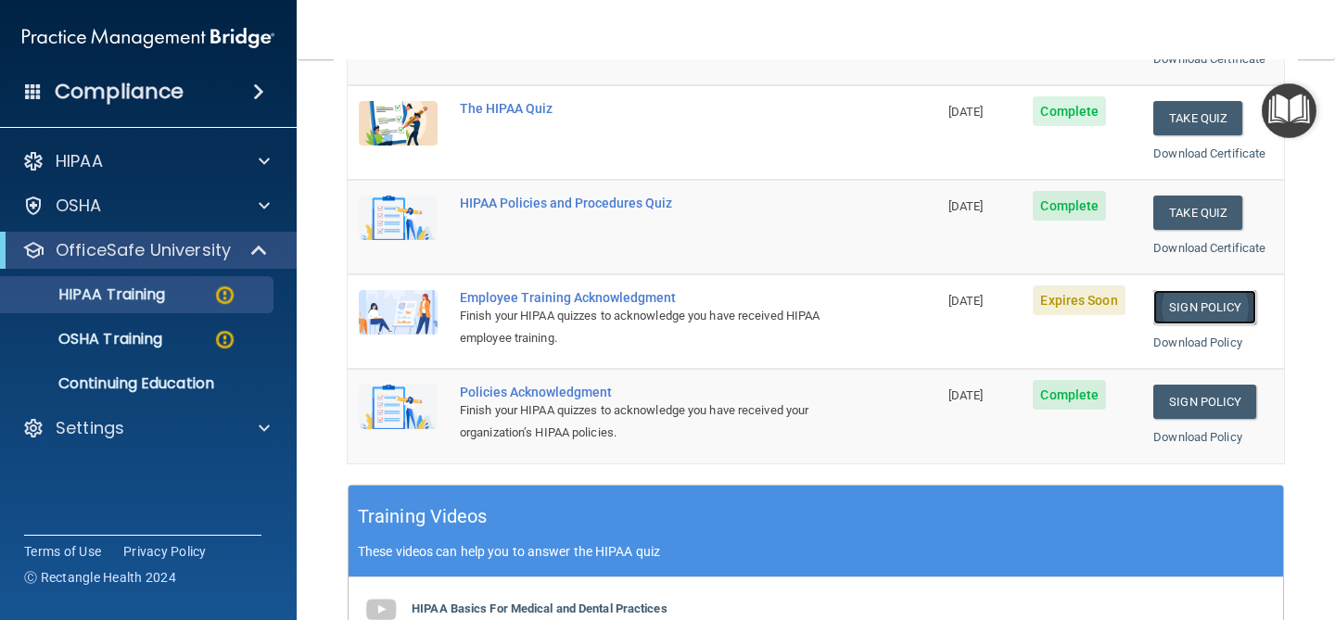
click at [1193, 296] on link "Sign Policy" at bounding box center [1205, 307] width 103 height 34
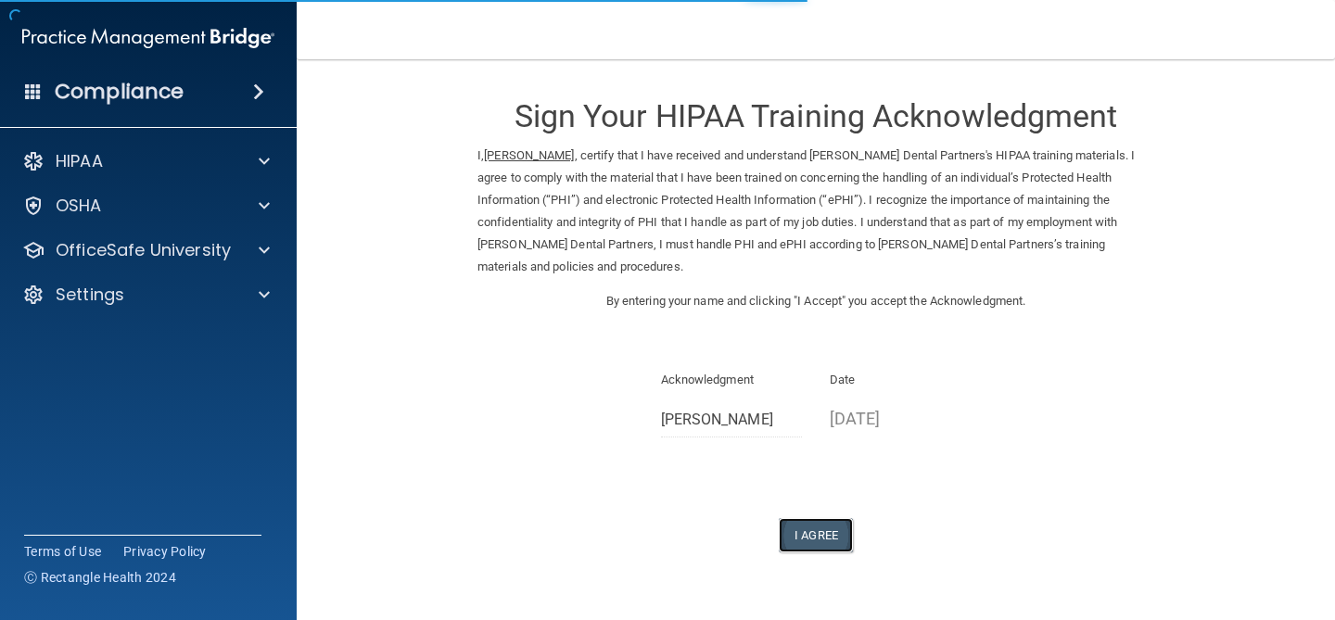
click at [790, 518] on button "I Agree" at bounding box center [816, 535] width 74 height 34
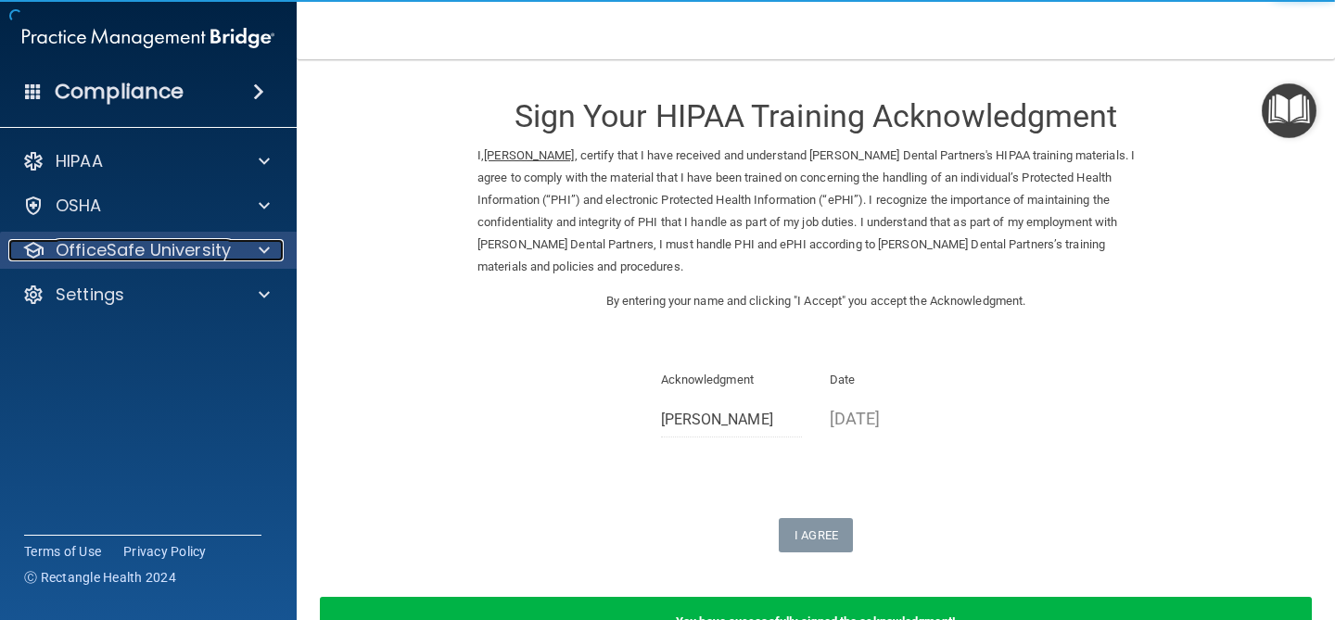
click at [261, 246] on span at bounding box center [264, 250] width 11 height 22
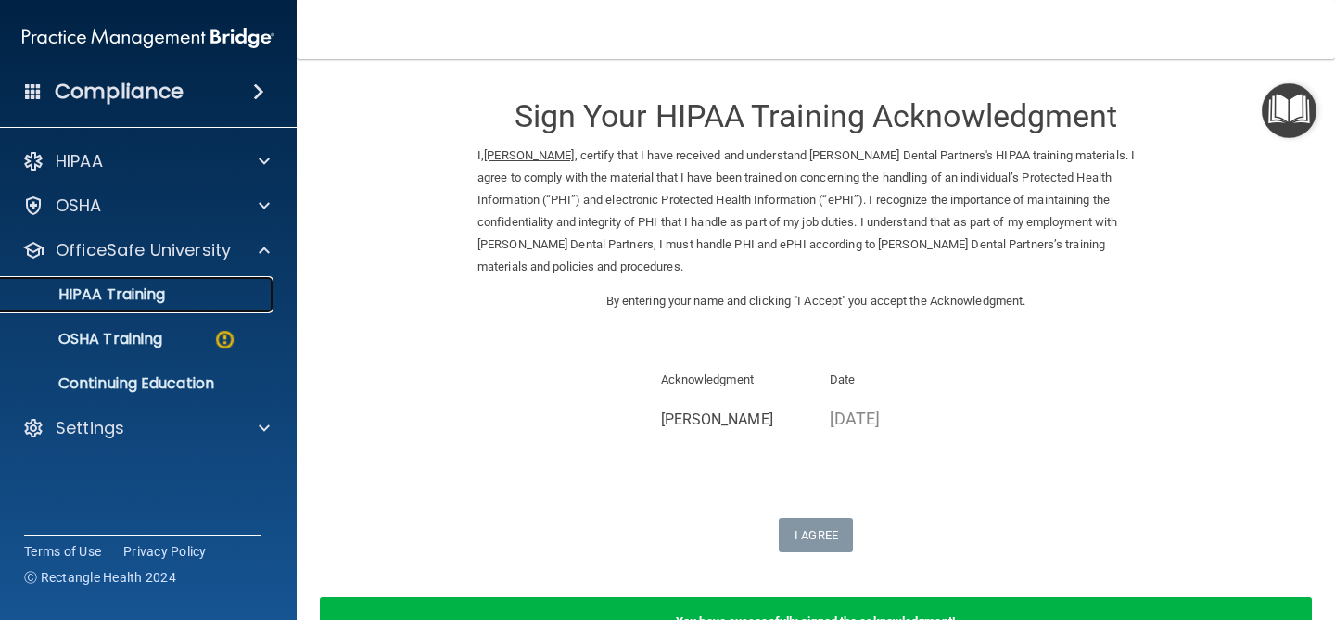
click at [217, 305] on link "HIPAA Training" at bounding box center [127, 294] width 292 height 37
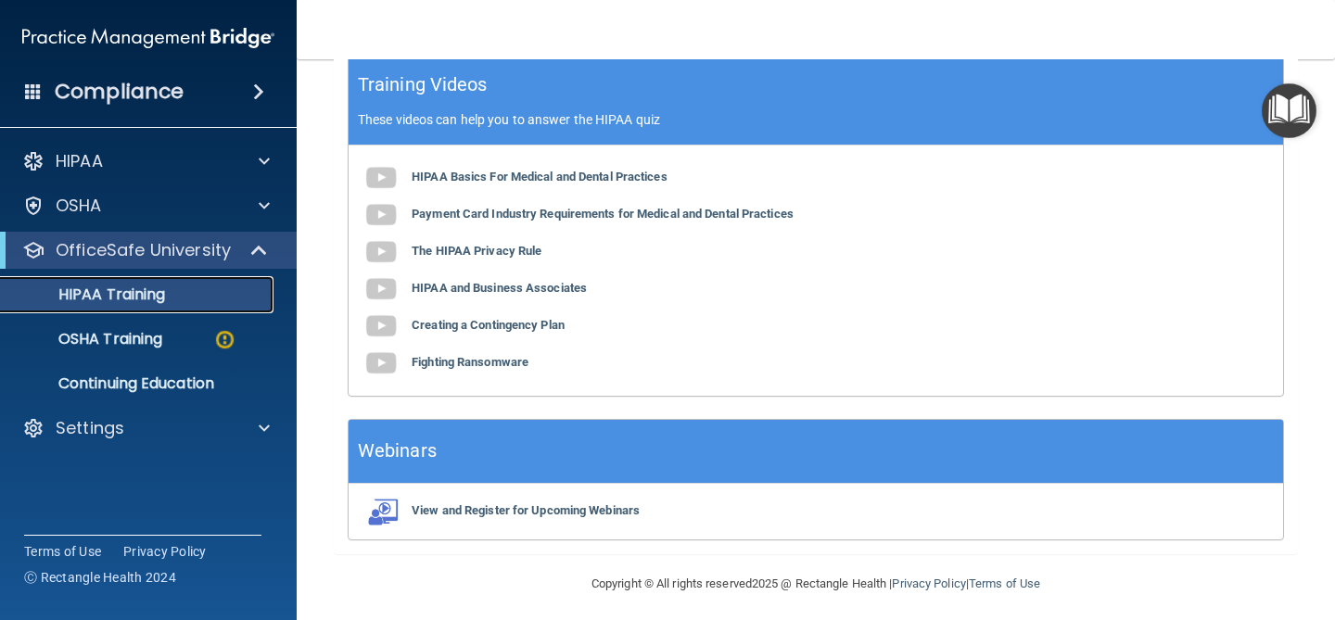
scroll to position [775, 0]
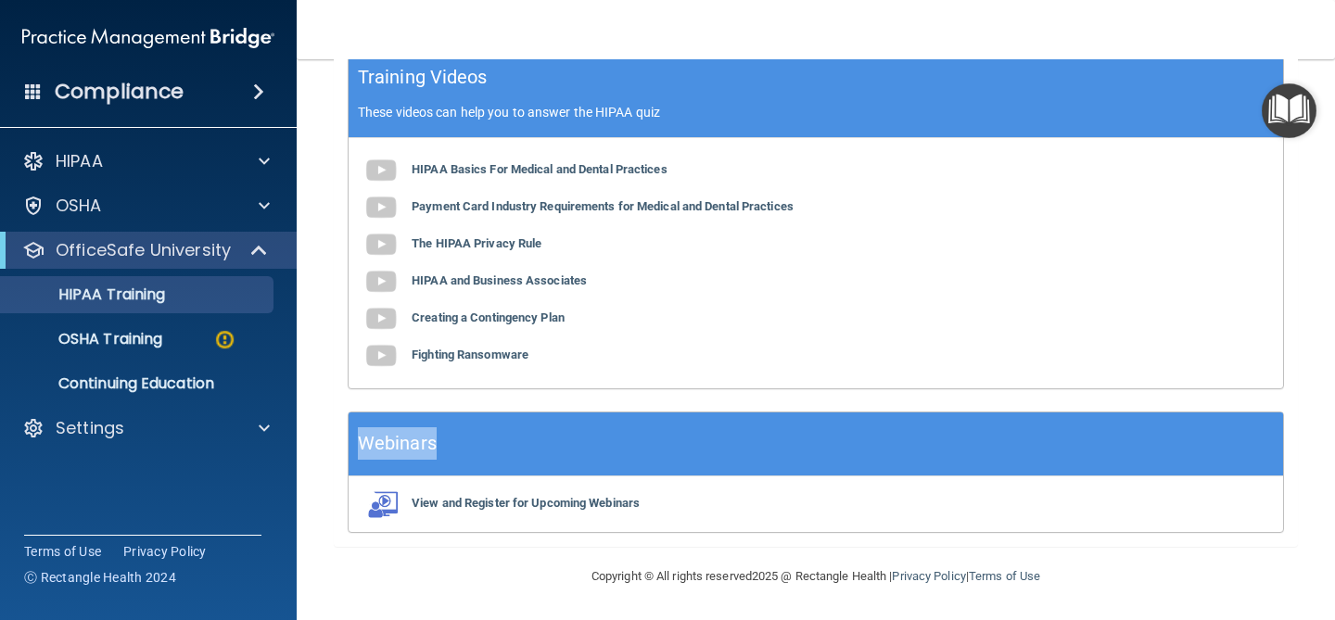
drag, startPoint x: 452, startPoint y: 450, endPoint x: 317, endPoint y: 441, distance: 134.7
click at [315, 441] on main "Back Choose one path to get your HIPAA Certification ✓ HIPAA Officer Training ✓…" at bounding box center [816, 339] width 1039 height 561
click at [317, 442] on main "Back Choose one path to get your HIPAA Certification ✓ HIPAA Officer Training ✓…" at bounding box center [816, 339] width 1039 height 561
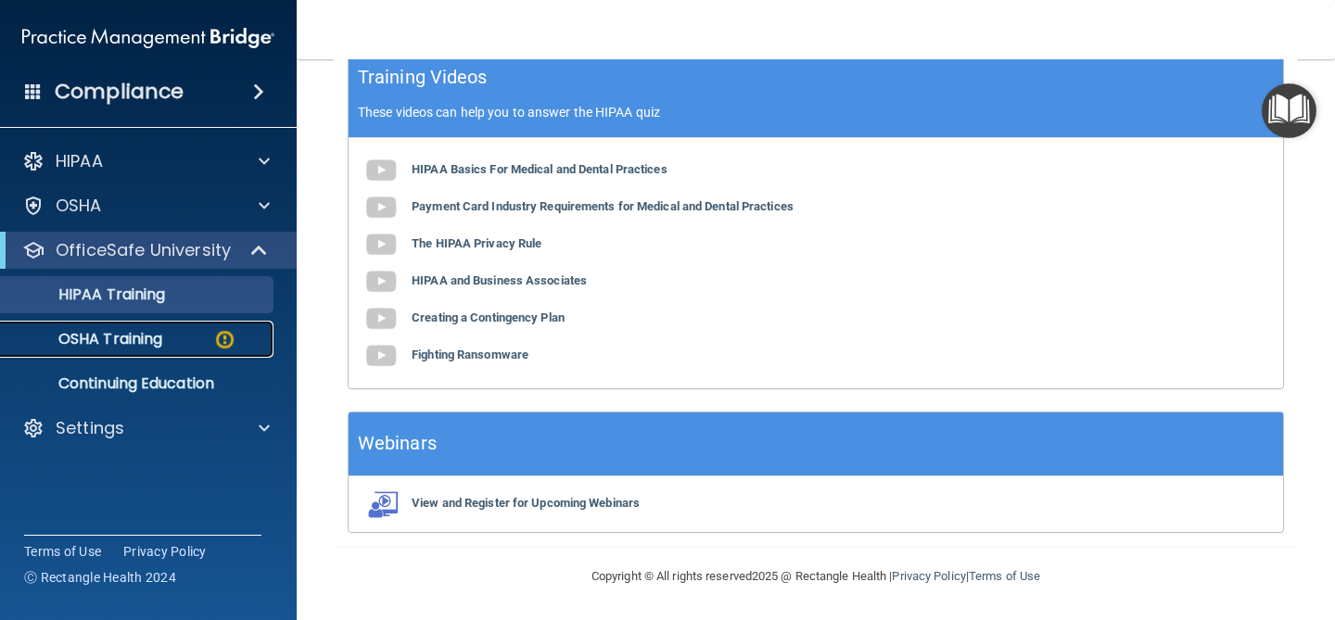
click at [236, 329] on img at bounding box center [224, 339] width 23 height 23
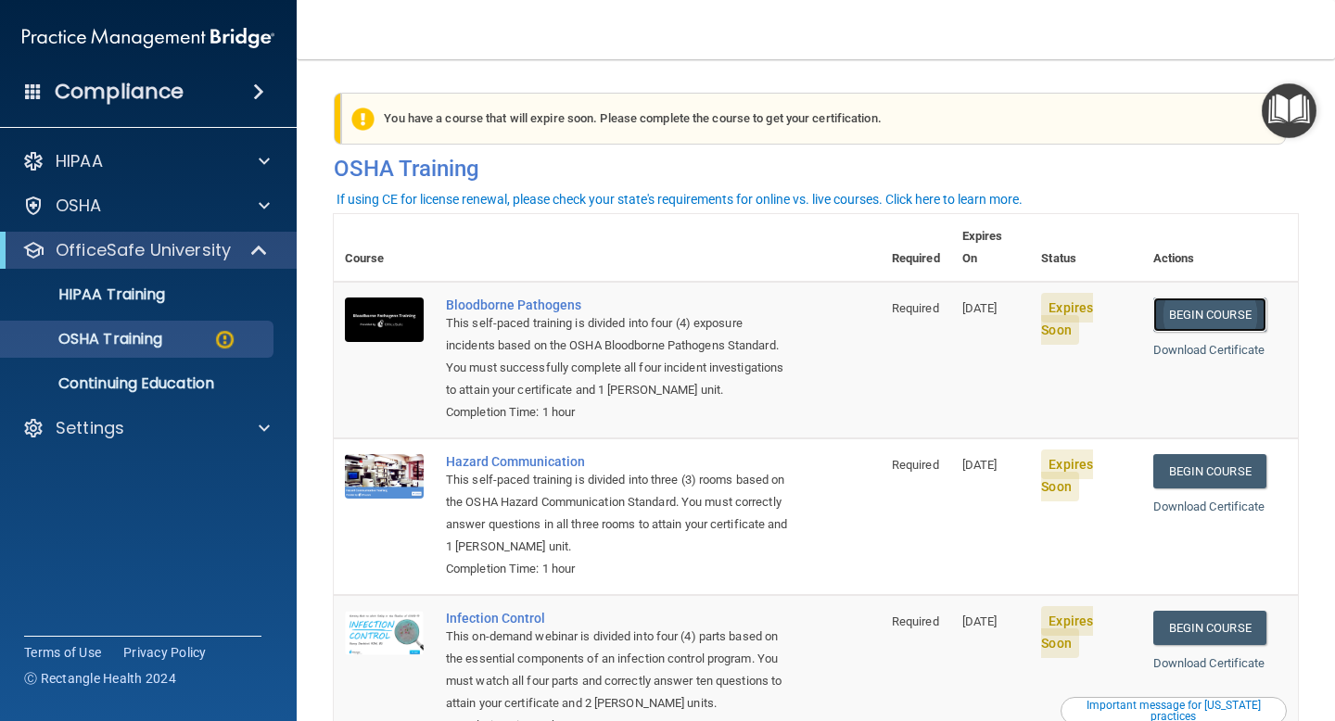
click at [1255, 306] on link "Begin Course" at bounding box center [1210, 315] width 113 height 34
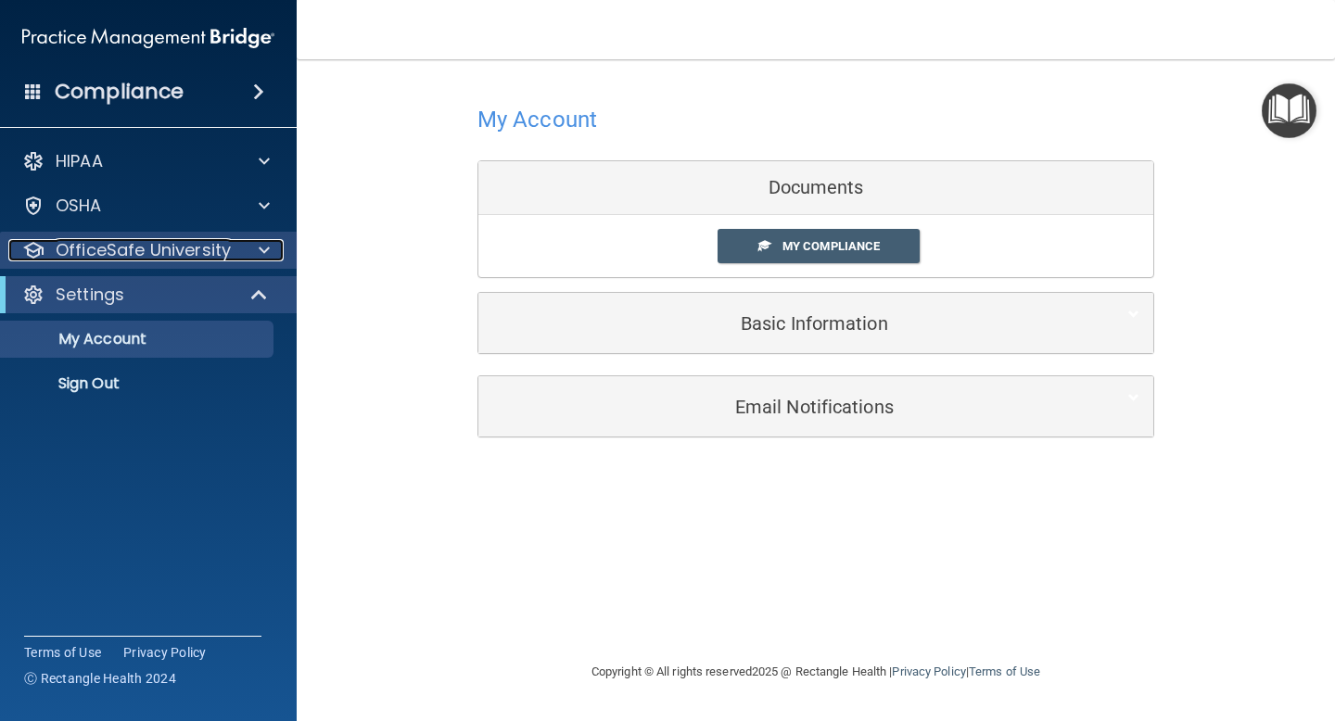
click at [213, 248] on p "OfficeSafe University" at bounding box center [143, 250] width 175 height 22
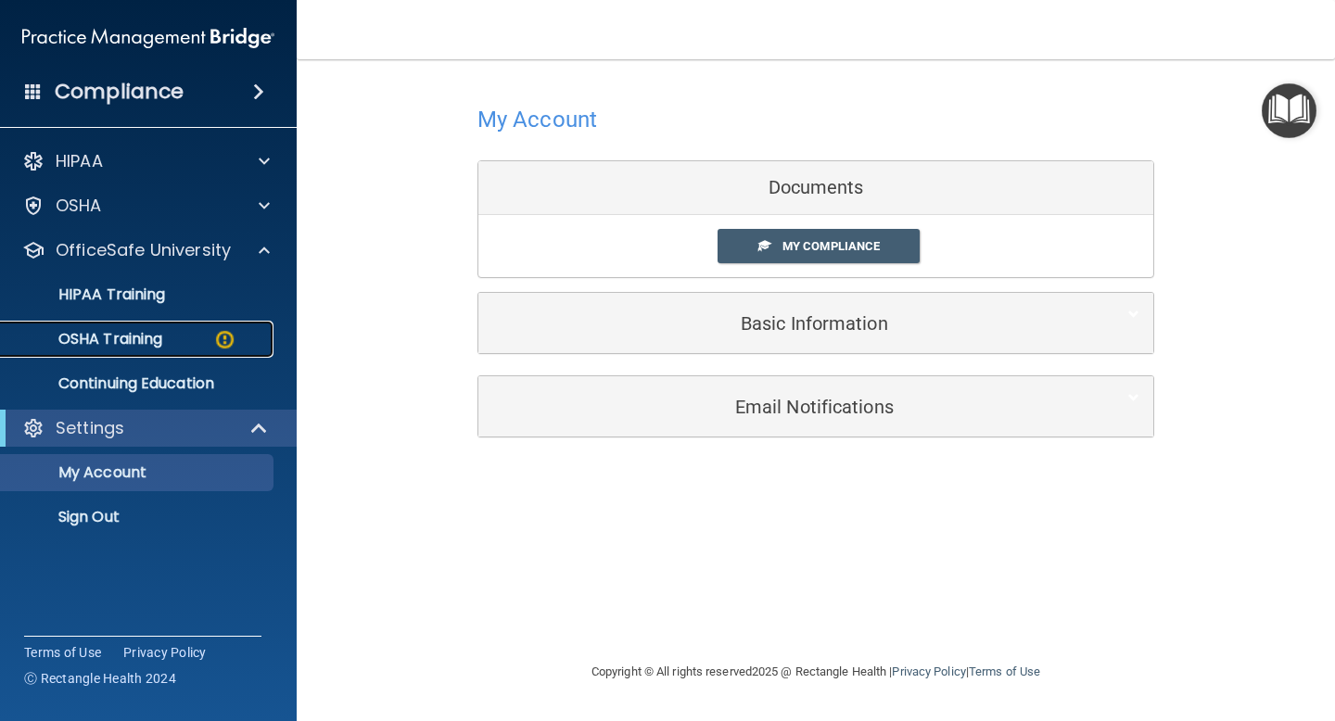
click at [215, 338] on img at bounding box center [224, 339] width 23 height 23
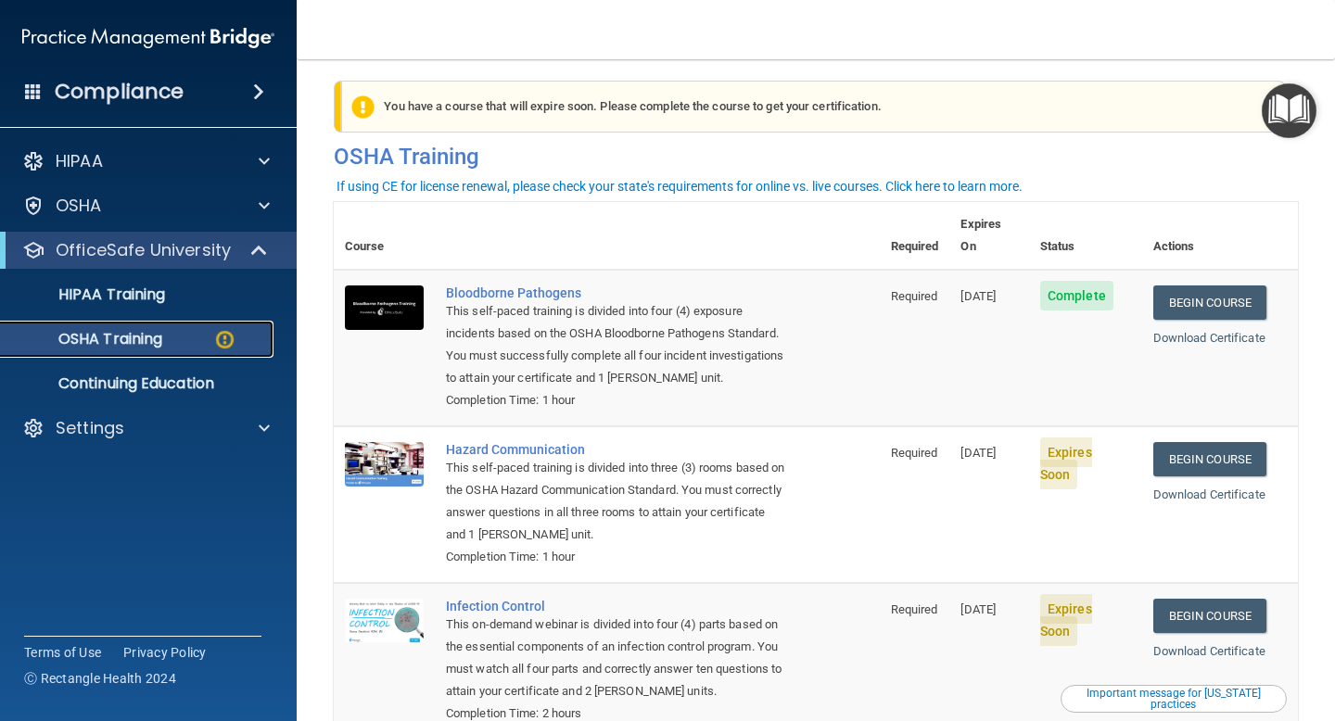
scroll to position [13, 0]
click at [1193, 285] on link "Begin Course" at bounding box center [1210, 302] width 113 height 34
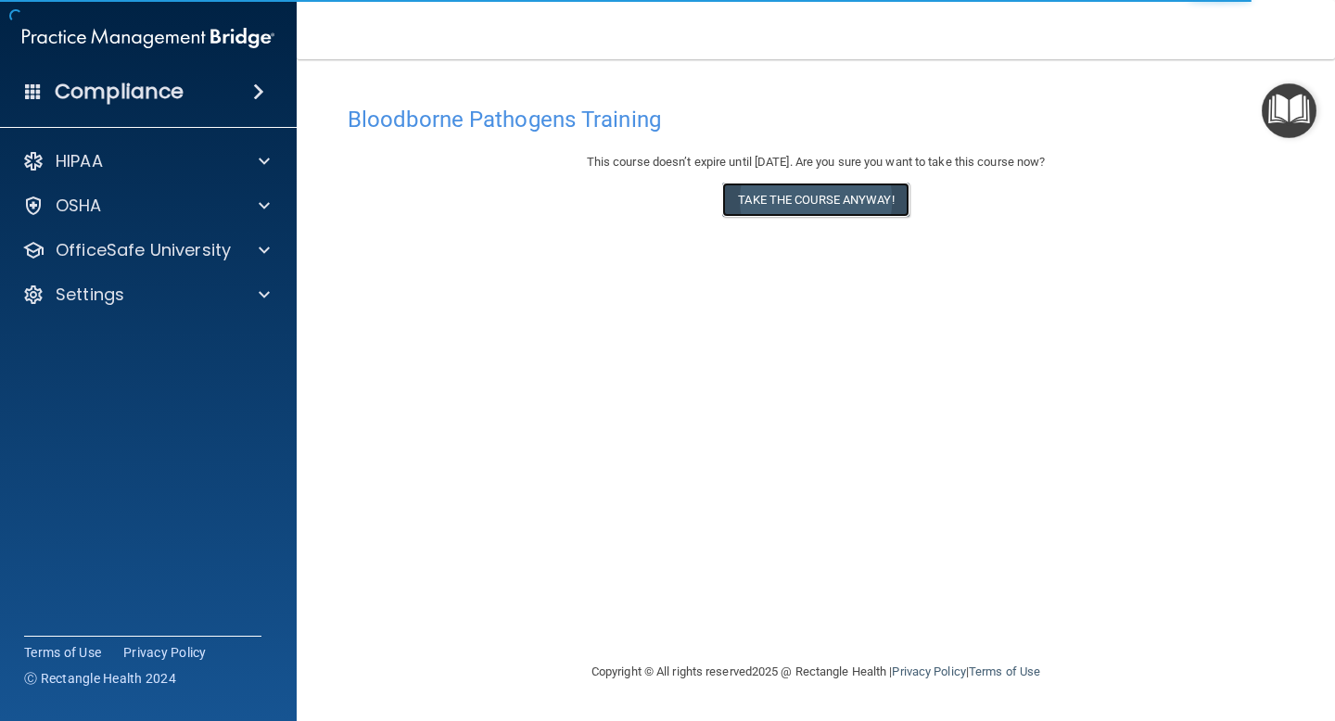
click at [802, 210] on button "Take the course anyway!" at bounding box center [815, 200] width 186 height 34
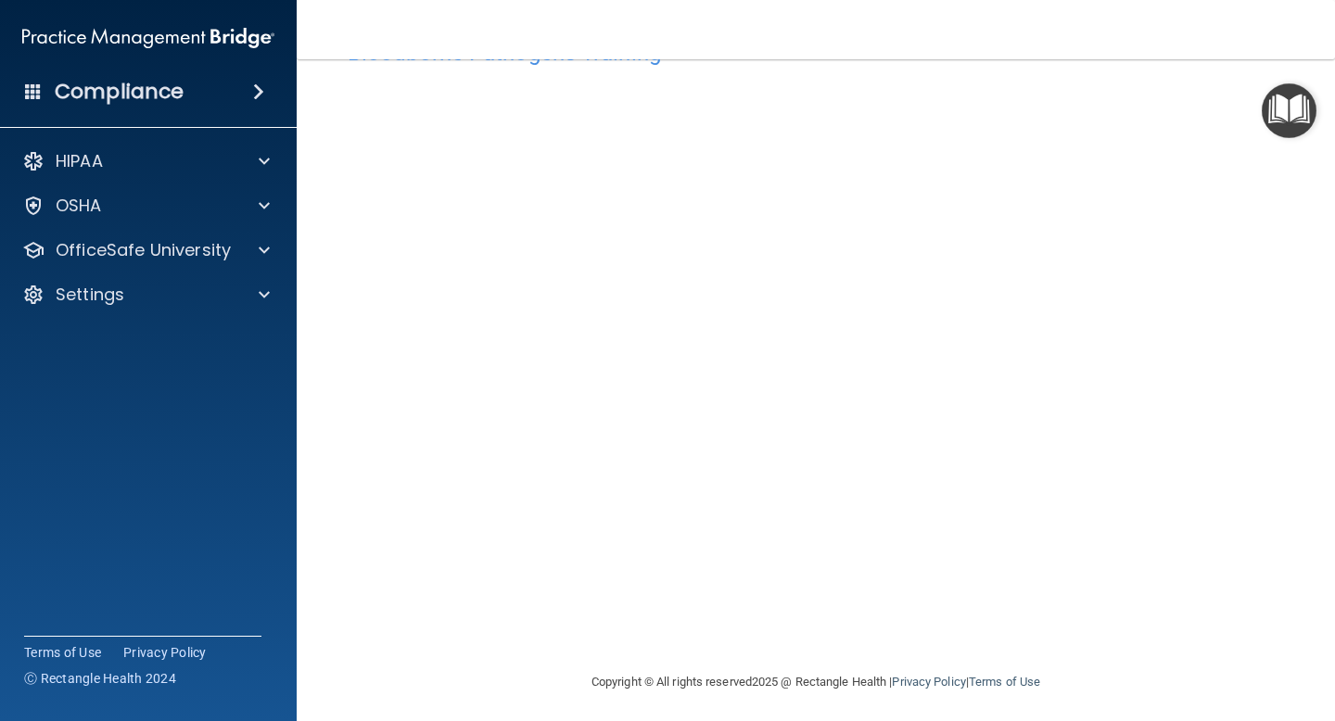
scroll to position [72, 0]
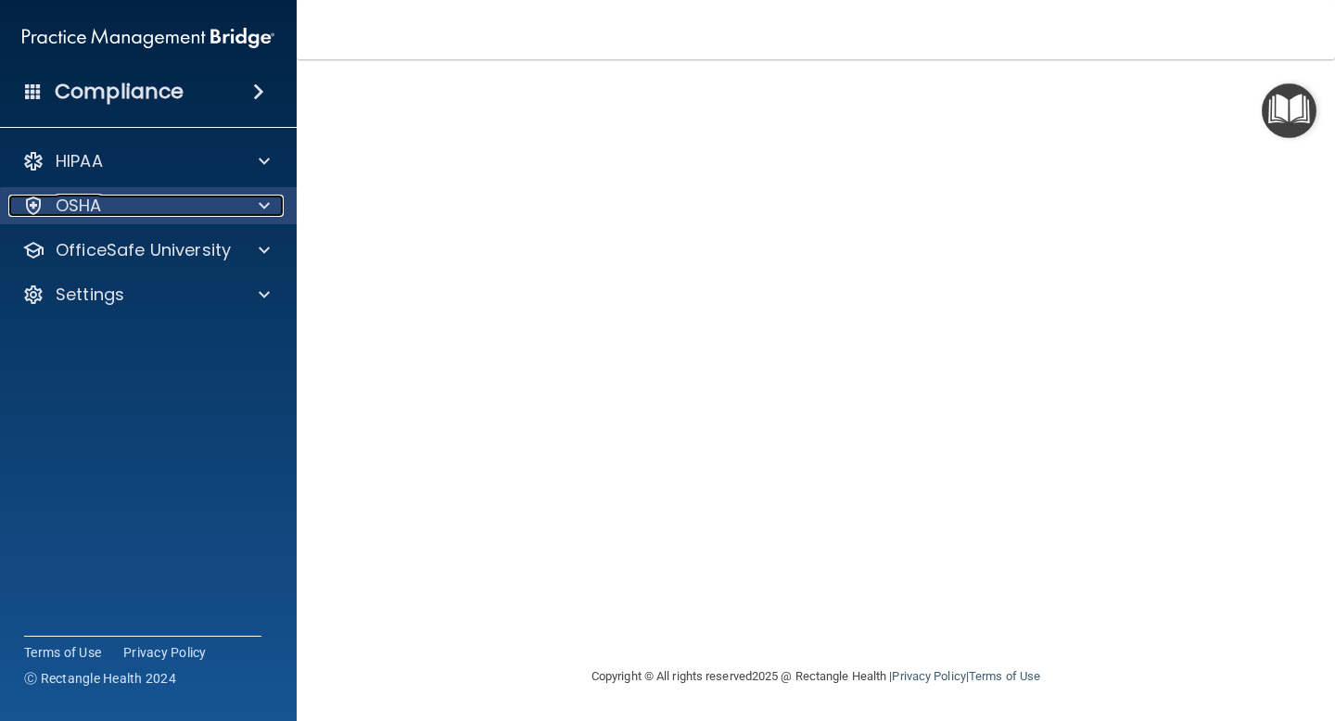
click at [224, 209] on div "OSHA" at bounding box center [123, 206] width 230 height 22
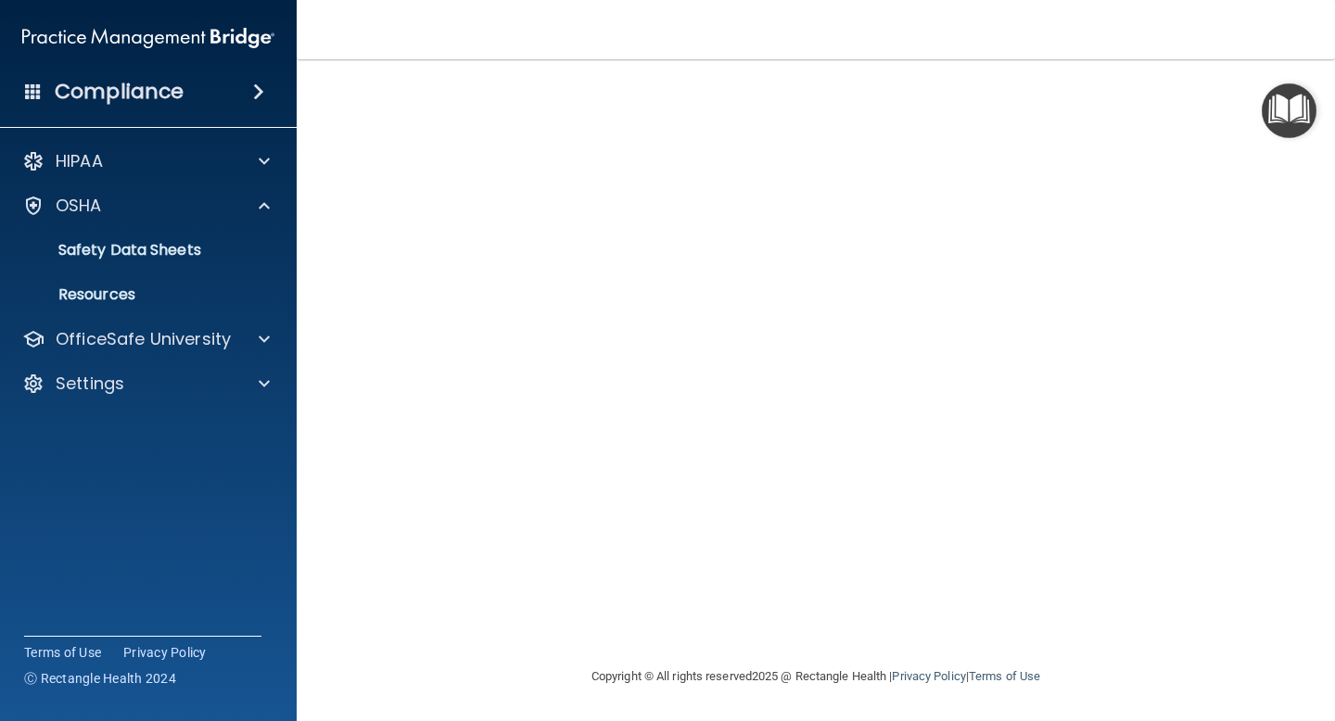
click at [229, 359] on div "HIPAA Documents and Policies Report an Incident Business Associates Emergency P…" at bounding box center [149, 276] width 298 height 282
click at [261, 354] on div "OfficeSafe University" at bounding box center [149, 339] width 298 height 37
click at [265, 347] on span at bounding box center [264, 339] width 11 height 22
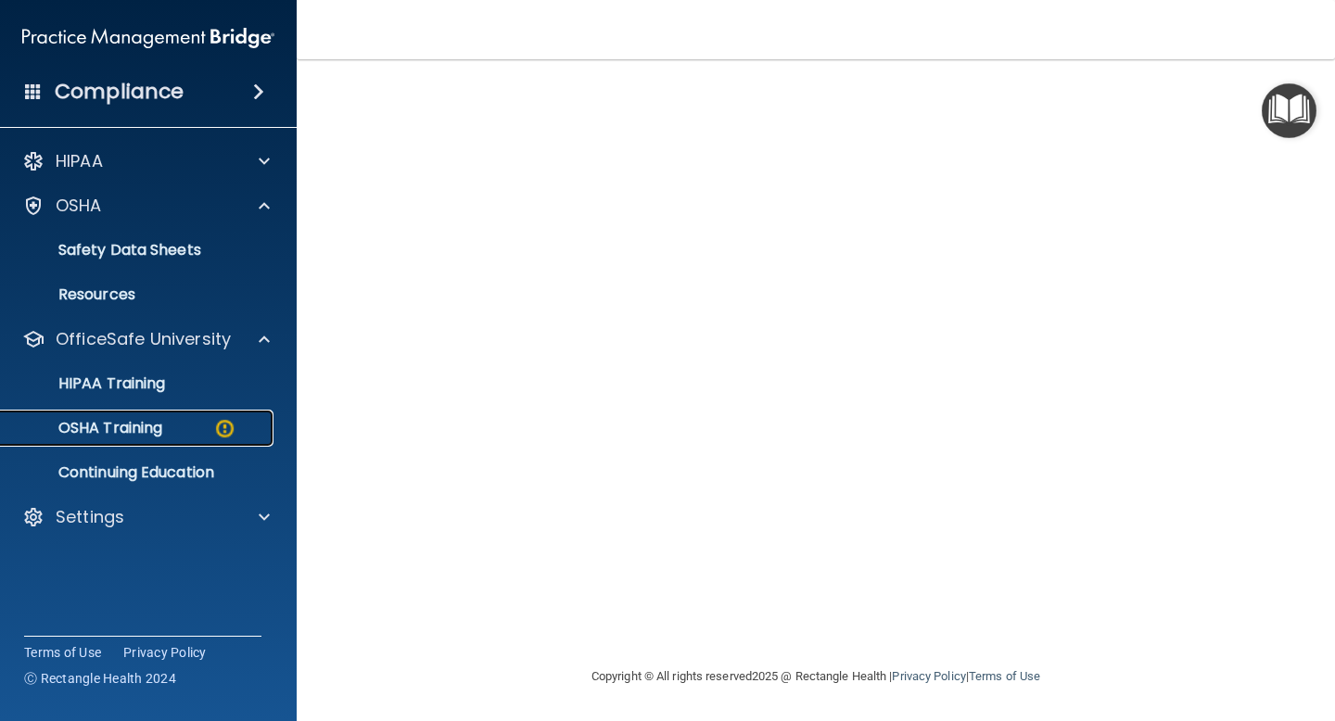
click at [191, 426] on div "OSHA Training" at bounding box center [138, 428] width 253 height 19
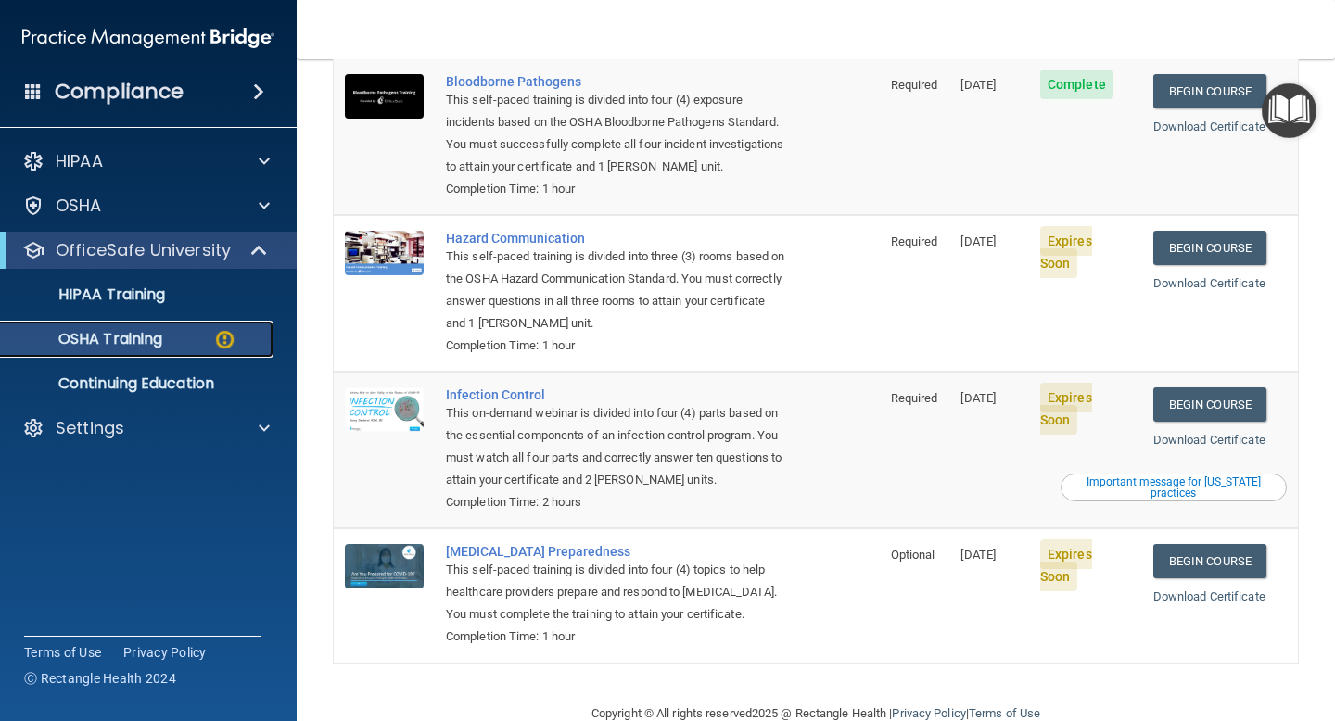
scroll to position [219, 0]
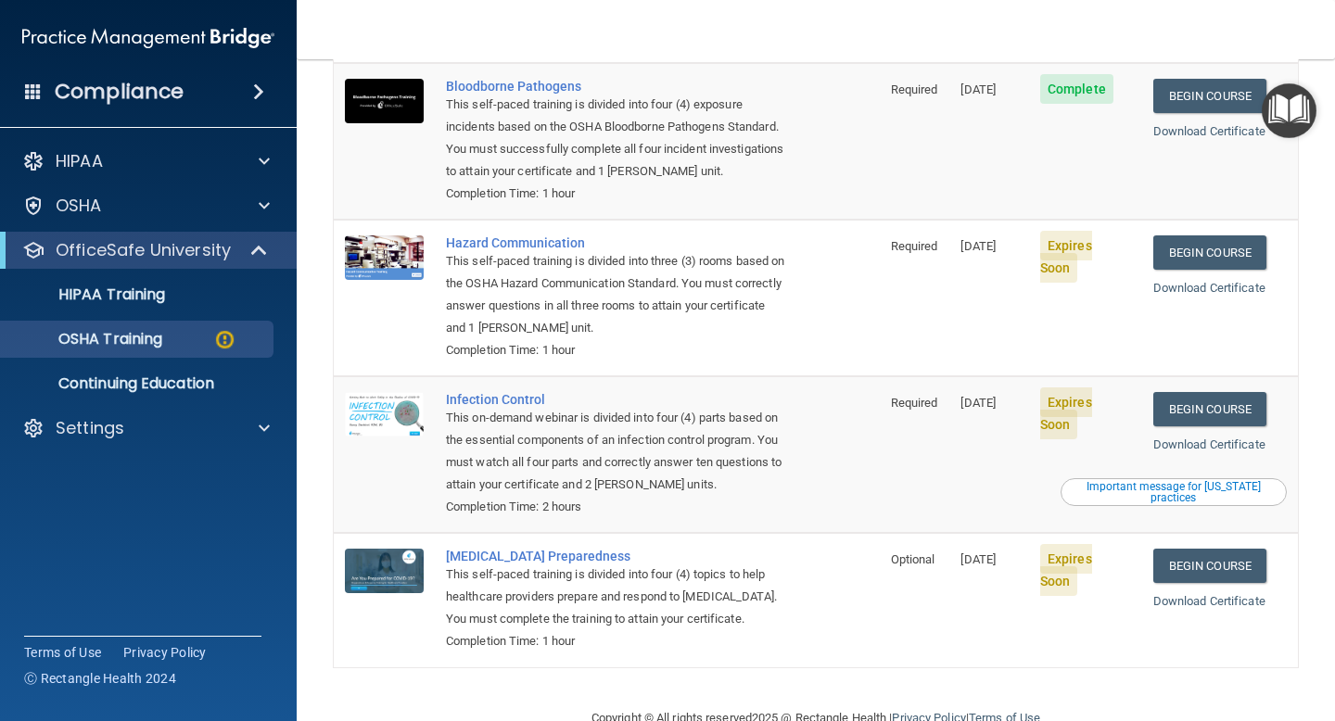
click at [1128, 481] on div "Important message for California practices" at bounding box center [1174, 492] width 221 height 22
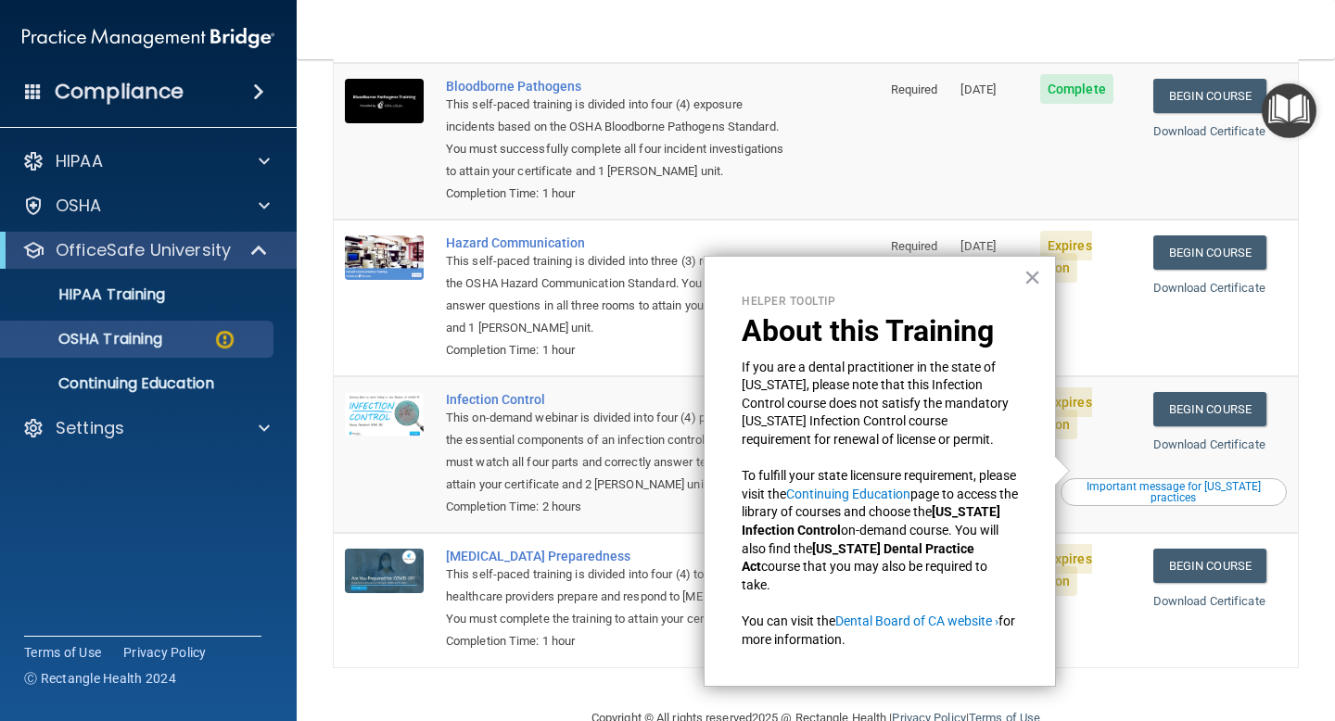
click at [1037, 296] on div "Helper Tooltip About this Training If you are a dental practitioner in the stat…" at bounding box center [880, 472] width 352 height 432
click at [1037, 289] on button "×" at bounding box center [1033, 277] width 18 height 30
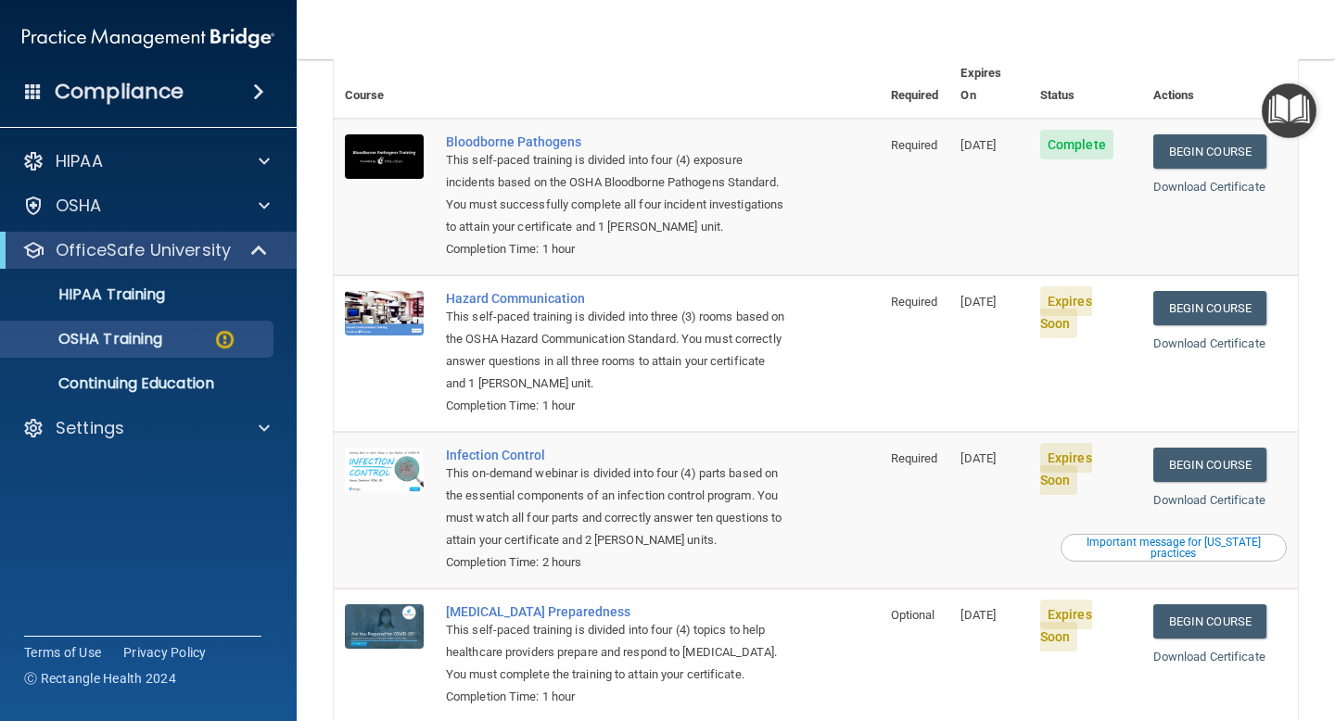
scroll to position [137, 0]
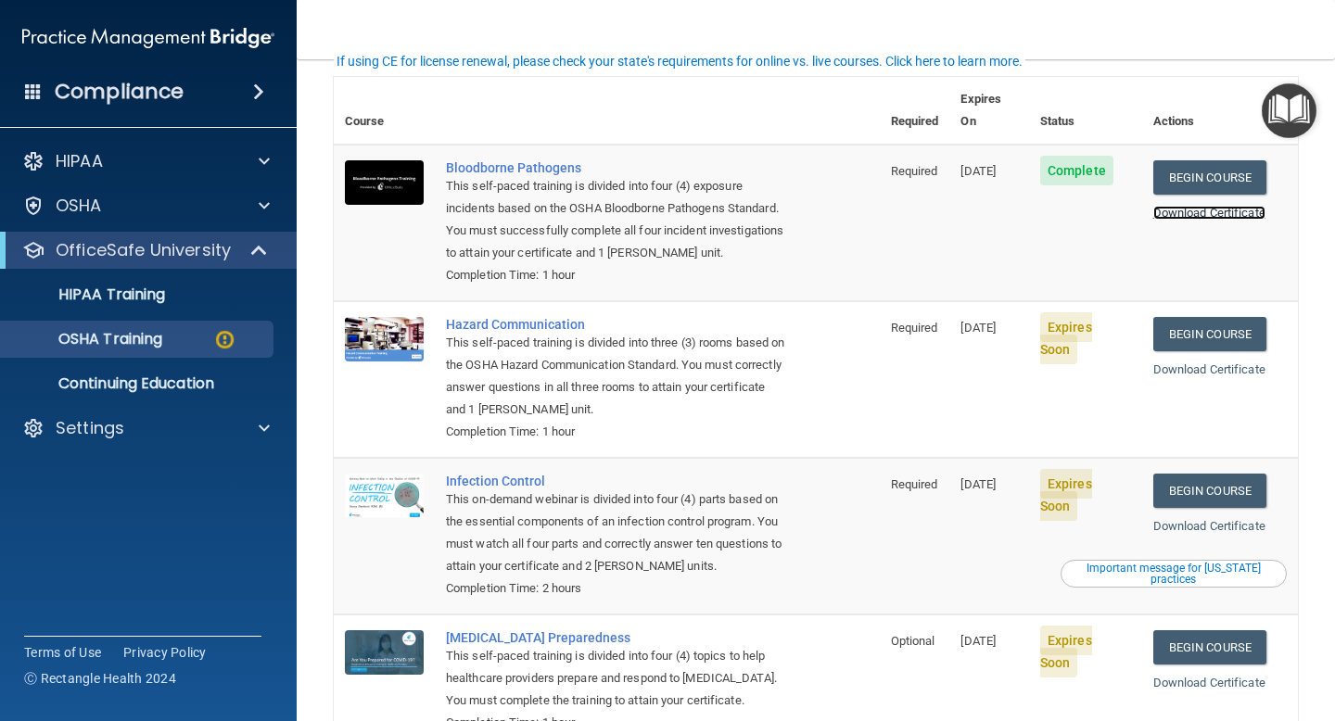
click at [1215, 206] on link "Download Certificate" at bounding box center [1210, 213] width 112 height 14
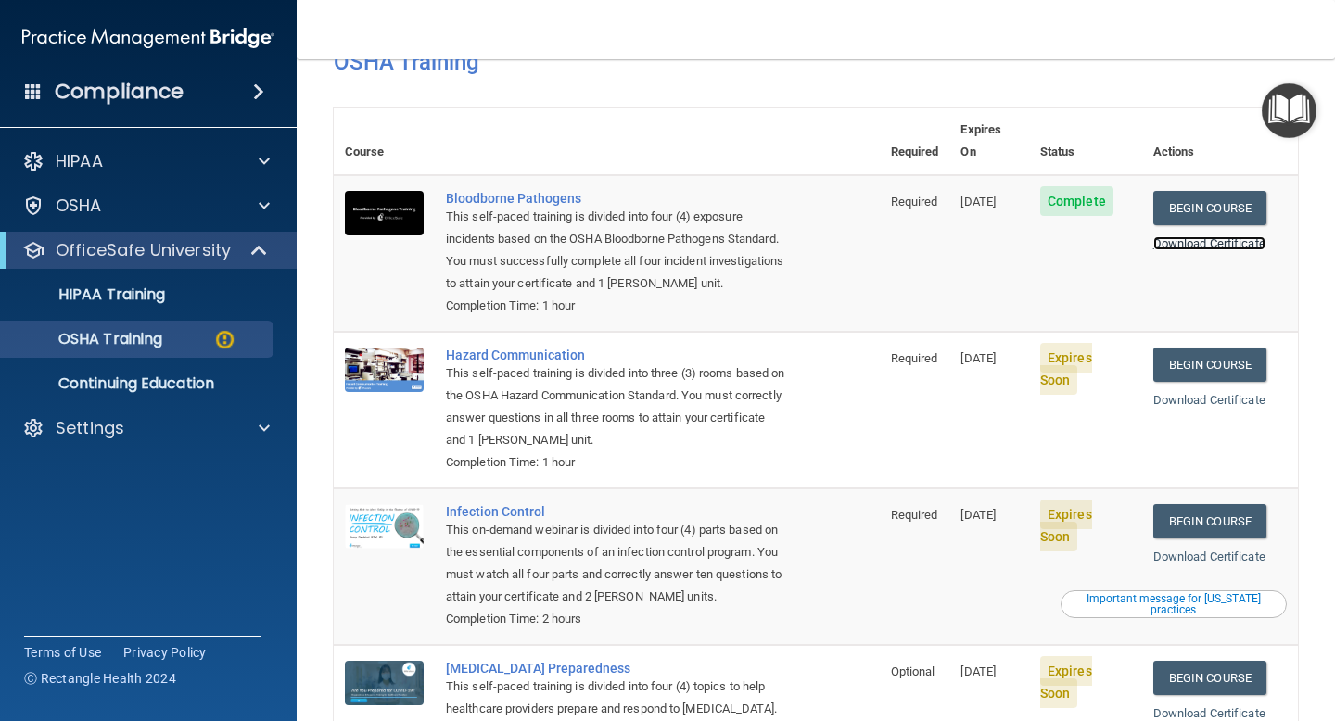
scroll to position [67, 0]
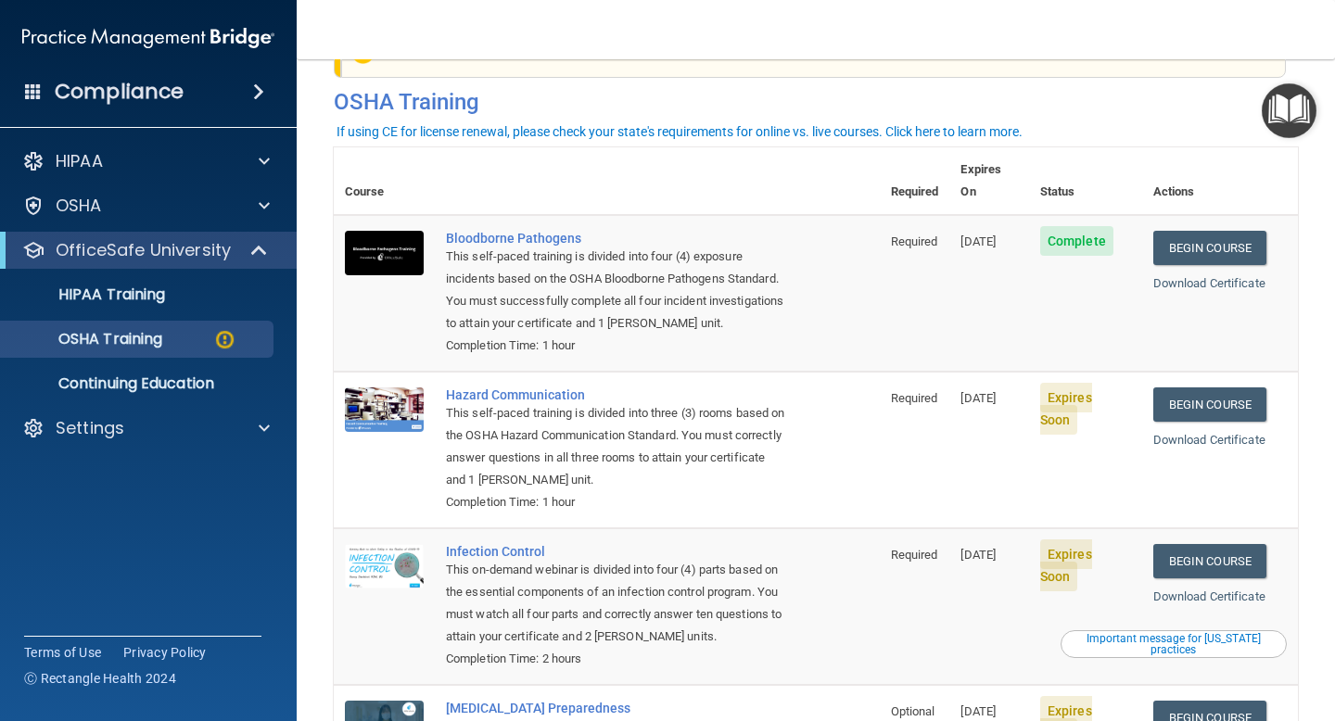
drag, startPoint x: 399, startPoint y: 134, endPoint x: 468, endPoint y: 154, distance: 72.2
click at [468, 154] on body "Compliance HIPAA Documents and Policies Report an Incident Business Associates …" at bounding box center [667, 360] width 1335 height 721
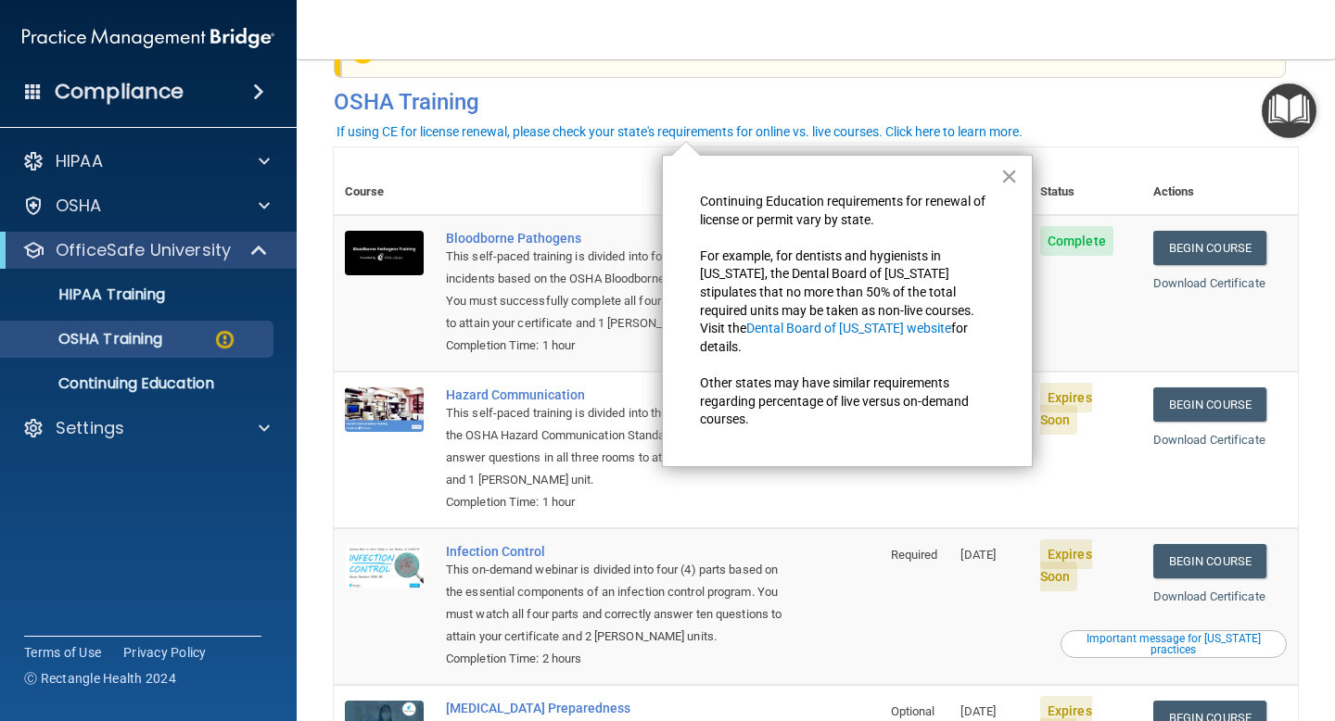
click at [469, 155] on th at bounding box center [657, 181] width 445 height 68
click at [483, 335] on div "Completion Time: 1 hour" at bounding box center [616, 346] width 341 height 22
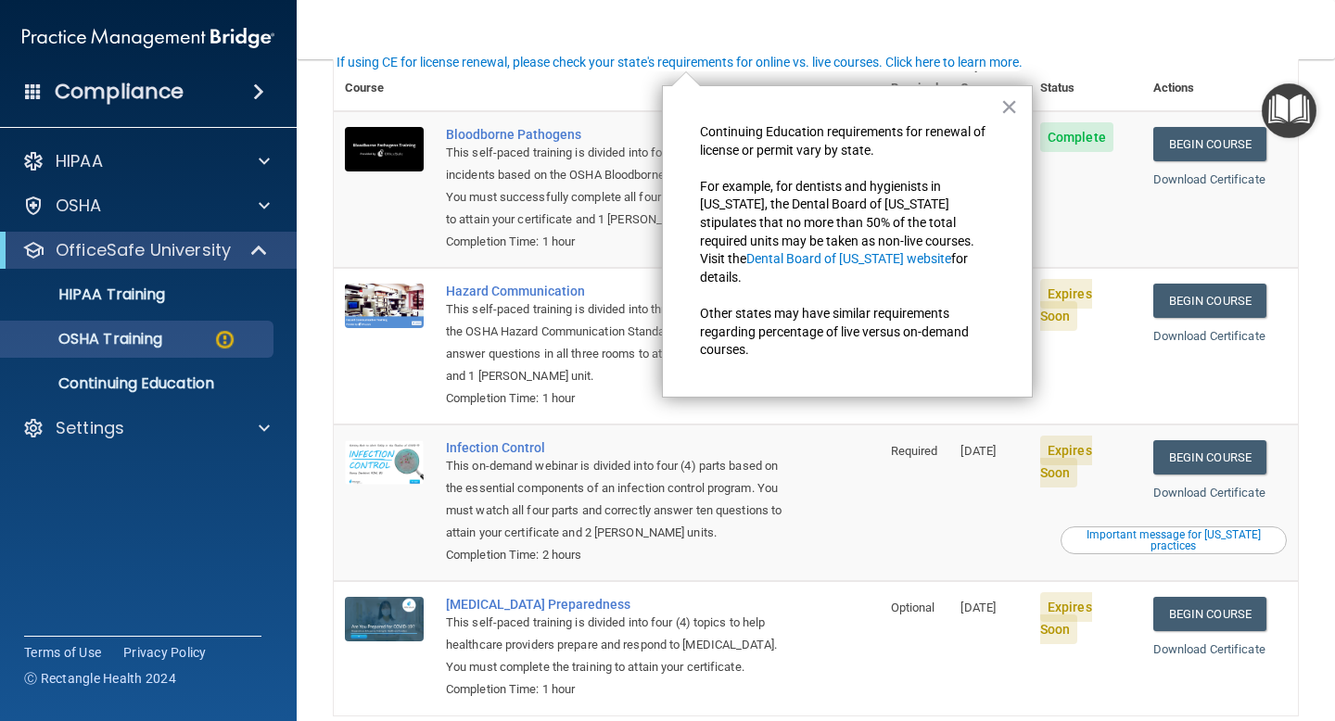
scroll to position [240, 0]
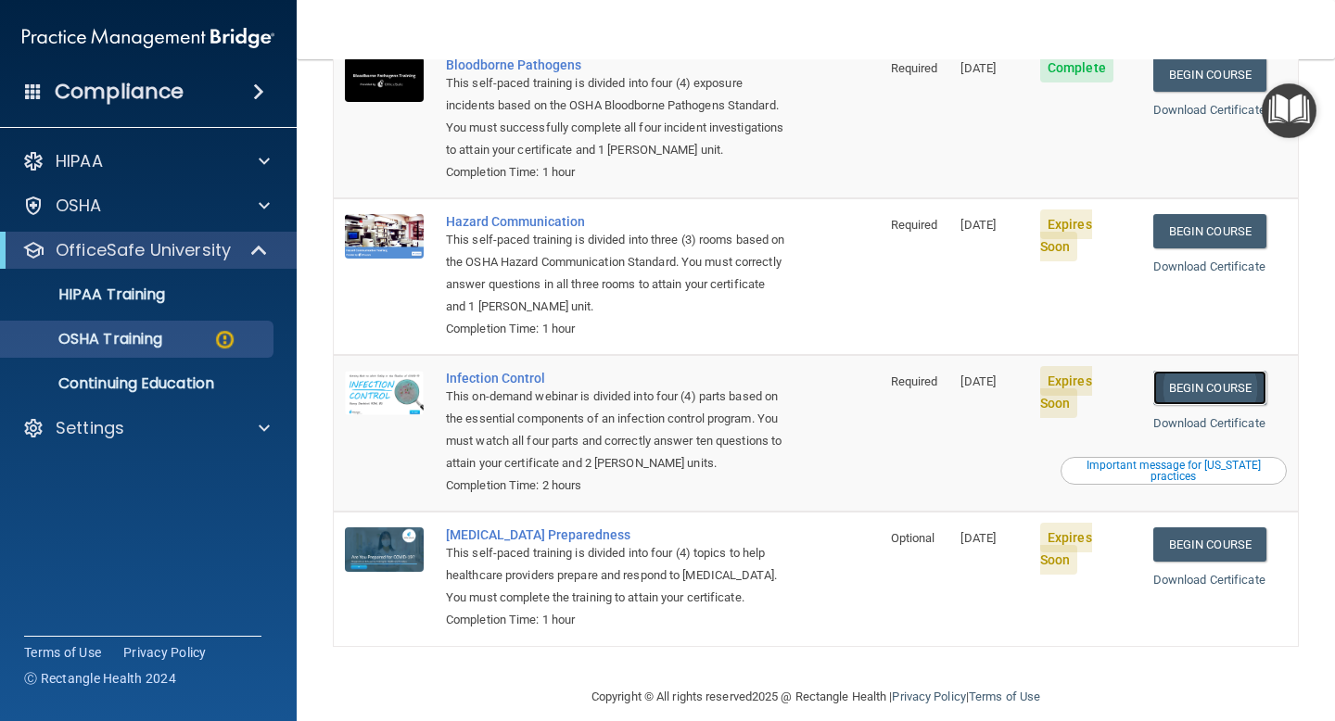
click at [1189, 381] on link "Begin Course" at bounding box center [1210, 388] width 113 height 34
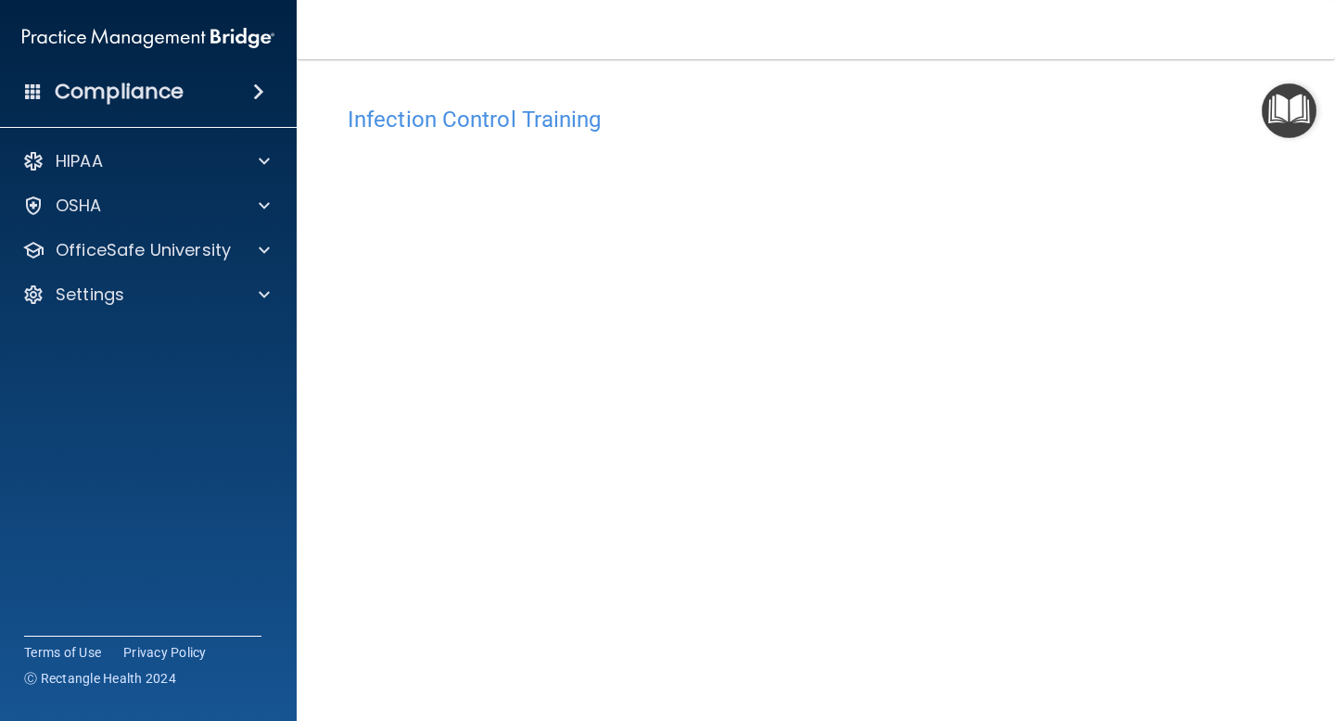
scroll to position [72, 0]
